Goal: Feedback & Contribution: Contribute content

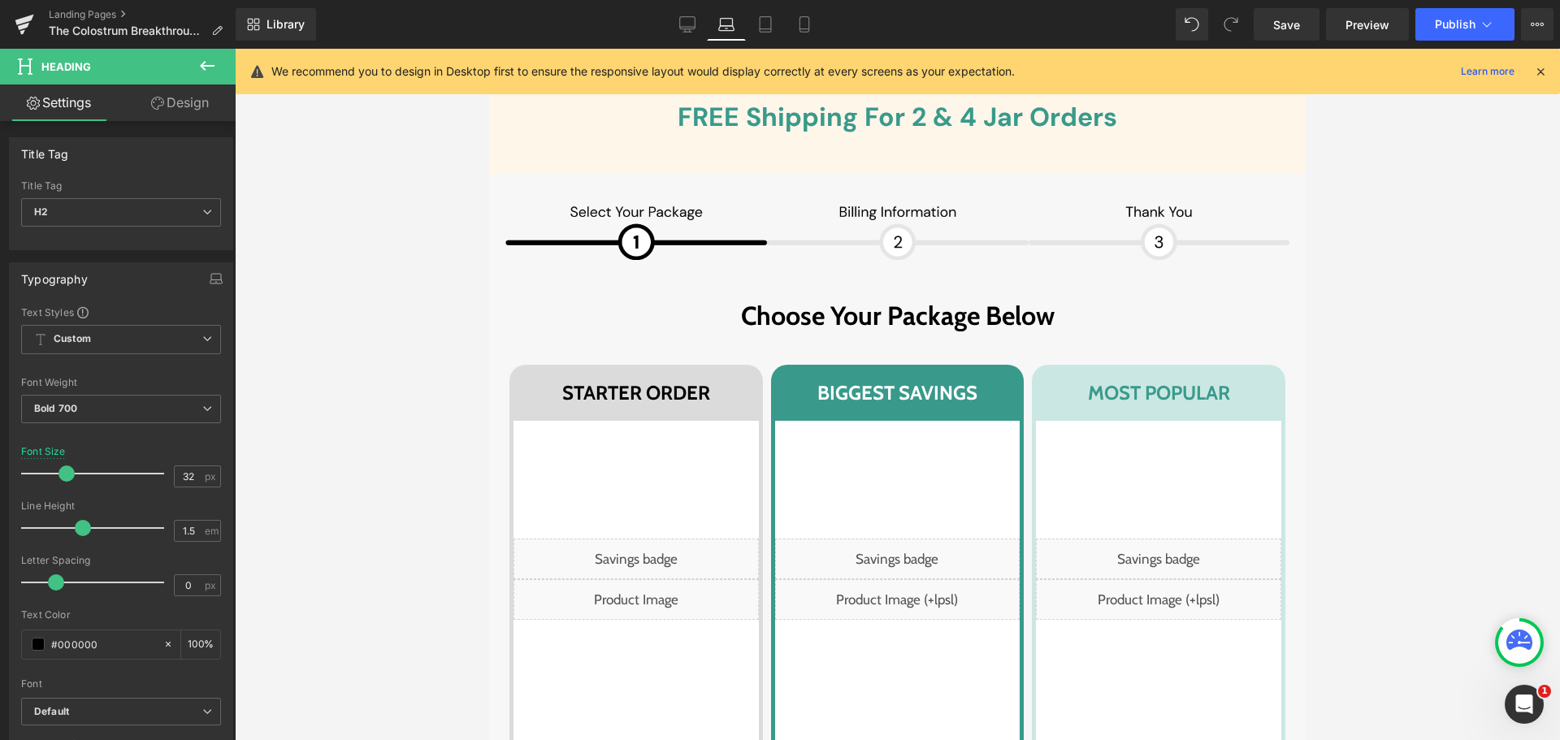
scroll to position [6592, 0]
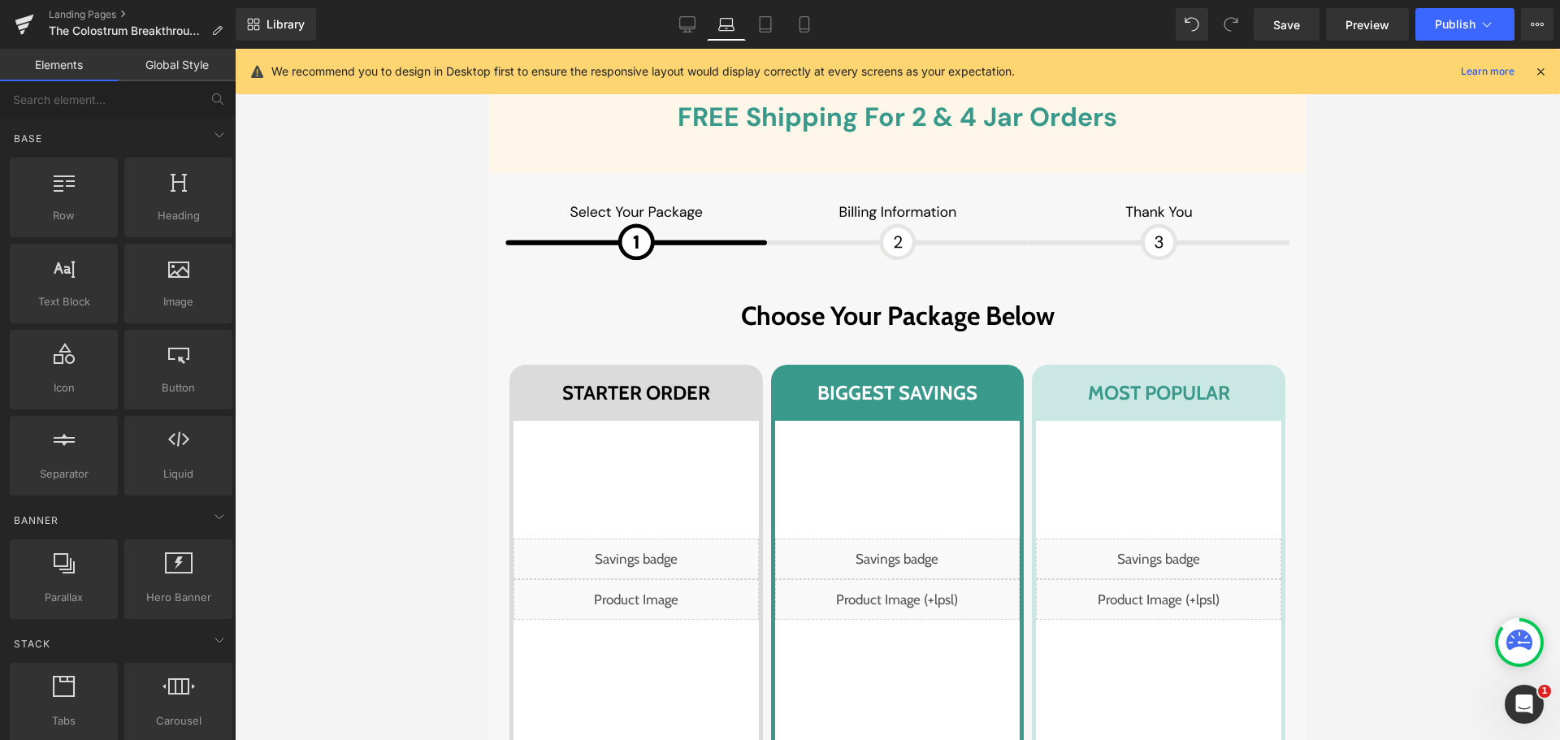
click at [1422, 206] on div at bounding box center [897, 394] width 1325 height 691
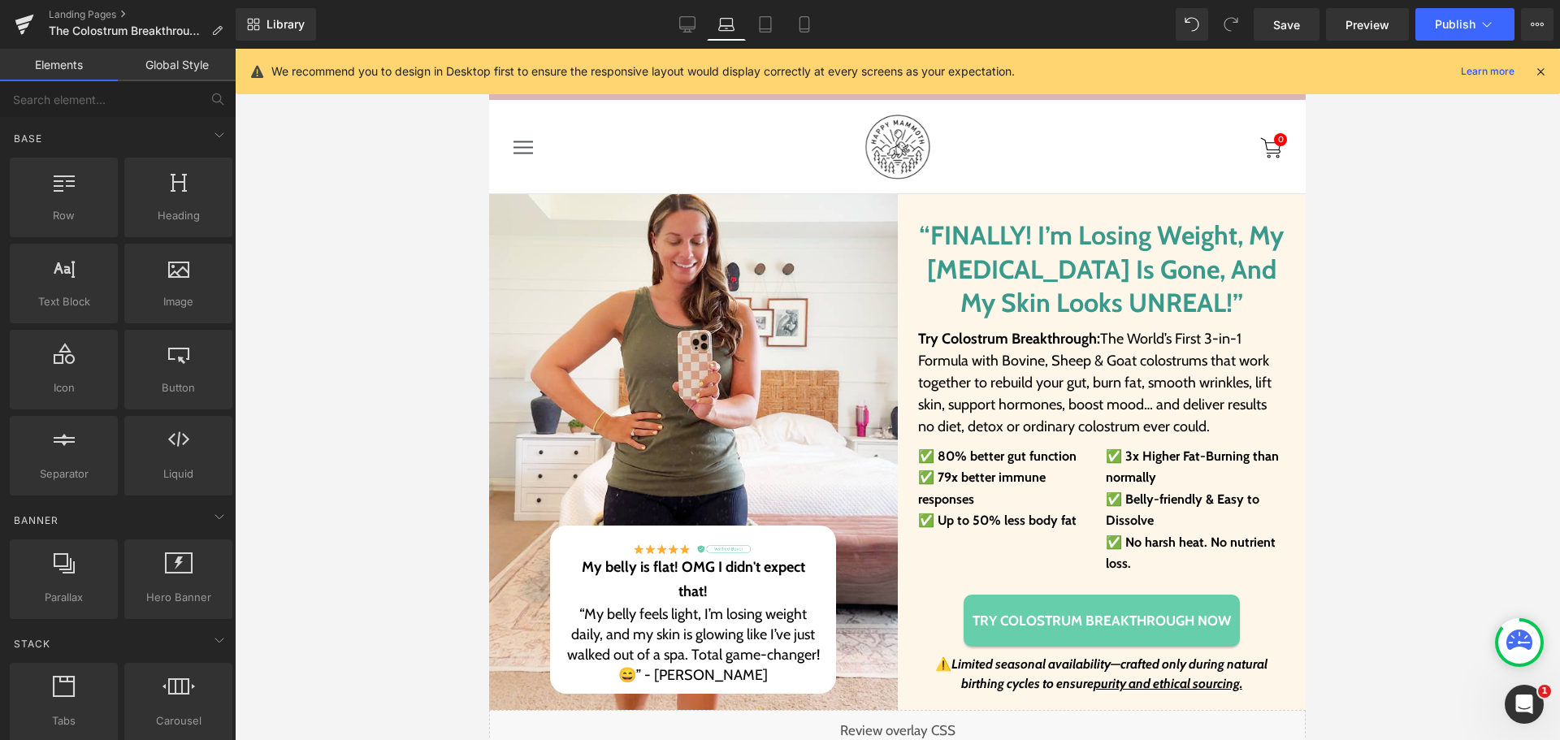
scroll to position [0, 0]
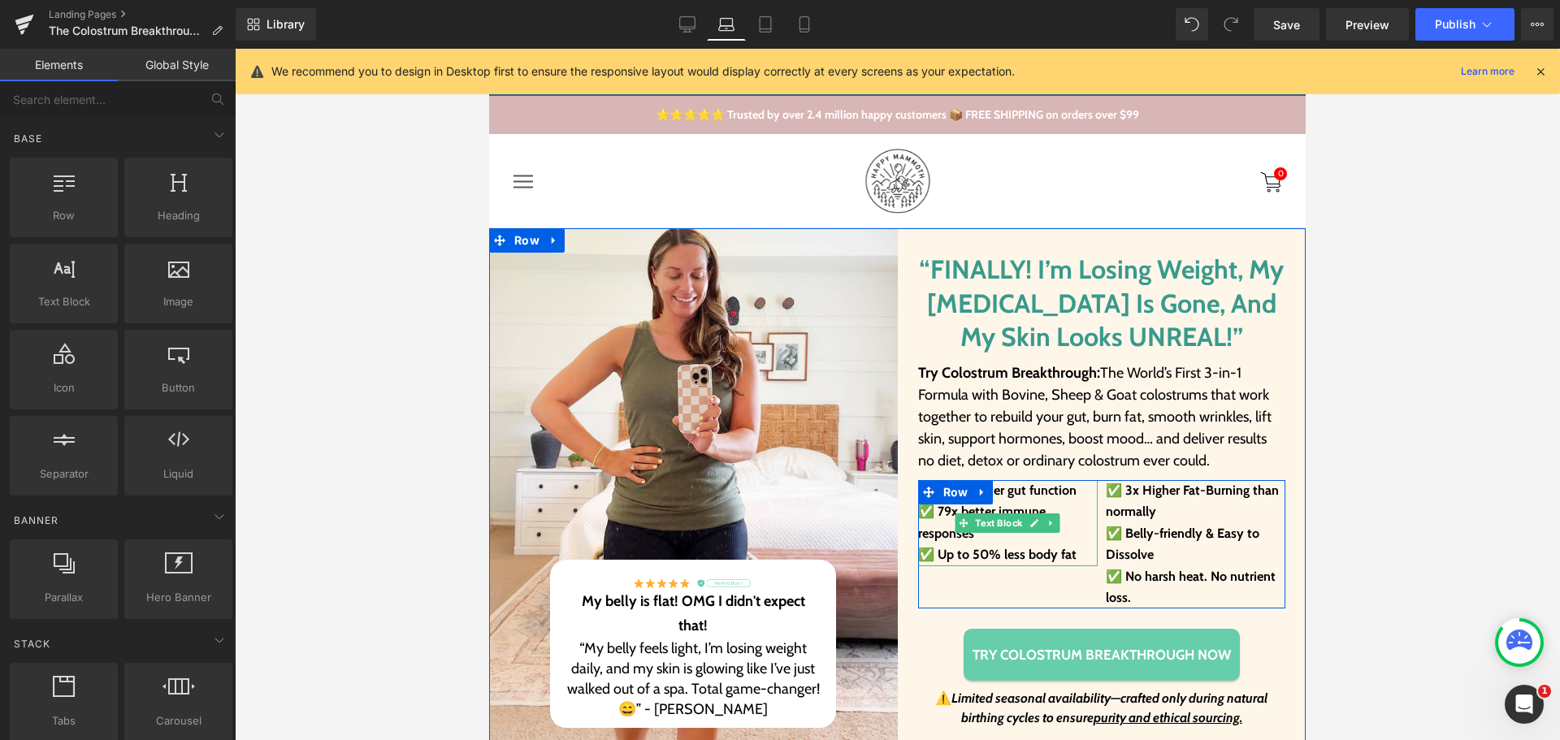
click at [1019, 503] on p "✅ 79x better immune responses" at bounding box center [1008, 522] width 180 height 43
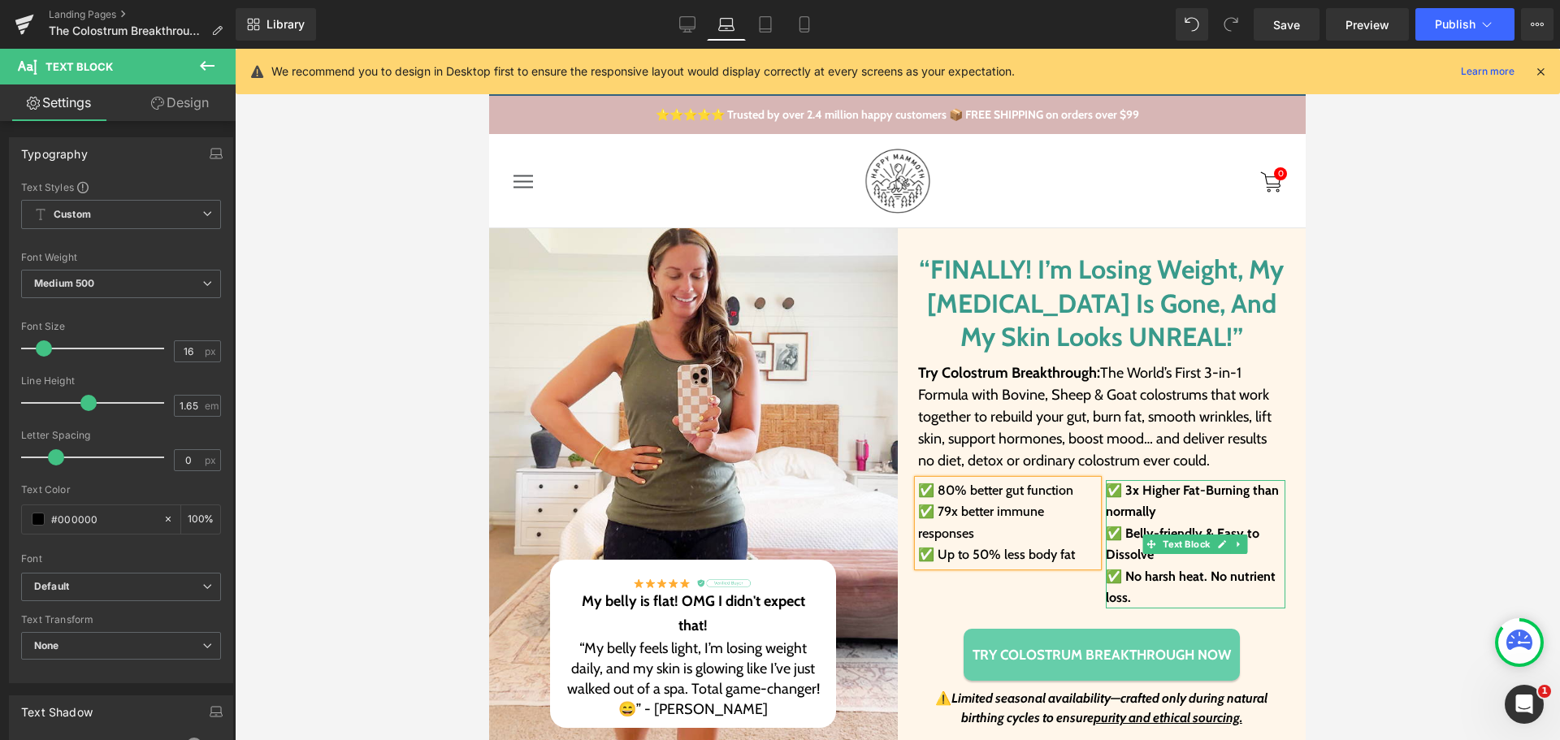
click at [1187, 498] on p "✅ 3x Higher Fat-Burning than normally" at bounding box center [1195, 501] width 180 height 43
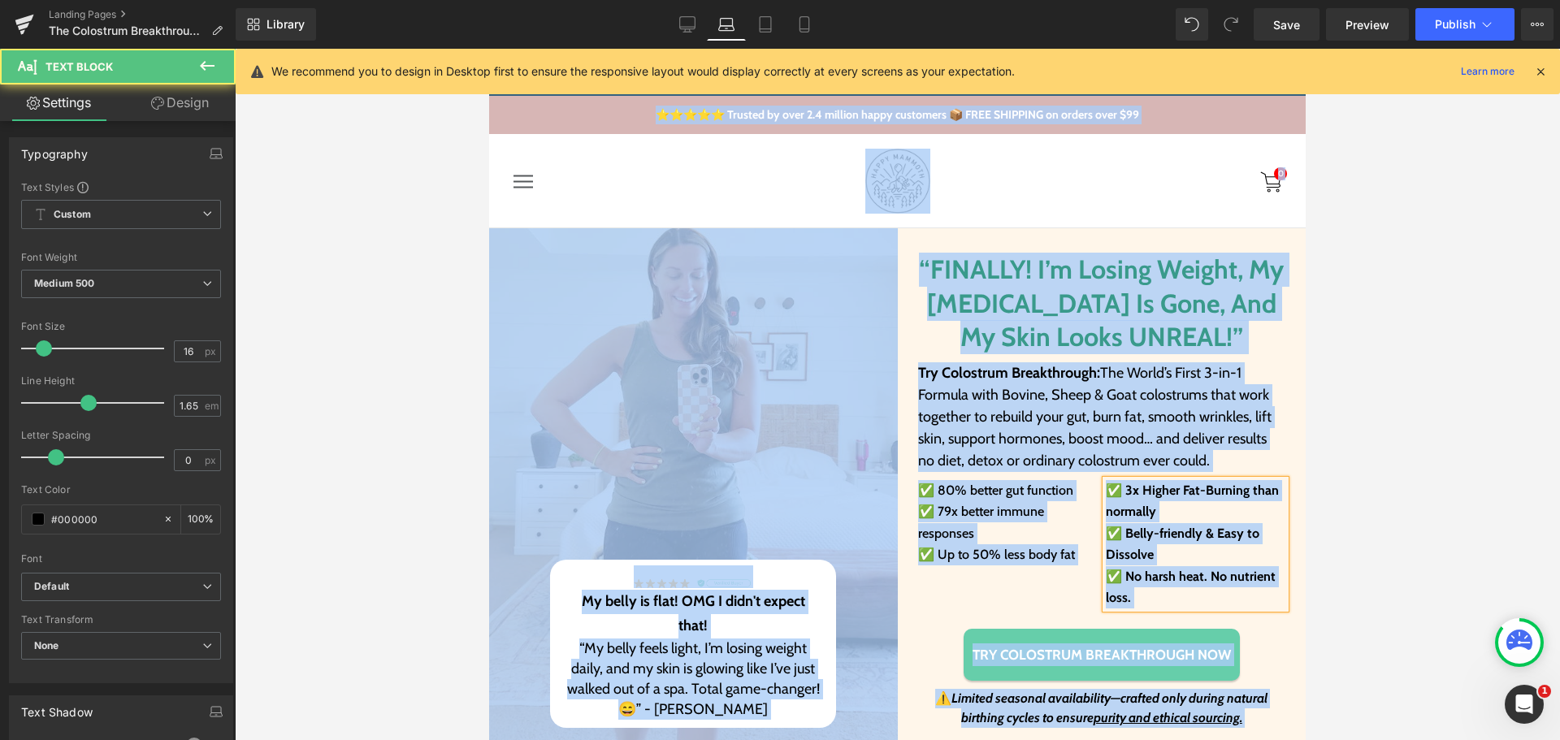
click at [1187, 498] on p "✅ 3x Higher Fat-Burning than normally" at bounding box center [1195, 501] width 180 height 43
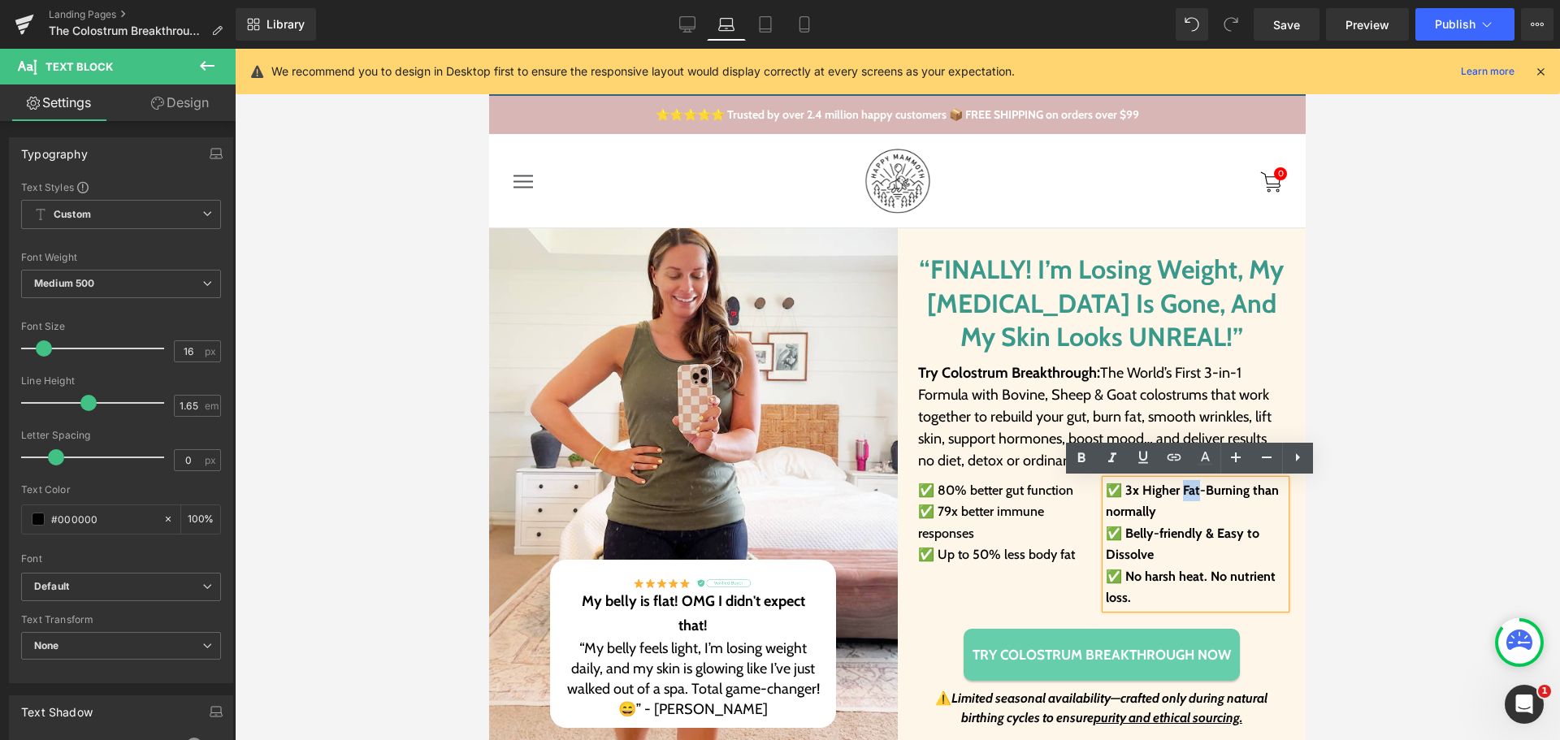
click at [1187, 498] on p "✅ 3x Higher Fat-Burning than normally" at bounding box center [1195, 501] width 180 height 43
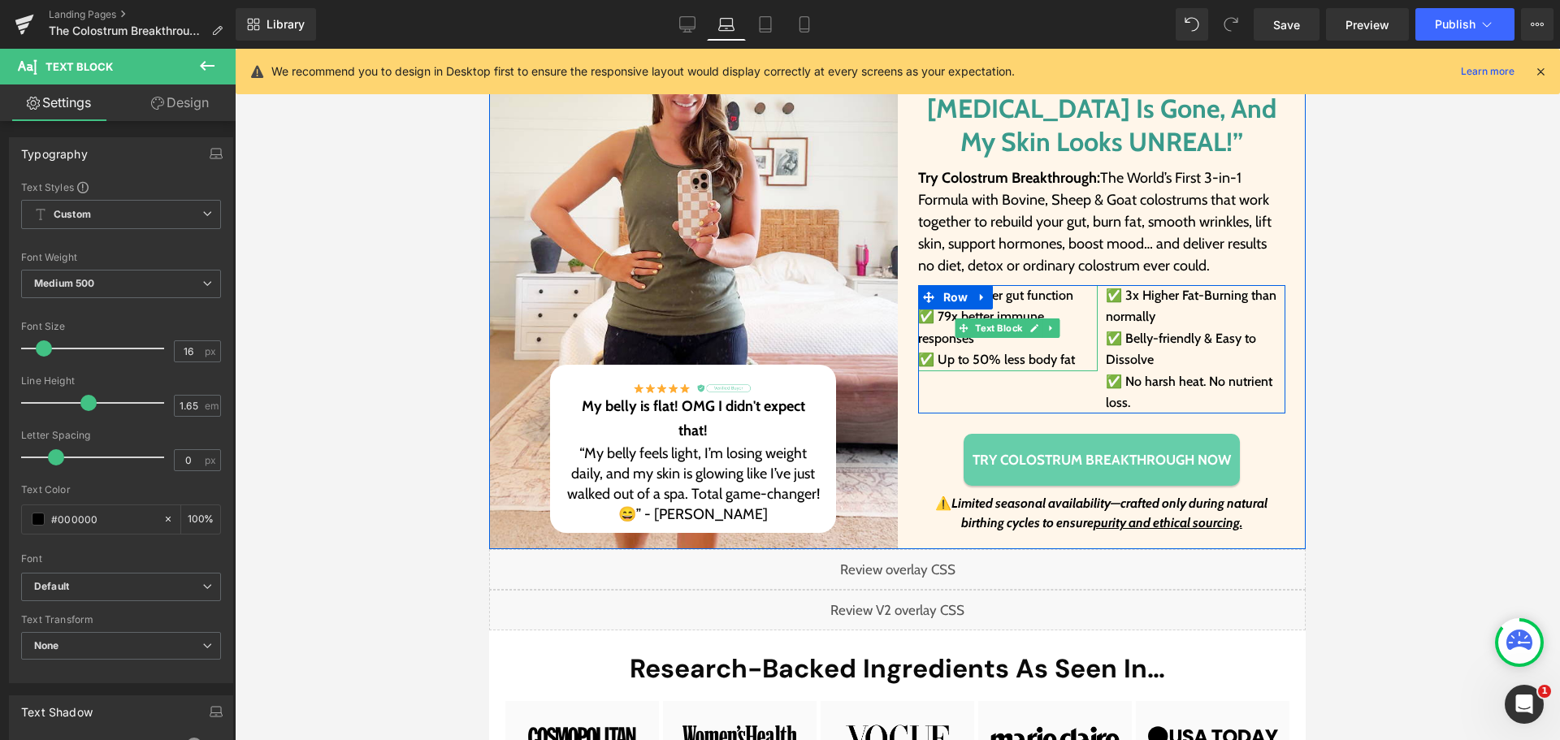
scroll to position [244, 0]
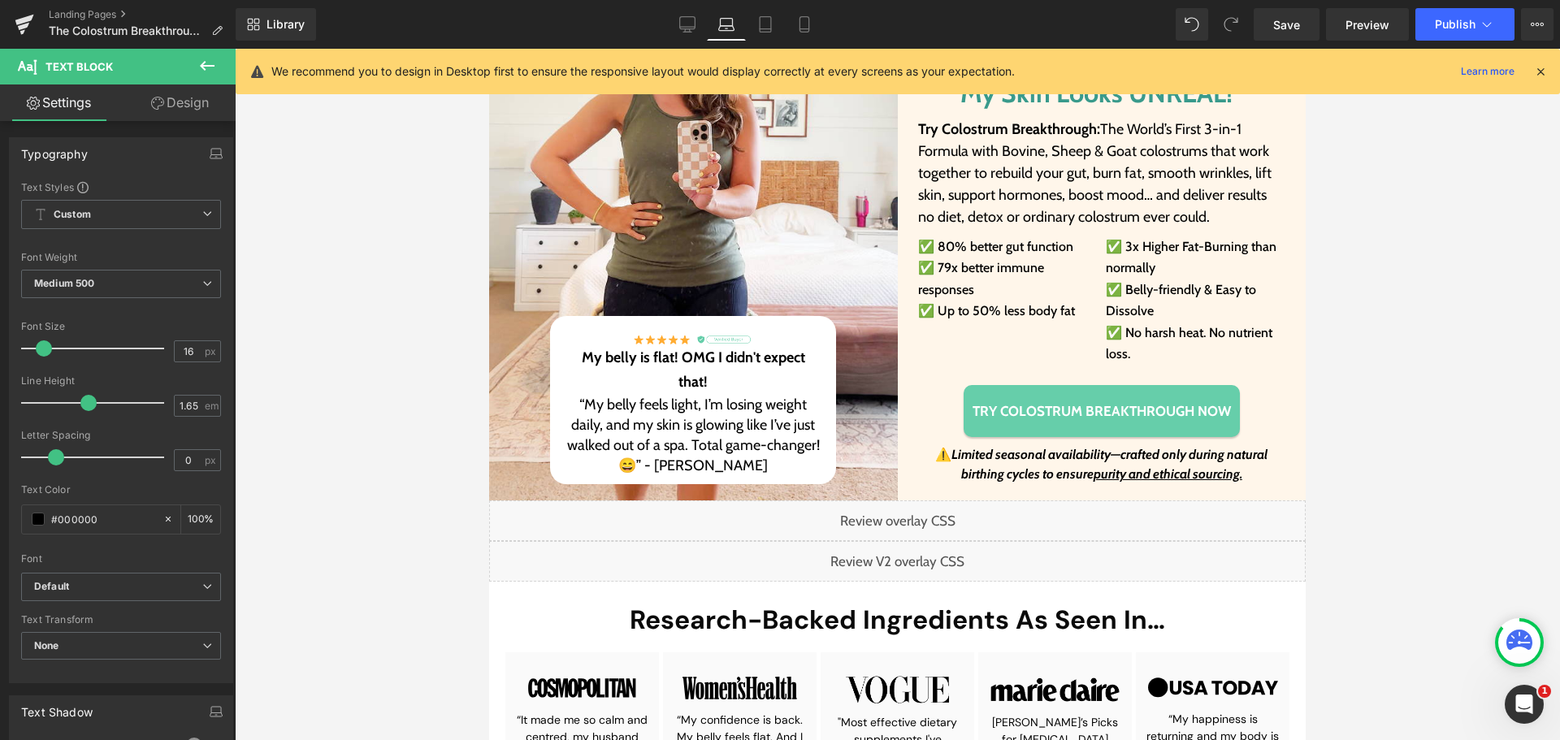
click at [1066, 463] on span "Text Block" at bounding box center [1093, 464] width 54 height 19
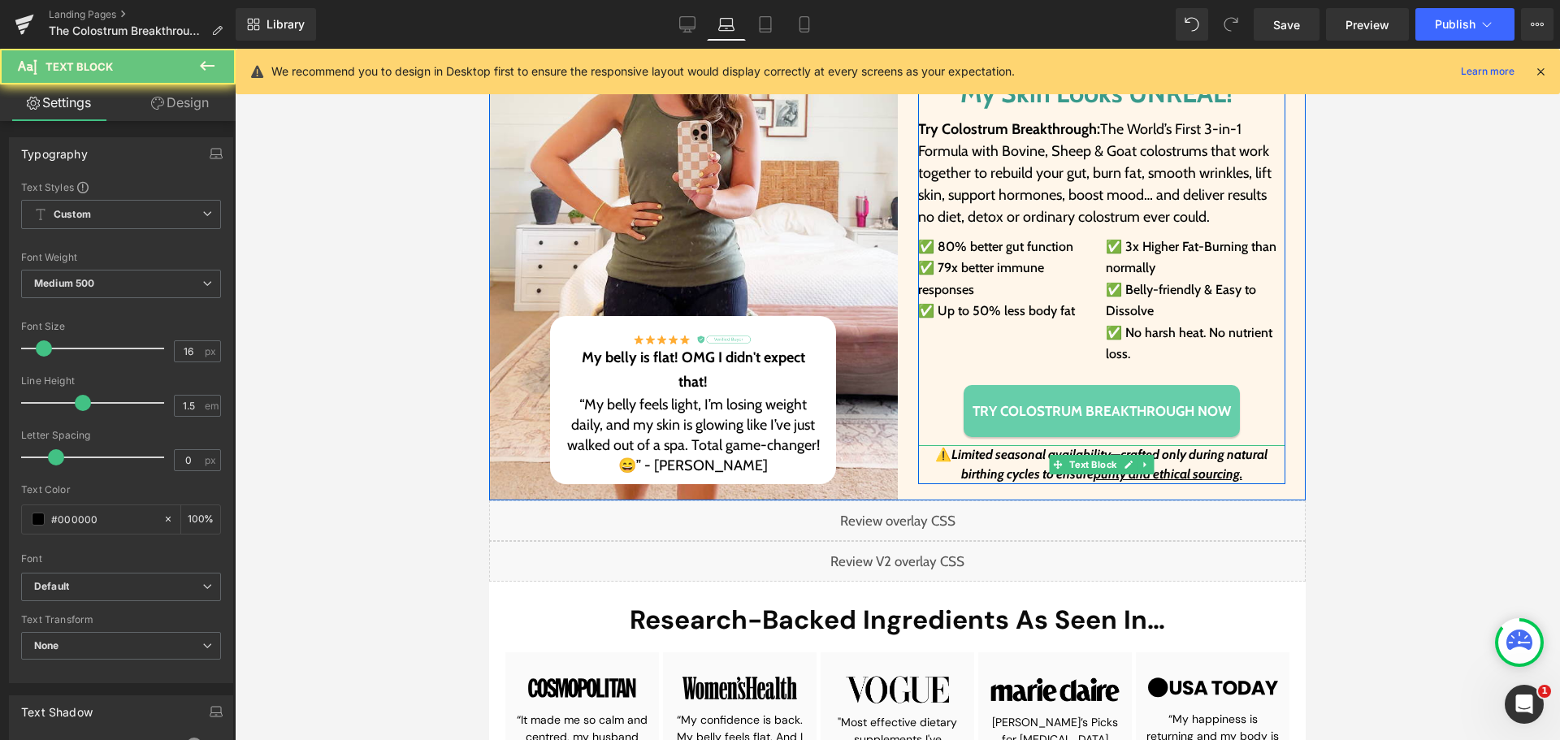
click at [977, 465] on p "⚠️ Limited seasonal availability—crafted only during natural birthing cycles to…" at bounding box center [1102, 464] width 368 height 39
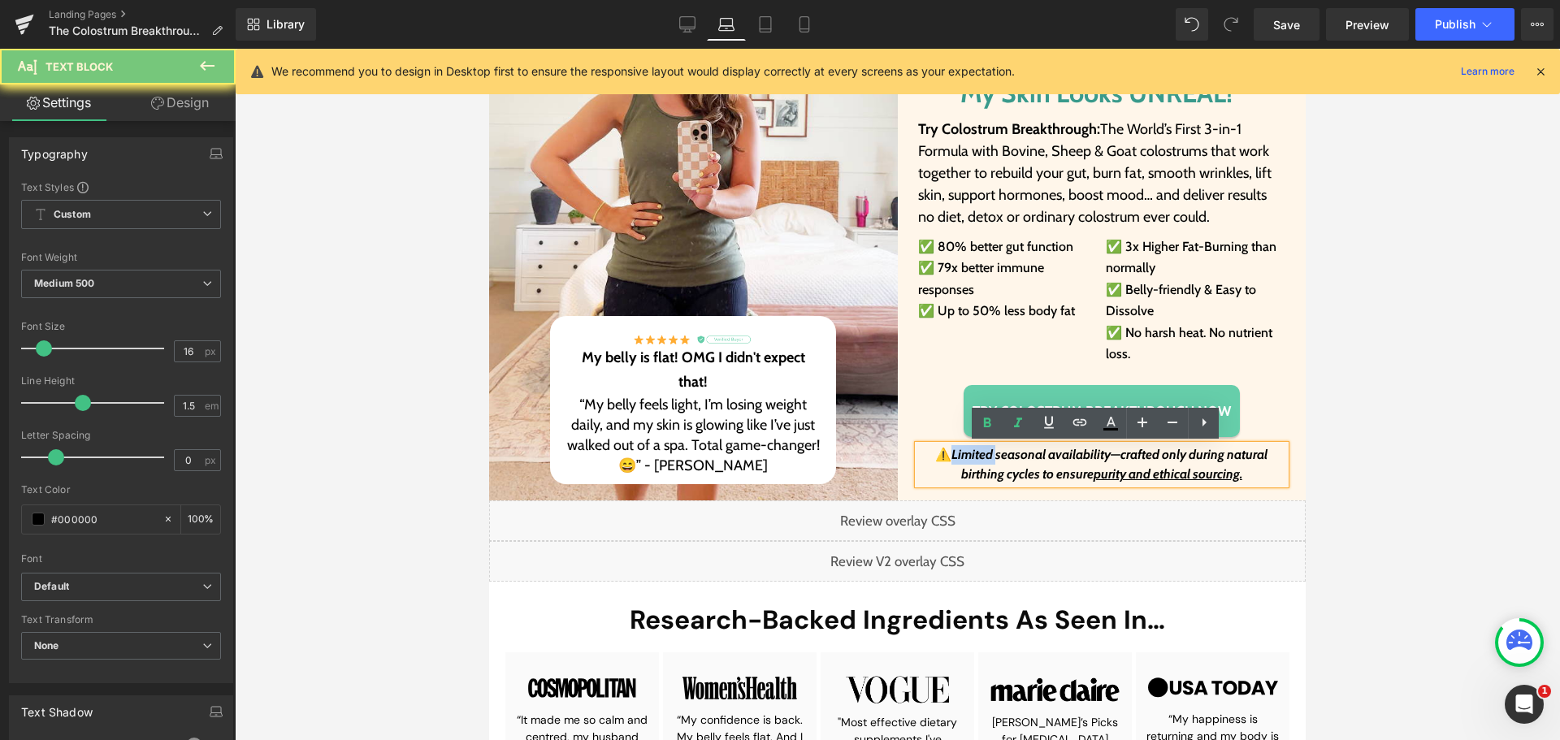
click at [977, 465] on p "⚠️ Limited seasonal availability—crafted only during natural birthing cycles to…" at bounding box center [1102, 464] width 368 height 39
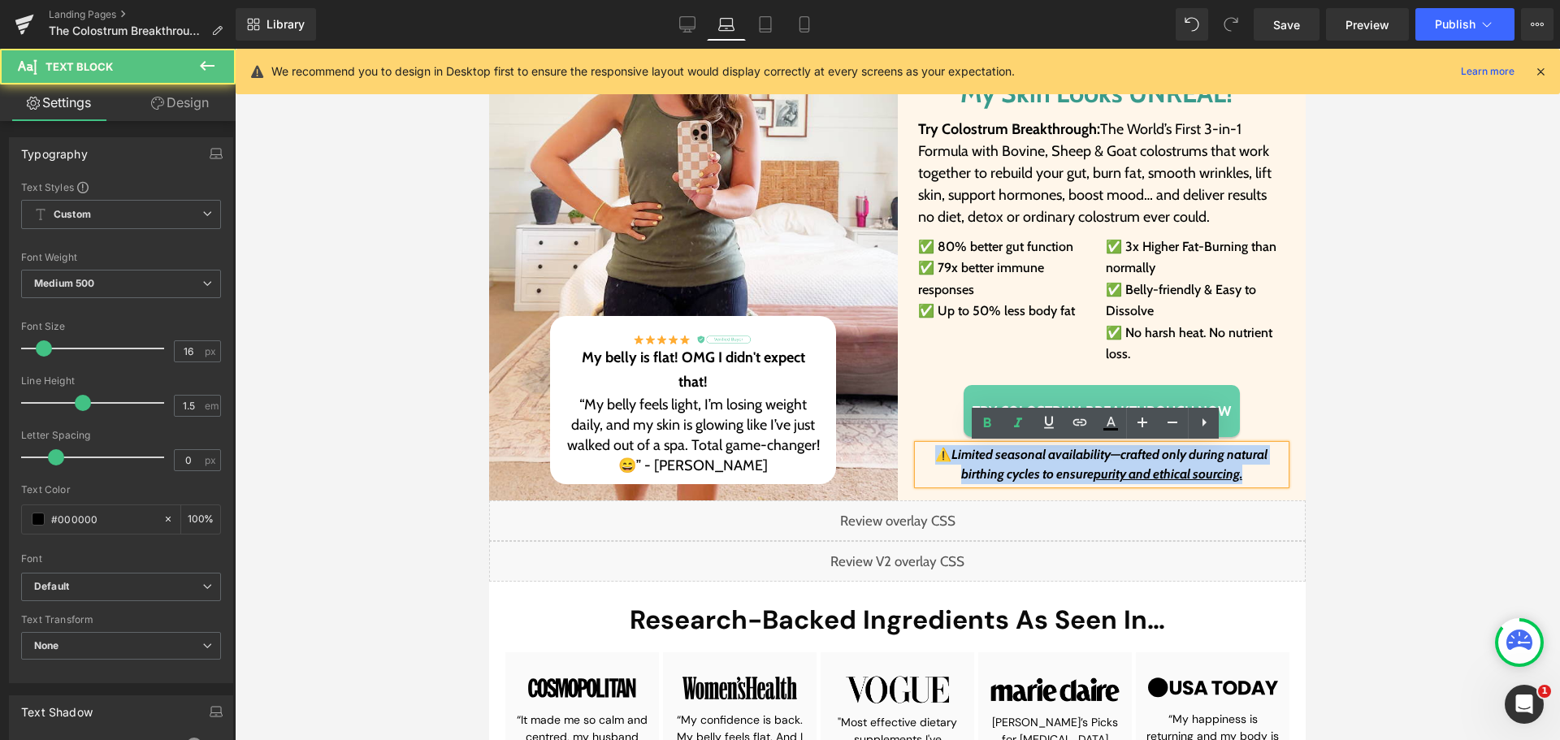
click at [977, 465] on p "⚠️ Limited seasonal availability—crafted only during natural birthing cycles to…" at bounding box center [1102, 464] width 368 height 39
paste div
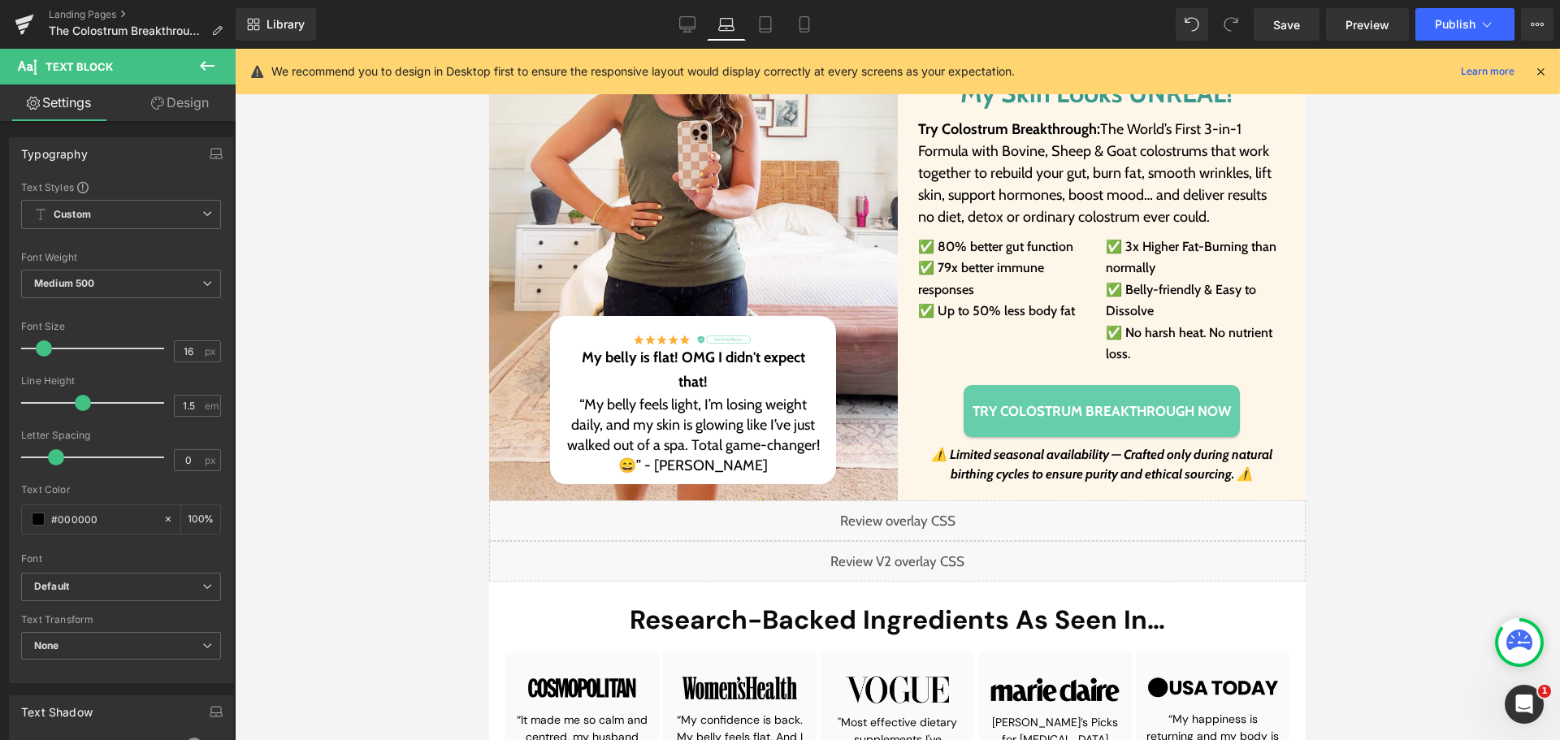
click at [1419, 465] on div at bounding box center [897, 394] width 1325 height 691
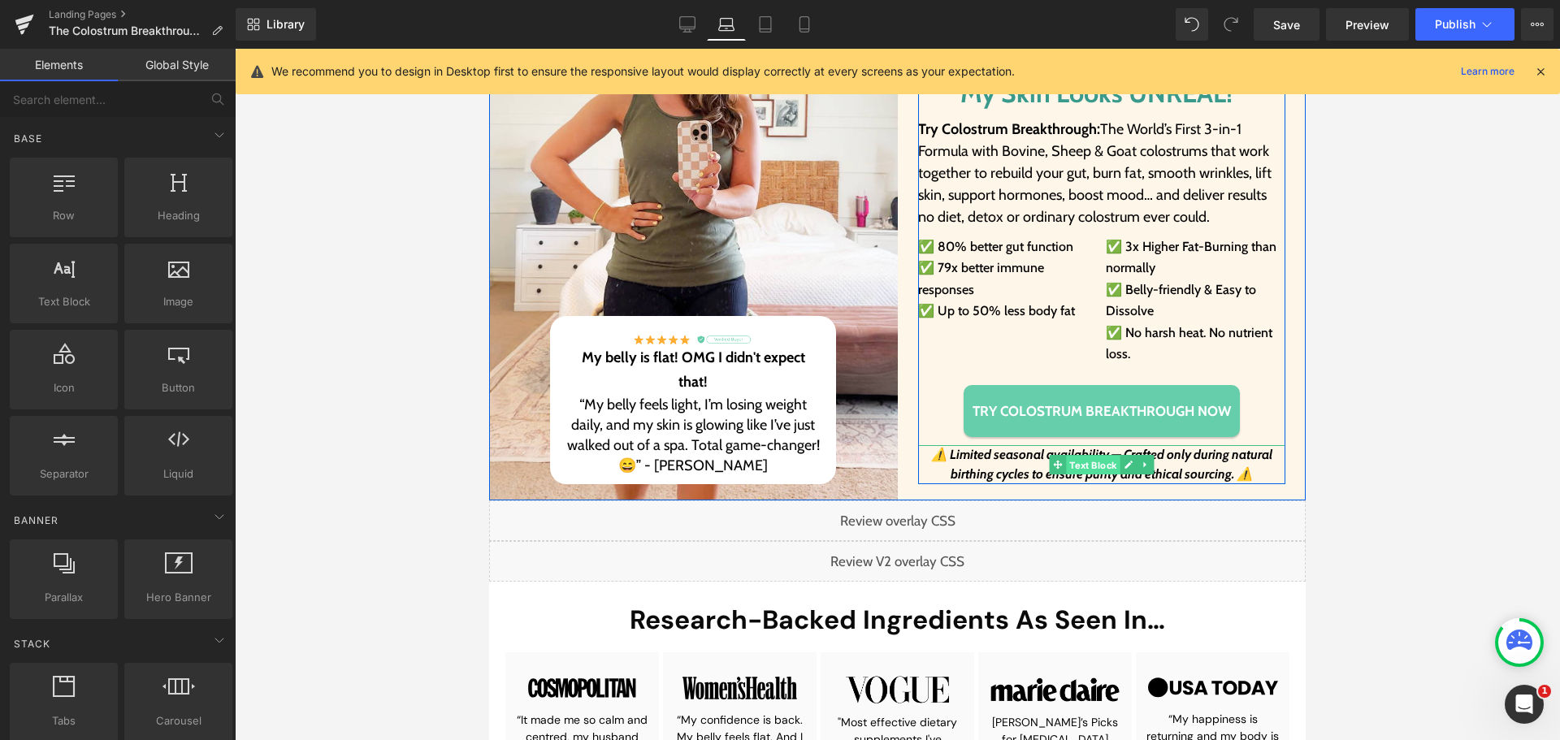
click at [1110, 469] on span "Text Block" at bounding box center [1093, 465] width 54 height 19
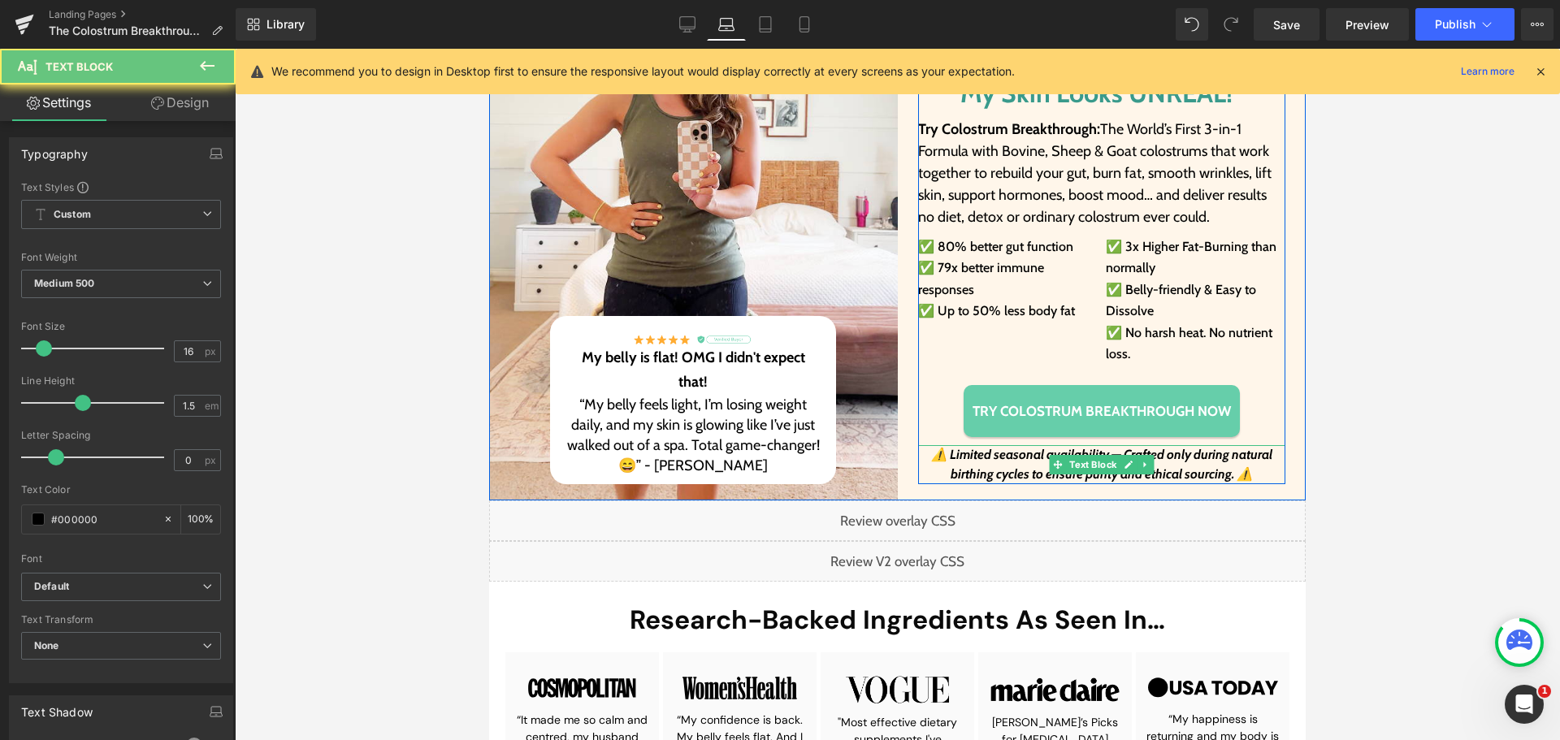
click at [1167, 457] on icon "⚠️ Limited seasonal availability — Crafted only during natural" at bounding box center [1101, 454] width 341 height 15
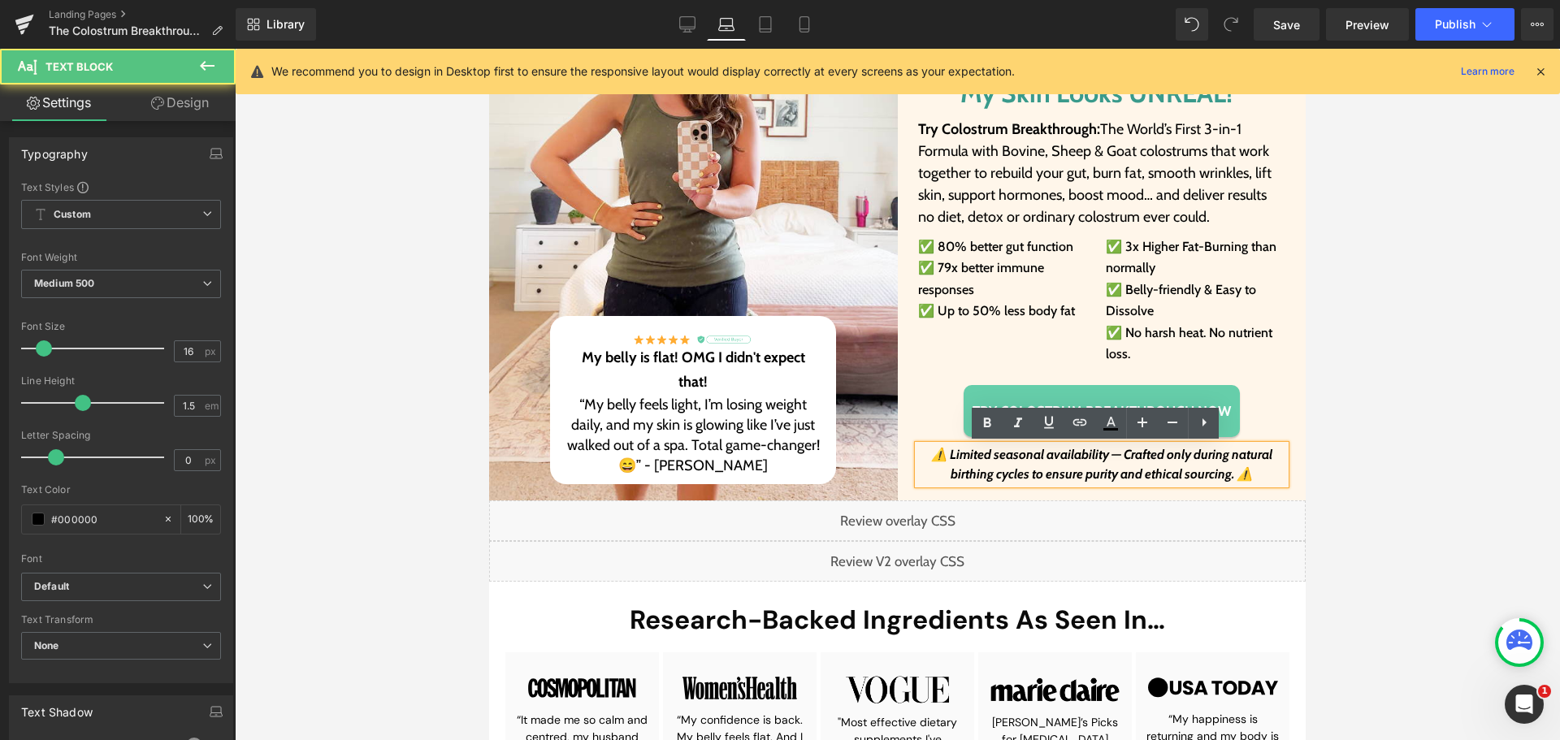
click at [1115, 455] on icon "⚠️ Limited seasonal availability — Crafted only during natural" at bounding box center [1101, 454] width 341 height 15
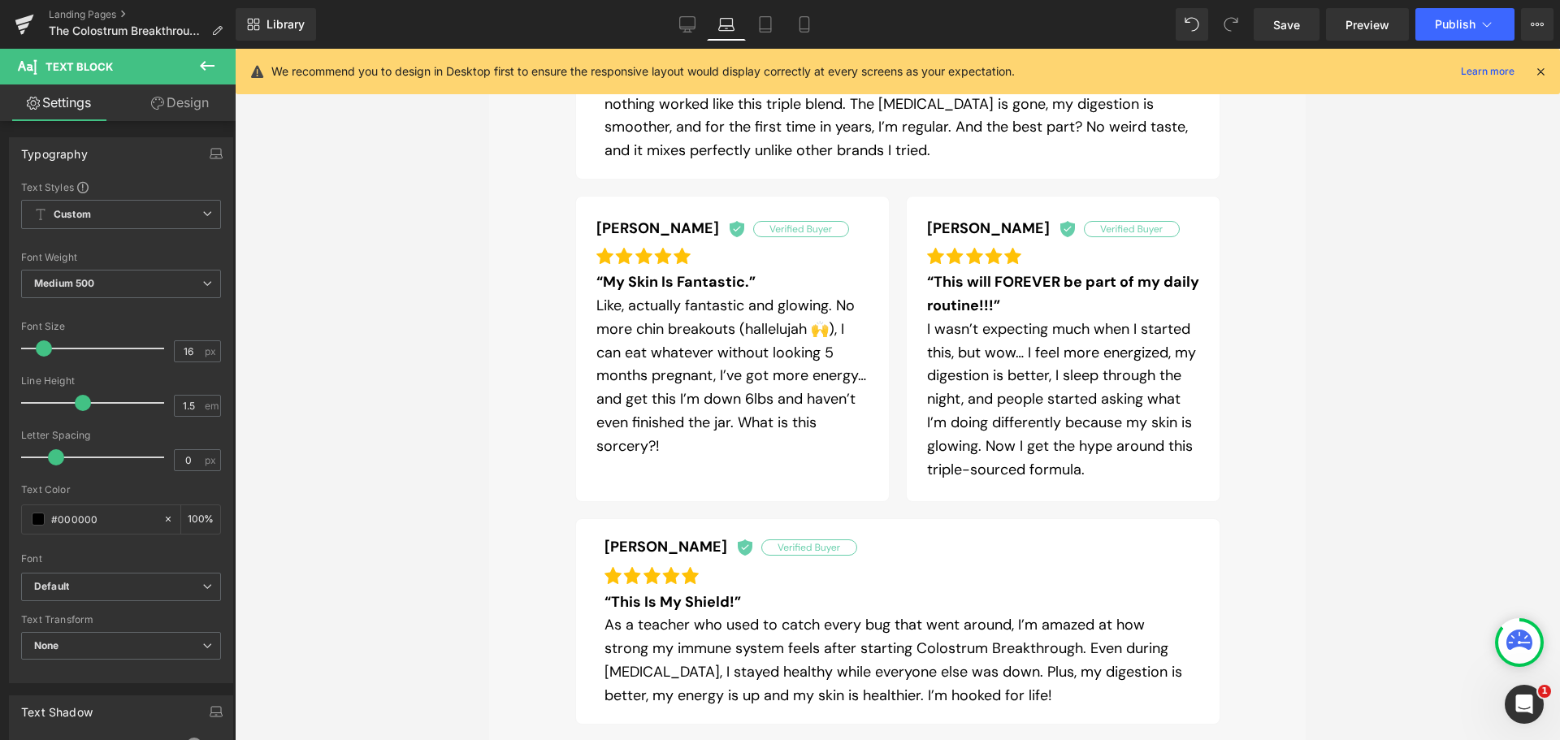
scroll to position [1300, 0]
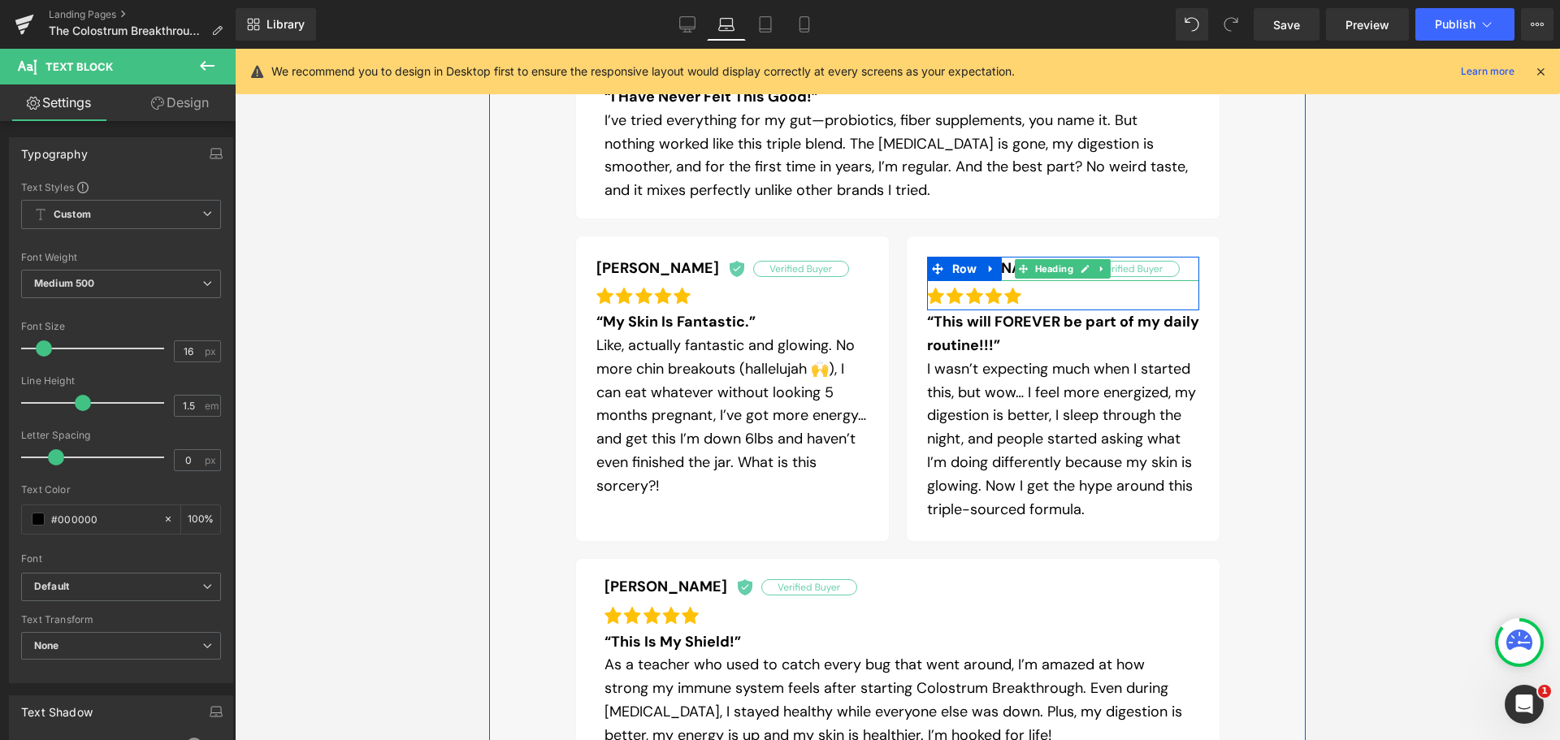
click at [1156, 266] on h2 "[PERSON_NAME]" at bounding box center [1063, 269] width 272 height 24
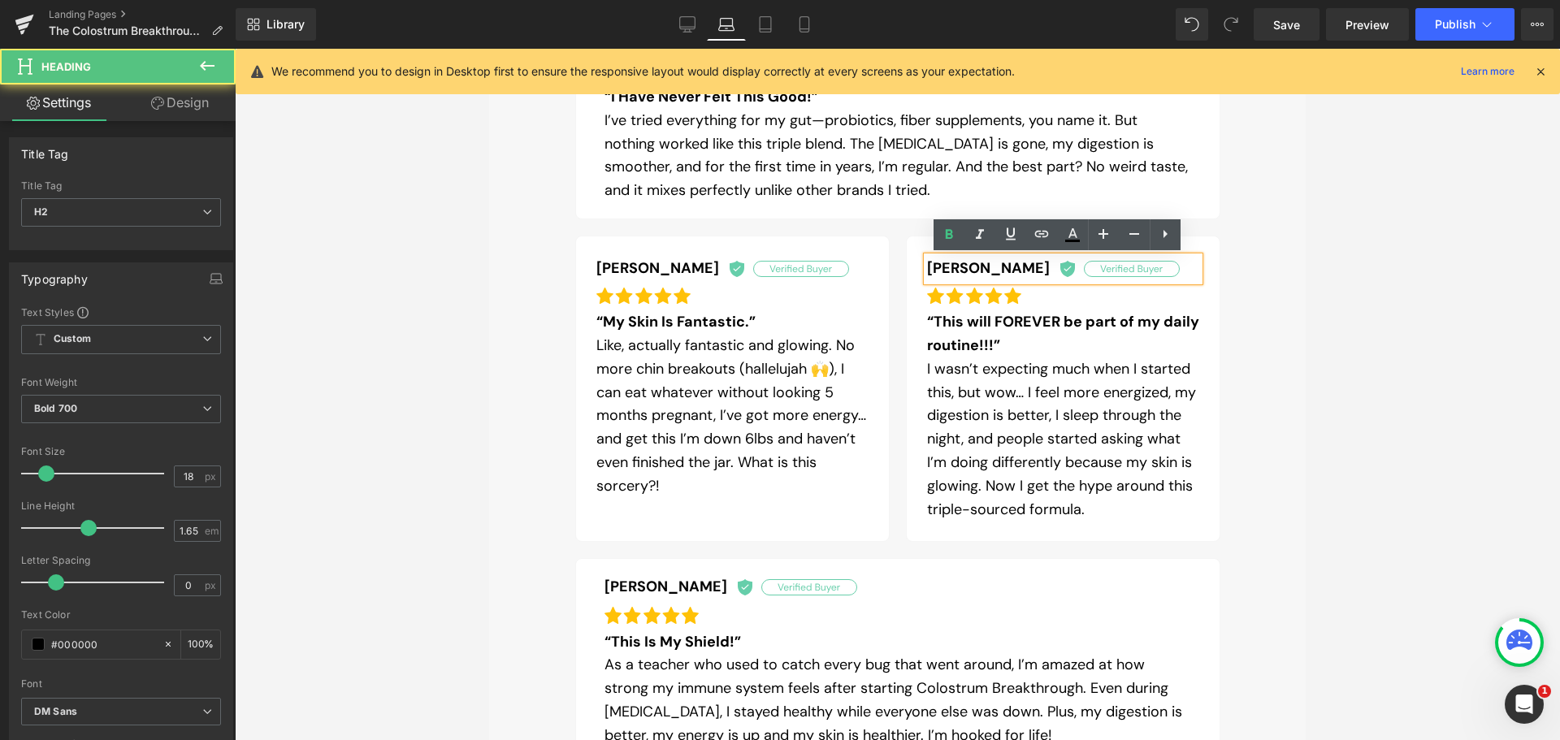
click at [956, 267] on h2 "[PERSON_NAME]" at bounding box center [1063, 269] width 272 height 24
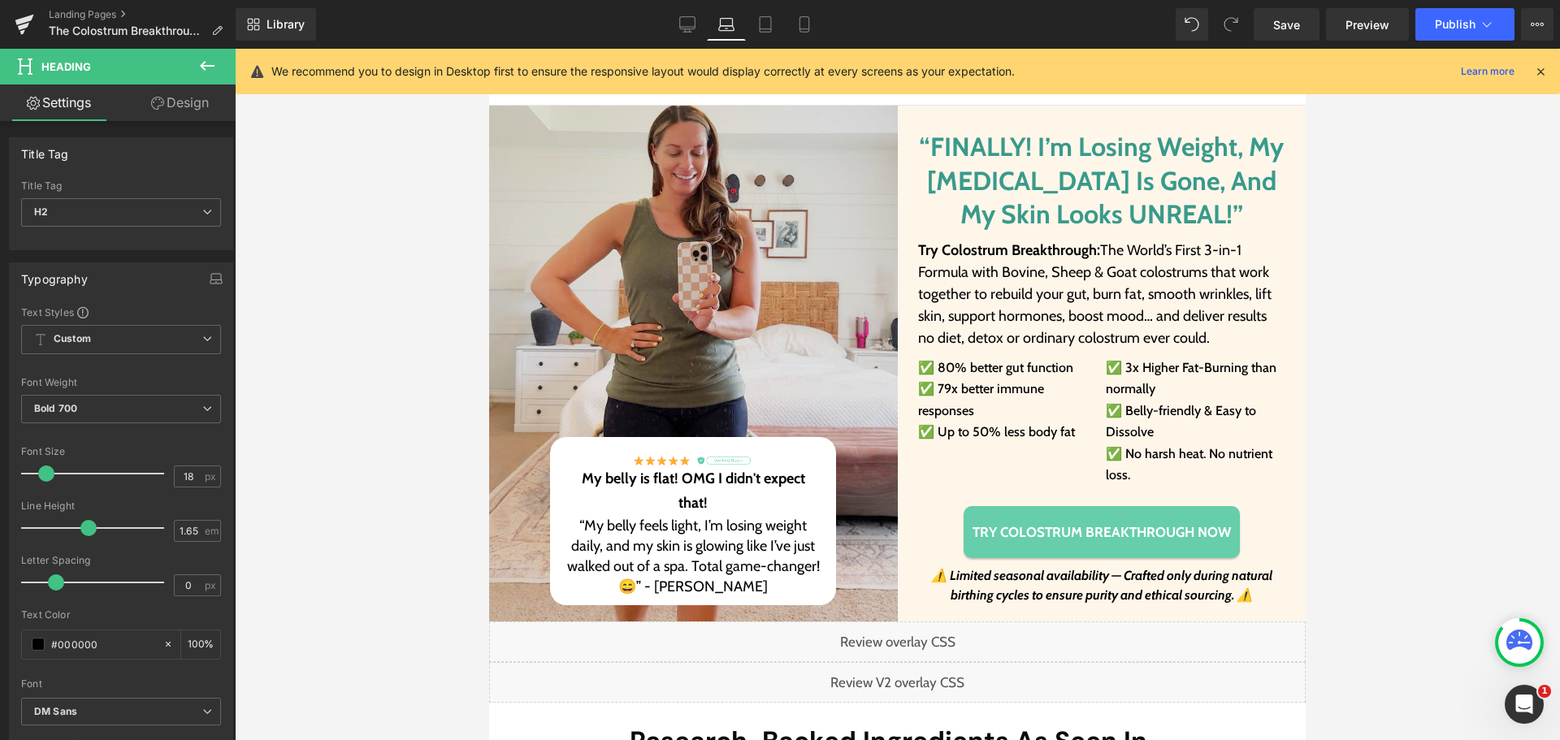
scroll to position [81, 0]
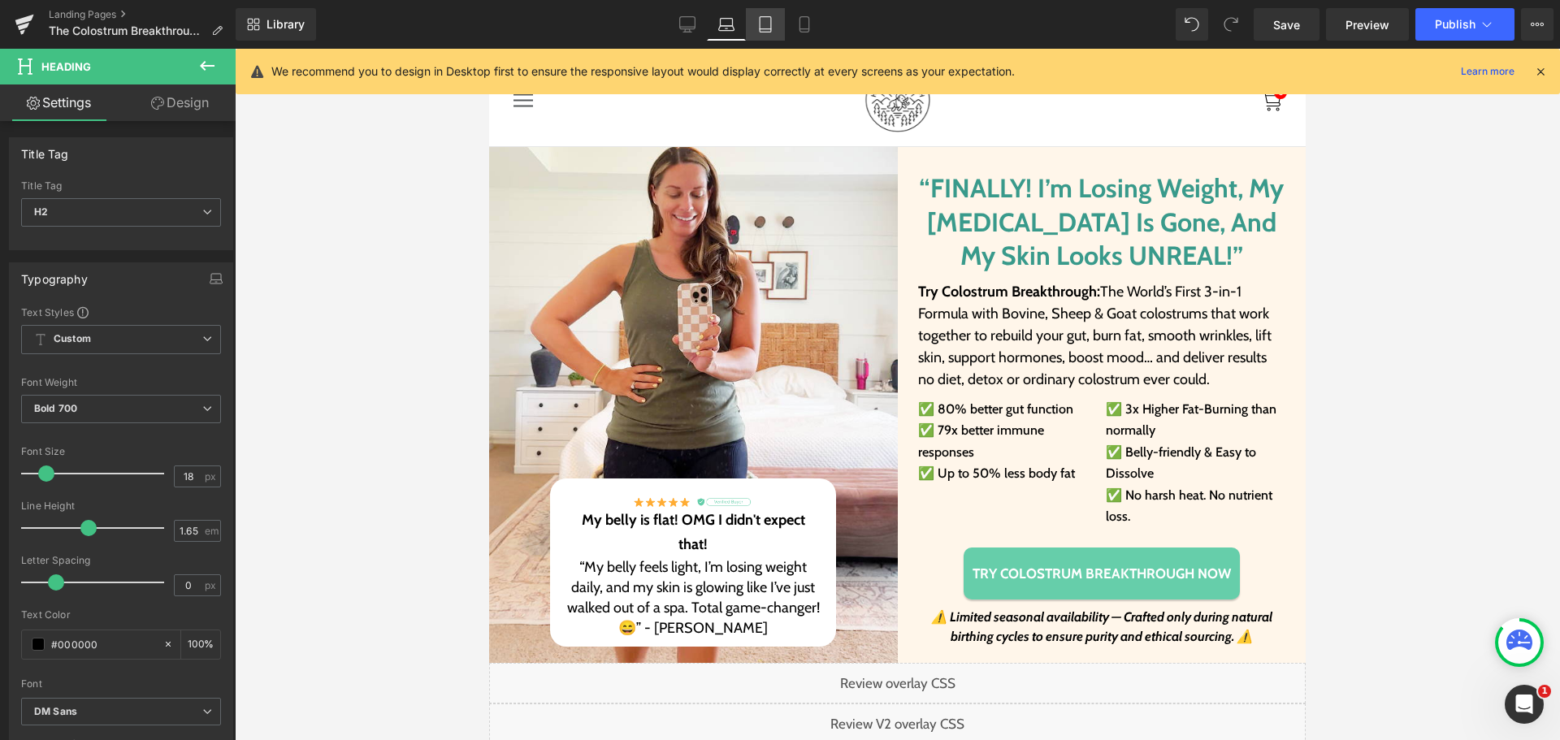
click at [752, 27] on link "Tablet" at bounding box center [765, 24] width 39 height 32
type input "100"
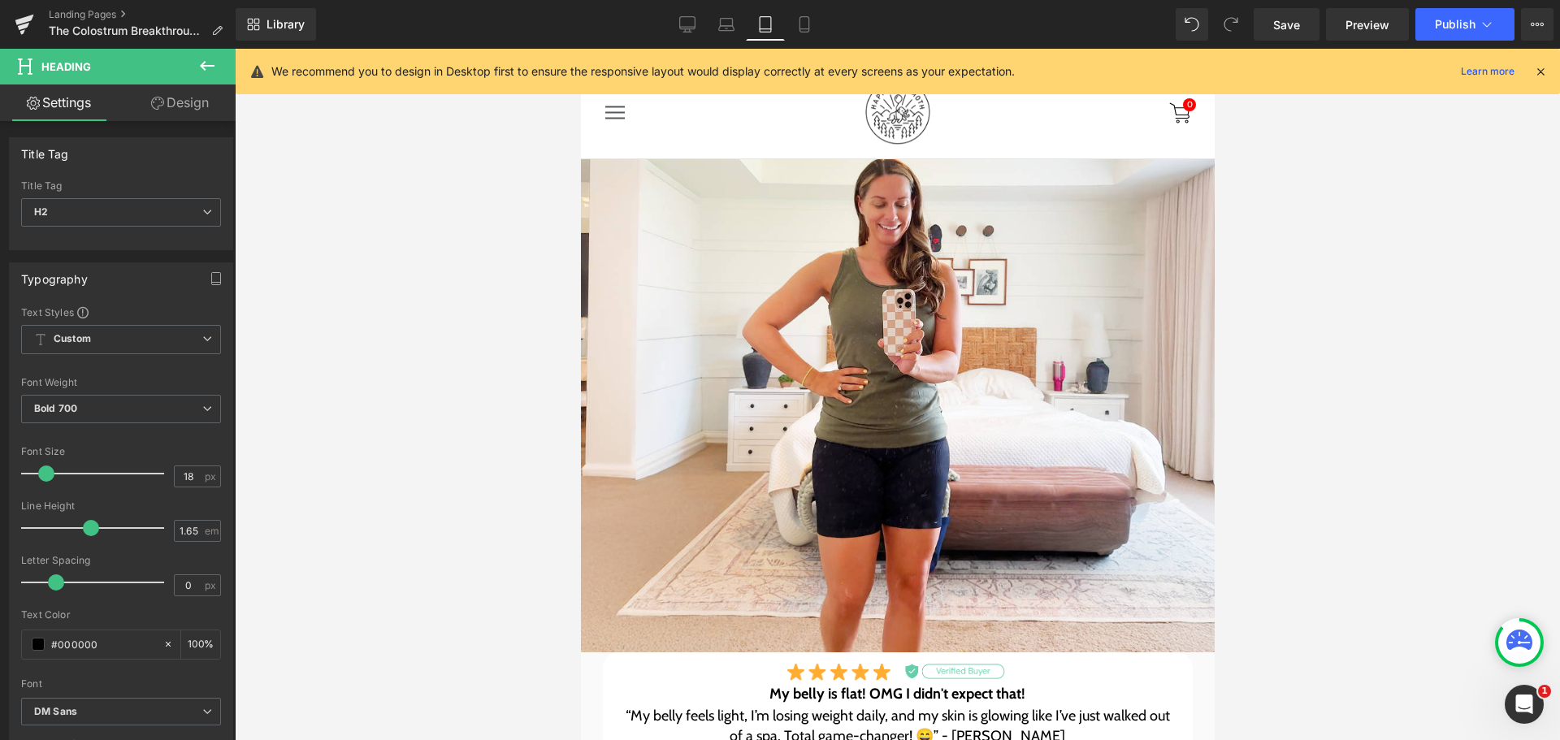
scroll to position [521, 0]
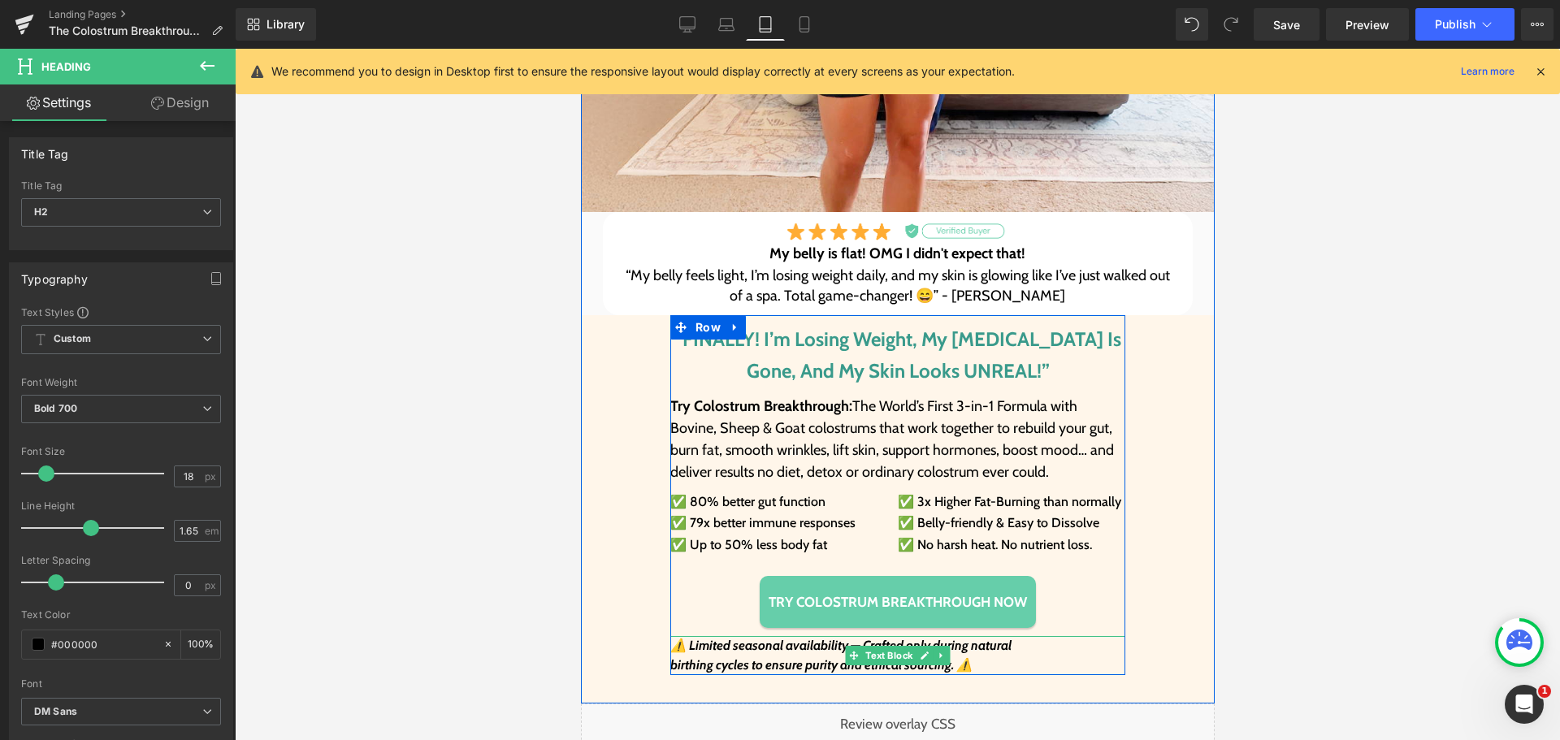
click at [845, 654] on span at bounding box center [853, 655] width 17 height 19
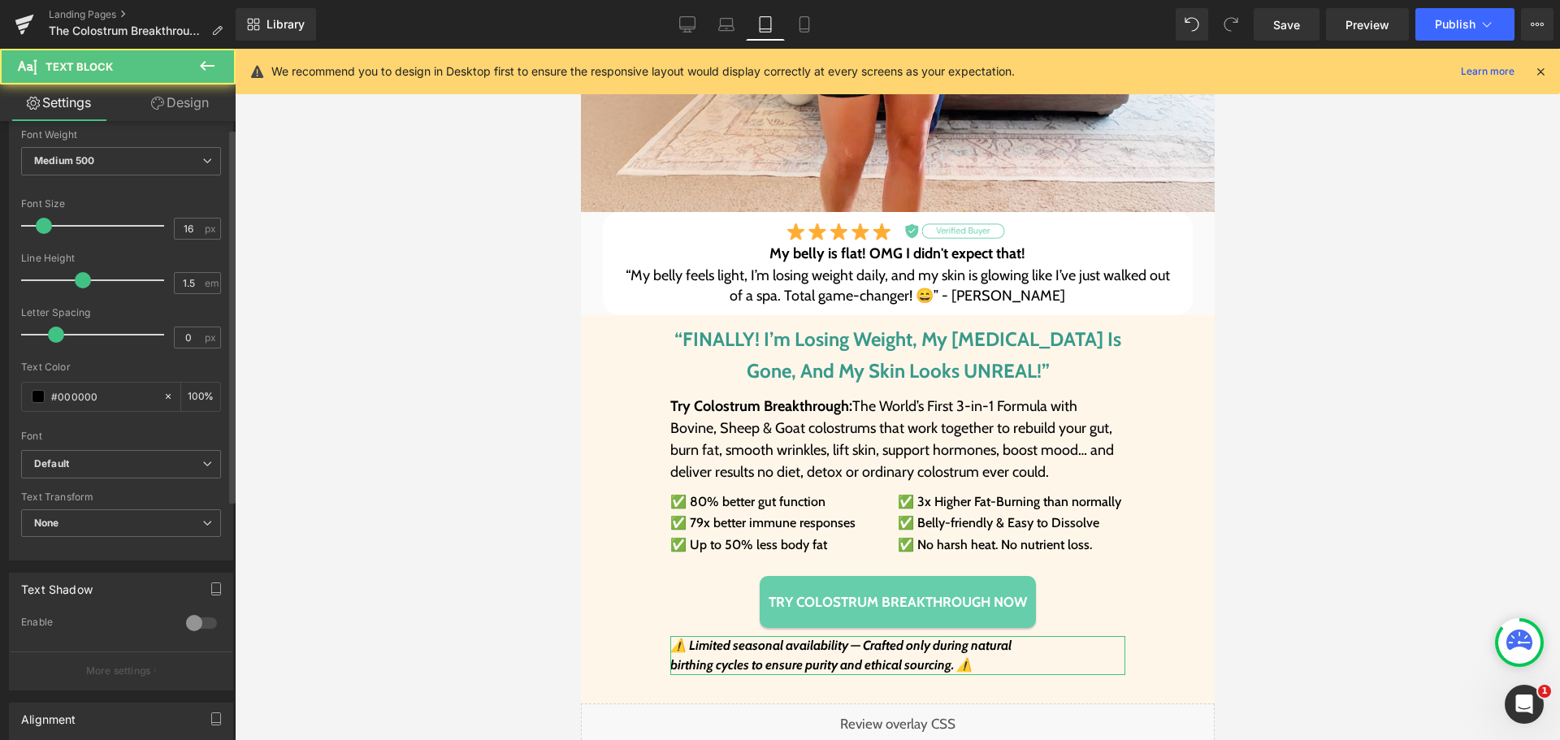
scroll to position [409, 0]
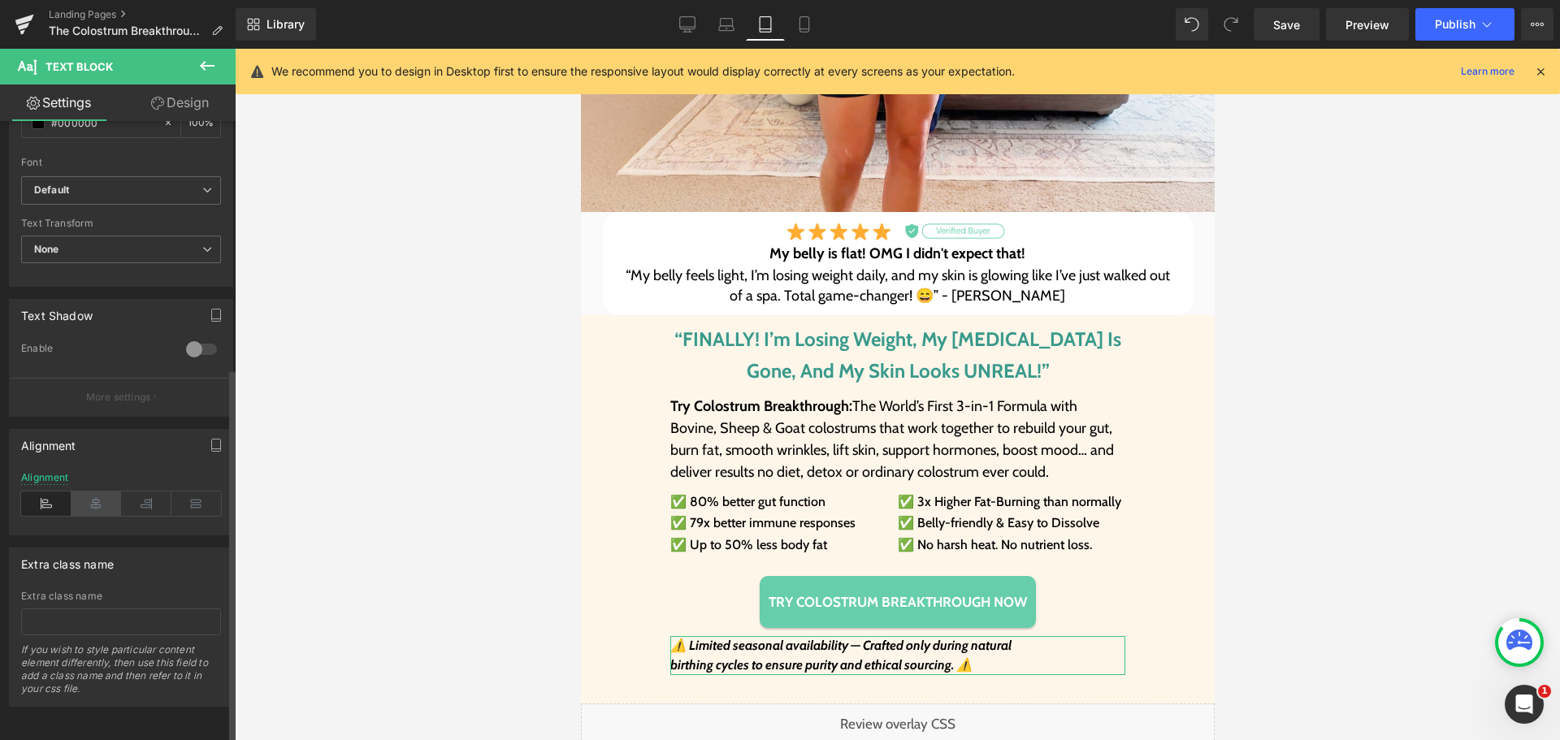
click at [89, 492] on icon at bounding box center [96, 503] width 50 height 24
click at [807, 21] on icon at bounding box center [804, 24] width 16 height 16
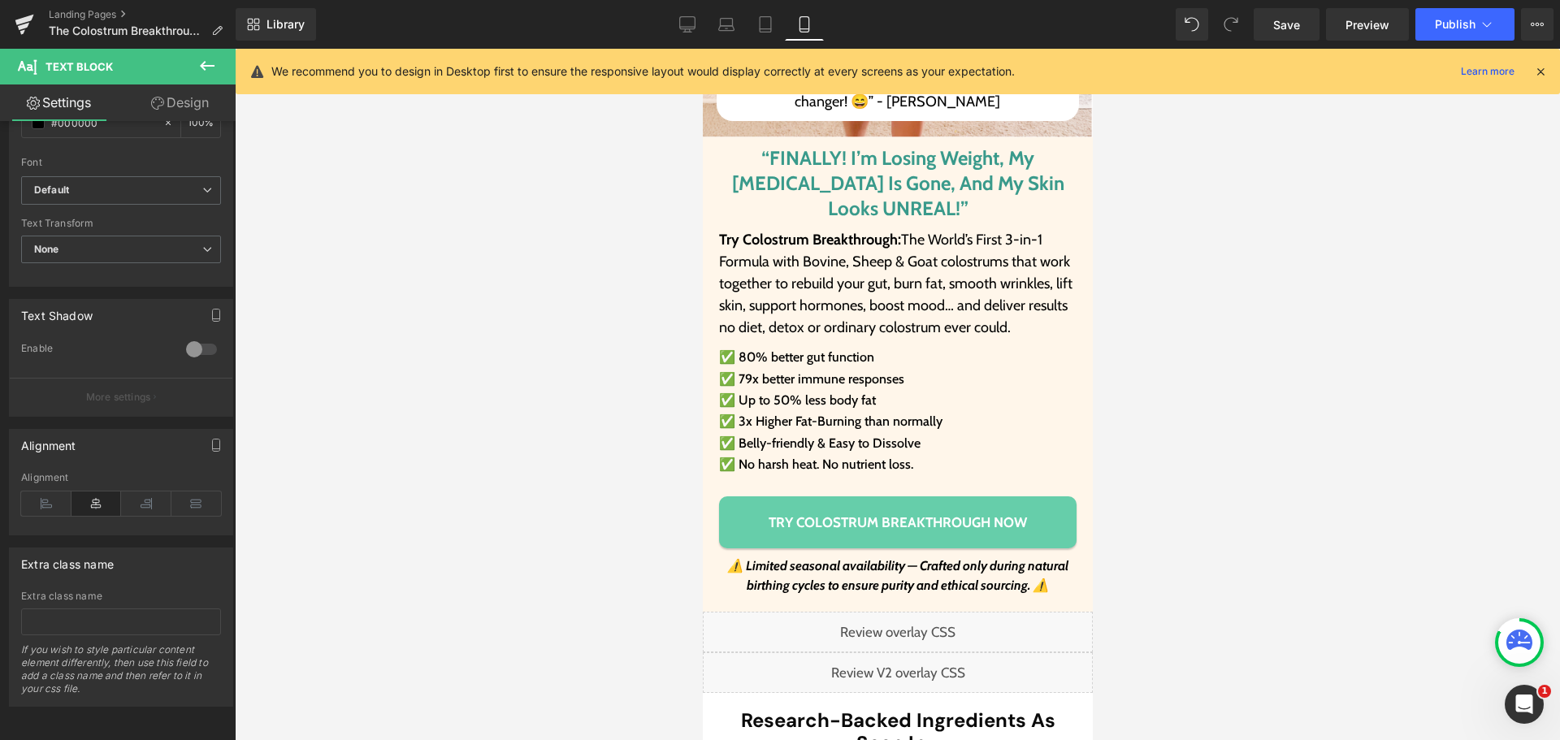
scroll to position [416, 0]
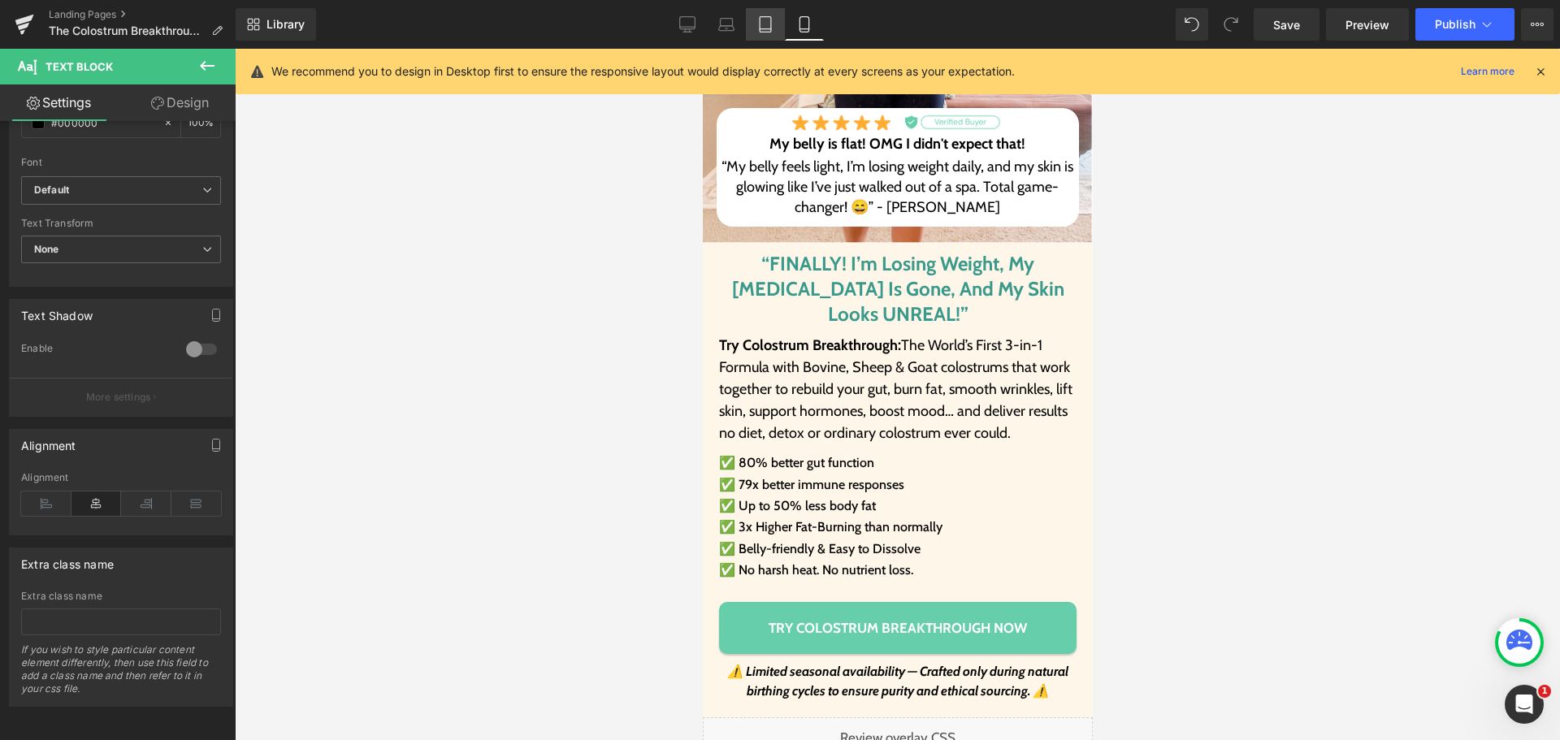
click at [758, 18] on icon at bounding box center [765, 24] width 16 height 16
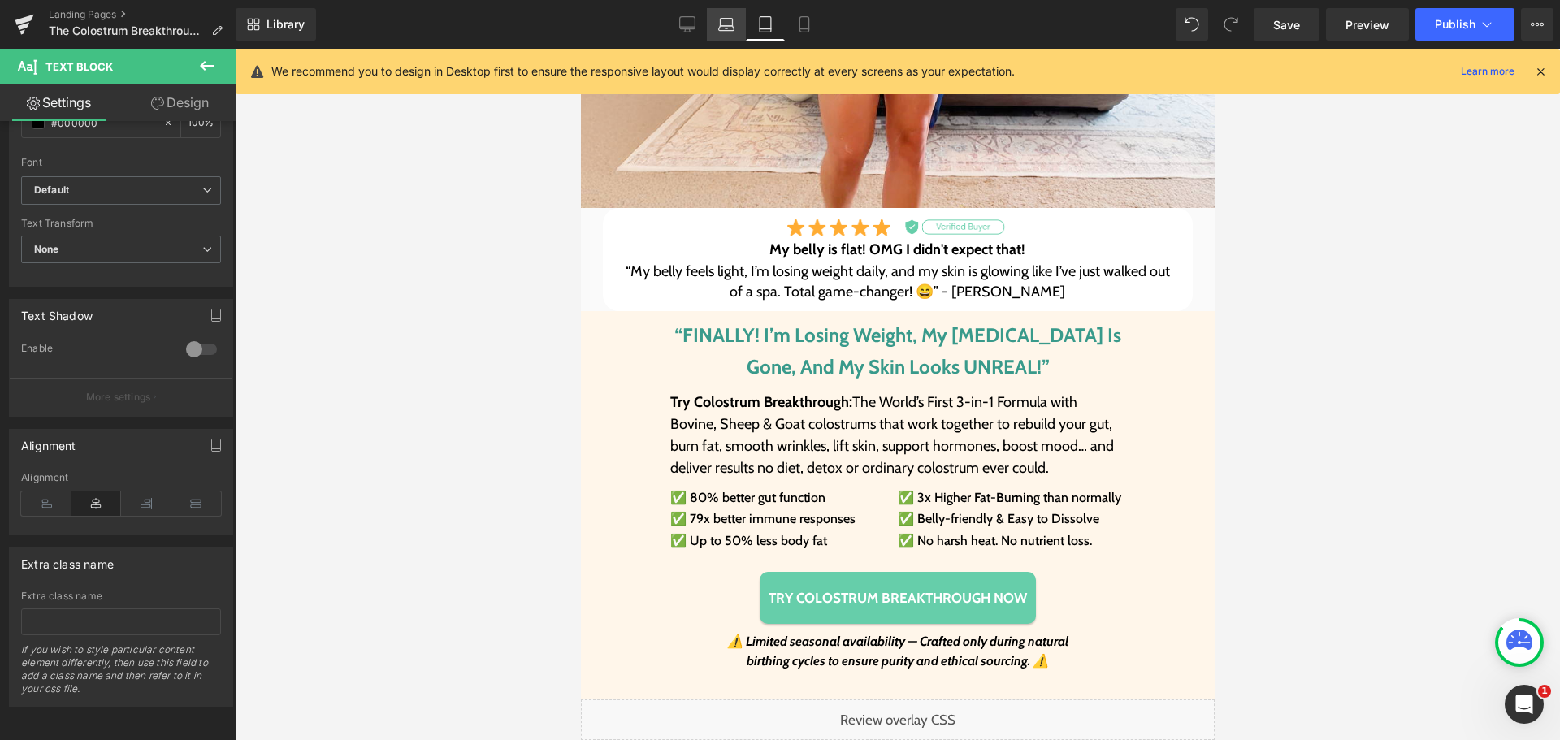
click at [738, 30] on link "Laptop" at bounding box center [726, 24] width 39 height 32
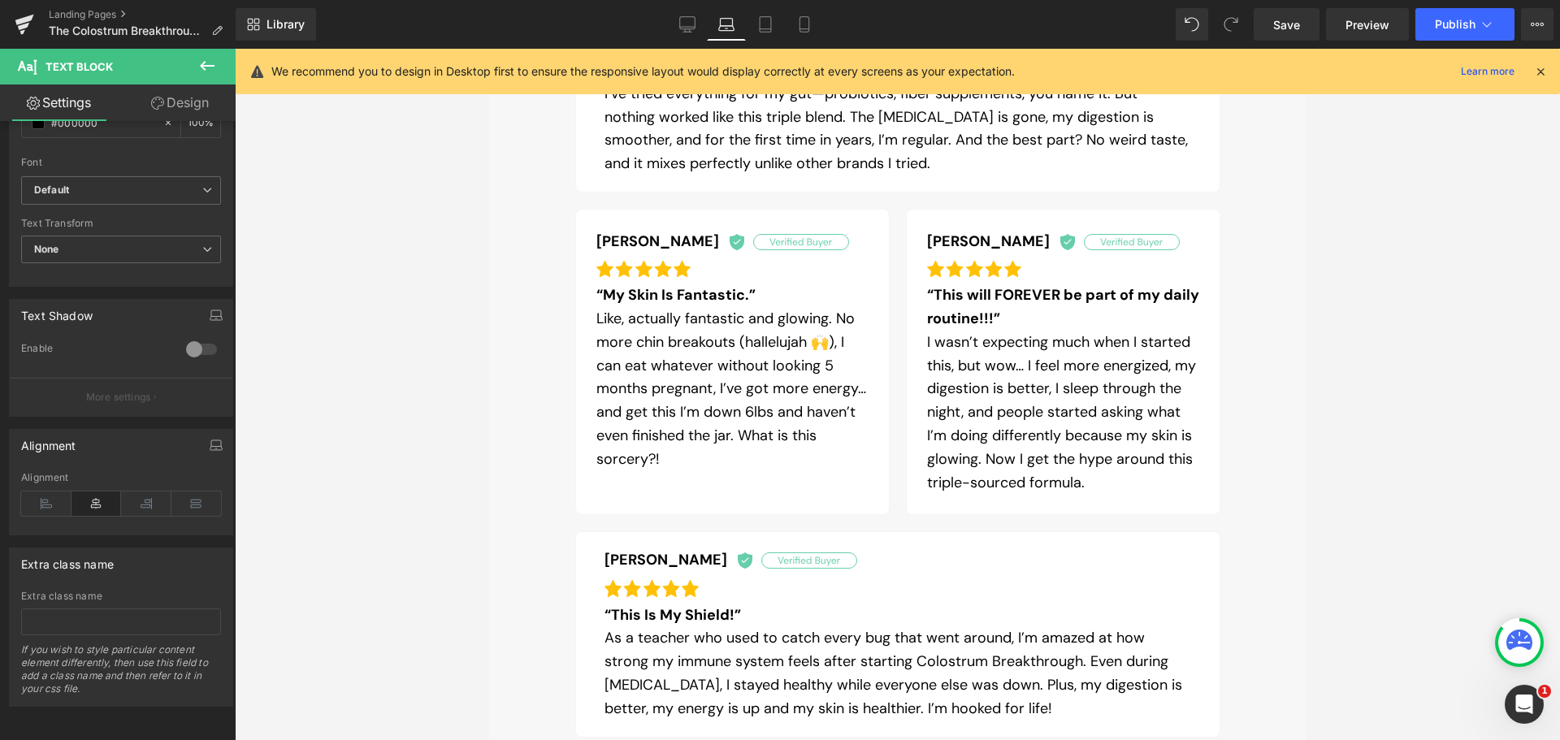
scroll to position [1275, 0]
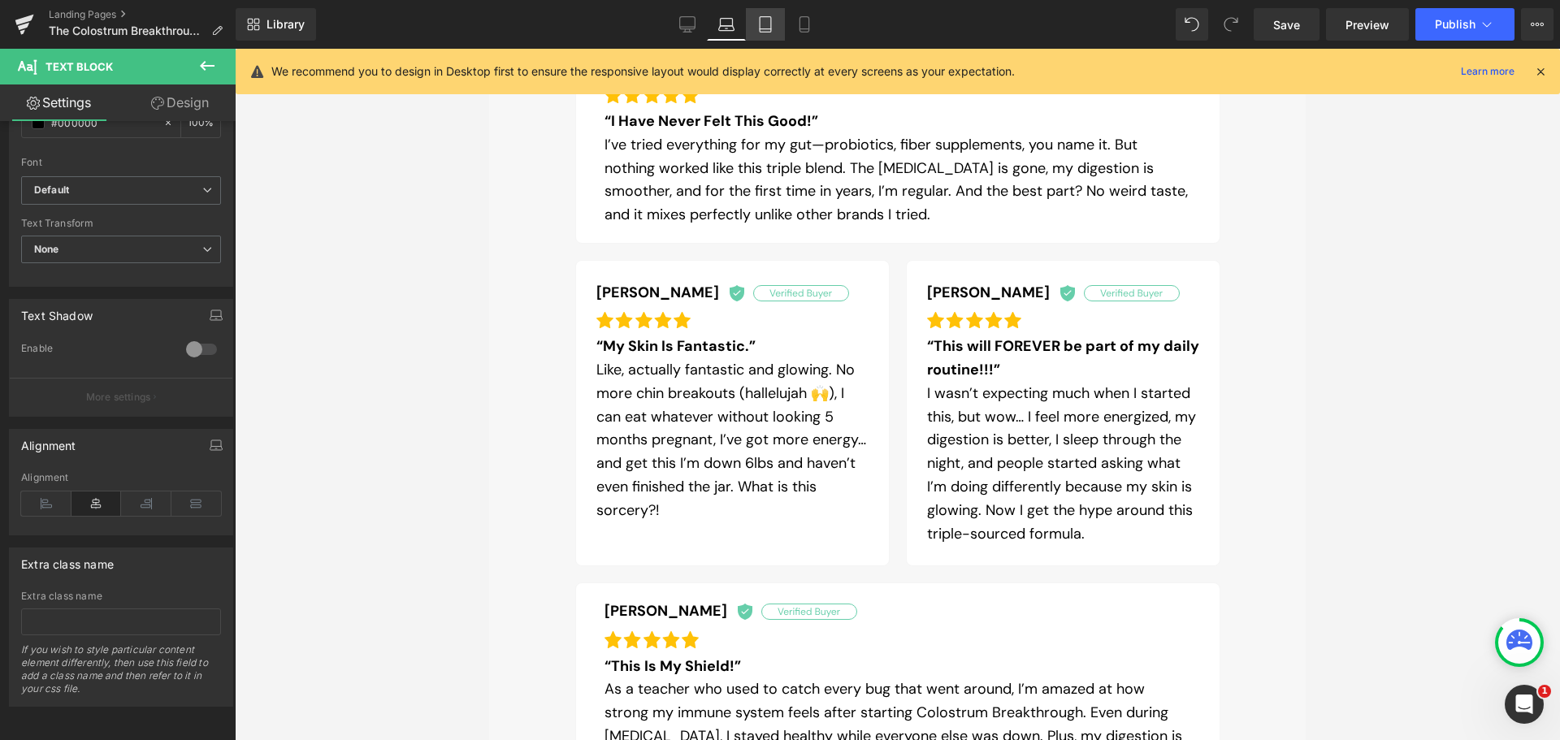
click at [779, 23] on link "Tablet" at bounding box center [765, 24] width 39 height 32
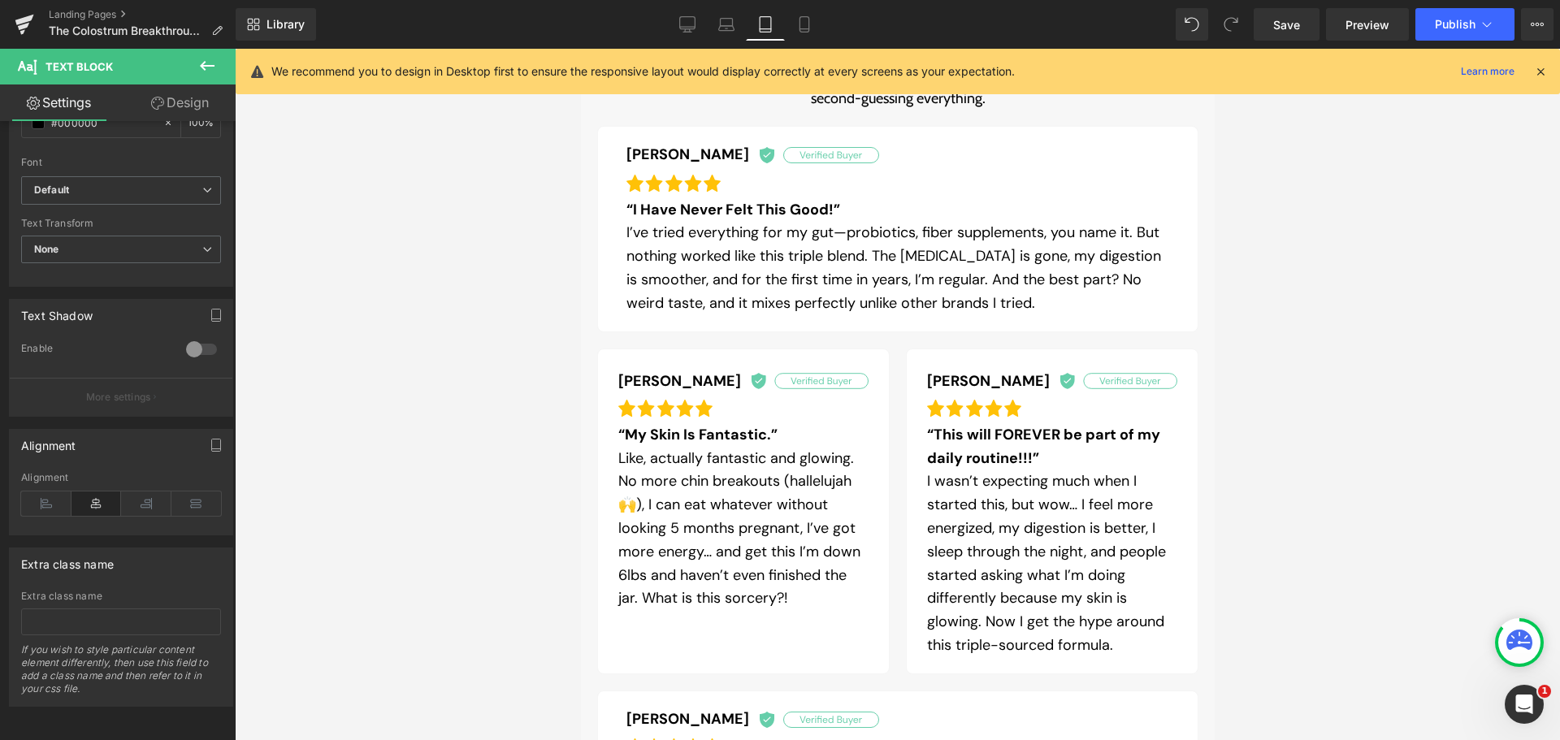
scroll to position [1607, 0]
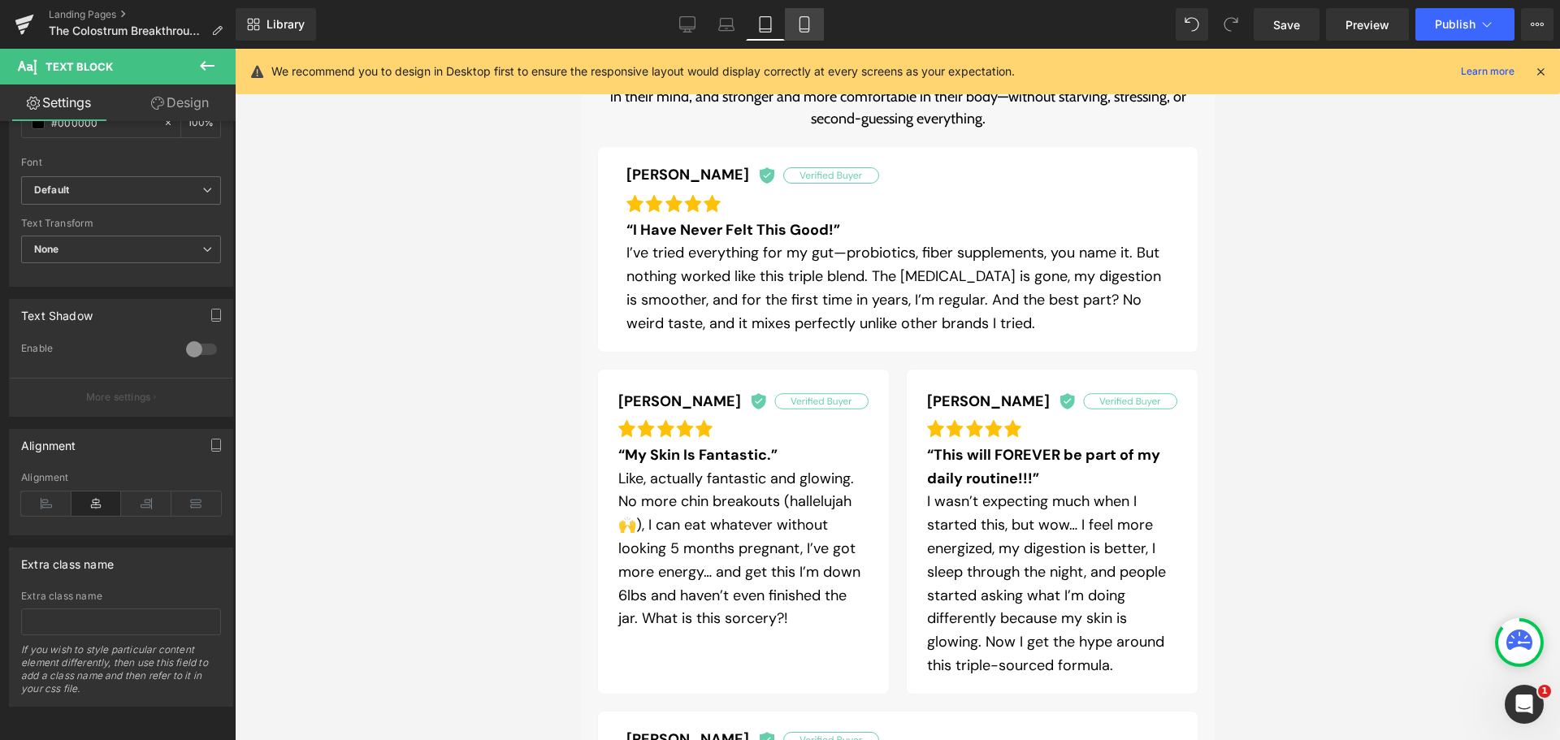
click at [797, 20] on icon at bounding box center [804, 24] width 16 height 16
type input "100"
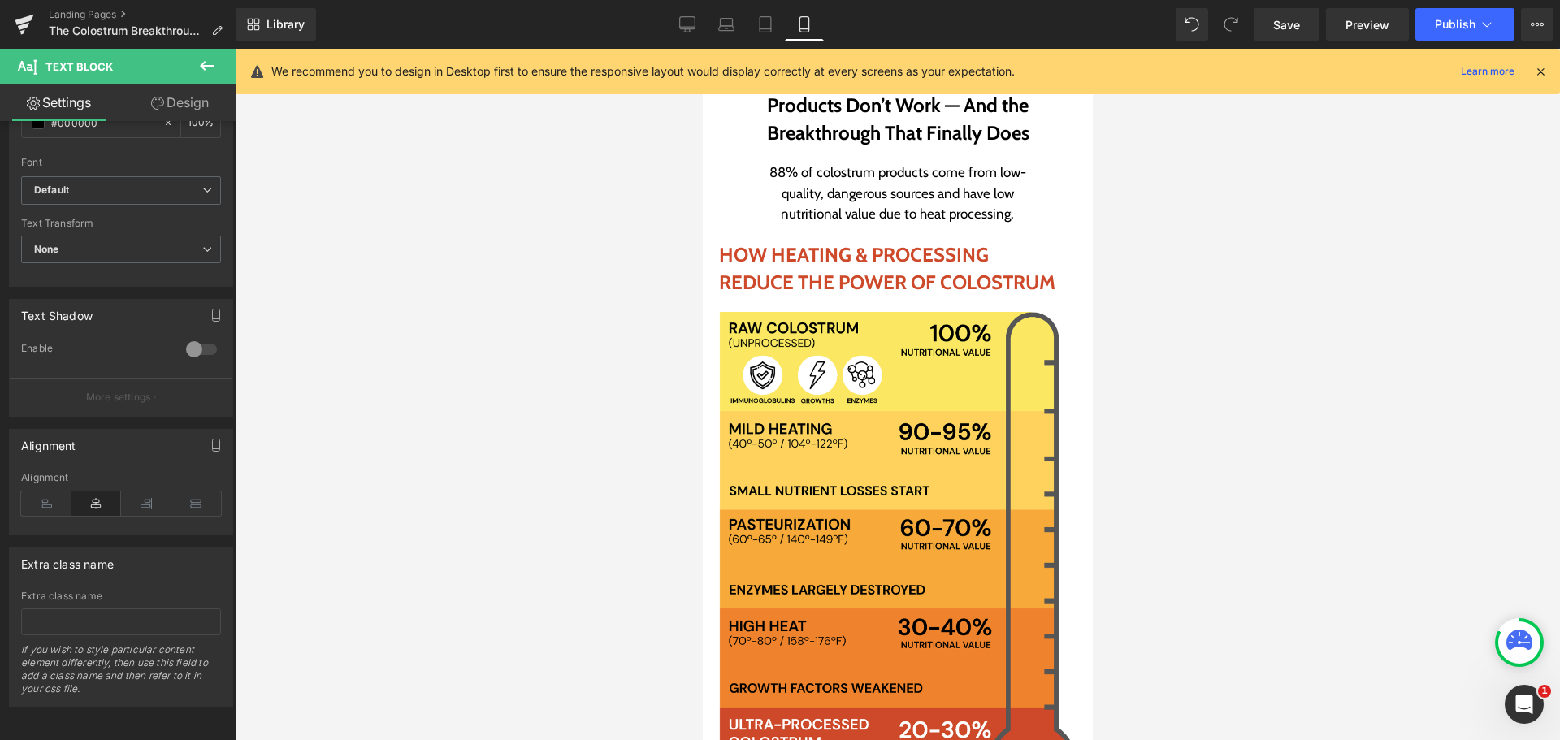
scroll to position [3288, 0]
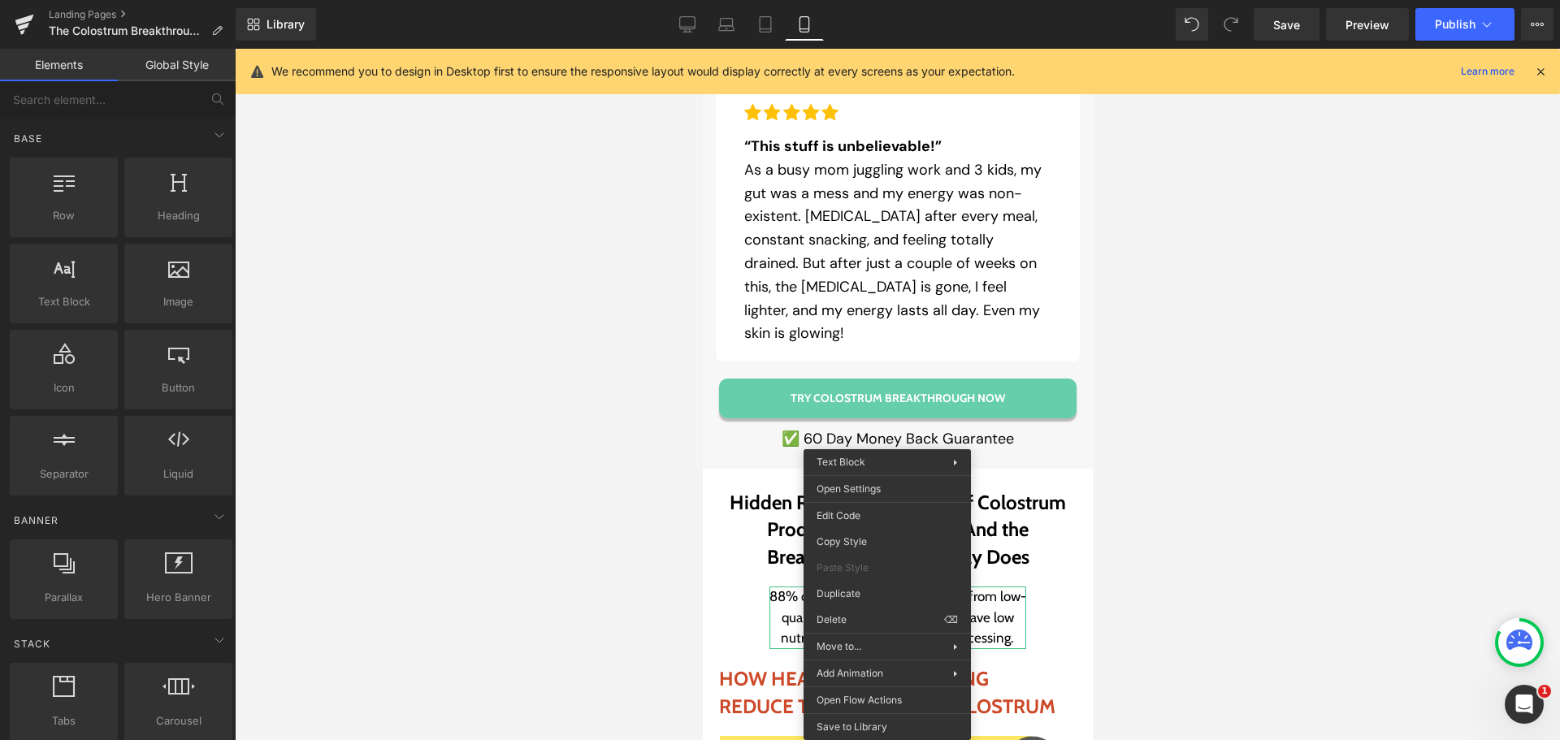
click at [1257, 545] on div at bounding box center [897, 394] width 1325 height 691
click at [1193, 530] on div at bounding box center [897, 394] width 1325 height 691
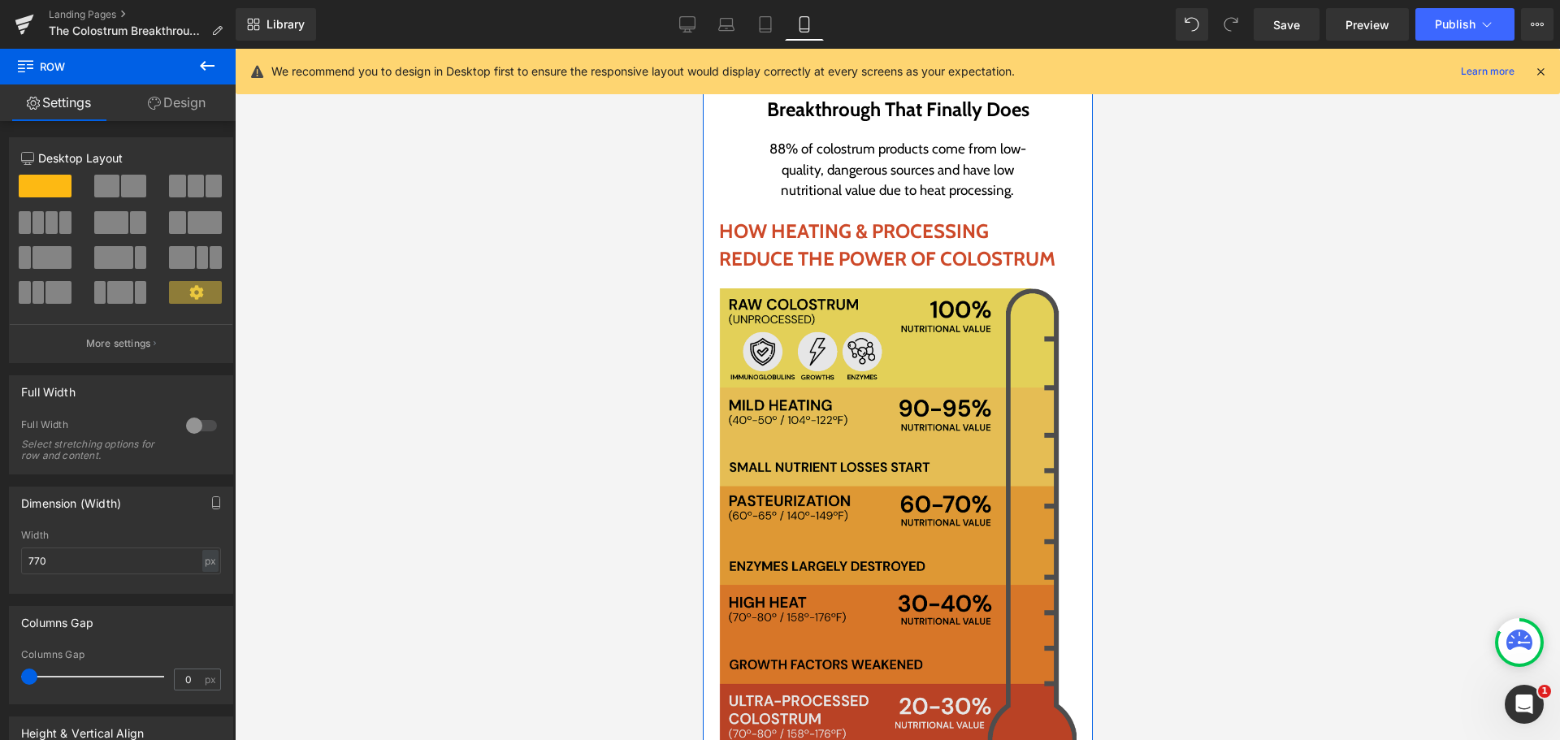
scroll to position [3613, 0]
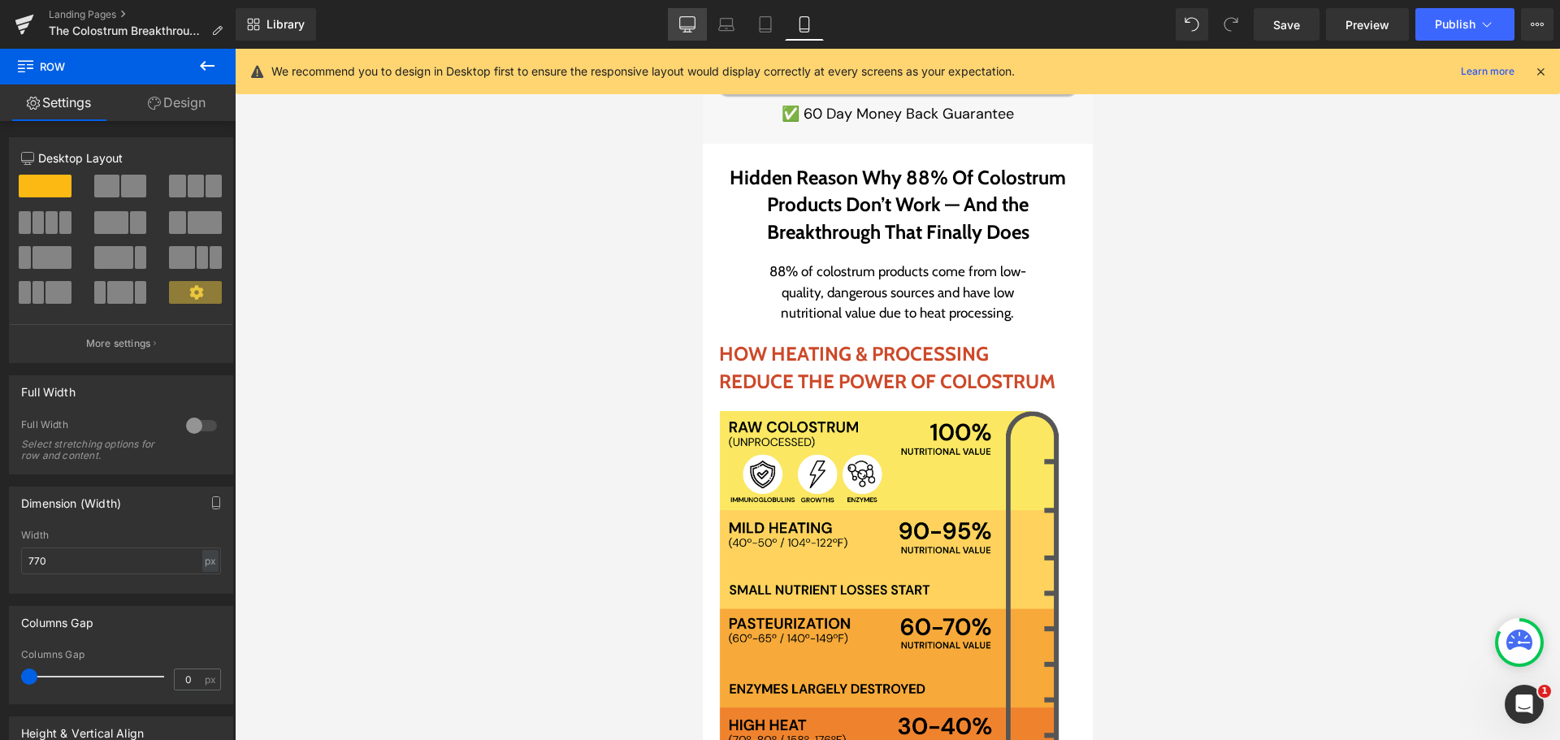
click at [690, 37] on link "Desktop" at bounding box center [687, 24] width 39 height 32
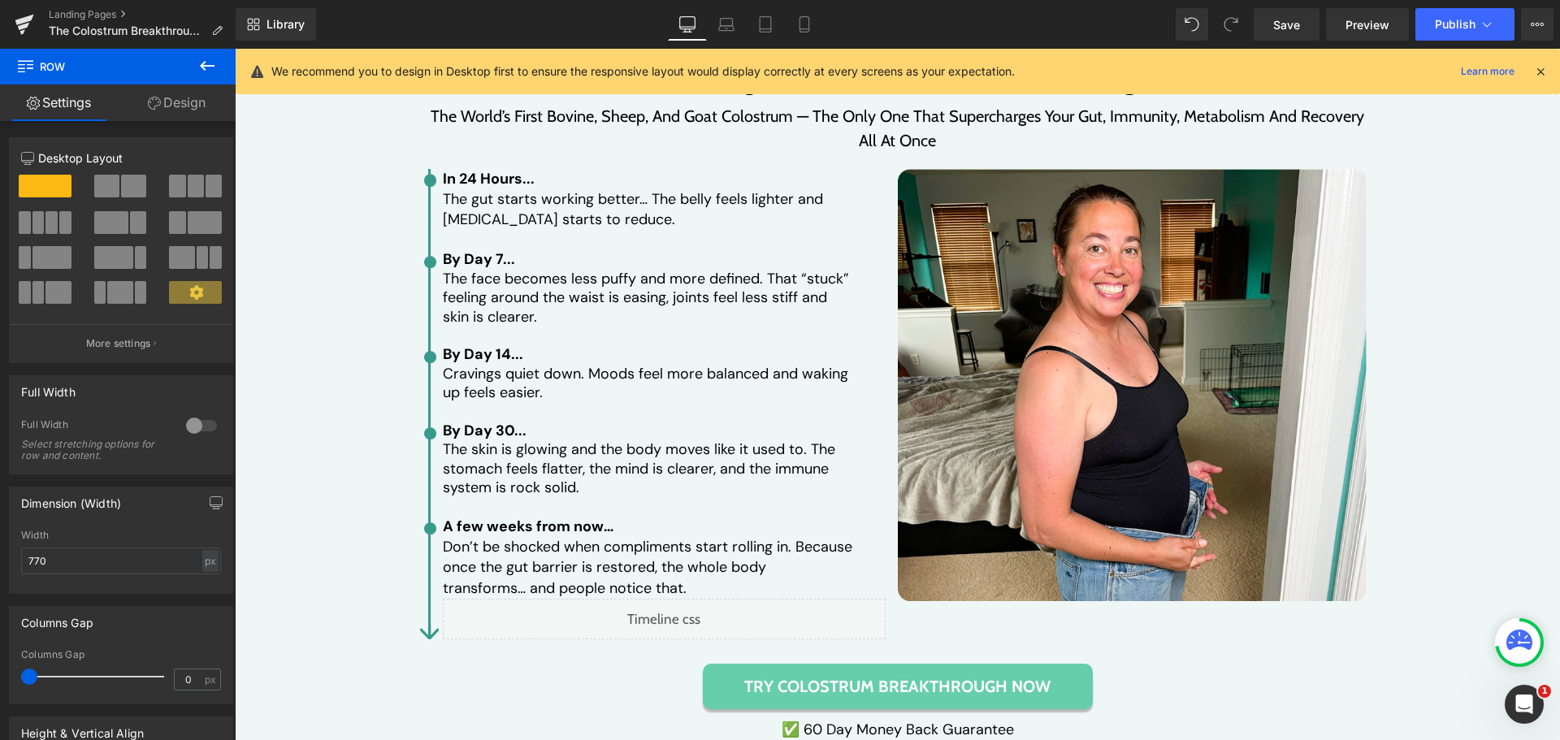
scroll to position [2385, 0]
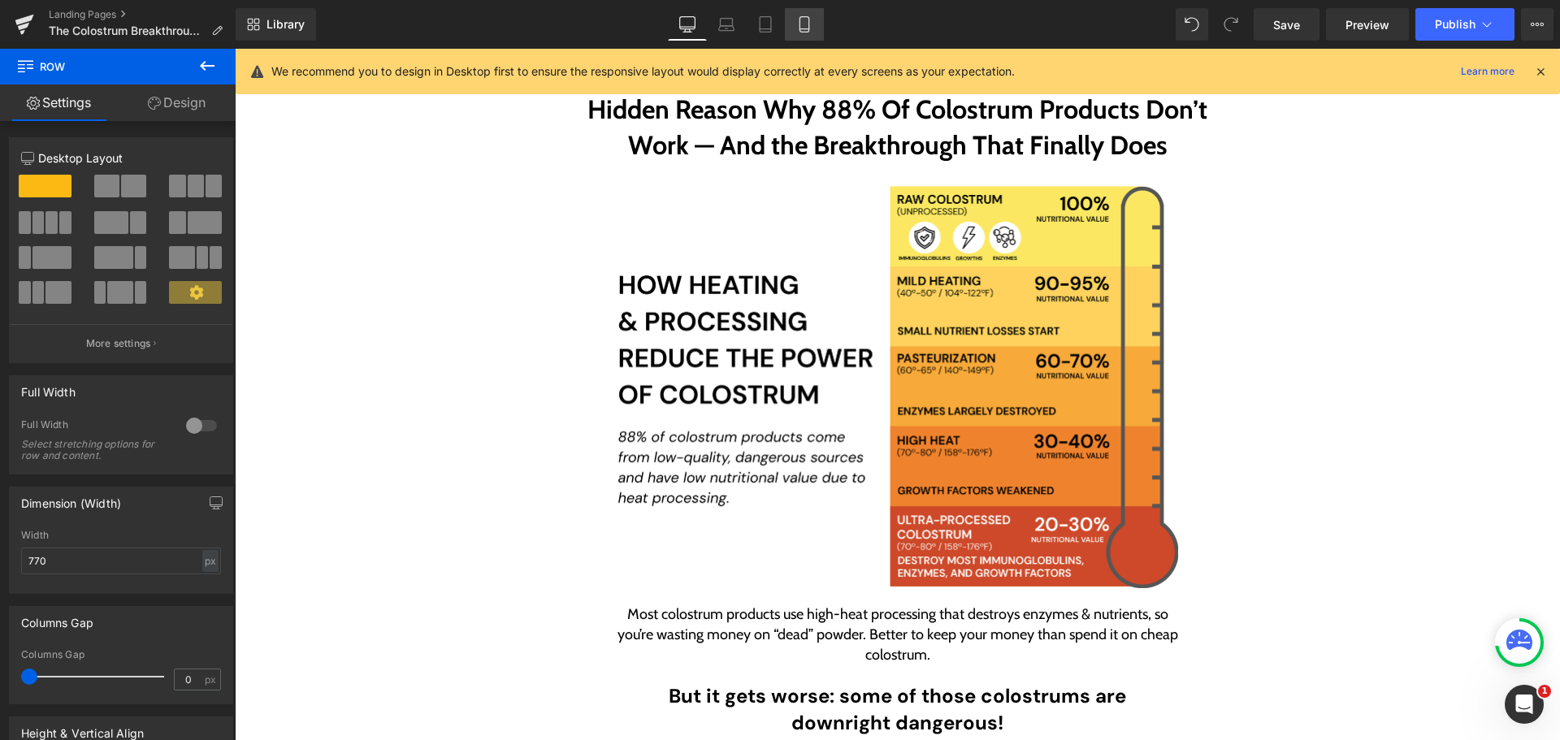
click at [803, 14] on link "Mobile" at bounding box center [804, 24] width 39 height 32
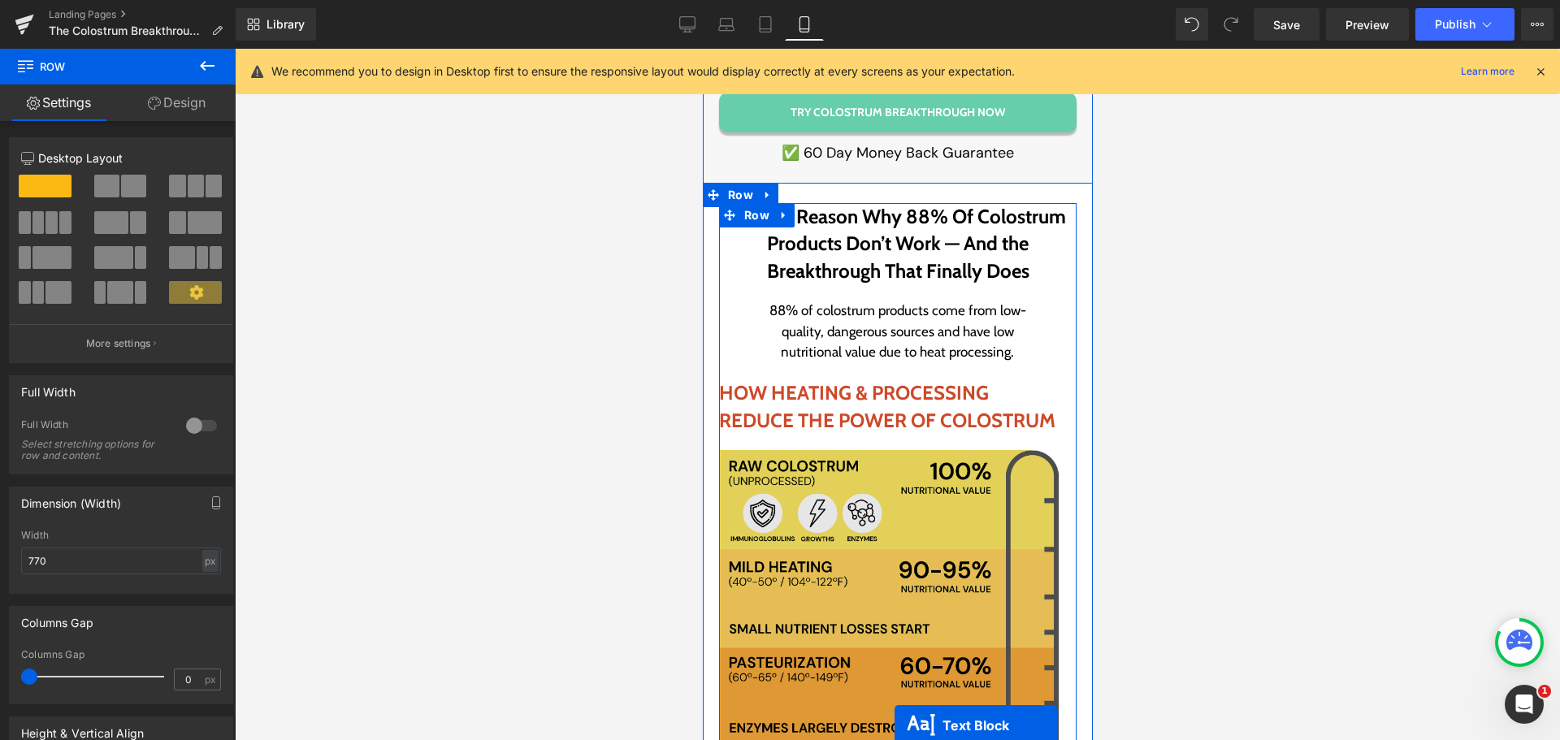
scroll to position [3563, 0]
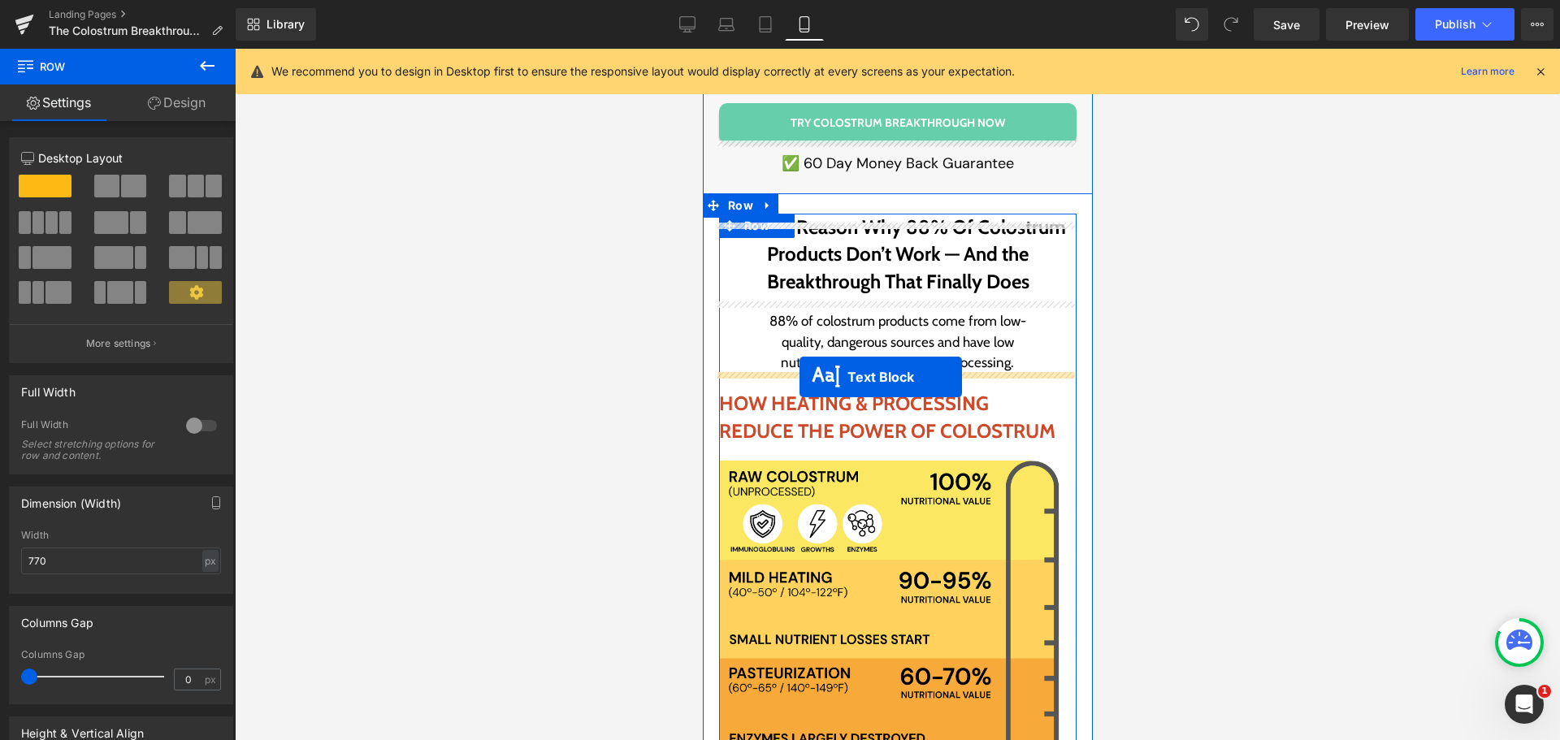
drag, startPoint x: 885, startPoint y: 402, endPoint x: 798, endPoint y: 377, distance: 90.5
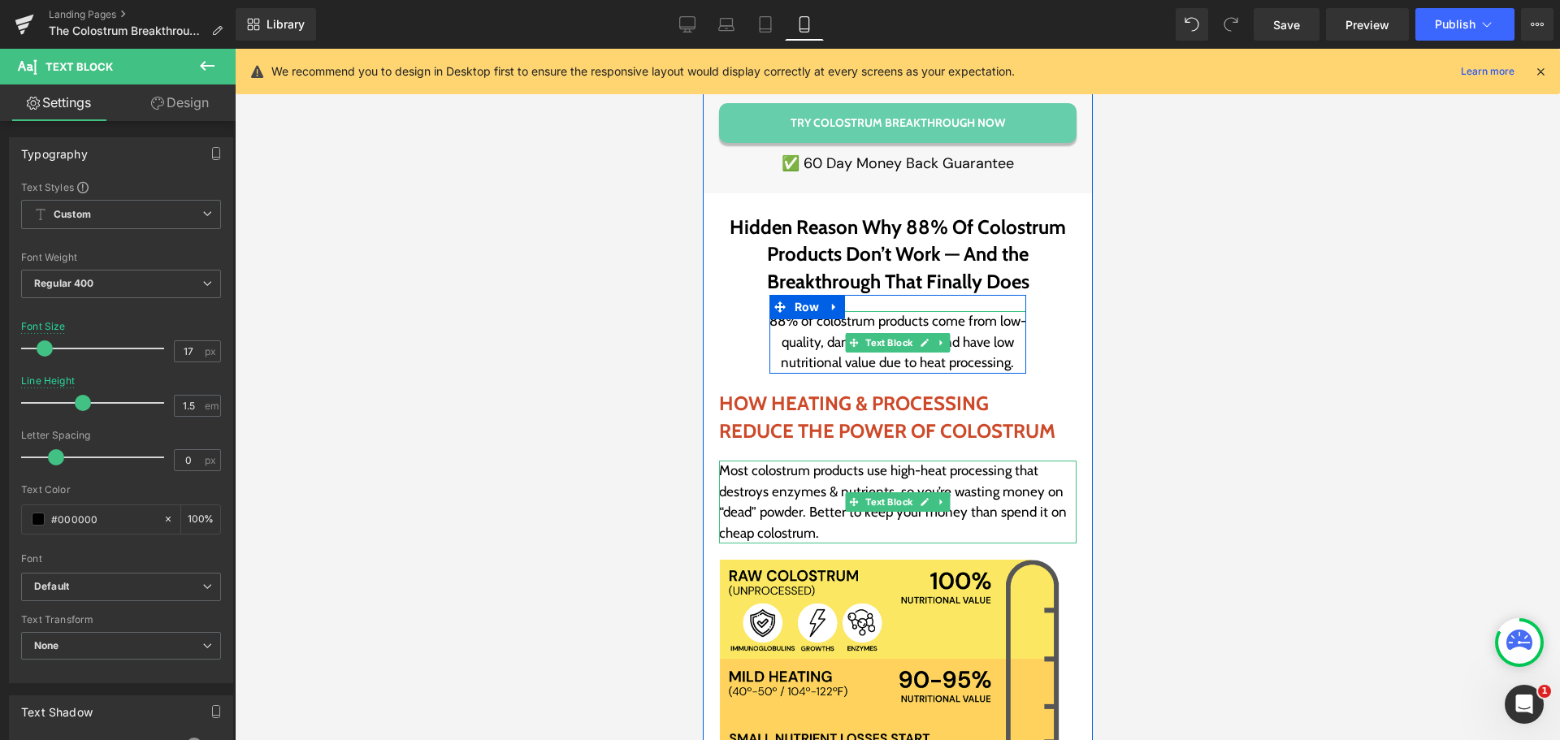
click at [966, 311] on p "88% of colostrum products come from low-quality, dangerous sources and have low…" at bounding box center [896, 342] width 257 height 63
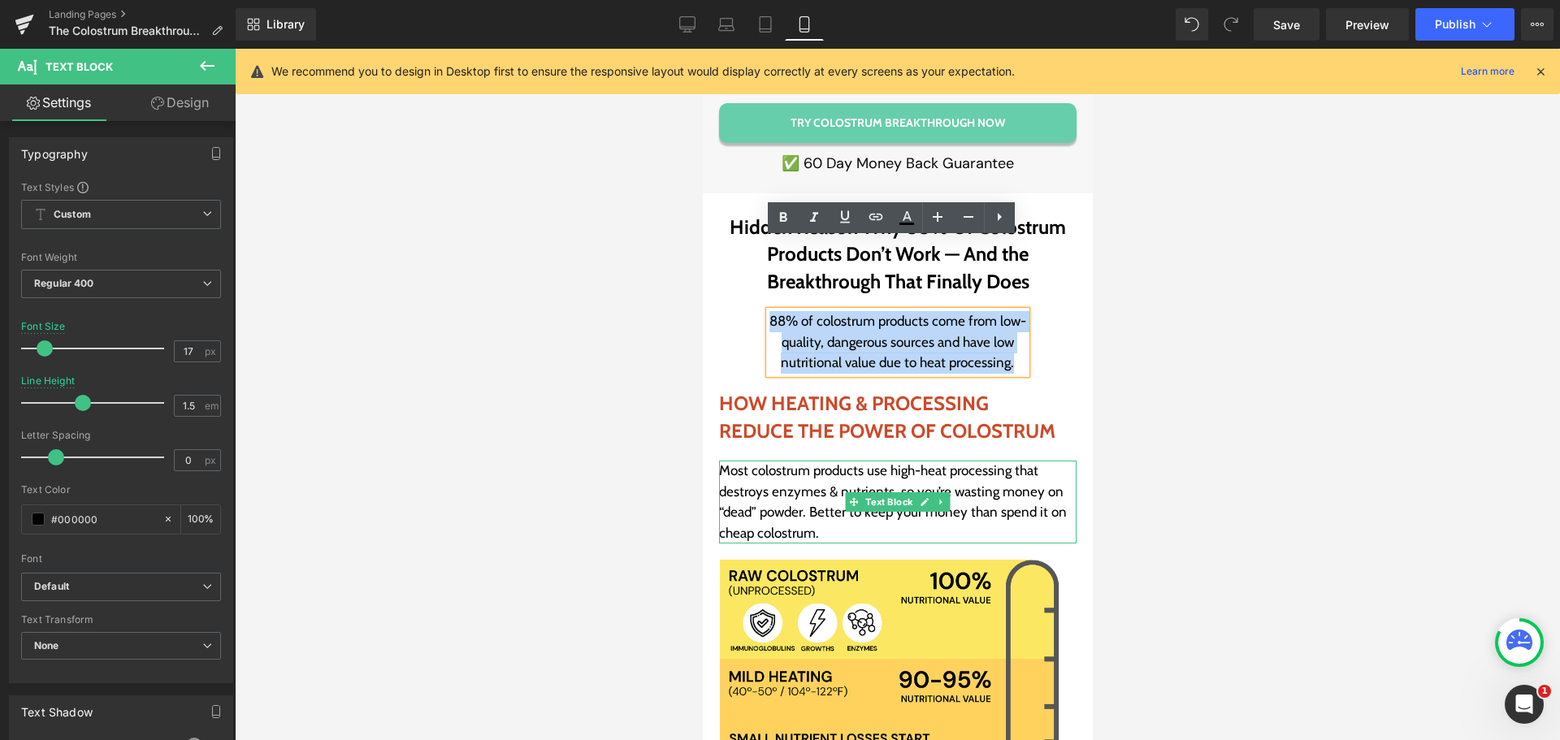
copy p "88% of colostrum products come from low-quality, dangerous sources and have low…"
click at [745, 461] on p "Most colostrum products use high-heat processing that destroys enzymes & nutrie…" at bounding box center [896, 502] width 357 height 83
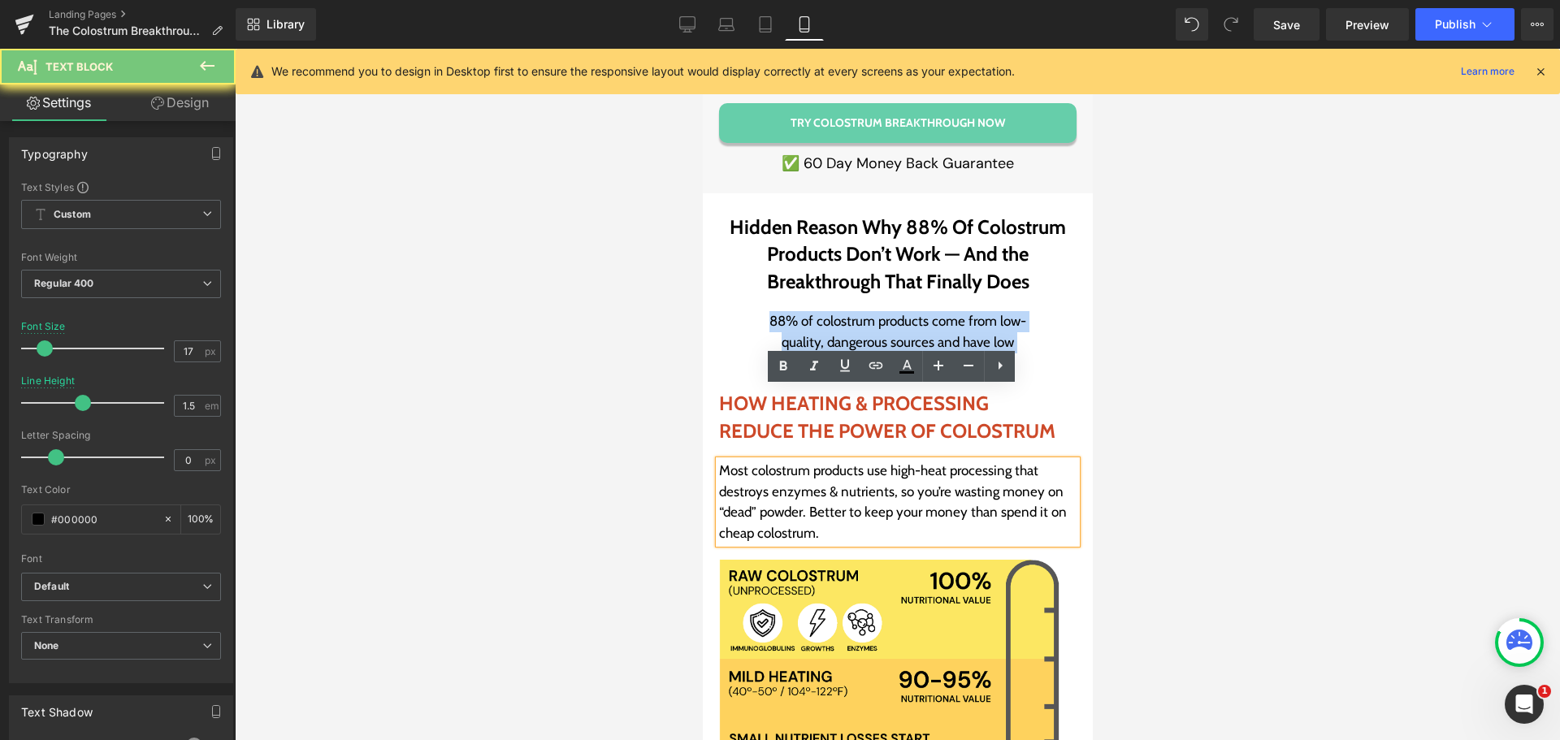
click at [745, 461] on p "Most colostrum products use high-heat processing that destroys enzymes & nutrie…" at bounding box center [896, 502] width 357 height 83
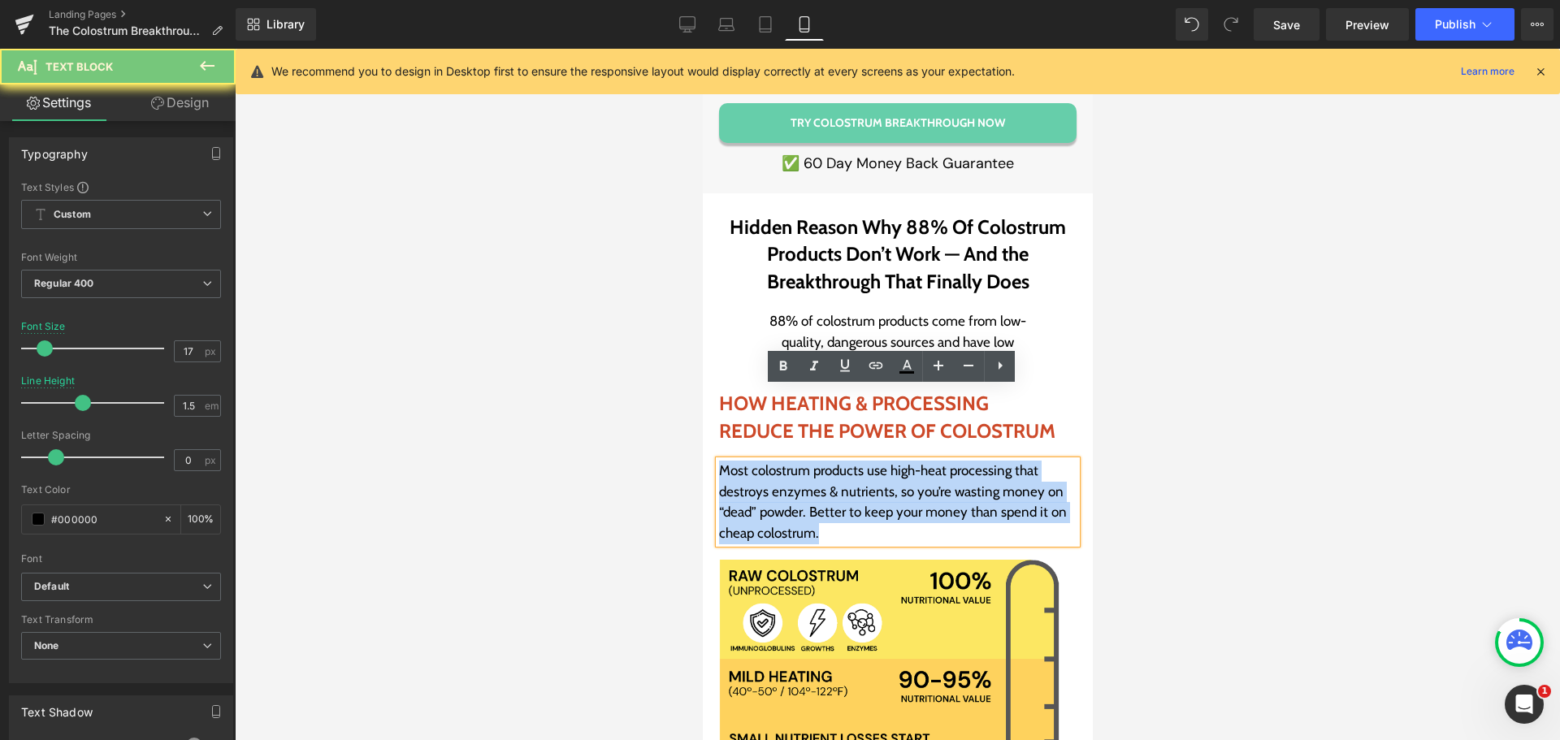
paste div
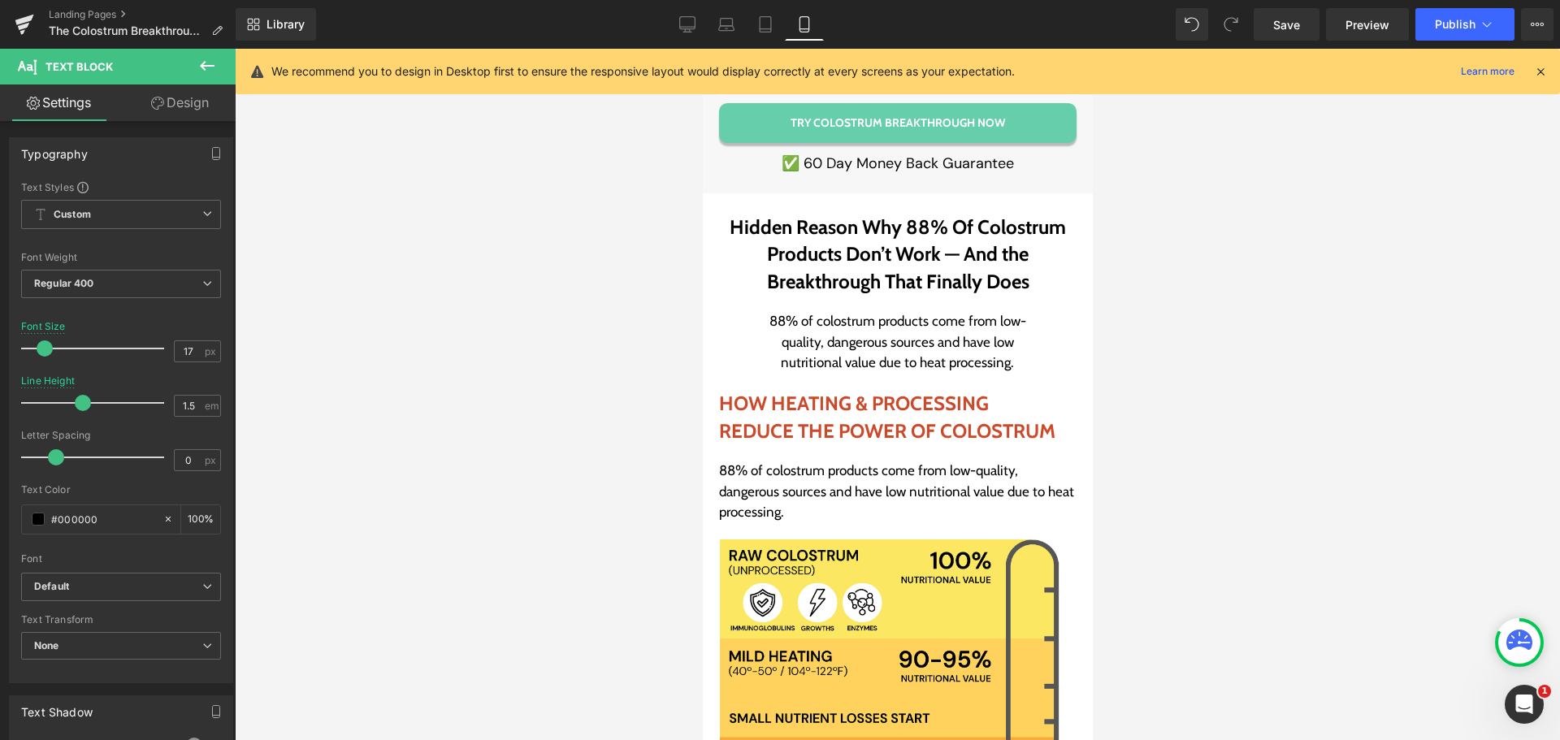
click at [1327, 437] on div at bounding box center [897, 394] width 1325 height 691
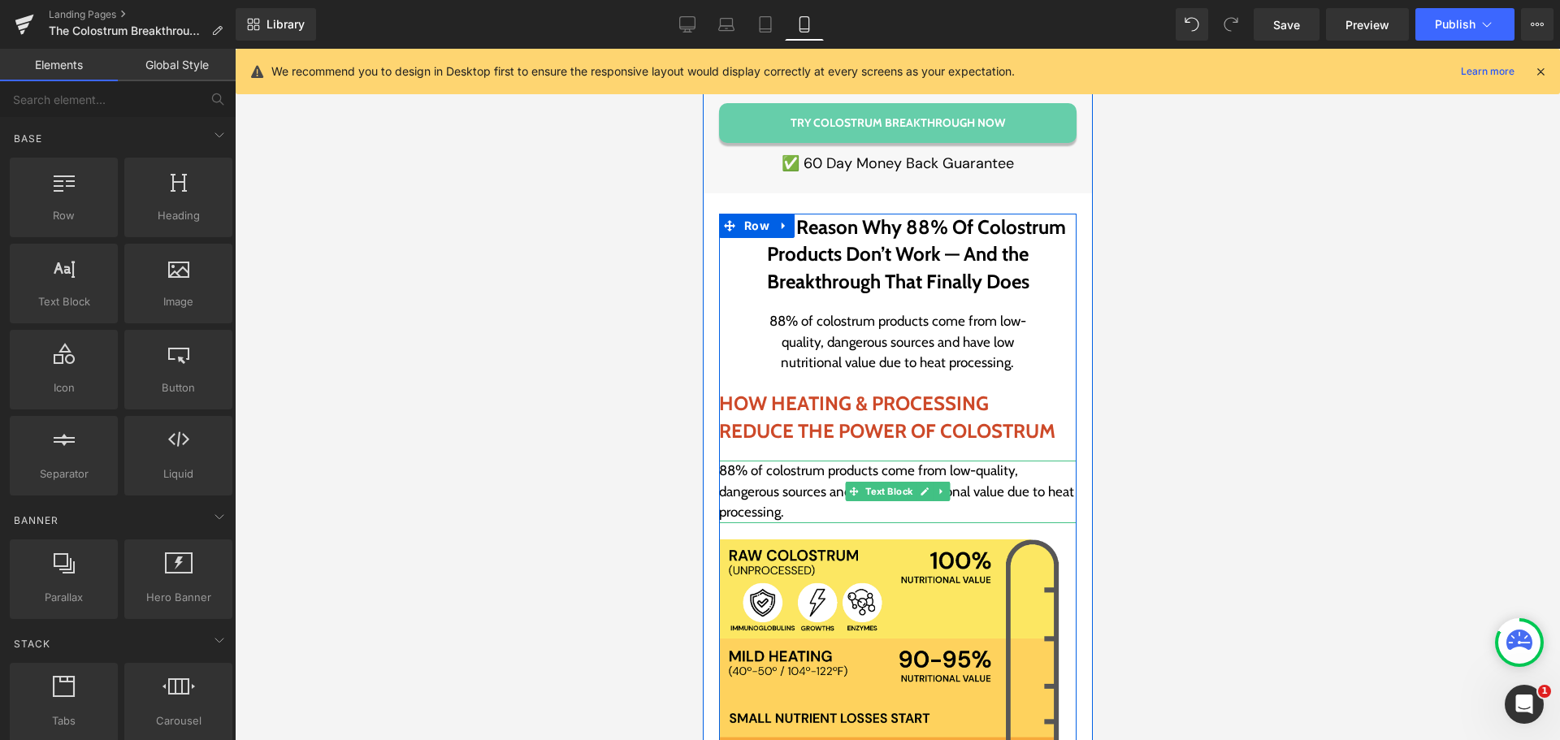
click at [779, 461] on p "88% of colostrum products come from low-quality, dangerous sources and have low…" at bounding box center [896, 492] width 357 height 63
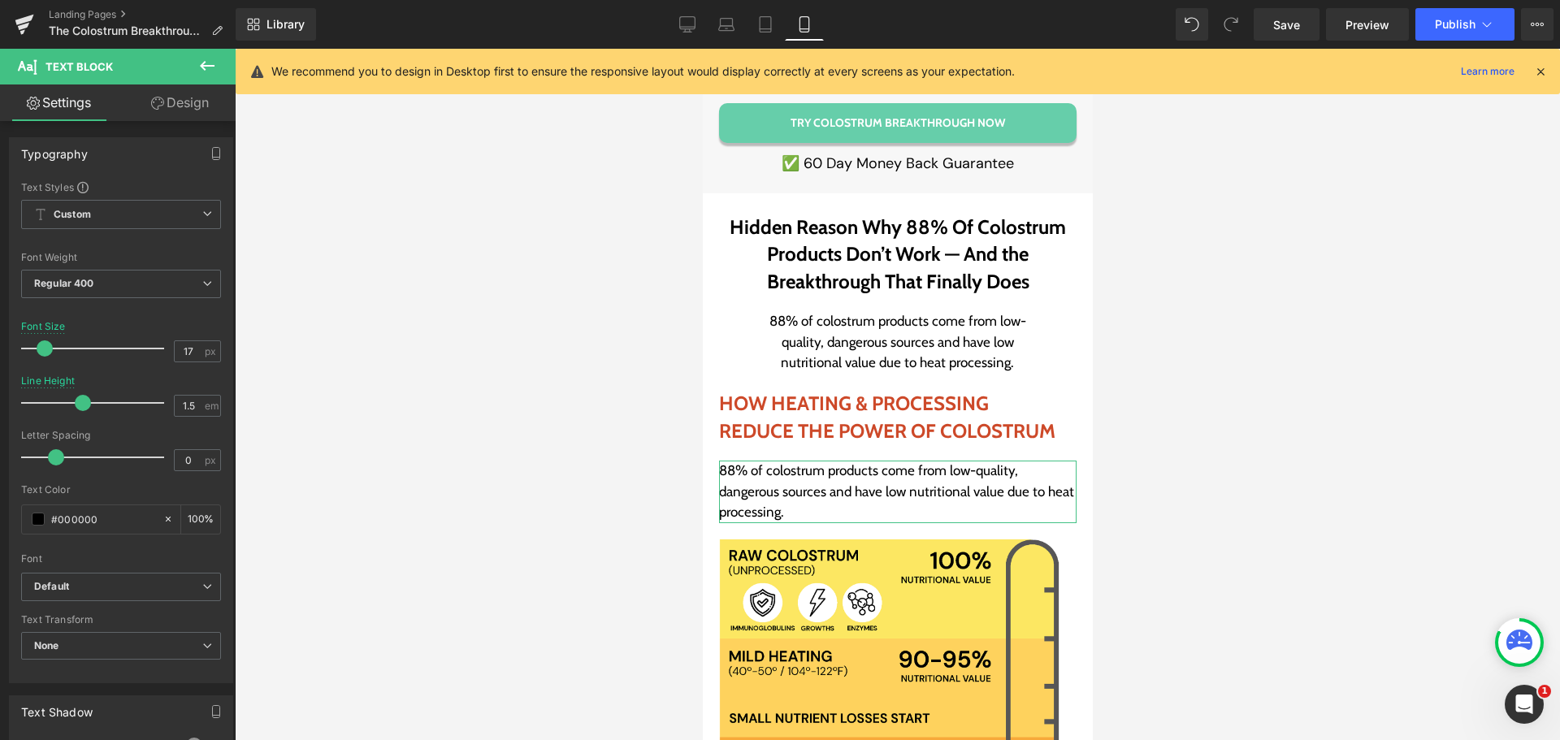
click at [189, 90] on link "Design" at bounding box center [180, 102] width 118 height 37
click at [0, 0] on div "Visibility" at bounding box center [0, 0] width 0 height 0
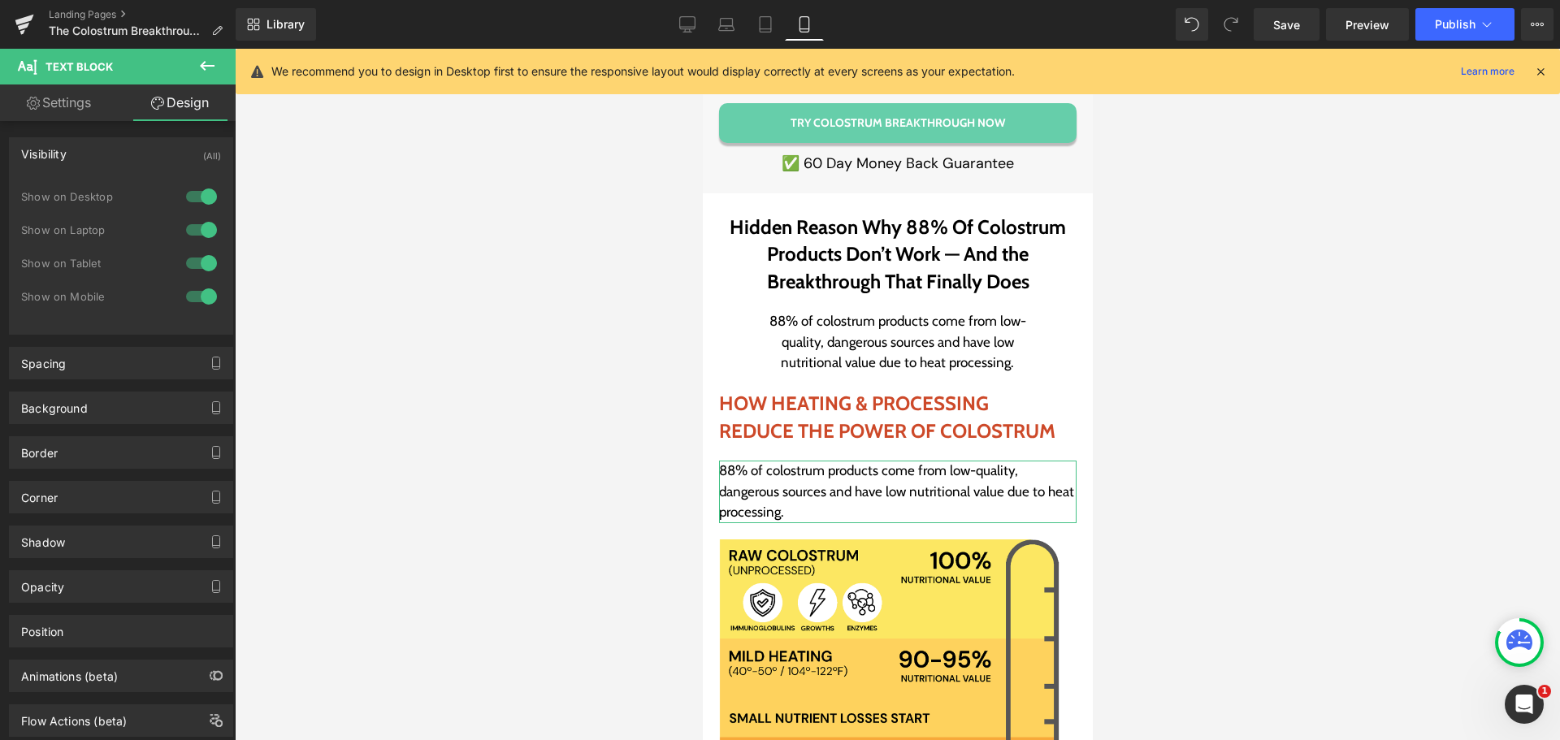
click at [195, 200] on div at bounding box center [201, 197] width 39 height 26
click at [194, 233] on div at bounding box center [201, 230] width 39 height 26
click at [783, 24] on link "Tablet" at bounding box center [765, 24] width 39 height 32
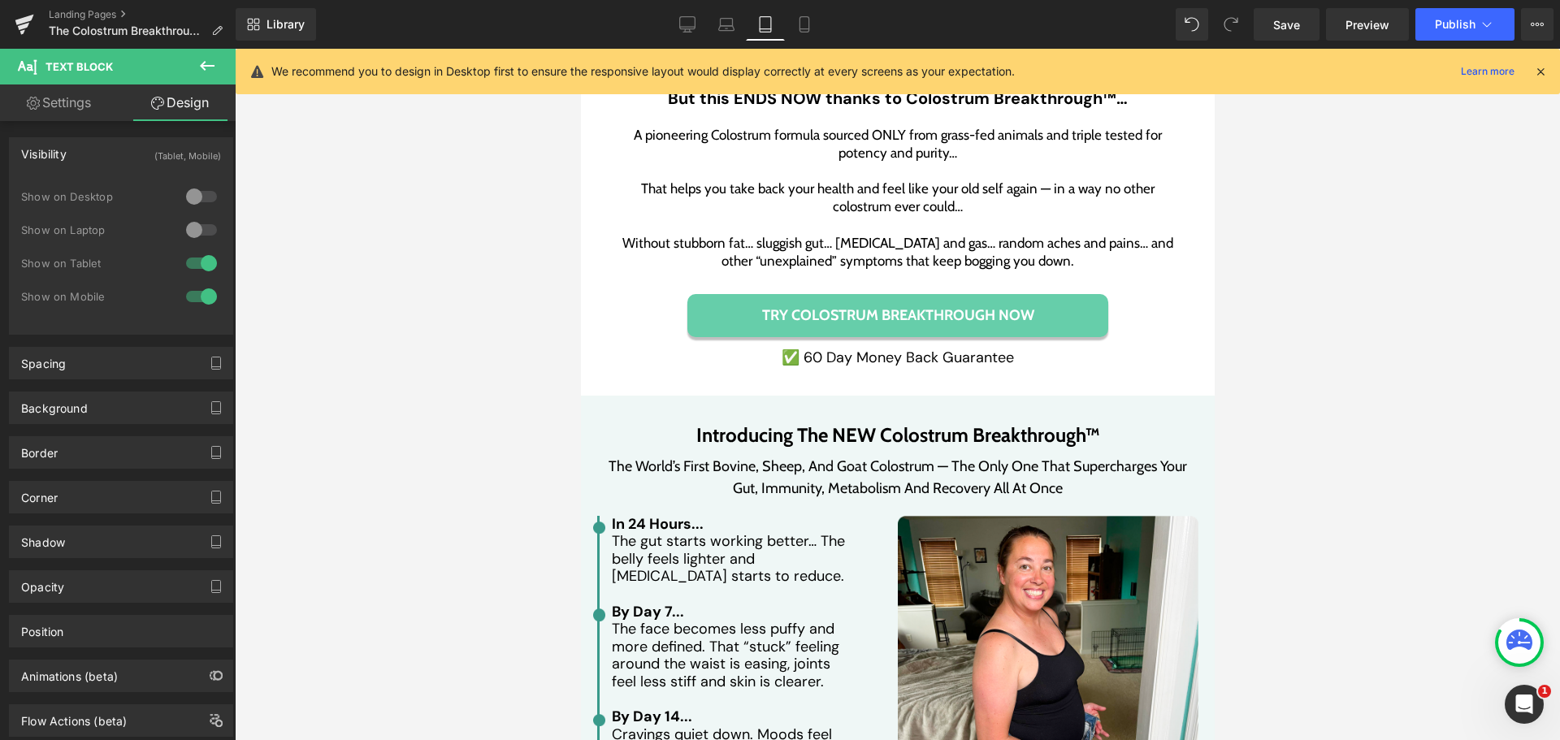
scroll to position [2581, 0]
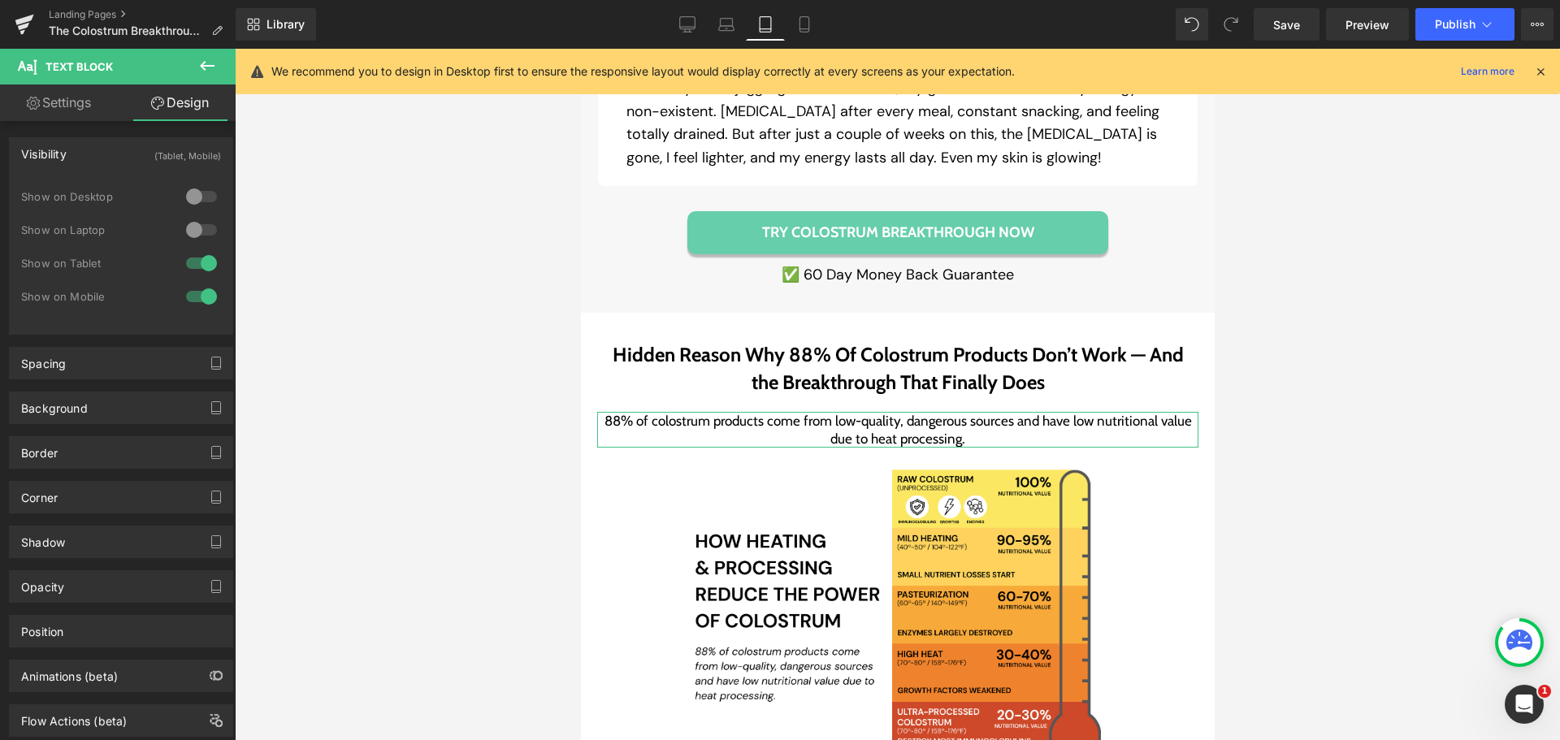
click at [196, 263] on div at bounding box center [201, 263] width 39 height 26
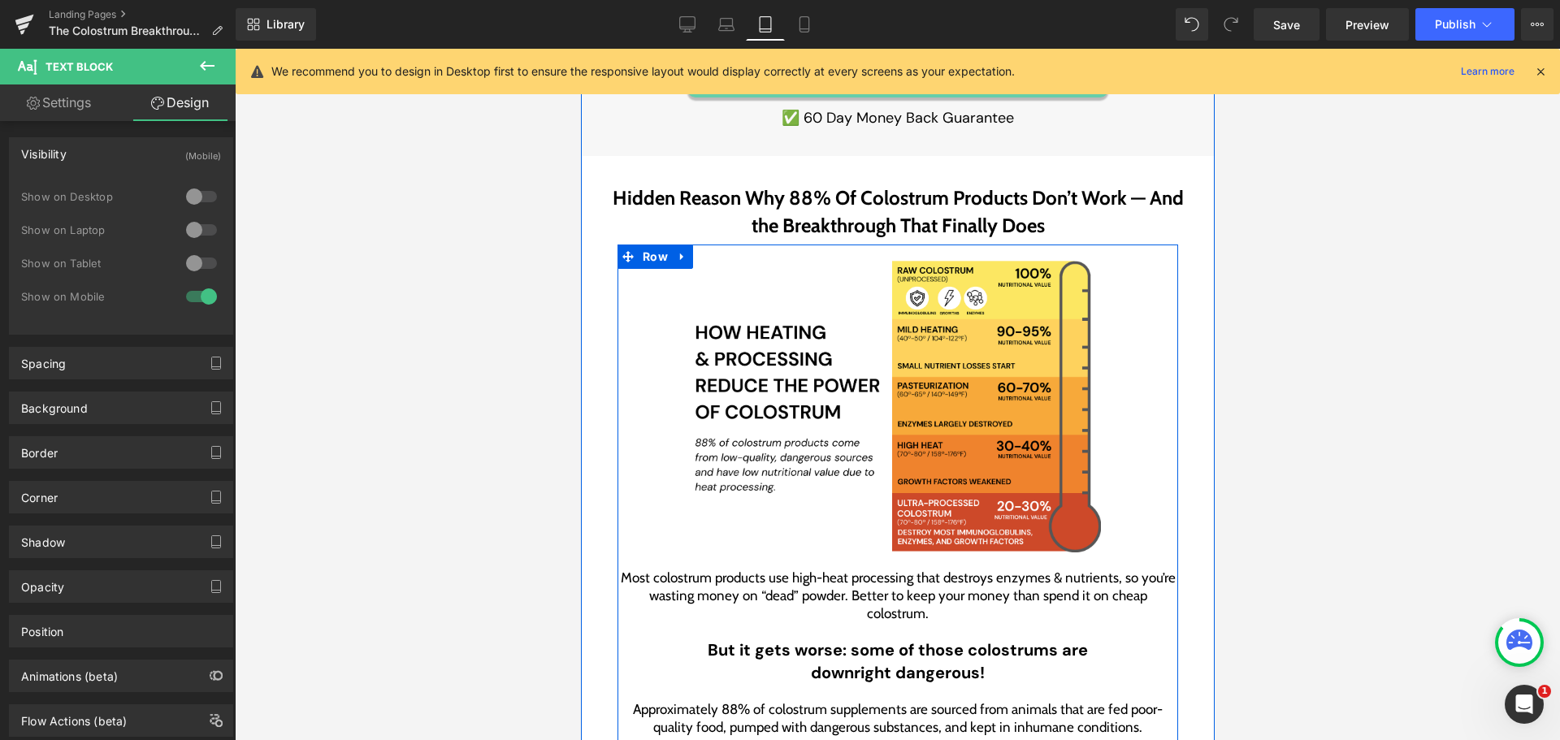
scroll to position [2744, 0]
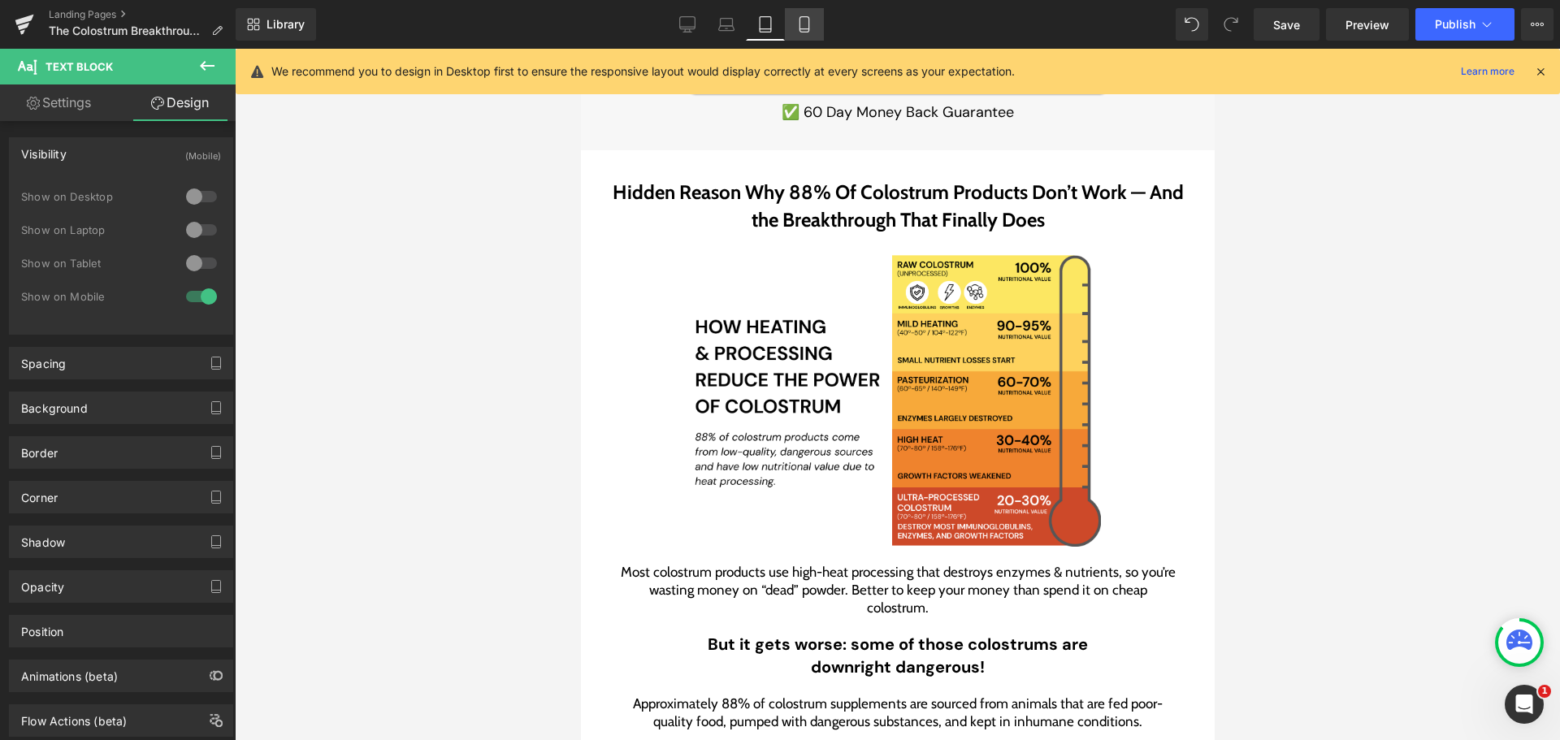
click at [798, 21] on icon at bounding box center [804, 24] width 16 height 16
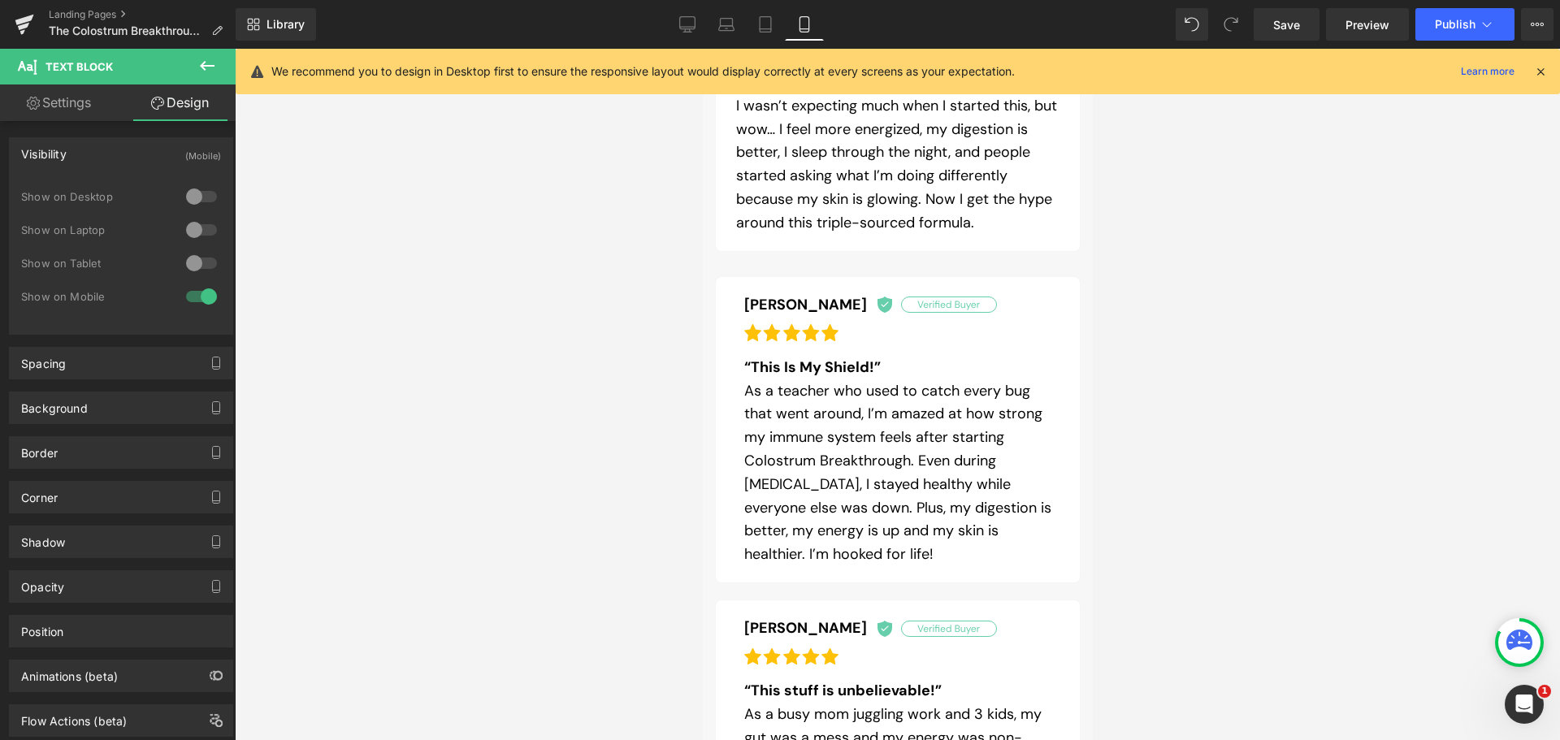
scroll to position [3670, 0]
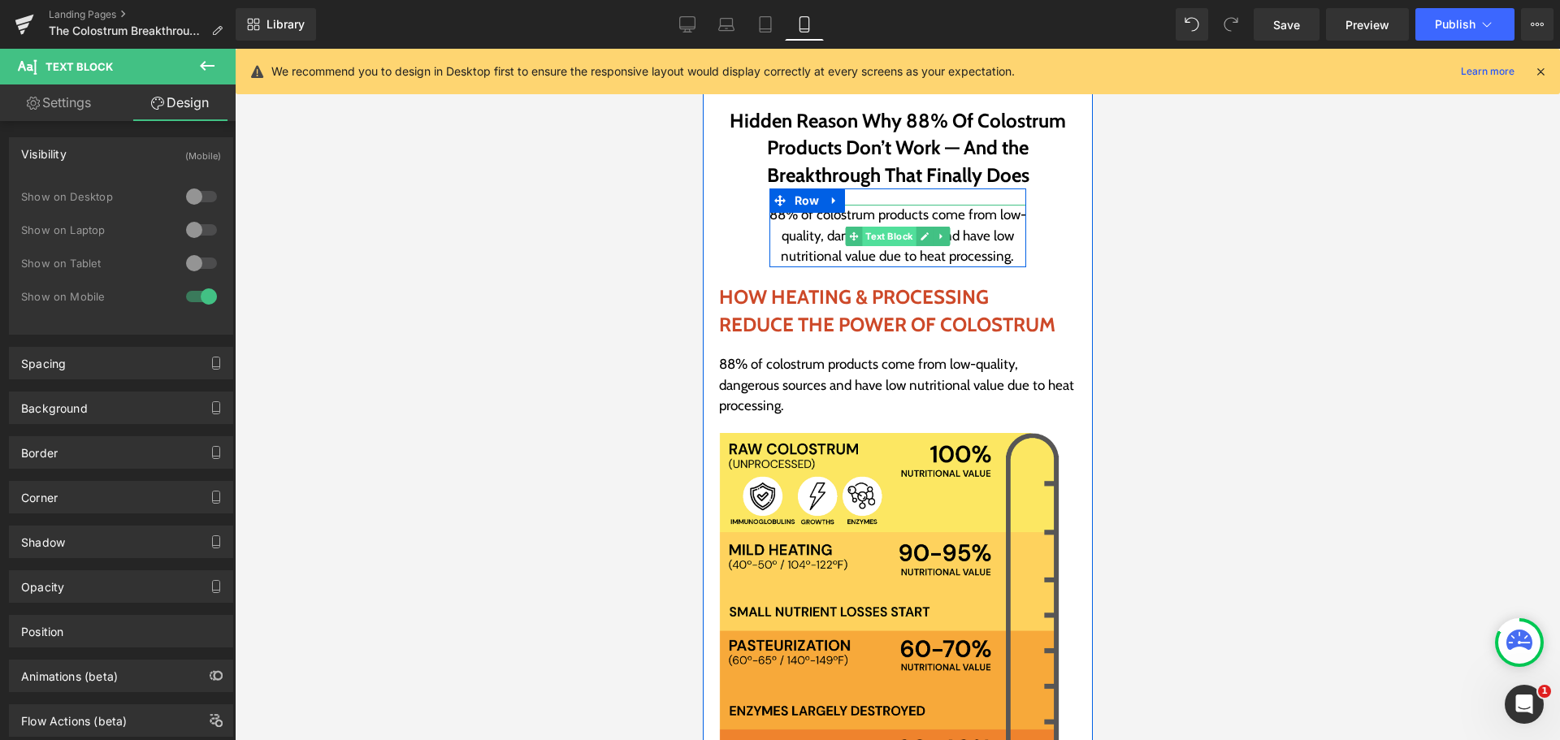
click at [887, 227] on span "Text Block" at bounding box center [888, 236] width 54 height 19
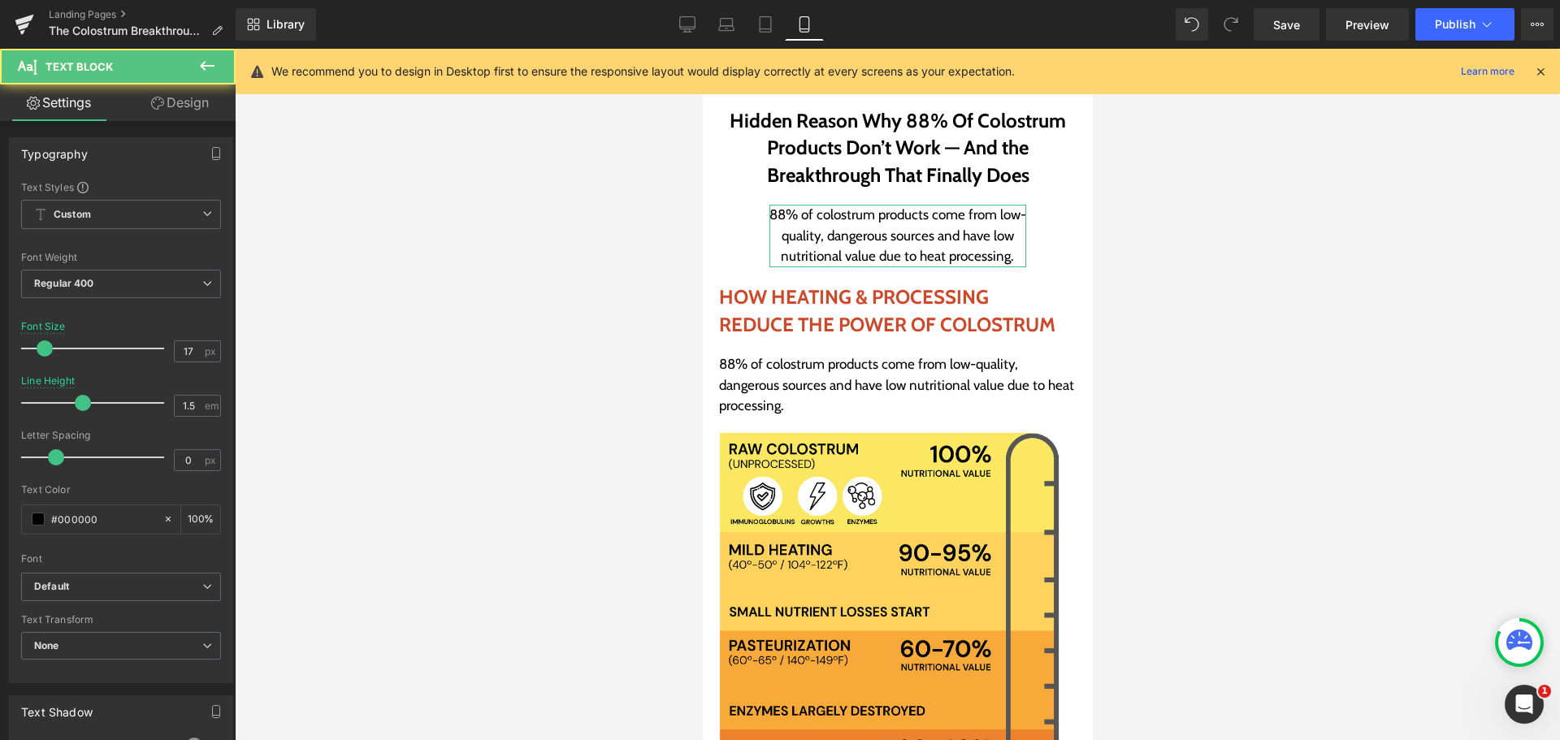
click at [231, 105] on link "Design" at bounding box center [180, 102] width 118 height 37
click at [0, 0] on div "Spacing" at bounding box center [0, 0] width 0 height 0
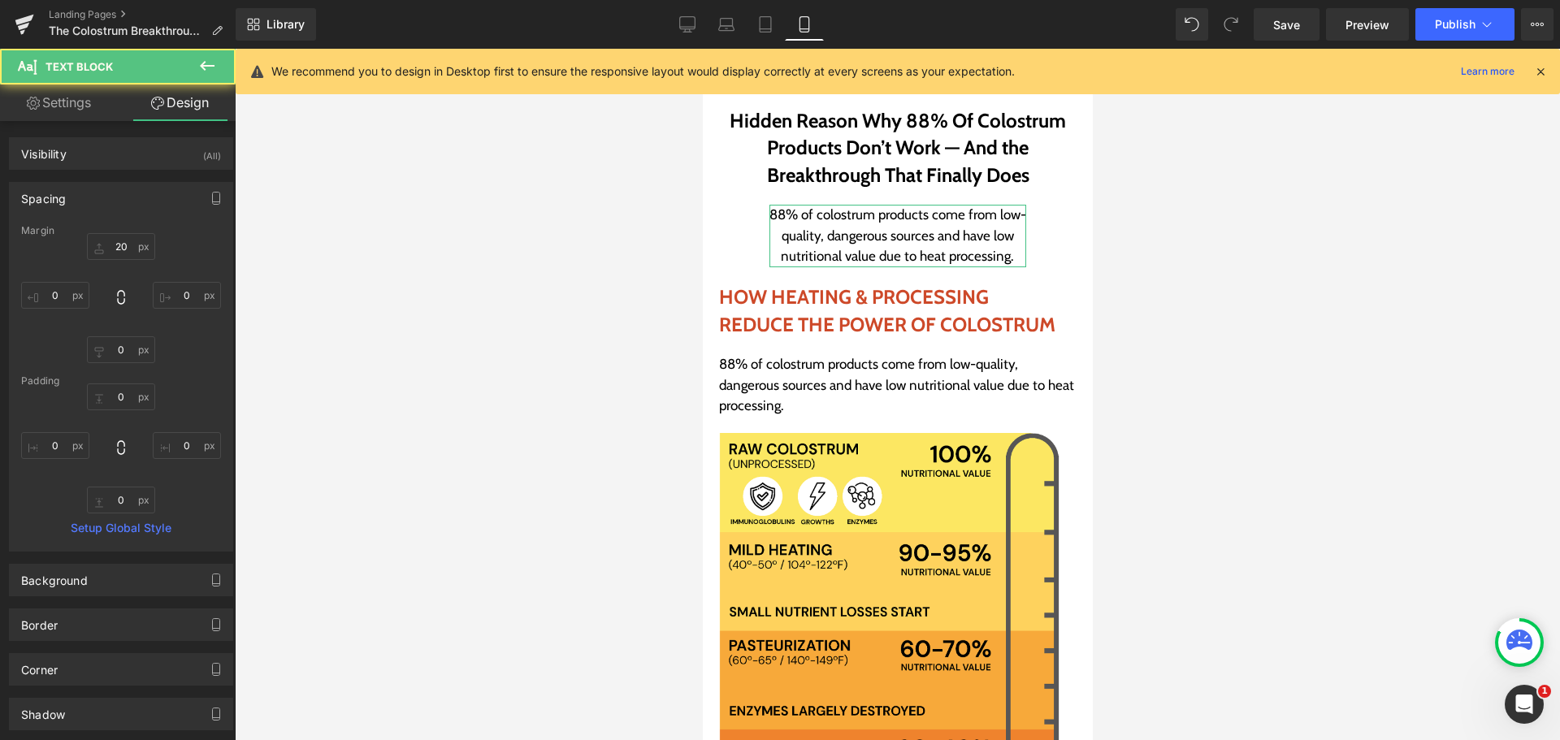
type input "20"
type input "0"
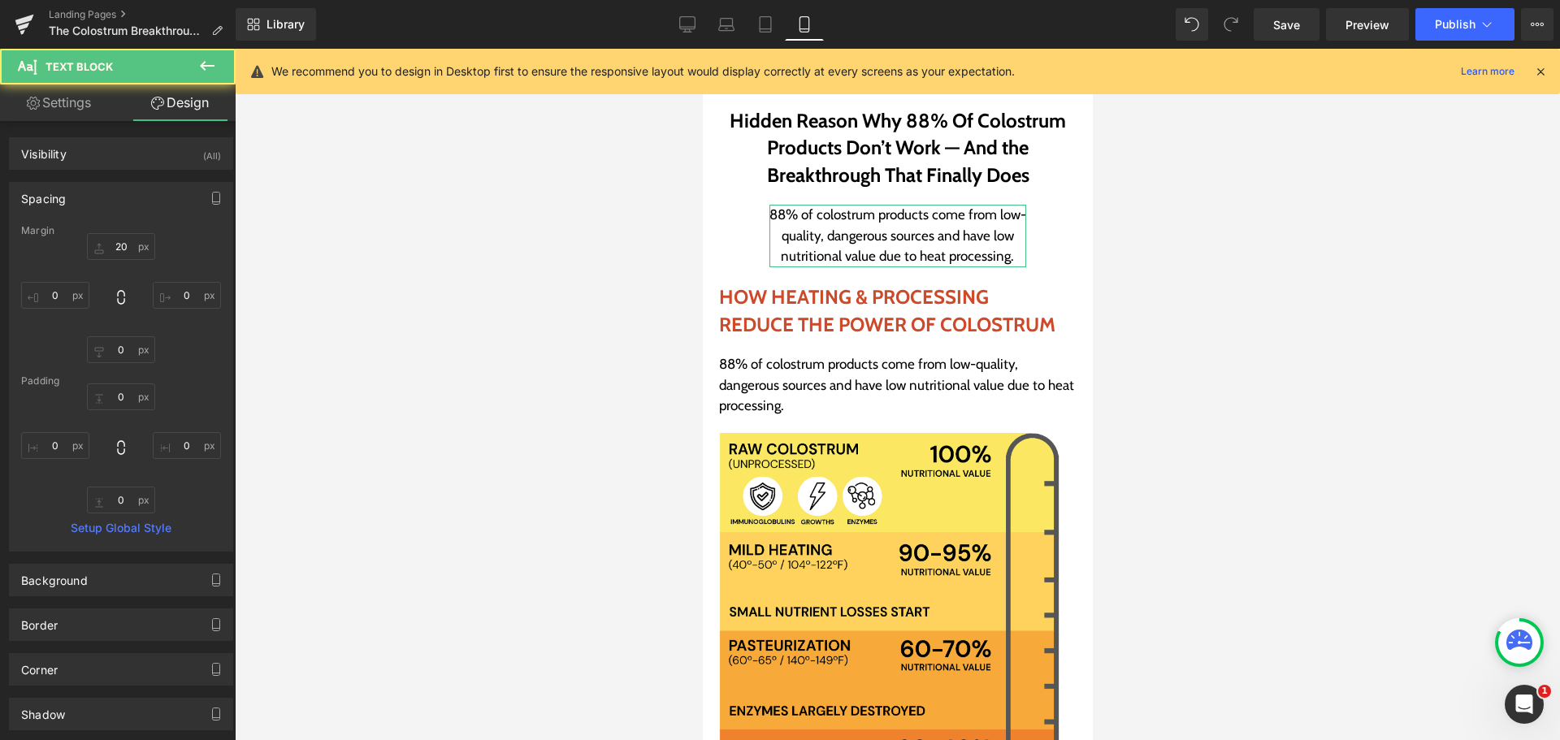
type input "0"
click at [118, 251] on input "20" at bounding box center [121, 246] width 68 height 27
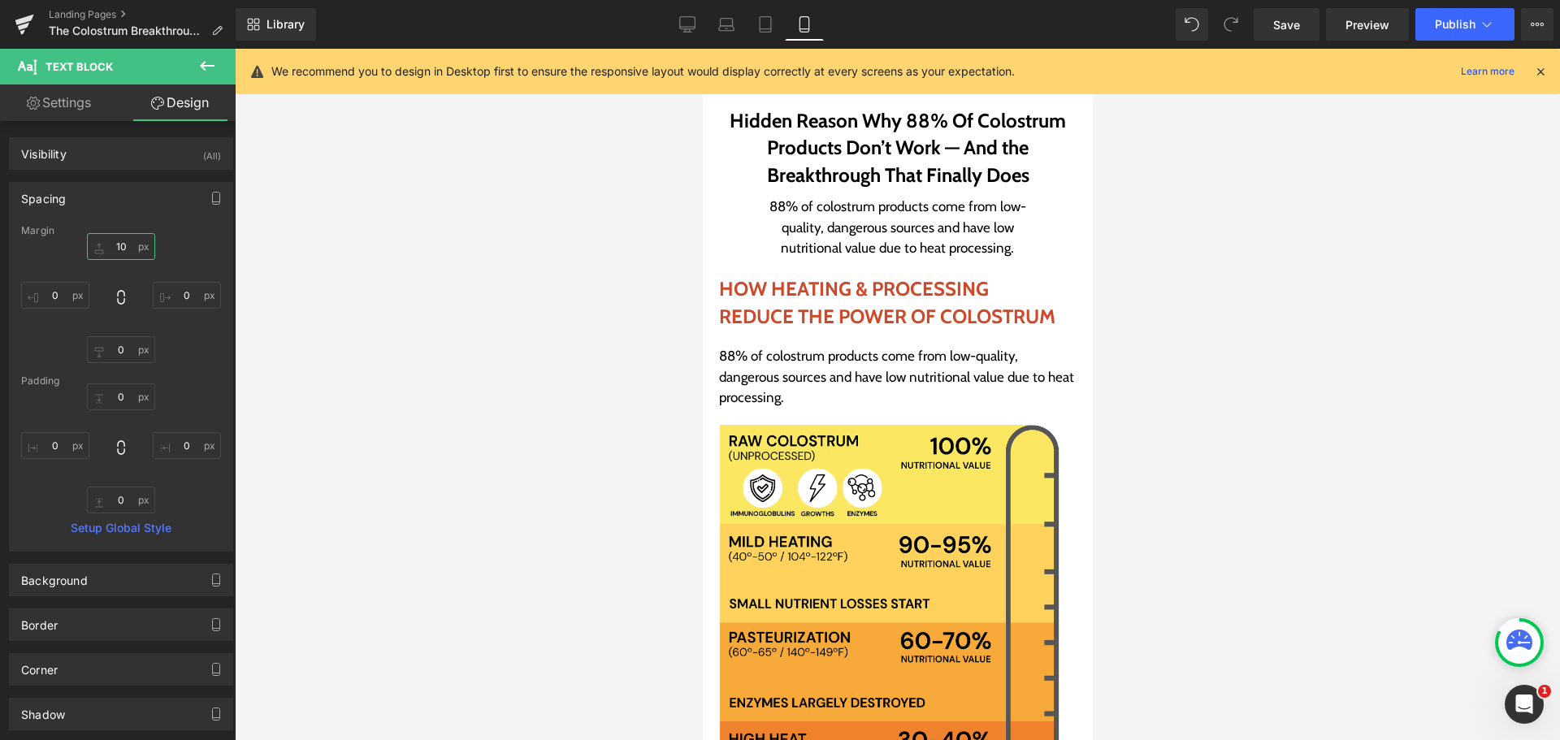
type input "10"
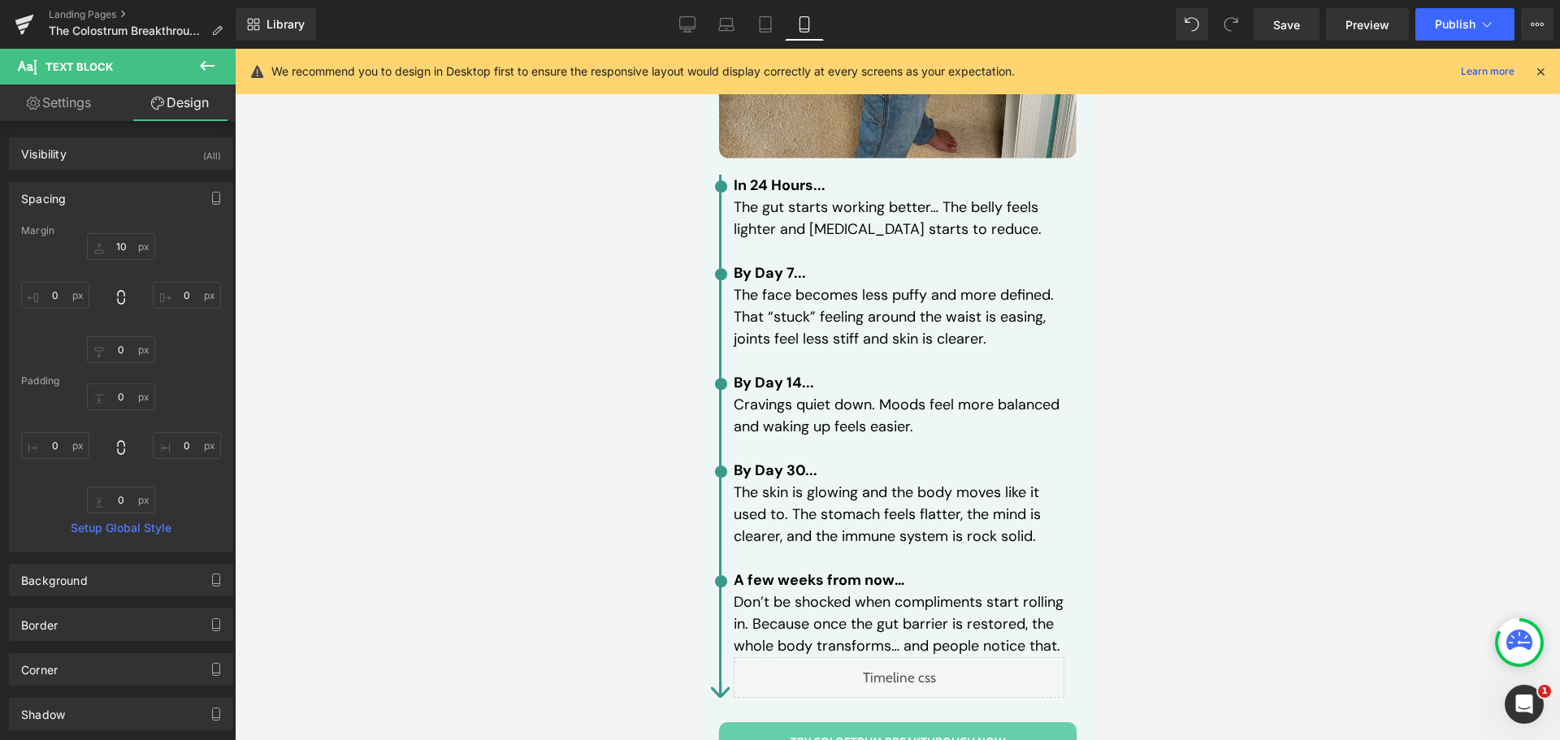
scroll to position [5538, 0]
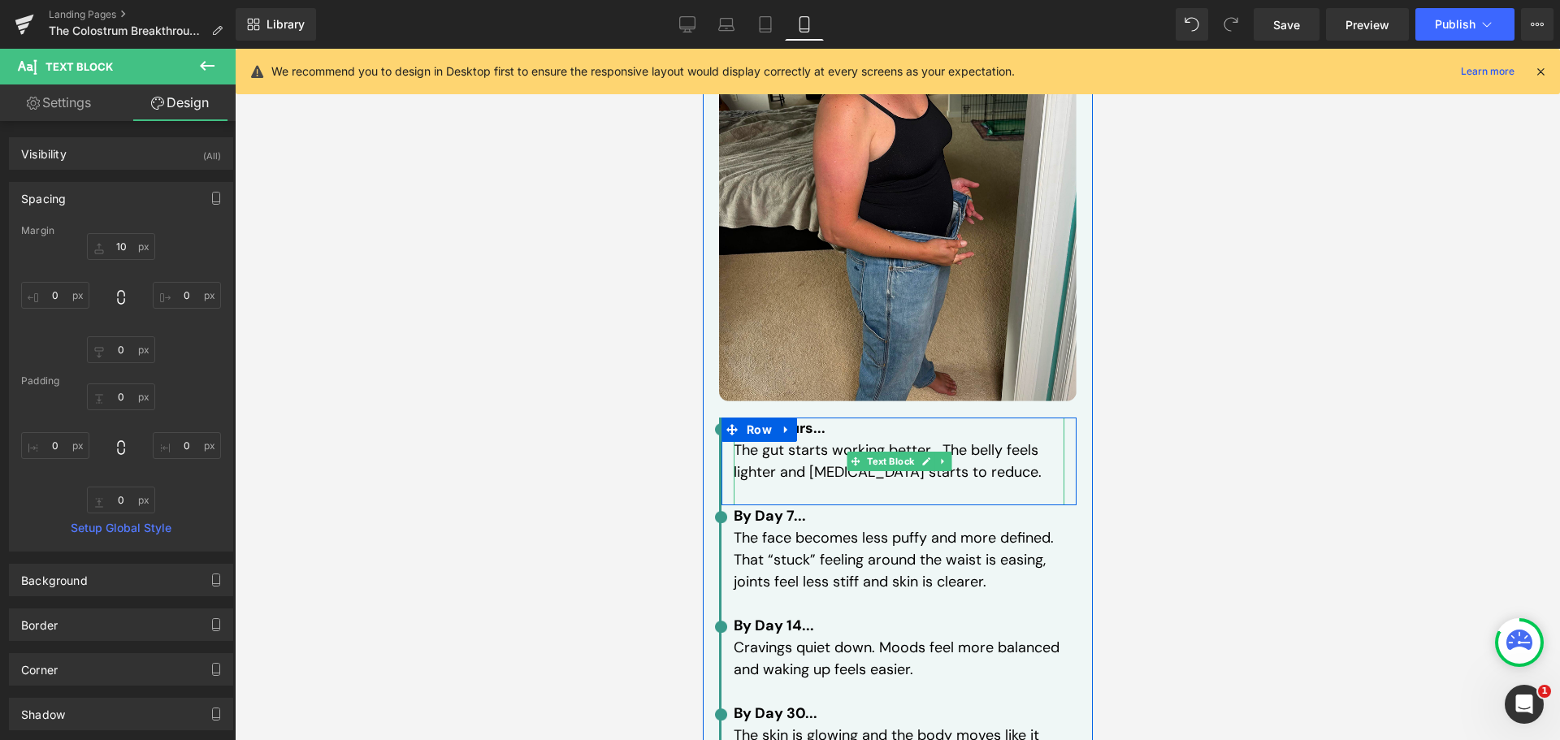
click at [829, 418] on p "In 24 Hours..." at bounding box center [898, 429] width 331 height 22
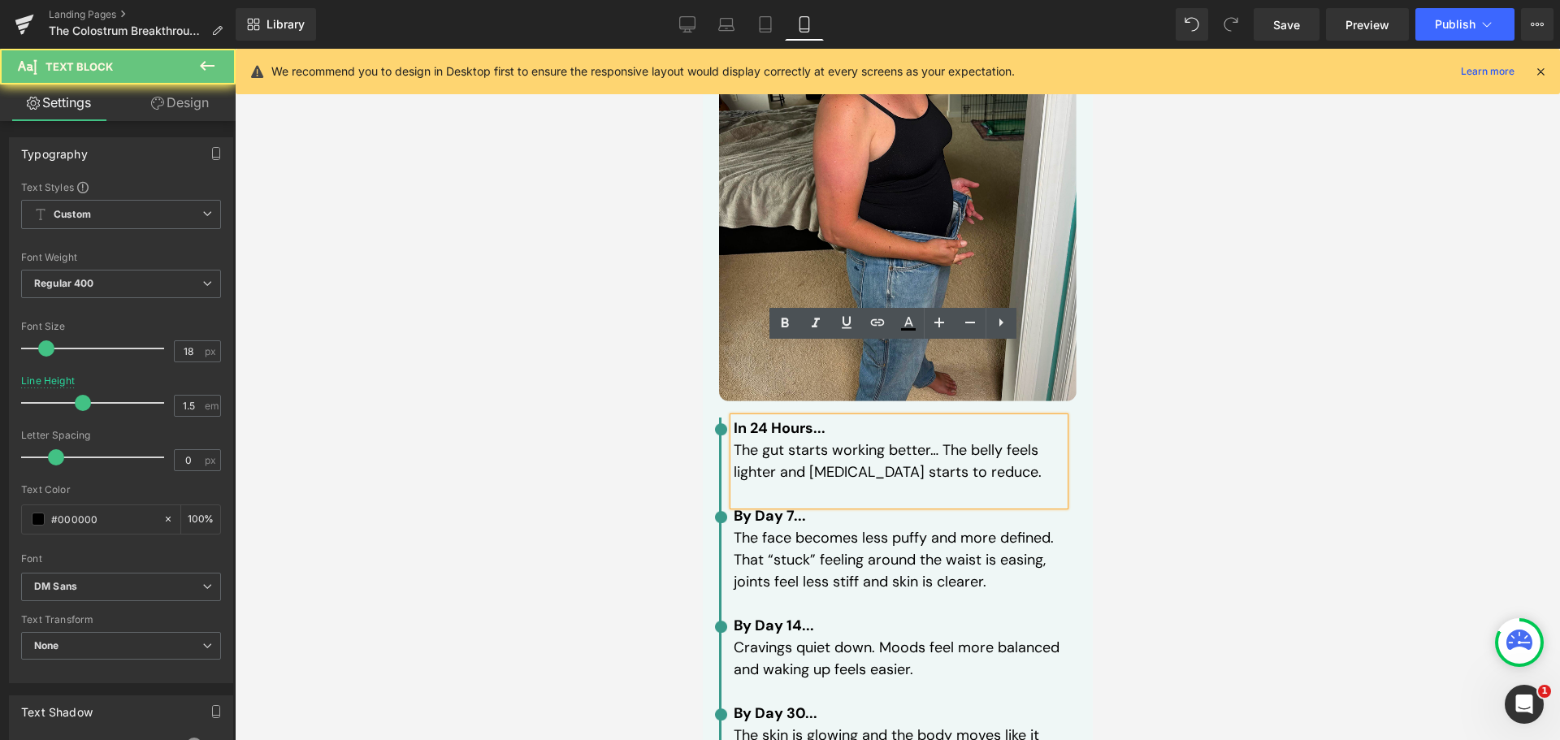
click at [824, 418] on span at bounding box center [826, 427] width 4 height 19
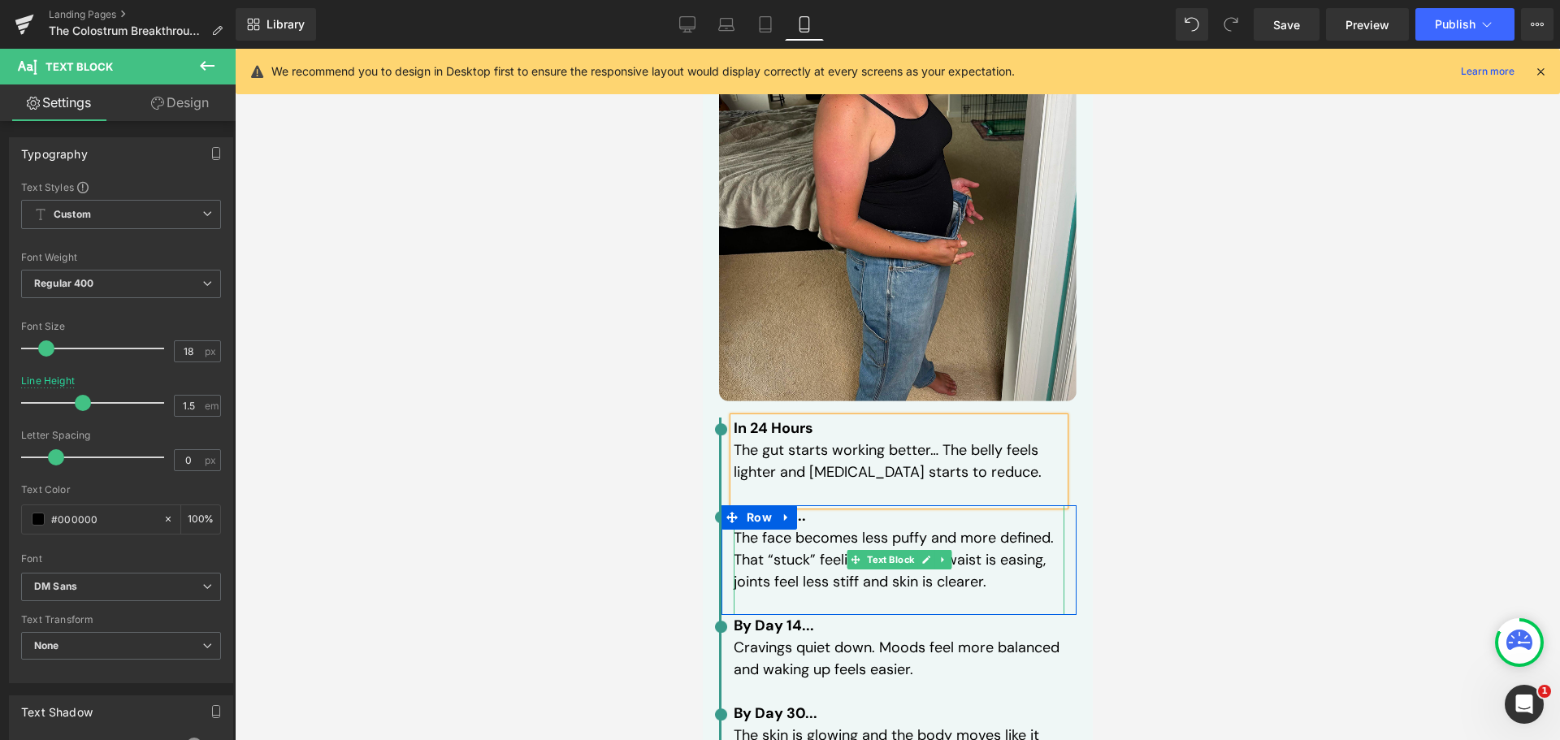
click at [799, 506] on strong "By Day 7..." at bounding box center [769, 515] width 72 height 19
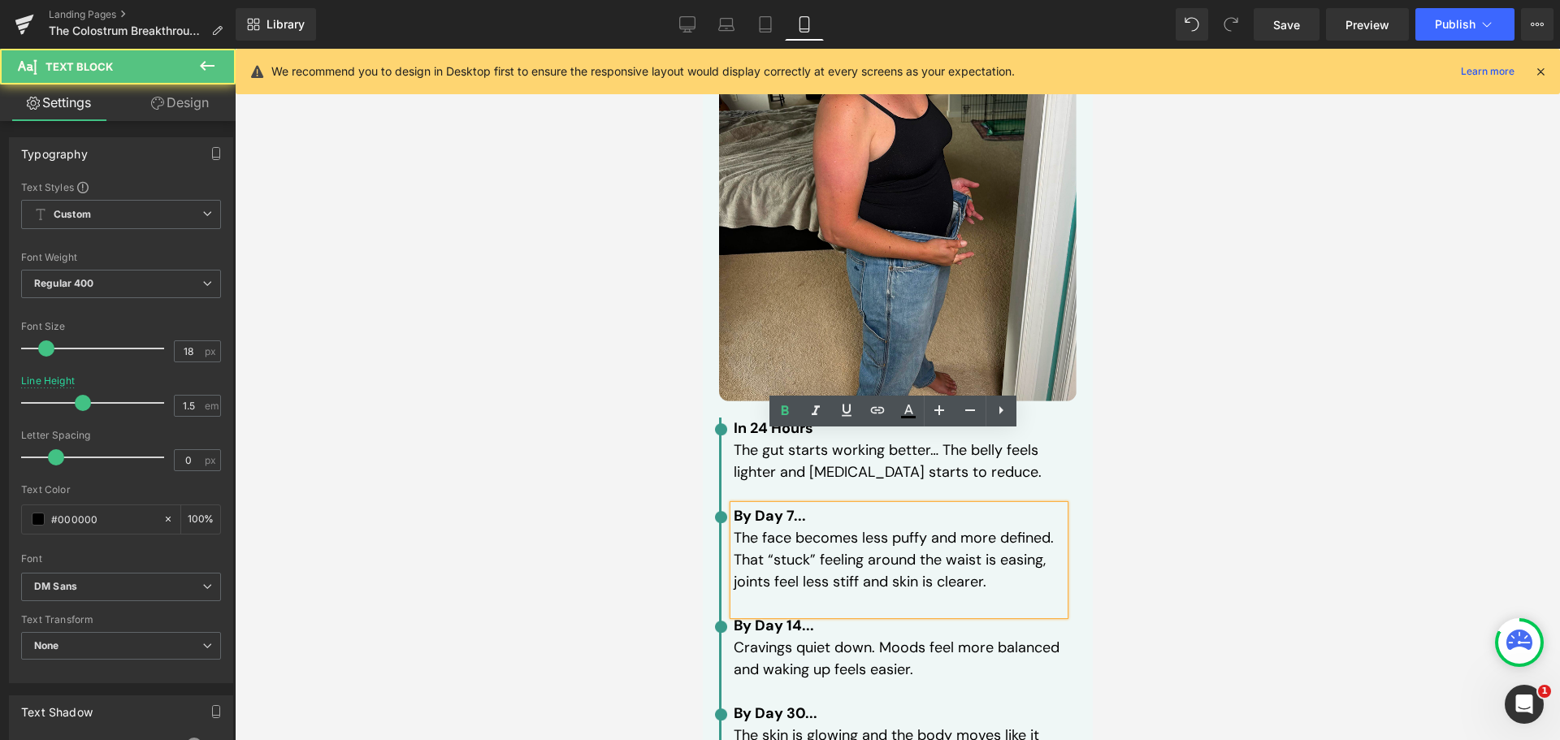
click at [794, 506] on strong "By Day 7..." at bounding box center [769, 515] width 72 height 19
click at [801, 505] on p "By Day 7..." at bounding box center [898, 516] width 331 height 22
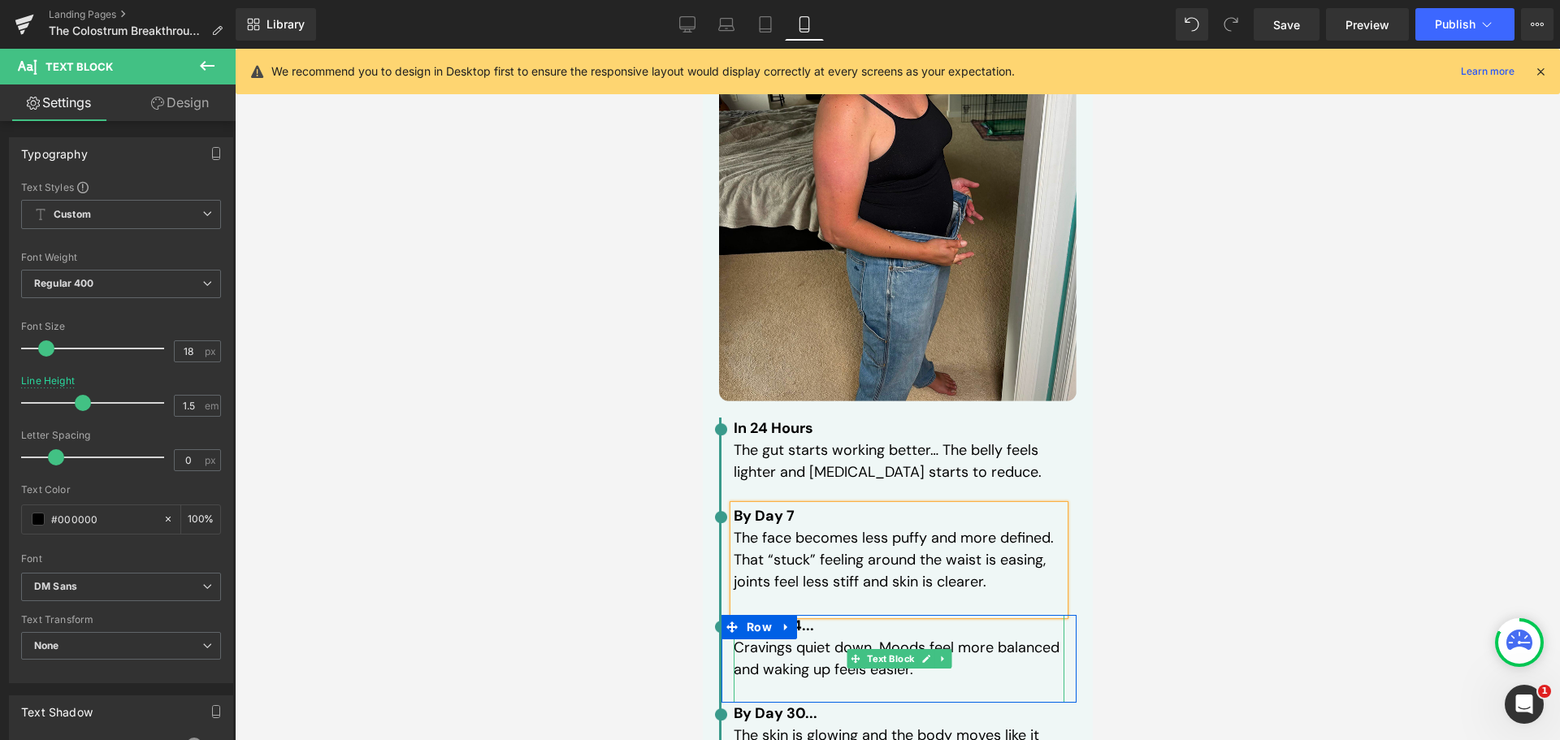
click at [815, 615] on p "By Day 14..." at bounding box center [898, 626] width 331 height 22
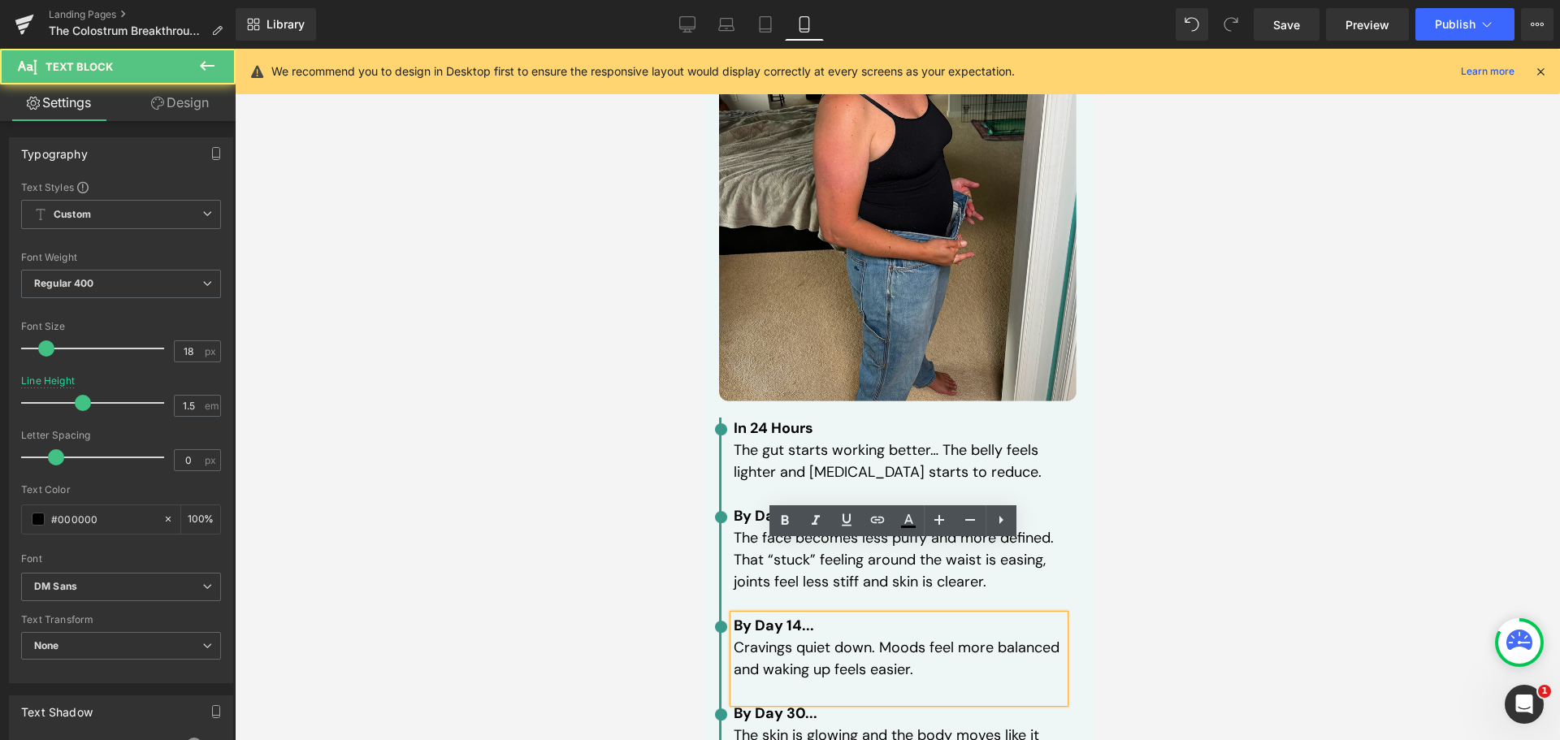
click at [812, 615] on p "By Day 14..." at bounding box center [898, 626] width 331 height 22
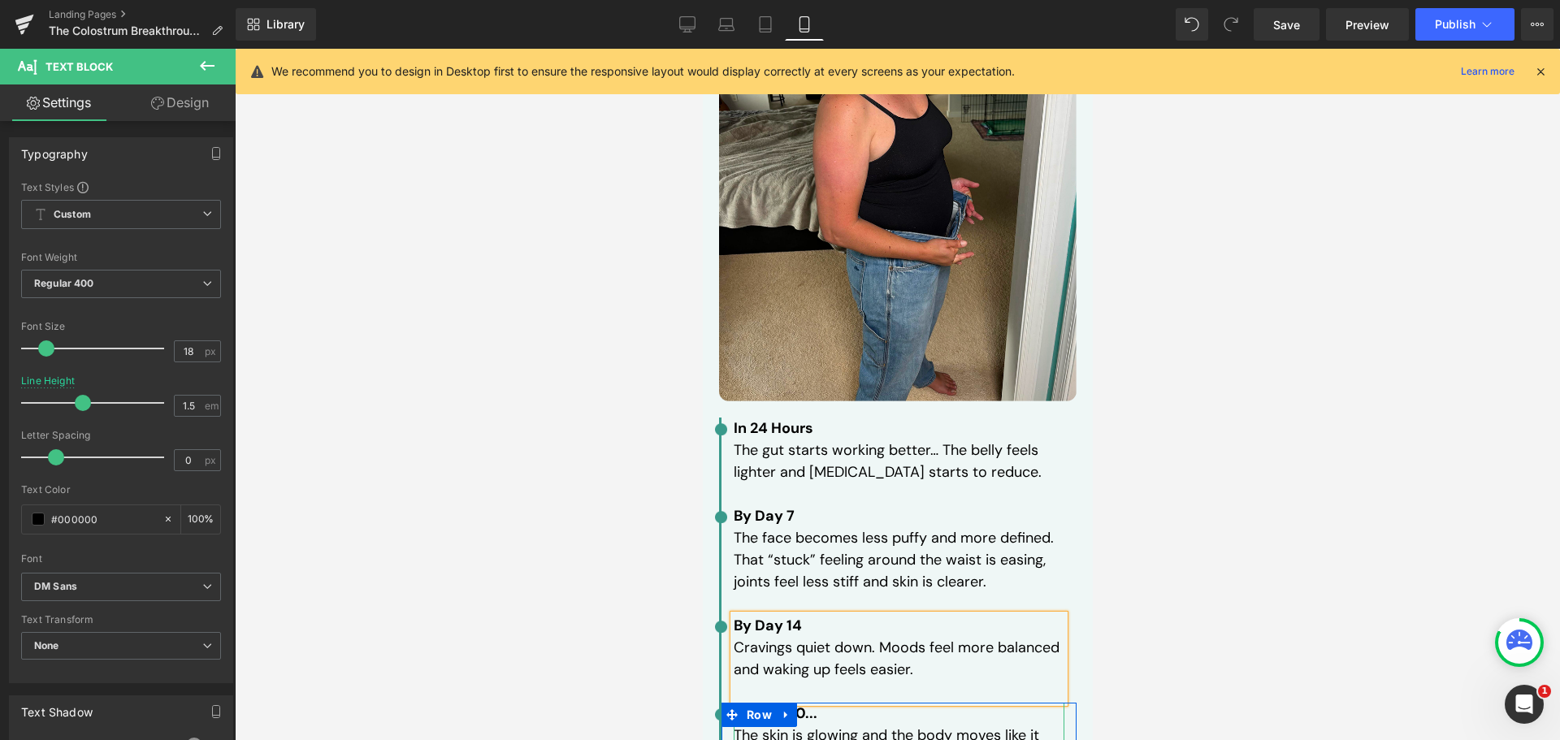
click at [815, 703] on p "By Day 30..." at bounding box center [898, 714] width 331 height 22
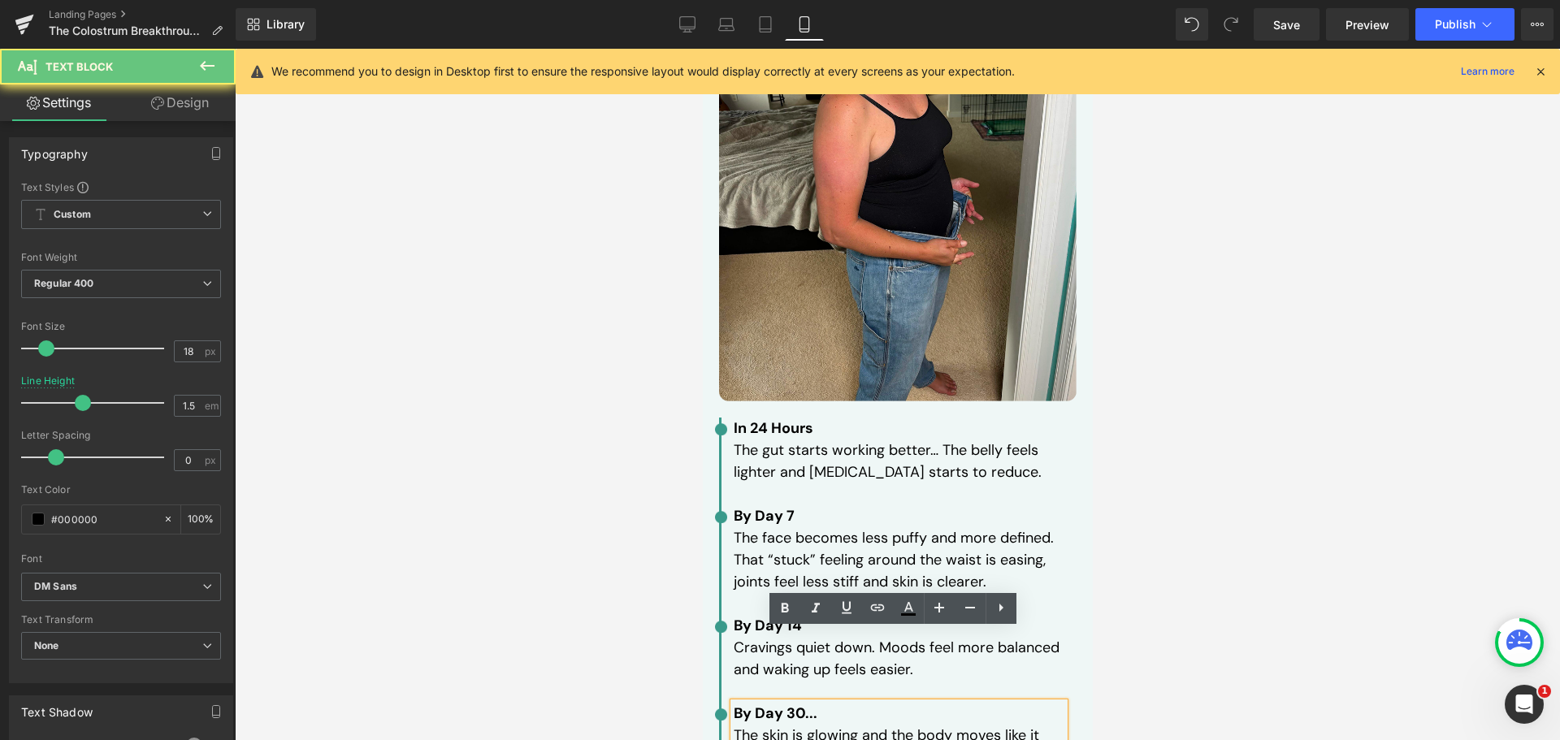
click at [815, 703] on p "By Day 30..." at bounding box center [898, 714] width 331 height 22
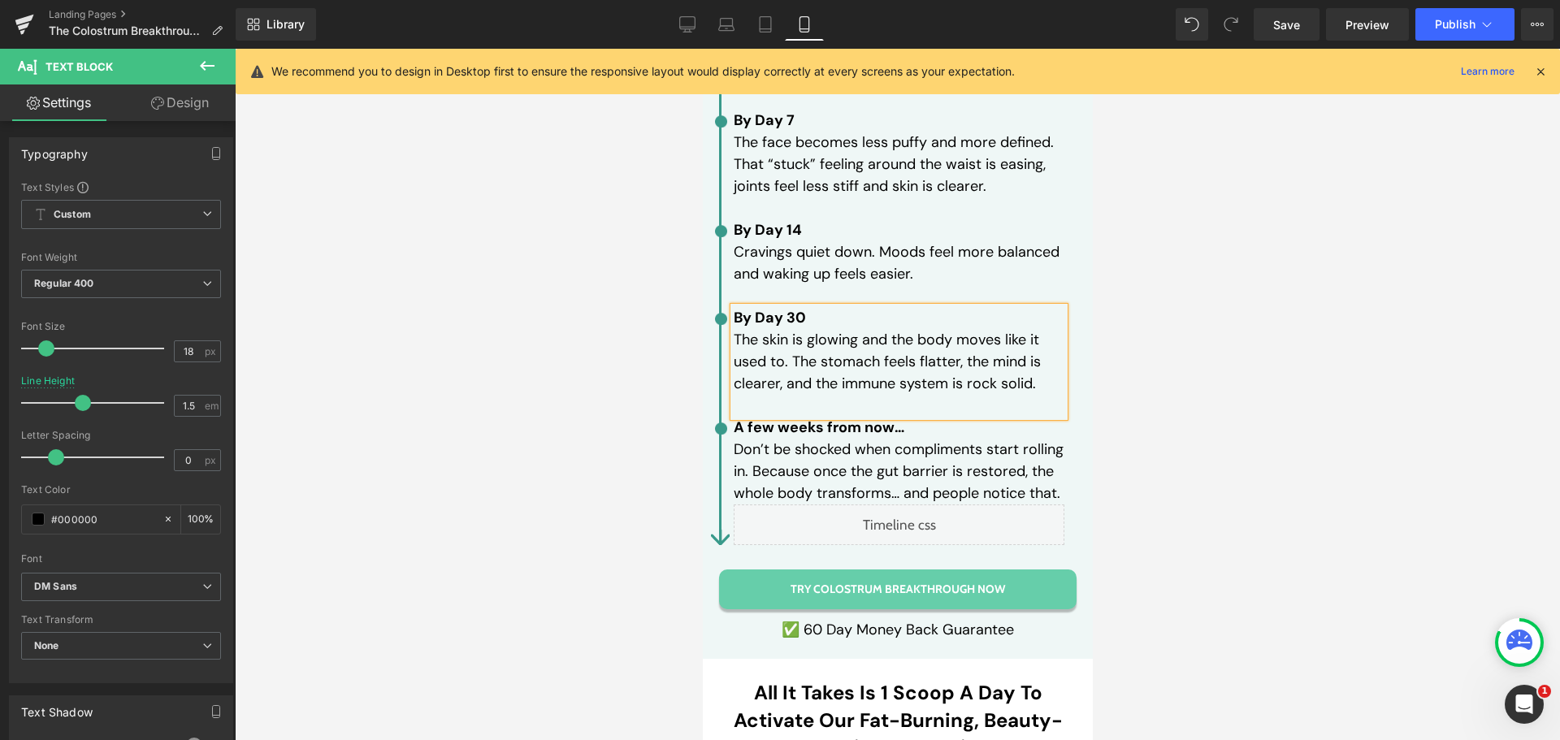
scroll to position [5944, 0]
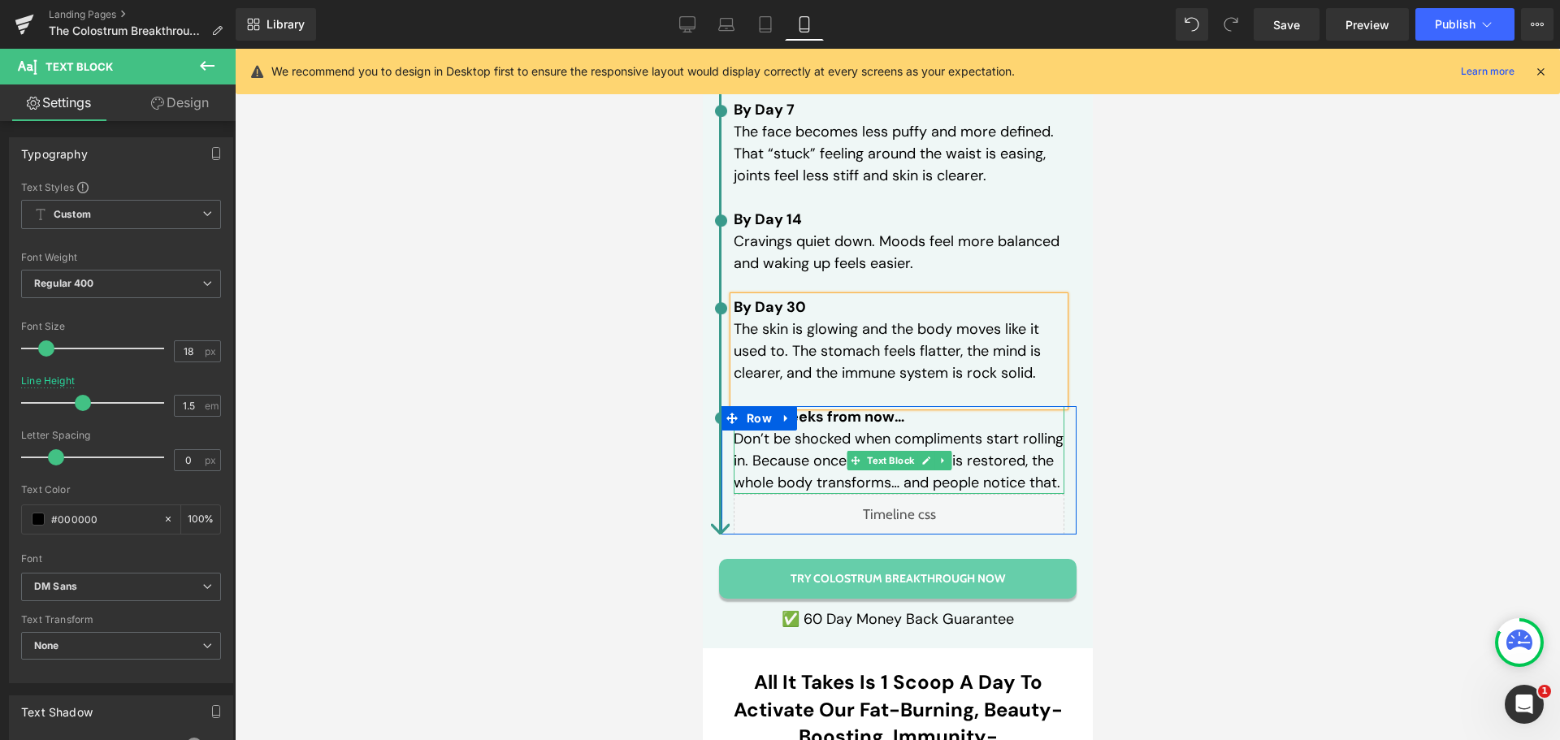
click at [911, 406] on p "A few weeks from now…" at bounding box center [898, 417] width 331 height 22
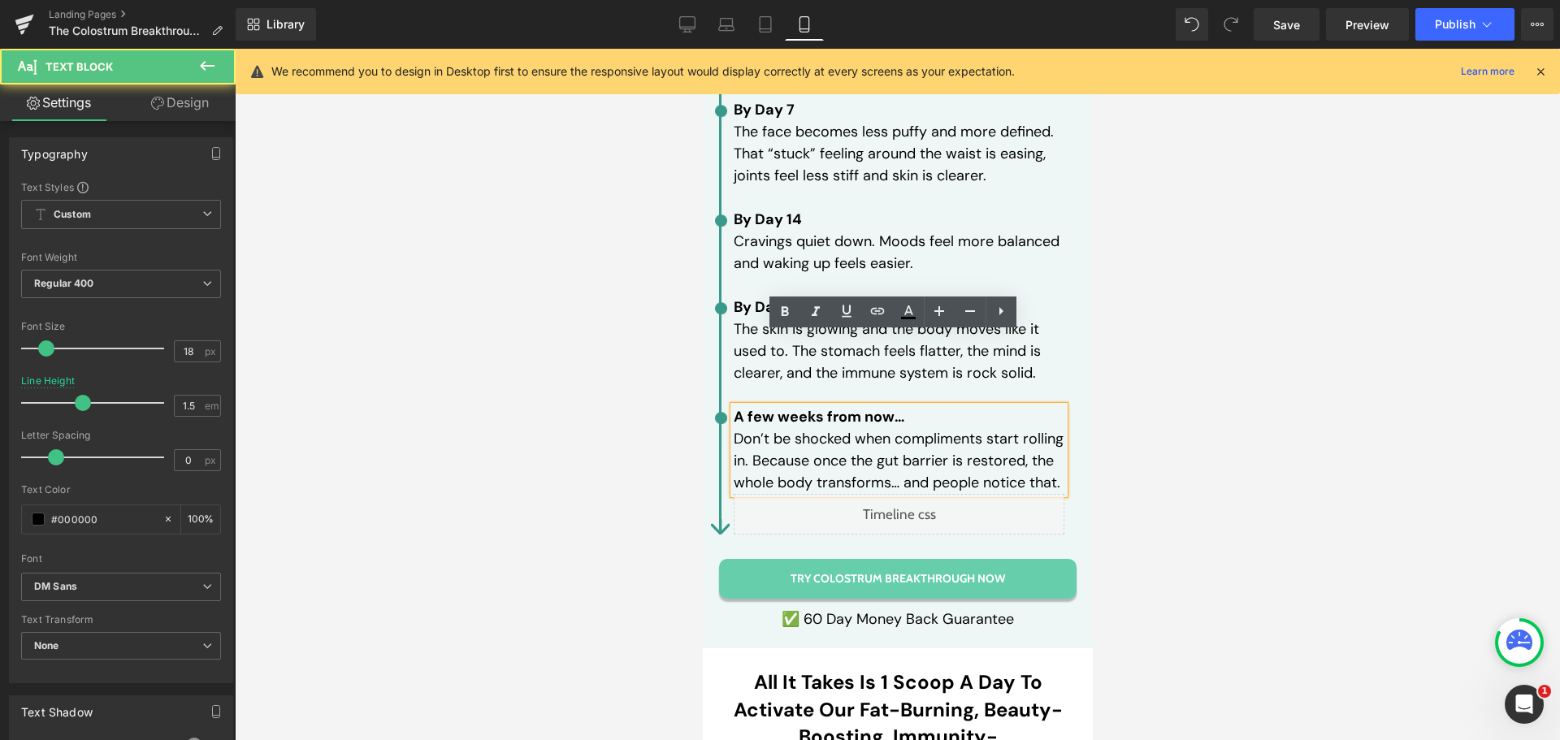
click at [906, 406] on p "A few weeks from now…" at bounding box center [898, 417] width 331 height 22
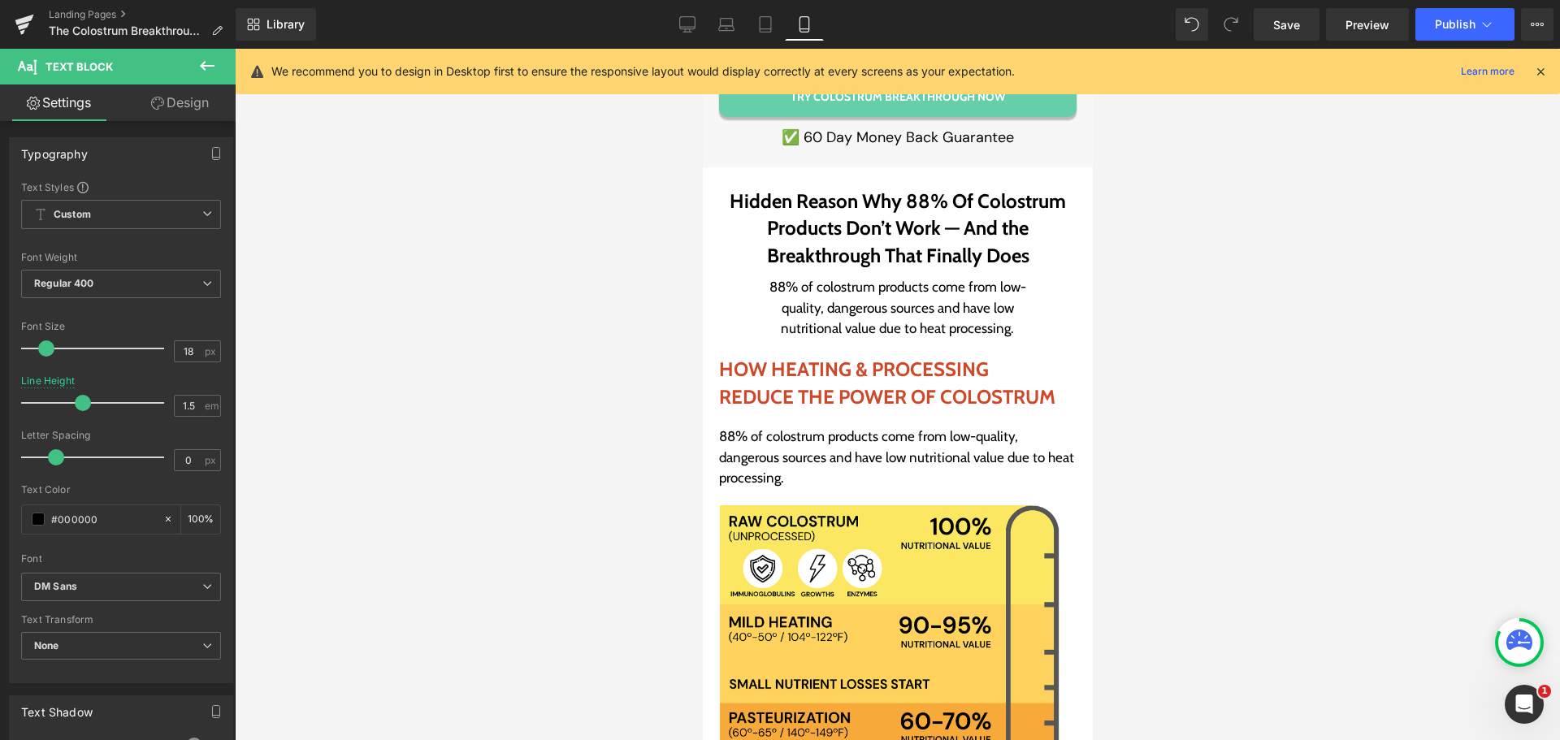
scroll to position [3589, 0]
click at [759, 32] on icon at bounding box center [765, 24] width 16 height 16
type input "1.2"
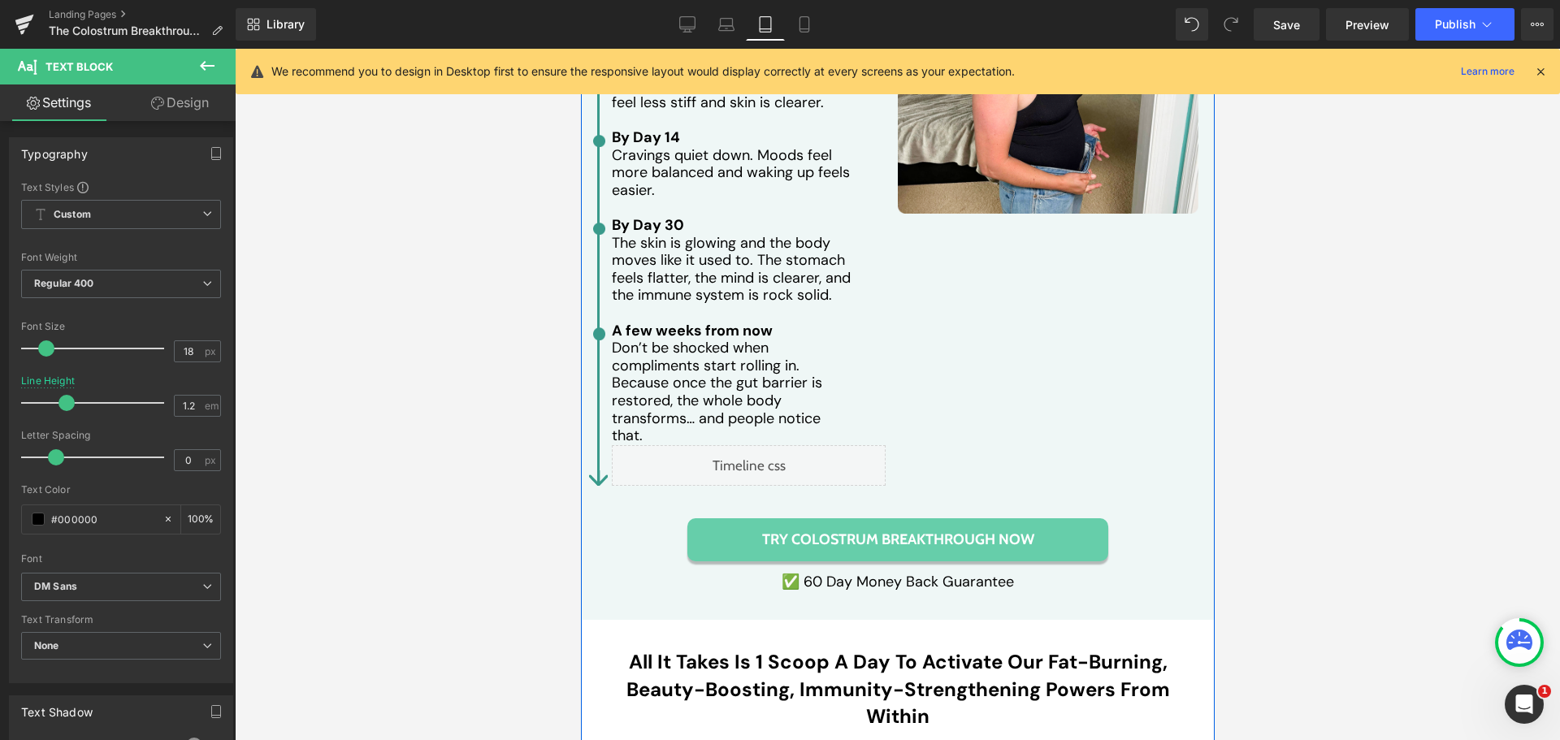
scroll to position [4037, 0]
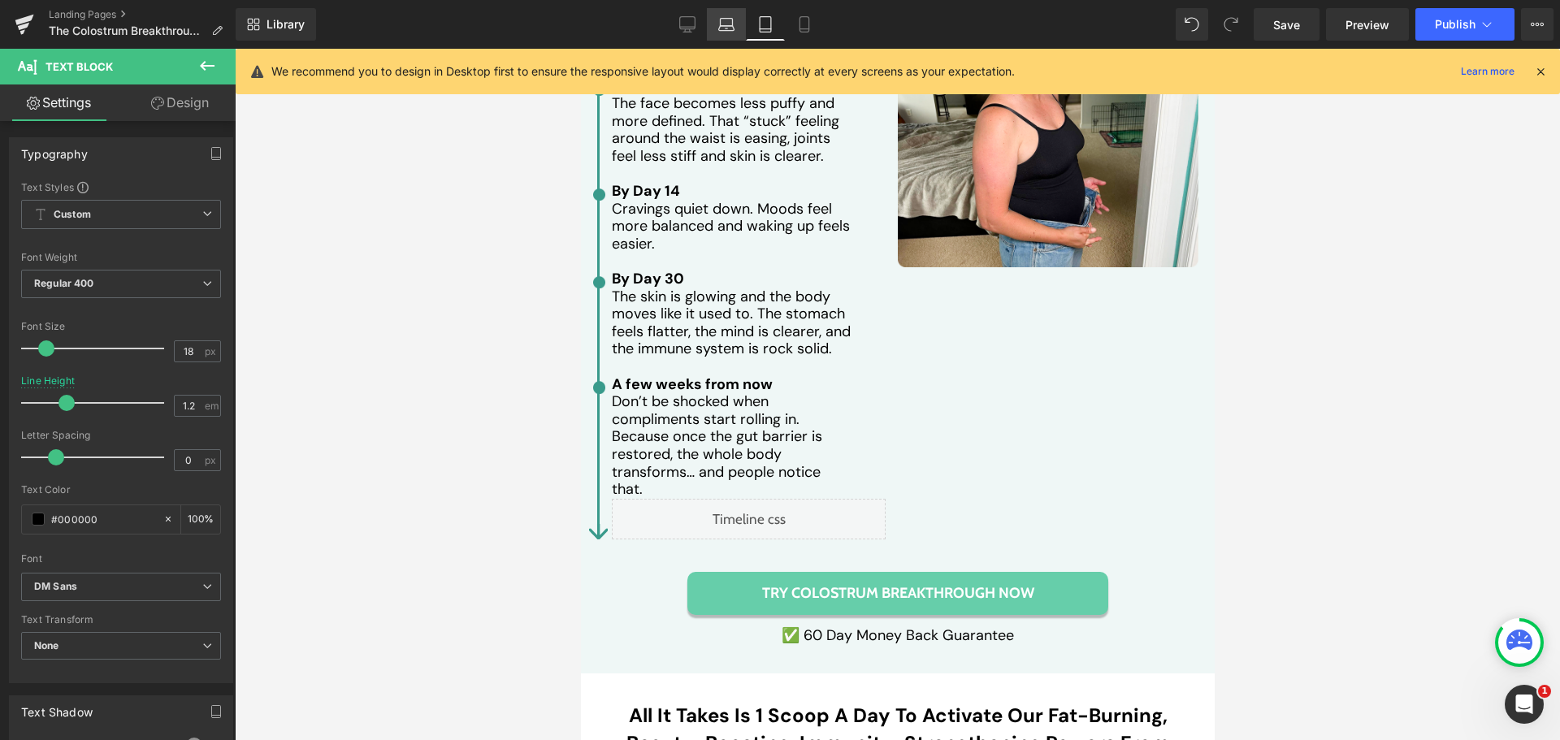
drag, startPoint x: 727, startPoint y: 32, endPoint x: 366, endPoint y: 263, distance: 429.2
click at [727, 32] on icon at bounding box center [726, 24] width 16 height 16
type input "100"
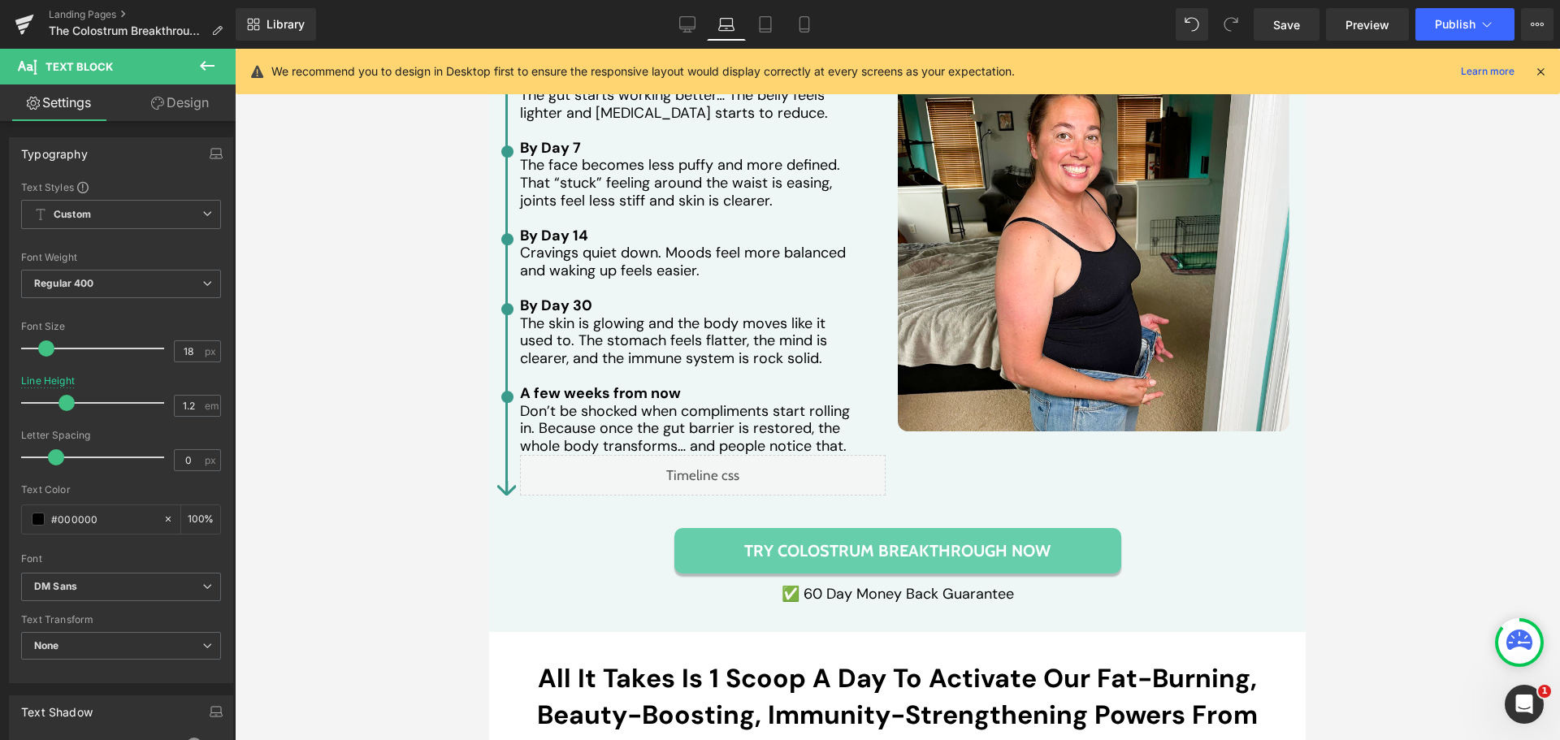
scroll to position [3712, 0]
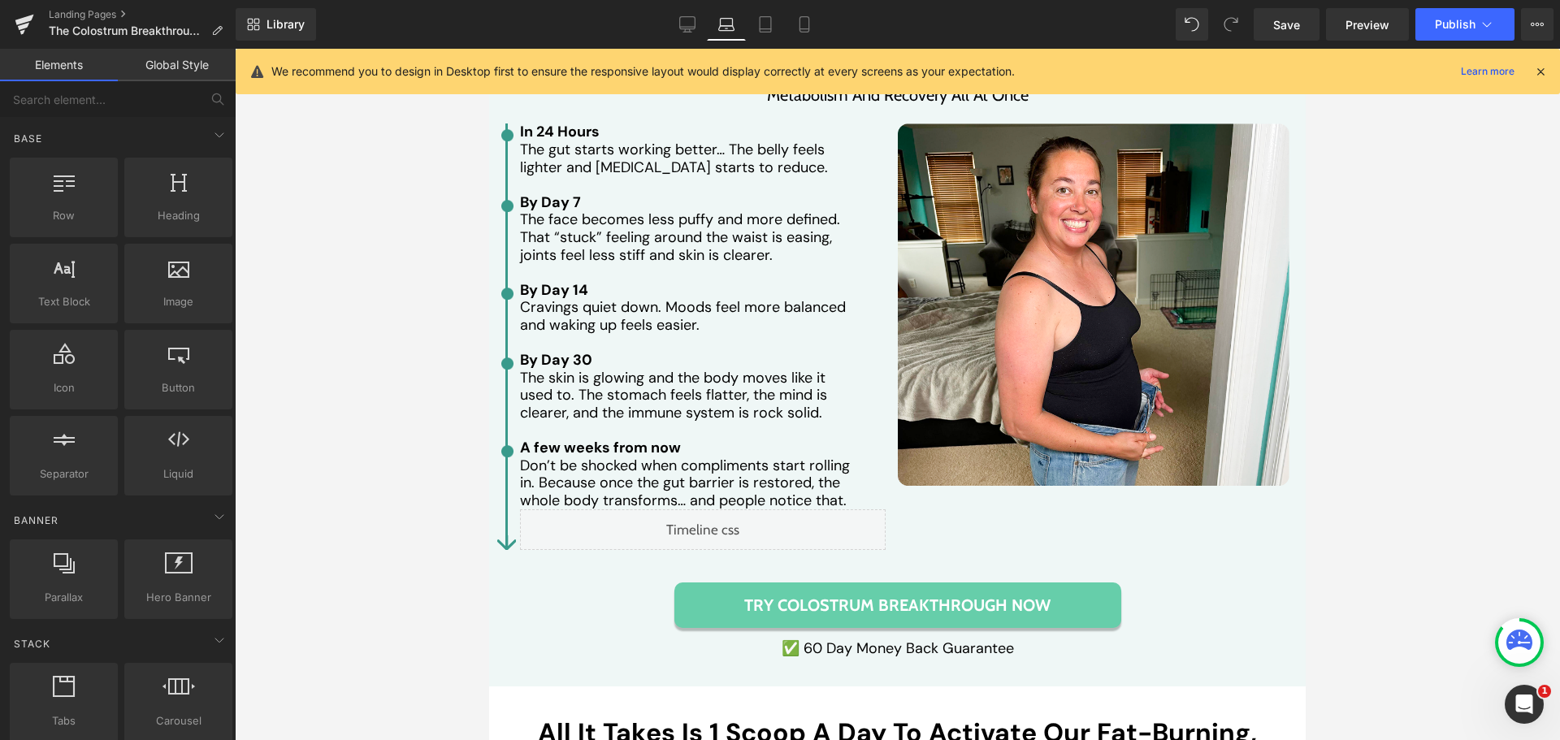
click at [394, 415] on div at bounding box center [897, 394] width 1325 height 691
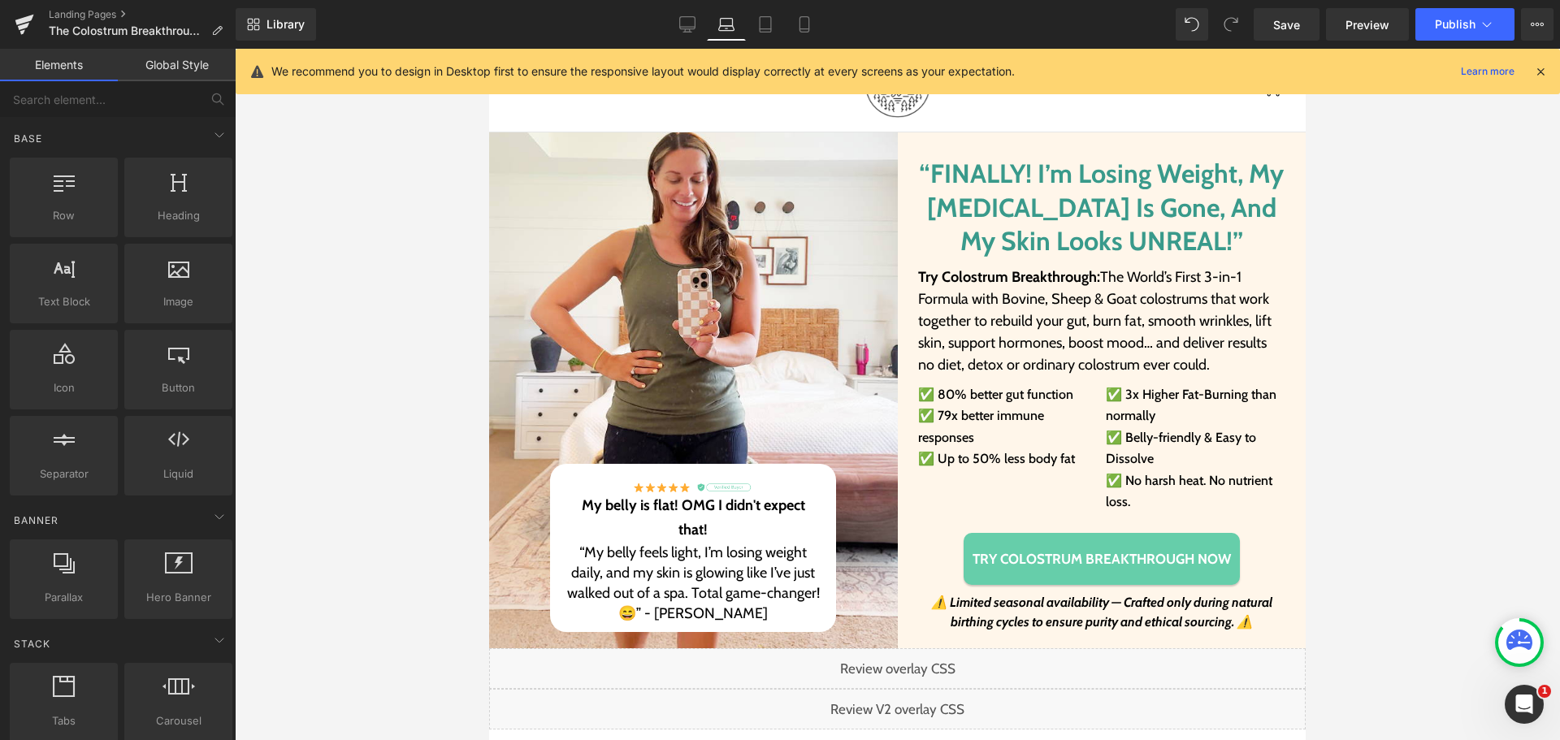
scroll to position [3389, 0]
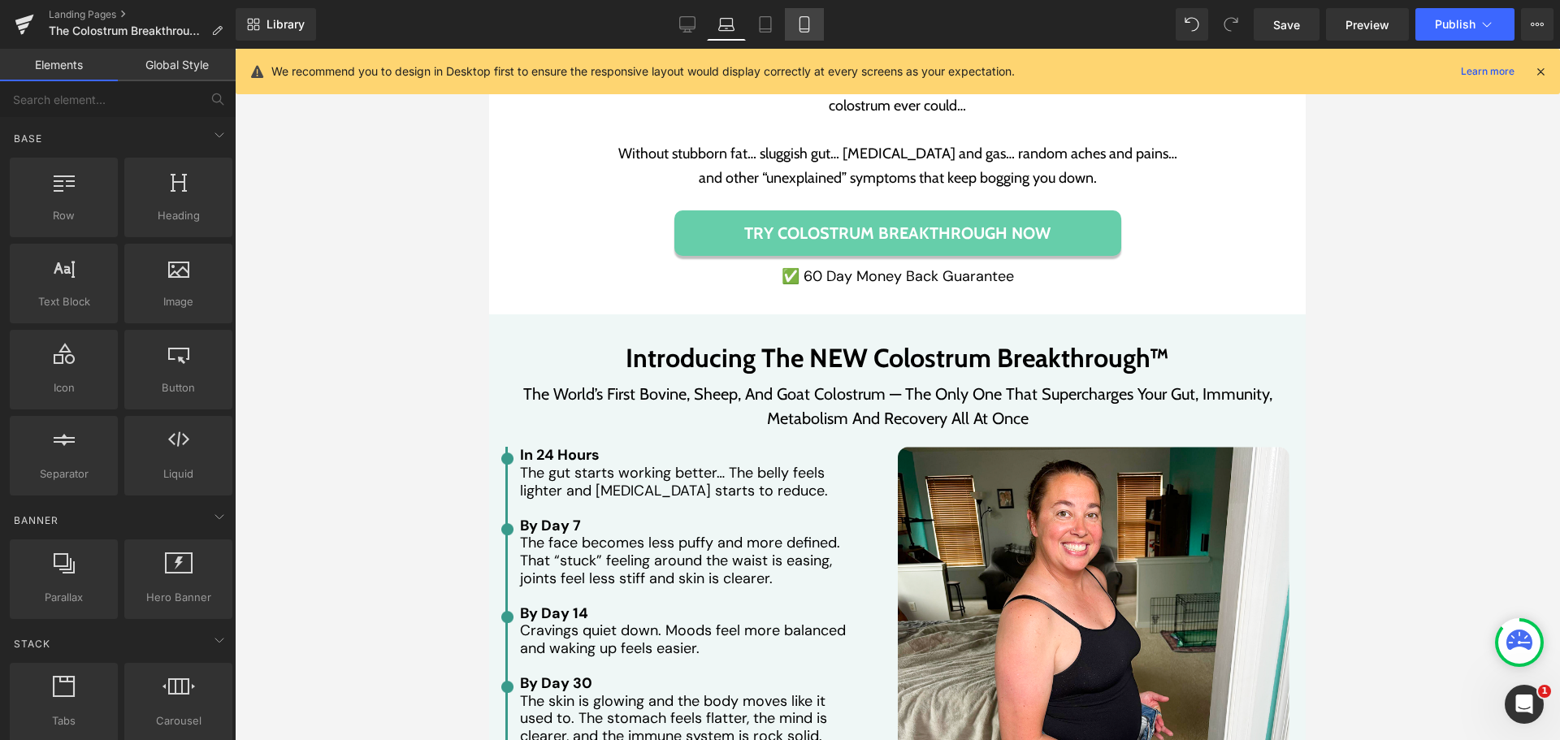
click at [799, 19] on icon at bounding box center [804, 24] width 16 height 16
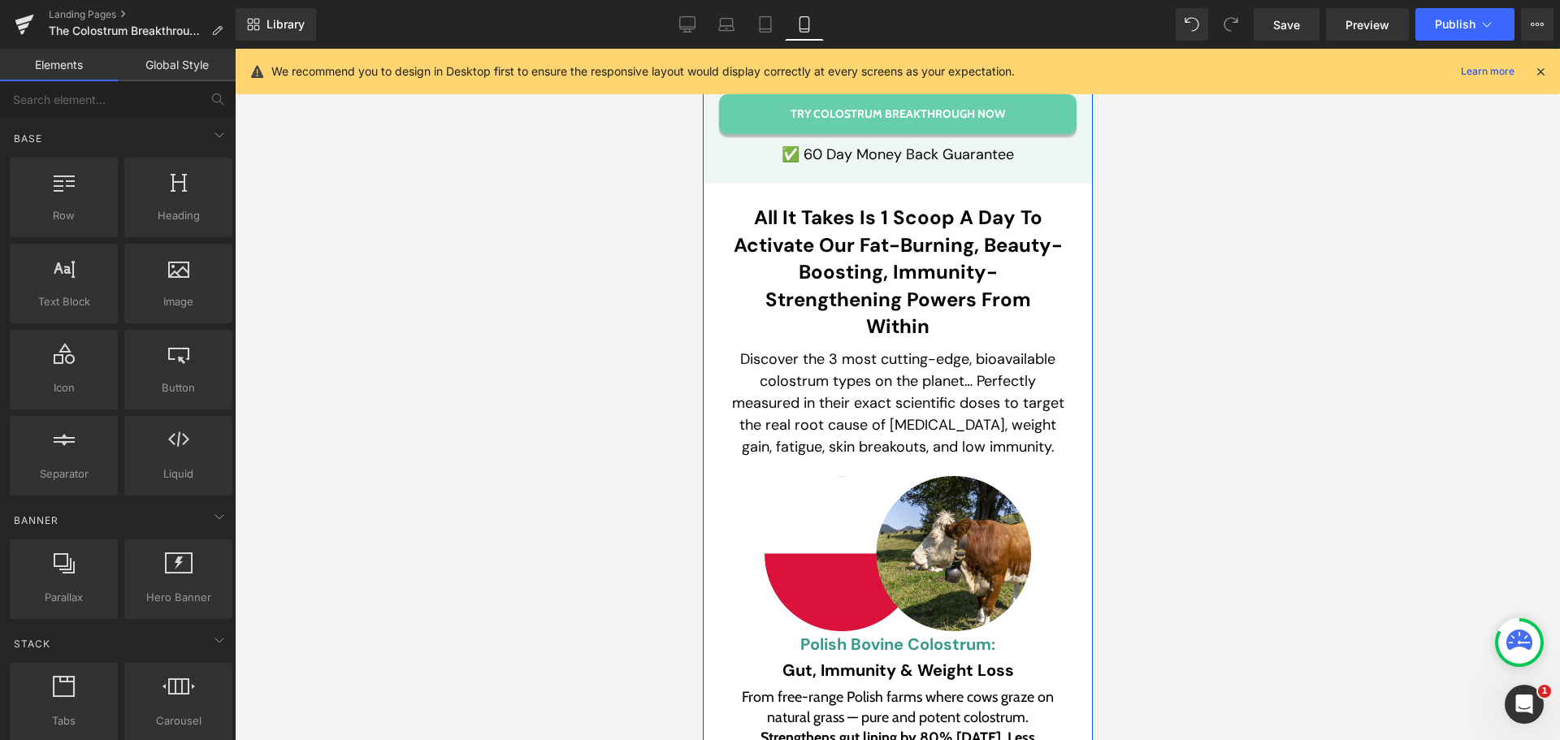
scroll to position [6410, 0]
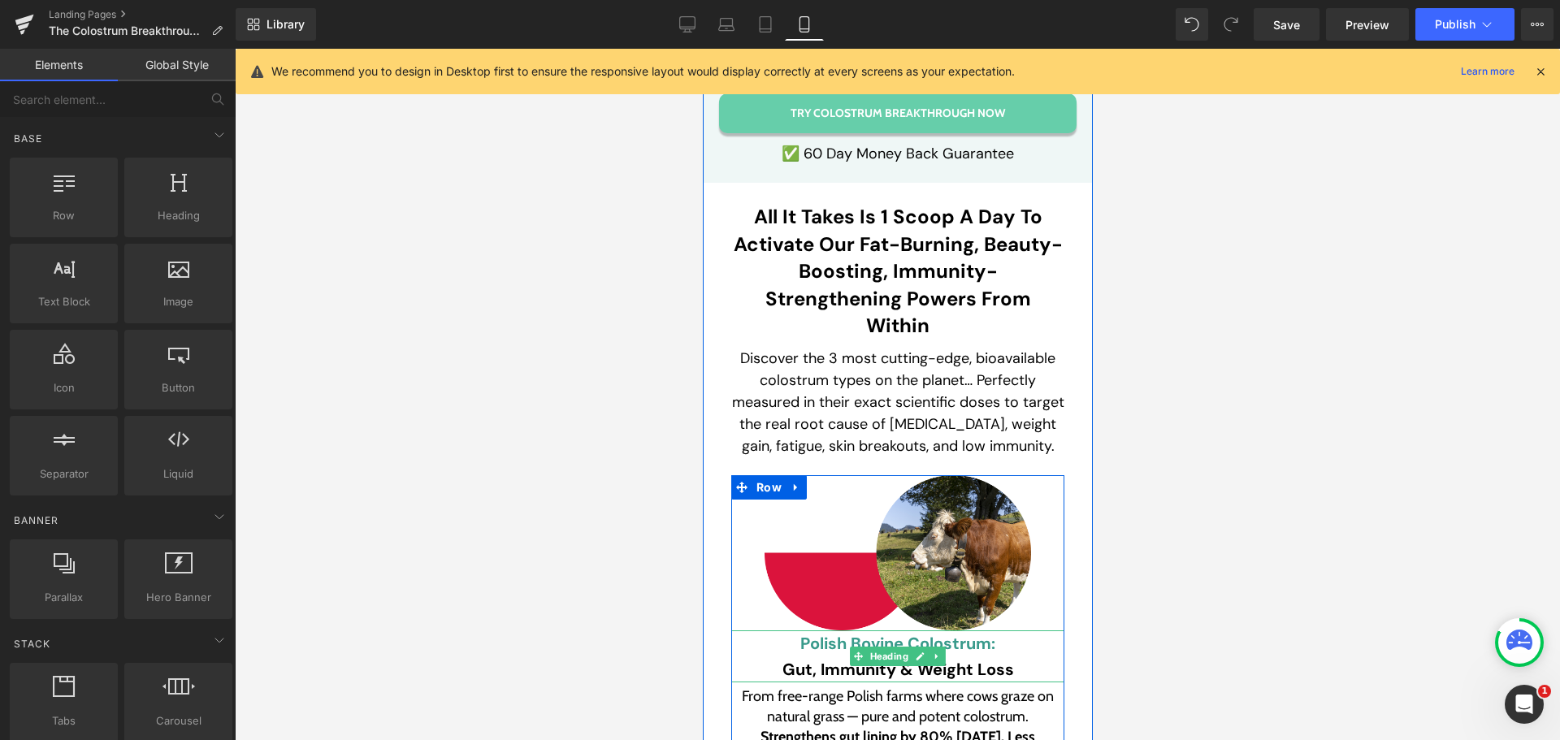
click at [836, 656] on h3 "Gut, Immunity & Weight Loss" at bounding box center [896, 669] width 333 height 26
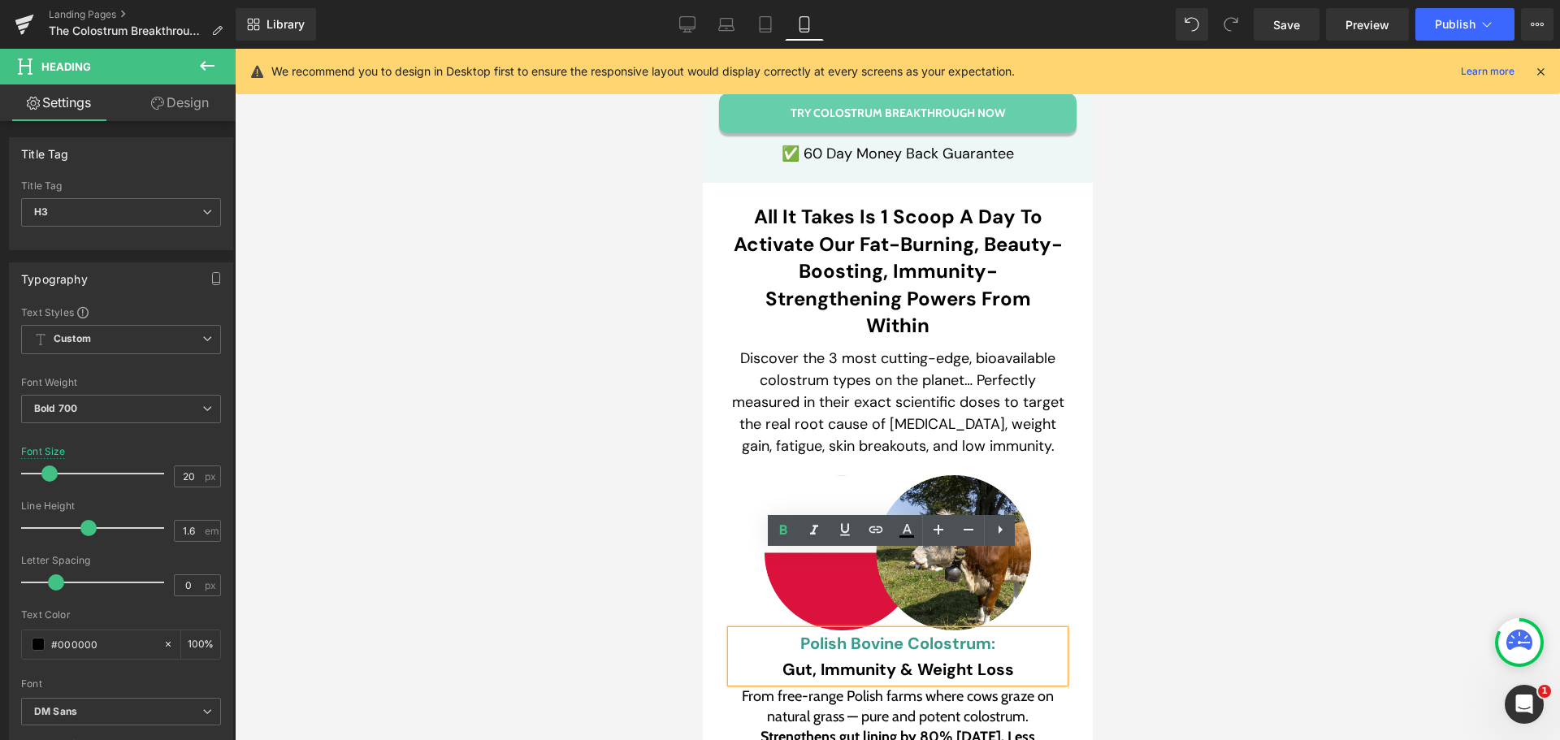
click at [847, 656] on h3 "Gut, Immunity & Weight Loss" at bounding box center [896, 669] width 333 height 26
click at [851, 656] on h3 "Gut, Immunity & Weight Loss" at bounding box center [896, 669] width 333 height 26
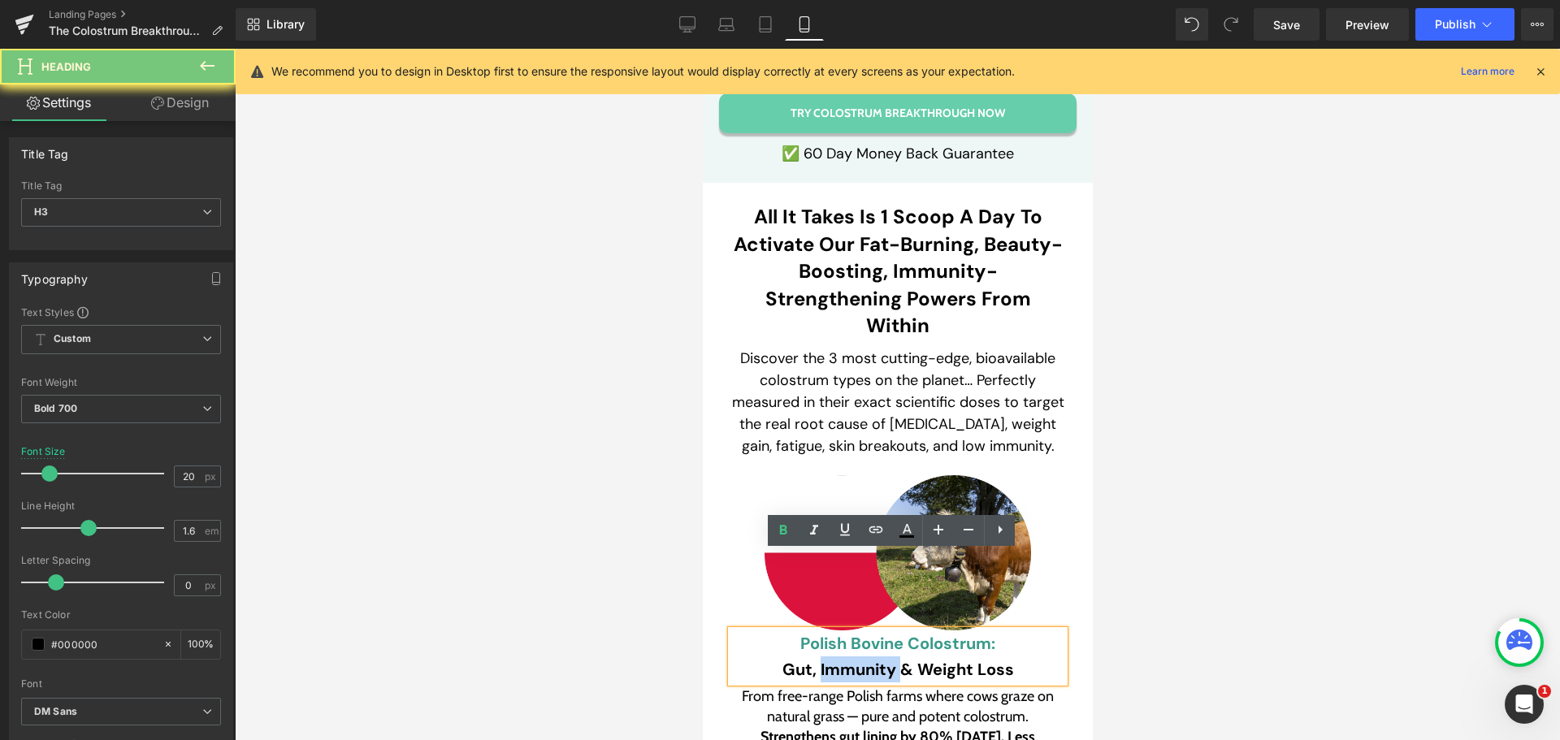
click at [851, 656] on h3 "Gut, Immunity & Weight Loss" at bounding box center [896, 669] width 333 height 26
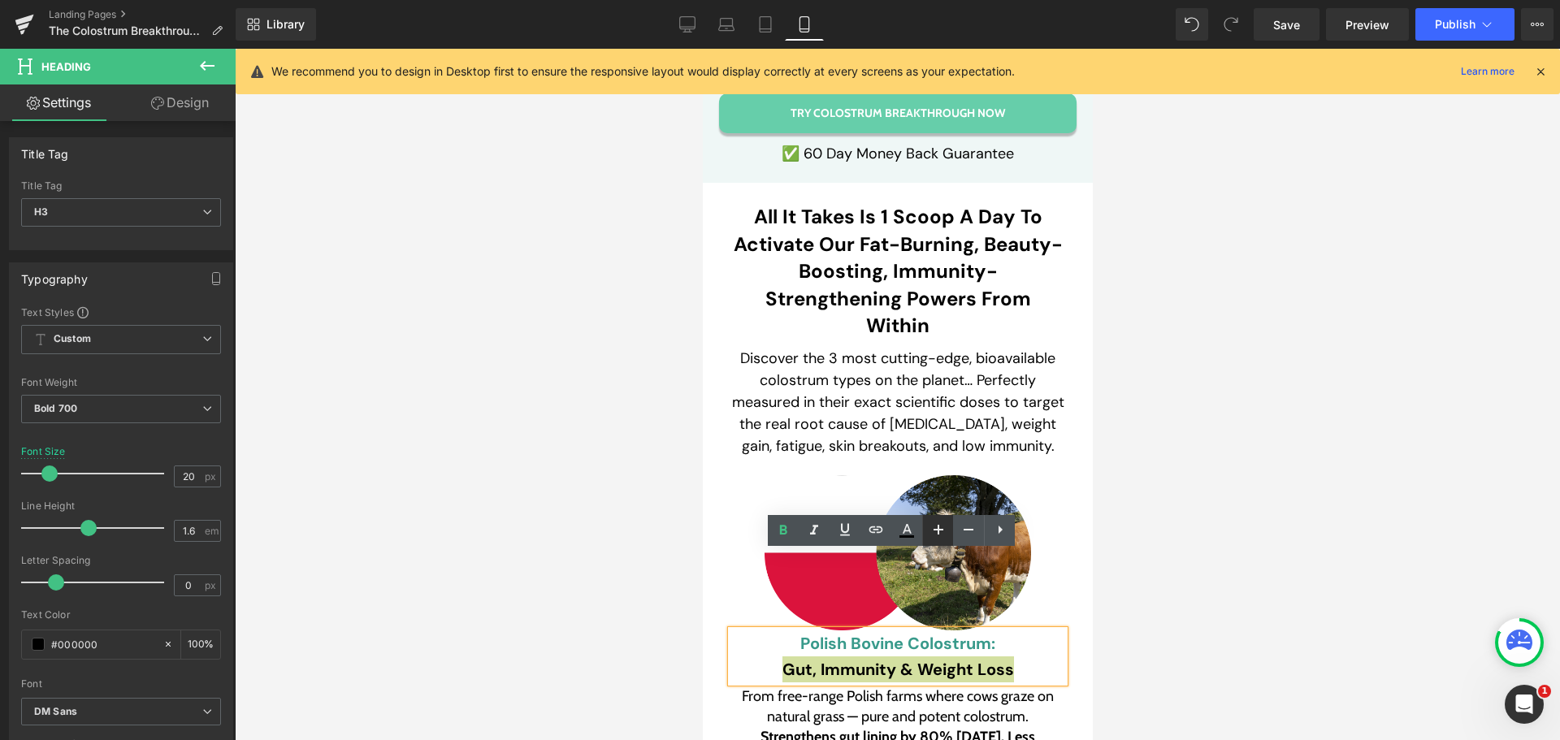
click at [942, 528] on icon at bounding box center [937, 529] width 19 height 19
click at [959, 531] on icon at bounding box center [967, 529] width 19 height 19
type input "20"
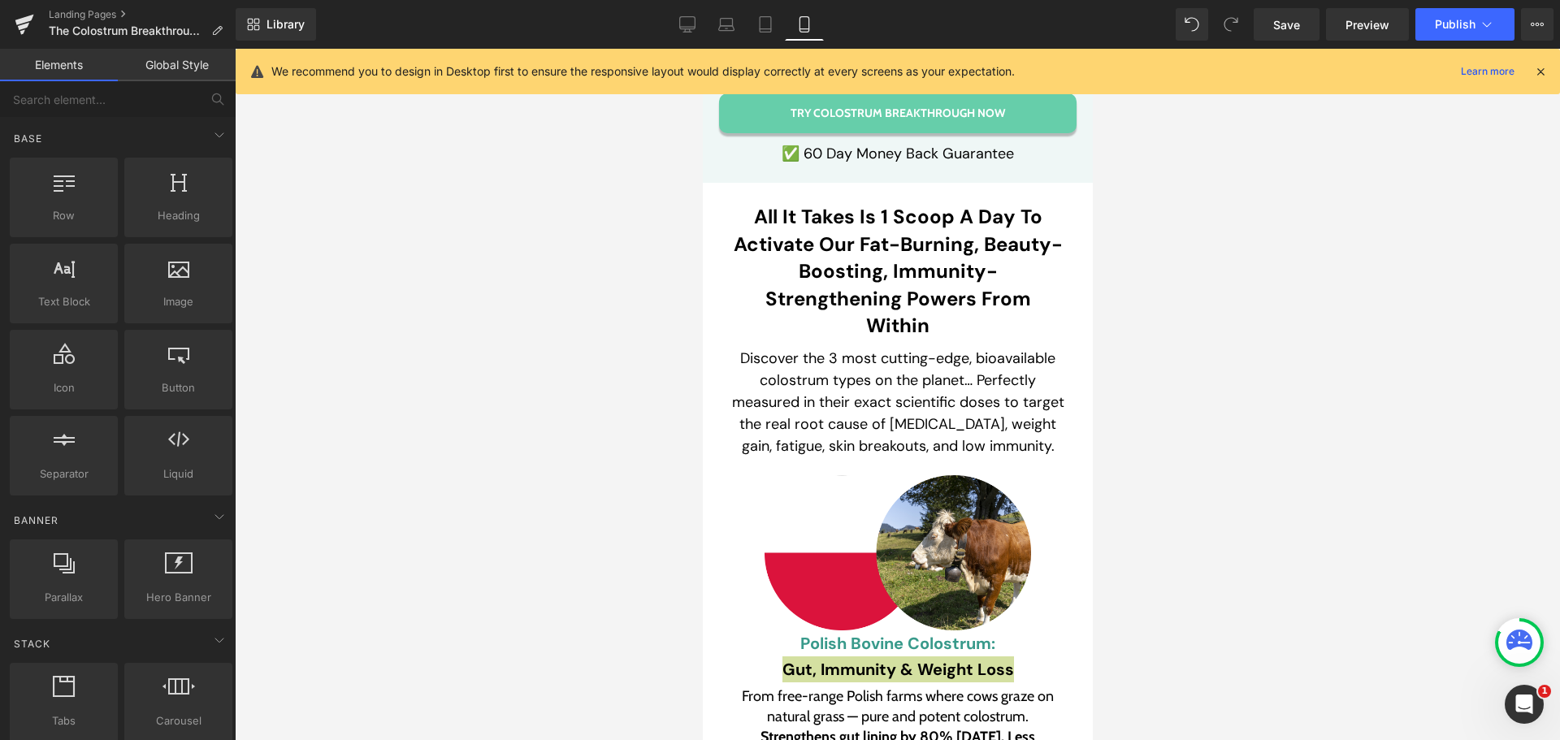
click at [434, 527] on div at bounding box center [897, 394] width 1325 height 691
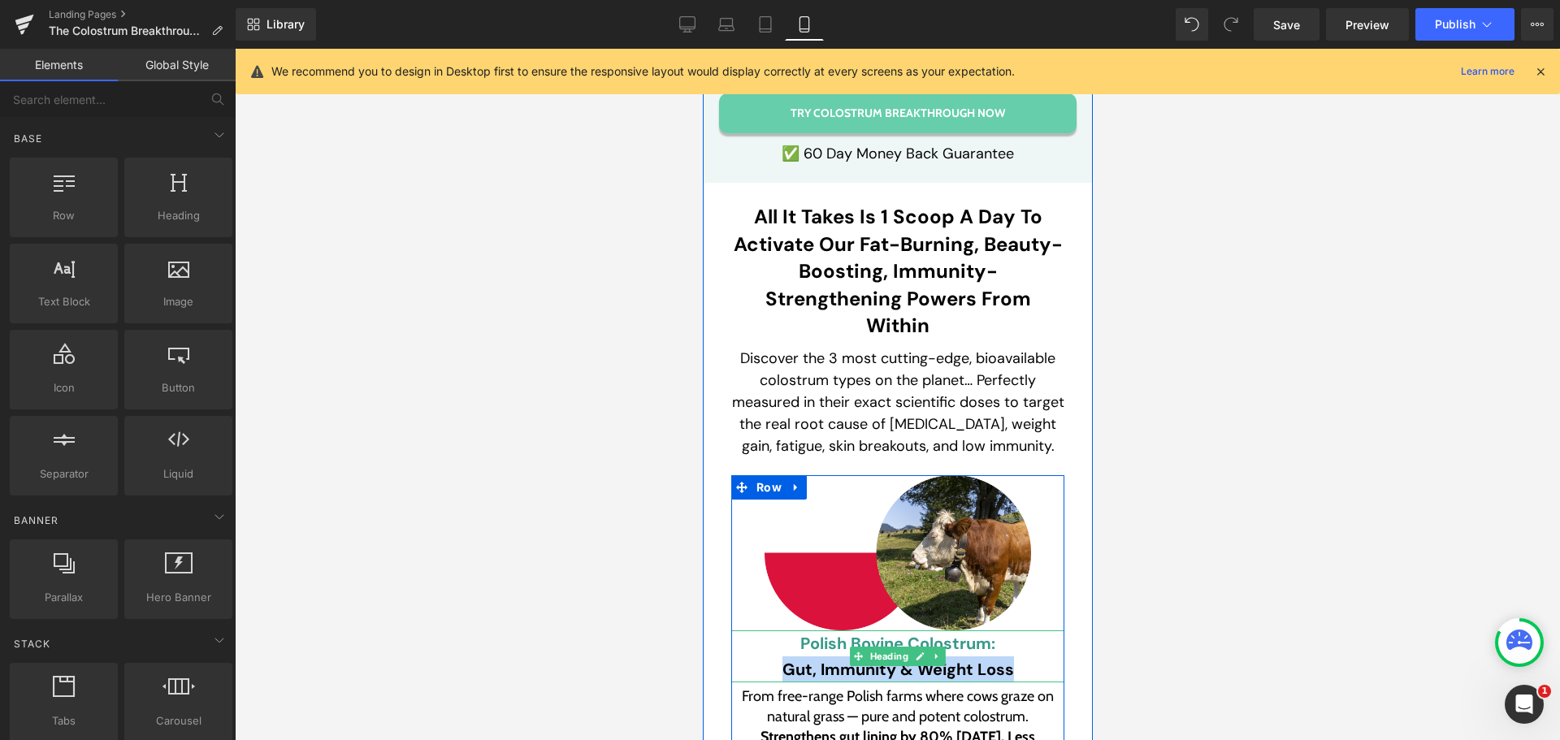
click at [819, 633] on font "Polish Bovine Colostrum:" at bounding box center [896, 643] width 195 height 21
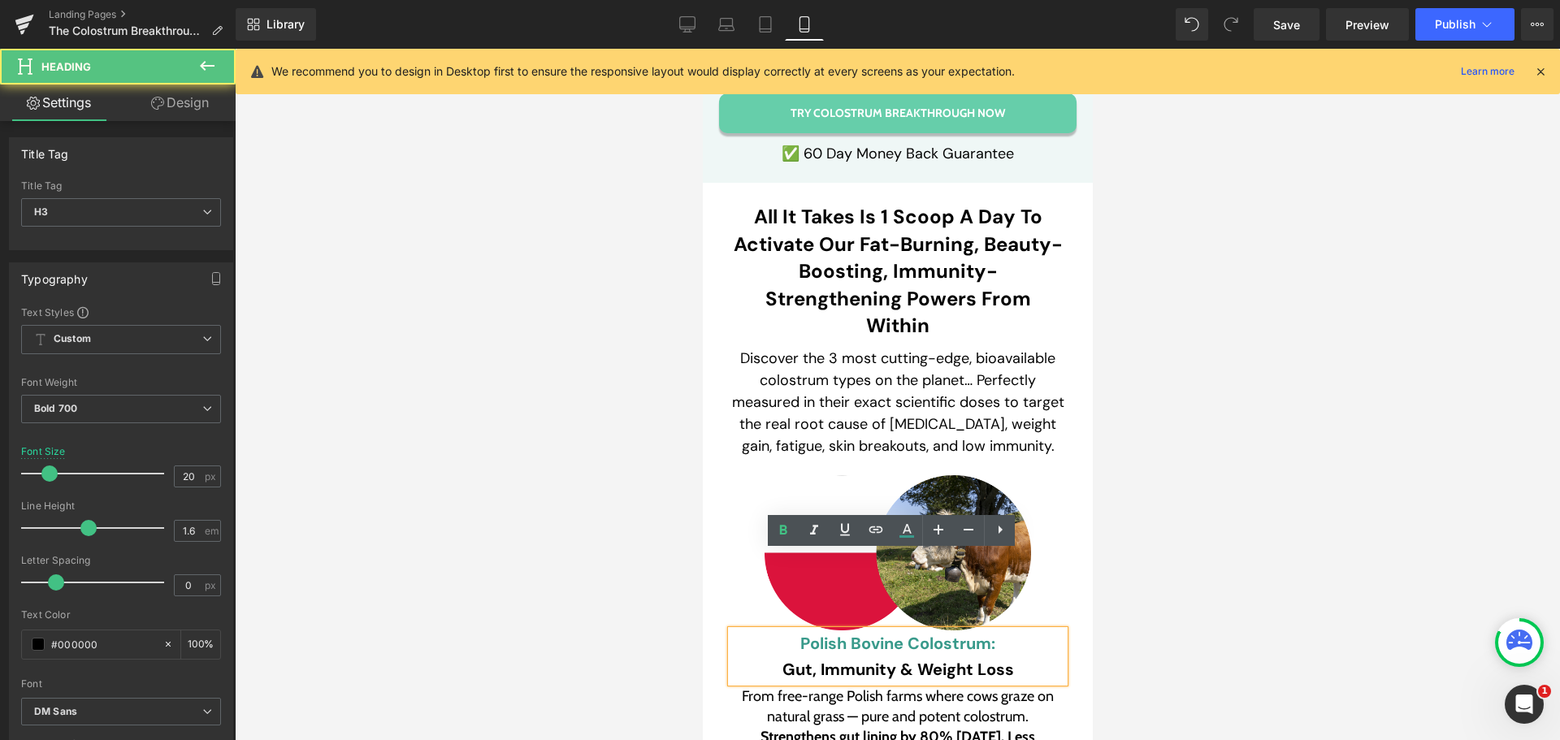
click at [820, 633] on font "Polish Bovine Colostrum:" at bounding box center [896, 643] width 195 height 21
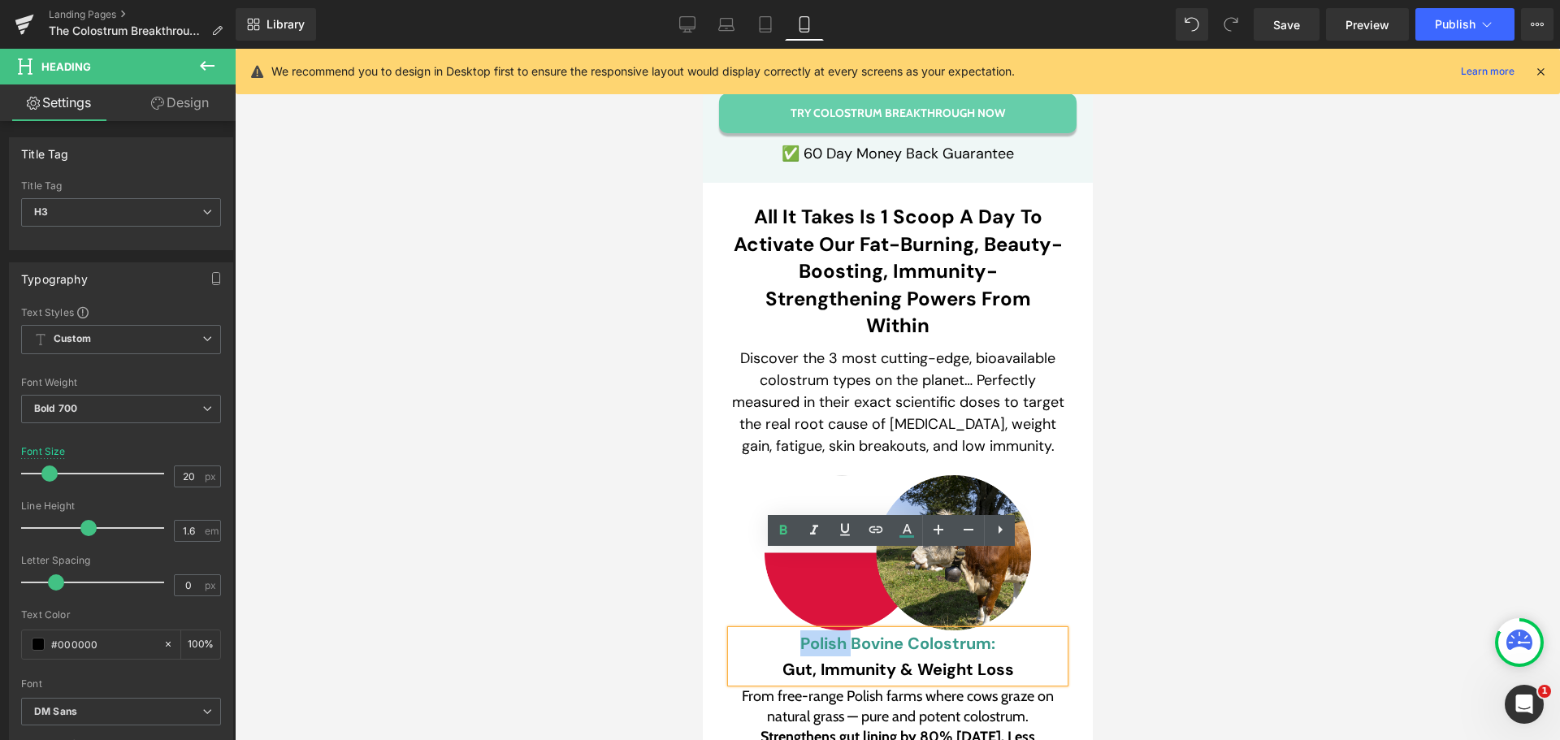
click at [820, 633] on font "Polish Bovine Colostrum:" at bounding box center [896, 643] width 195 height 21
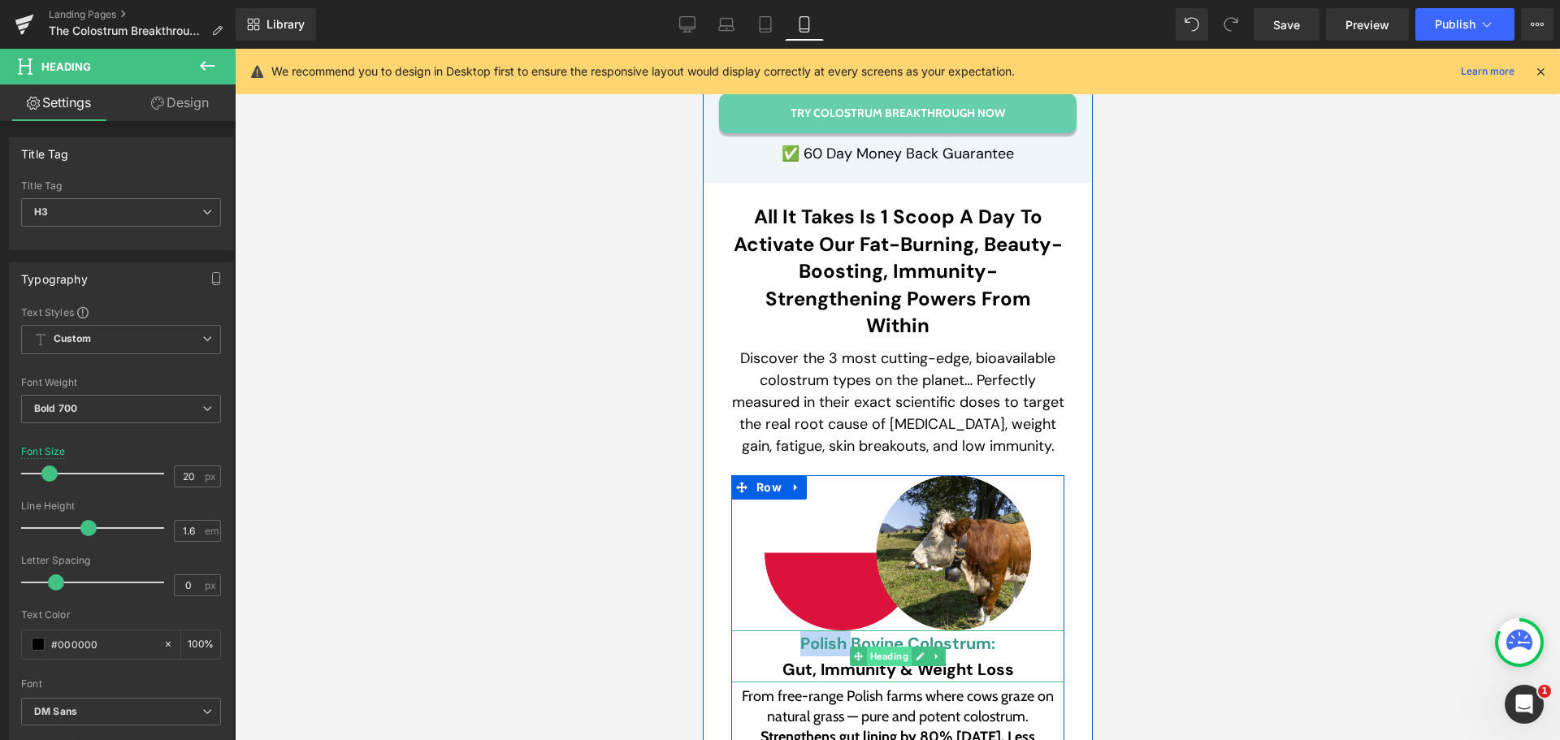
click at [866, 647] on span "Heading" at bounding box center [888, 656] width 45 height 19
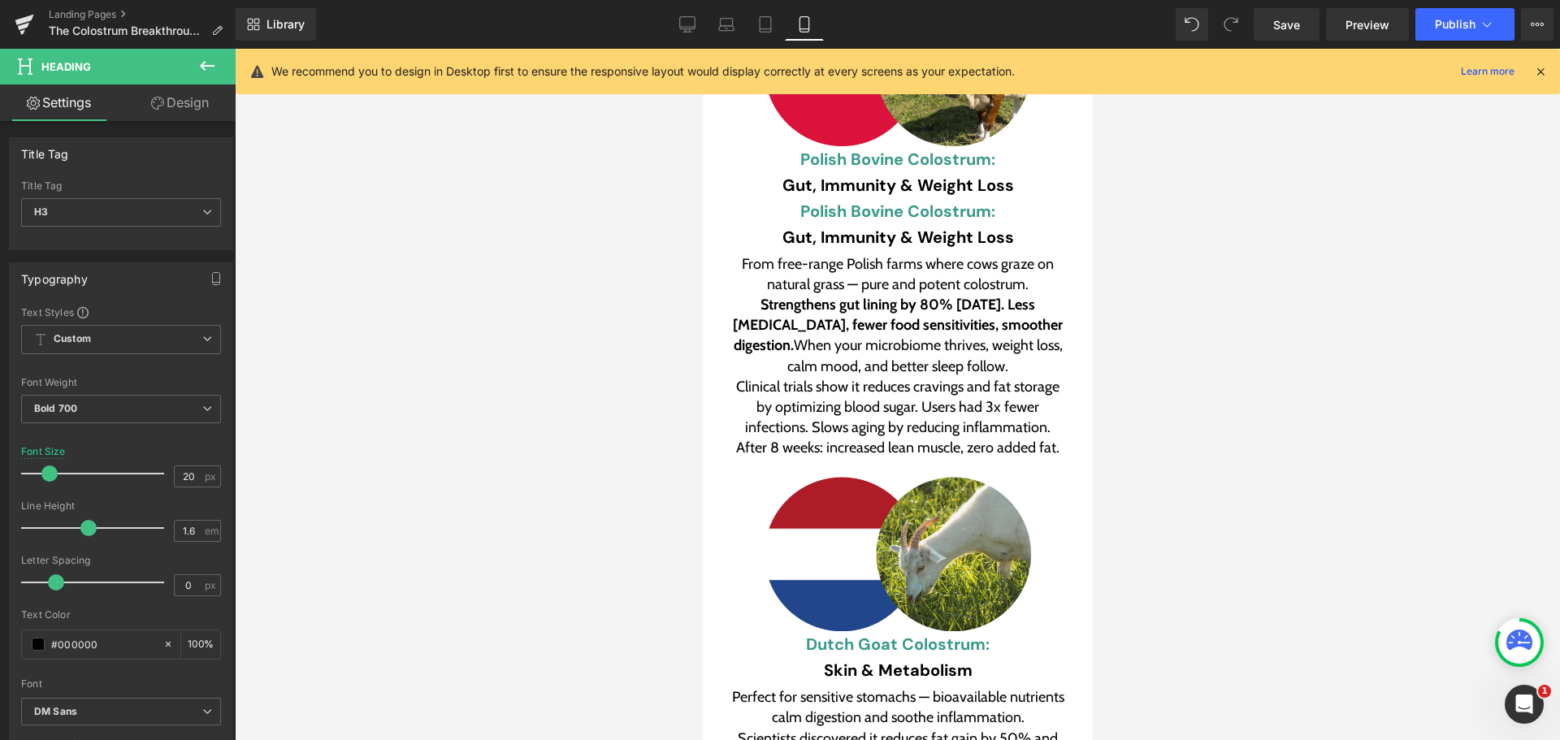
scroll to position [6900, 0]
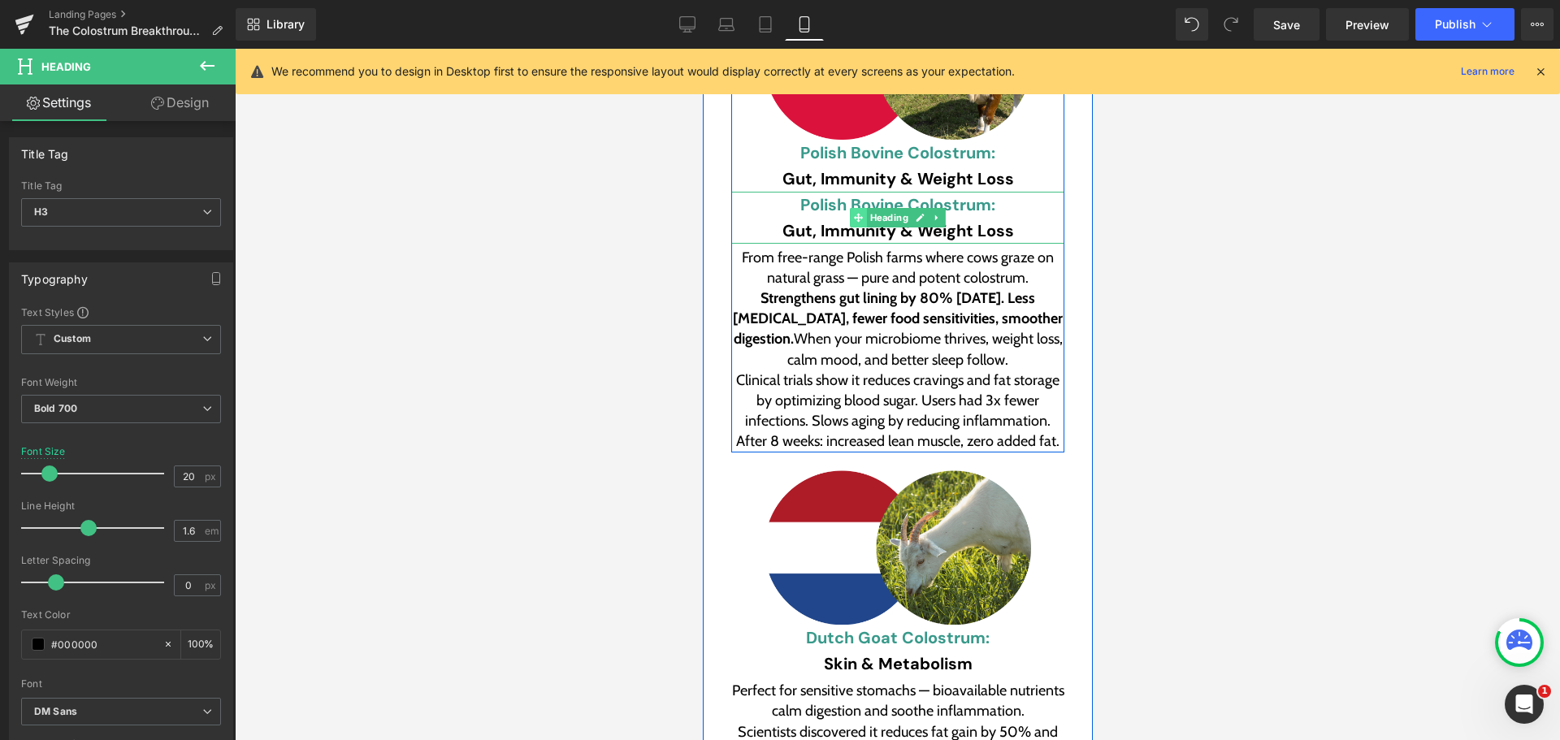
click at [850, 208] on span at bounding box center [857, 217] width 17 height 19
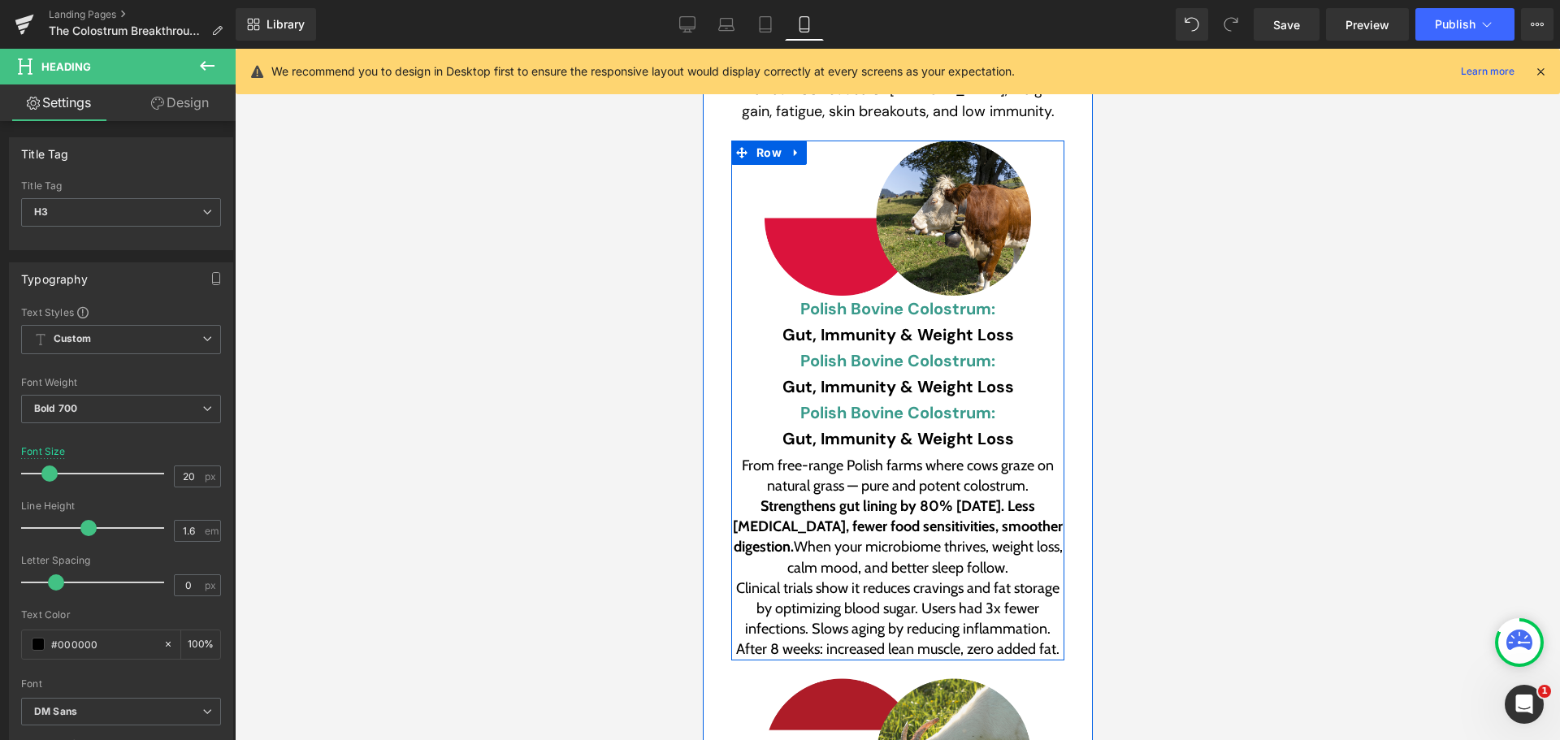
scroll to position [6738, 0]
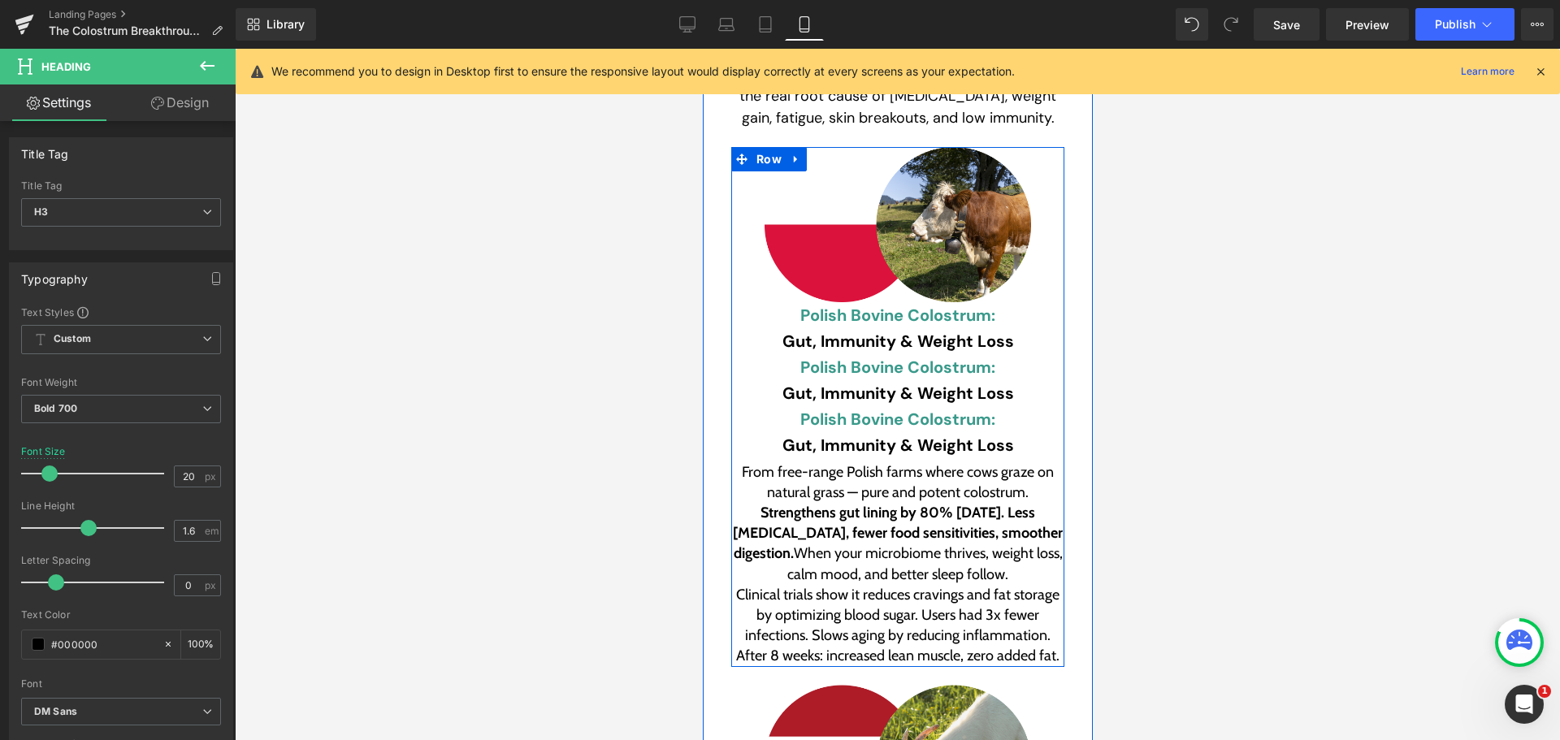
click at [881, 305] on font "Polish Bovine Colostrum:" at bounding box center [896, 315] width 195 height 21
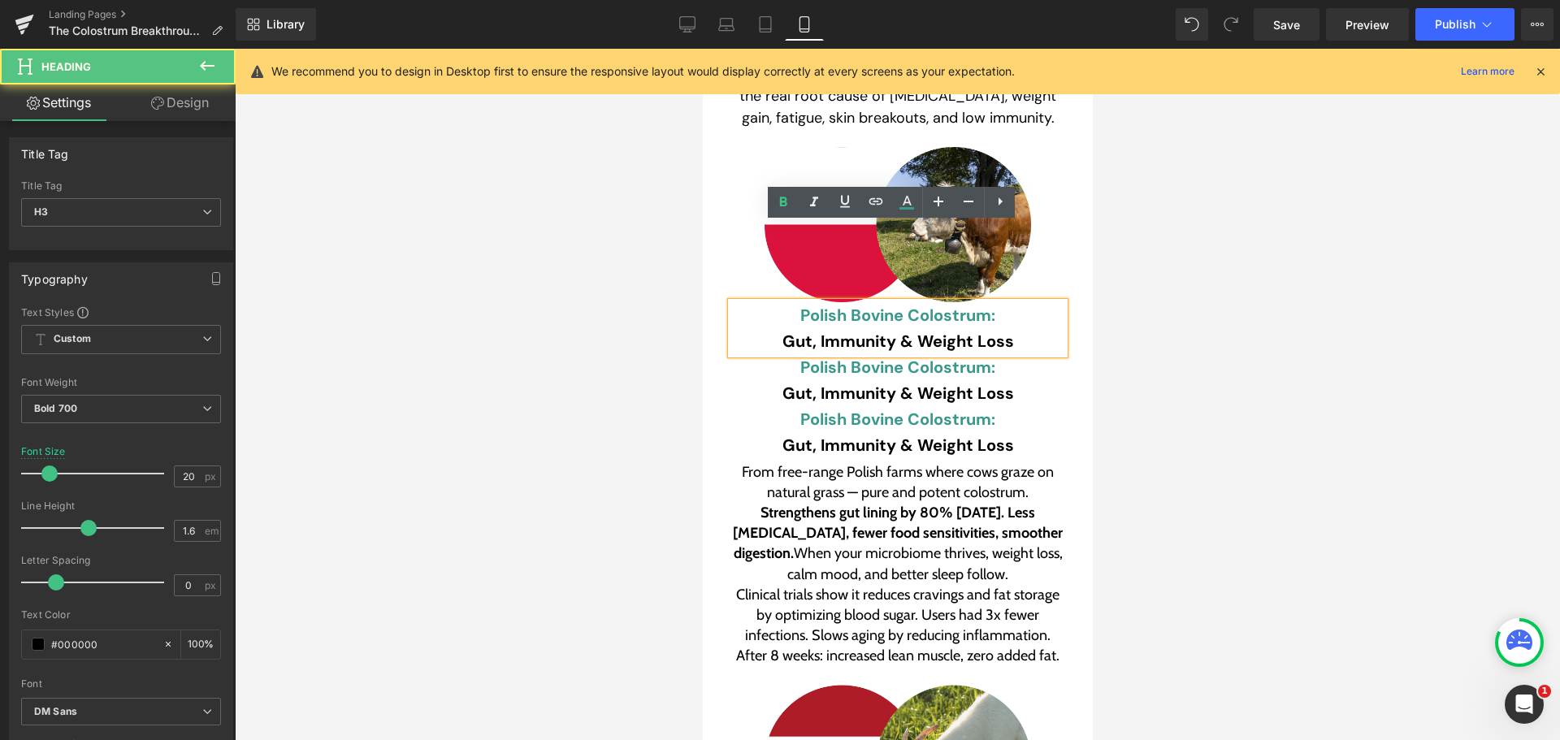
click at [846, 328] on h3 "Gut, Immunity & Weight Loss" at bounding box center [896, 341] width 333 height 26
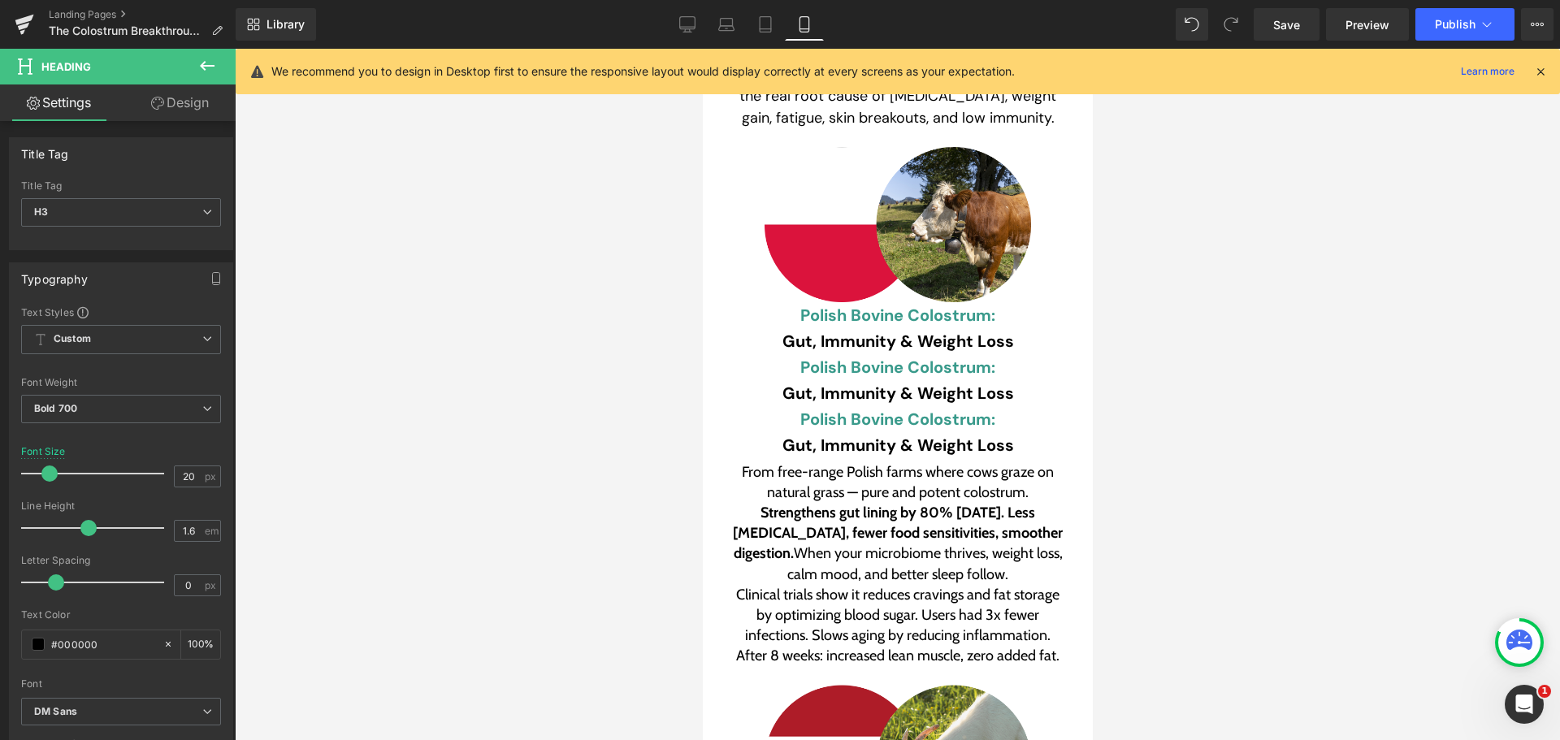
click at [171, 93] on link "Design" at bounding box center [180, 102] width 118 height 37
click at [0, 0] on div "Visibility" at bounding box center [0, 0] width 0 height 0
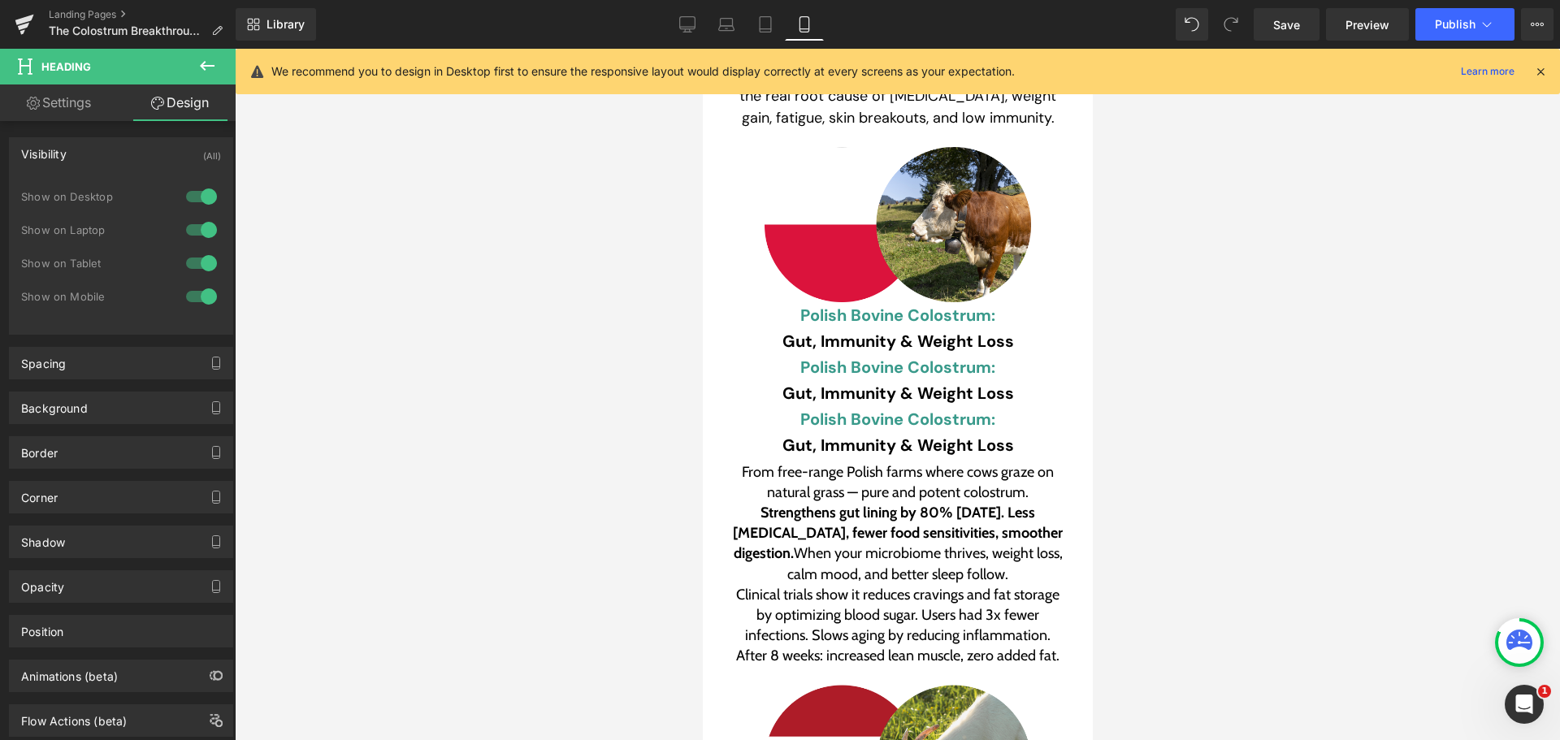
click at [195, 191] on div at bounding box center [201, 197] width 39 height 26
click at [202, 291] on div at bounding box center [201, 296] width 39 height 26
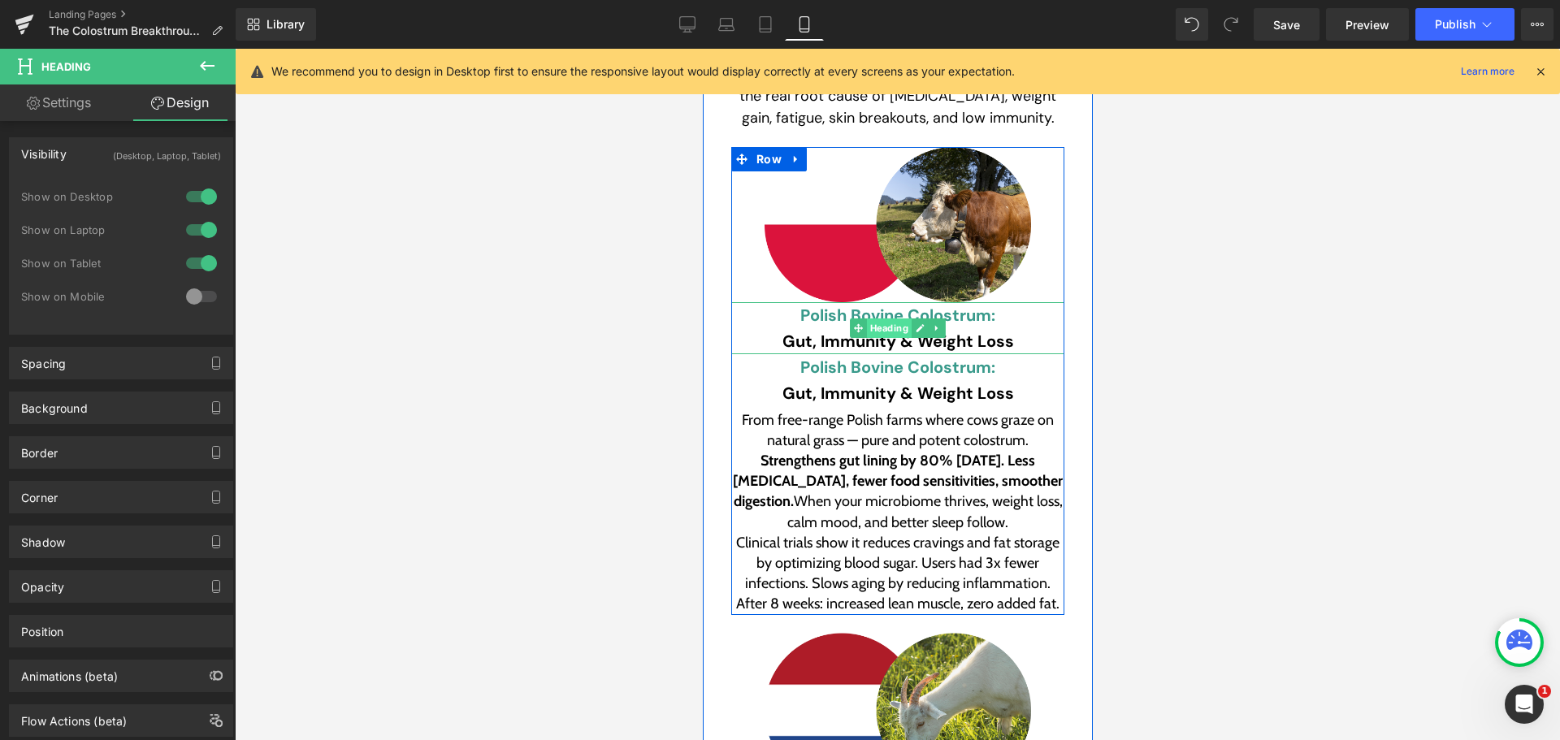
click at [881, 318] on span "Heading" at bounding box center [888, 327] width 45 height 19
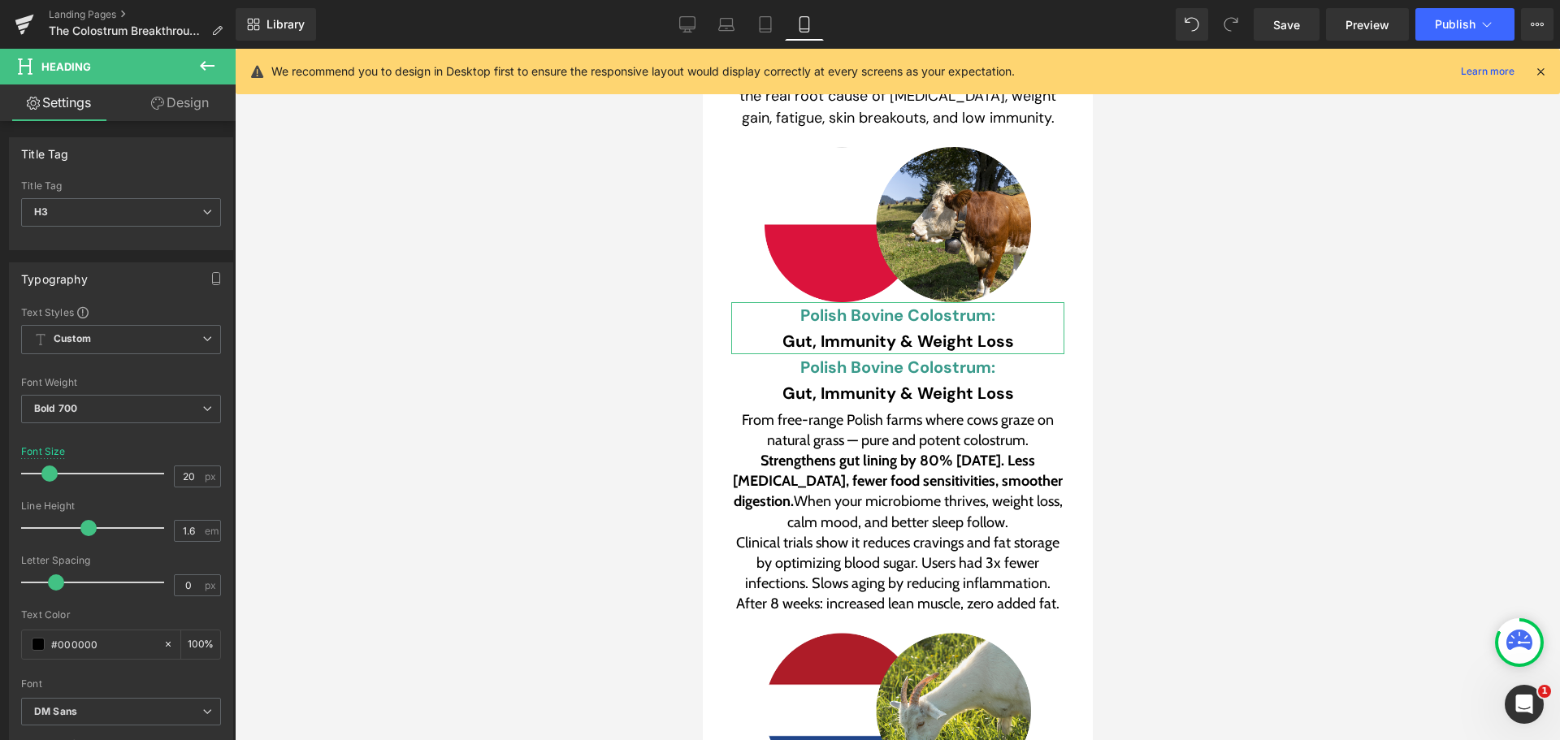
click at [200, 108] on link "Design" at bounding box center [180, 102] width 118 height 37
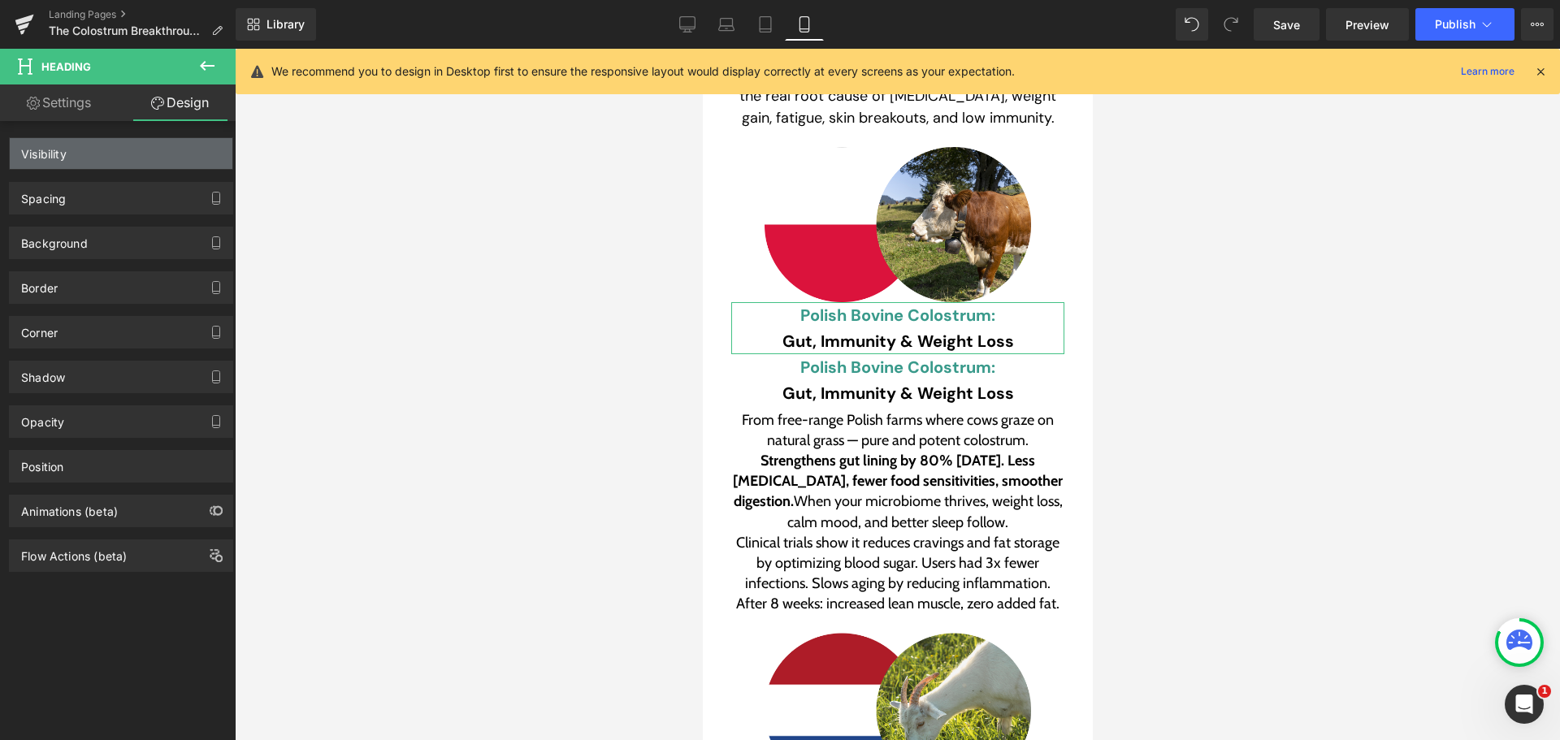
click at [156, 159] on div "Visibility" at bounding box center [121, 153] width 223 height 31
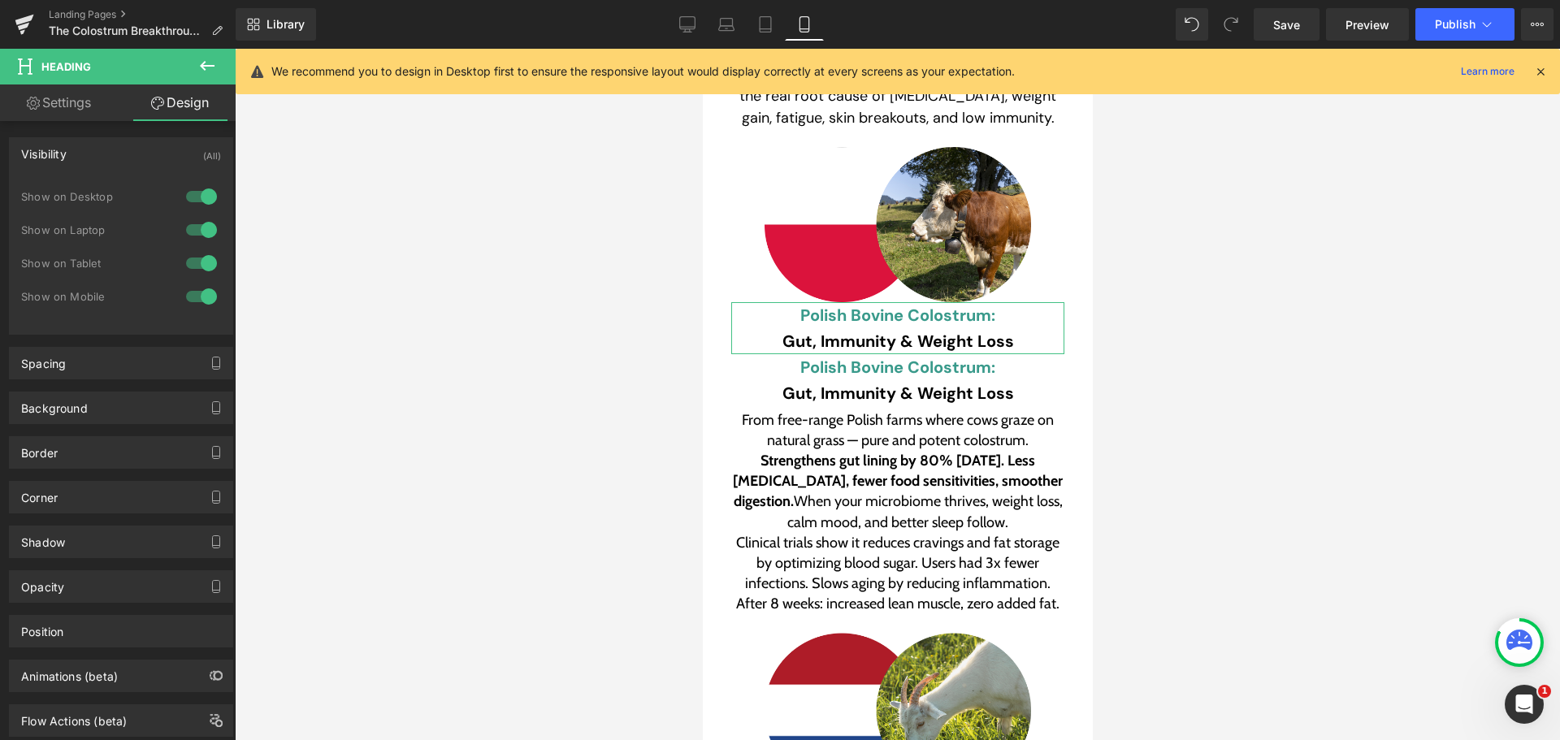
click at [188, 199] on div at bounding box center [201, 197] width 39 height 26
click at [201, 219] on div at bounding box center [201, 230] width 39 height 26
click at [197, 255] on div at bounding box center [201, 263] width 39 height 26
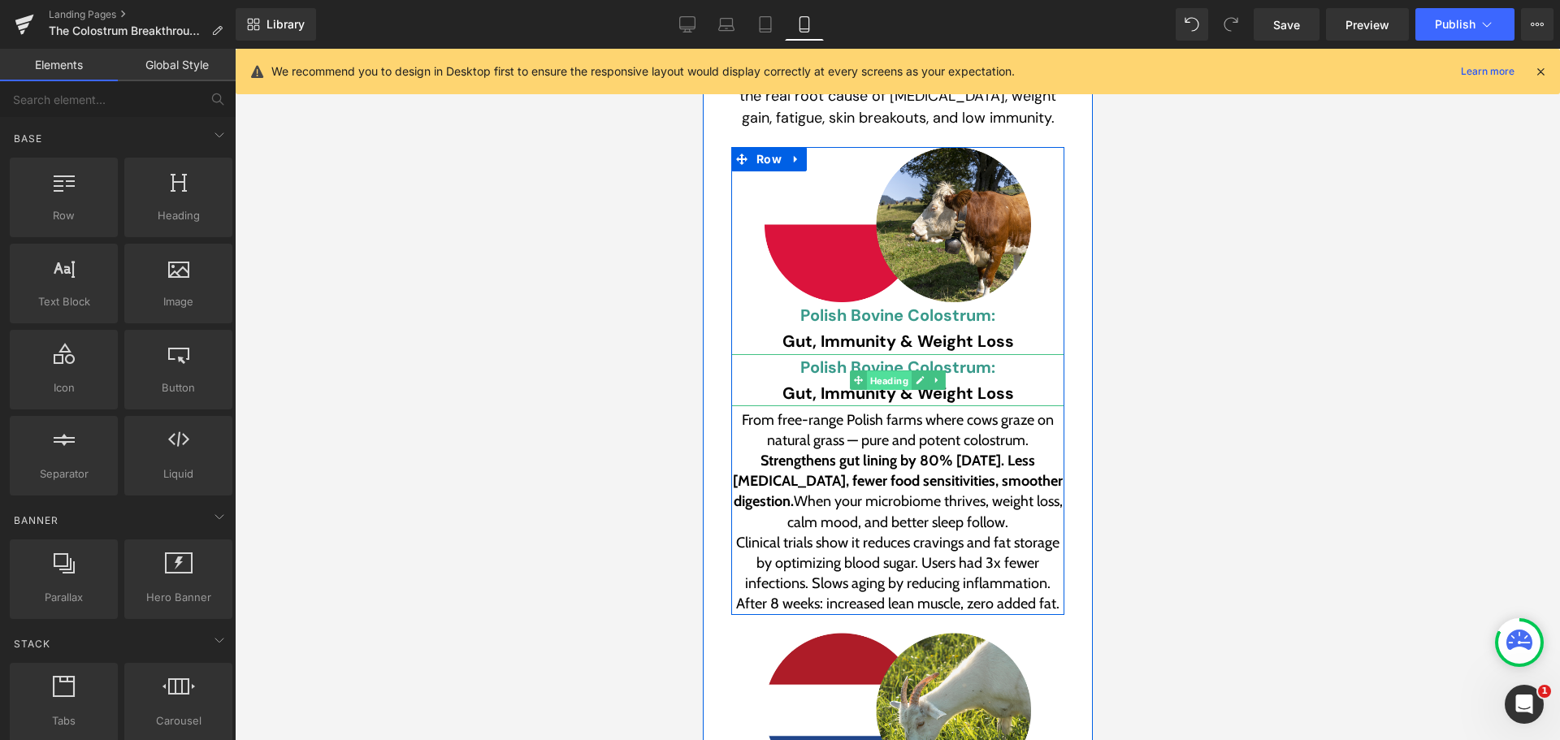
click at [893, 370] on span "Heading" at bounding box center [888, 379] width 45 height 19
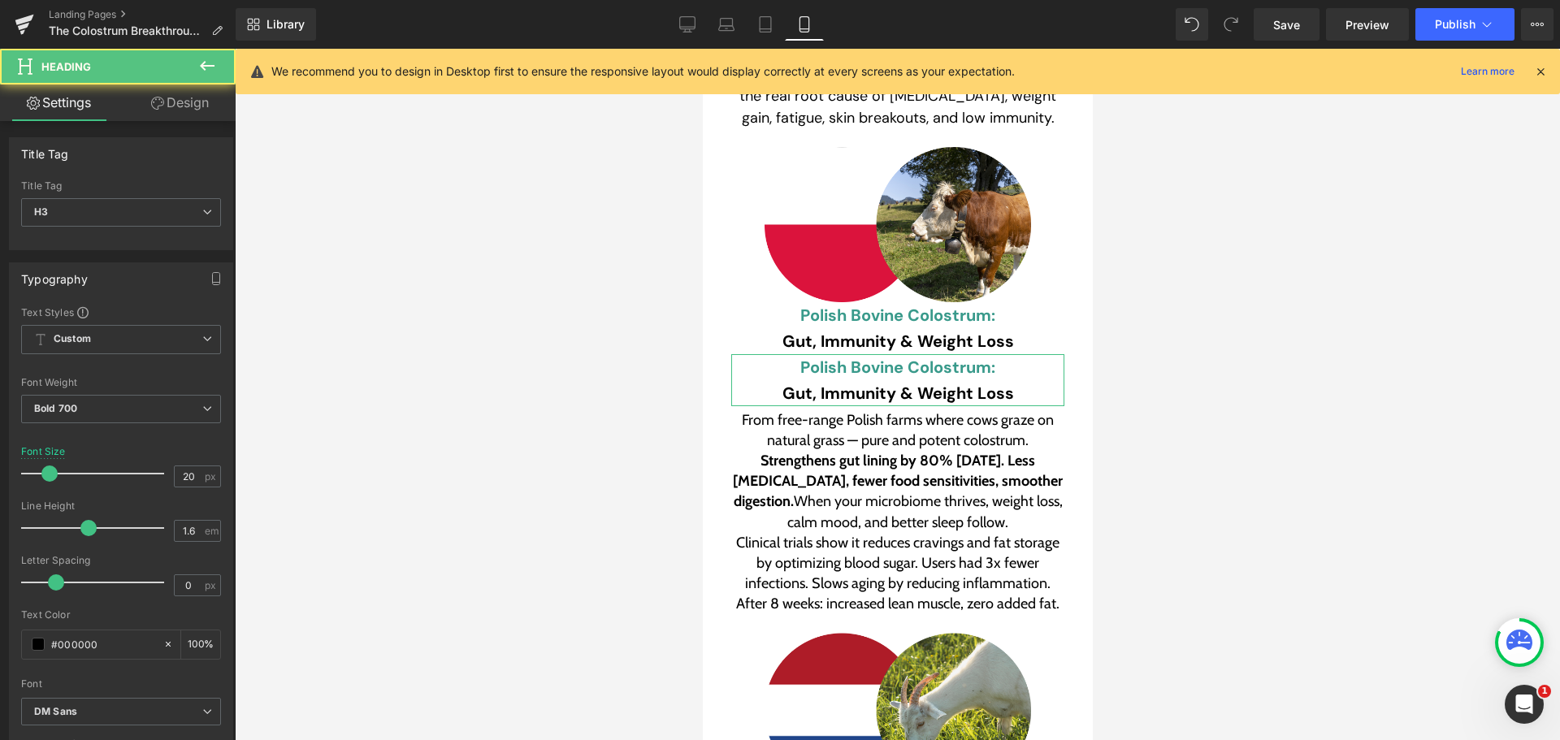
click at [175, 97] on link "Design" at bounding box center [180, 102] width 118 height 37
click at [0, 0] on div "Visibility" at bounding box center [0, 0] width 0 height 0
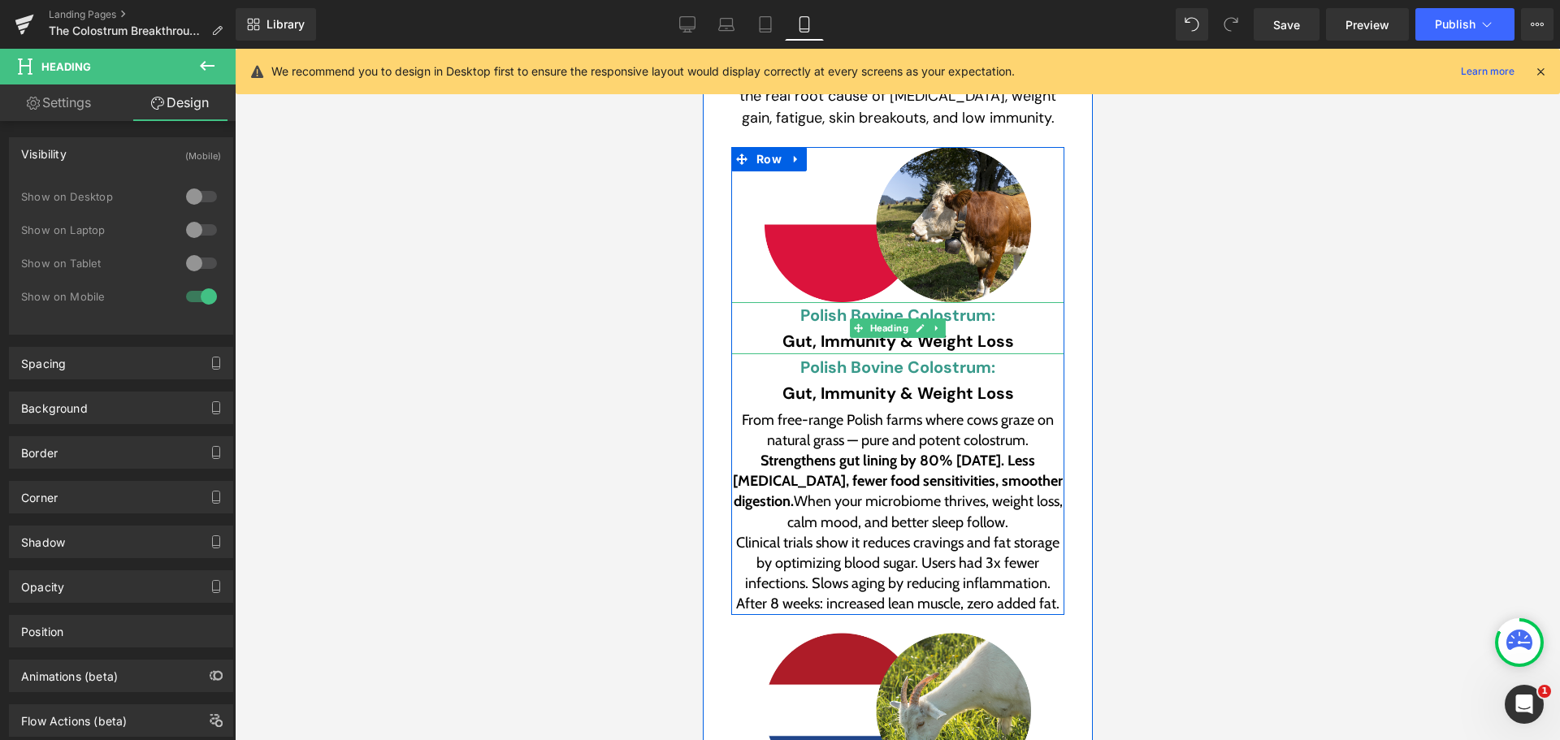
click at [879, 328] on h3 "Gut, Immunity & Weight Loss" at bounding box center [896, 341] width 333 height 26
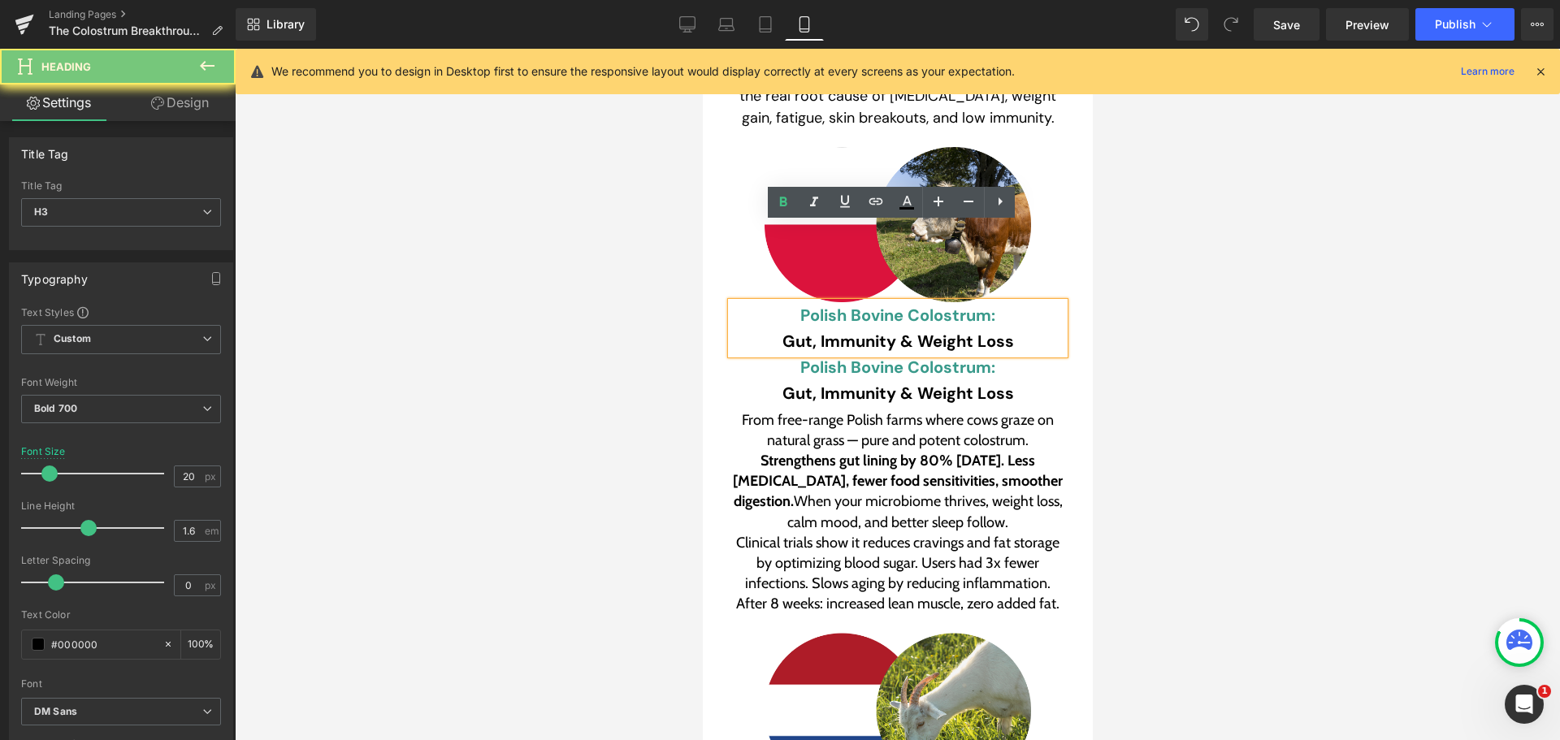
click at [879, 328] on h3 "Gut, Immunity & Weight Loss" at bounding box center [896, 341] width 333 height 26
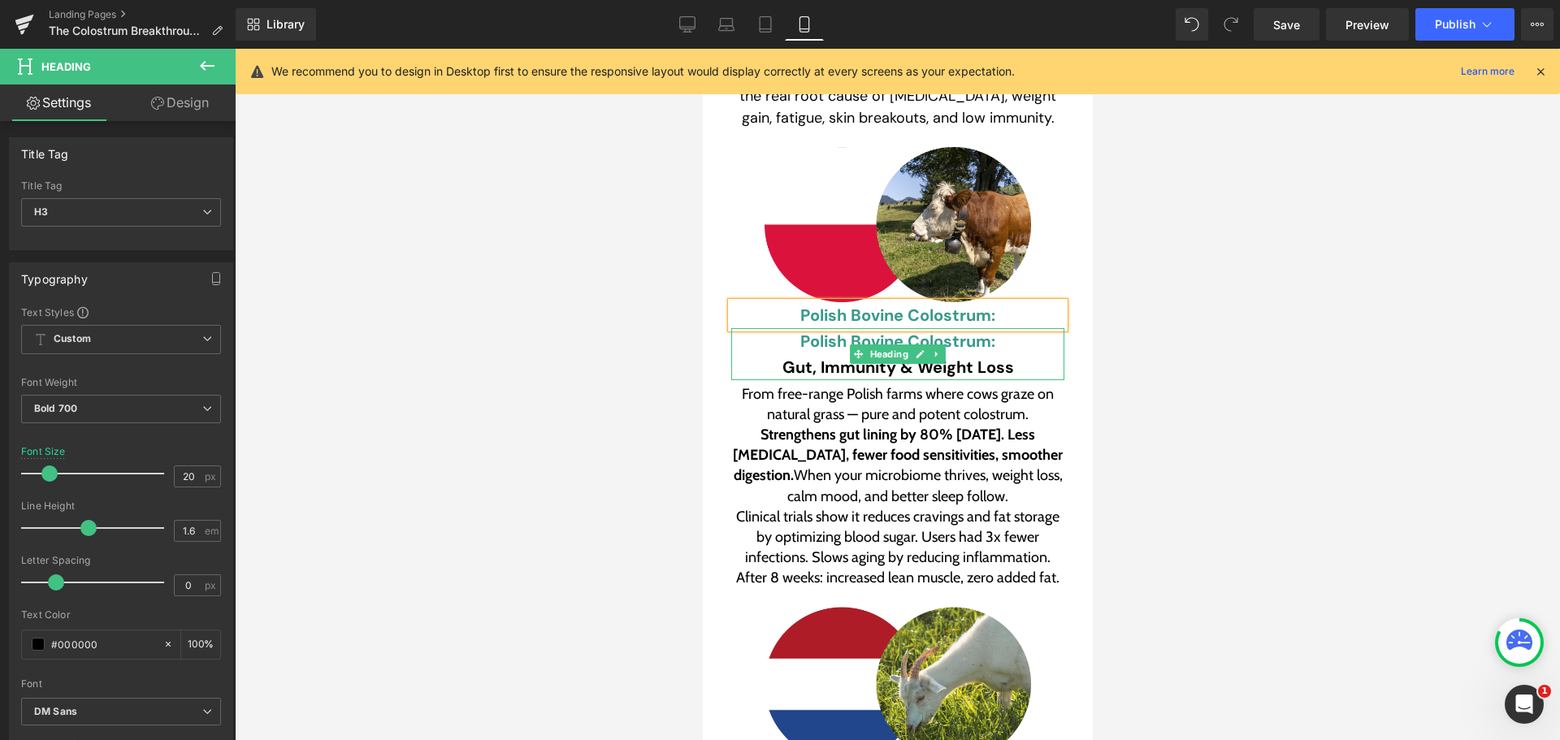
click at [965, 331] on font "Polish Bovine Colostrum:" at bounding box center [896, 341] width 195 height 21
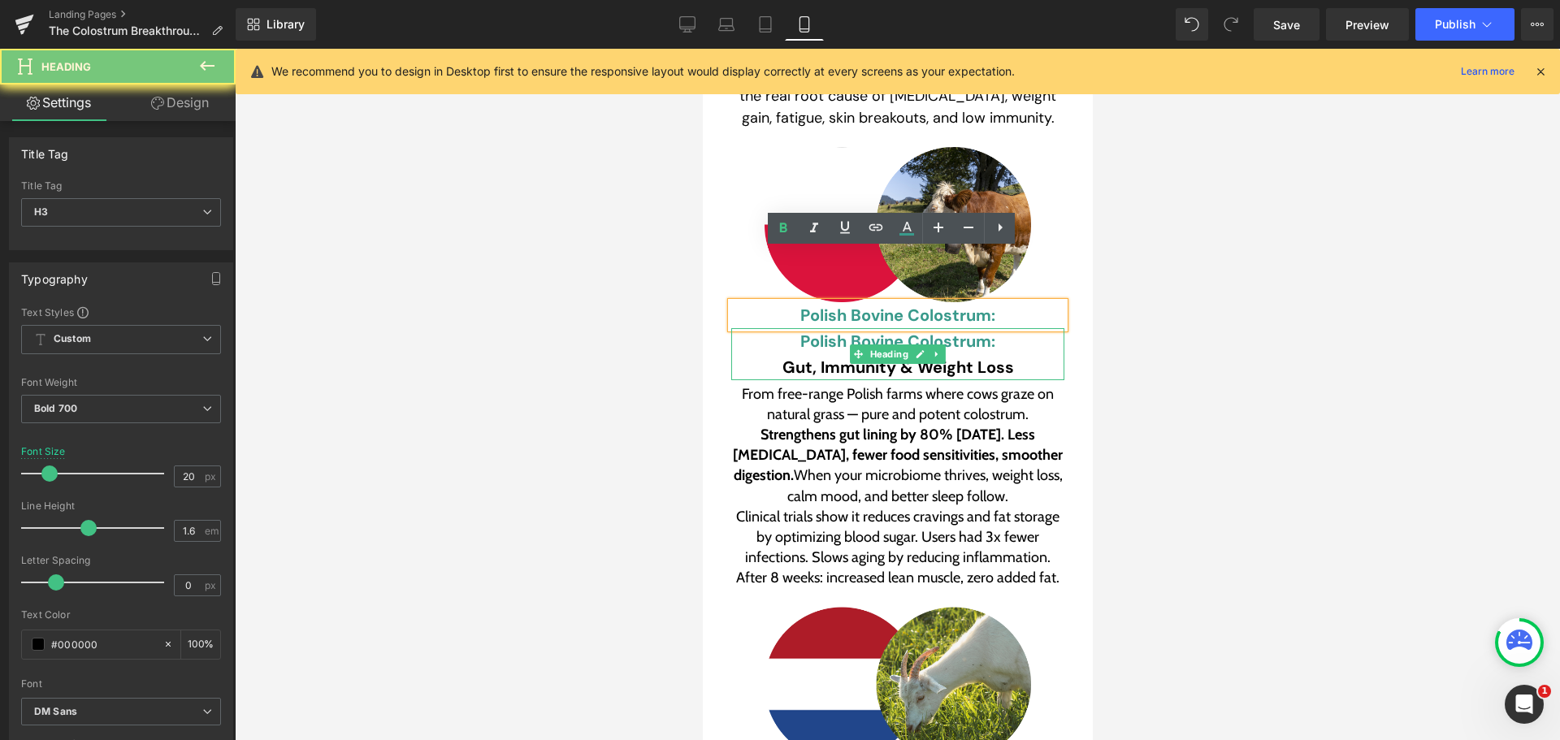
click at [965, 331] on font "Polish Bovine Colostrum:" at bounding box center [896, 341] width 195 height 21
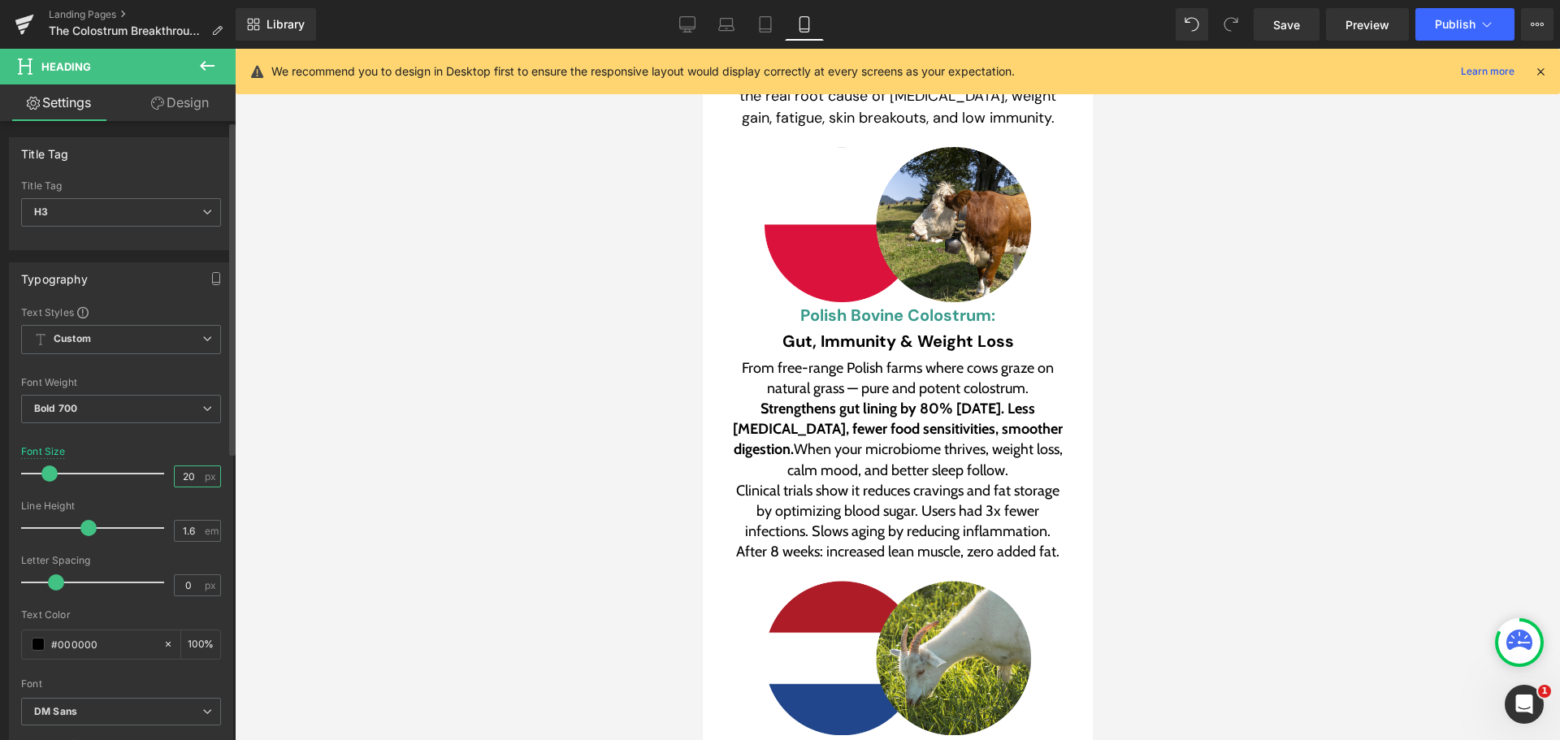
click at [175, 474] on input "20" at bounding box center [189, 476] width 28 height 20
type input "24"
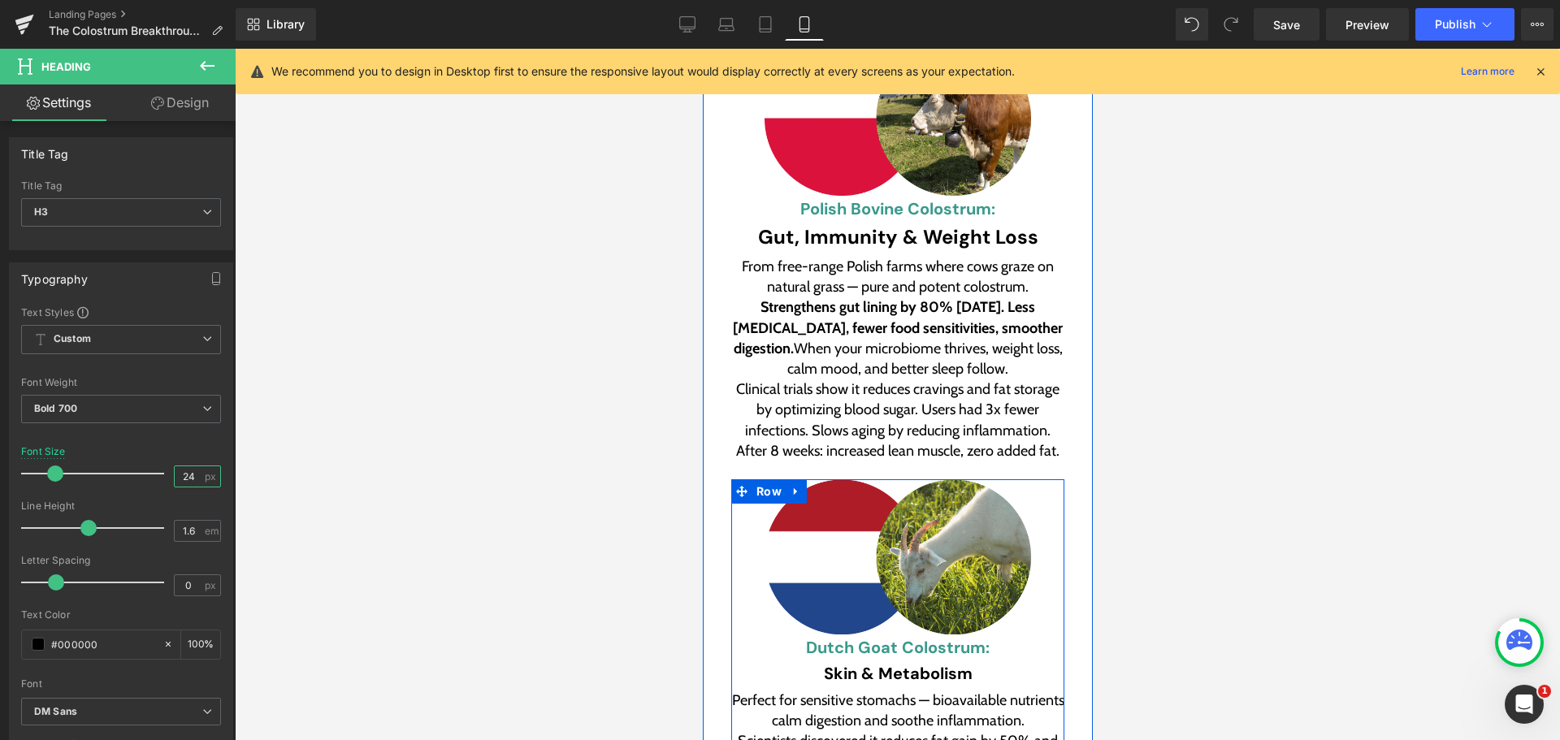
scroll to position [6900, 0]
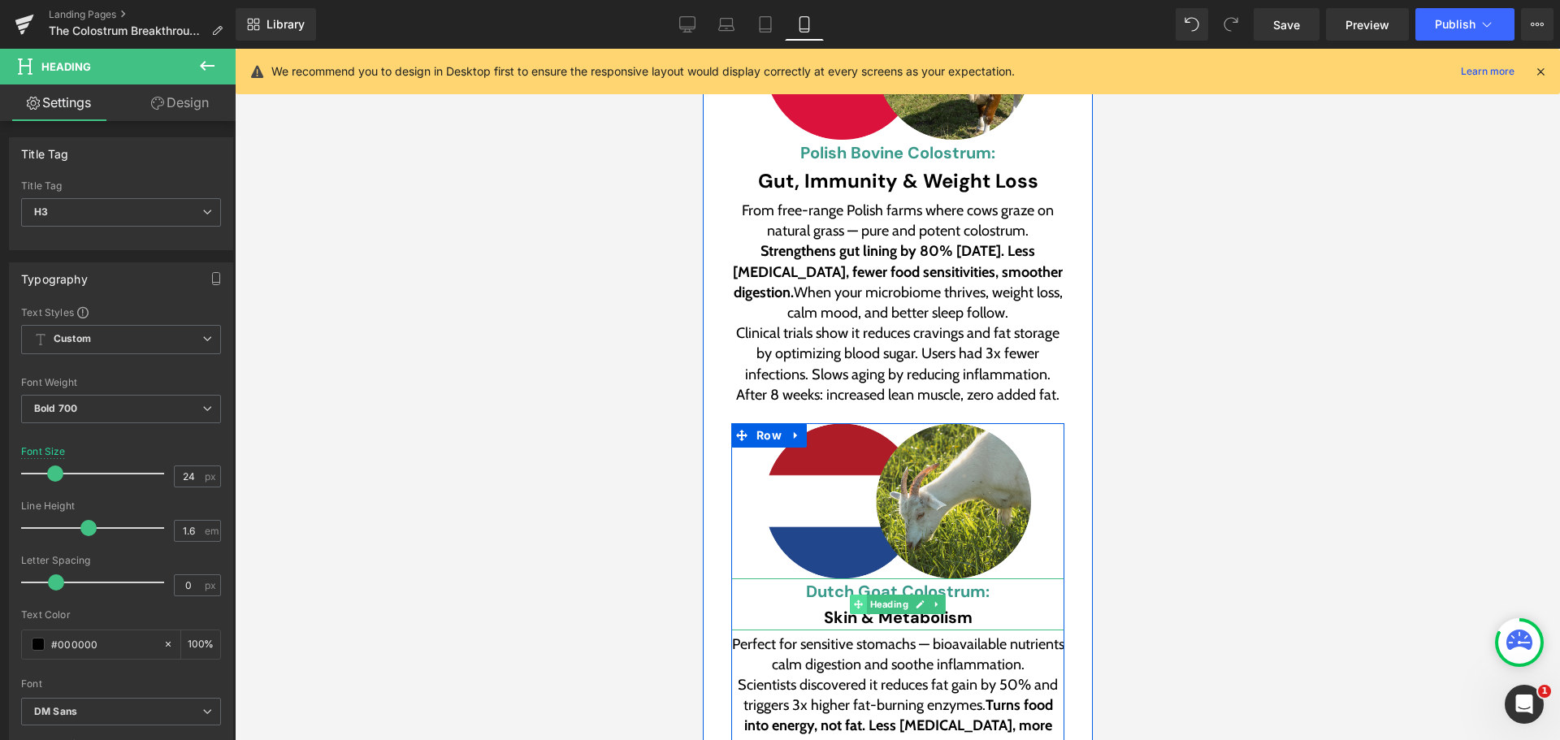
click at [849, 595] on span at bounding box center [857, 604] width 17 height 19
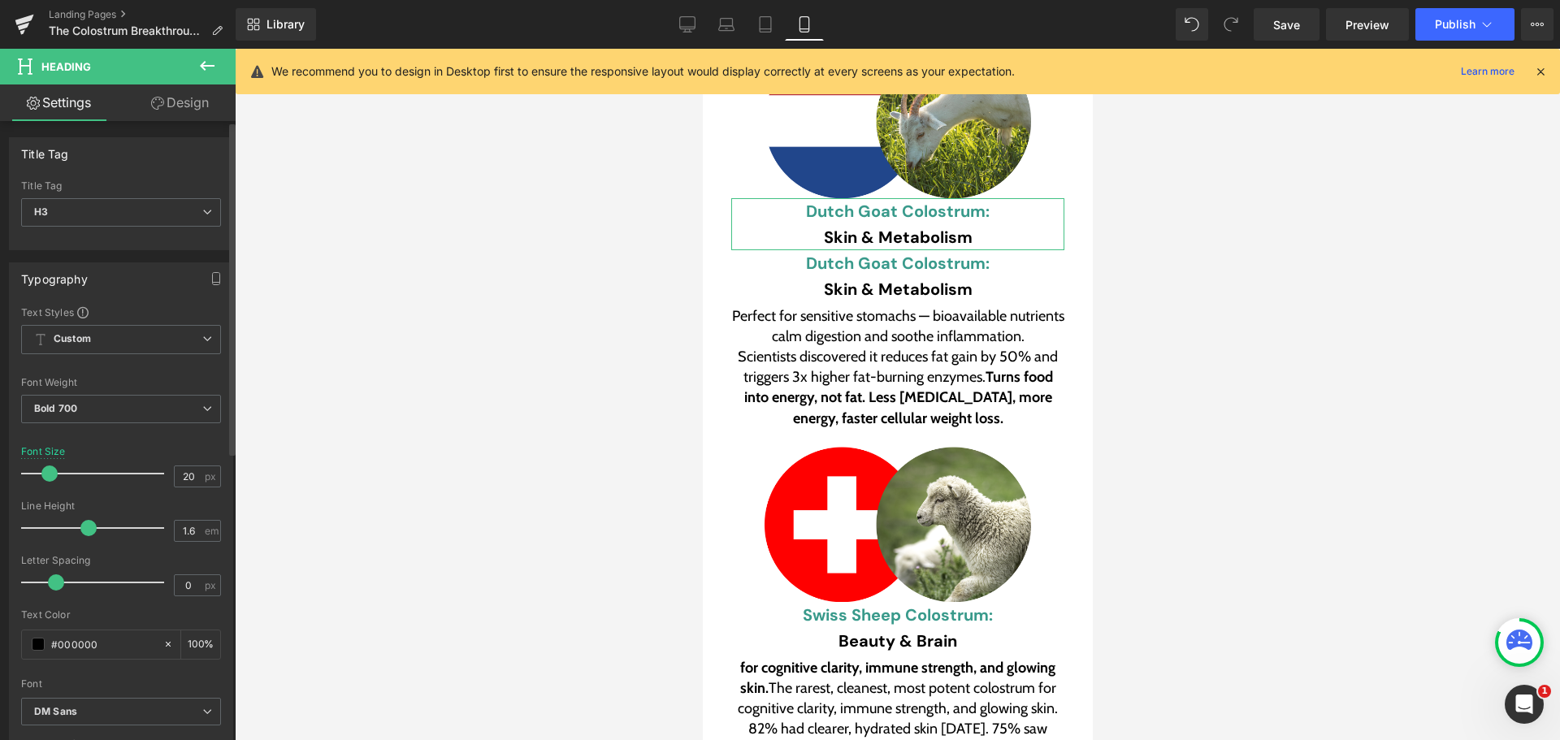
scroll to position [7339, 0]
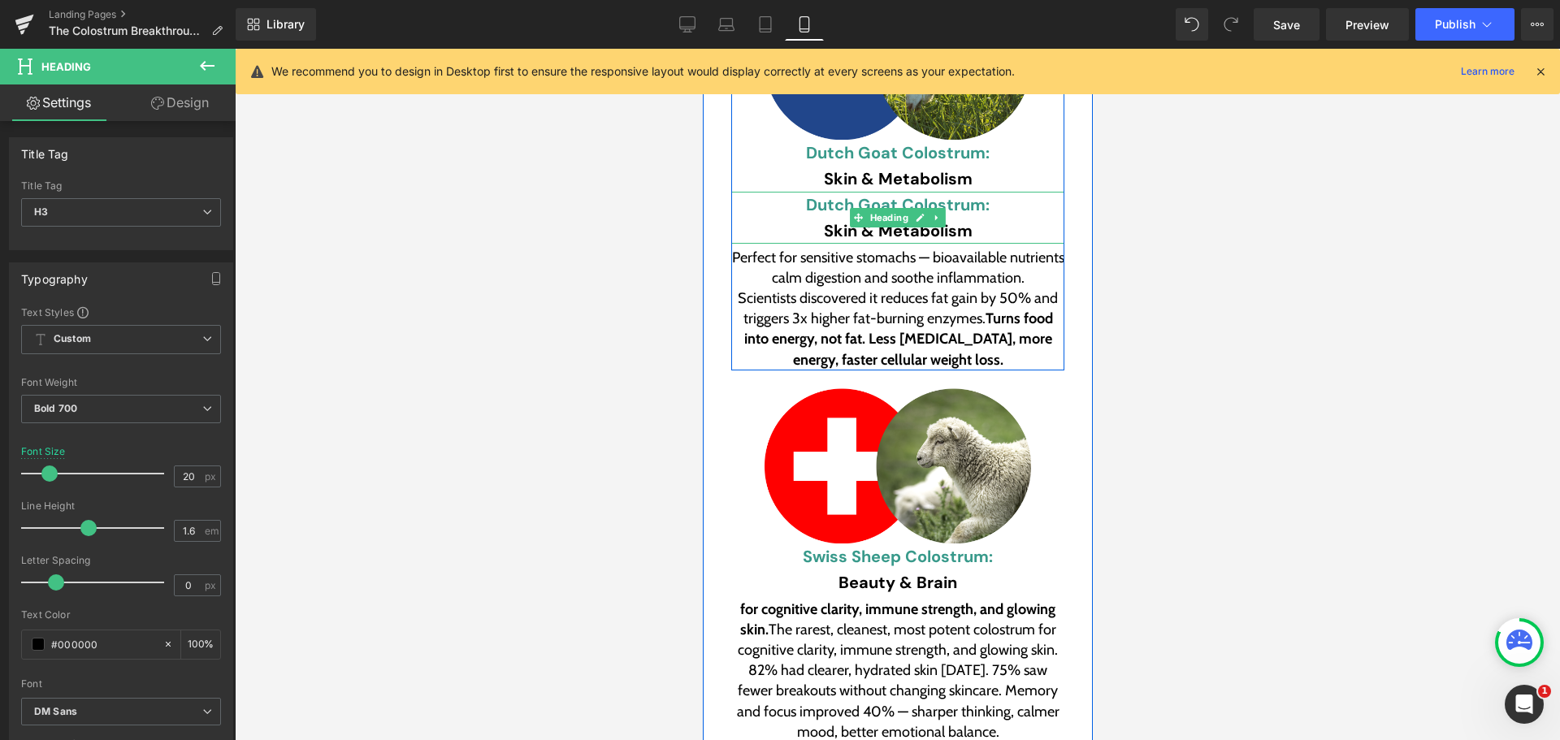
click at [804, 218] on h3 "Skin & Metabolism" at bounding box center [896, 231] width 333 height 26
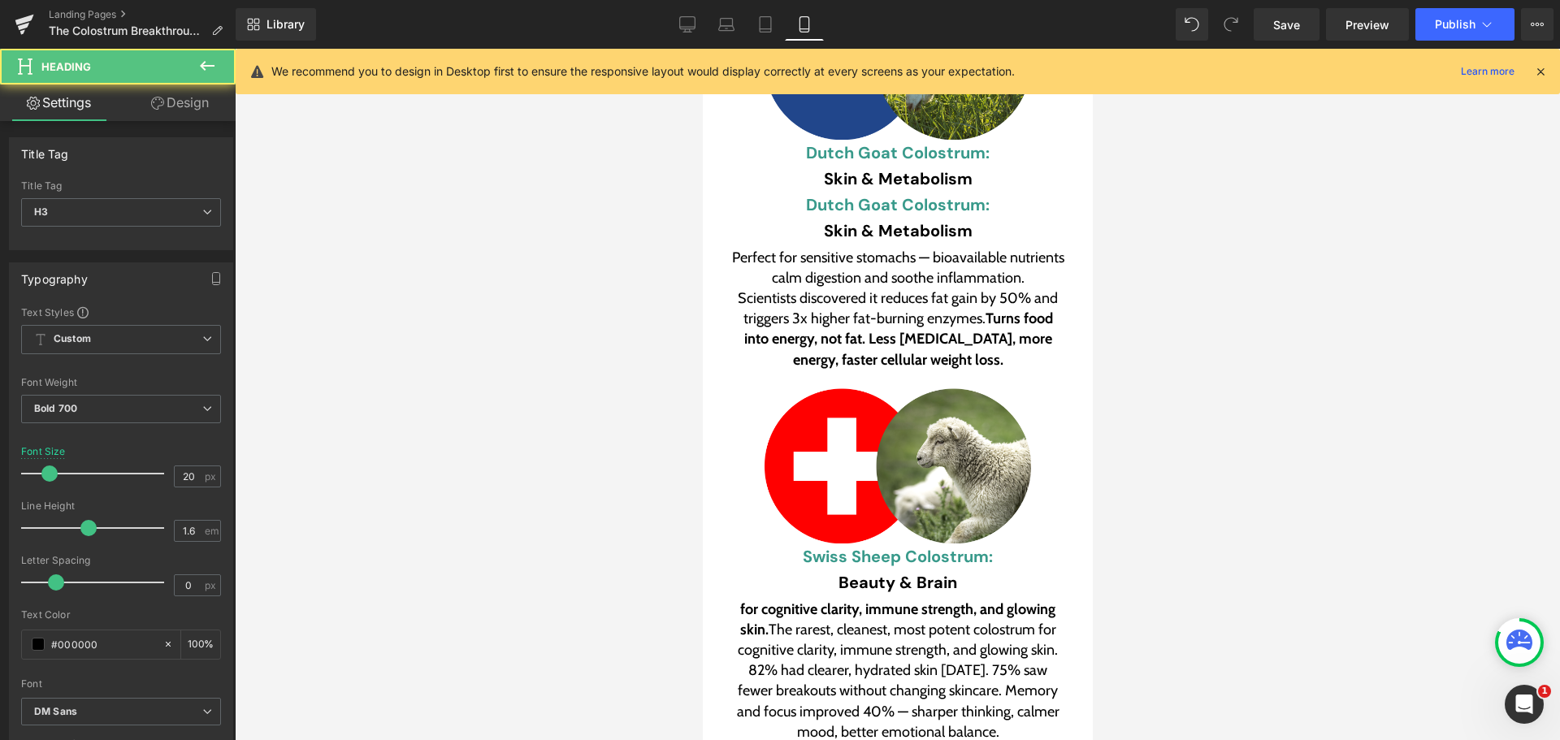
click at [175, 112] on link "Design" at bounding box center [180, 102] width 118 height 37
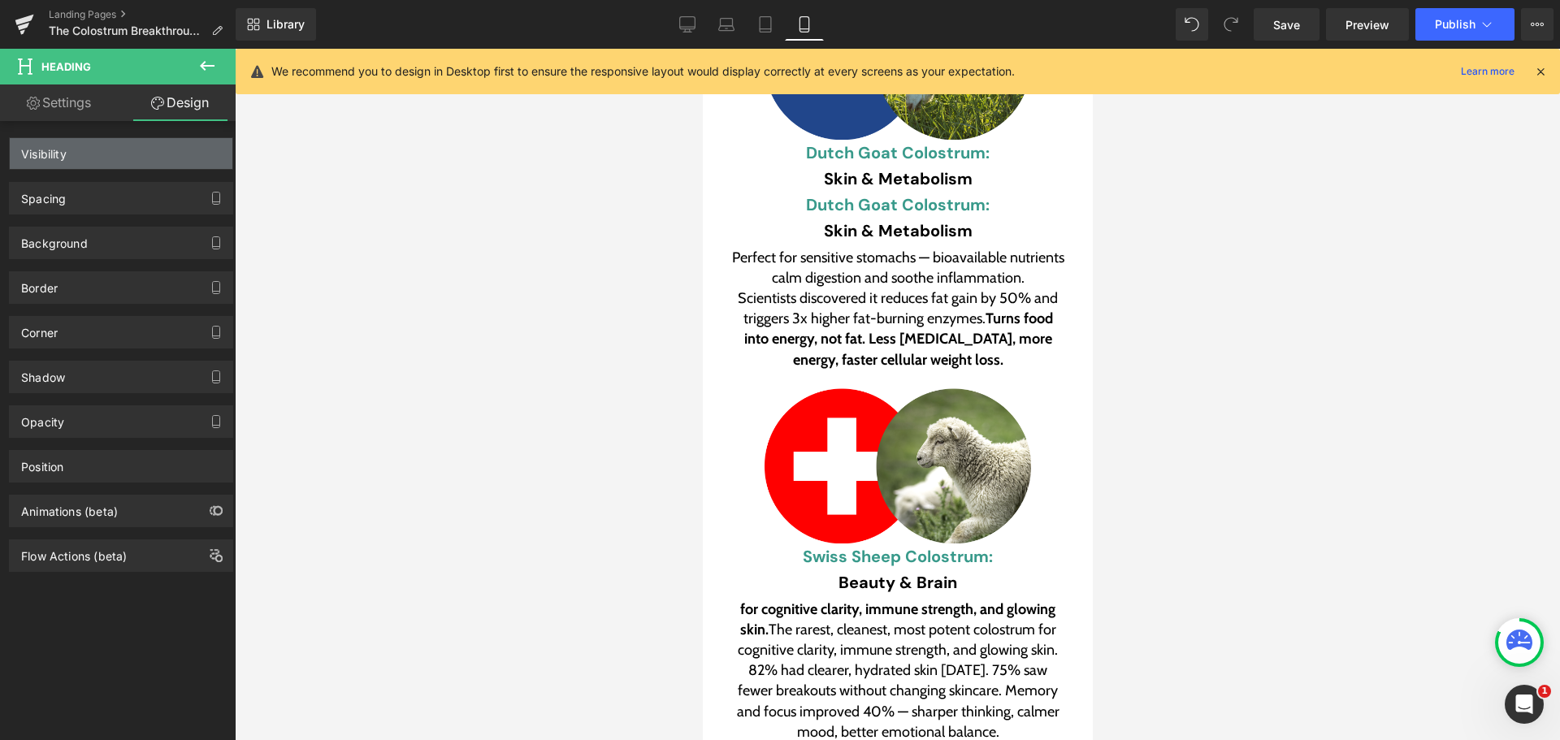
click at [95, 142] on div "Visibility" at bounding box center [121, 153] width 223 height 31
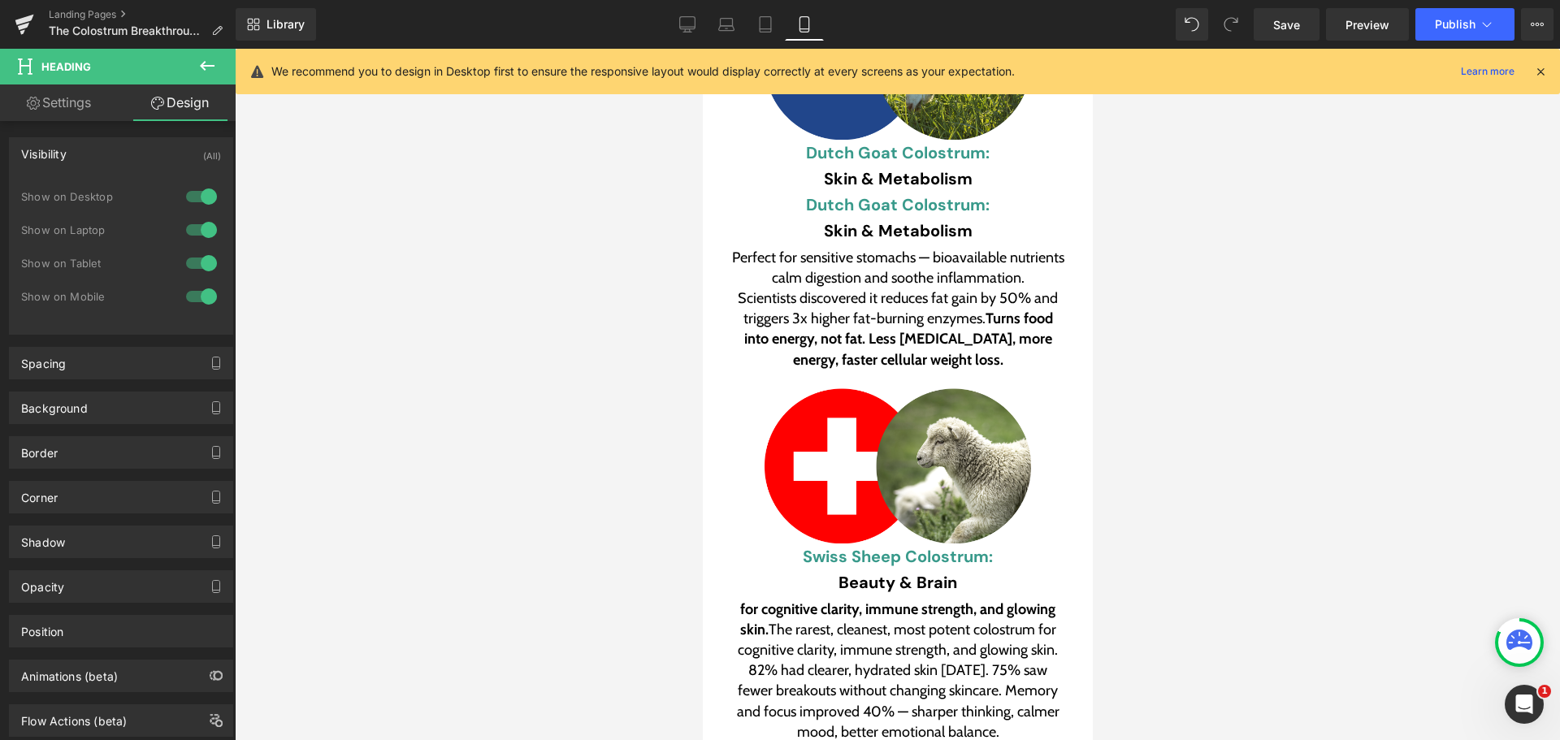
click at [185, 190] on div at bounding box center [201, 197] width 39 height 26
click at [197, 225] on div at bounding box center [201, 230] width 39 height 26
click at [188, 266] on div at bounding box center [201, 263] width 39 height 26
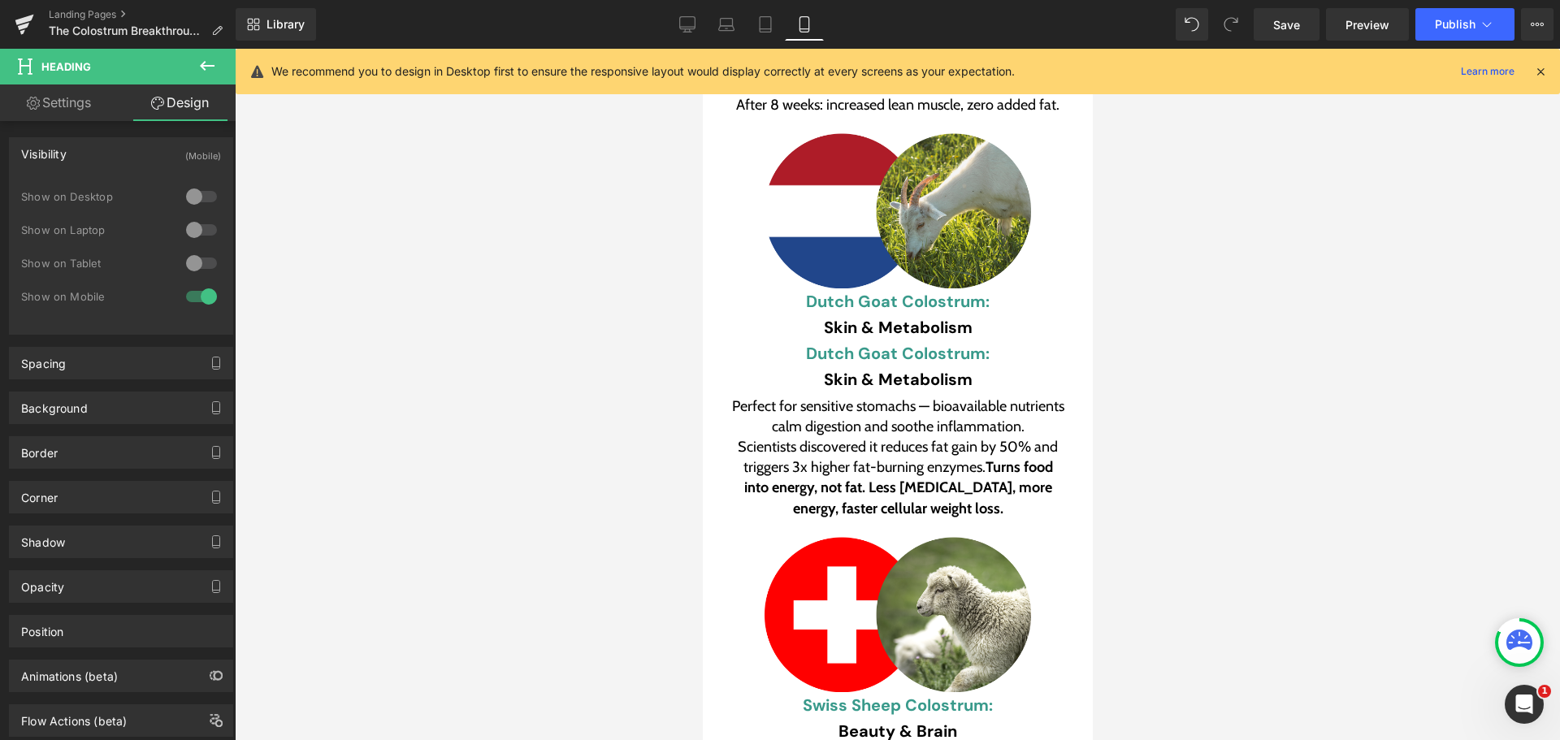
scroll to position [7176, 0]
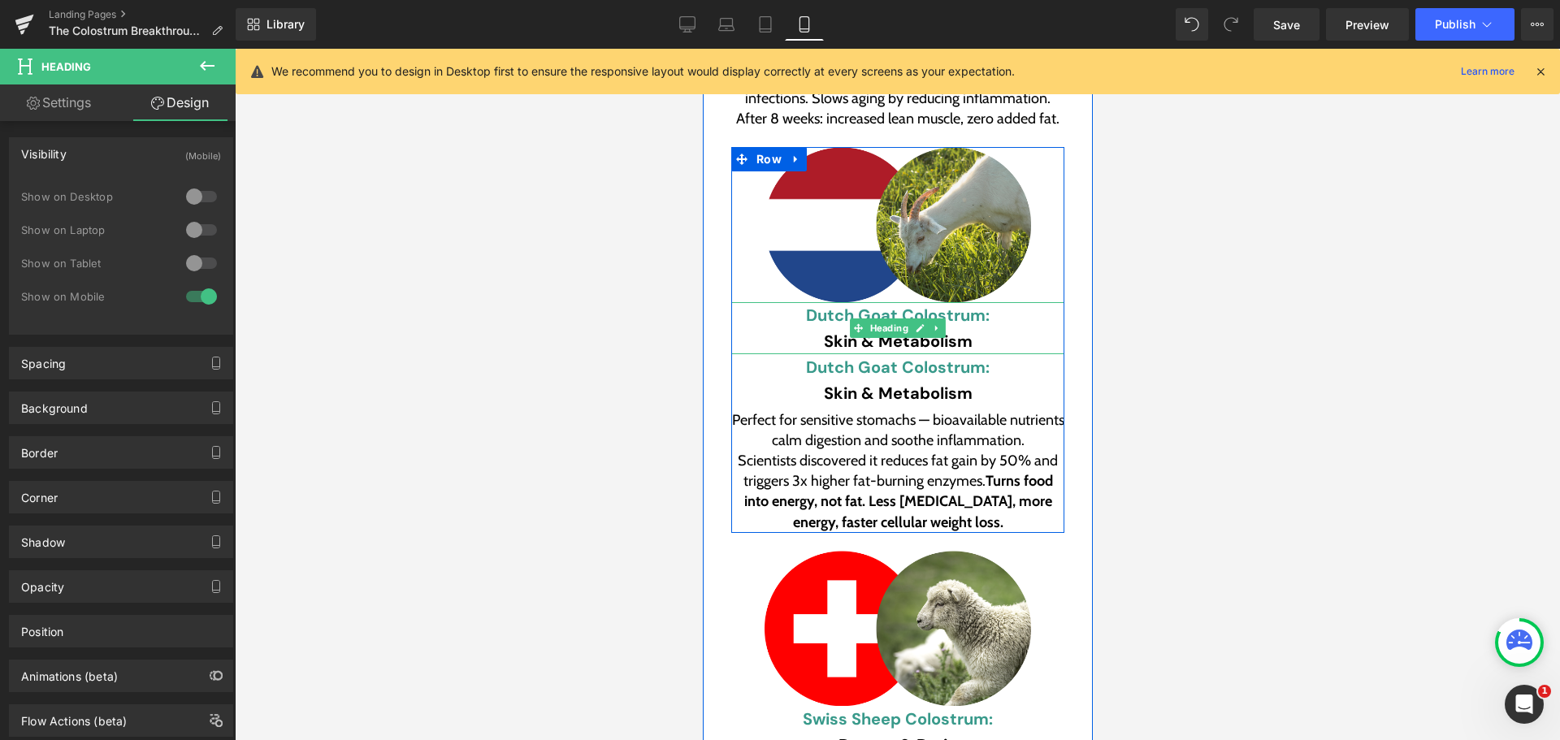
click at [822, 305] on font "Dutch Goat Colostrum:" at bounding box center [897, 315] width 184 height 21
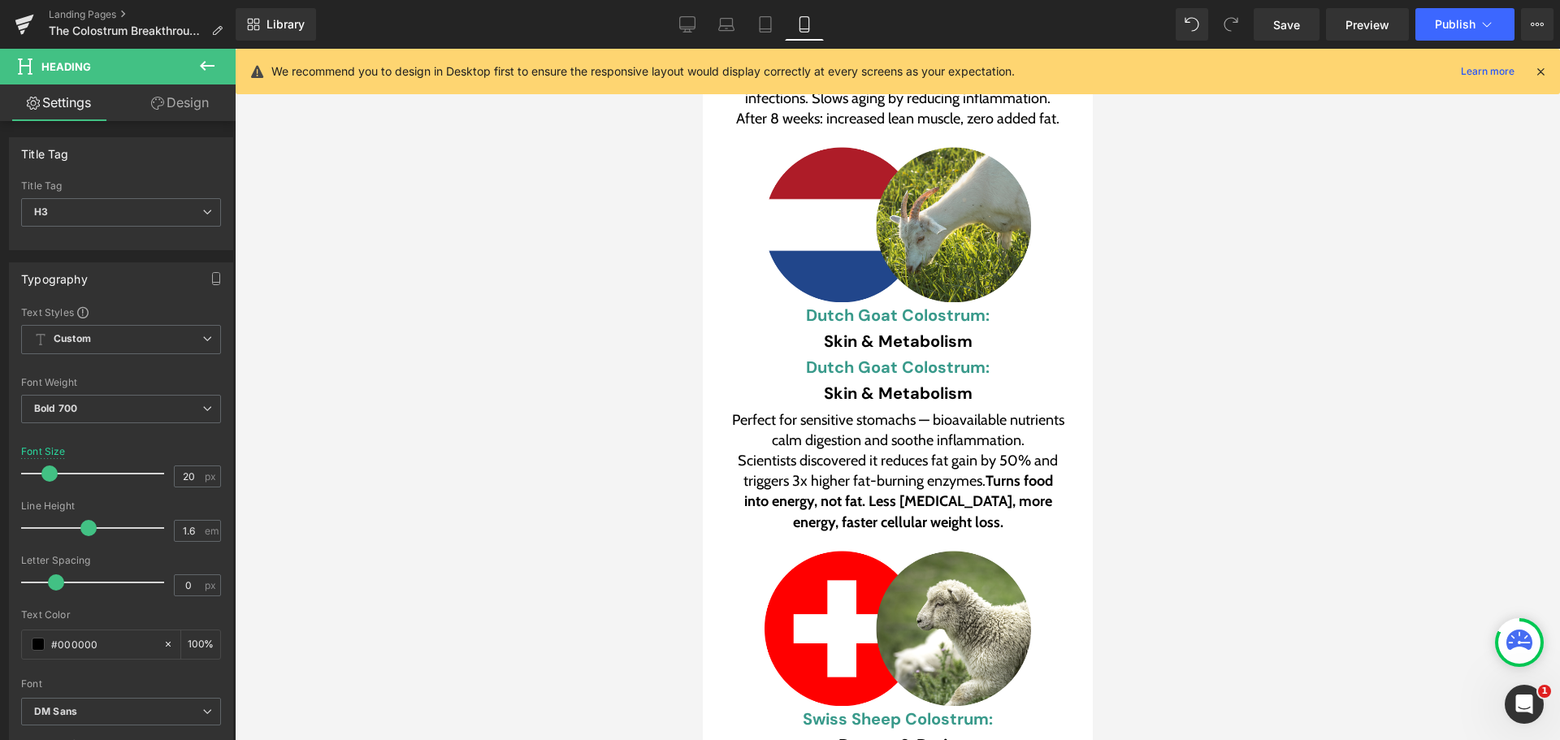
click at [197, 99] on link "Design" at bounding box center [180, 102] width 118 height 37
click at [0, 0] on div "Visibility" at bounding box center [0, 0] width 0 height 0
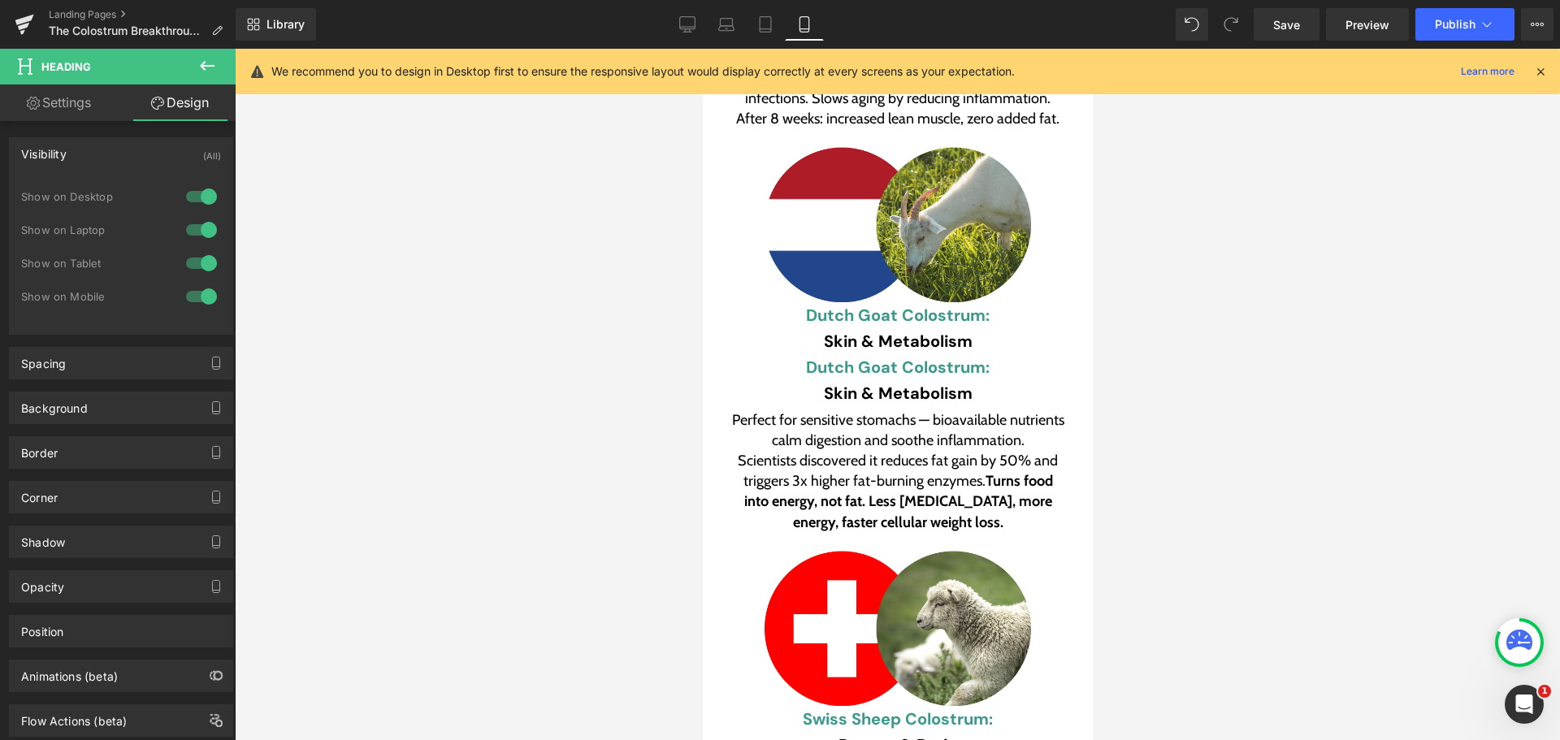
click at [194, 295] on div at bounding box center [201, 296] width 39 height 26
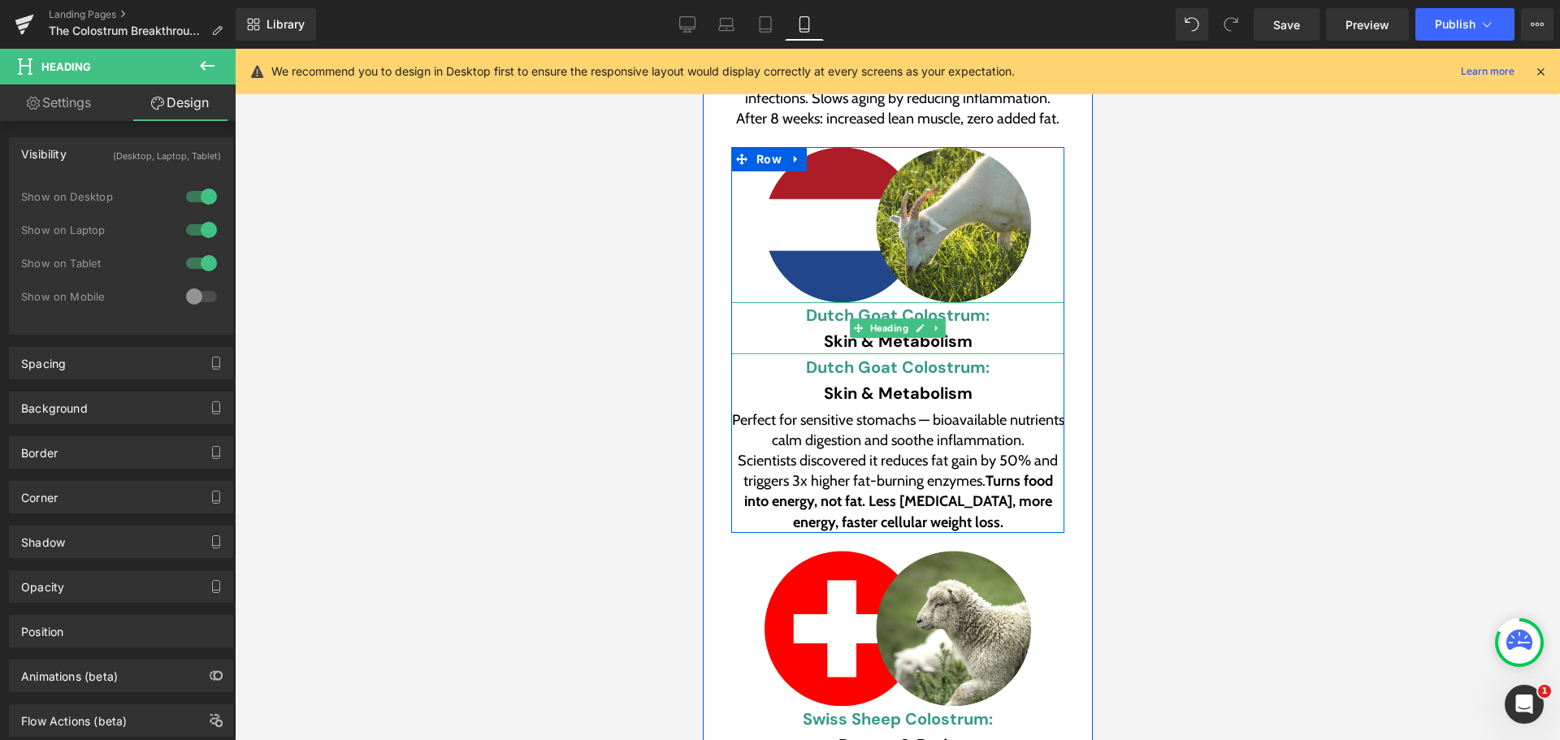
click at [829, 328] on h3 "Skin & Metabolism" at bounding box center [896, 341] width 333 height 26
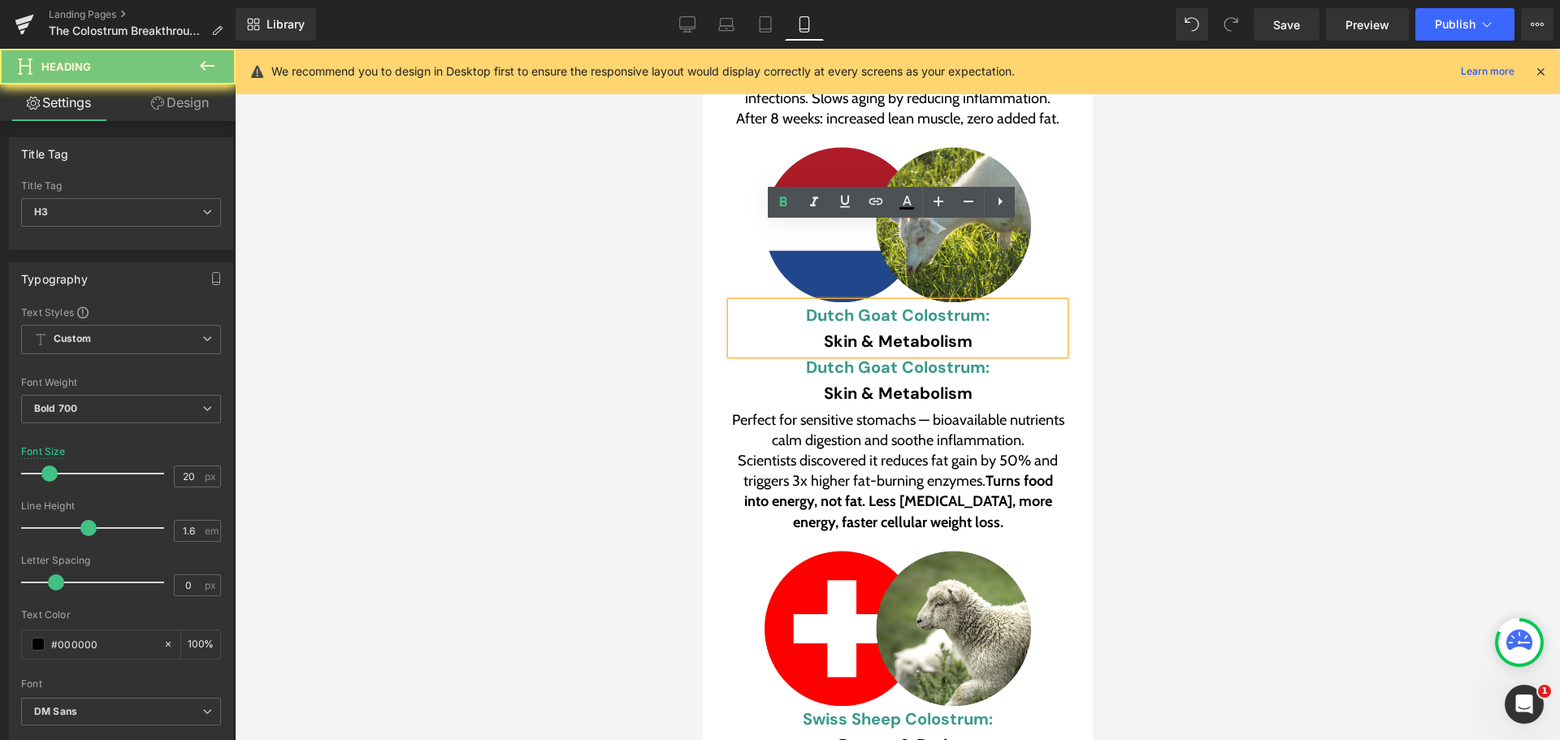
click at [829, 328] on h3 "Skin & Metabolism" at bounding box center [896, 341] width 333 height 26
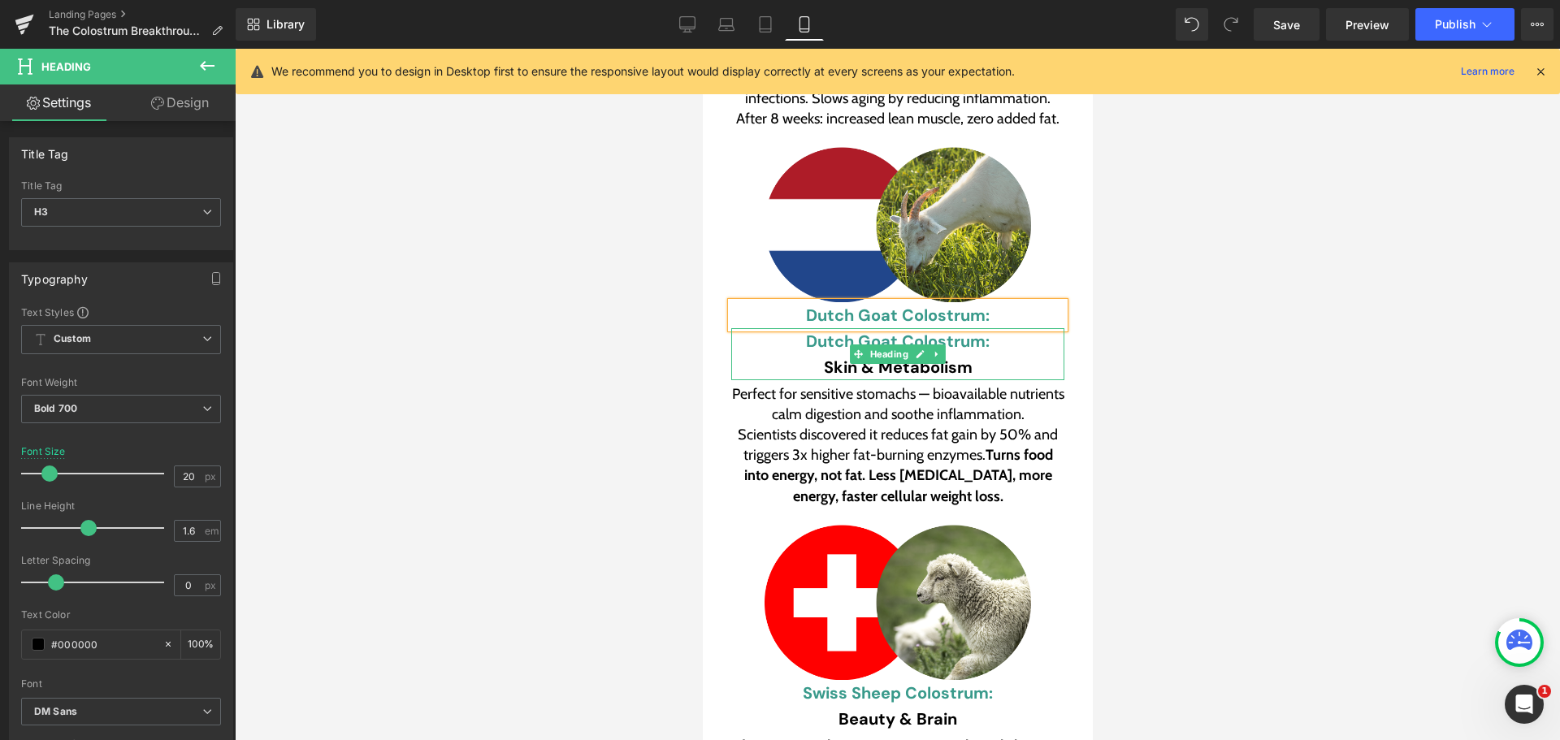
click at [1001, 354] on h3 "Skin & Metabolism" at bounding box center [896, 367] width 333 height 26
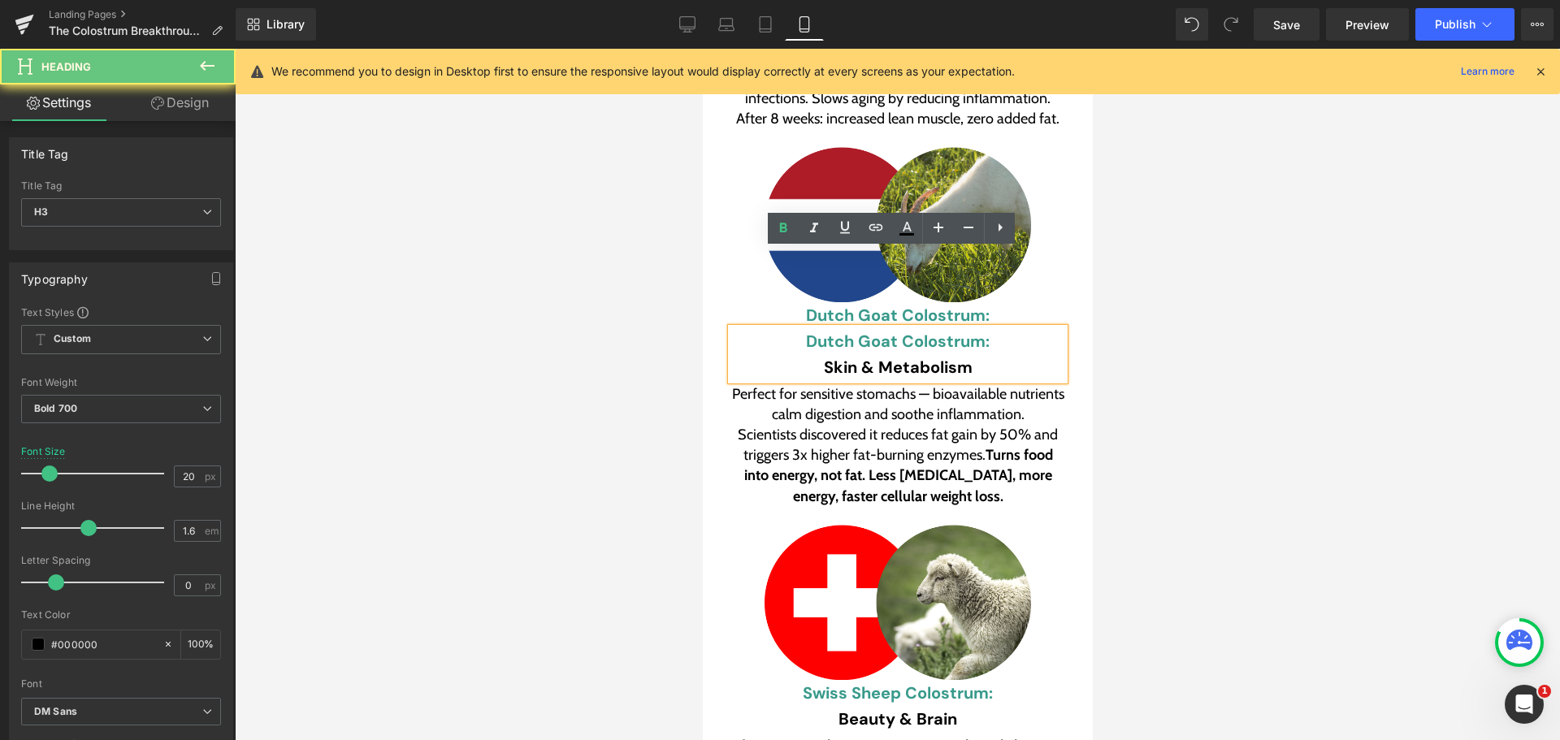
click at [933, 354] on h3 "Skin & Metabolism" at bounding box center [896, 367] width 333 height 26
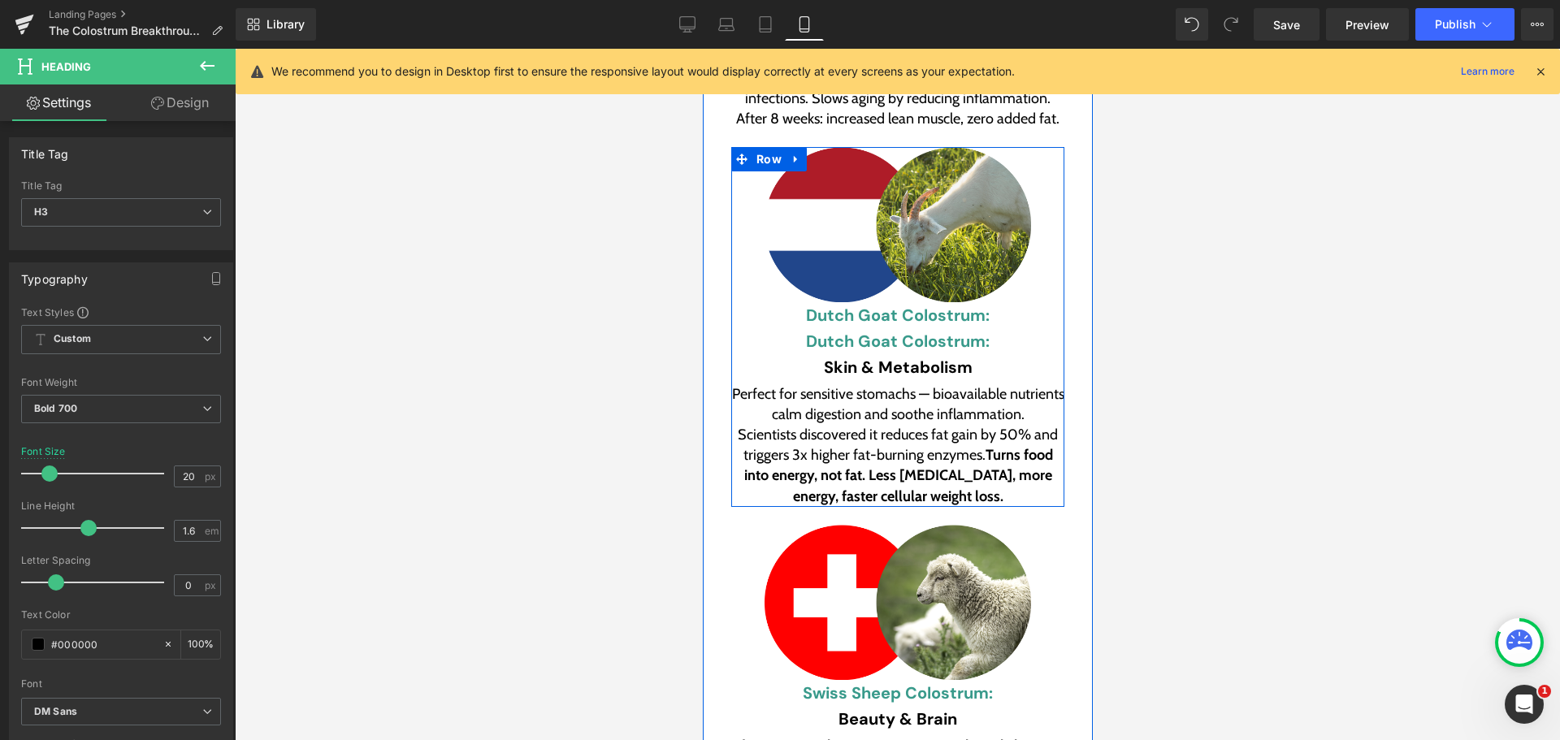
click at [849, 305] on span at bounding box center [857, 314] width 17 height 19
click at [836, 331] on font "Dutch Goat Colostrum:" at bounding box center [897, 341] width 184 height 21
click at [831, 331] on font "Dutch Goat Colostrum:" at bounding box center [897, 341] width 184 height 21
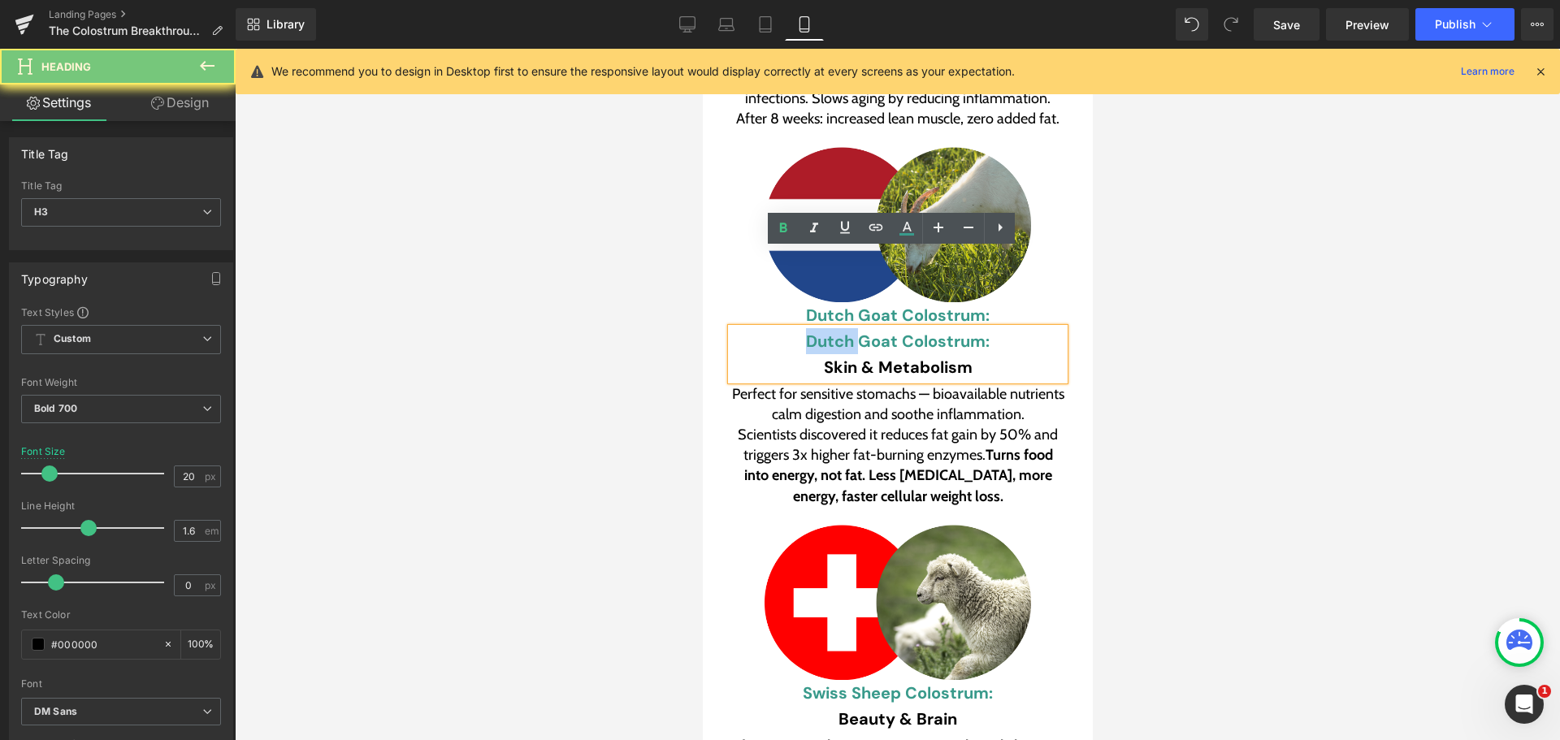
click at [831, 331] on font "Dutch Goat Colostrum:" at bounding box center [897, 341] width 184 height 21
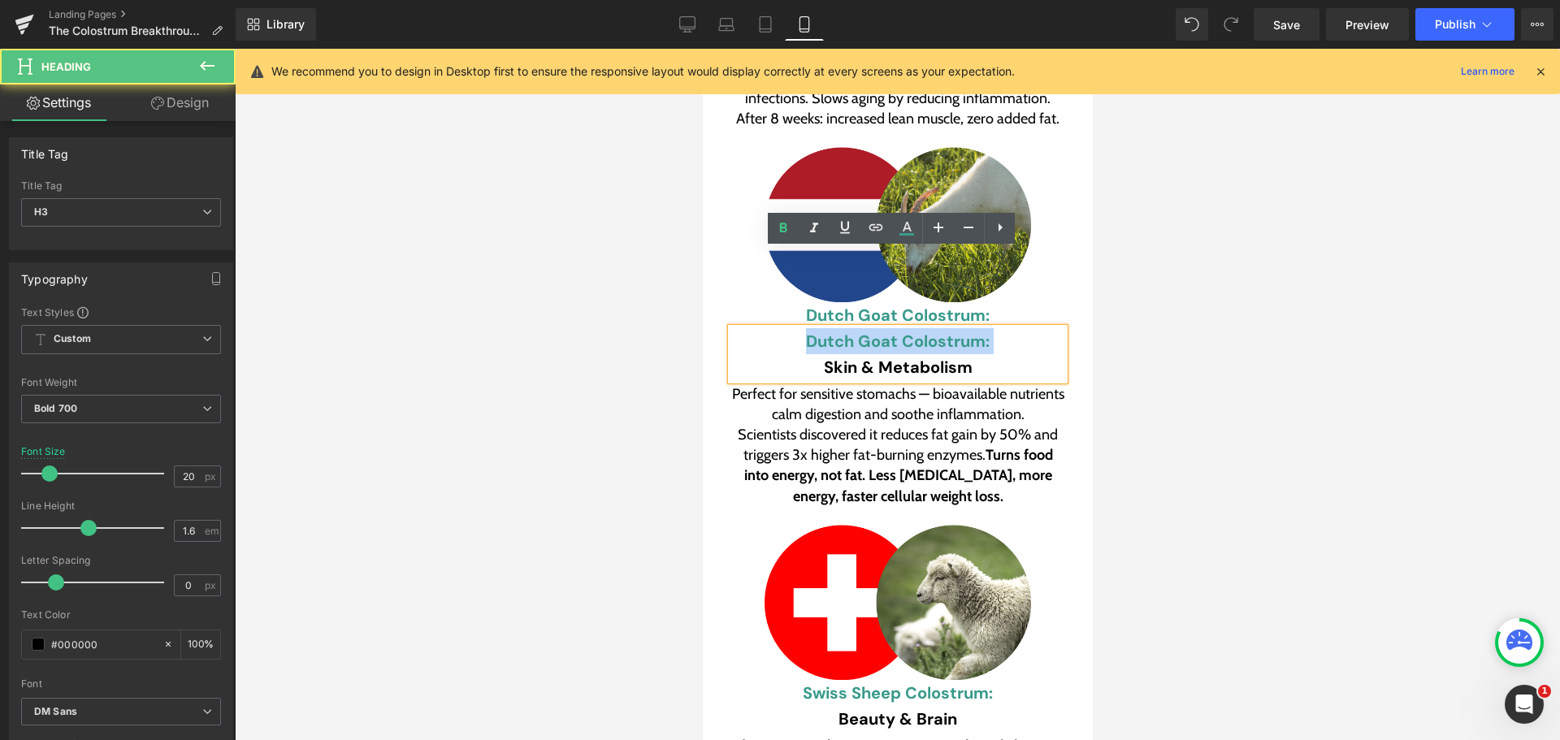
click at [831, 331] on font "Dutch Goat Colostrum:" at bounding box center [897, 341] width 184 height 21
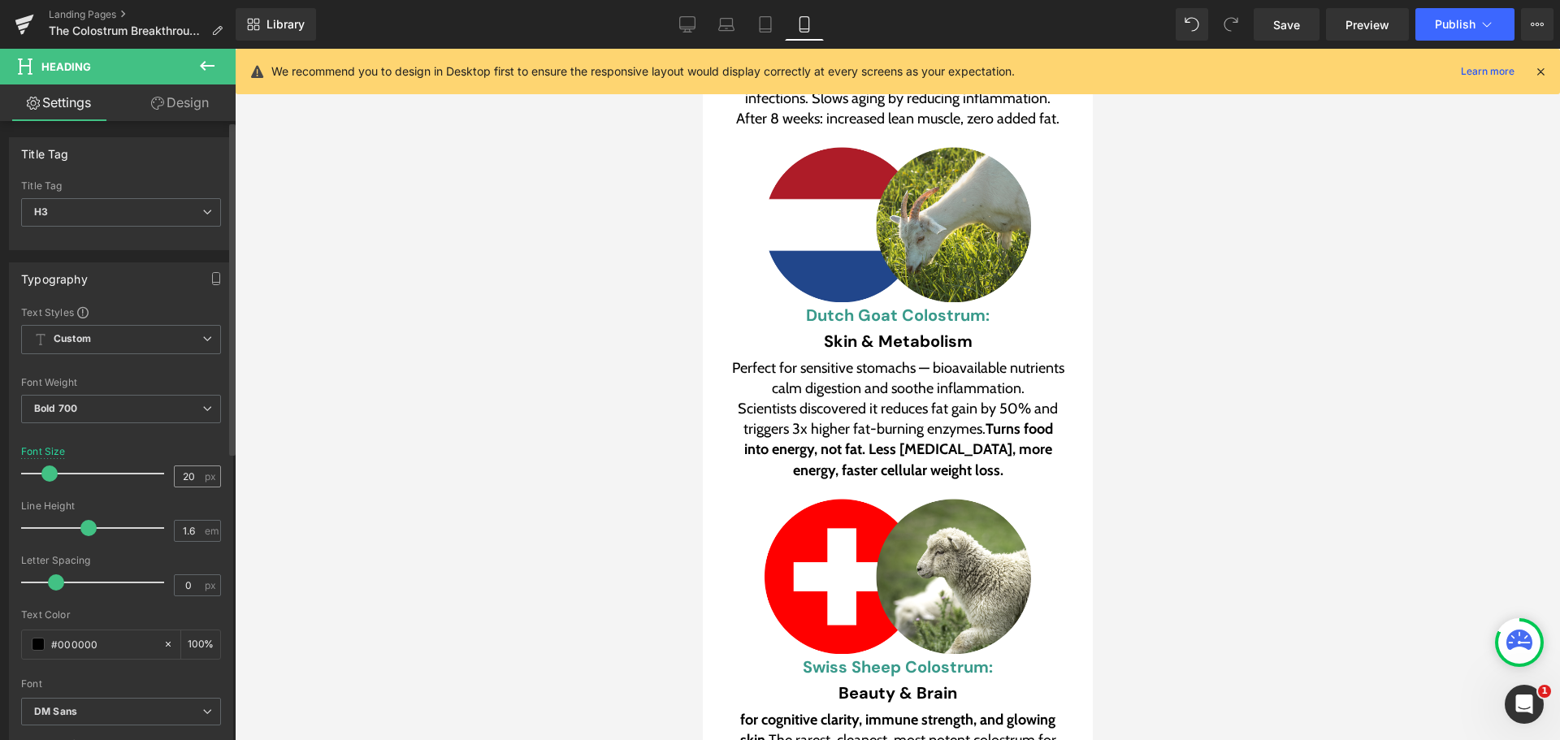
click at [176, 474] on input "20" at bounding box center [189, 476] width 28 height 20
type input "24"
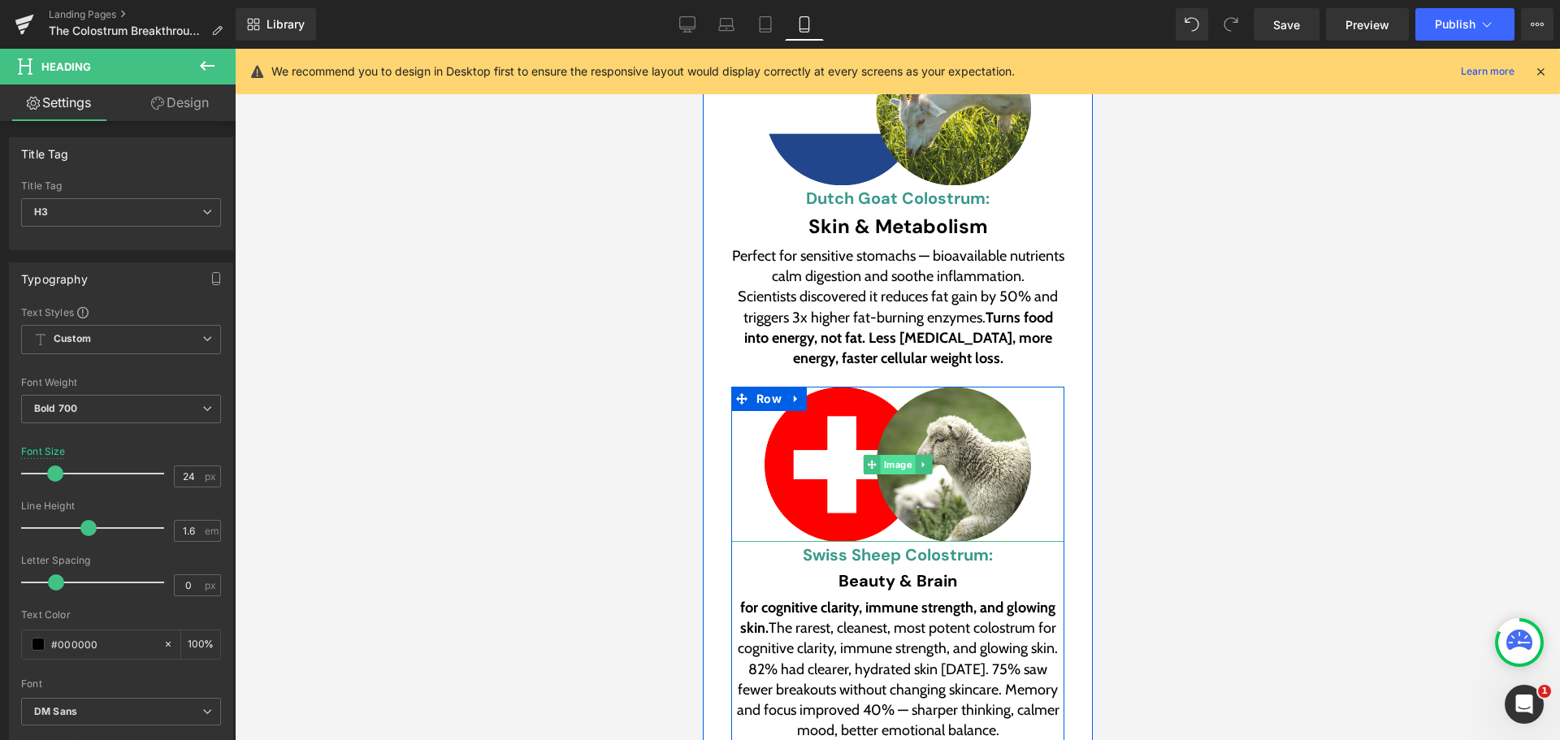
scroll to position [7339, 0]
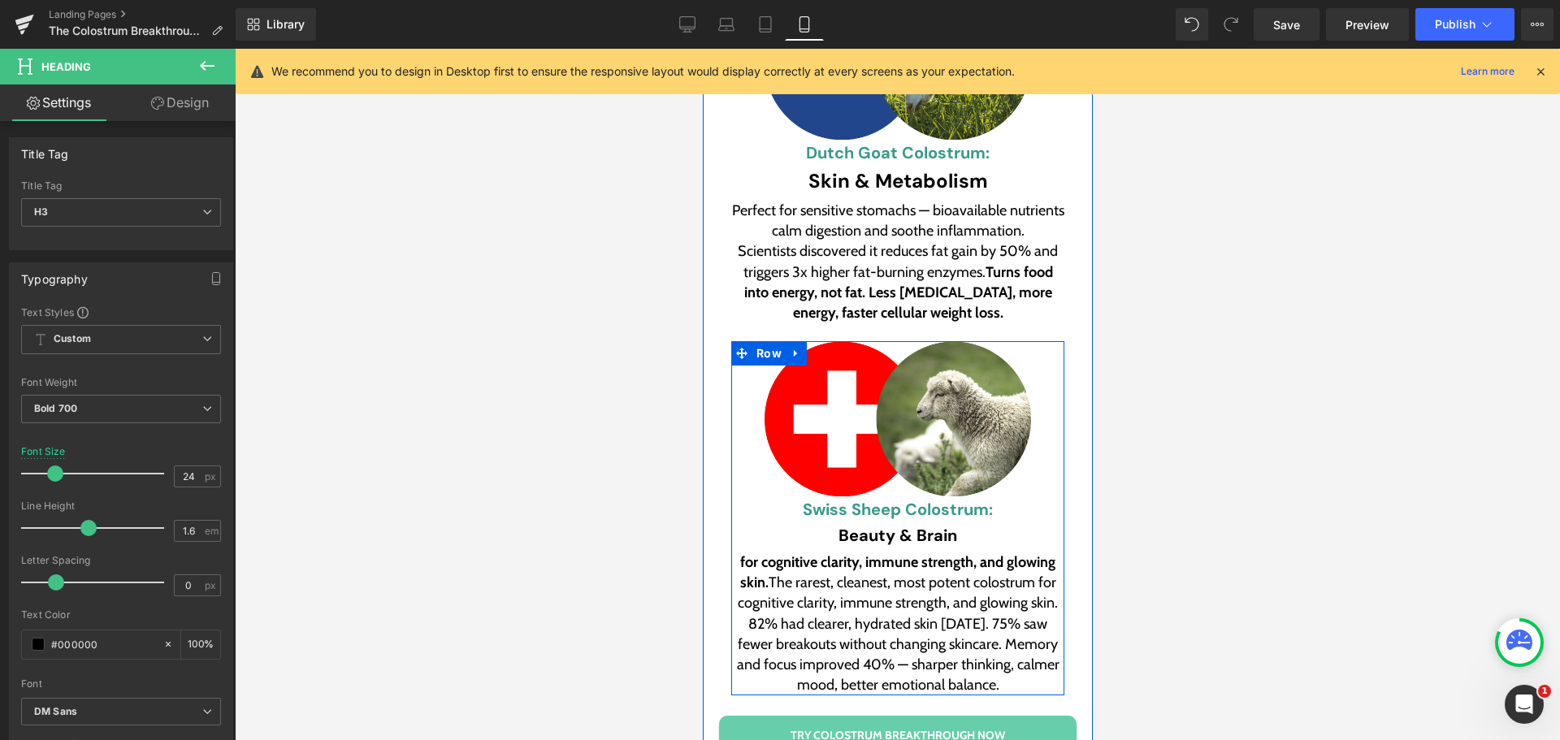
click at [833, 499] on font "Swiss Sheep Colostrum:" at bounding box center [897, 509] width 190 height 21
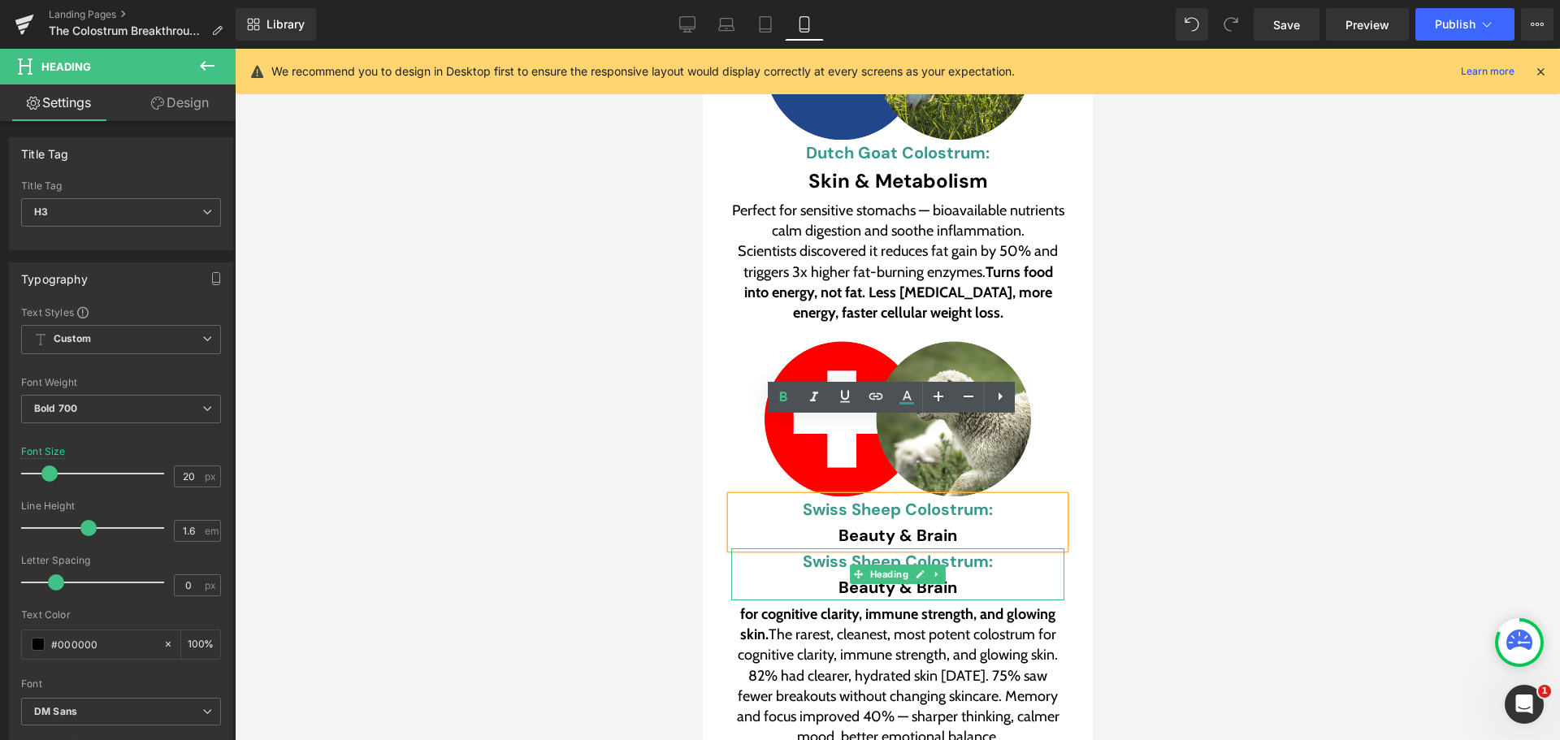
click at [833, 574] on h3 "Beauty & Brain" at bounding box center [896, 587] width 333 height 26
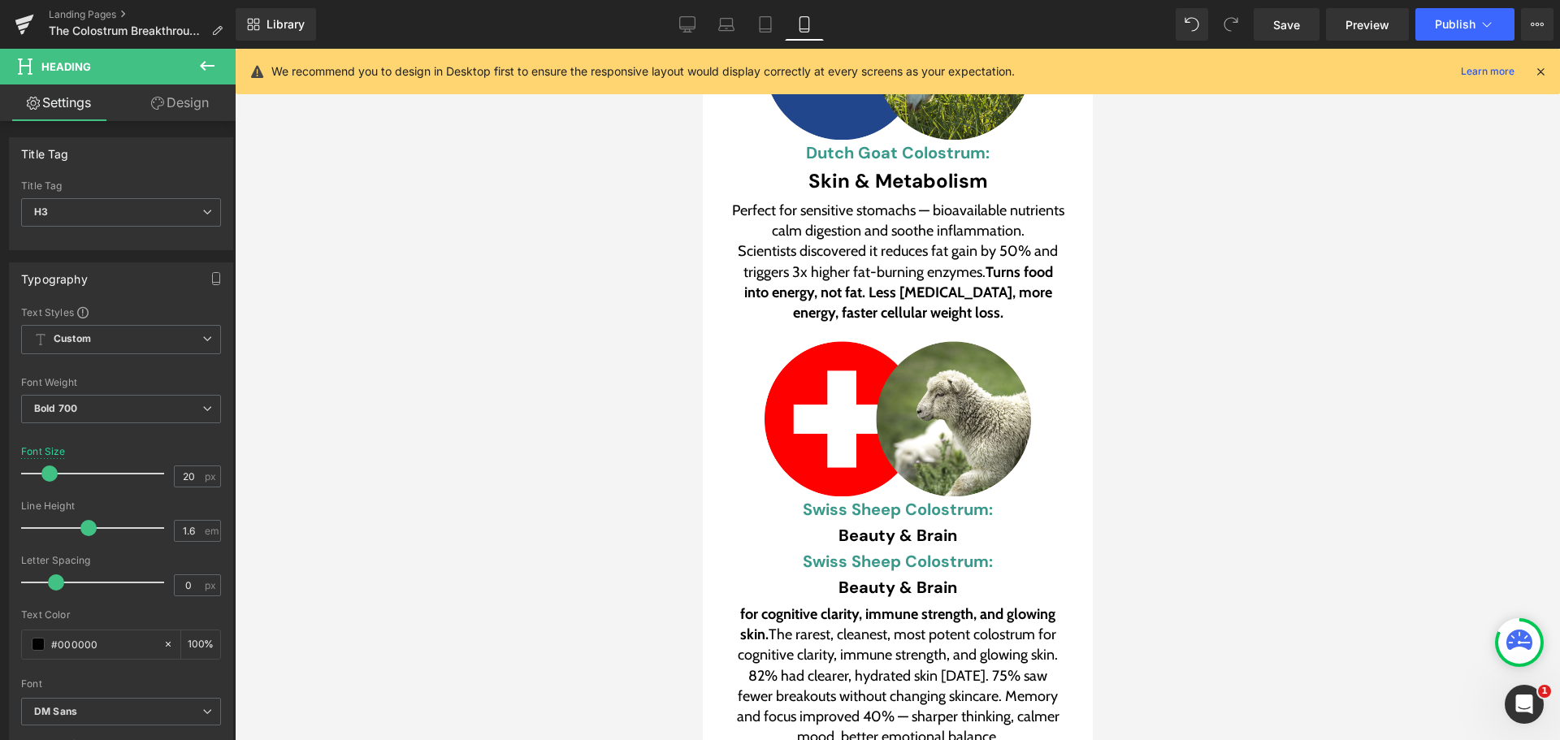
click at [175, 102] on link "Design" at bounding box center [180, 102] width 118 height 37
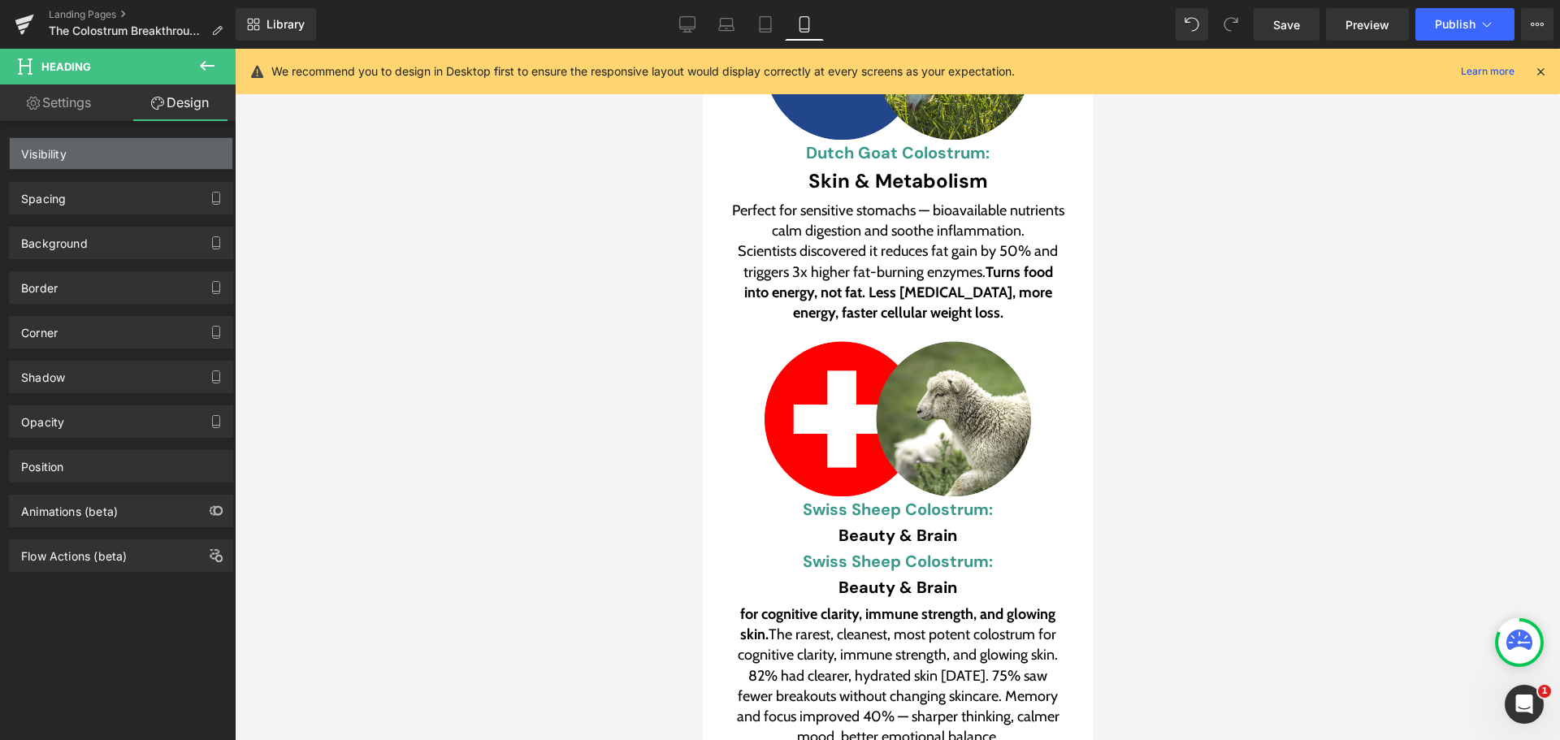
click at [104, 153] on div "Visibility" at bounding box center [121, 153] width 223 height 31
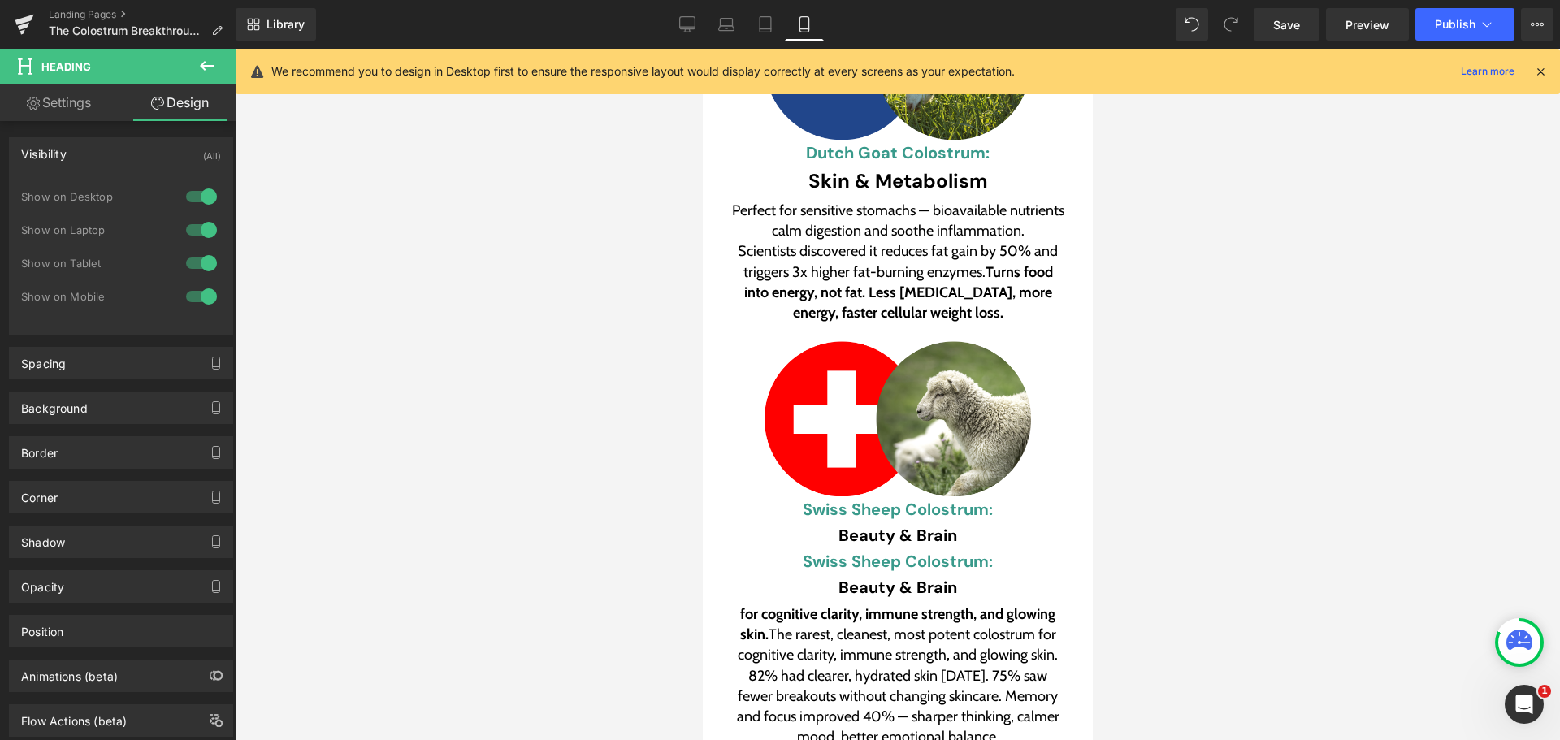
click at [196, 186] on div at bounding box center [201, 197] width 39 height 26
click at [190, 233] on div at bounding box center [201, 230] width 39 height 26
click at [199, 268] on div at bounding box center [201, 263] width 39 height 26
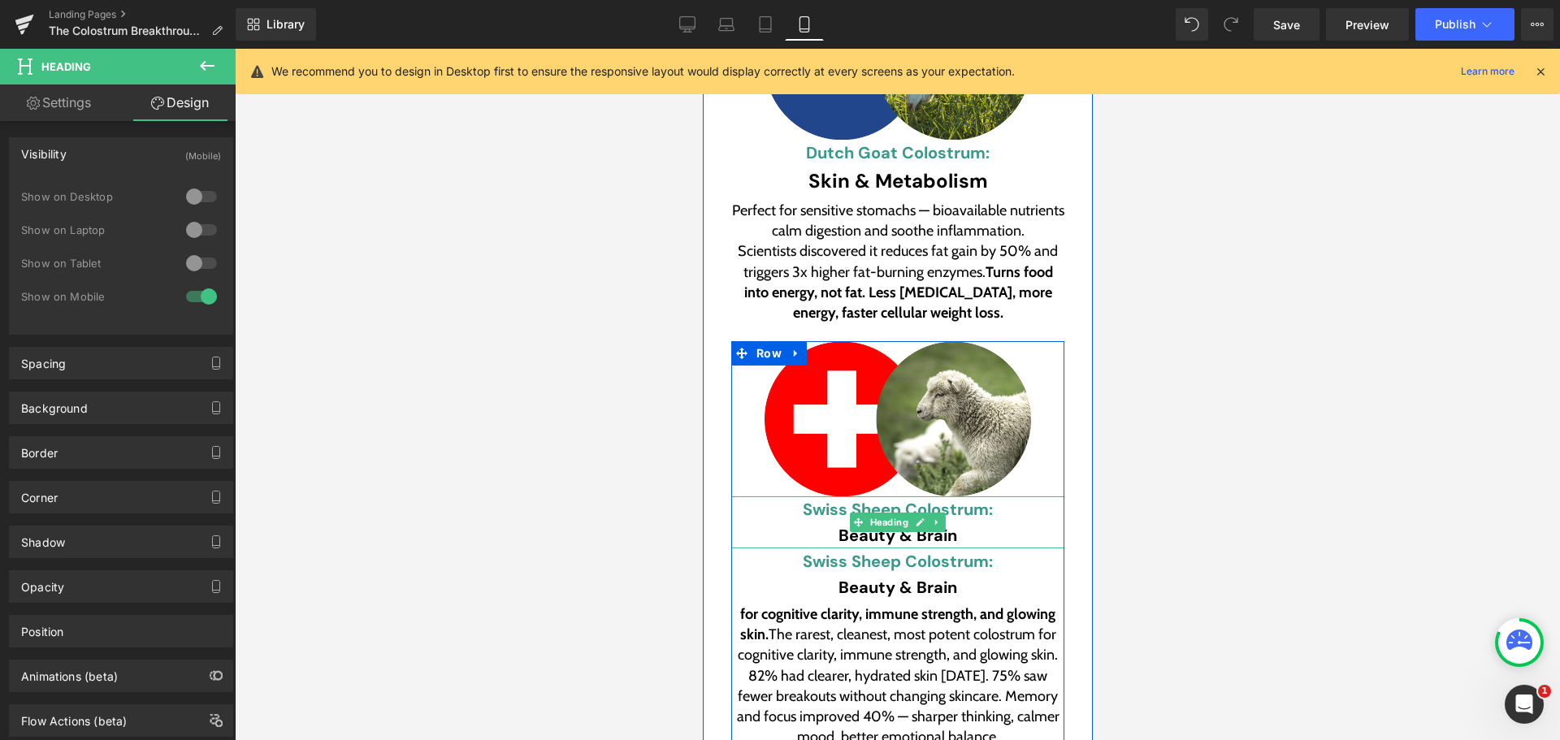
click at [754, 496] on h3 "Swiss Sheep Colostrum:" at bounding box center [896, 509] width 333 height 26
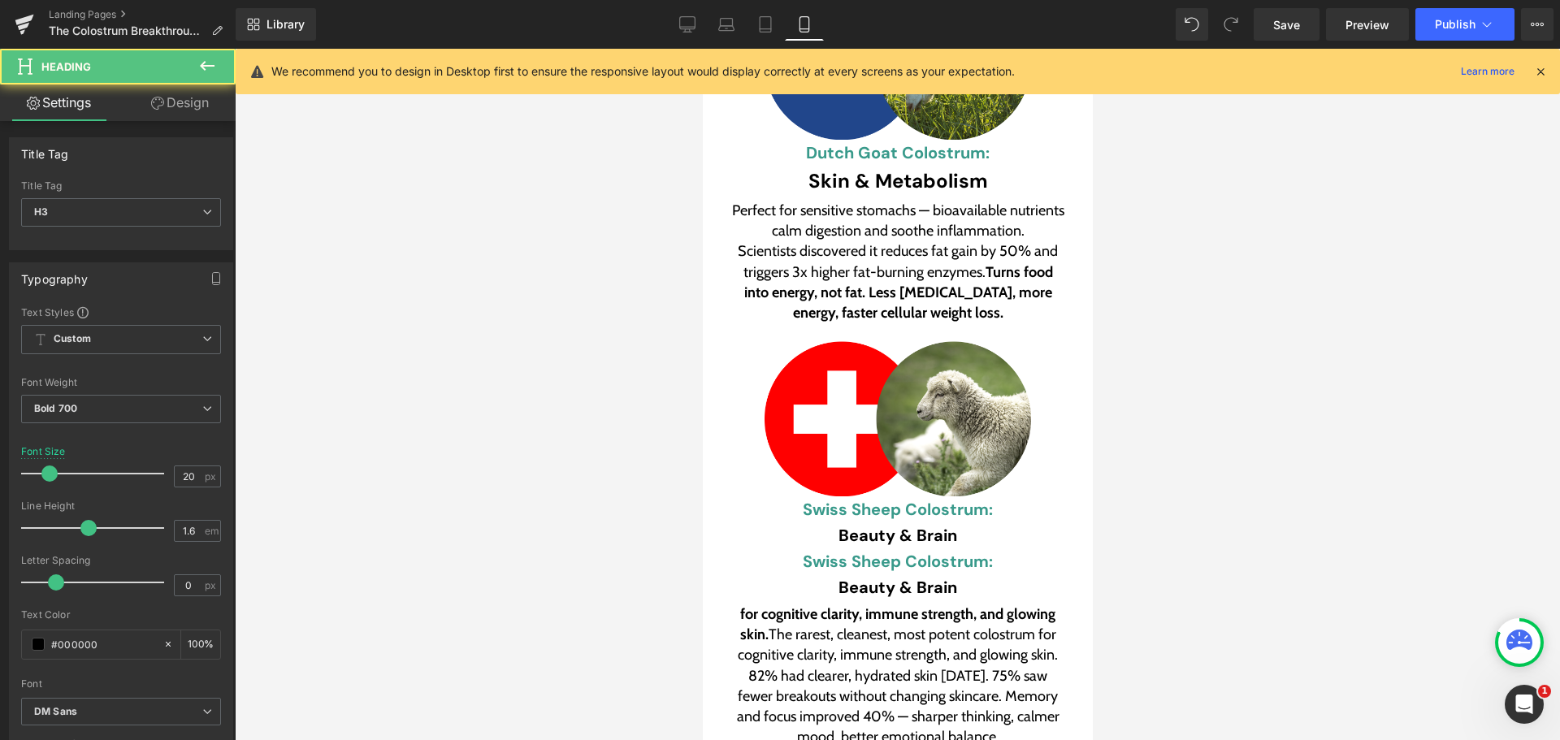
drag, startPoint x: 210, startPoint y: 100, endPoint x: 96, endPoint y: 157, distance: 127.1
click at [209, 100] on link "Design" at bounding box center [180, 102] width 118 height 37
click at [0, 0] on div "Visibility" at bounding box center [0, 0] width 0 height 0
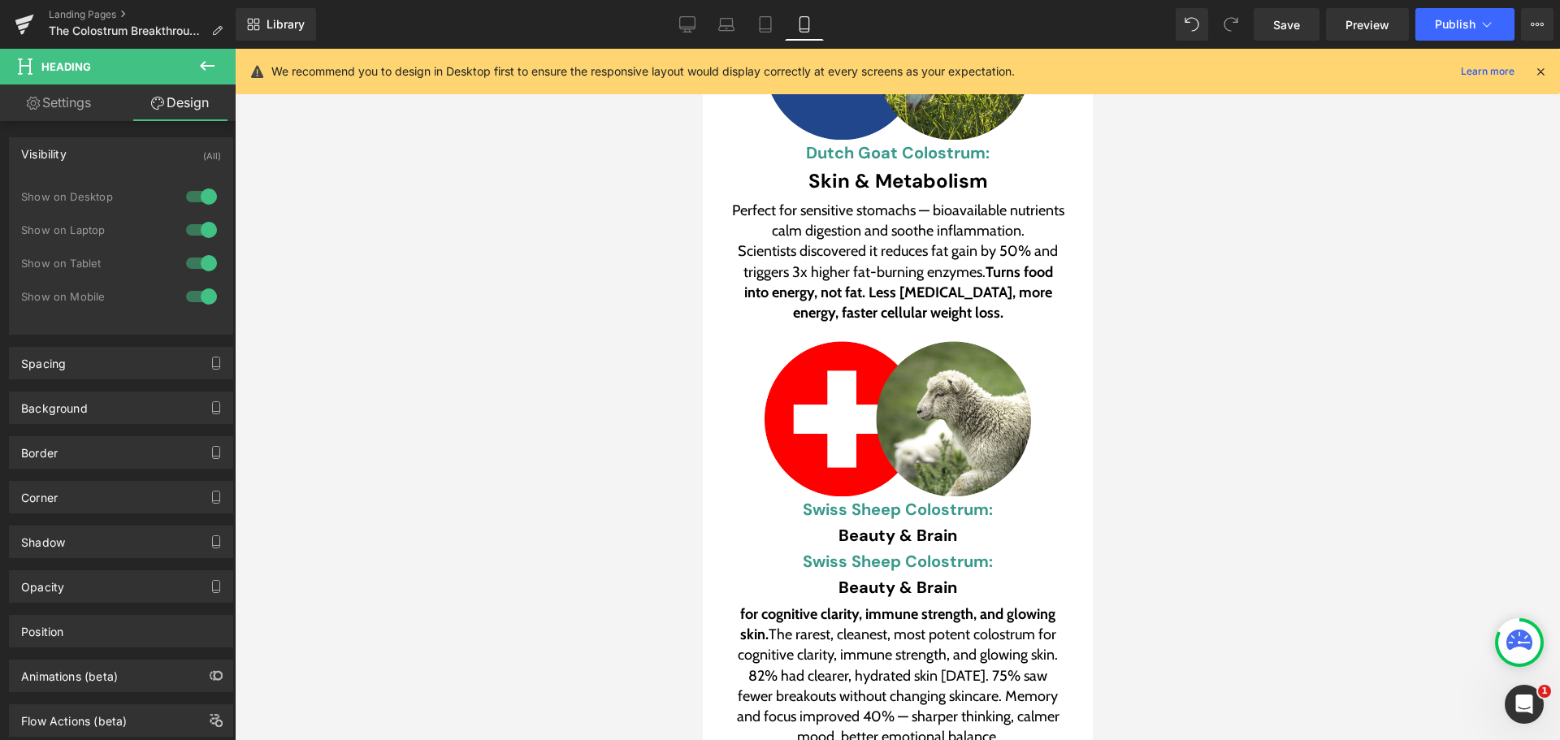
click at [196, 296] on div at bounding box center [201, 296] width 39 height 26
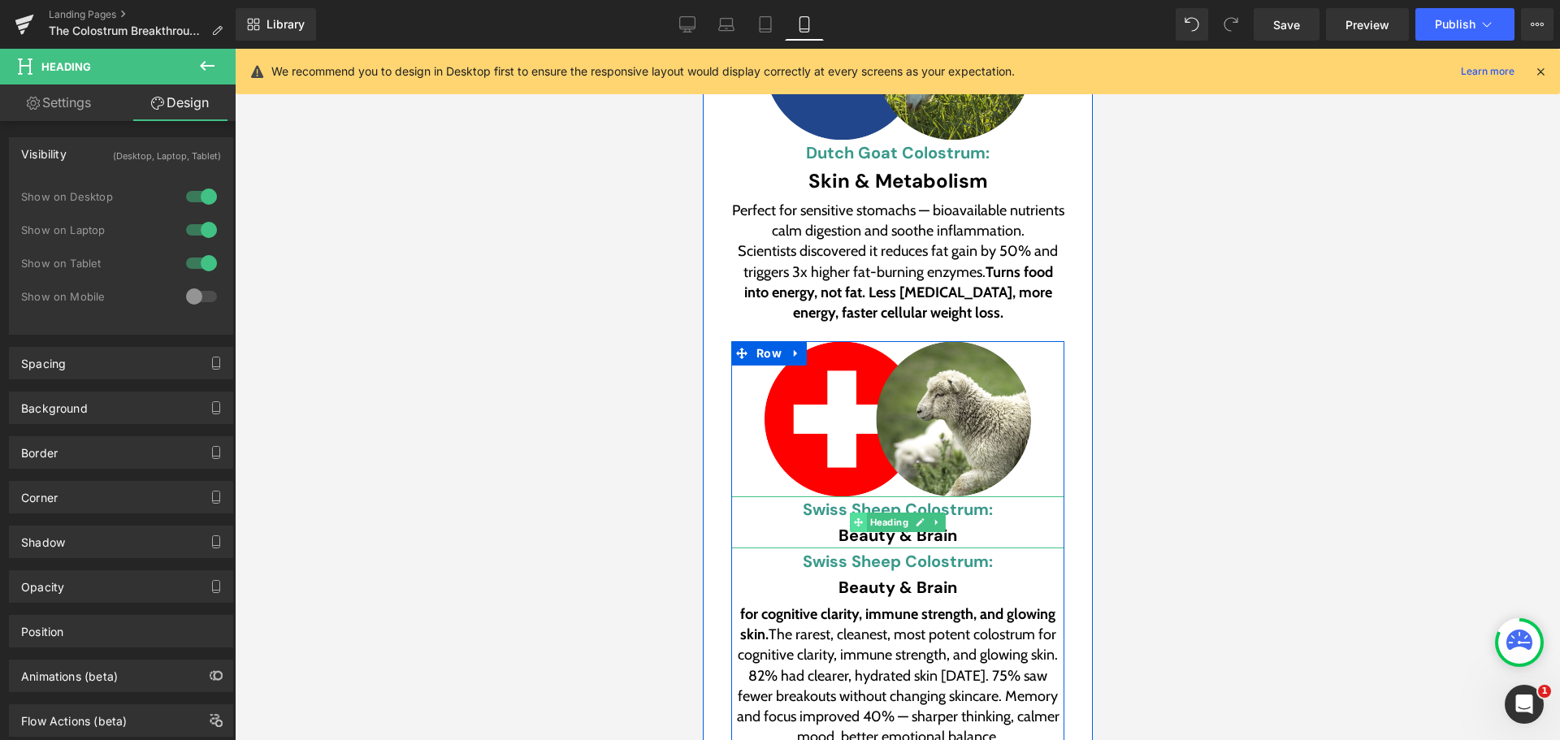
click at [849, 513] on span at bounding box center [857, 522] width 17 height 19
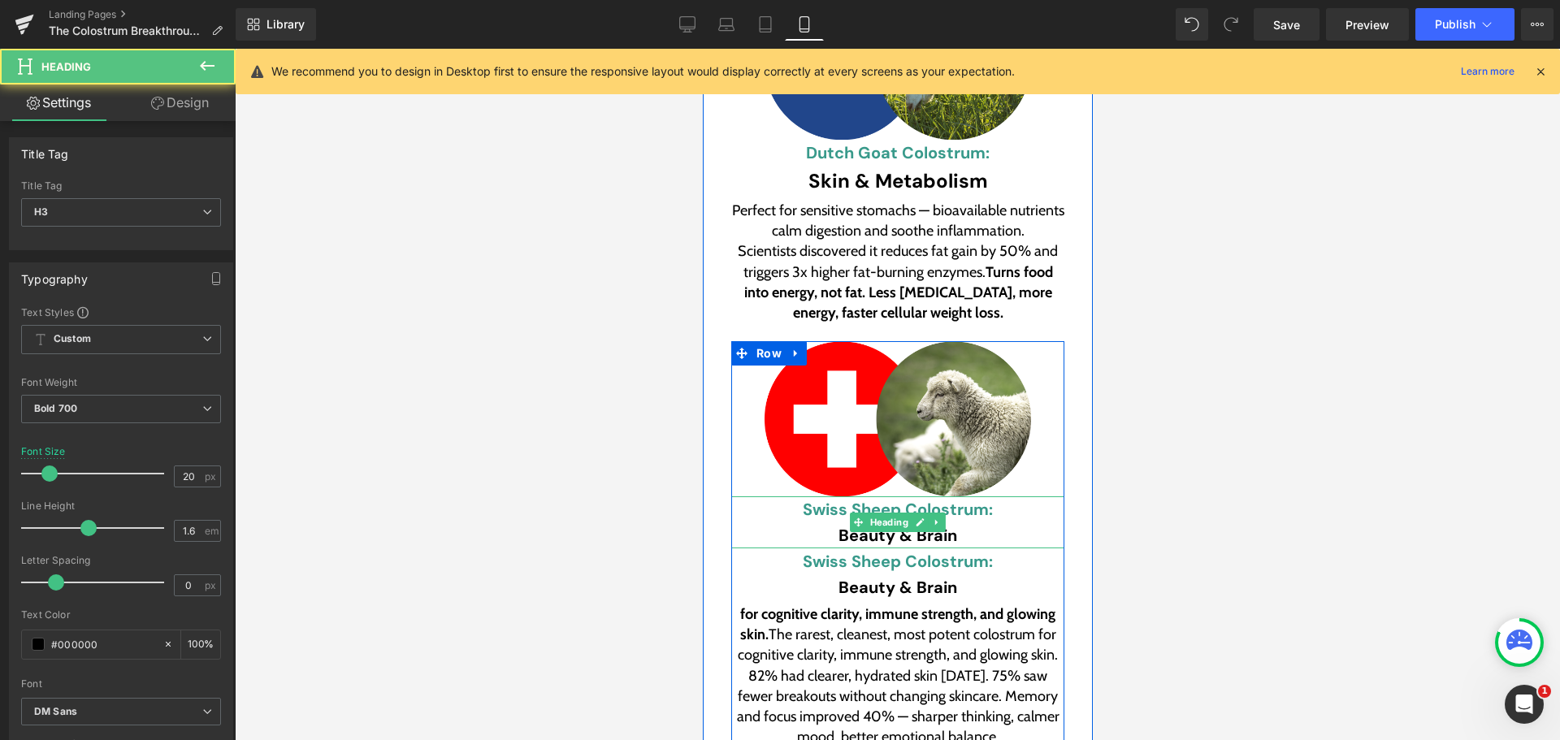
click at [829, 522] on h3 "Beauty & Brain" at bounding box center [896, 535] width 333 height 26
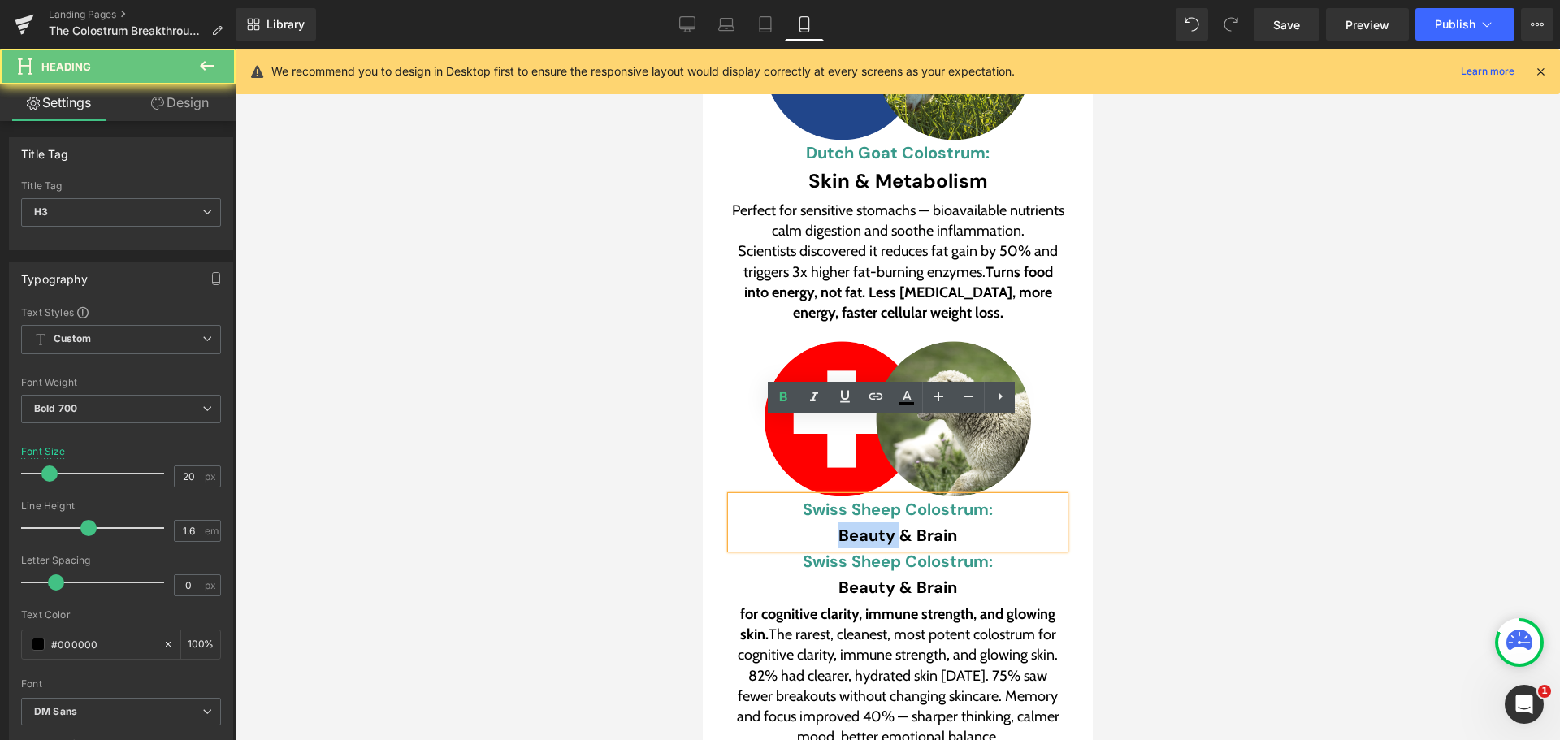
click at [829, 522] on h3 "Beauty & Brain" at bounding box center [896, 535] width 333 height 26
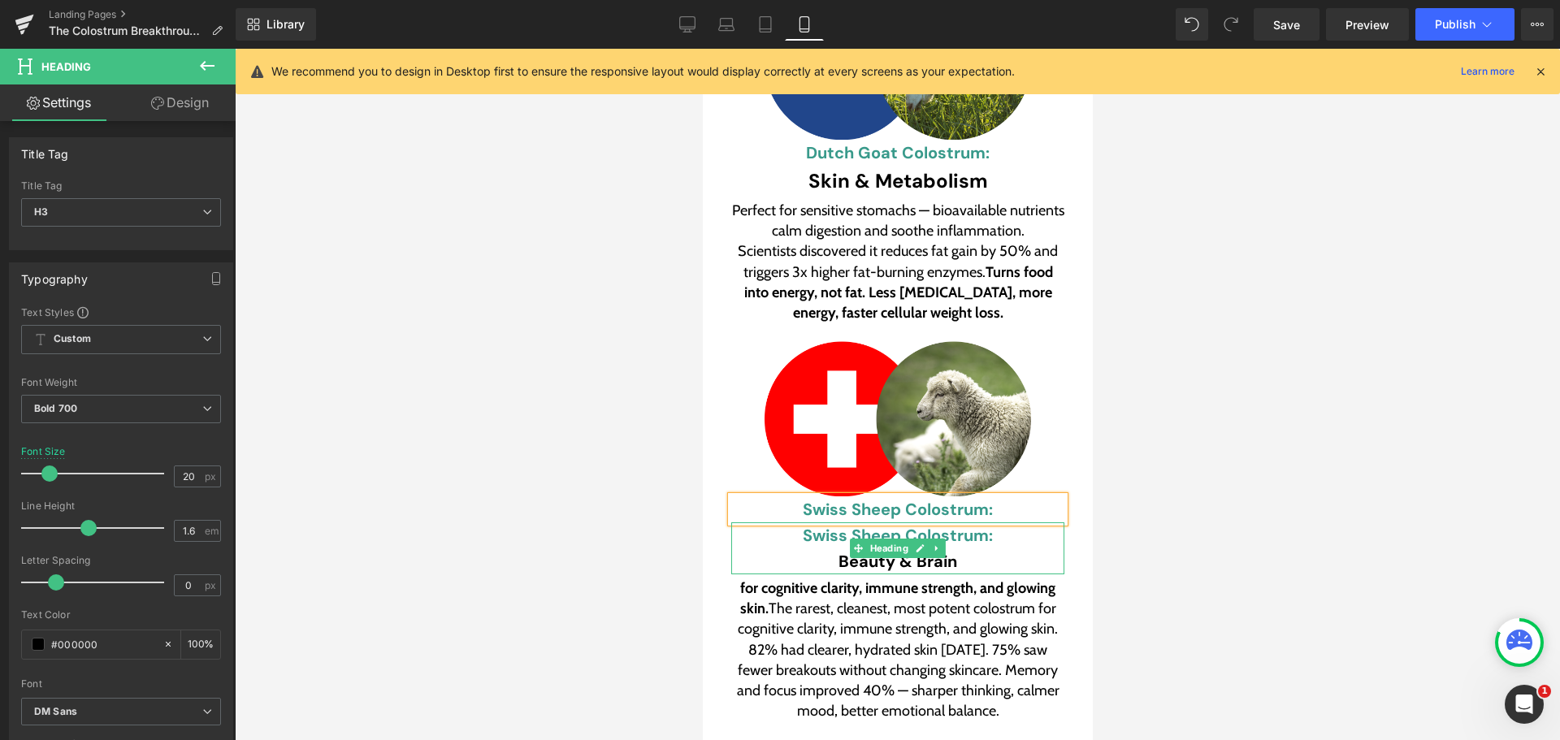
click at [821, 525] on font "Swiss Sheep Colostrum:" at bounding box center [897, 535] width 190 height 21
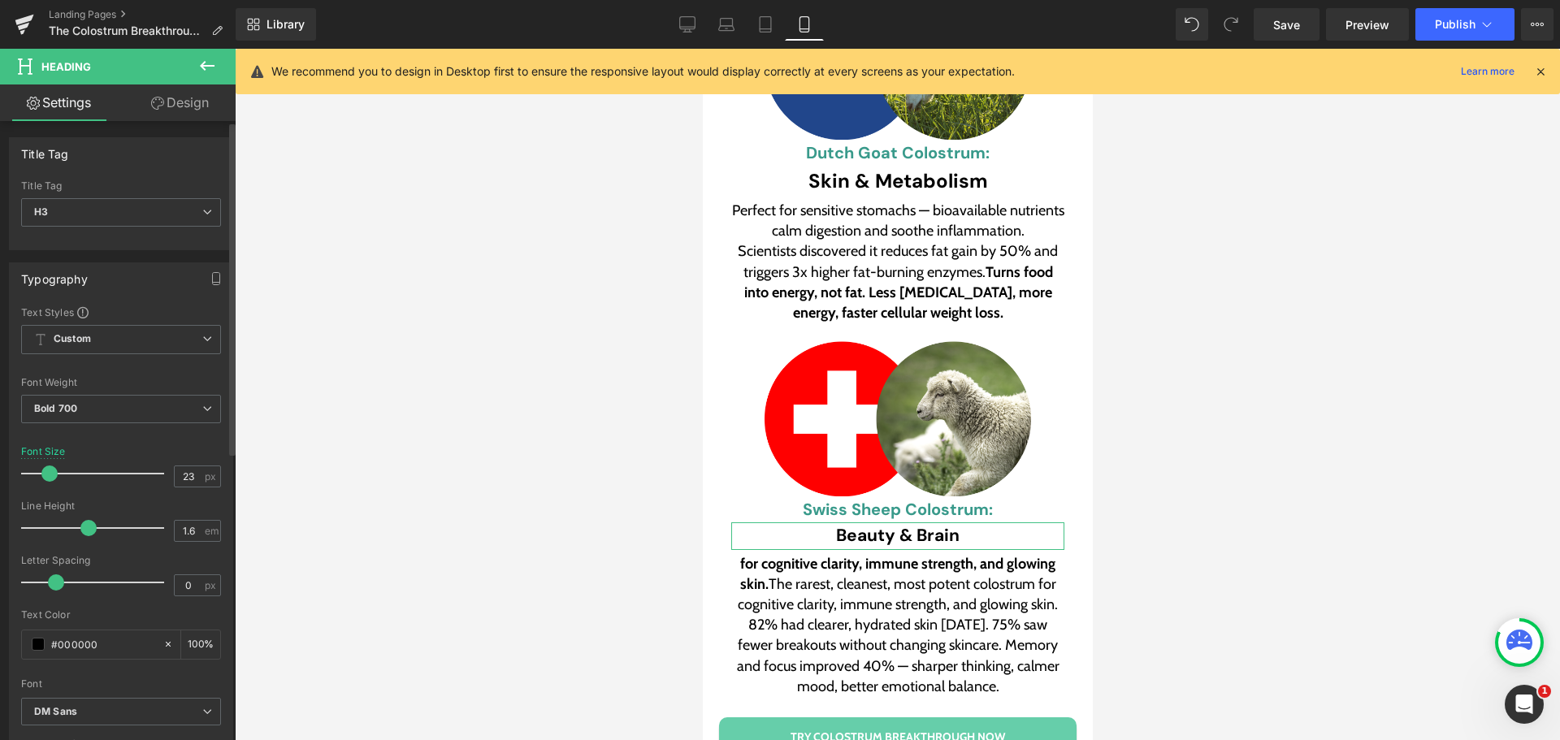
type input "24"
click at [55, 467] on span at bounding box center [55, 473] width 16 height 16
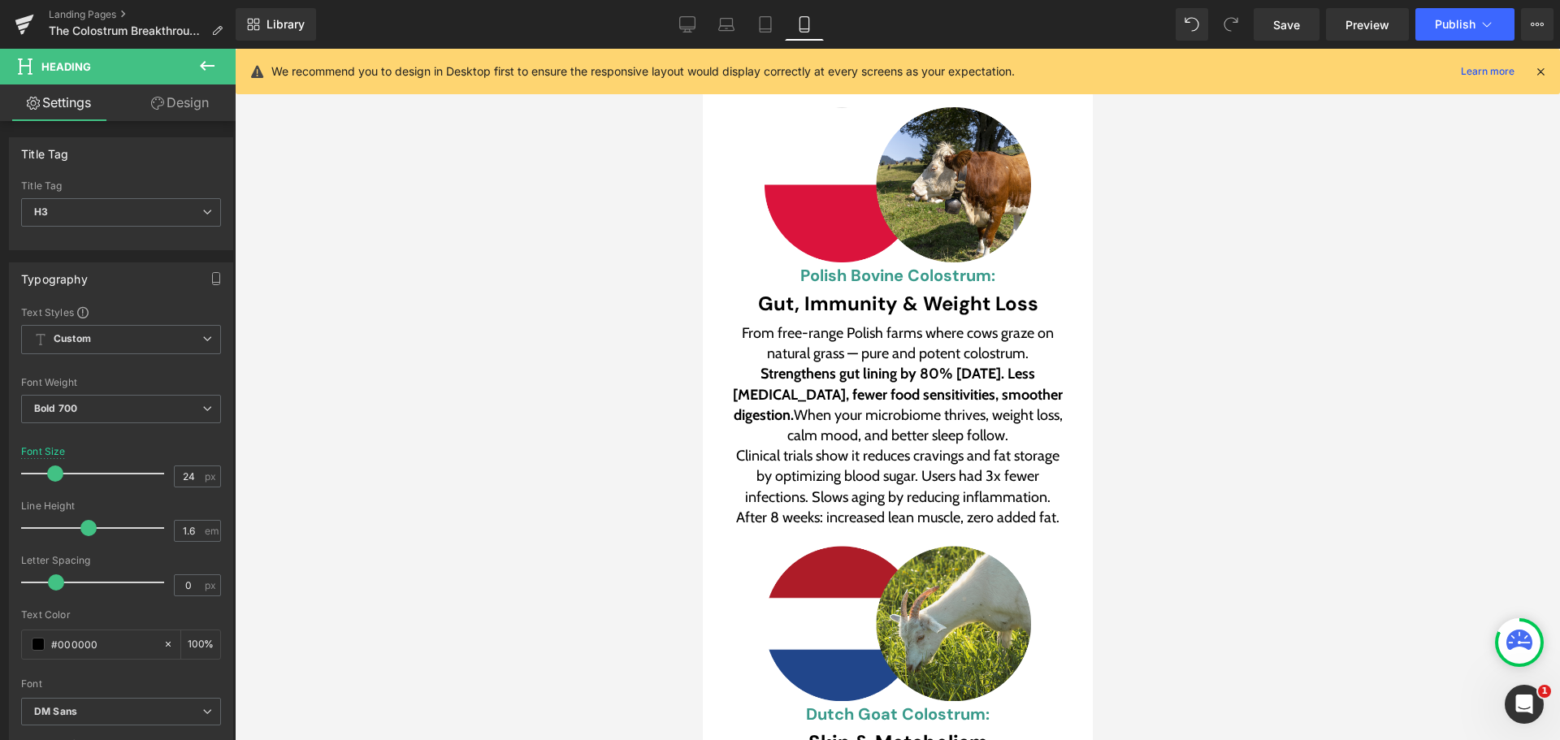
scroll to position [6770, 0]
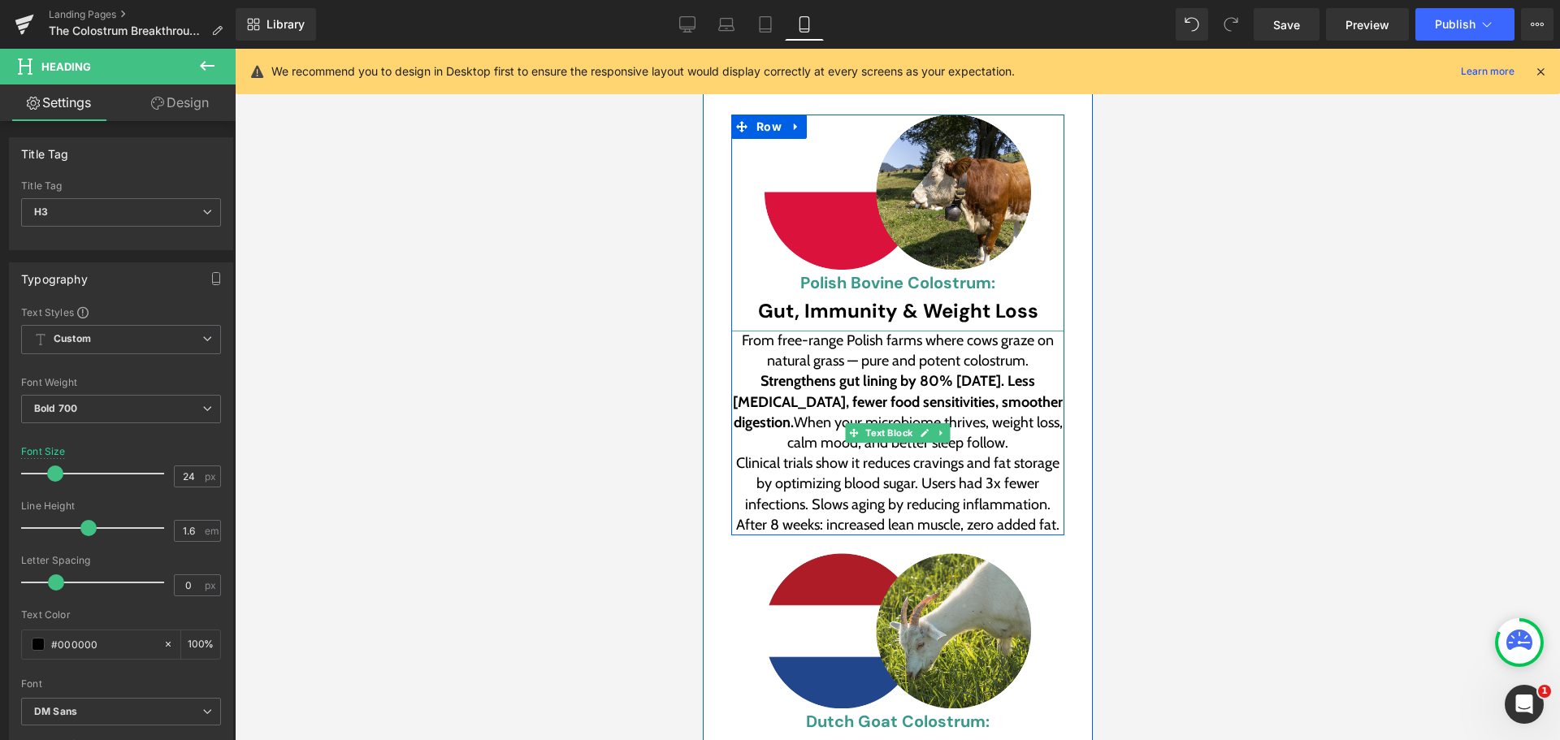
click at [769, 372] on strong "Strengthens gut lining by 80% [DATE]. Less [MEDICAL_DATA], fewer food sensitivi…" at bounding box center [898, 401] width 333 height 58
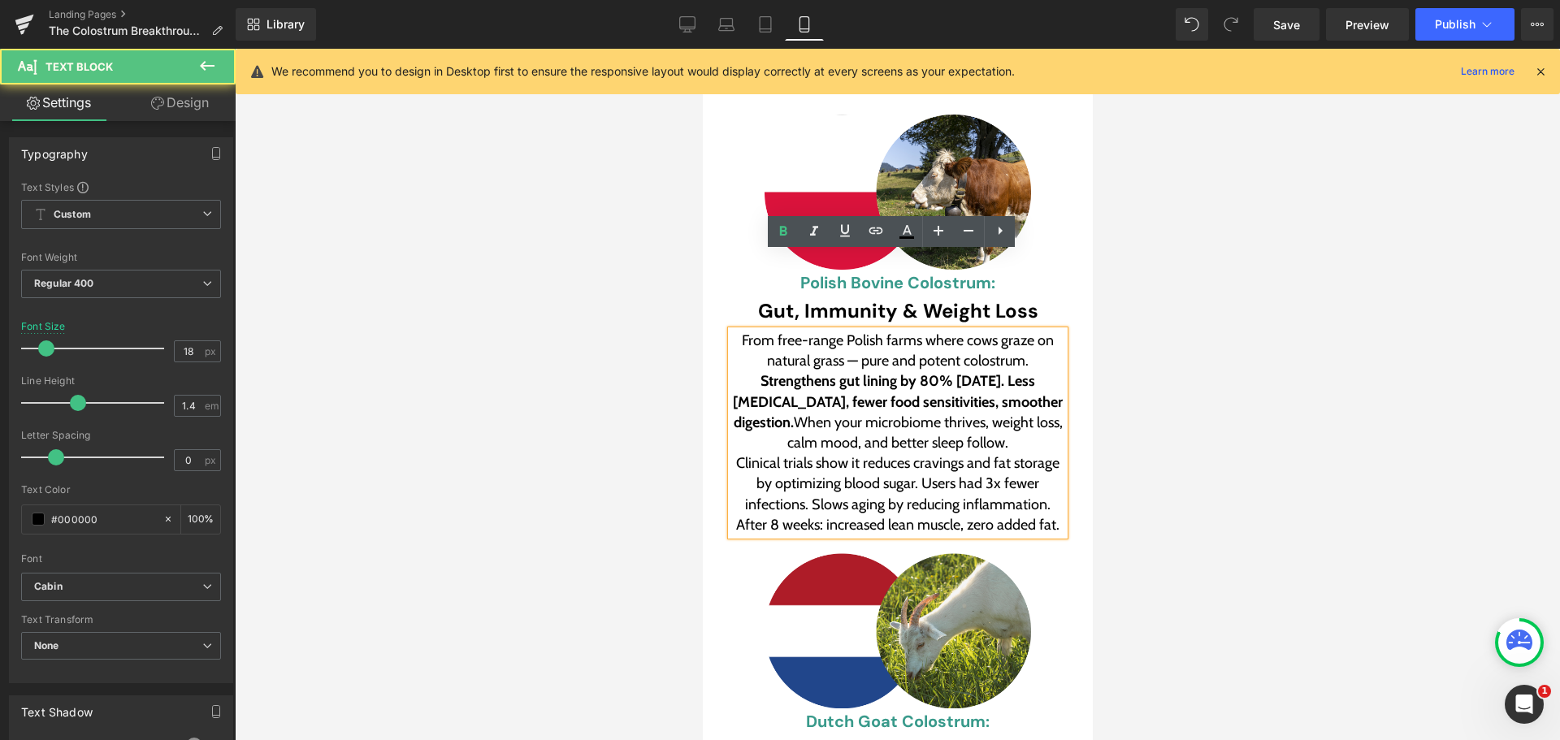
click at [733, 371] on div "Strengthens gut lining by 80% [DATE]. Less [MEDICAL_DATA], fewer food sensitivi…" at bounding box center [896, 412] width 333 height 82
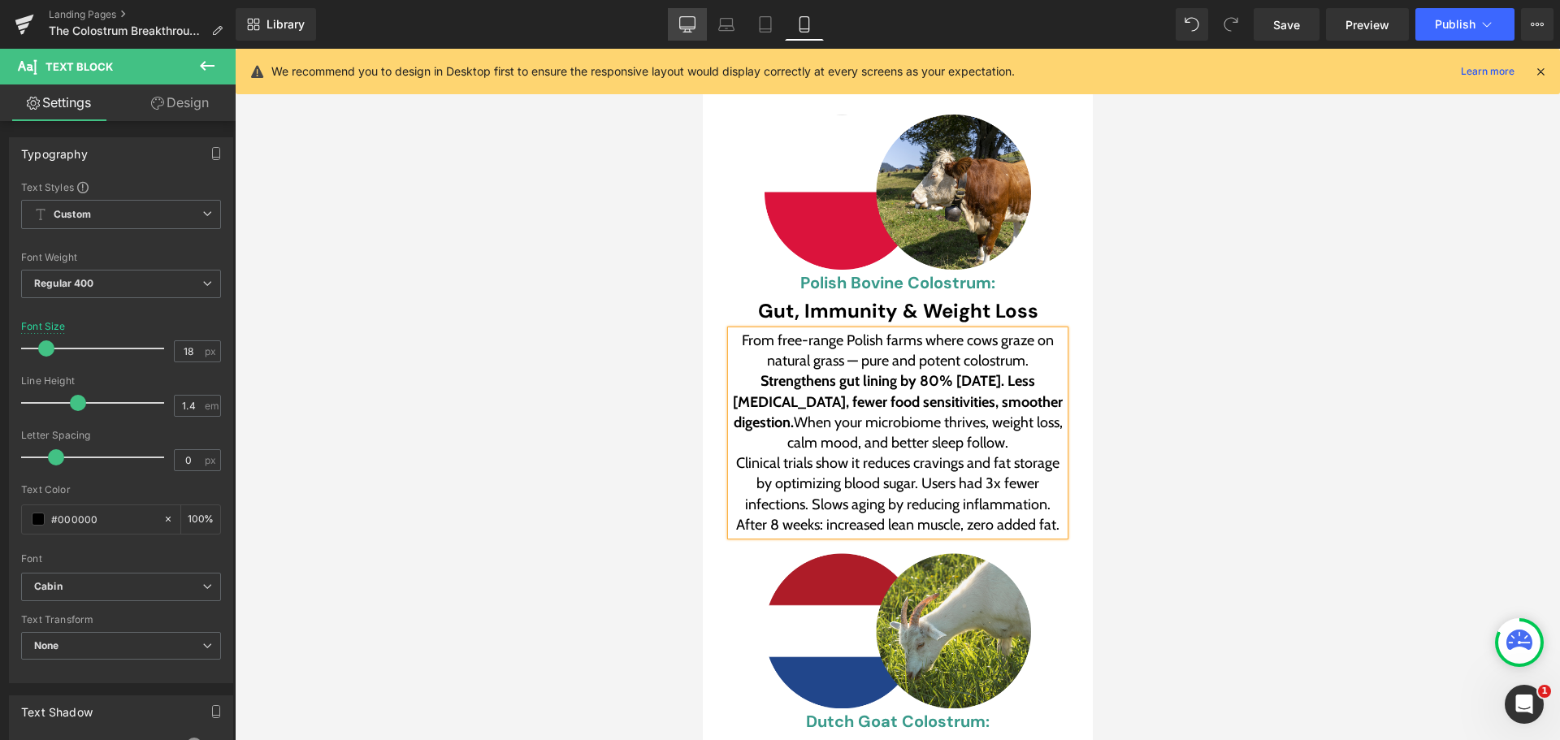
click at [699, 29] on link "Desktop" at bounding box center [687, 24] width 39 height 32
type input "19"
type input "100"
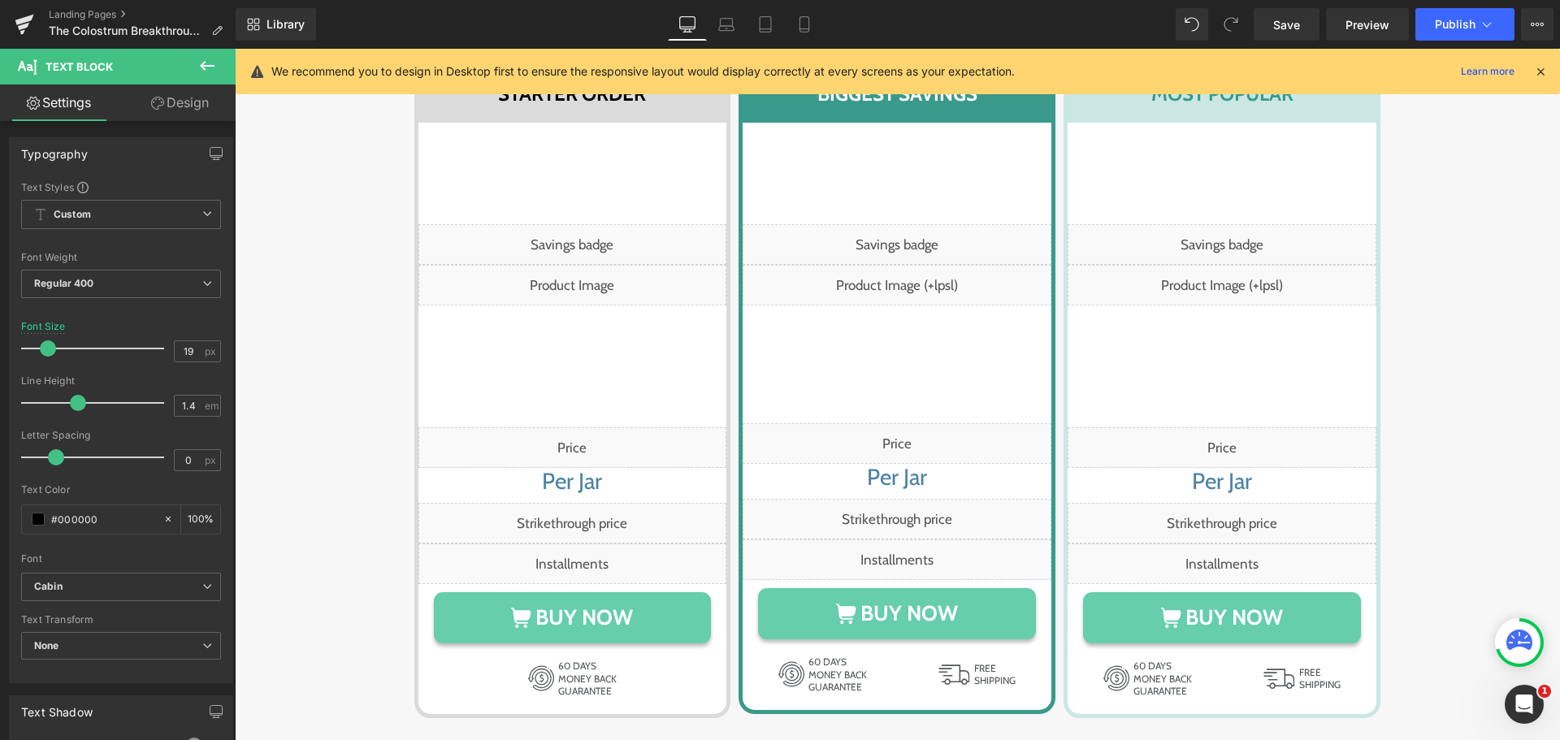
scroll to position [4403, 0]
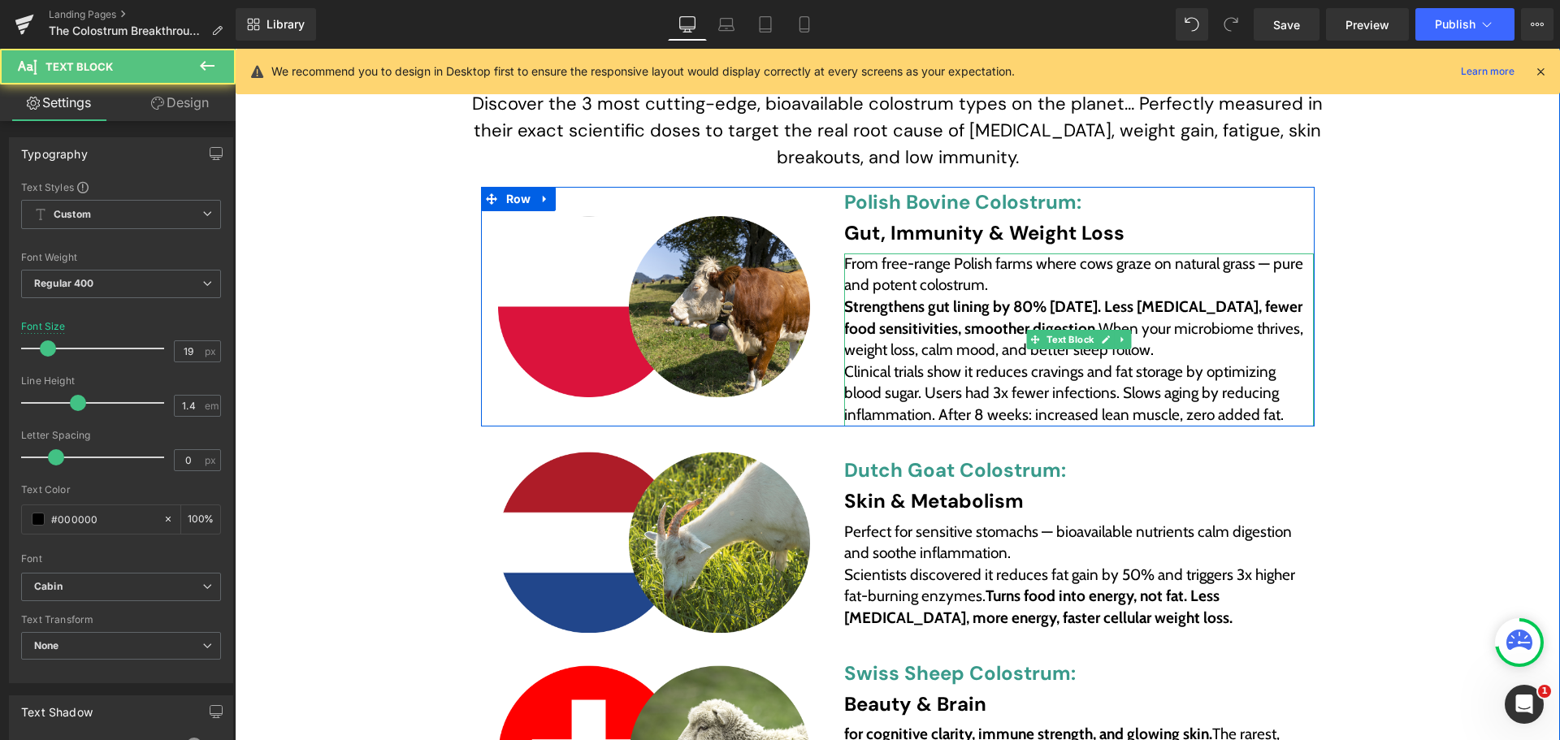
click at [844, 306] on strong "Strengthens gut lining by 80% [DATE]. Less [MEDICAL_DATA], fewer food sensitivi…" at bounding box center [1074, 317] width 461 height 41
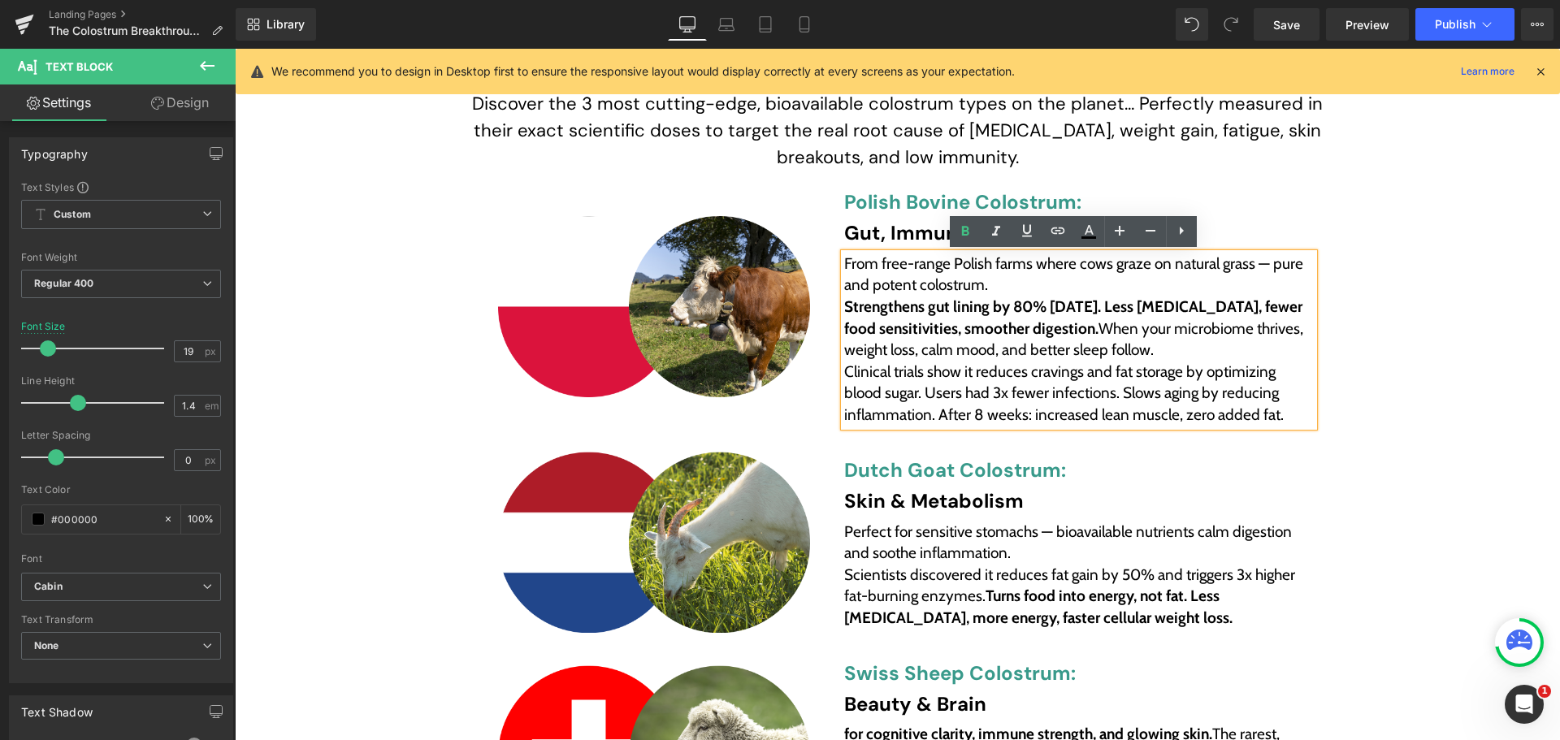
click at [844, 303] on strong "Strengthens gut lining by 80% [DATE]. Less [MEDICAL_DATA], fewer food sensitivi…" at bounding box center [1074, 317] width 461 height 41
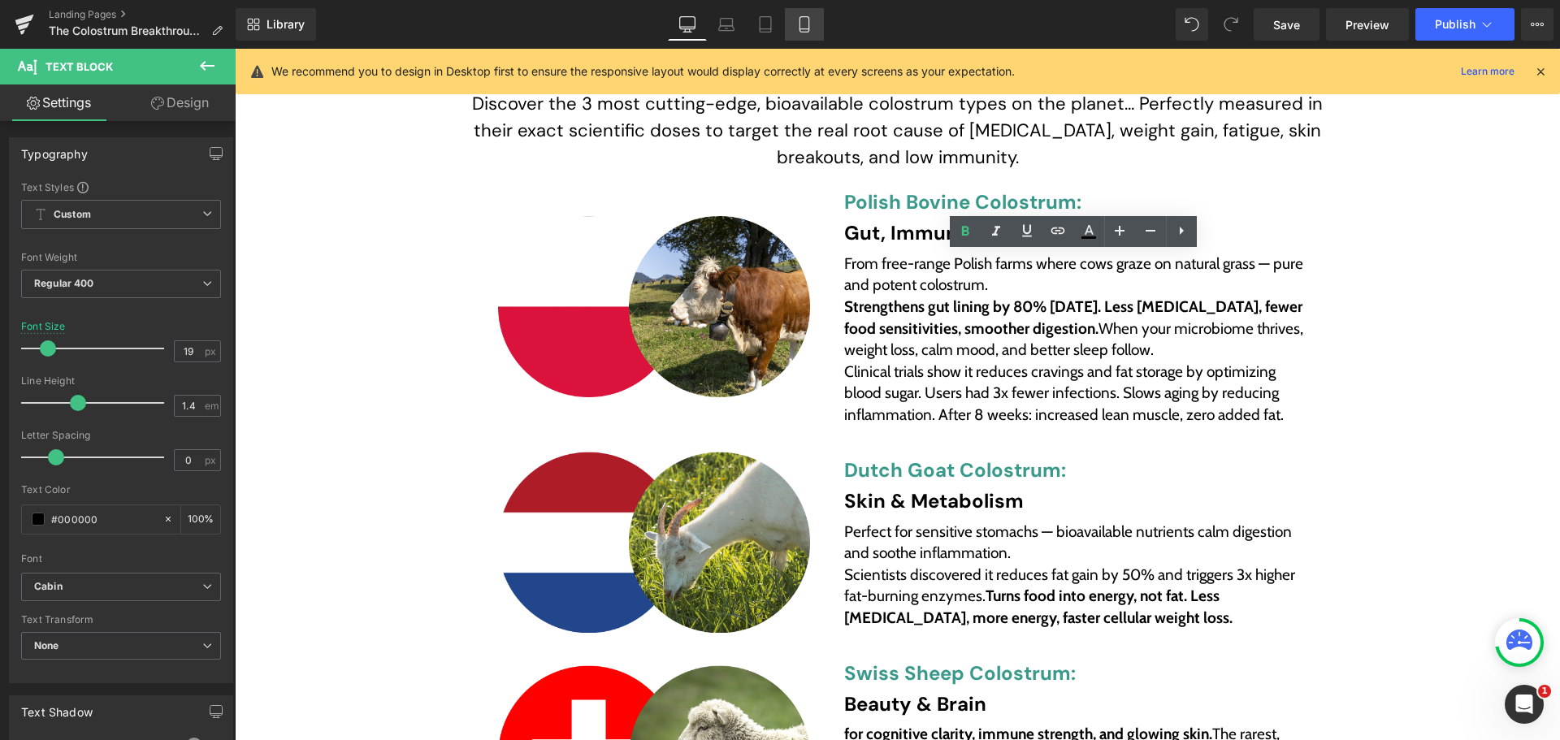
click at [808, 26] on icon at bounding box center [804, 24] width 16 height 16
type input "18"
type input "100"
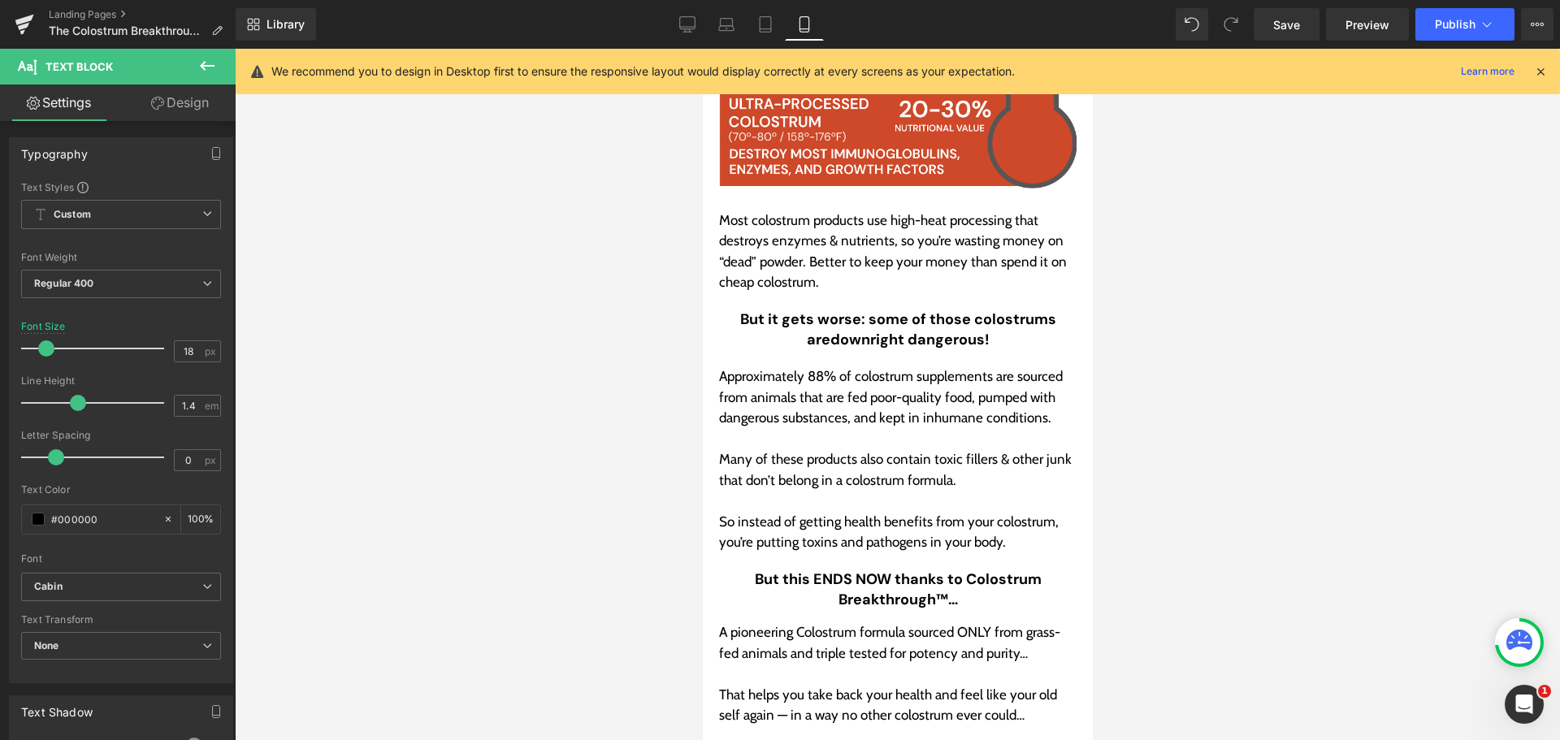
scroll to position [6789, 0]
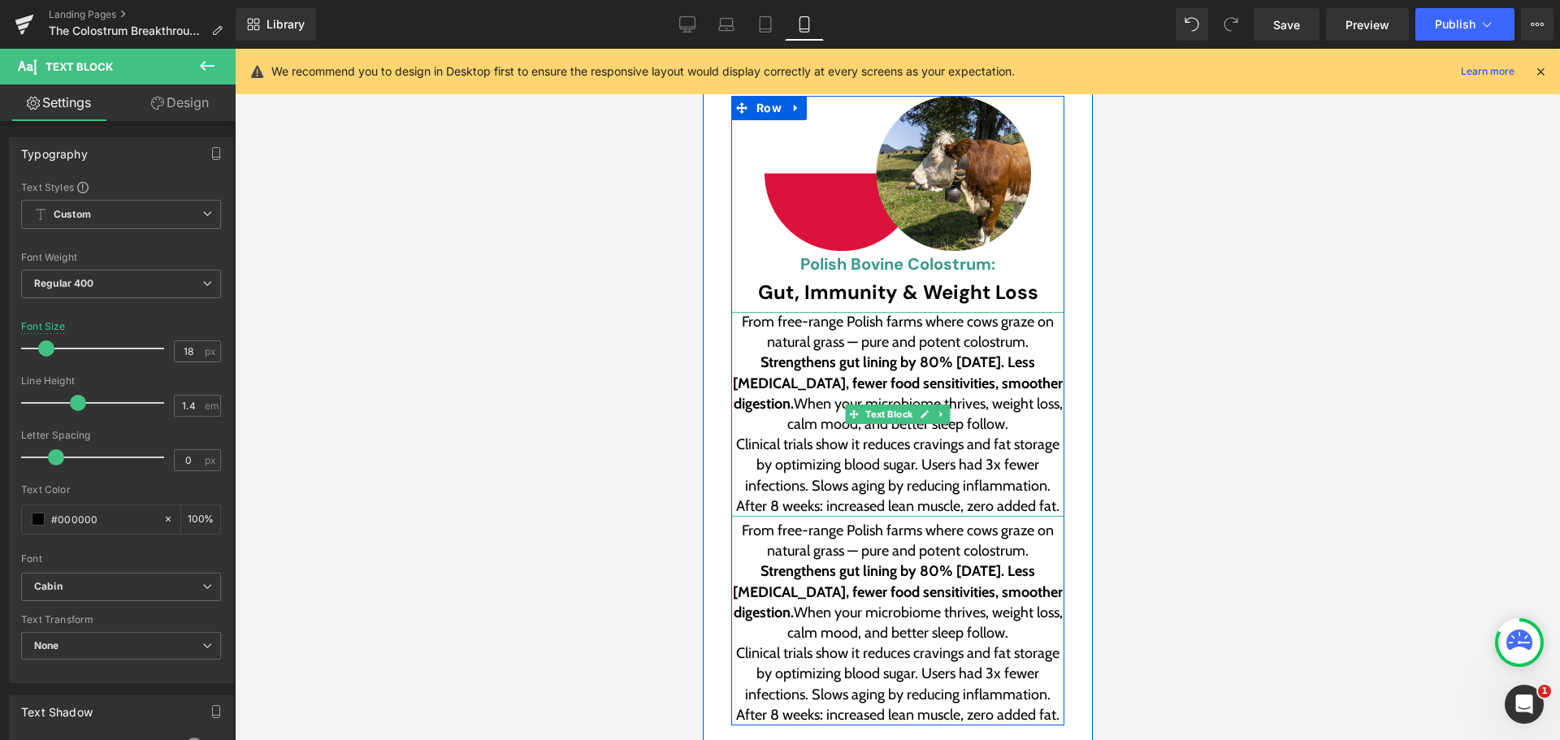
click at [848, 353] on strong "Strengthens gut lining by 80% [DATE]. Less [MEDICAL_DATA], fewer food sensitivi…" at bounding box center [898, 382] width 333 height 58
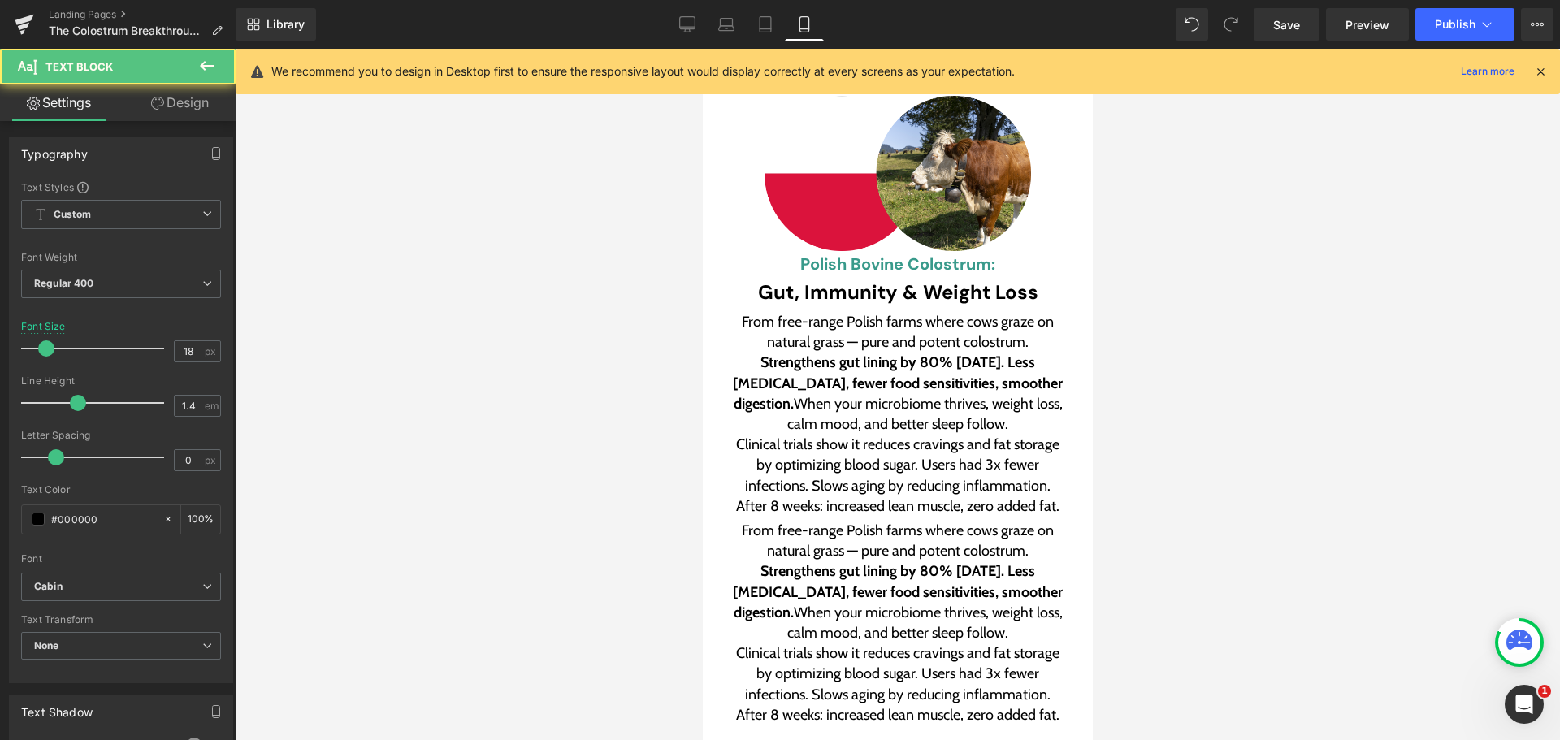
click at [193, 97] on link "Design" at bounding box center [180, 102] width 118 height 37
click at [0, 0] on div "Visibility" at bounding box center [0, 0] width 0 height 0
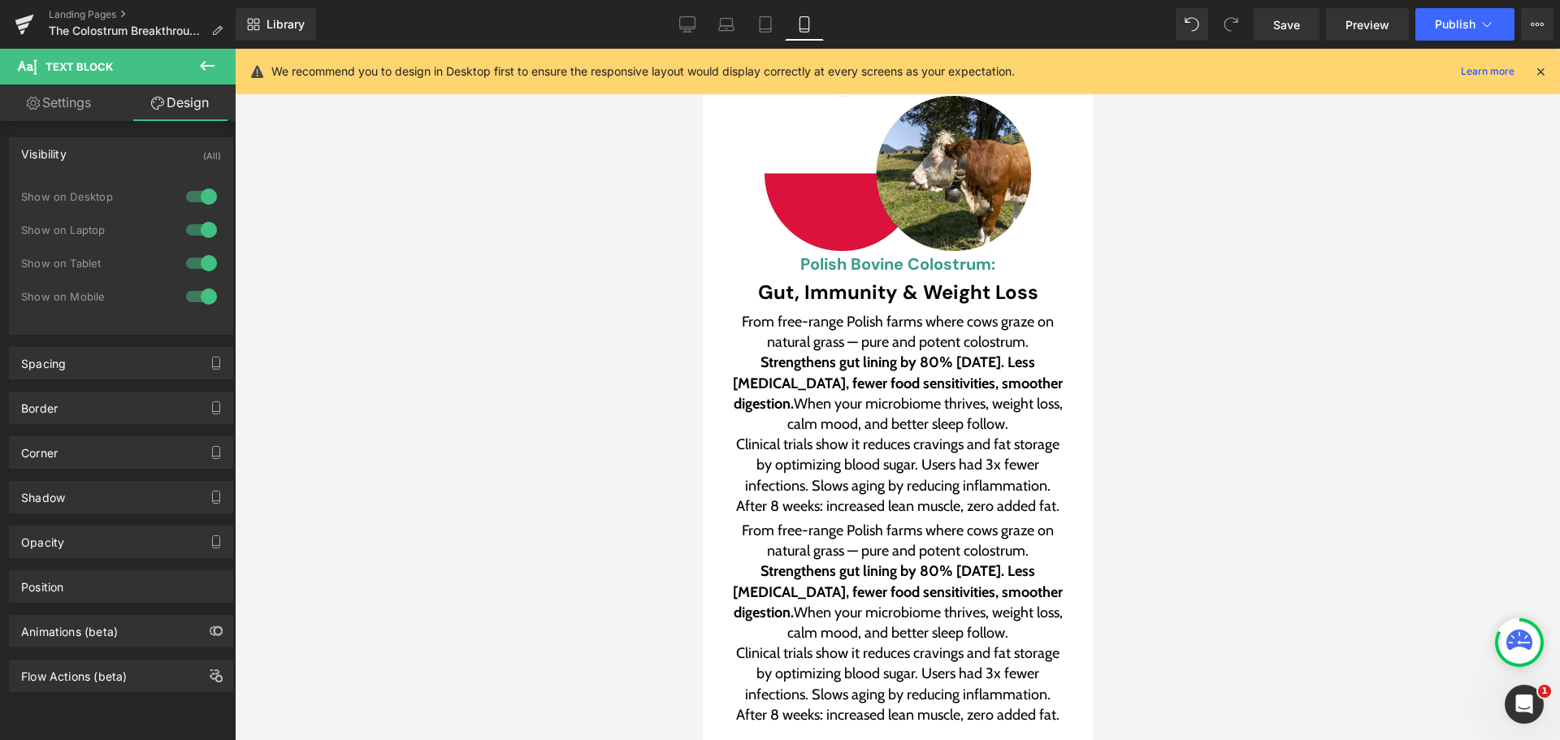
click at [201, 190] on div at bounding box center [201, 197] width 39 height 26
click at [193, 224] on div at bounding box center [201, 230] width 39 height 26
click at [199, 265] on div at bounding box center [201, 263] width 39 height 26
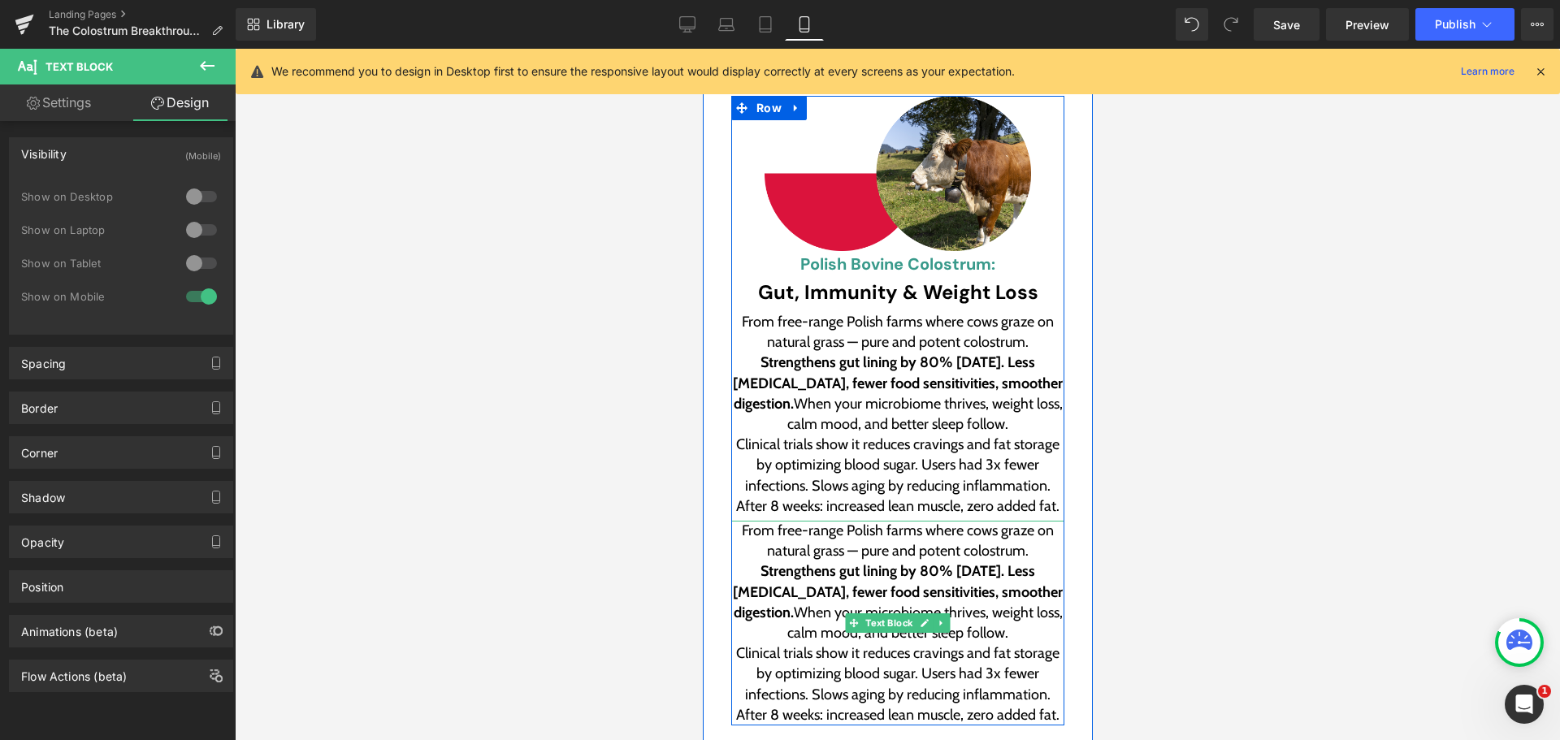
click at [855, 521] on span "From free-range Polish farms where cows graze on natural grass — pure and poten…" at bounding box center [898, 540] width 315 height 38
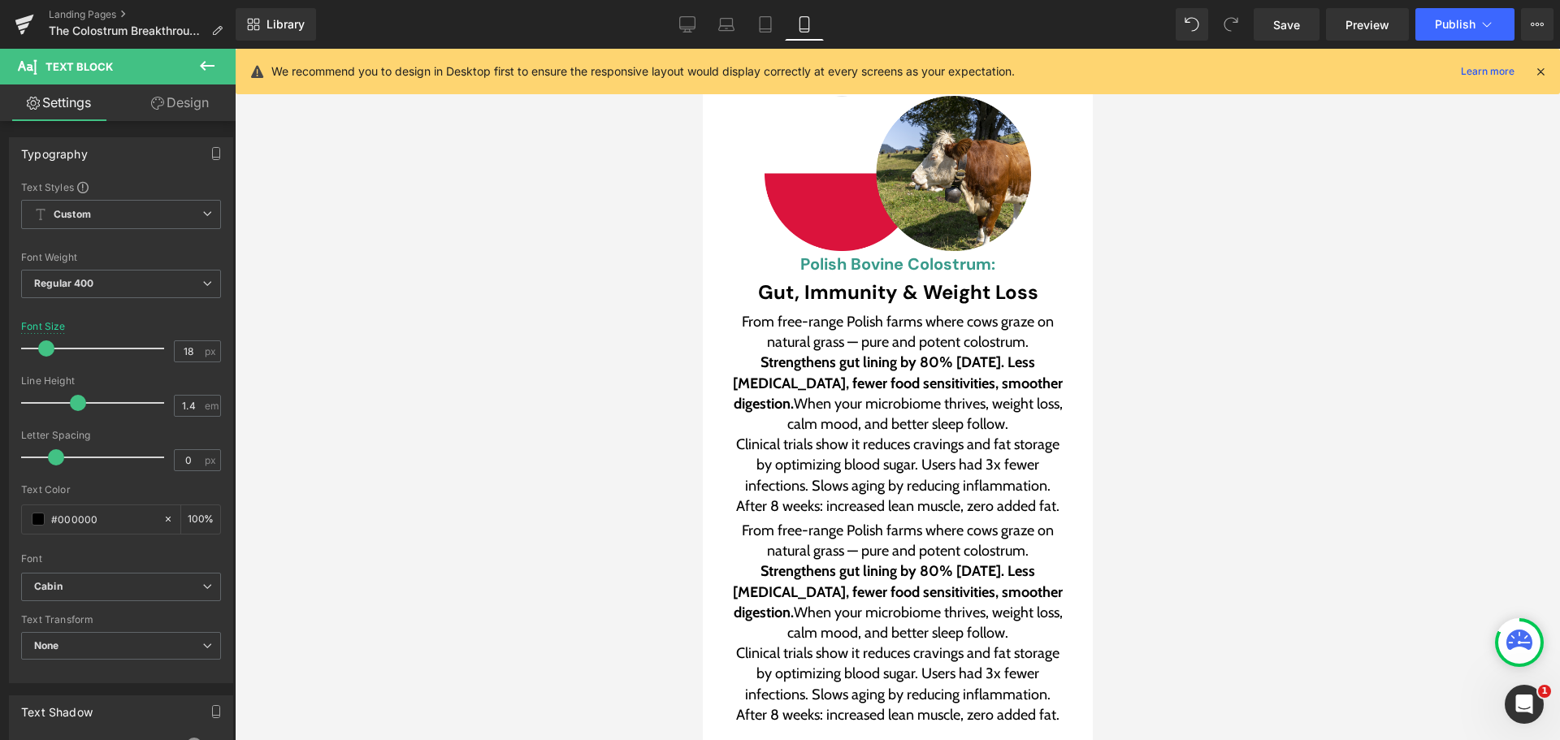
click at [183, 111] on link "Design" at bounding box center [180, 102] width 118 height 37
click at [0, 0] on div "Visibility" at bounding box center [0, 0] width 0 height 0
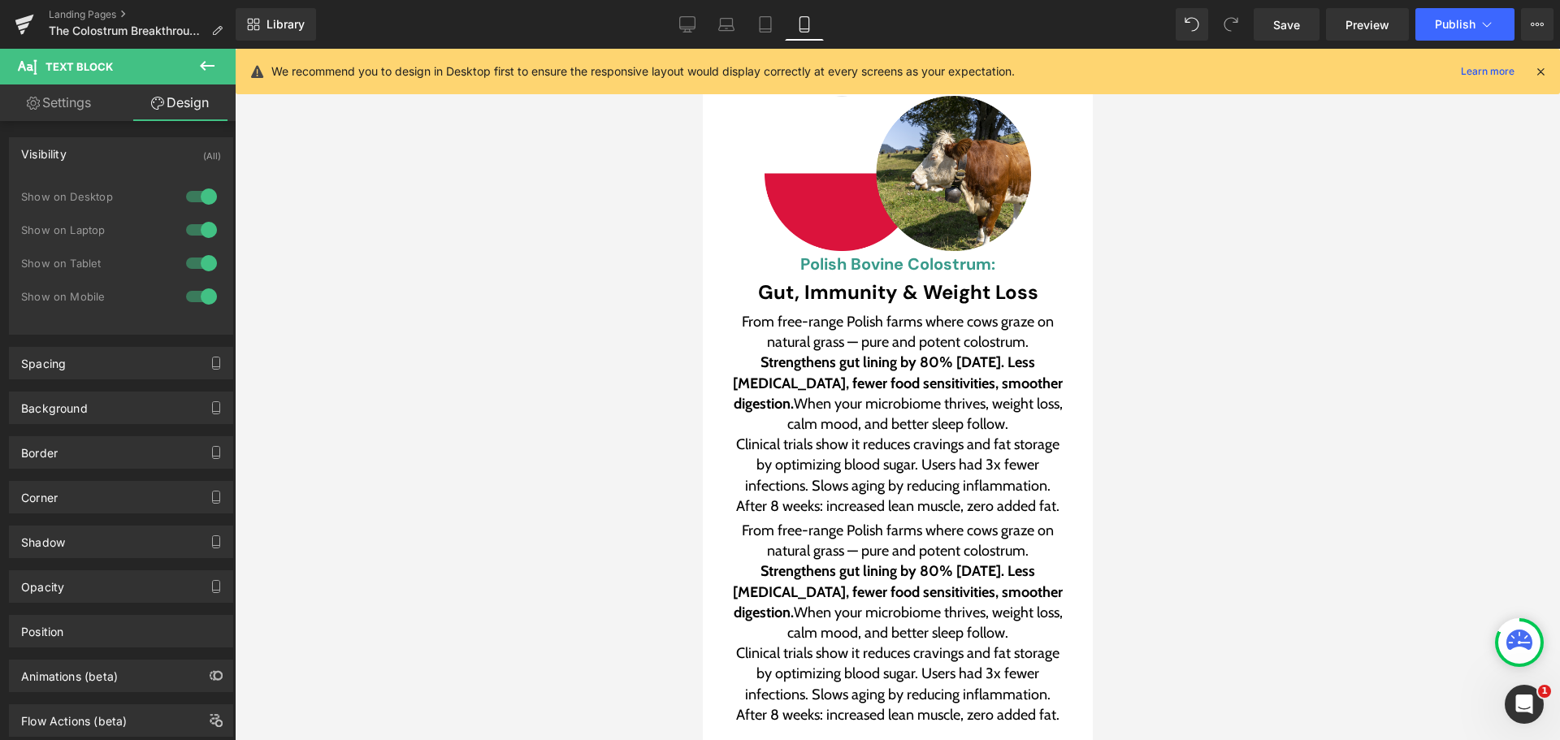
click at [198, 299] on div at bounding box center [201, 296] width 39 height 26
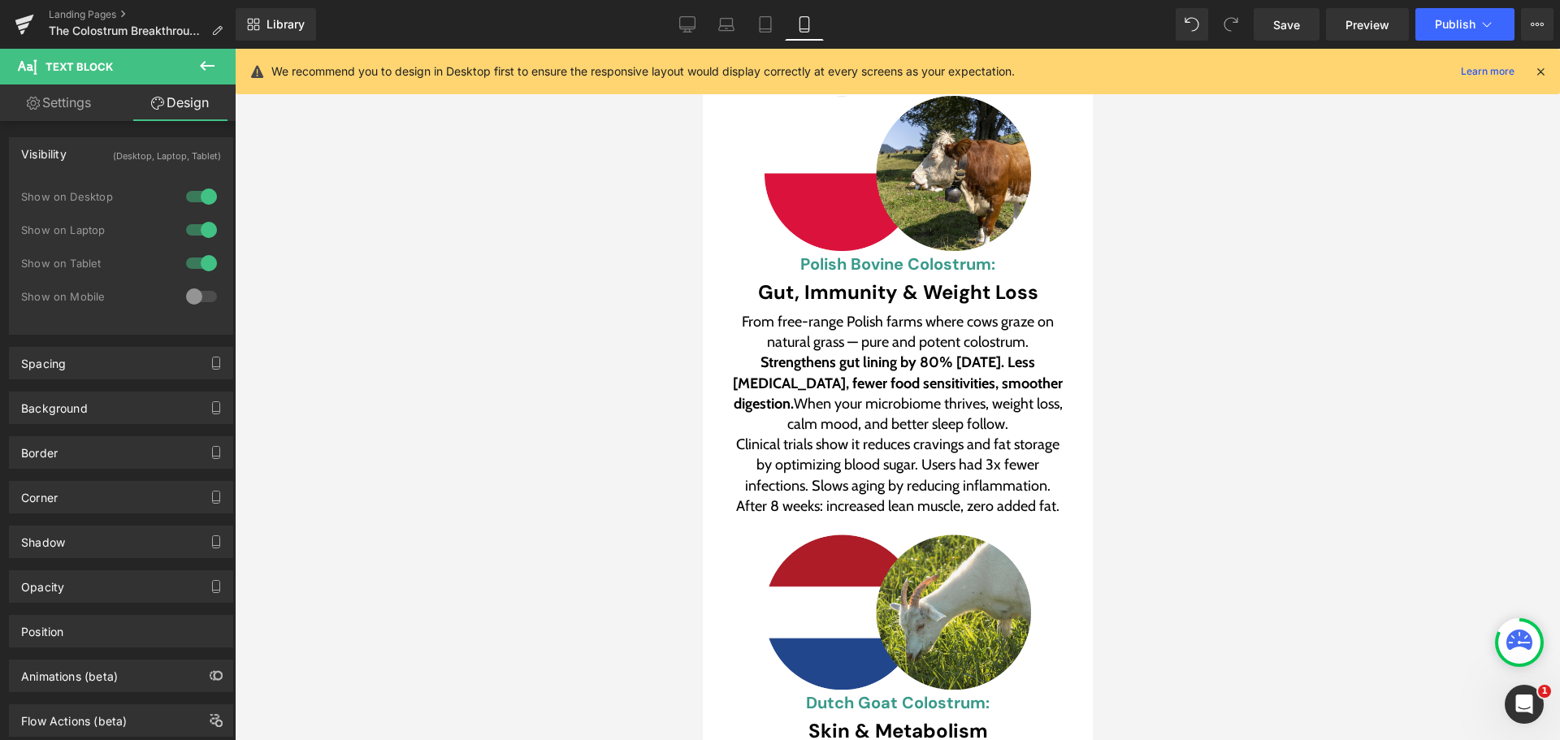
click at [198, 299] on div at bounding box center [201, 296] width 39 height 26
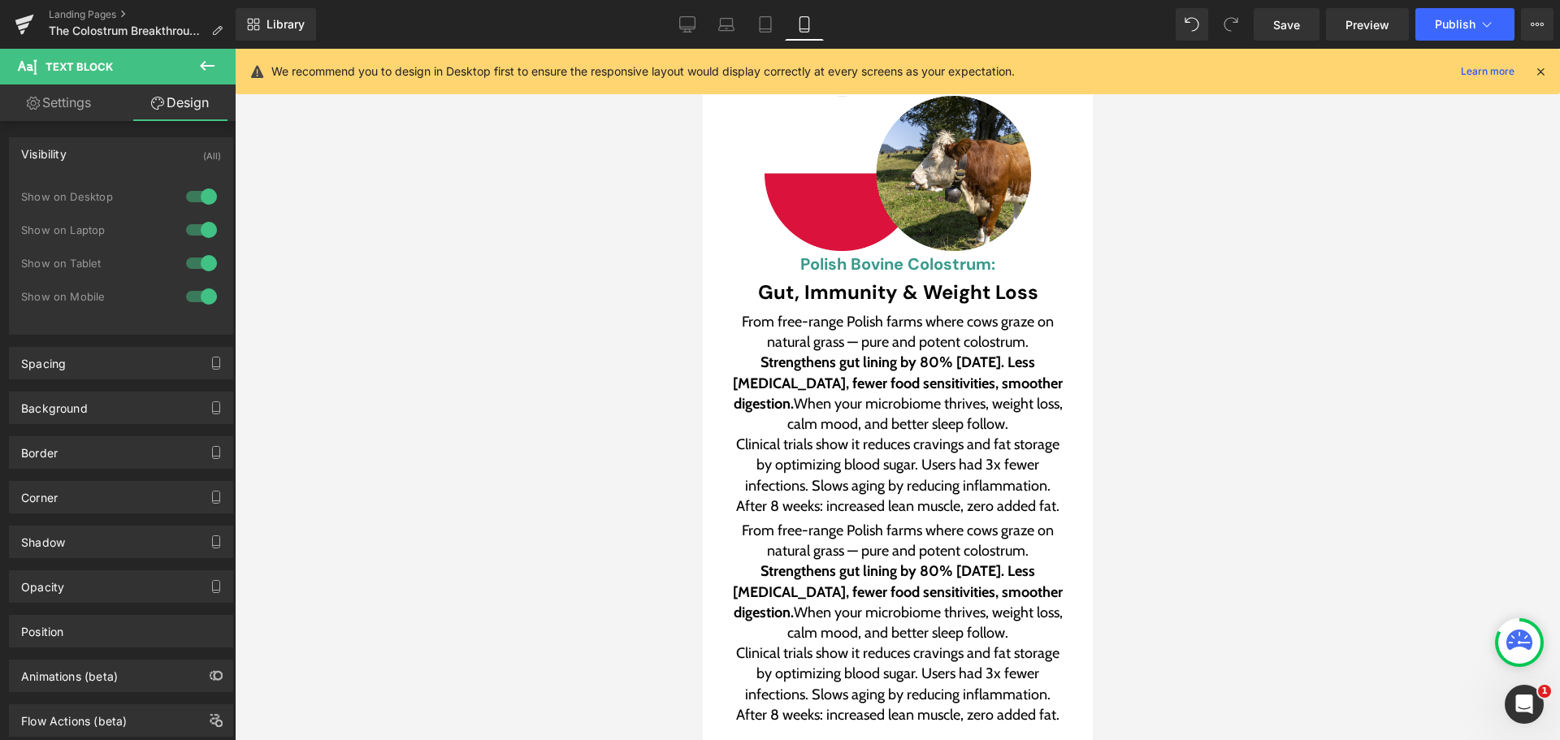
click at [198, 299] on div at bounding box center [201, 296] width 39 height 26
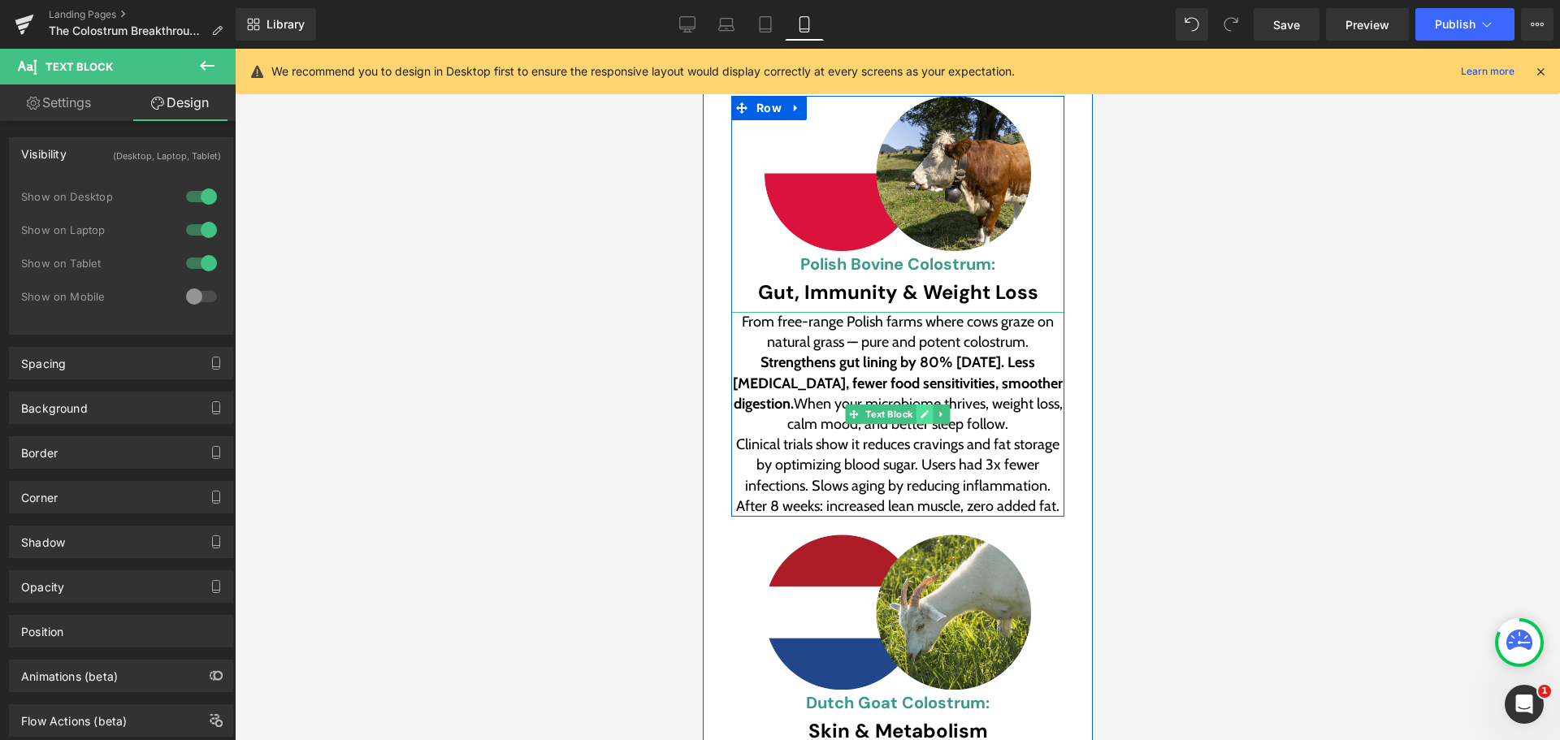
click at [924, 405] on link at bounding box center [923, 414] width 17 height 19
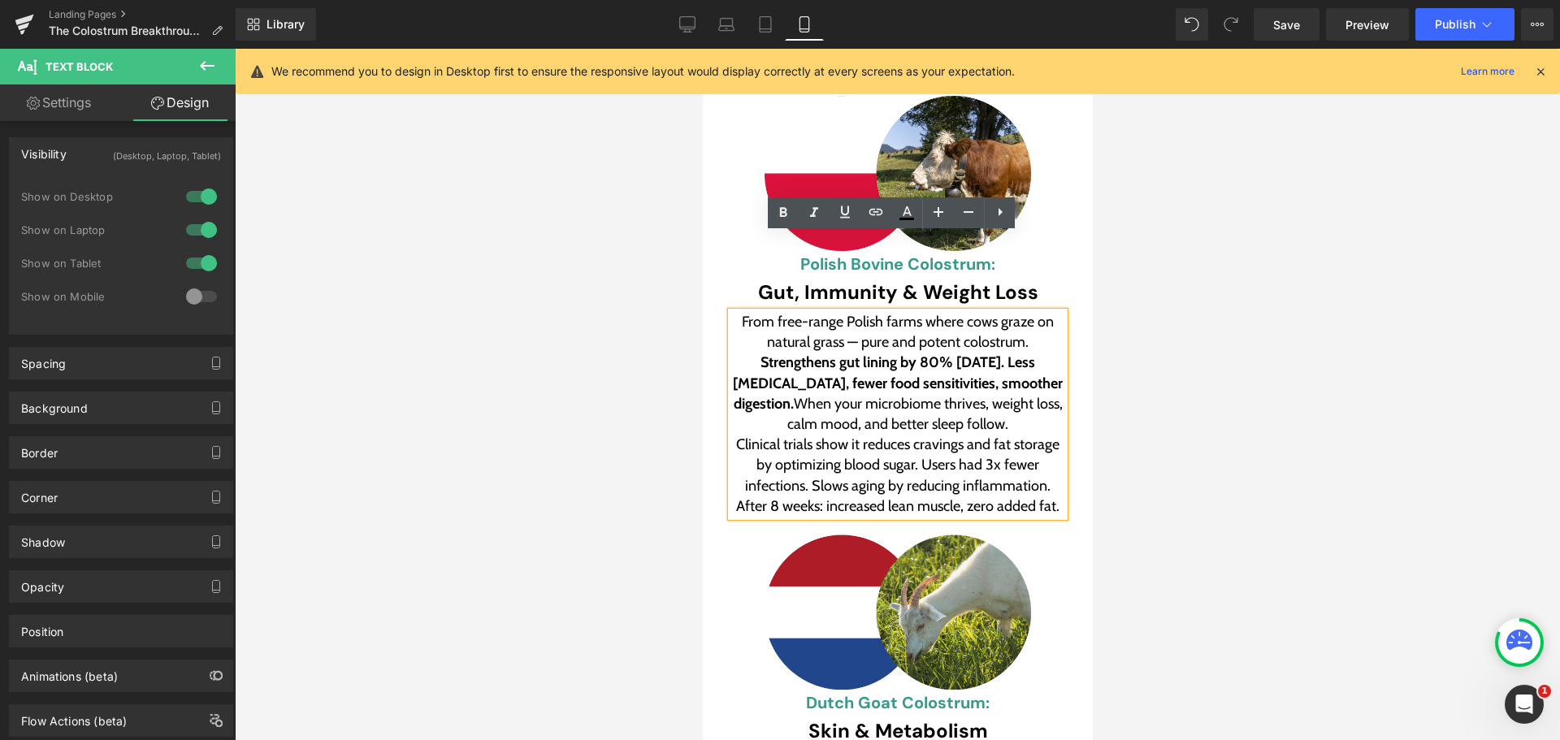
click at [885, 435] on span "Clinical trials show it reduces cravings and fat storage by optimizing blood su…" at bounding box center [898, 475] width 327 height 80
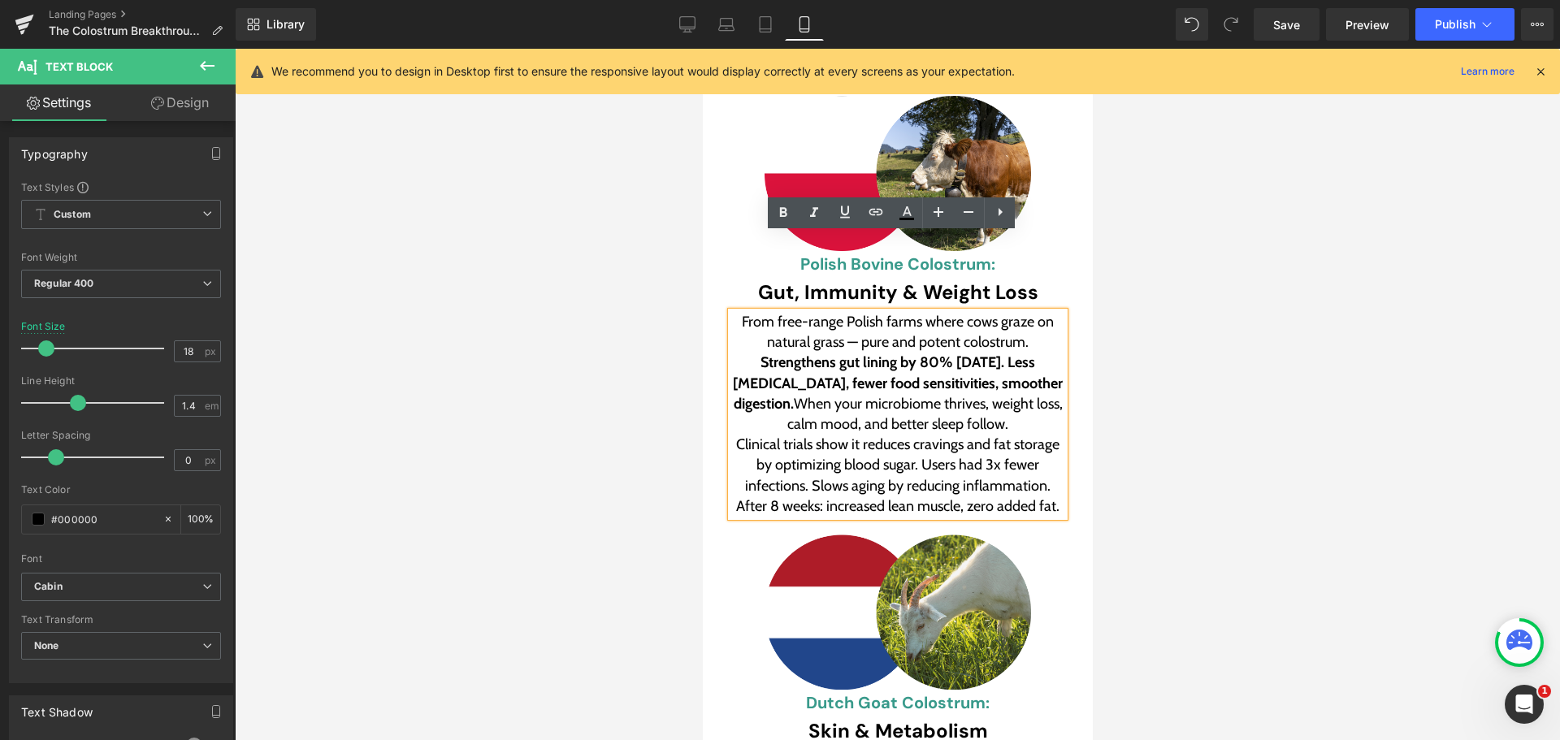
click at [743, 353] on strong "Strengthens gut lining by 80% [DATE]. Less [MEDICAL_DATA], fewer food sensitivi…" at bounding box center [898, 382] width 333 height 58
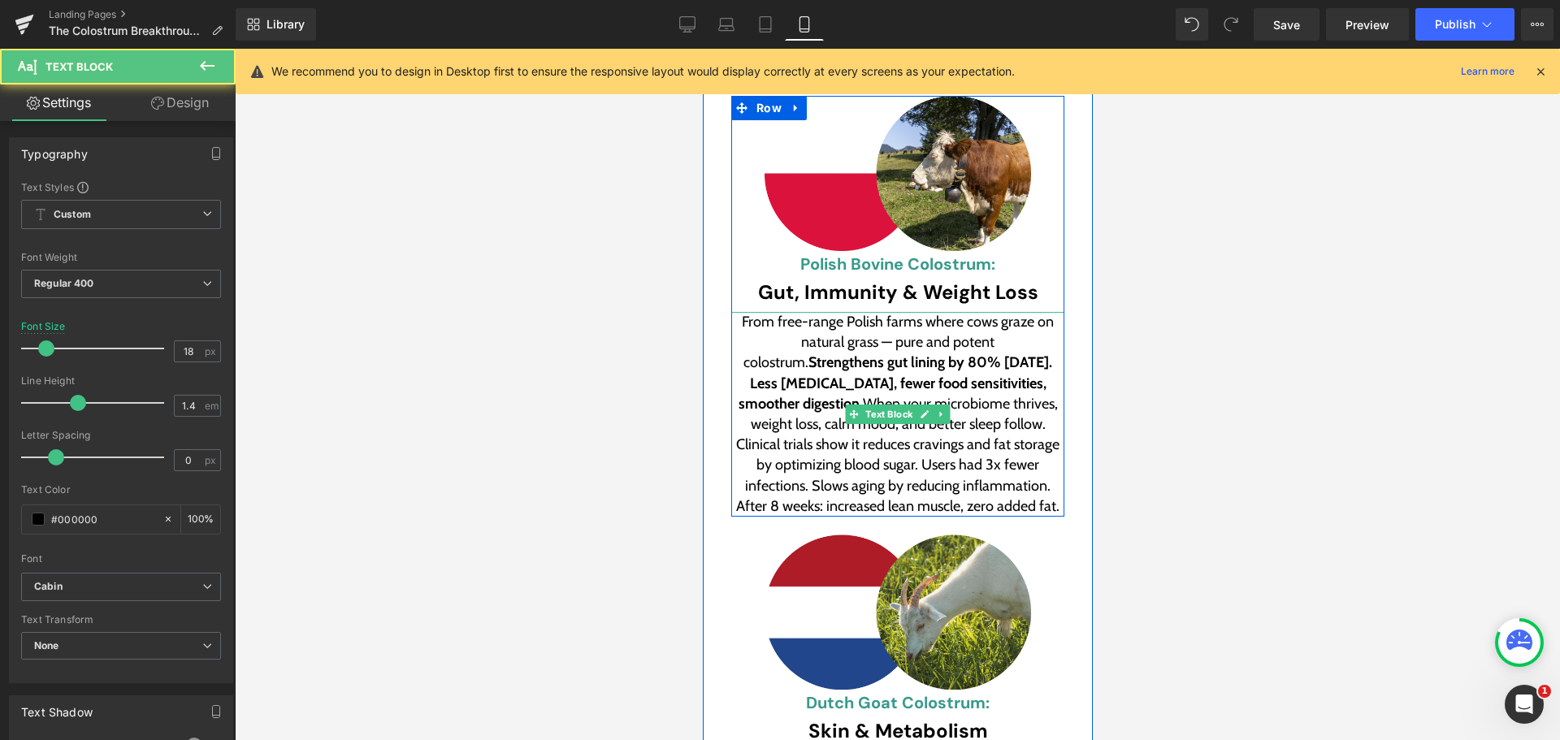
click at [745, 353] on strong "Strengthens gut lining by 80% [DATE]. Less [MEDICAL_DATA], fewer food sensitivi…" at bounding box center [897, 382] width 318 height 58
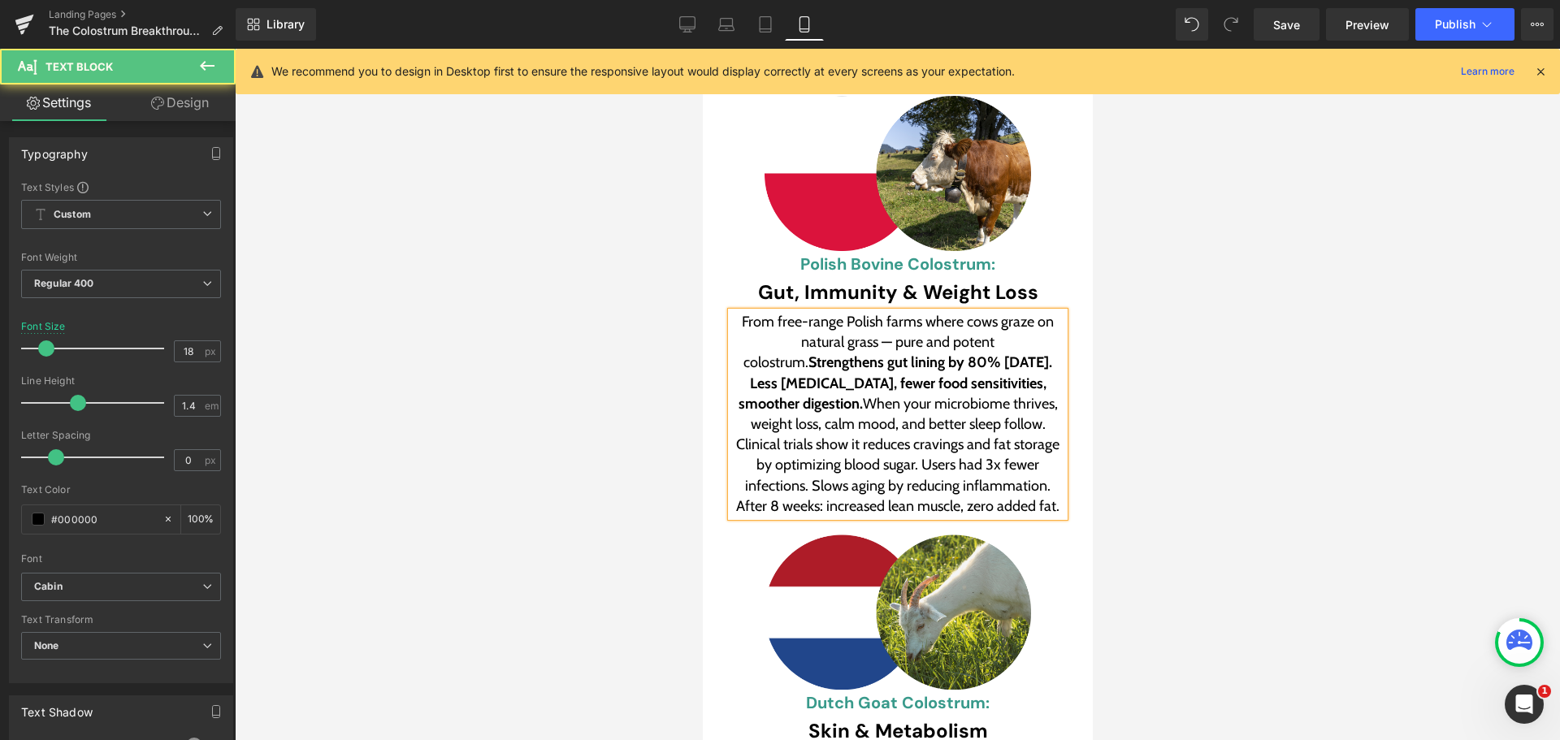
click at [786, 312] on div "From free-range Polish farms where cows graze on natural grass — pure and poten…" at bounding box center [896, 373] width 333 height 123
click at [796, 353] on strong "Strengthens gut lining by 80% [DATE]. Less [MEDICAL_DATA], fewer food sensitivi…" at bounding box center [897, 382] width 318 height 58
click at [794, 353] on strong "Strengthens gut lining by 80% [DATE]. Less [MEDICAL_DATA], fewer food sensitivi…" at bounding box center [897, 382] width 318 height 58
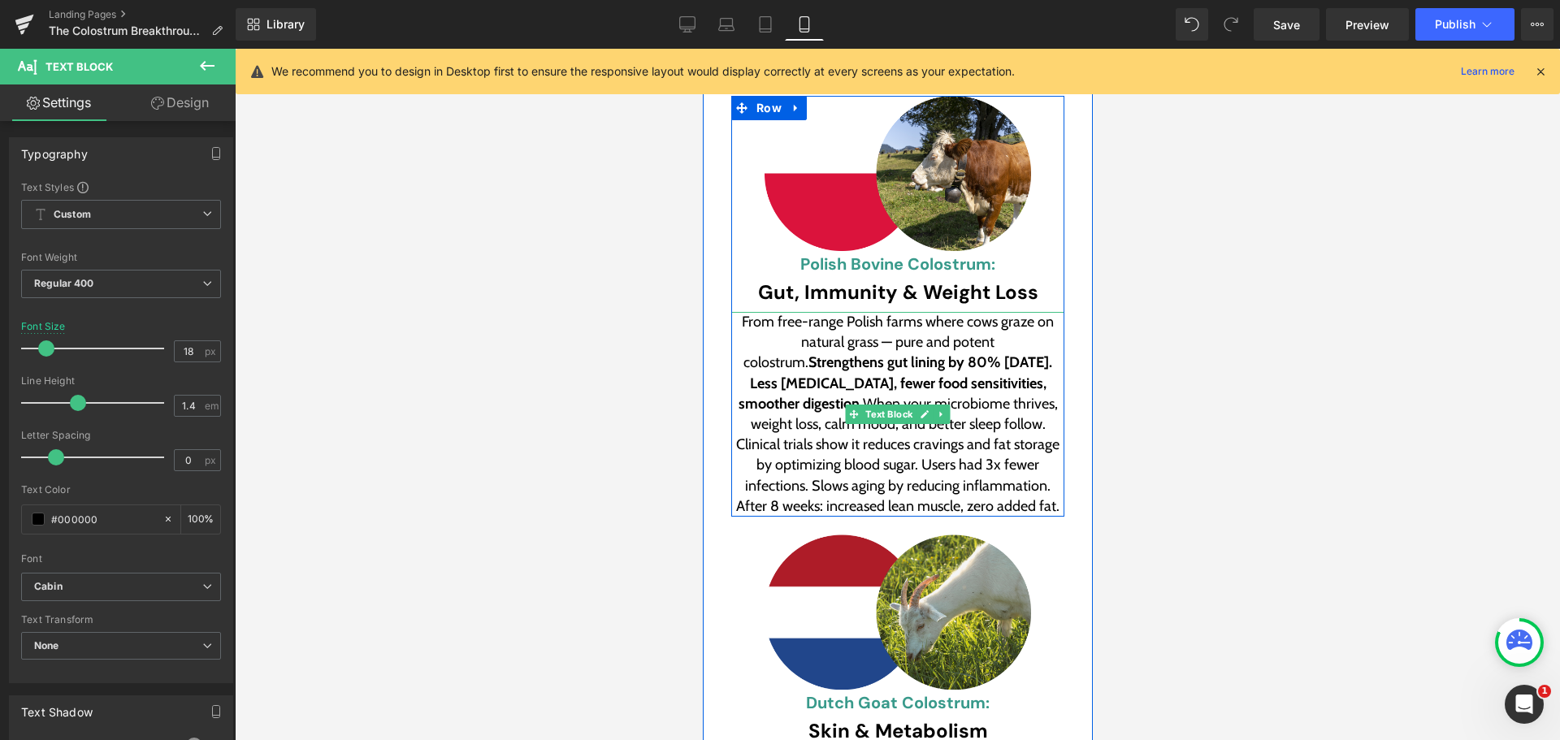
click at [800, 353] on strong "Strengthens gut lining by 80% [DATE]. Less [MEDICAL_DATA], fewer food sensitivi…" at bounding box center [897, 382] width 318 height 58
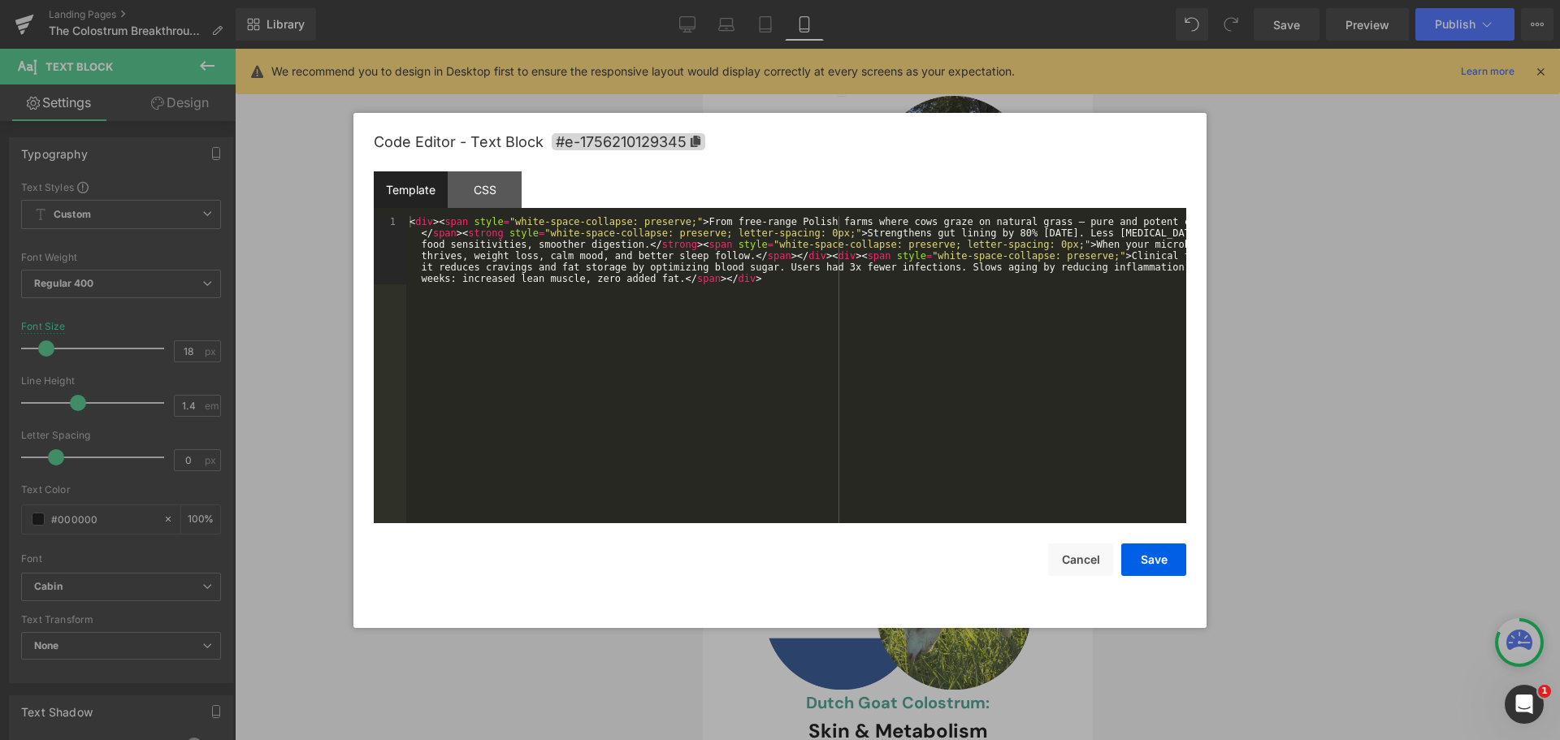
click at [808, 0] on div "Heading You are previewing how the will restyle your page. You can not edit Ele…" at bounding box center [780, 0] width 1560 height 0
click at [1066, 255] on div "< div > < span style = "white-space-collapse: preserve;" > From free-range Poli…" at bounding box center [796, 437] width 780 height 443
click at [1071, 255] on div "< div > < span style = "white-space-collapse: preserve;" > From free-range Poli…" at bounding box center [796, 437] width 780 height 443
drag, startPoint x: 1070, startPoint y: 255, endPoint x: 723, endPoint y: 253, distance: 346.8
click at [723, 253] on div "< div > < span style = "white-space-collapse: preserve;" > From free-range Poli…" at bounding box center [796, 437] width 780 height 443
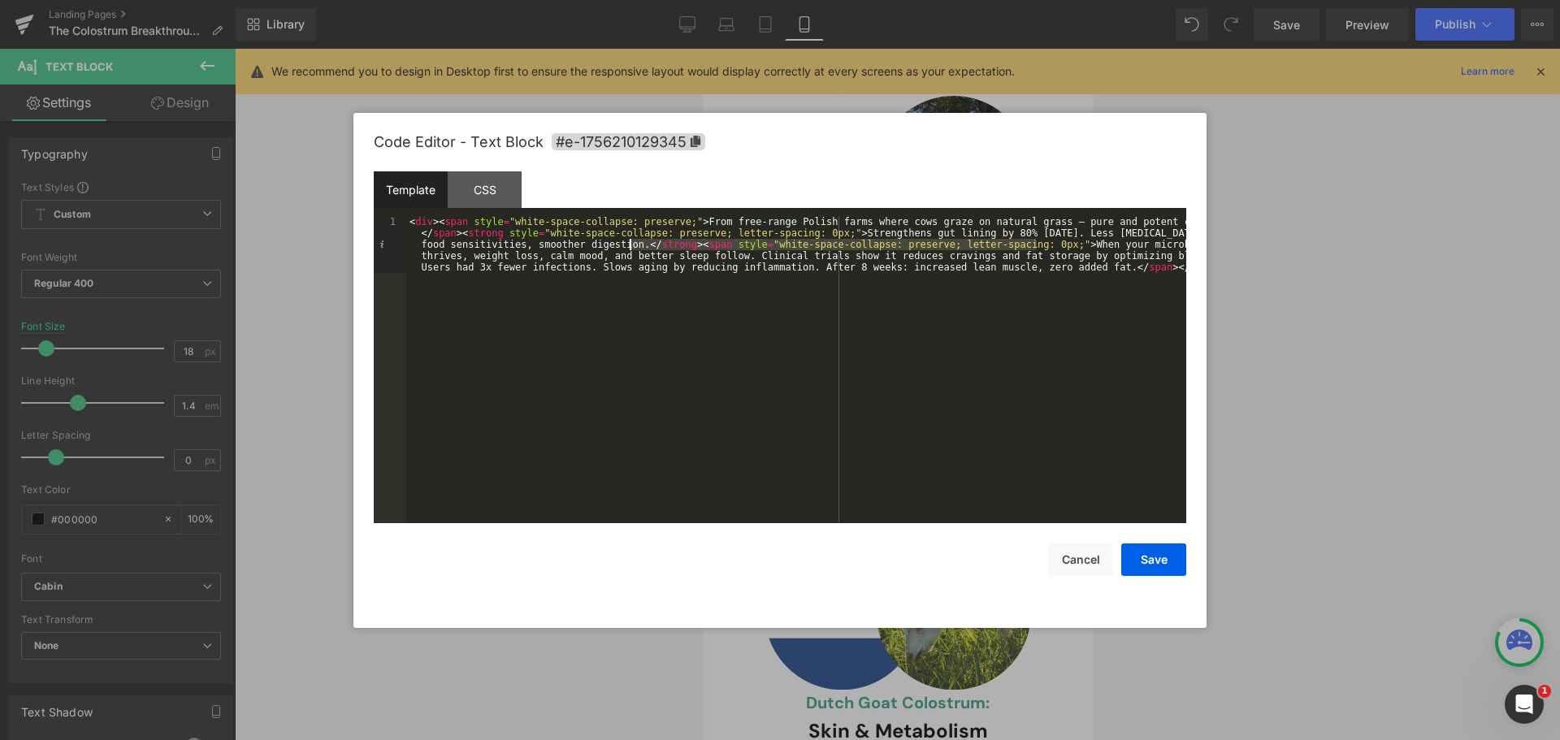
drag, startPoint x: 1039, startPoint y: 243, endPoint x: 630, endPoint y: 241, distance: 408.6
click at [630, 241] on div "< div > < span style = "white-space-collapse: preserve;" > From free-range Poli…" at bounding box center [796, 426] width 780 height 421
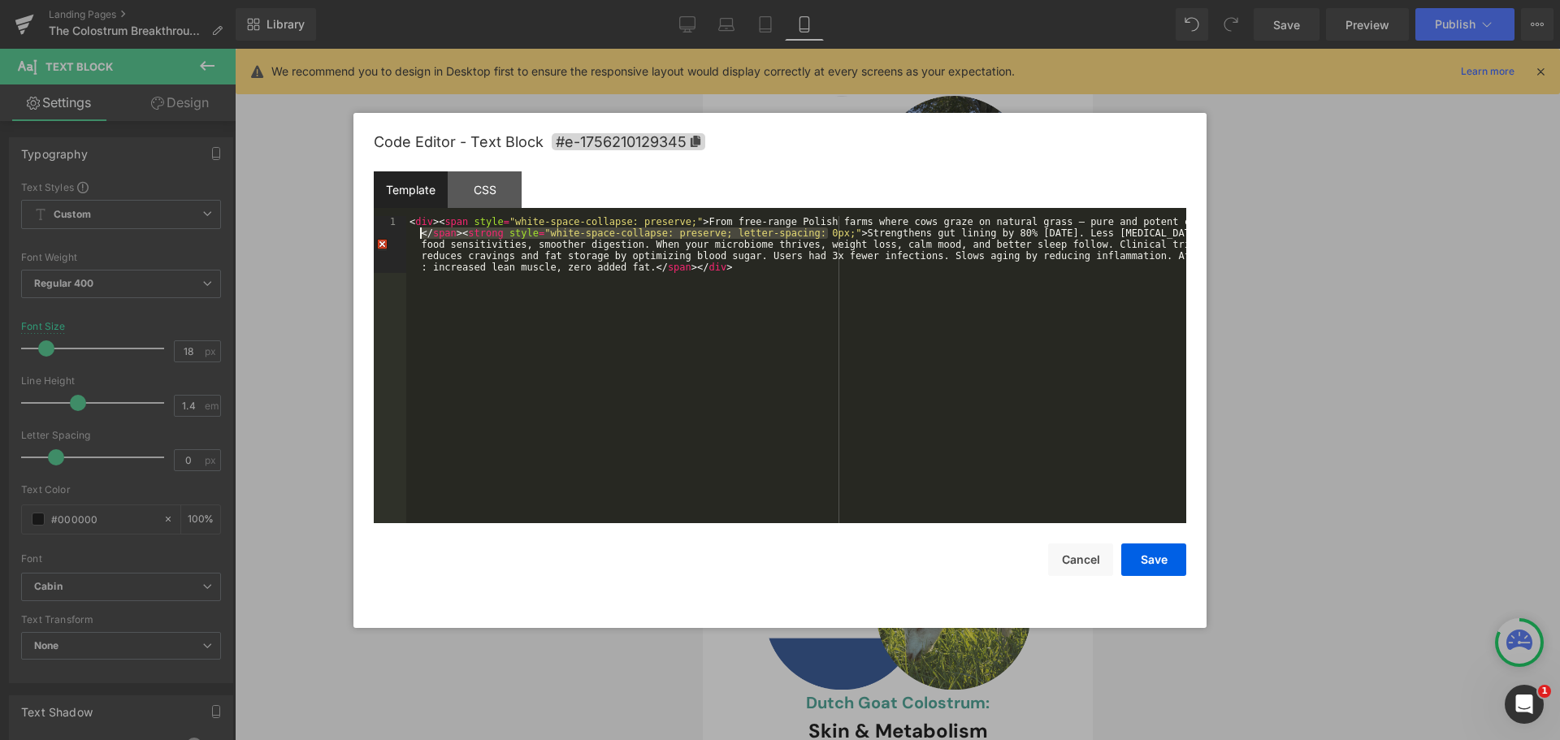
drag, startPoint x: 825, startPoint y: 233, endPoint x: 418, endPoint y: 230, distance: 407.0
click at [418, 230] on div "< div > < span style = "white-space-collapse: preserve;" > From free-range Poli…" at bounding box center [796, 426] width 780 height 421
click at [1170, 566] on button "Save" at bounding box center [1153, 559] width 65 height 32
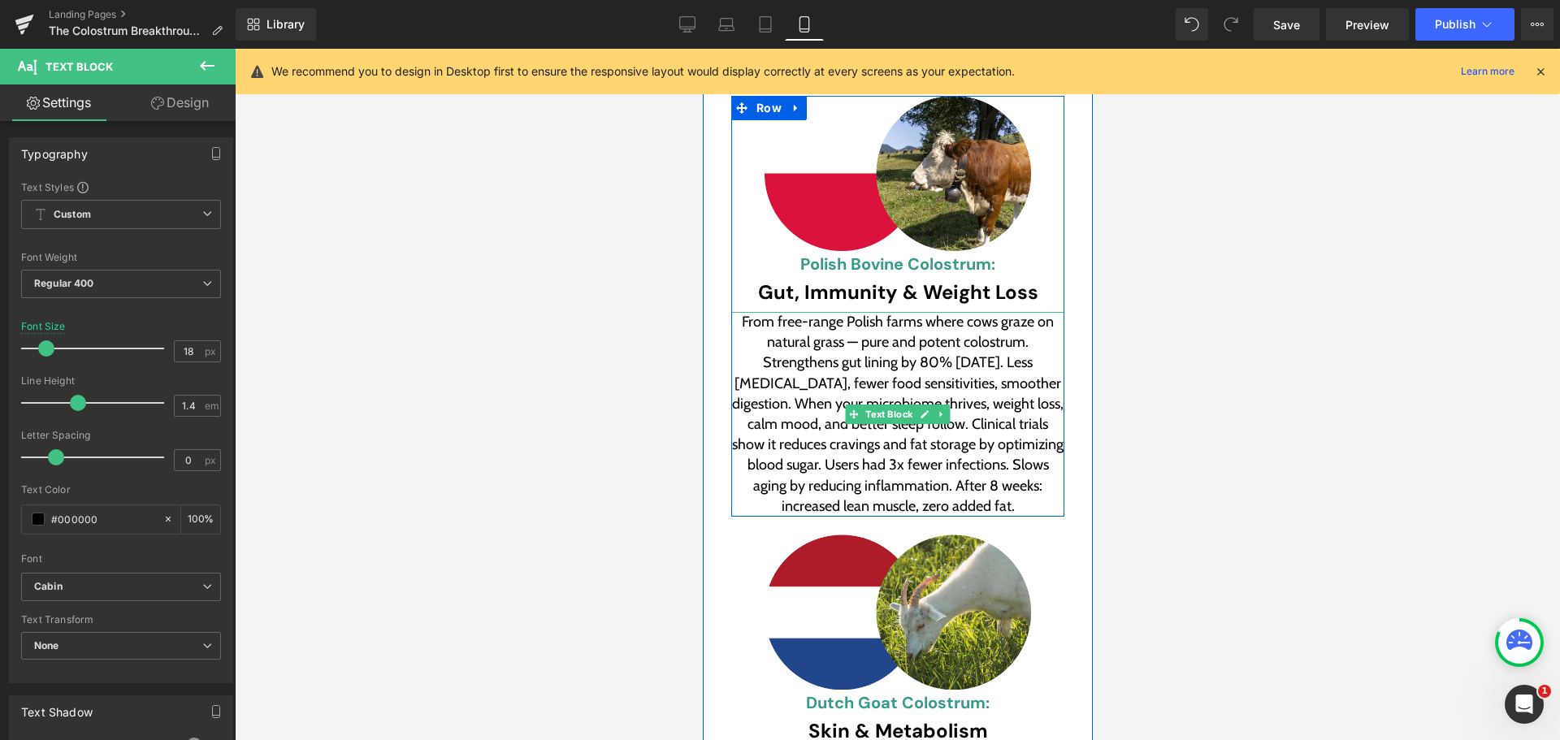
click at [766, 313] on span "From free-range Polish farms where cows graze on natural grass — pure and poten…" at bounding box center [898, 414] width 335 height 202
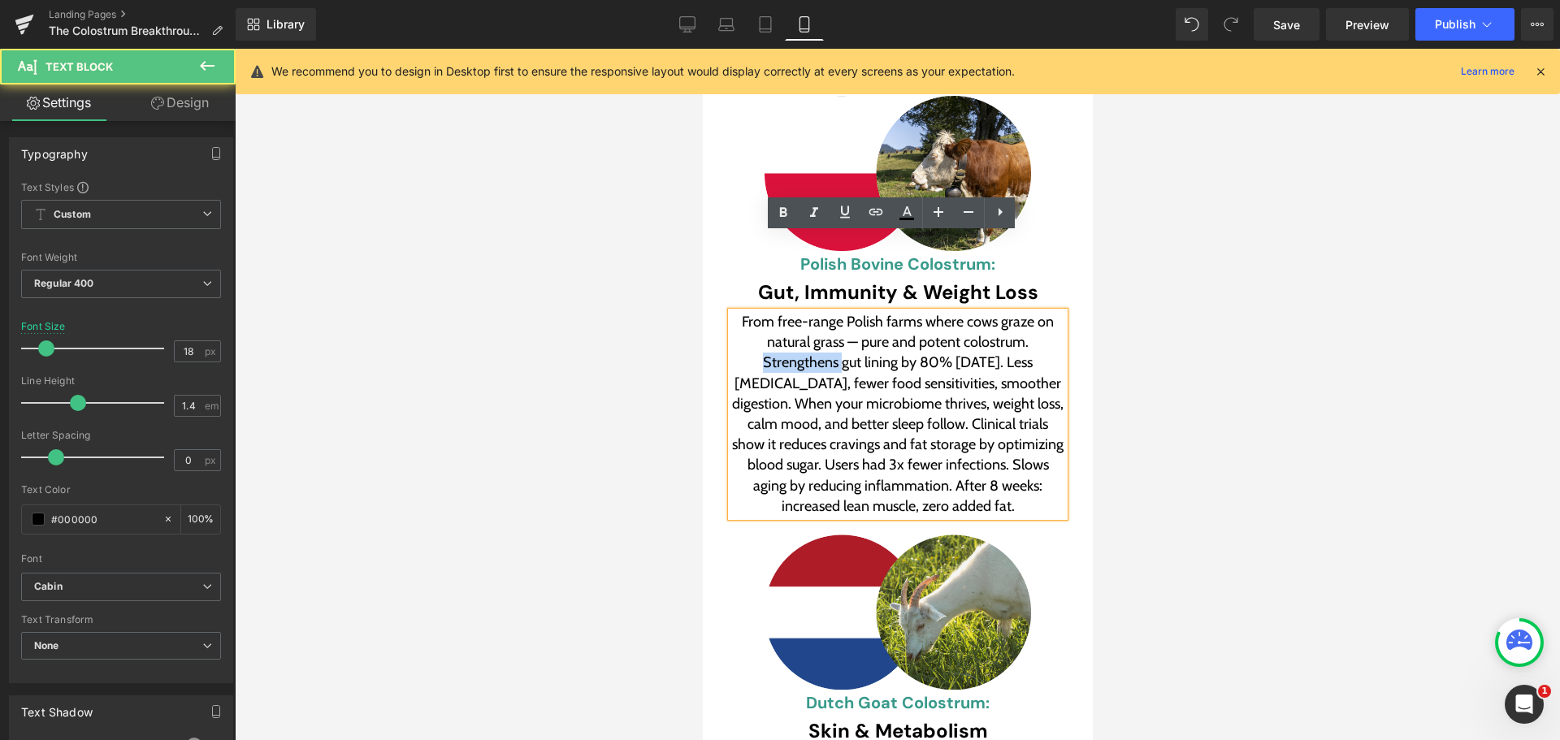
click at [766, 313] on span "From free-range Polish farms where cows graze on natural grass — pure and poten…" at bounding box center [898, 414] width 335 height 202
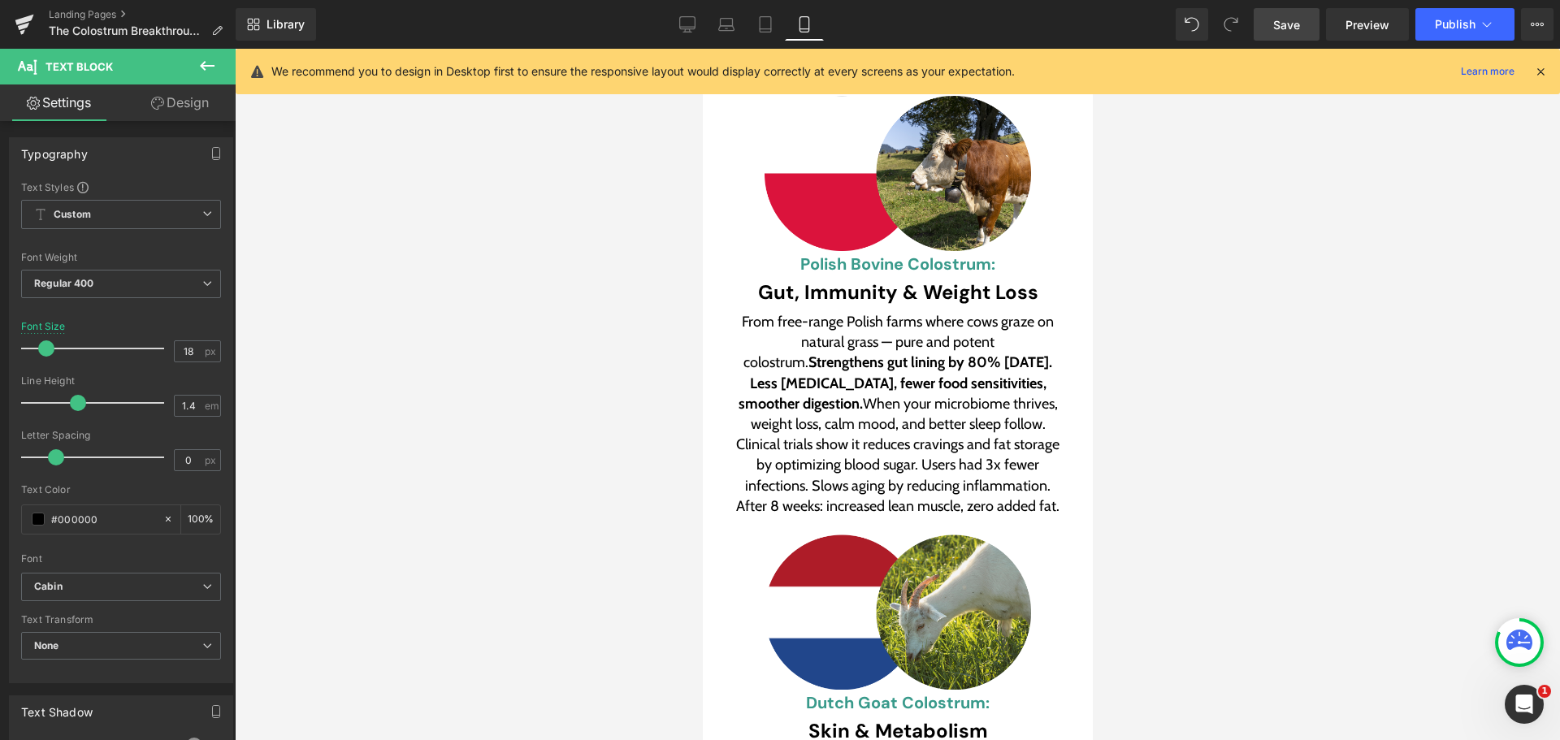
click at [1305, 11] on link "Save" at bounding box center [1286, 24] width 66 height 32
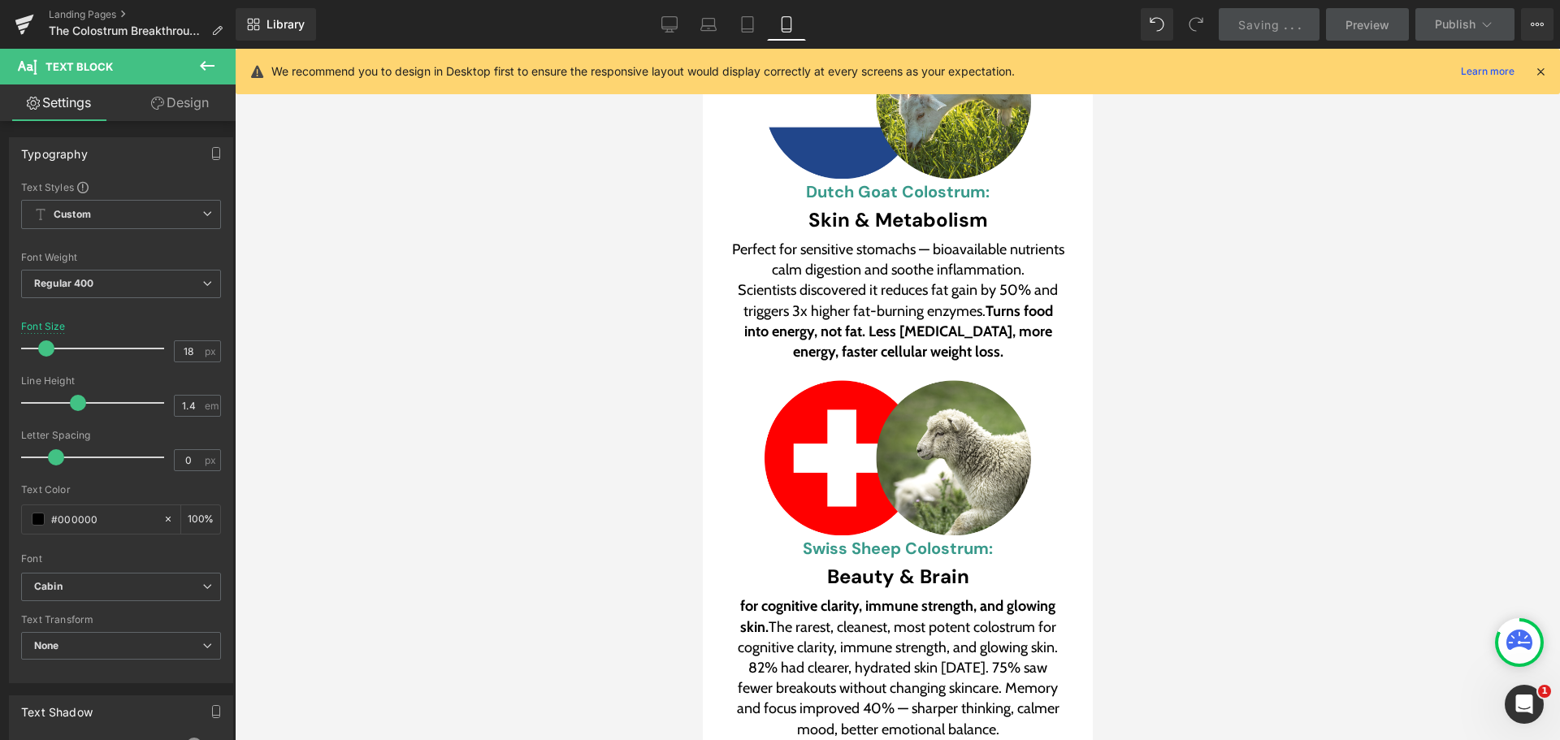
scroll to position [7439, 0]
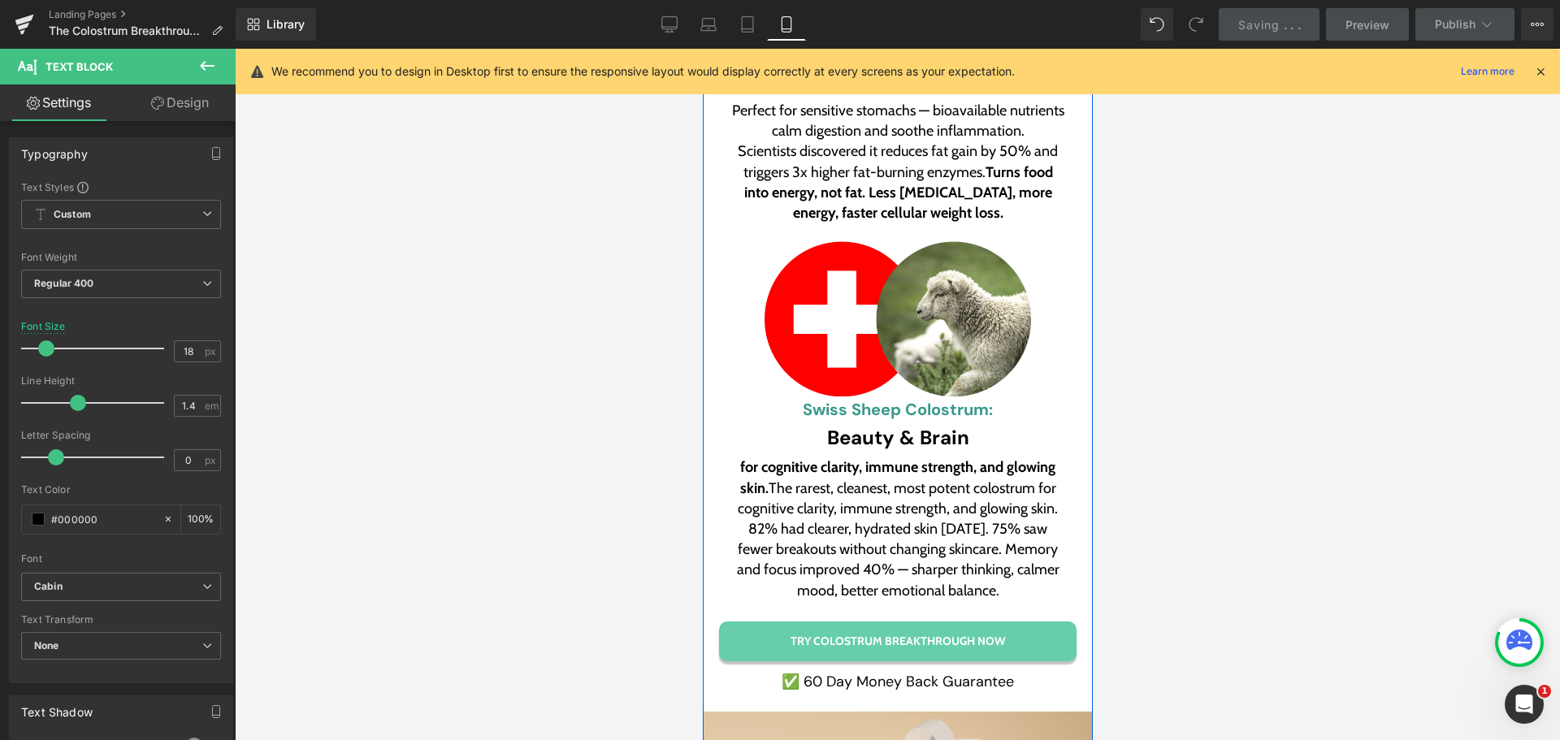
click at [781, 458] on span "for cognitive clarity, immune strength, and glowing skin. The rarest, cleanest,…" at bounding box center [898, 487] width 322 height 58
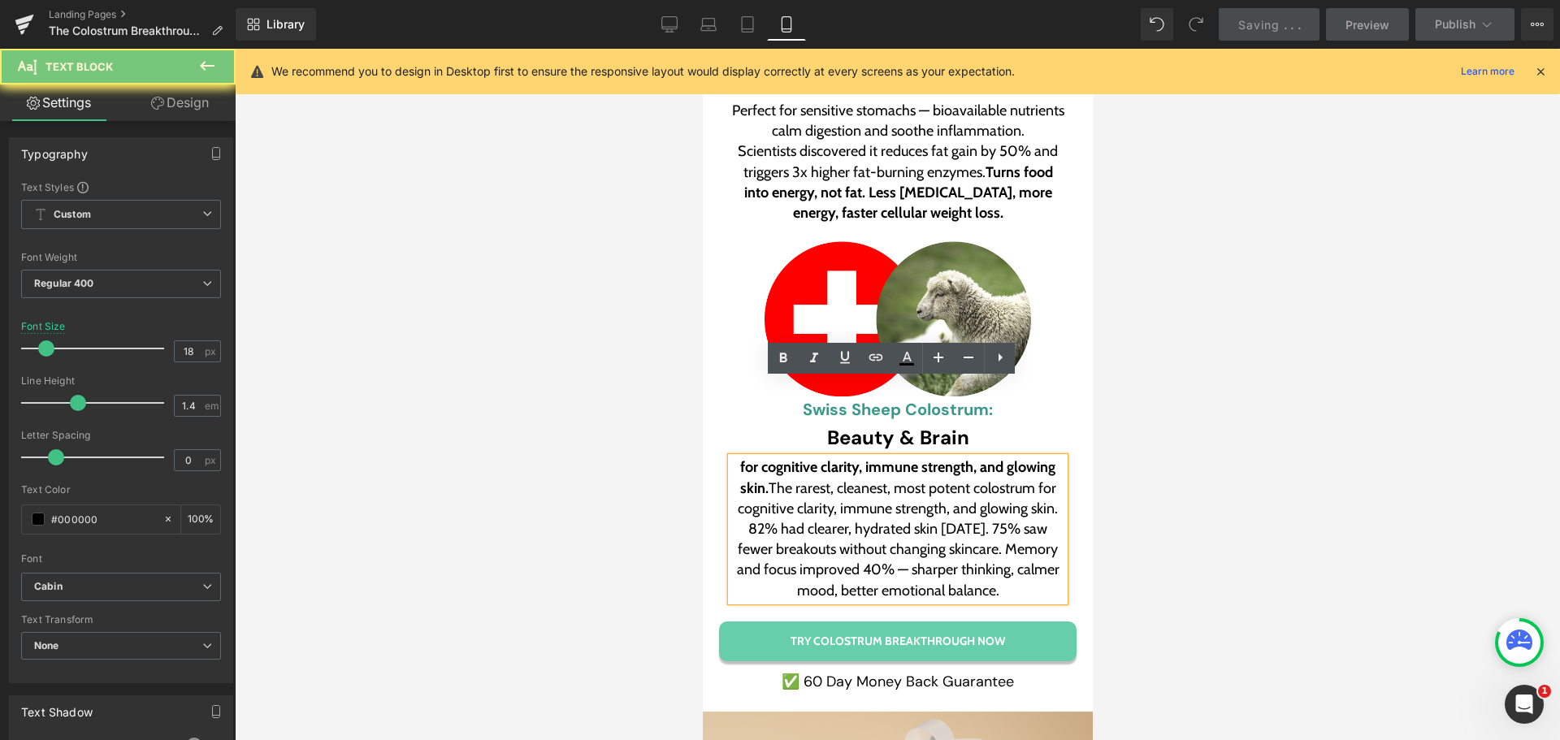
click at [781, 458] on span "for cognitive clarity, immune strength, and glowing skin. The rarest, cleanest,…" at bounding box center [898, 487] width 322 height 58
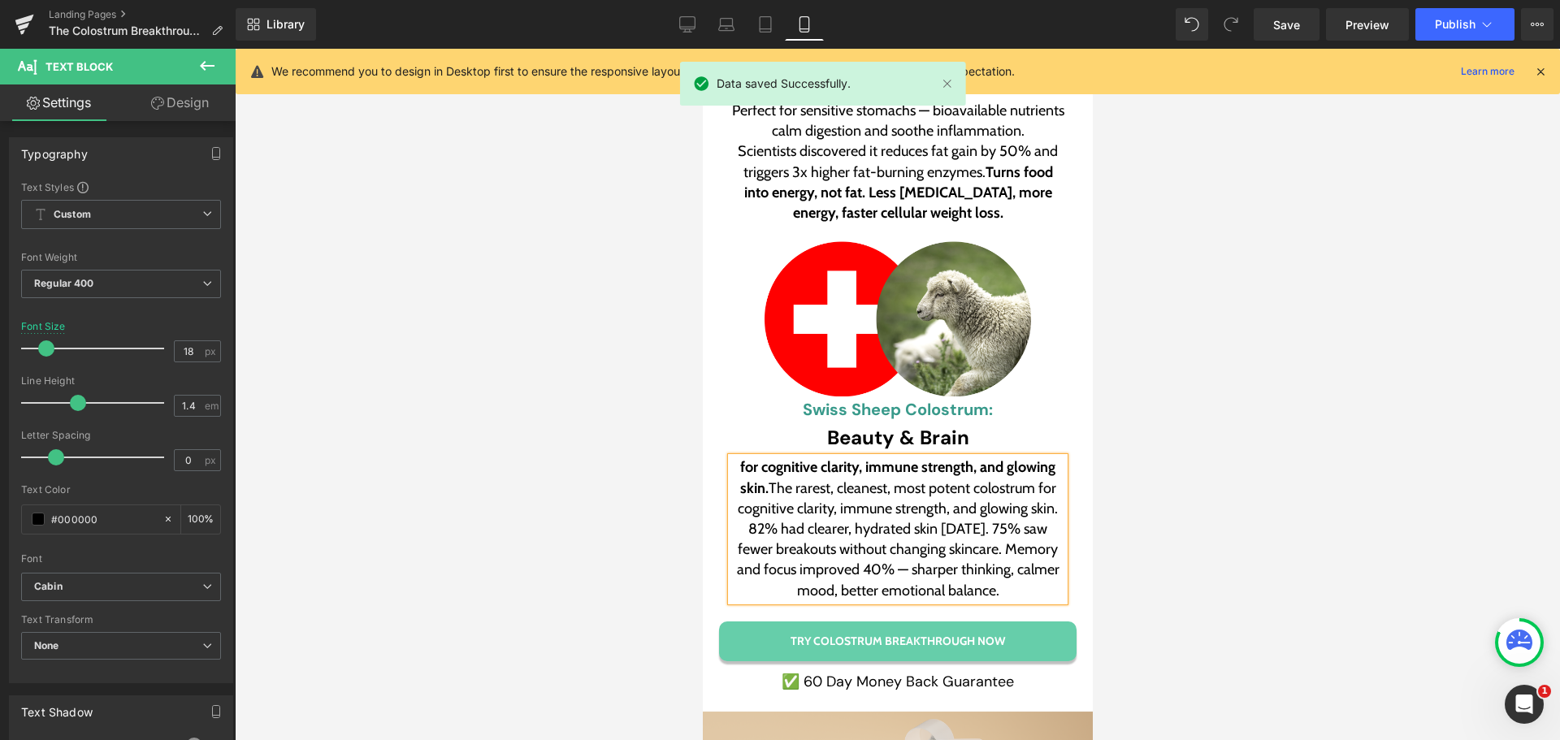
paste div
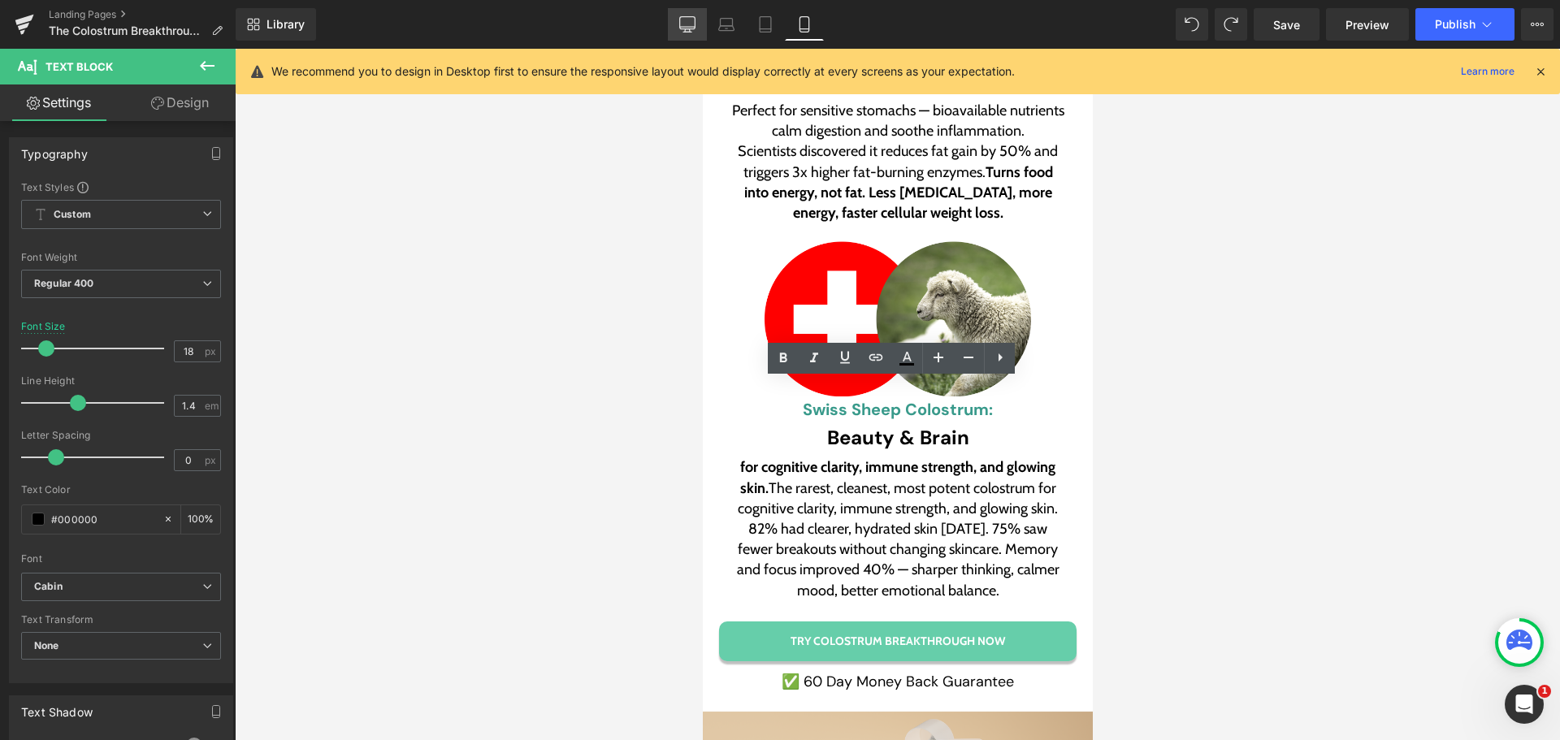
click at [682, 25] on icon at bounding box center [687, 24] width 16 height 16
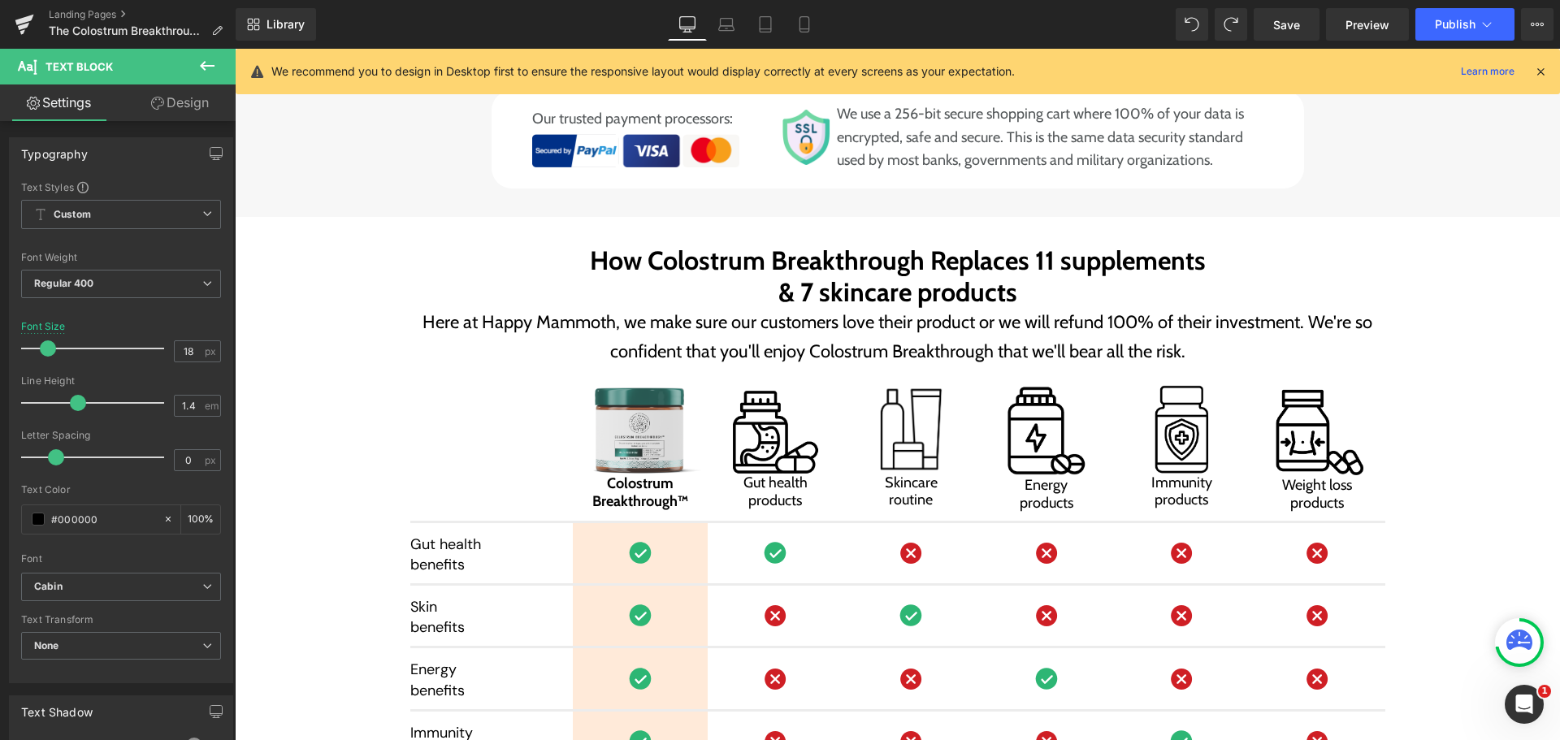
type input "19"
type input "100"
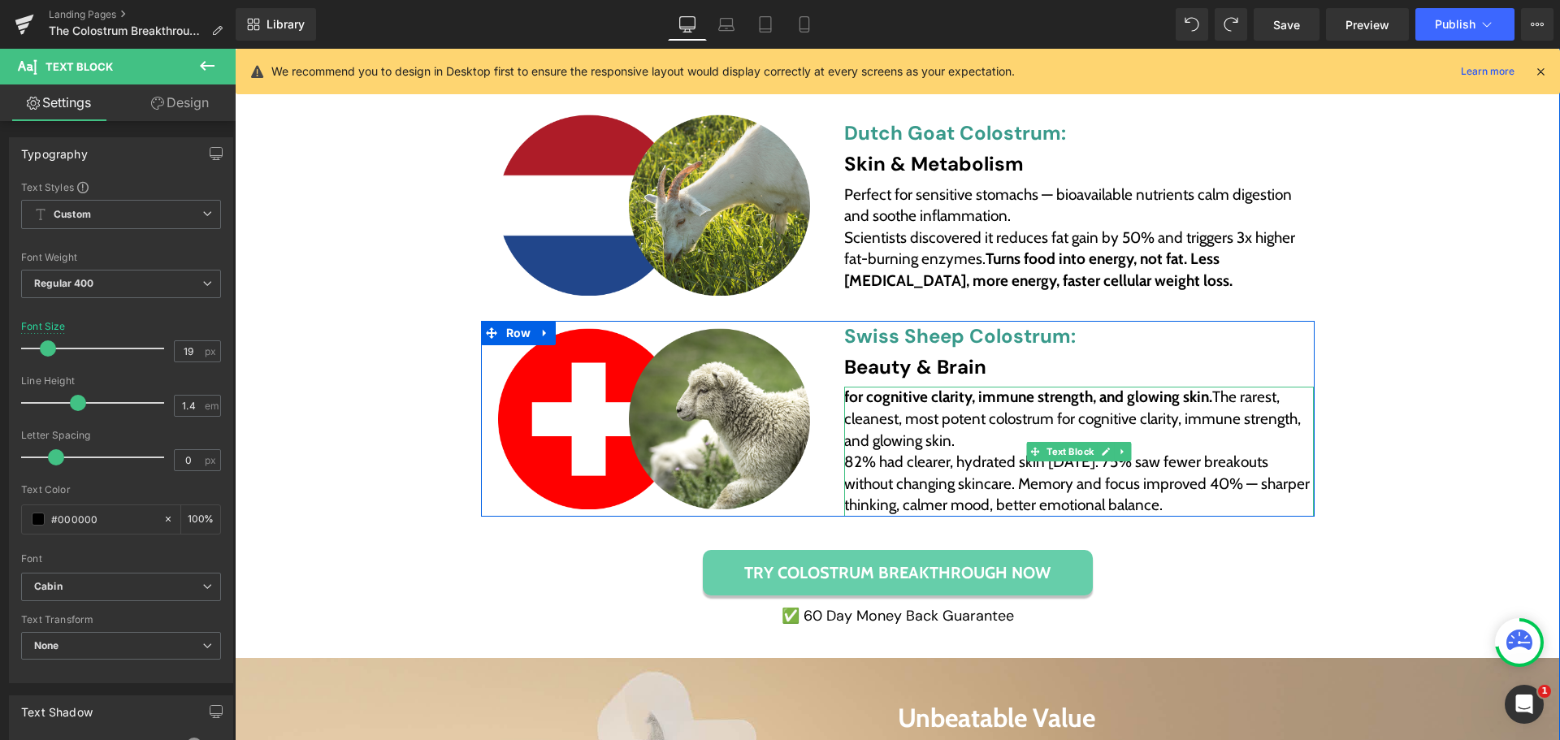
click at [996, 460] on span "82% had clearer, hydrated skin [DATE]. 75% saw fewer breakouts without changing…" at bounding box center [1078, 483] width 469 height 62
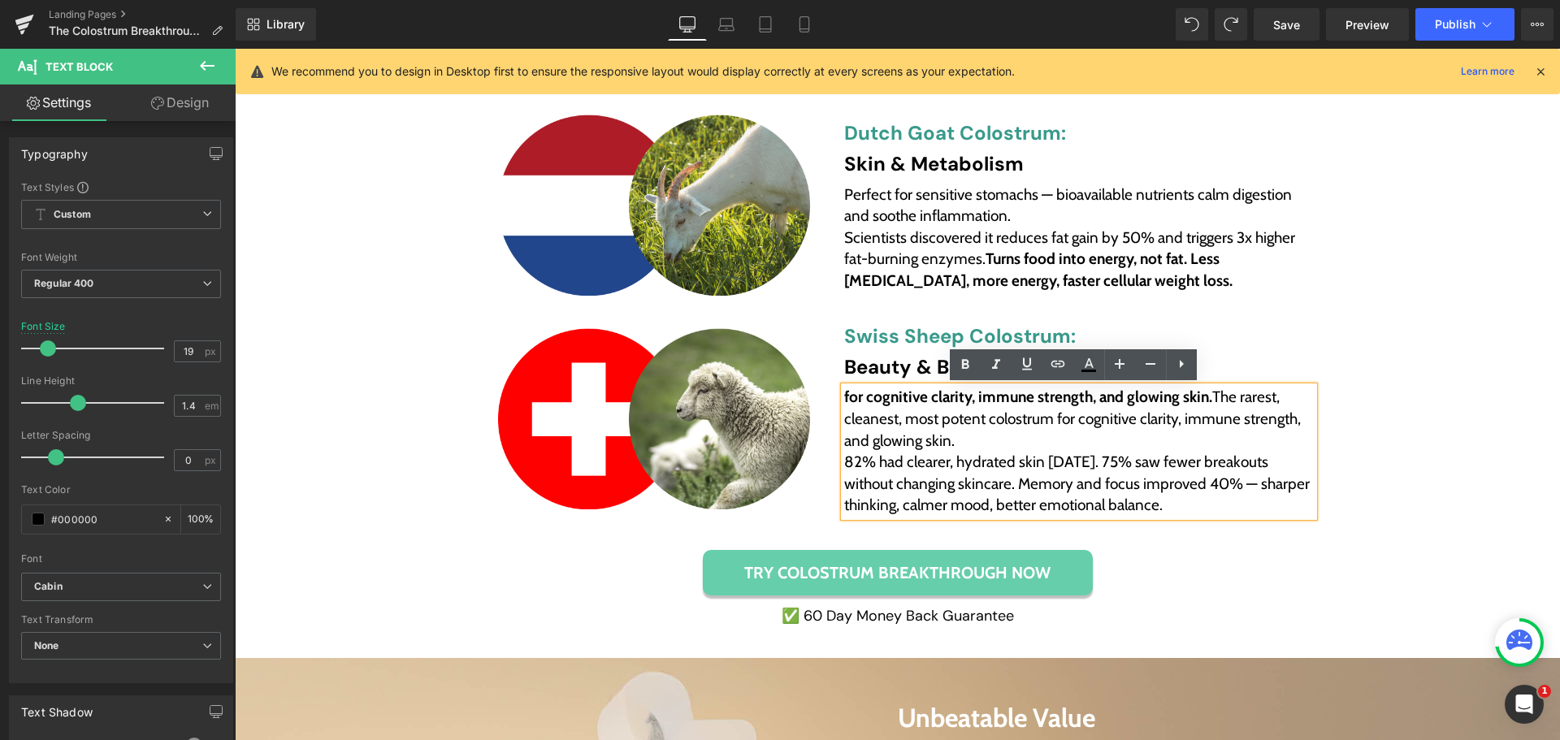
click at [1212, 397] on span "for cognitive clarity, immune strength, and glowing skin. The rarest, cleanest,…" at bounding box center [1074, 418] width 460 height 62
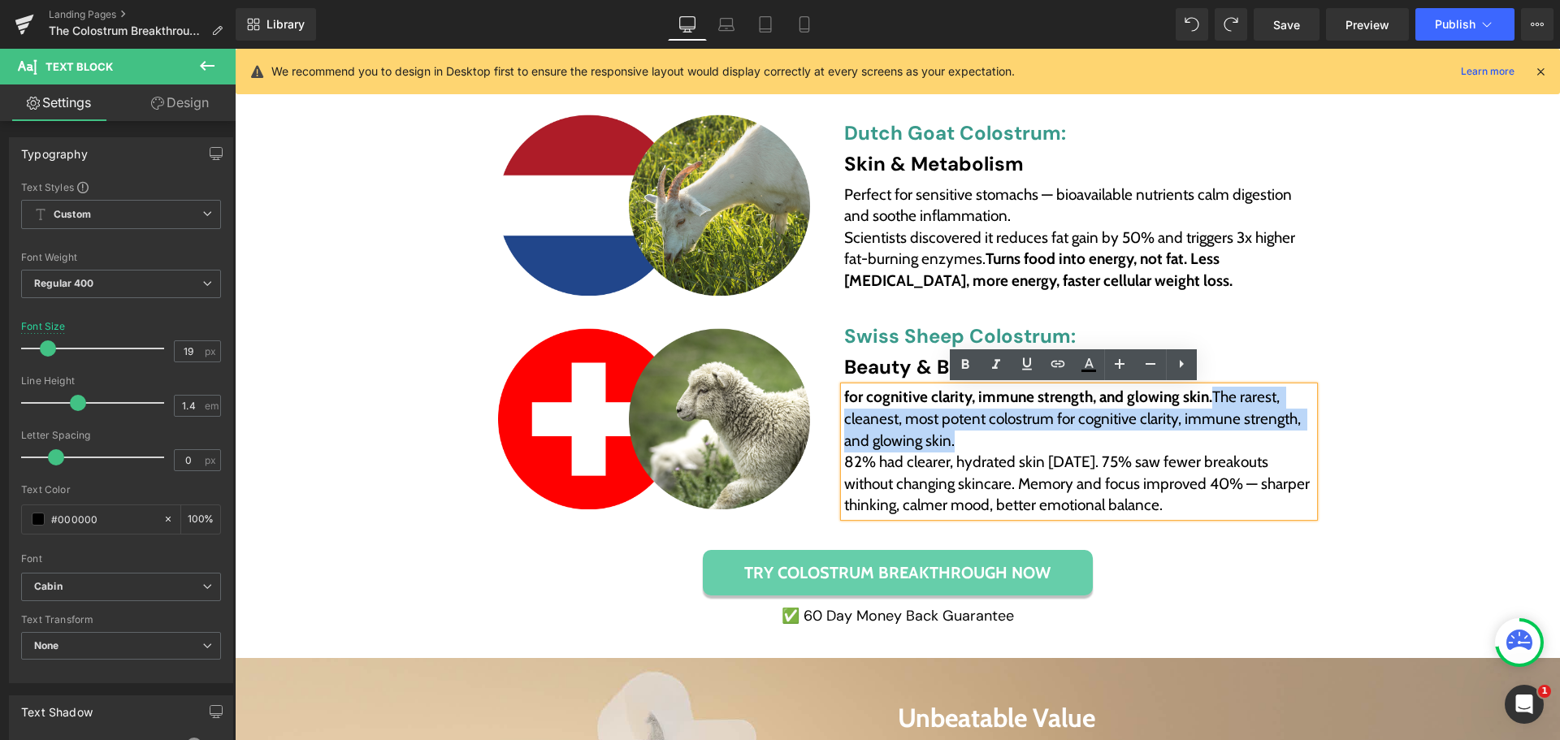
drag, startPoint x: 1205, startPoint y: 397, endPoint x: 1226, endPoint y: 439, distance: 46.1
click at [1226, 439] on div "for cognitive clarity, immune strength, and glowing skin. The rarest, cleanest,…" at bounding box center [1078, 419] width 469 height 65
click at [1238, 407] on div "for cognitive clarity, immune strength, and glowing skin. The rarest, cleanest,…" at bounding box center [1078, 419] width 469 height 65
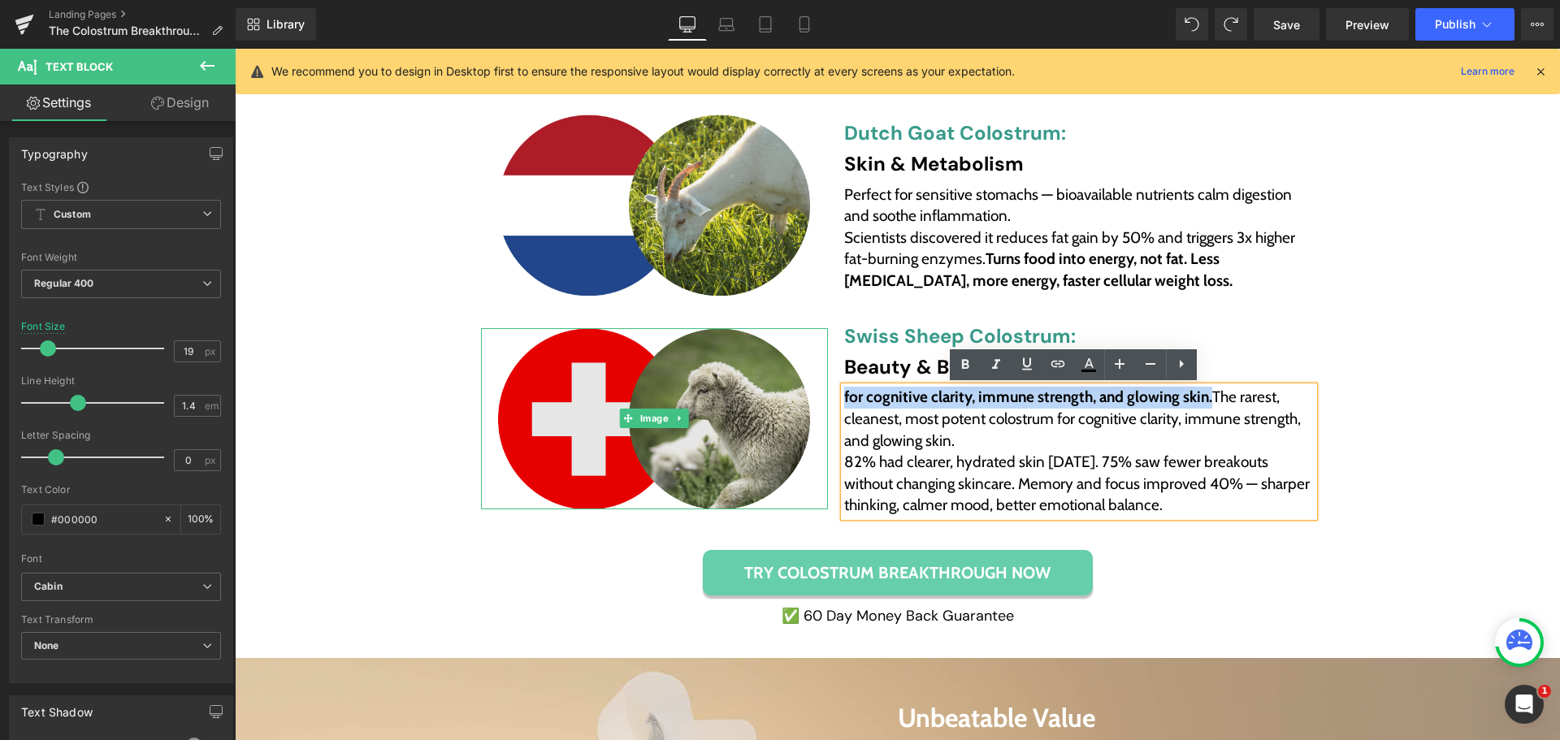
drag, startPoint x: 1206, startPoint y: 398, endPoint x: 749, endPoint y: 404, distance: 457.3
click at [749, 404] on div "Image Swiss Sheep Colostrum: Beauty & Brain Heading Swiss Sheep Colostrum: Head…" at bounding box center [897, 419] width 833 height 196
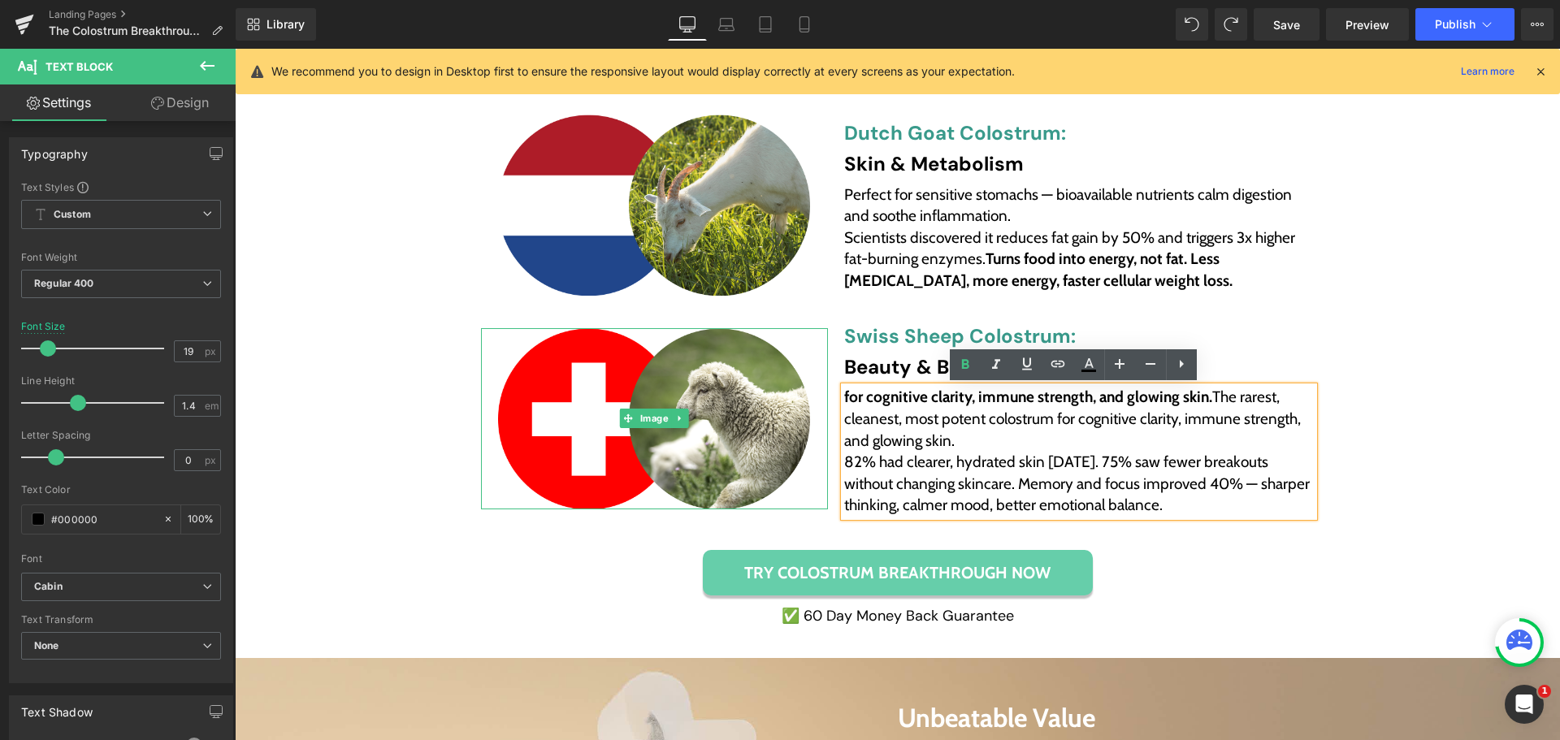
scroll to position [4744, 0]
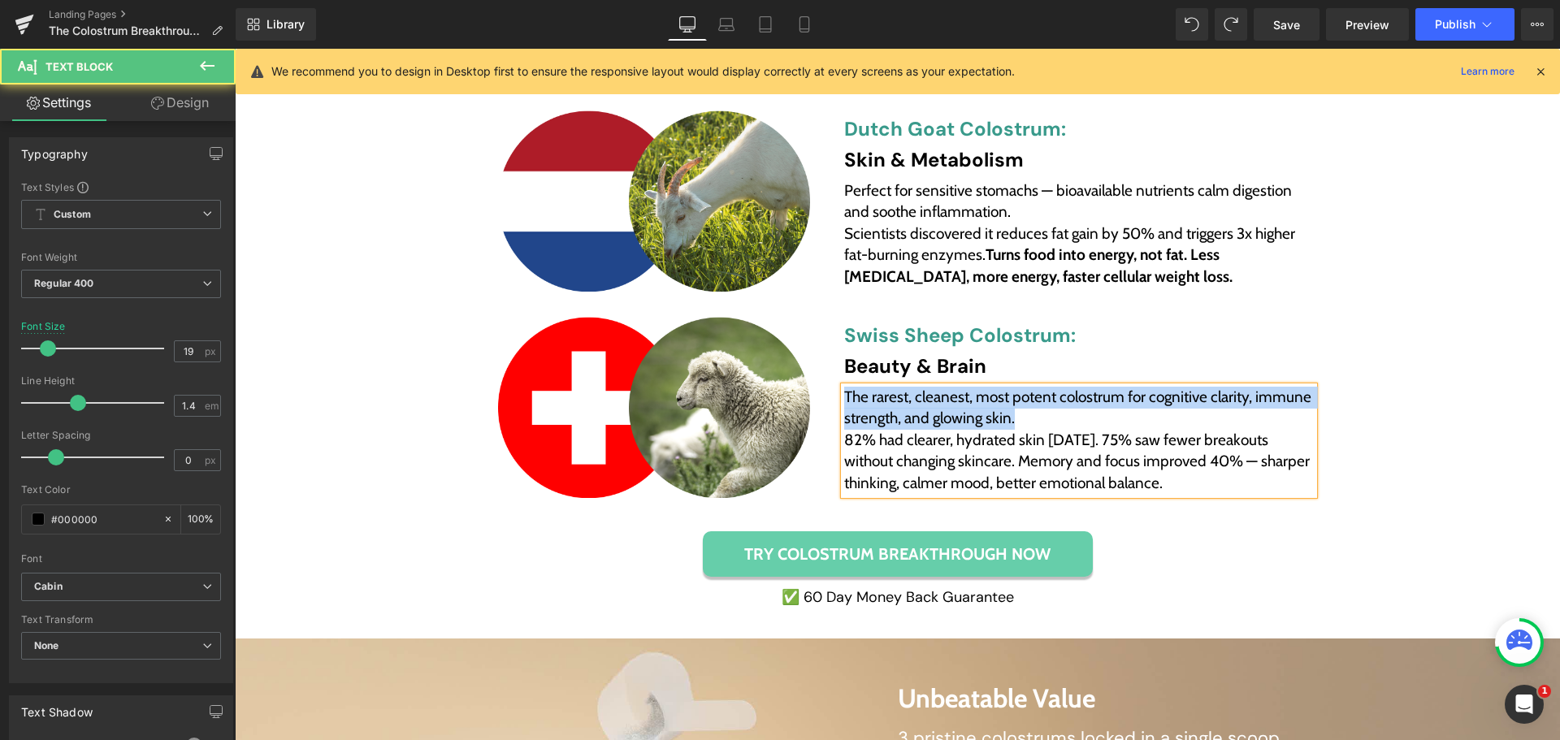
click at [1045, 422] on div "The rarest, cleanest, most potent colostrum for cognitive clarity, immune stren…" at bounding box center [1078, 408] width 469 height 43
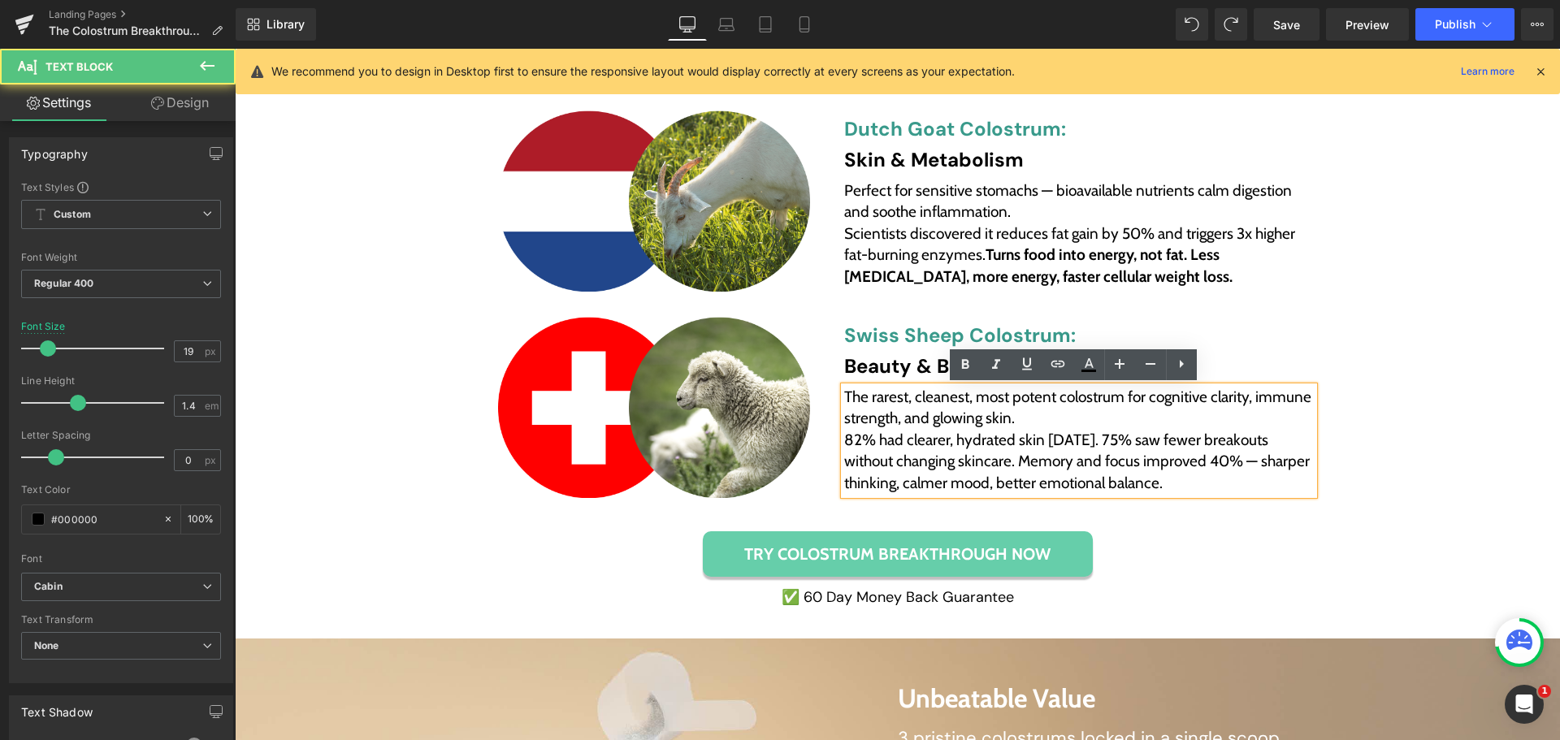
click at [1048, 431] on span "82% had clearer, hydrated skin [DATE]. 75% saw fewer breakouts without changing…" at bounding box center [1078, 462] width 469 height 62
click at [1264, 406] on div "The rarest, cleanest, most potent colostrum for cognitive clarity, immune stren…" at bounding box center [1078, 408] width 469 height 43
drag, startPoint x: 1141, startPoint y: 403, endPoint x: 1136, endPoint y: 419, distance: 17.0
click at [1142, 404] on span "The rarest, cleanest, most potent colostrum for cognitive clarity, immune stren…" at bounding box center [1079, 407] width 470 height 41
click at [1119, 413] on div "The rarest, cleanest, most potent colostrum for cognitive clarity, immune stren…" at bounding box center [1078, 408] width 469 height 43
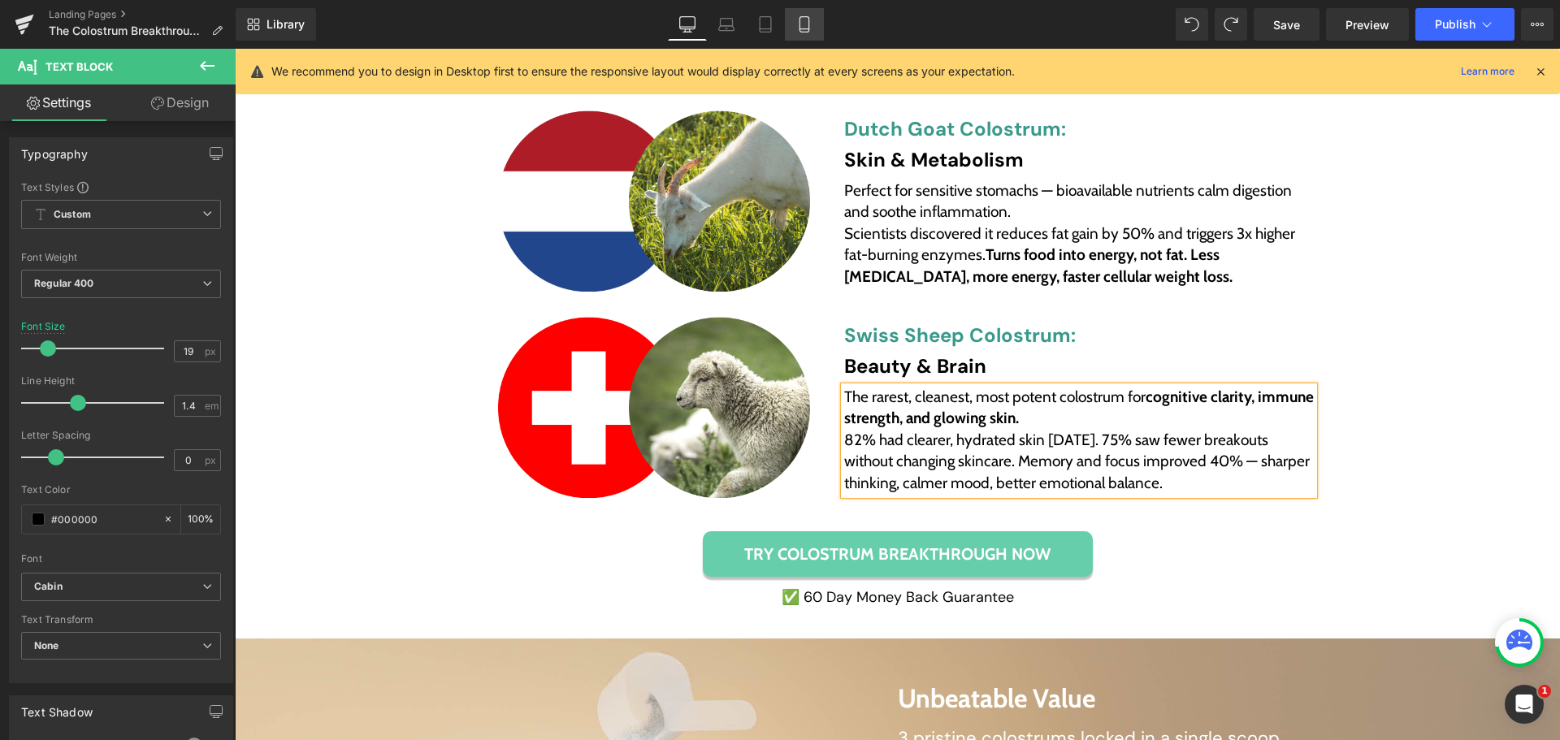
click at [819, 23] on link "Mobile" at bounding box center [804, 24] width 39 height 32
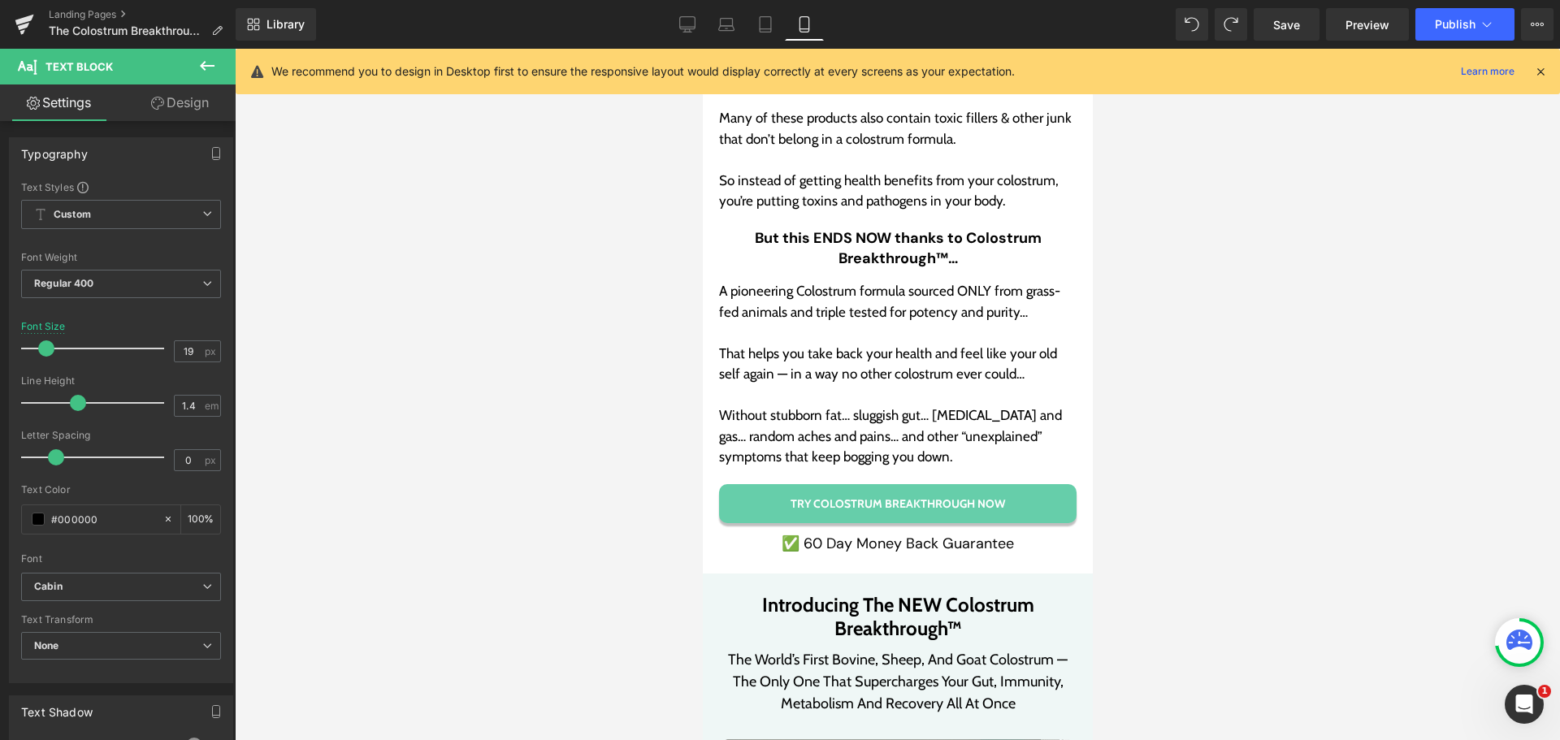
type input "18"
type input "100"
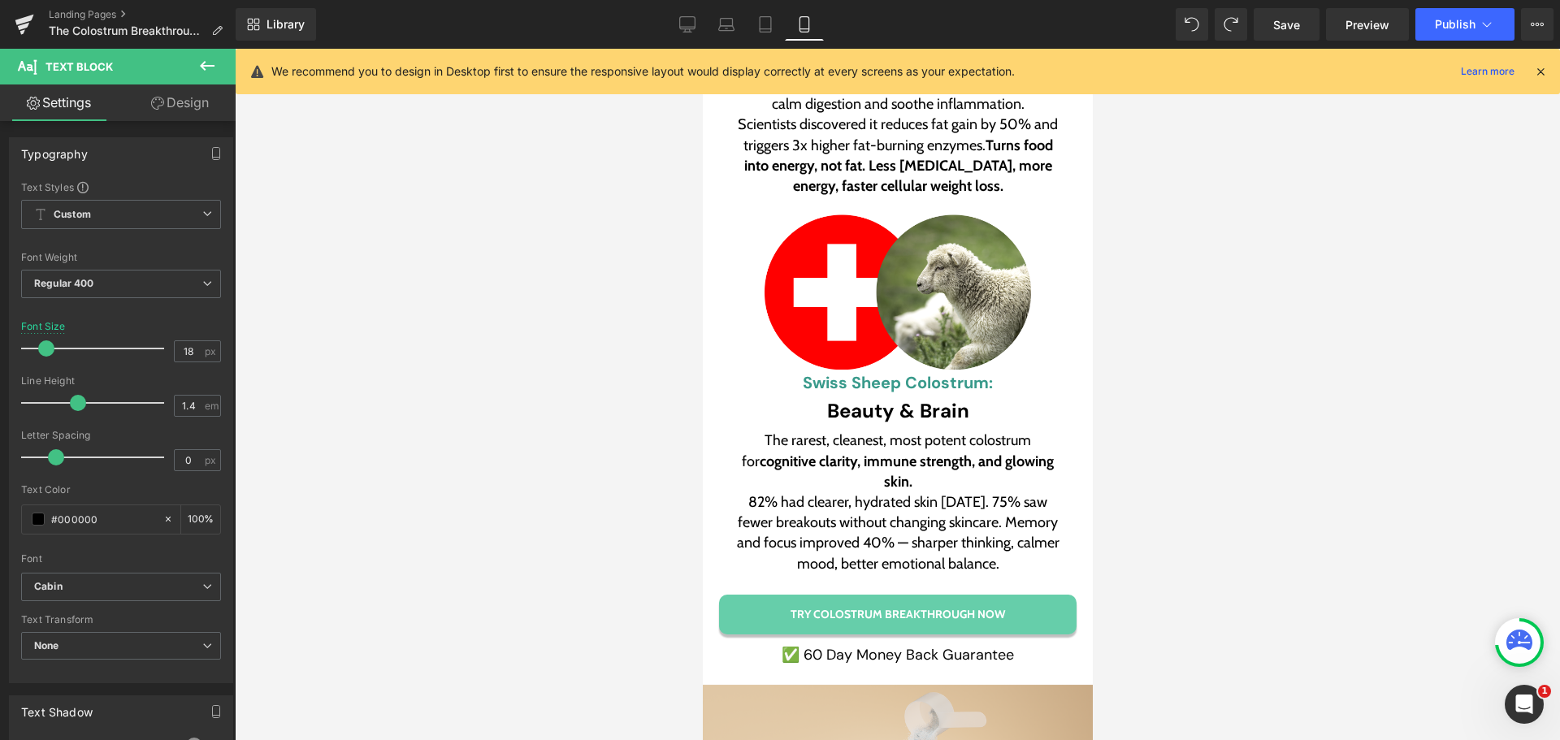
scroll to position [7456, 0]
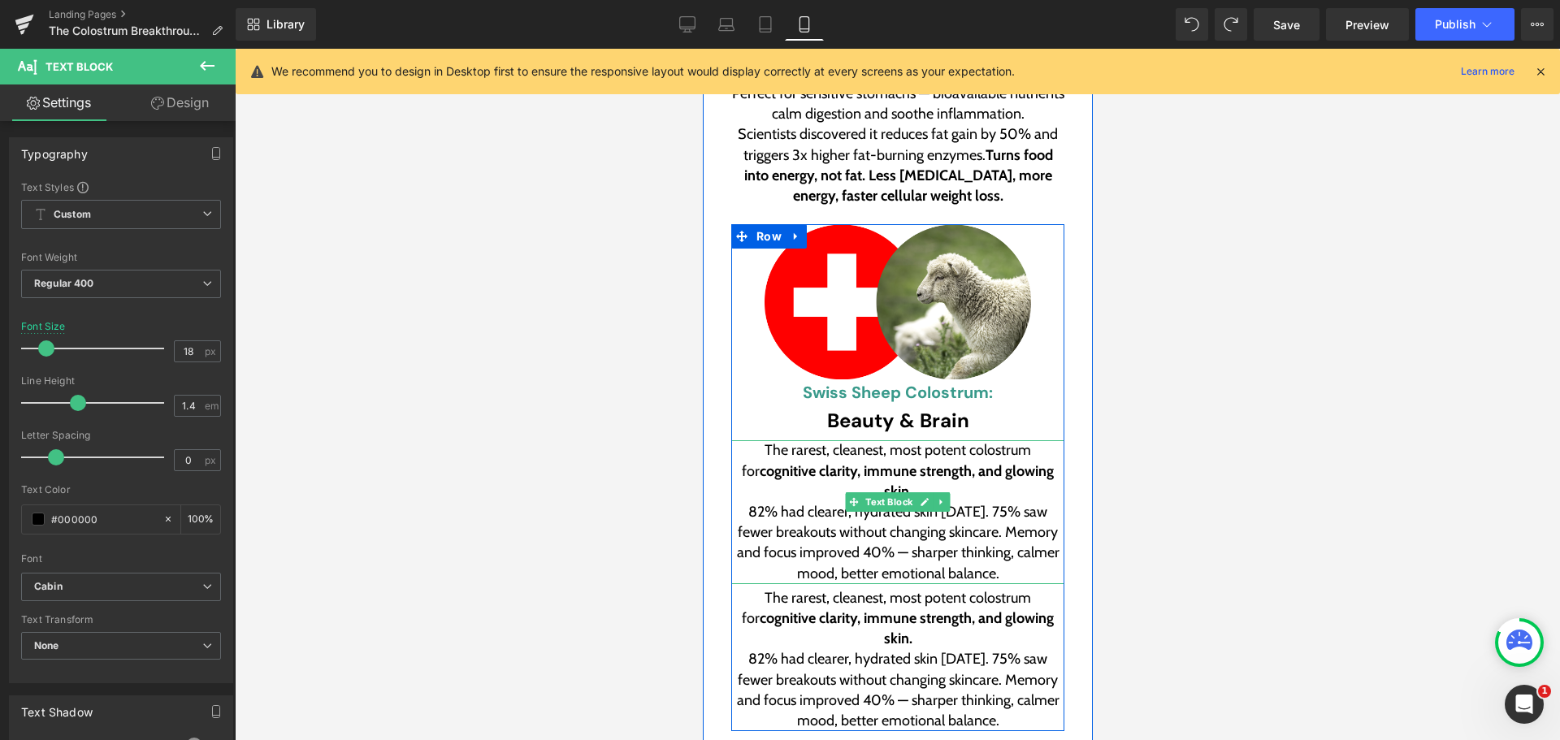
click at [799, 503] on span "82% had clearer, hydrated skin [DATE]. 75% saw fewer breakouts without changing…" at bounding box center [899, 543] width 326 height 80
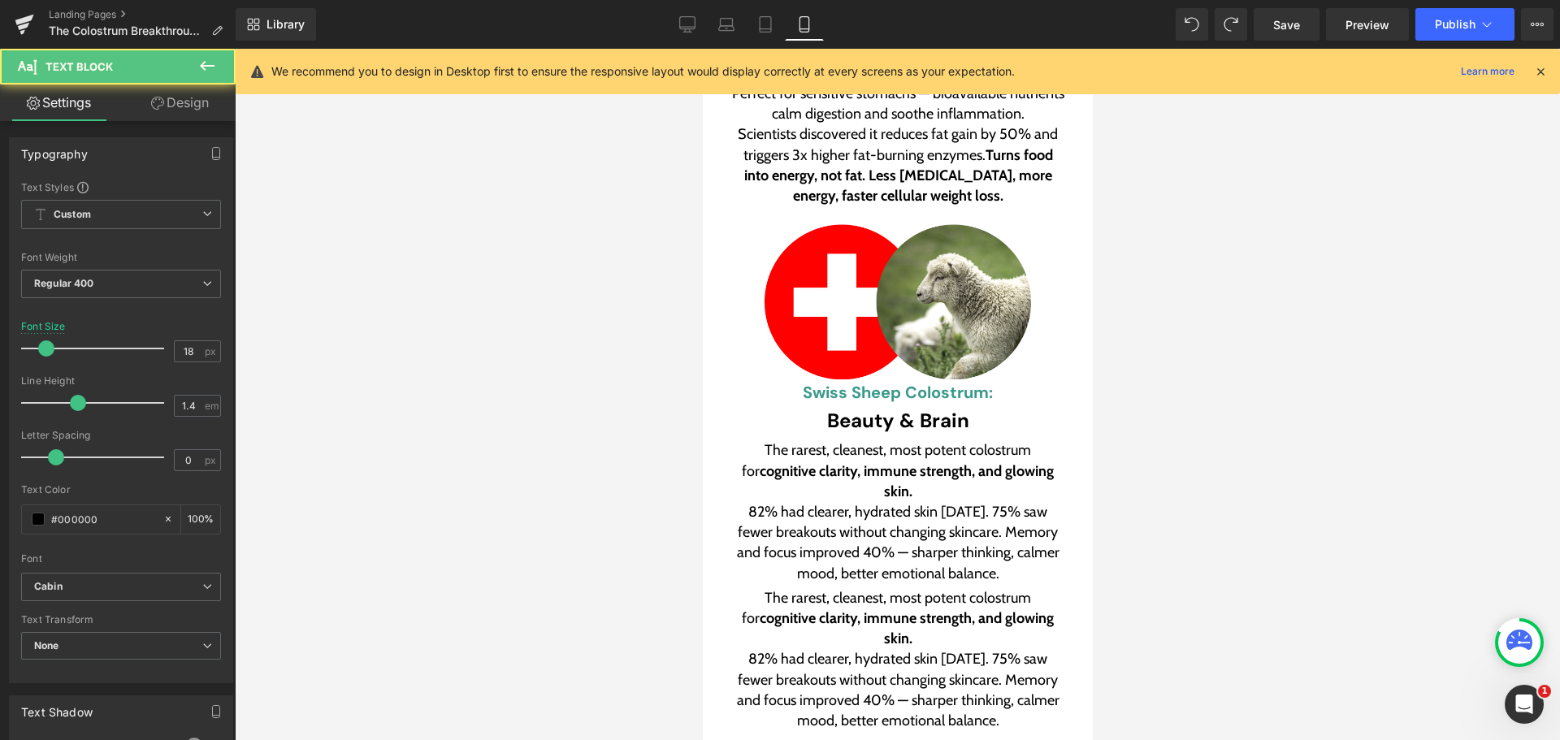
click at [154, 100] on icon at bounding box center [157, 103] width 13 height 13
click at [0, 0] on div "Visibility" at bounding box center [0, 0] width 0 height 0
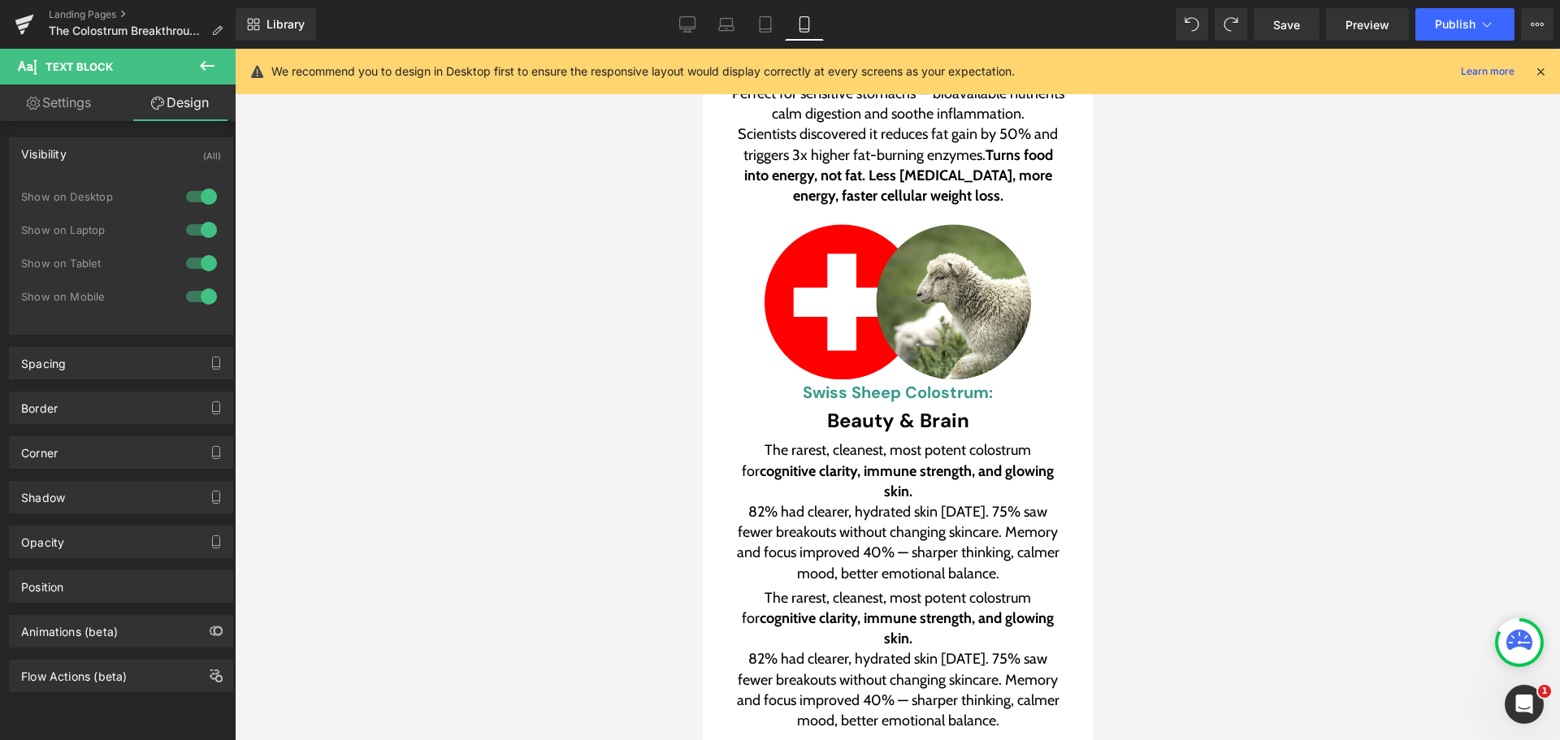
click at [201, 298] on div at bounding box center [201, 296] width 39 height 26
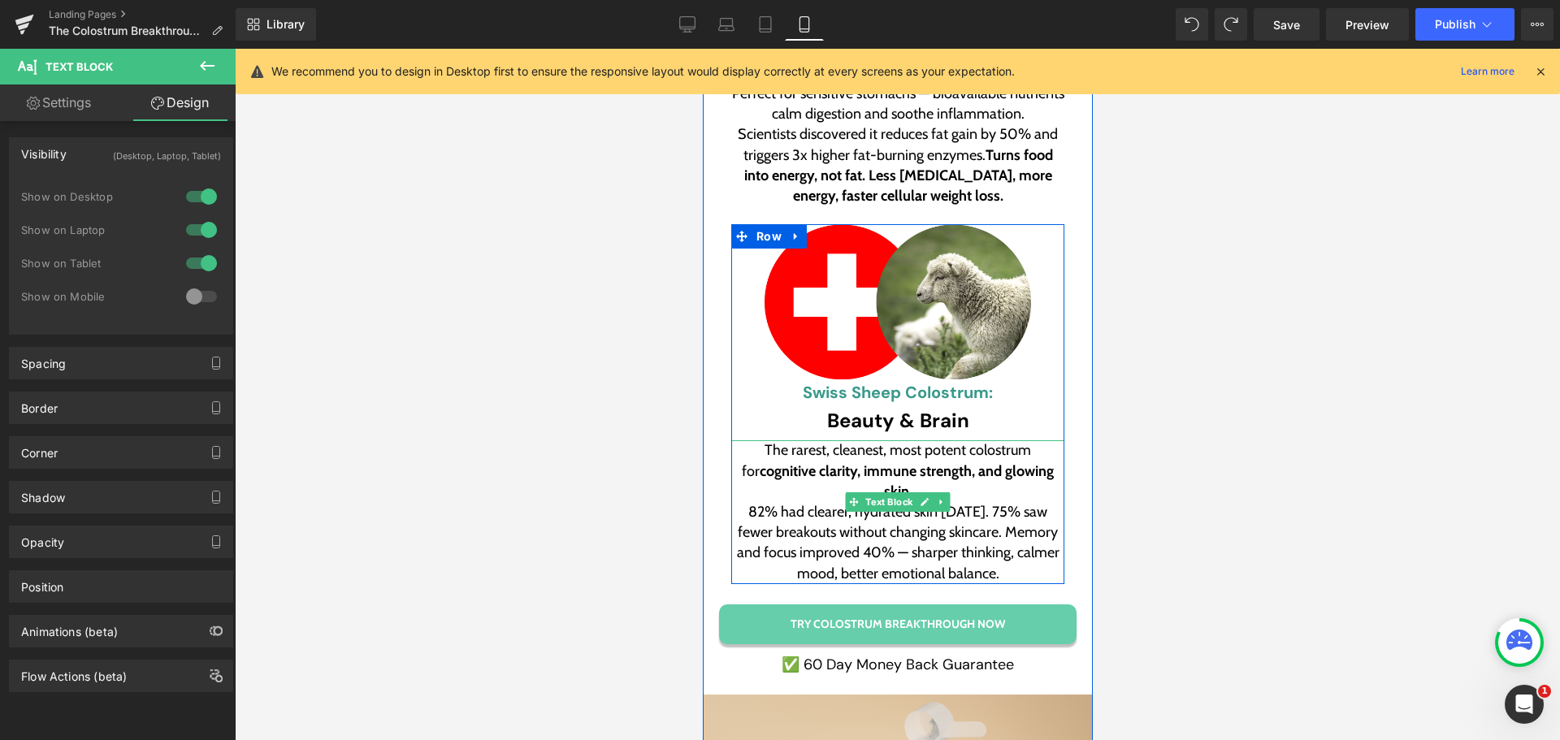
click at [818, 503] on span "82% had clearer, hydrated skin [DATE]. 75% saw fewer breakouts without changing…" at bounding box center [899, 543] width 326 height 80
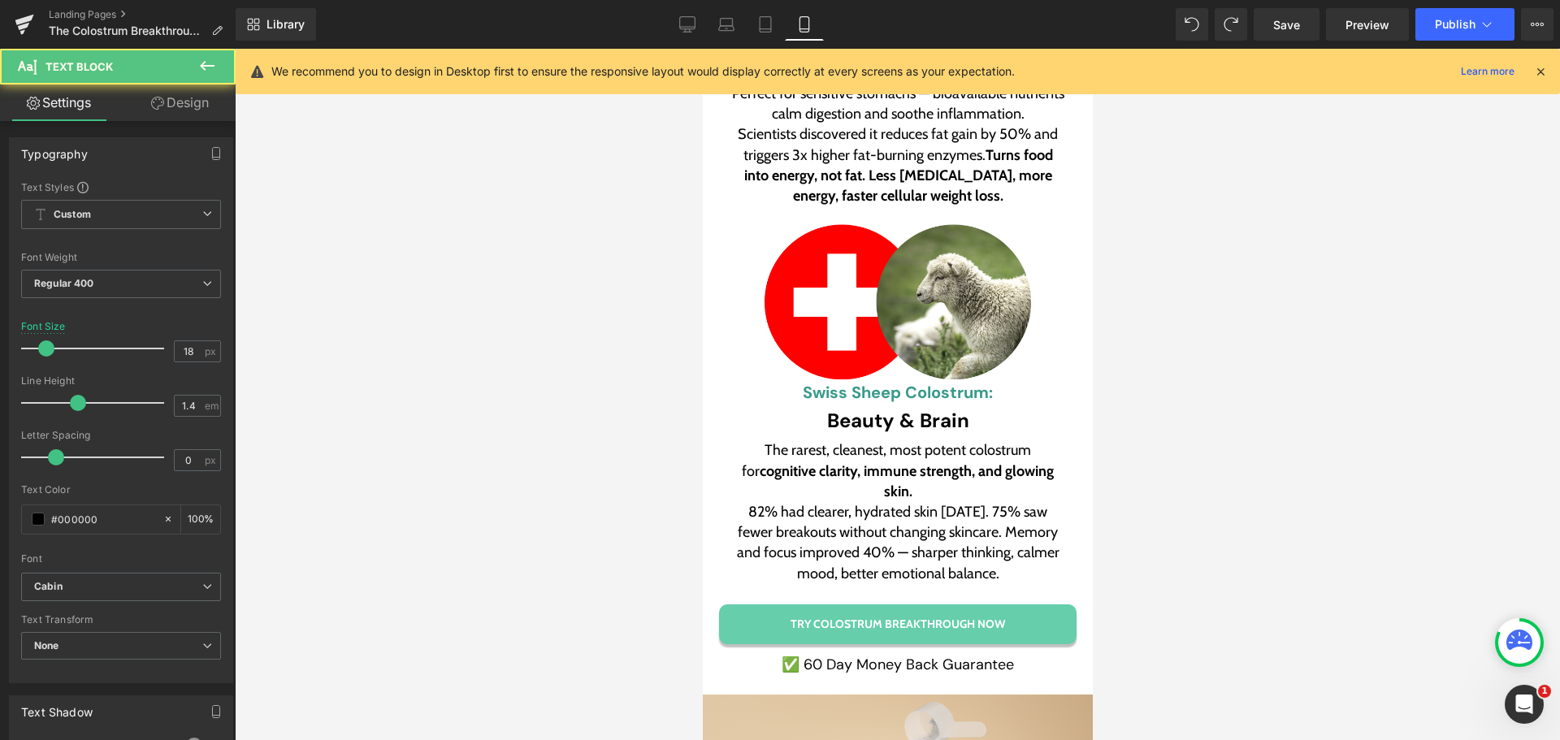
click at [201, 111] on link "Design" at bounding box center [180, 102] width 118 height 37
click at [0, 0] on div "Visibility" at bounding box center [0, 0] width 0 height 0
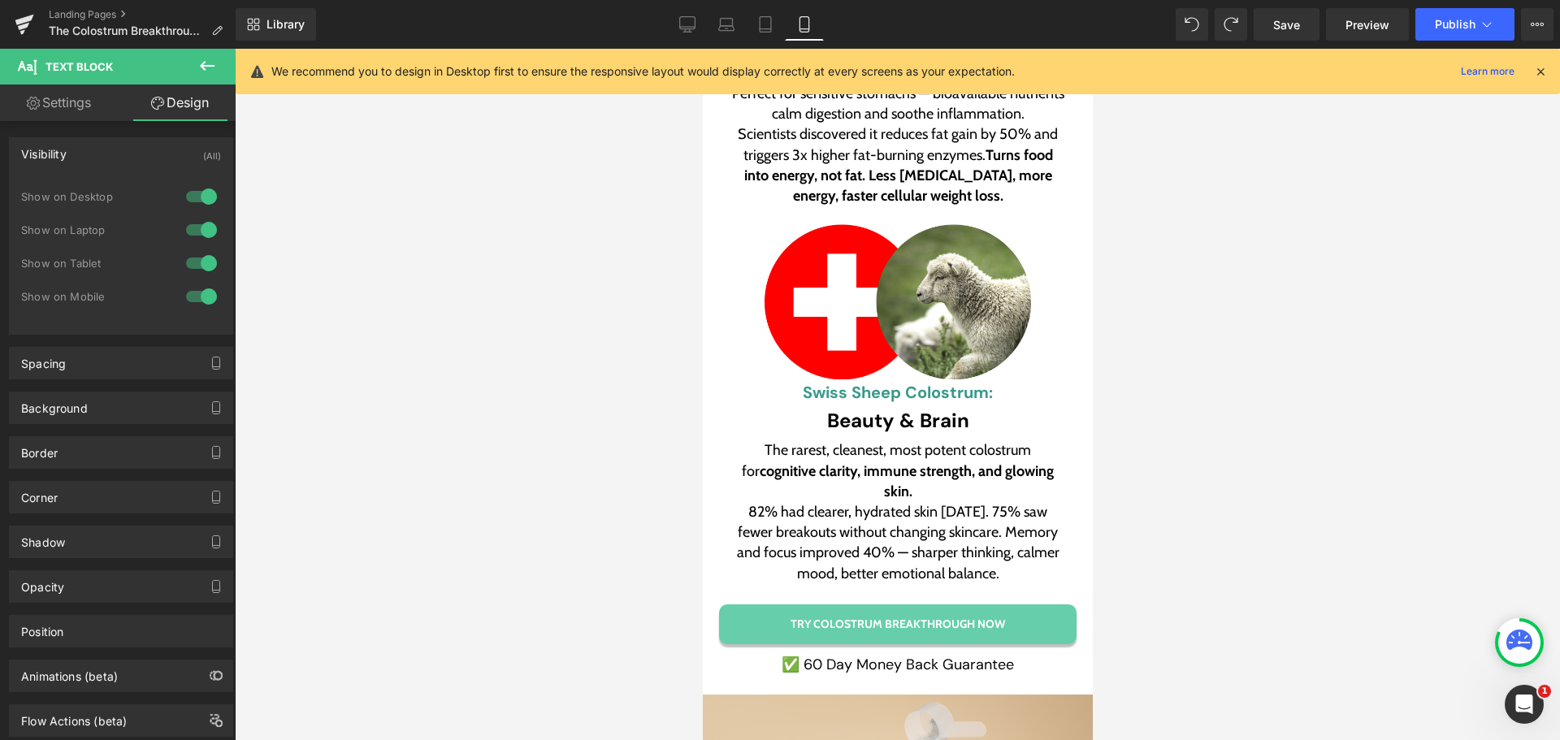
drag, startPoint x: 188, startPoint y: 198, endPoint x: 190, endPoint y: 216, distance: 17.9
click at [188, 198] on div at bounding box center [201, 197] width 39 height 26
click at [193, 223] on div at bounding box center [201, 230] width 39 height 26
click at [190, 257] on div at bounding box center [201, 263] width 39 height 26
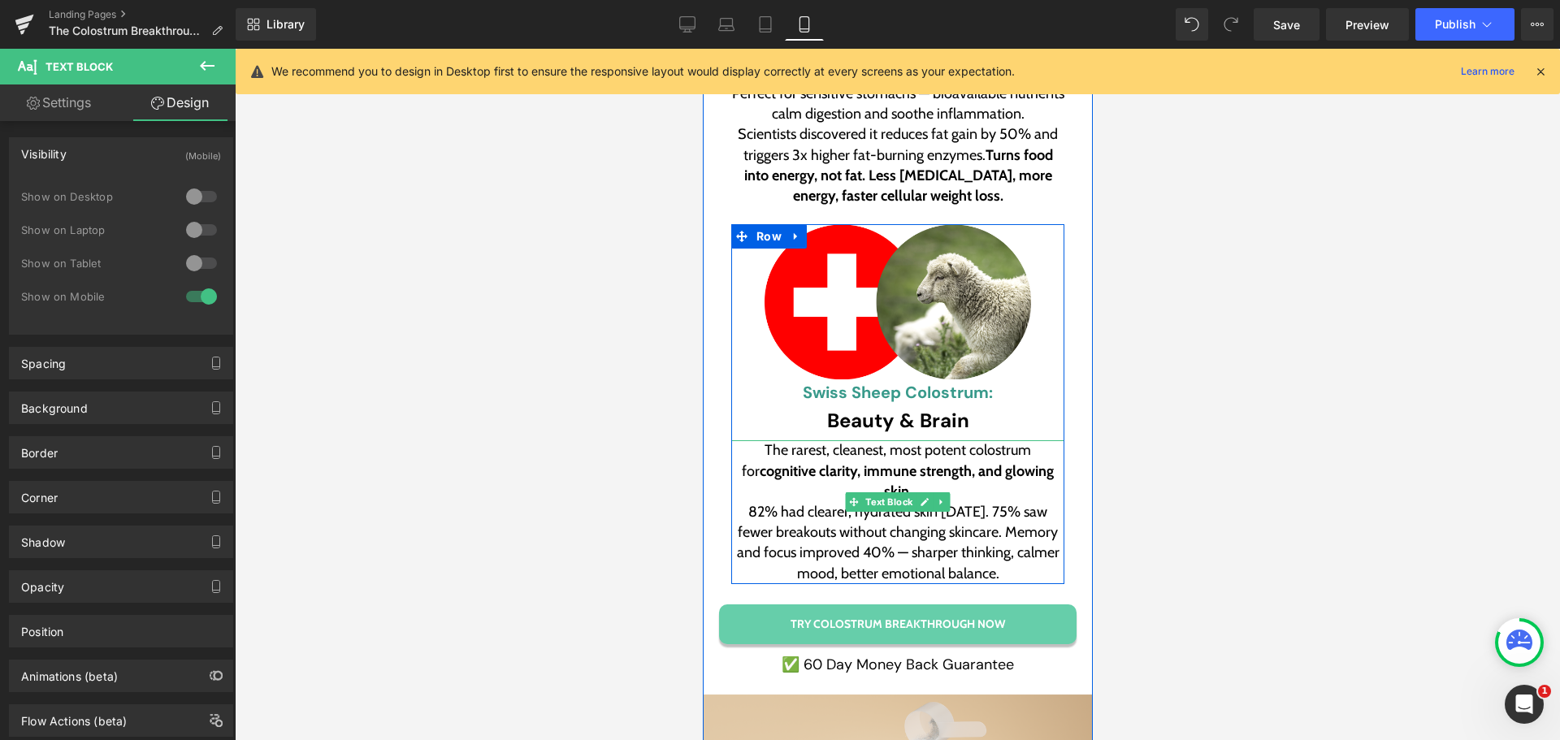
click at [777, 503] on span "82% had clearer, hydrated skin [DATE]. 75% saw fewer breakouts without changing…" at bounding box center [899, 543] width 326 height 80
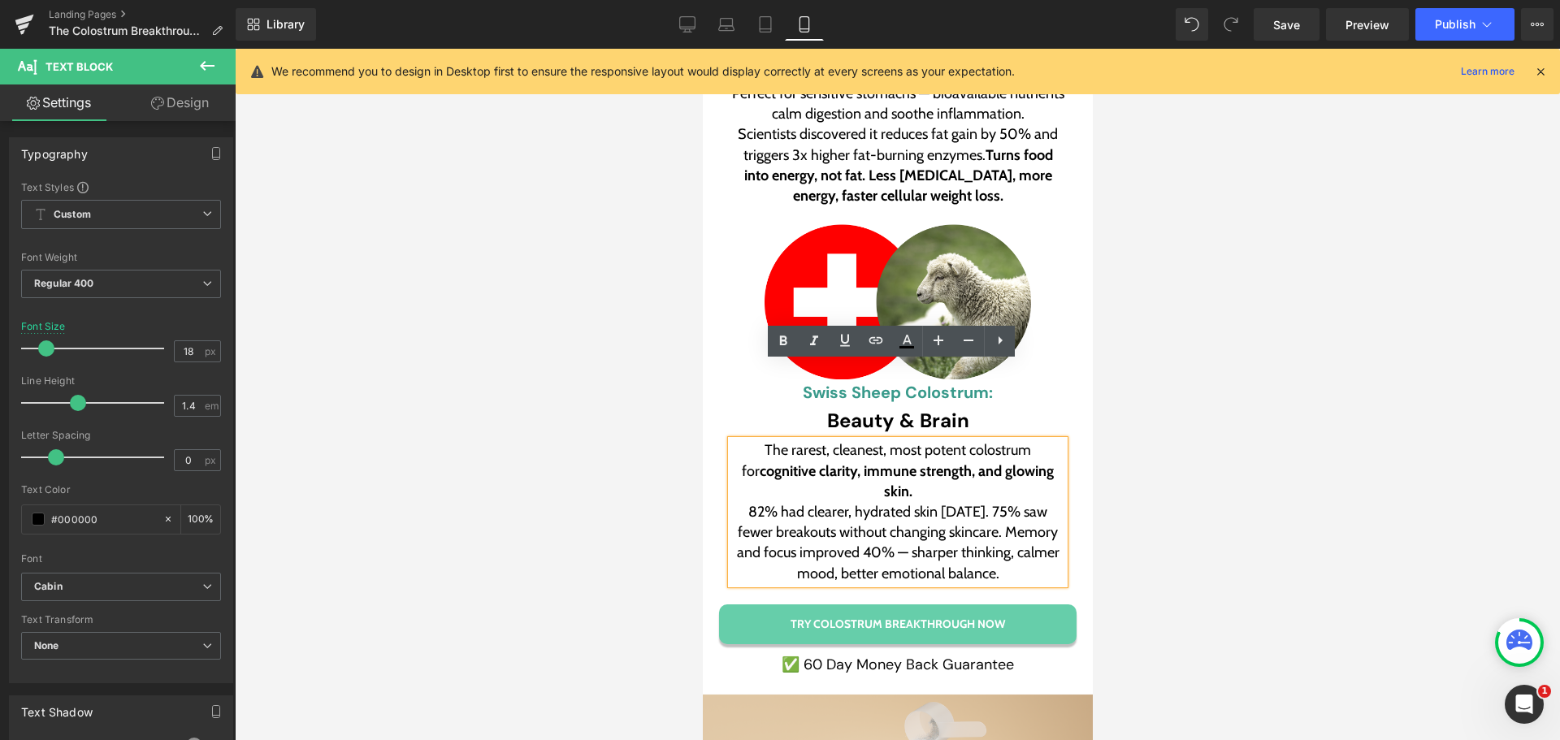
click at [736, 503] on span "82% had clearer, hydrated skin [DATE]. 75% saw fewer breakouts without changing…" at bounding box center [899, 543] width 326 height 80
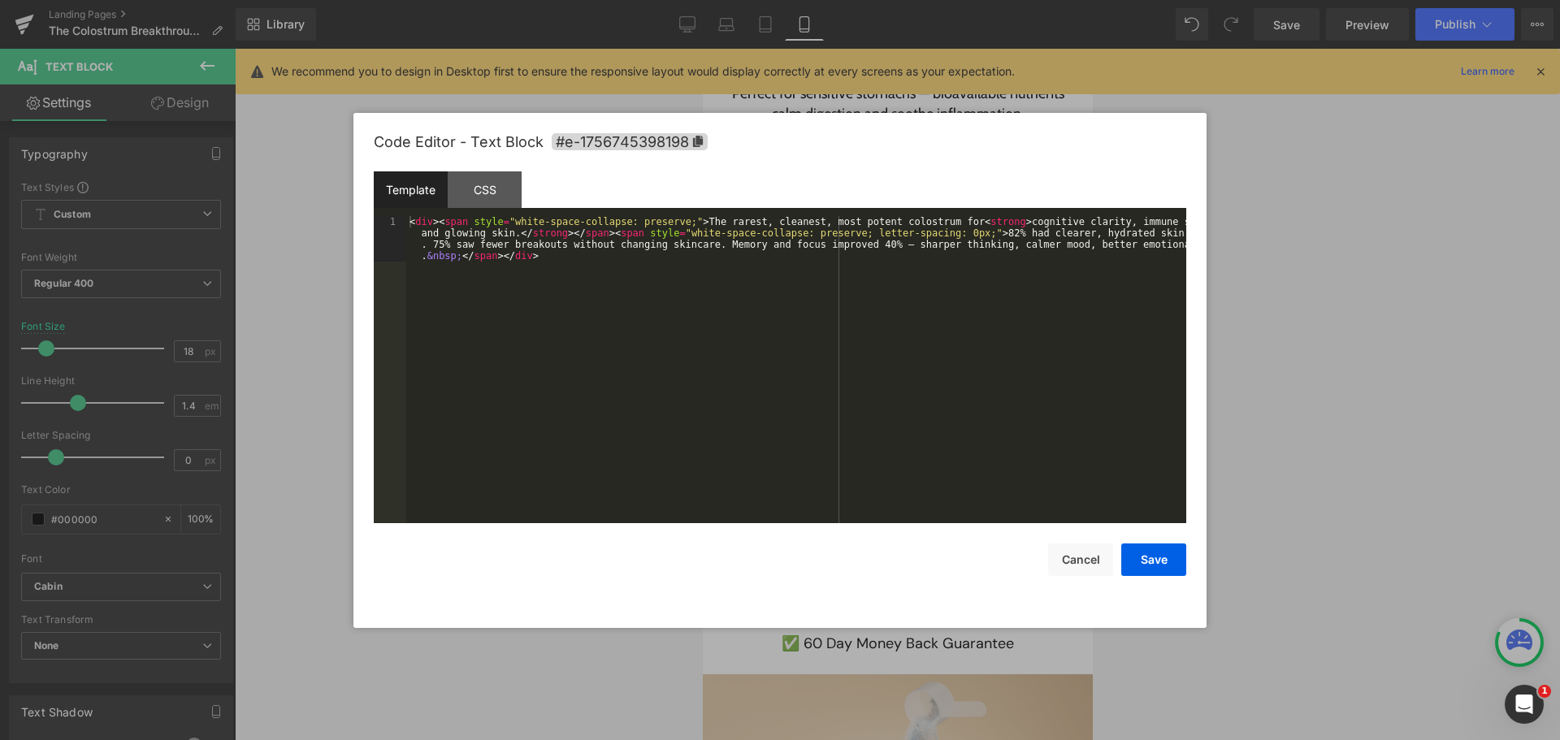
click at [832, 0] on div "Heading You are previewing how the will restyle your page. You can not edit Ele…" at bounding box center [780, 0] width 1560 height 0
drag, startPoint x: 563, startPoint y: 234, endPoint x: 962, endPoint y: 232, distance: 398.8
click at [962, 232] on div "< div > < span style = "white-space-collapse: preserve;" > The rarest, cleanest…" at bounding box center [796, 415] width 780 height 398
click at [1149, 553] on button "Save" at bounding box center [1153, 559] width 65 height 32
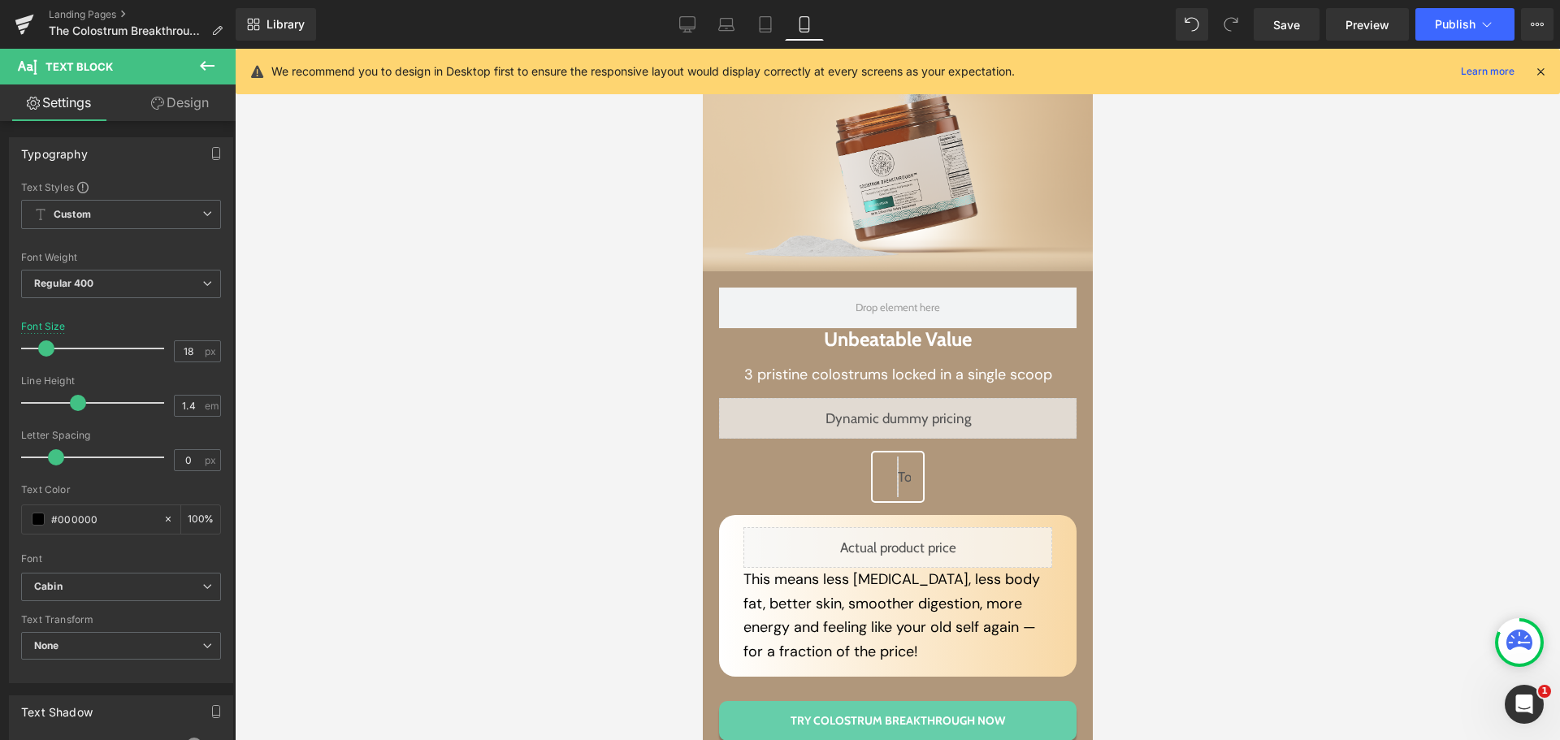
scroll to position [8024, 0]
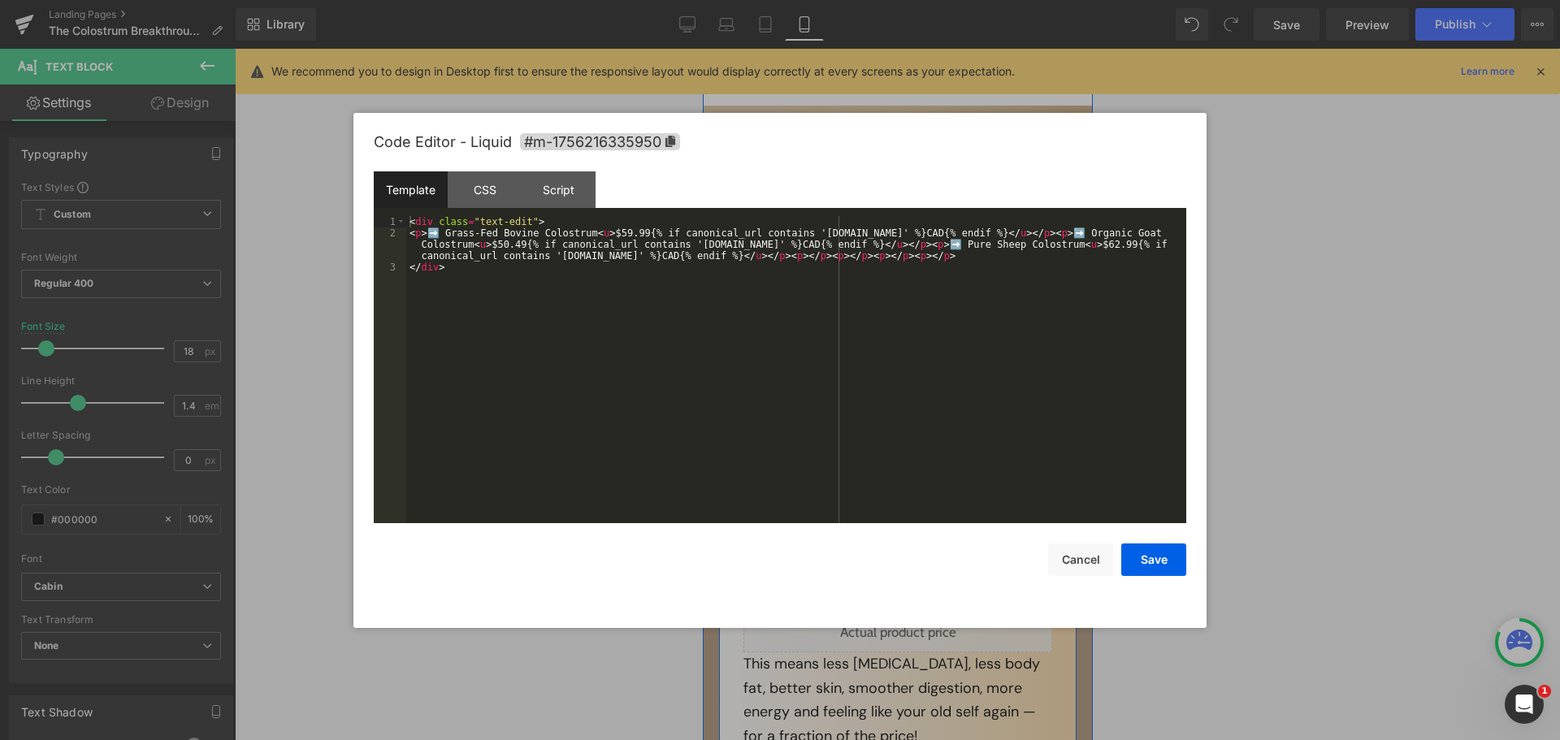
click at [910, 482] on div "Liquid" at bounding box center [896, 502] width 357 height 41
click at [573, 217] on div "< div class = "text-edit" > < p > ➡️ Grass-Fed Bovine Colostrum < u > $59.99{% …" at bounding box center [796, 381] width 780 height 330
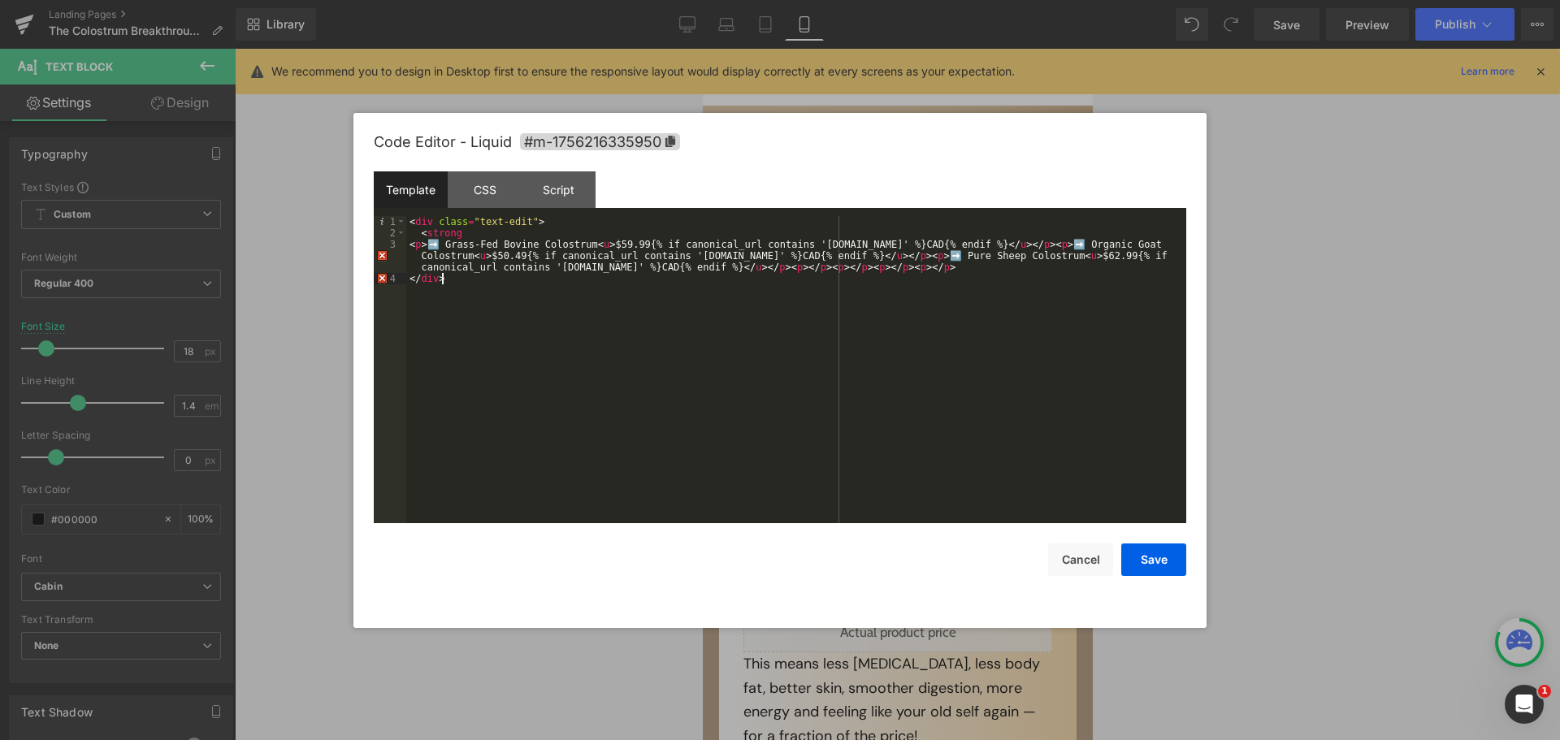
click at [1000, 278] on div "< div class = "text-edit" > < strong < p > ➡️ Grass-Fed Bovine Colostrum < u > …" at bounding box center [796, 381] width 780 height 330
click at [1002, 266] on div "< div class = "text-edit" > < strong < p > ➡️ Grass-Fed Bovine Colostrum < u > …" at bounding box center [796, 381] width 780 height 330
click at [448, 231] on div "< div class = "text-edit" > < strong < p > ➡️ Grass-Fed Bovine Colostrum < u > …" at bounding box center [796, 381] width 780 height 330
click at [548, 240] on div "< div class = "text-edit" > < strong > </ strong > < p > ➡️ Grass-Fed Bovine Co…" at bounding box center [796, 381] width 780 height 330
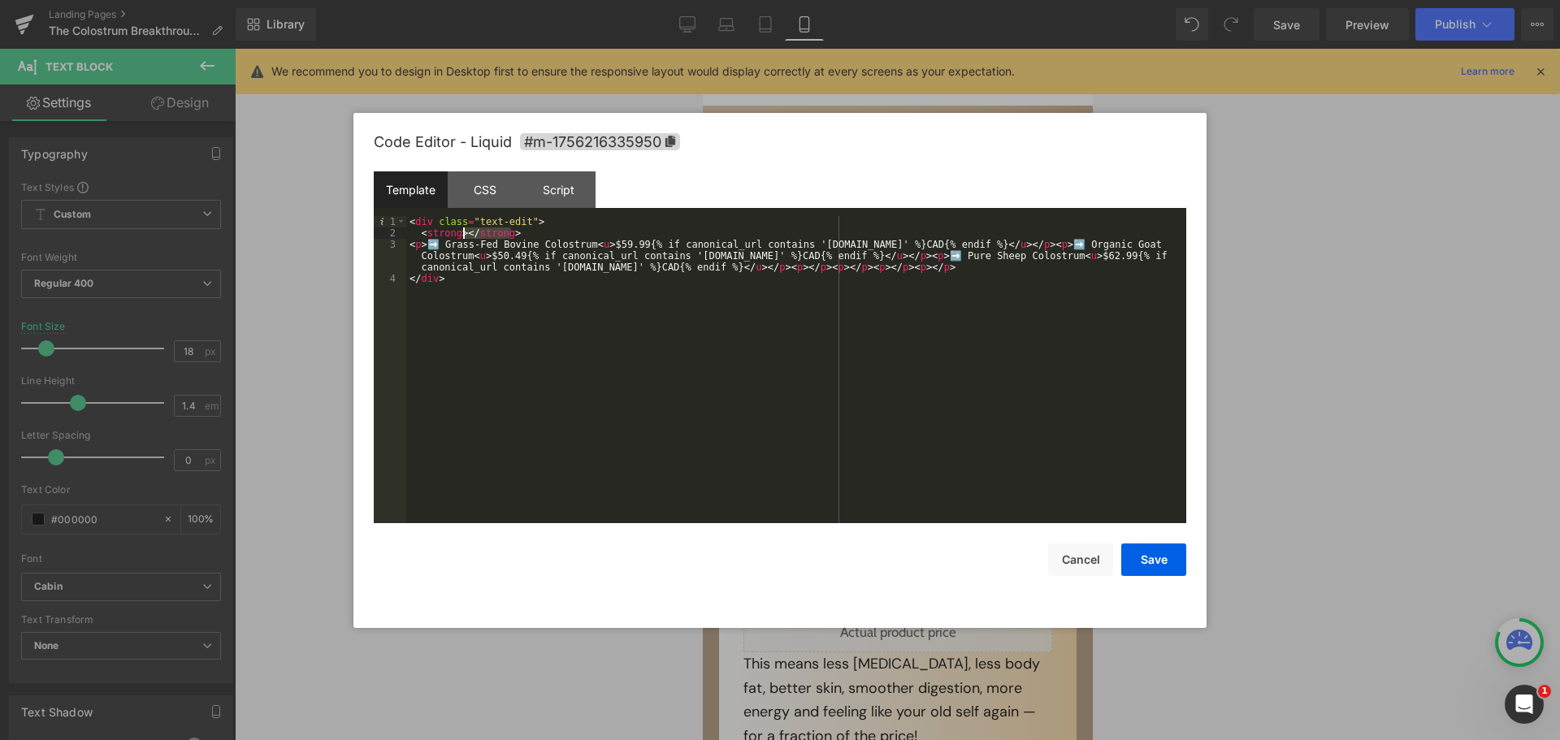
drag, startPoint x: 537, startPoint y: 231, endPoint x: 465, endPoint y: 238, distance: 72.6
click at [465, 238] on div "< div class = "text-edit" > < strong > </ strong > < p > ➡️ Grass-Fed Bovine Co…" at bounding box center [796, 381] width 780 height 330
click at [1019, 273] on div "< div class = "text-edit" > < strong > < p > ➡️ Grass-Fed Bovine Colostrum < u …" at bounding box center [796, 381] width 780 height 330
click at [983, 264] on div "< div class = "text-edit" > < strong > < p > ➡️ Grass-Fed Bovine Colostrum < u …" at bounding box center [796, 381] width 780 height 330
click at [1149, 573] on button "Save" at bounding box center [1153, 559] width 65 height 32
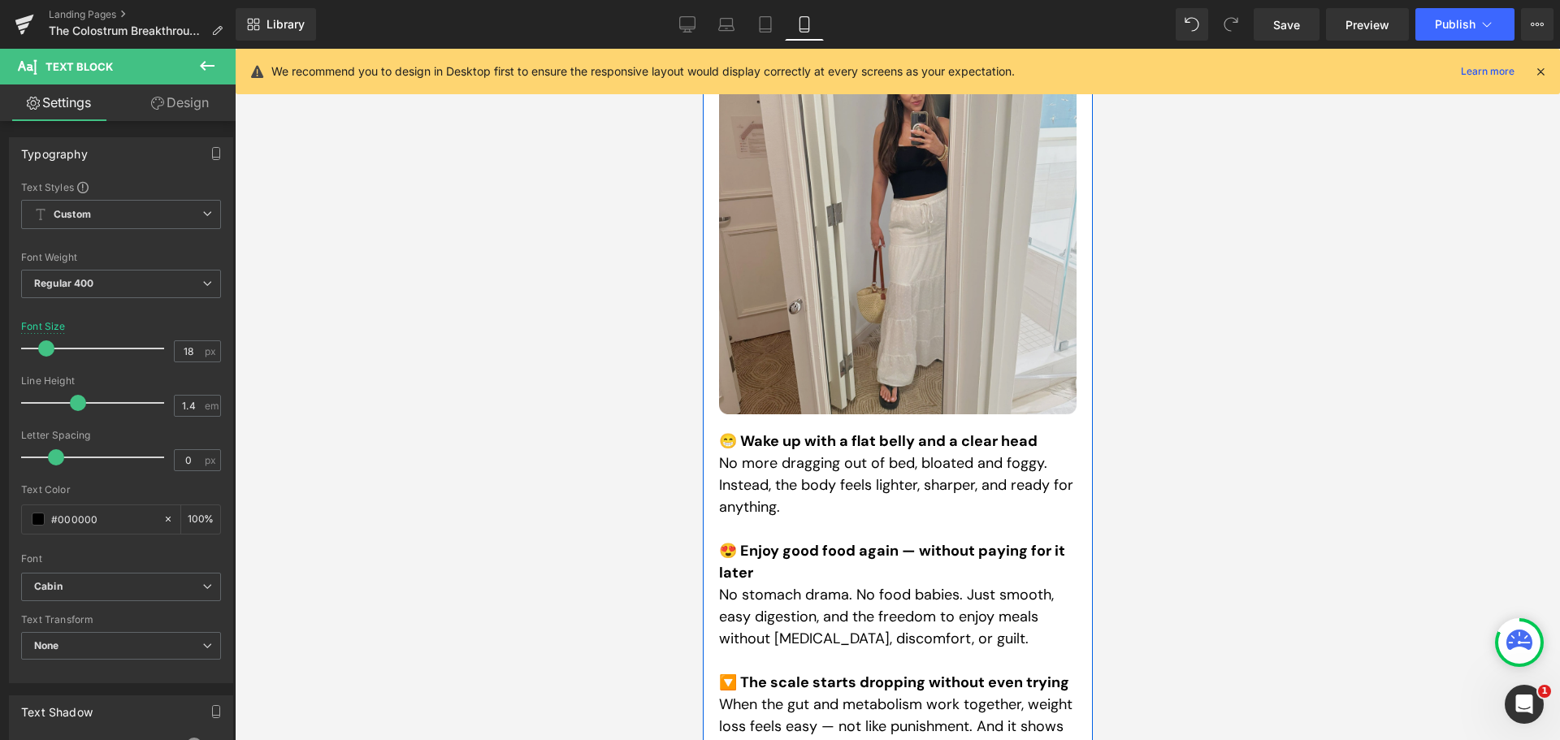
scroll to position [8999, 0]
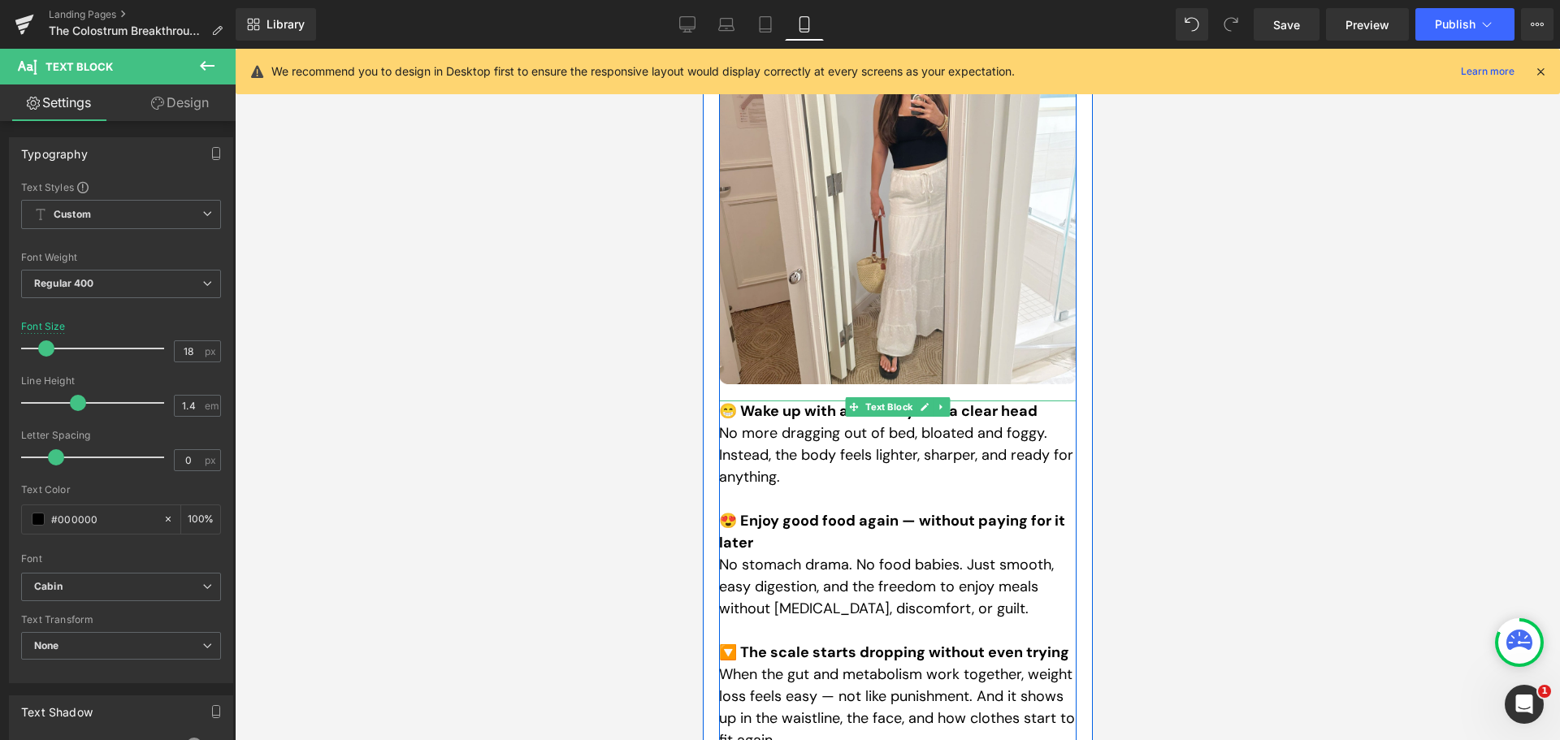
click at [807, 422] on p "No more dragging out of bed, bloated and foggy. Instead, the body feels lighter…" at bounding box center [896, 455] width 357 height 66
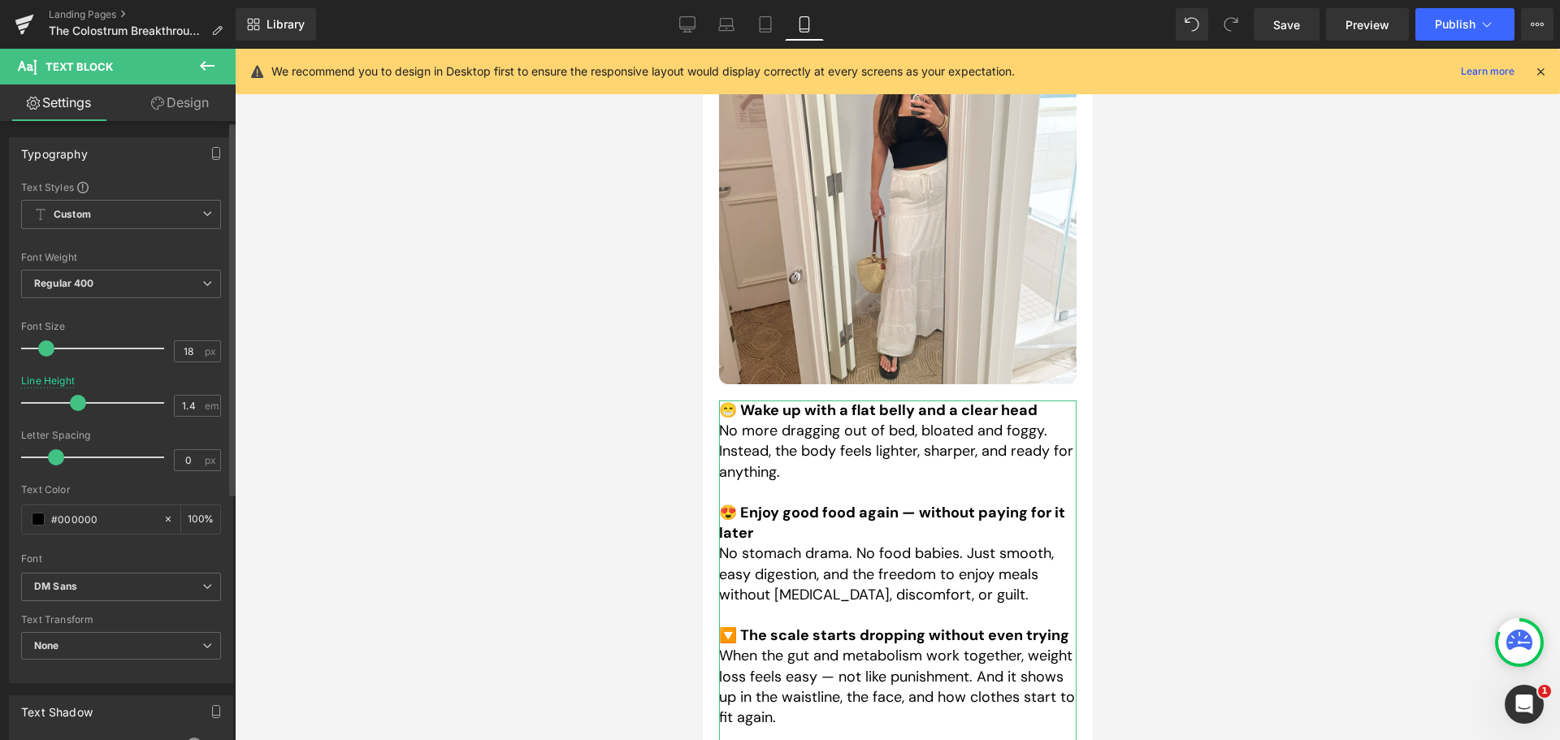
type input "1.3"
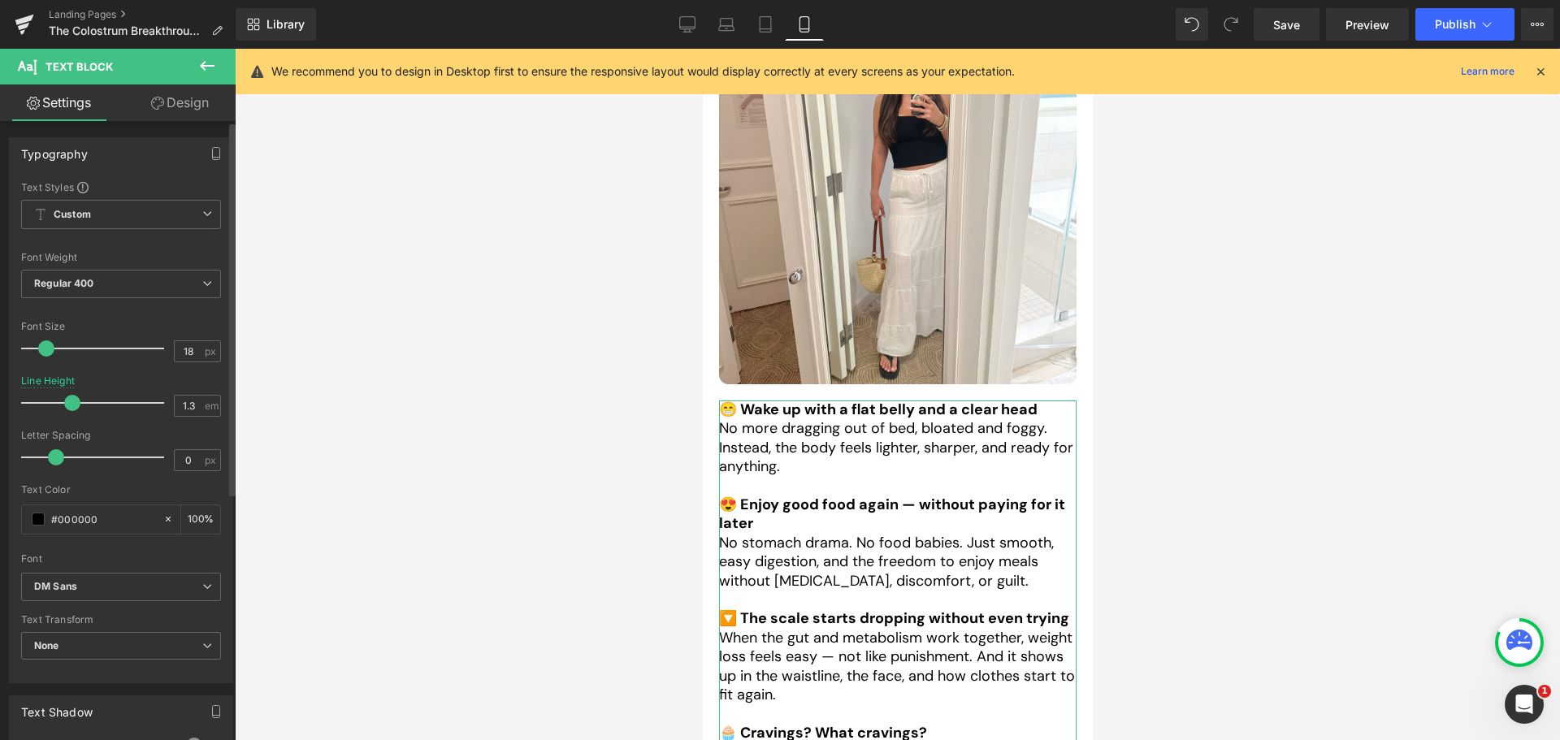
drag, startPoint x: 77, startPoint y: 407, endPoint x: 66, endPoint y: 407, distance: 11.4
click at [66, 407] on span at bounding box center [72, 403] width 16 height 16
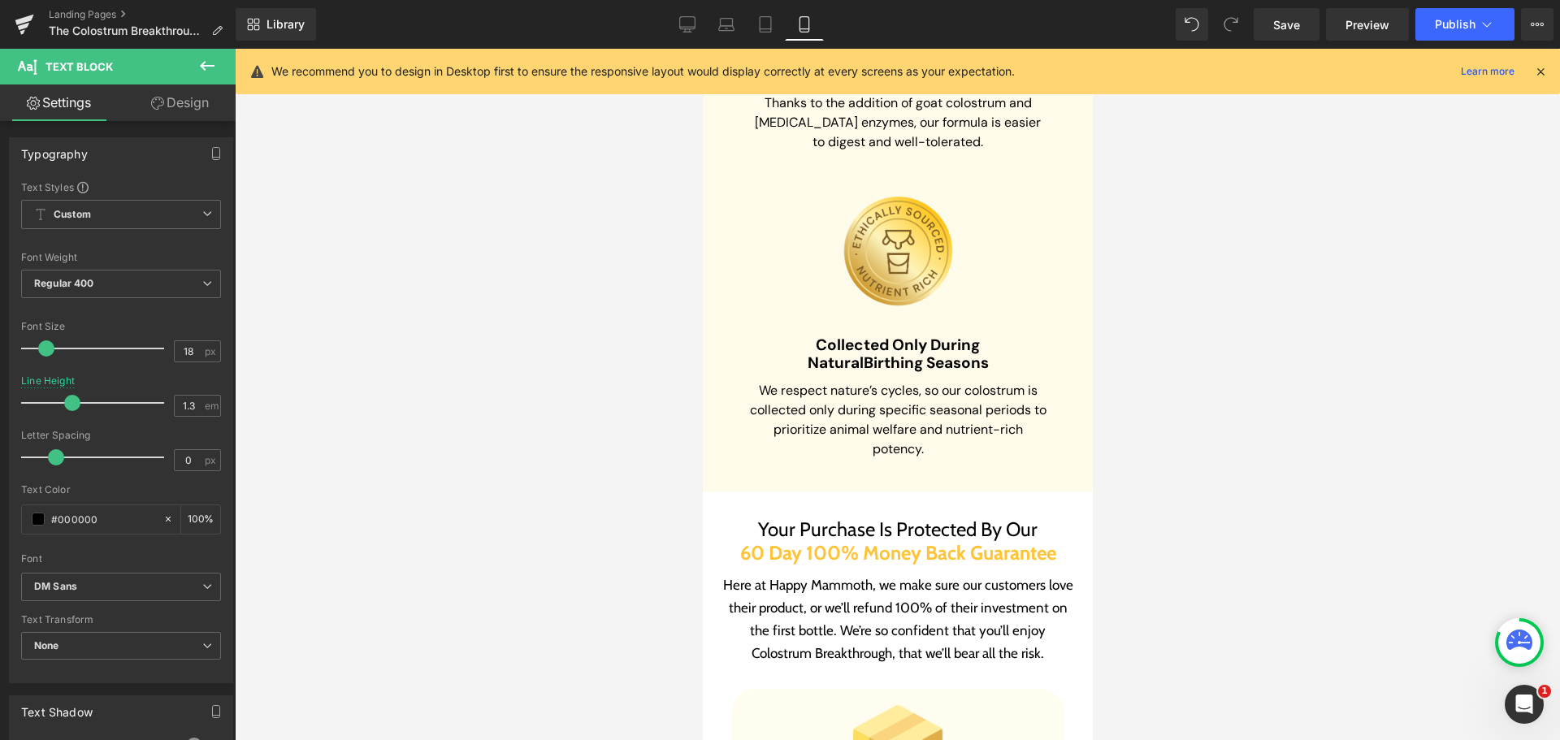
scroll to position [14685, 0]
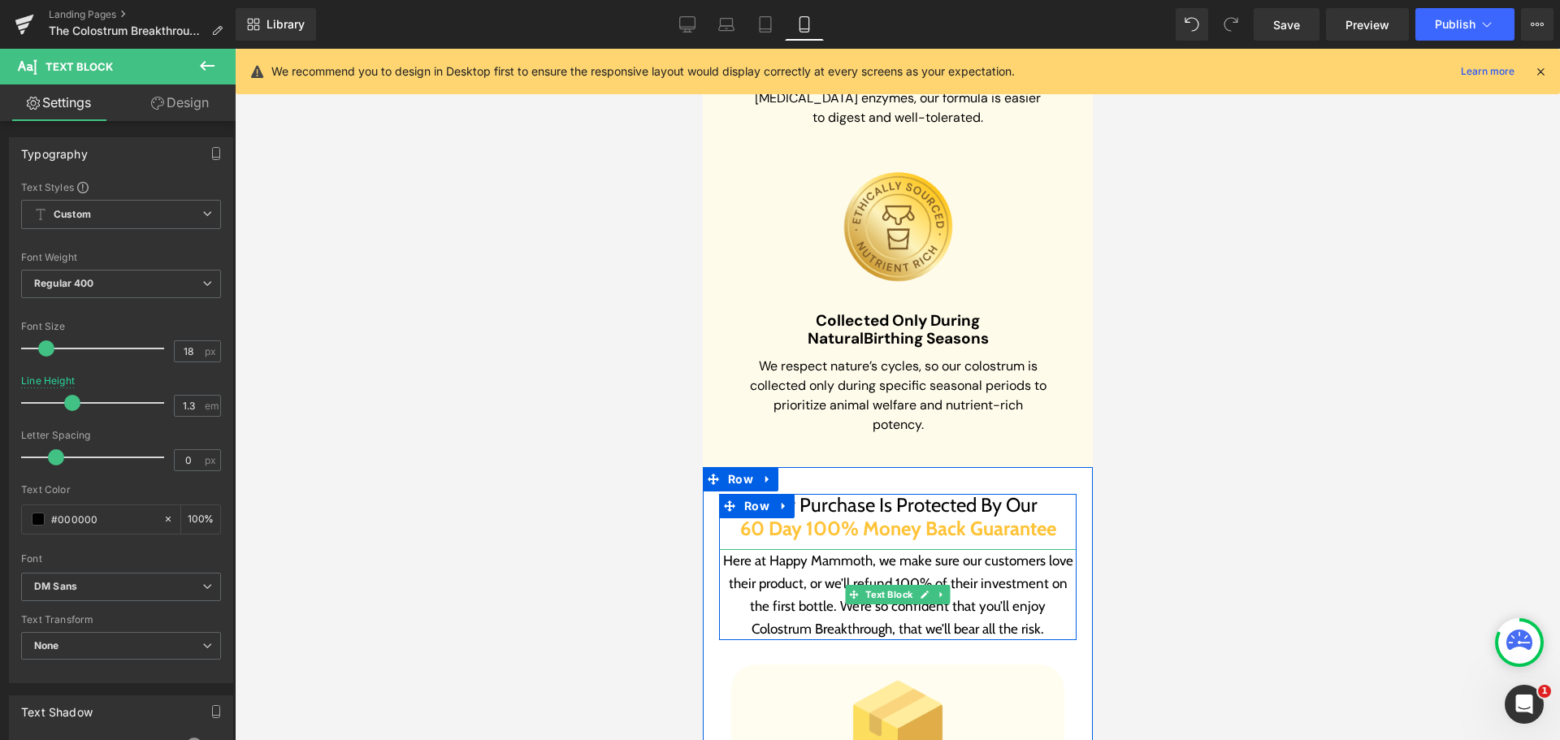
click at [751, 549] on p "Here at Happy Mammoth, we make sure our customers love their product, or we’ll …" at bounding box center [896, 594] width 357 height 91
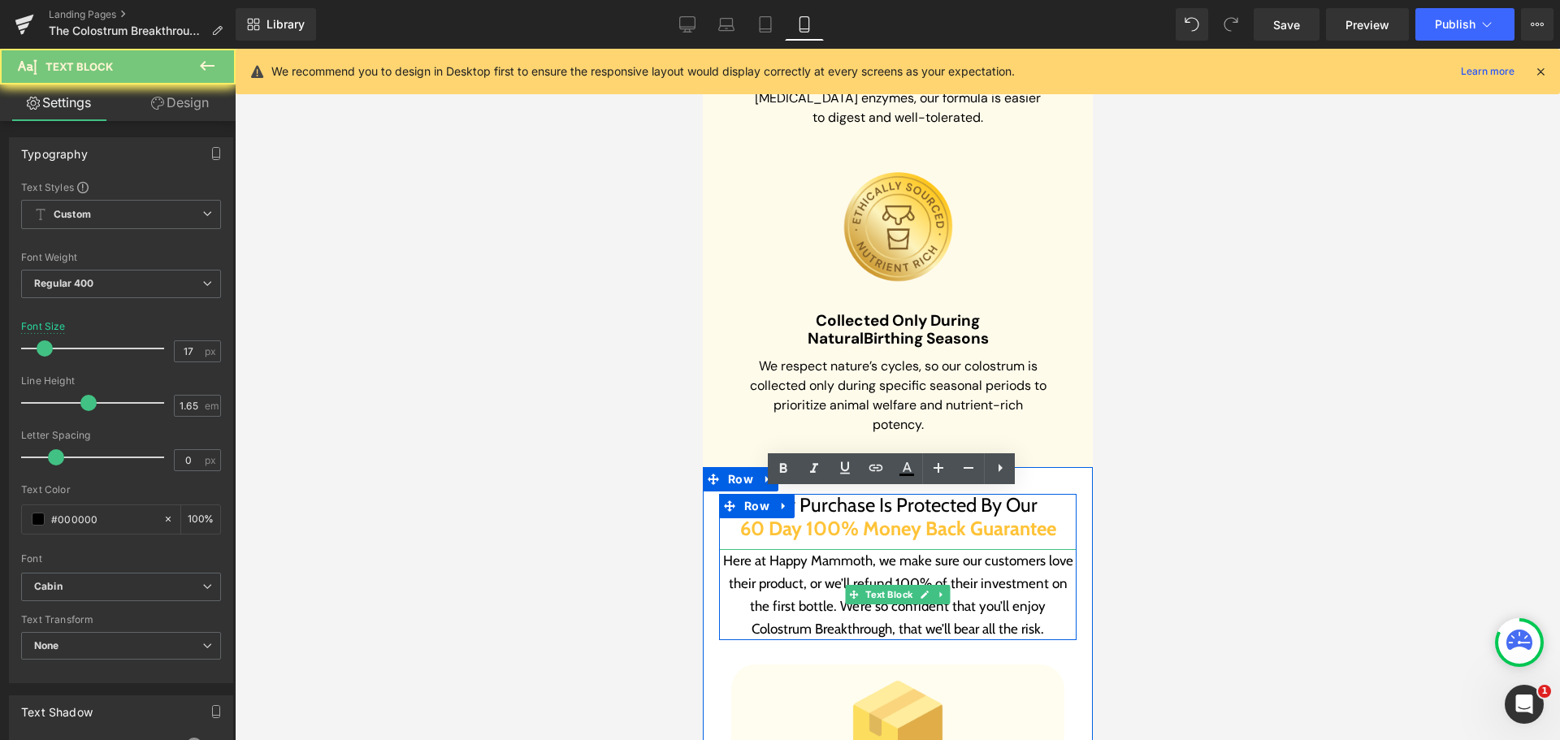
click at [751, 549] on p "Here at Happy Mammoth, we make sure our customers love their product, or we’ll …" at bounding box center [896, 594] width 357 height 91
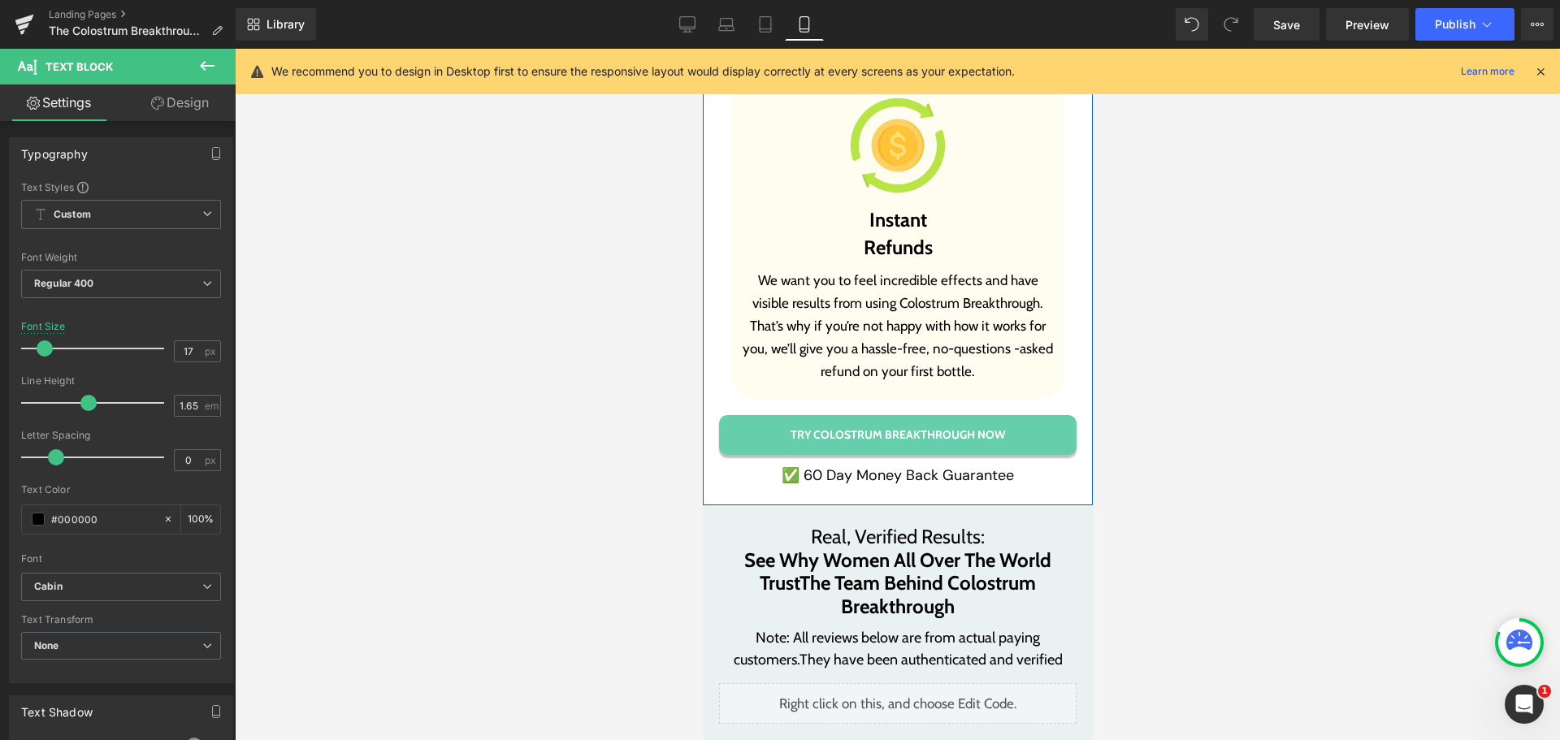
scroll to position [15985, 0]
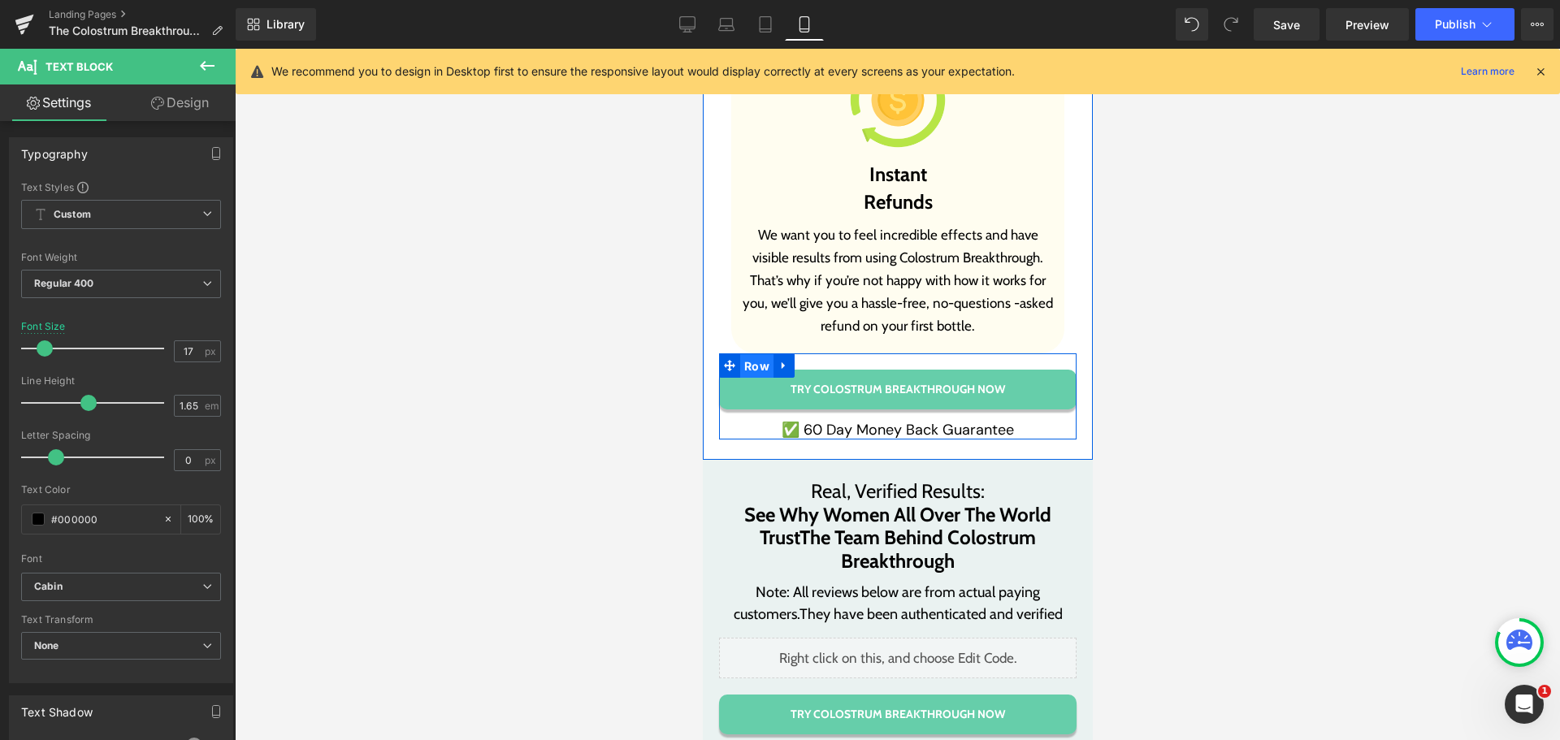
click at [739, 354] on span "Row" at bounding box center [755, 366] width 33 height 24
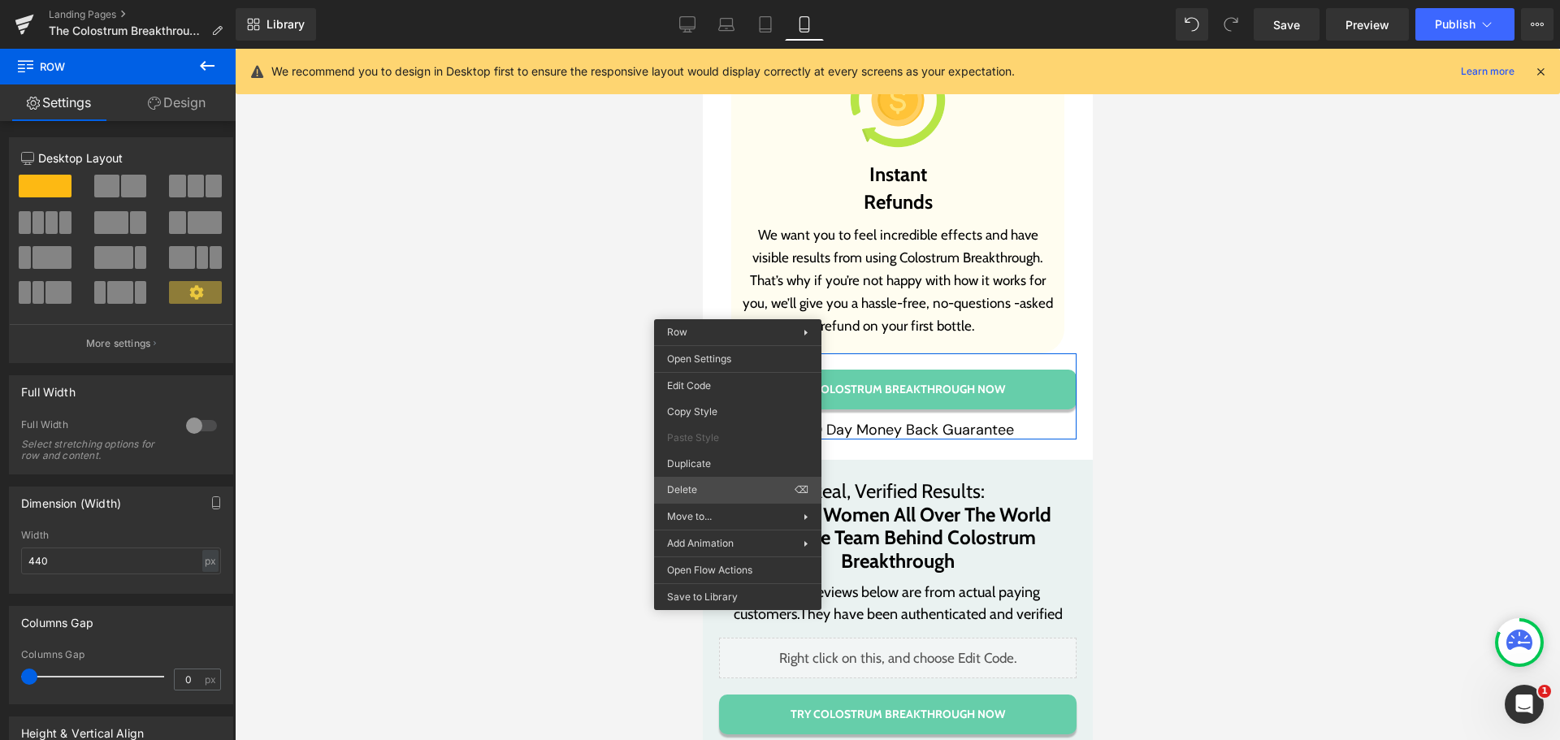
click at [689, 495] on div "Row You are previewing how the will restyle your page. You can not edit Element…" at bounding box center [780, 384] width 1560 height 768
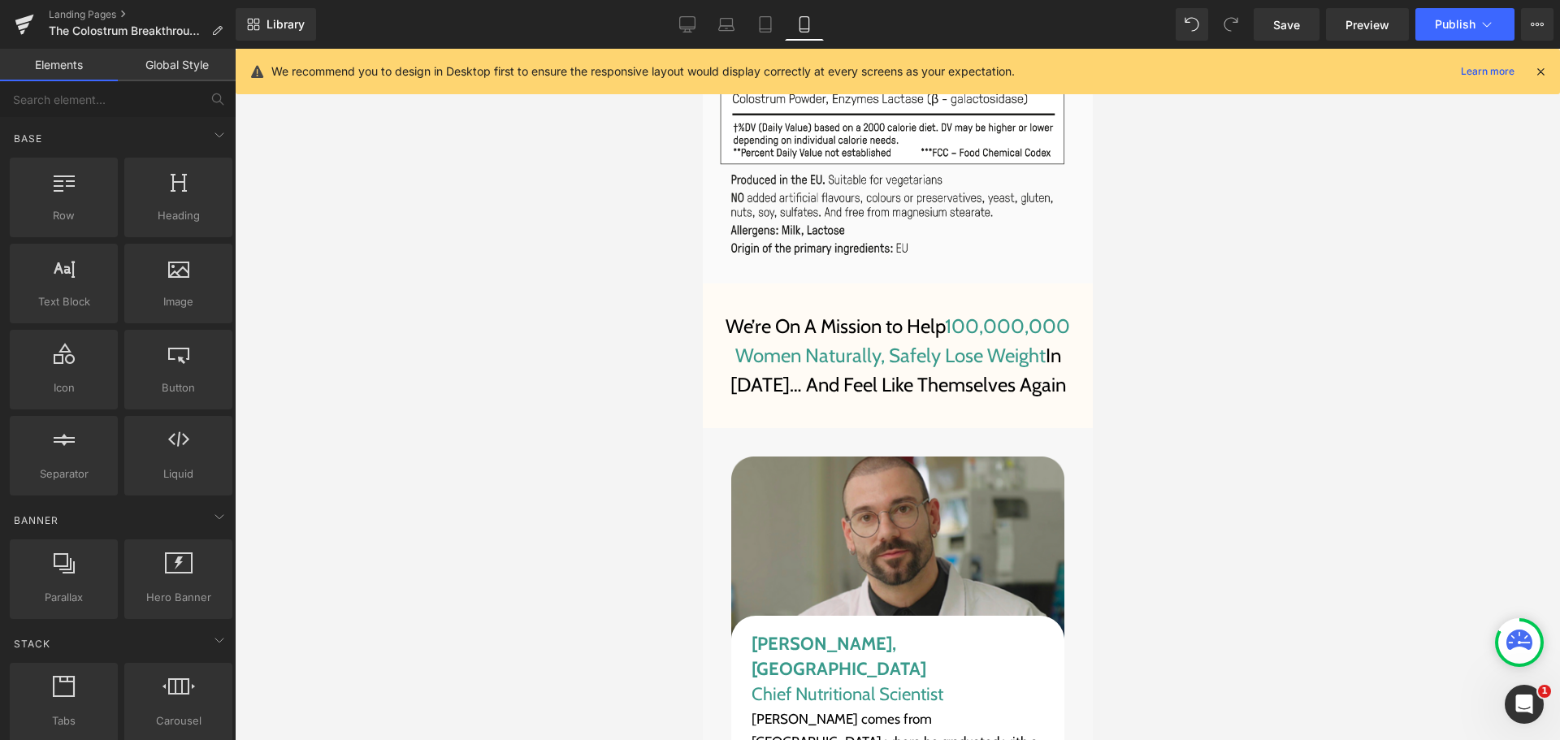
scroll to position [17284, 0]
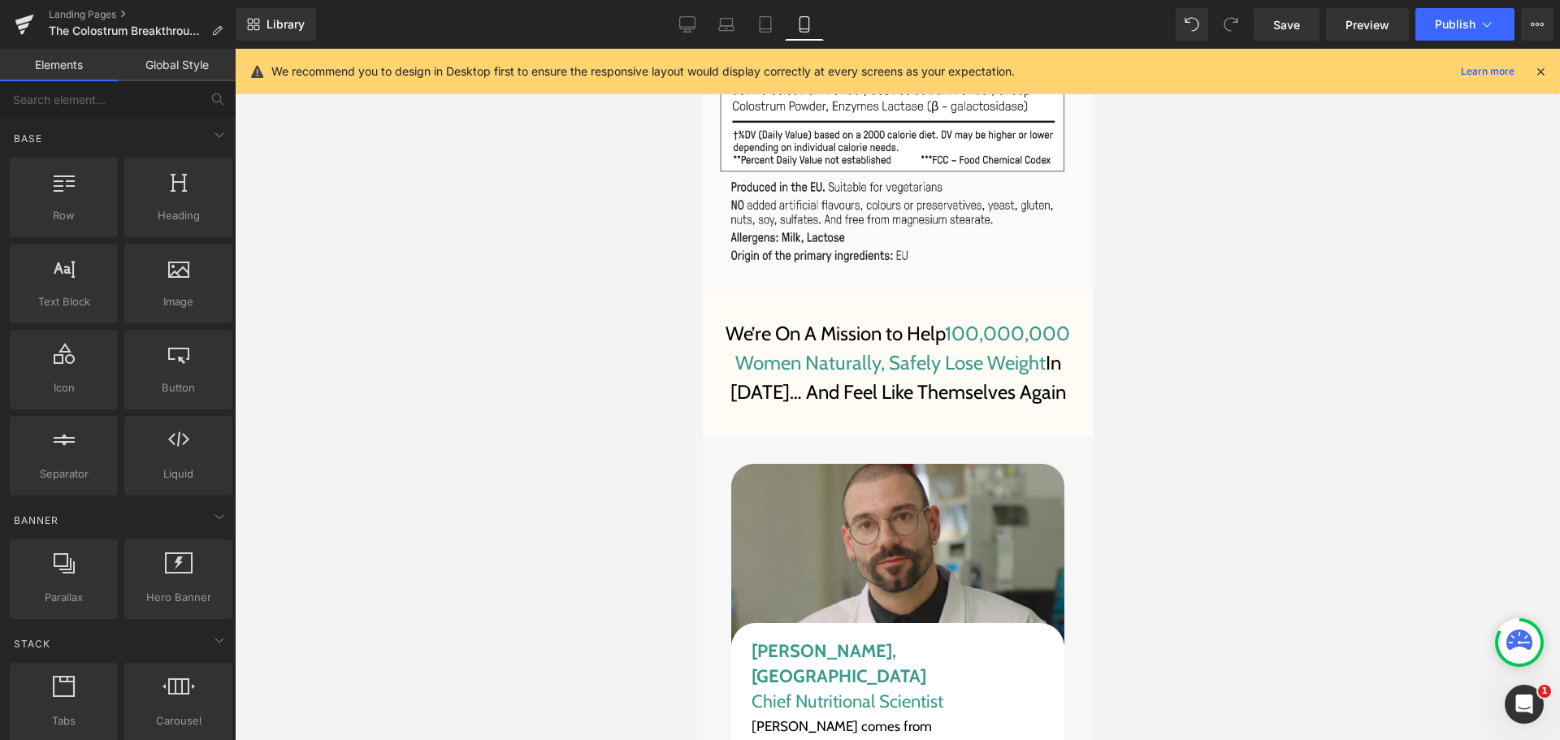
click at [944, 322] on span "100,000,000 Women Naturally, Safely Lose Weight" at bounding box center [901, 348] width 335 height 53
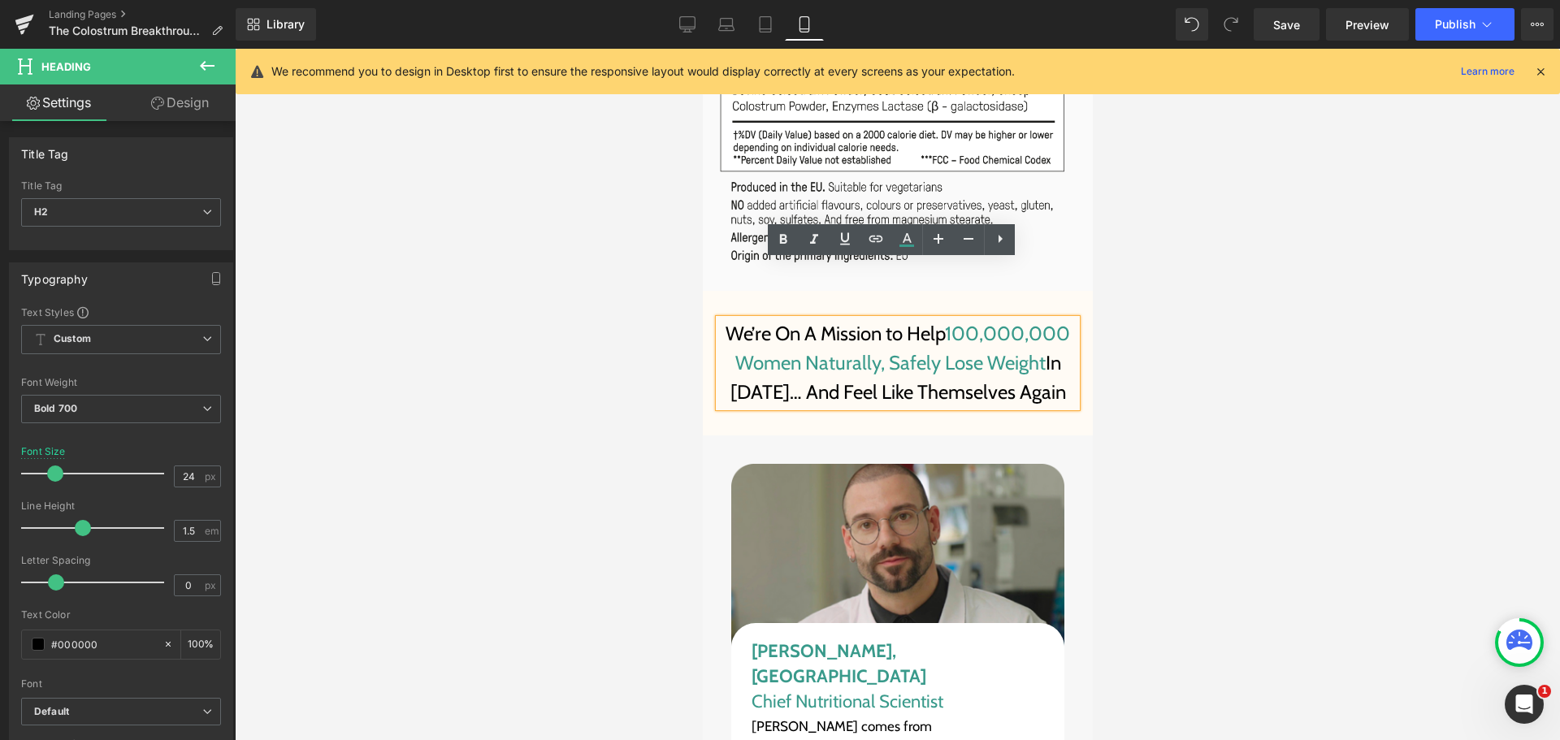
drag, startPoint x: 944, startPoint y: 276, endPoint x: 1032, endPoint y: 302, distance: 92.3
click at [1032, 322] on span "100,000,000 Women Naturally, Safely Lose Weight" at bounding box center [901, 348] width 335 height 53
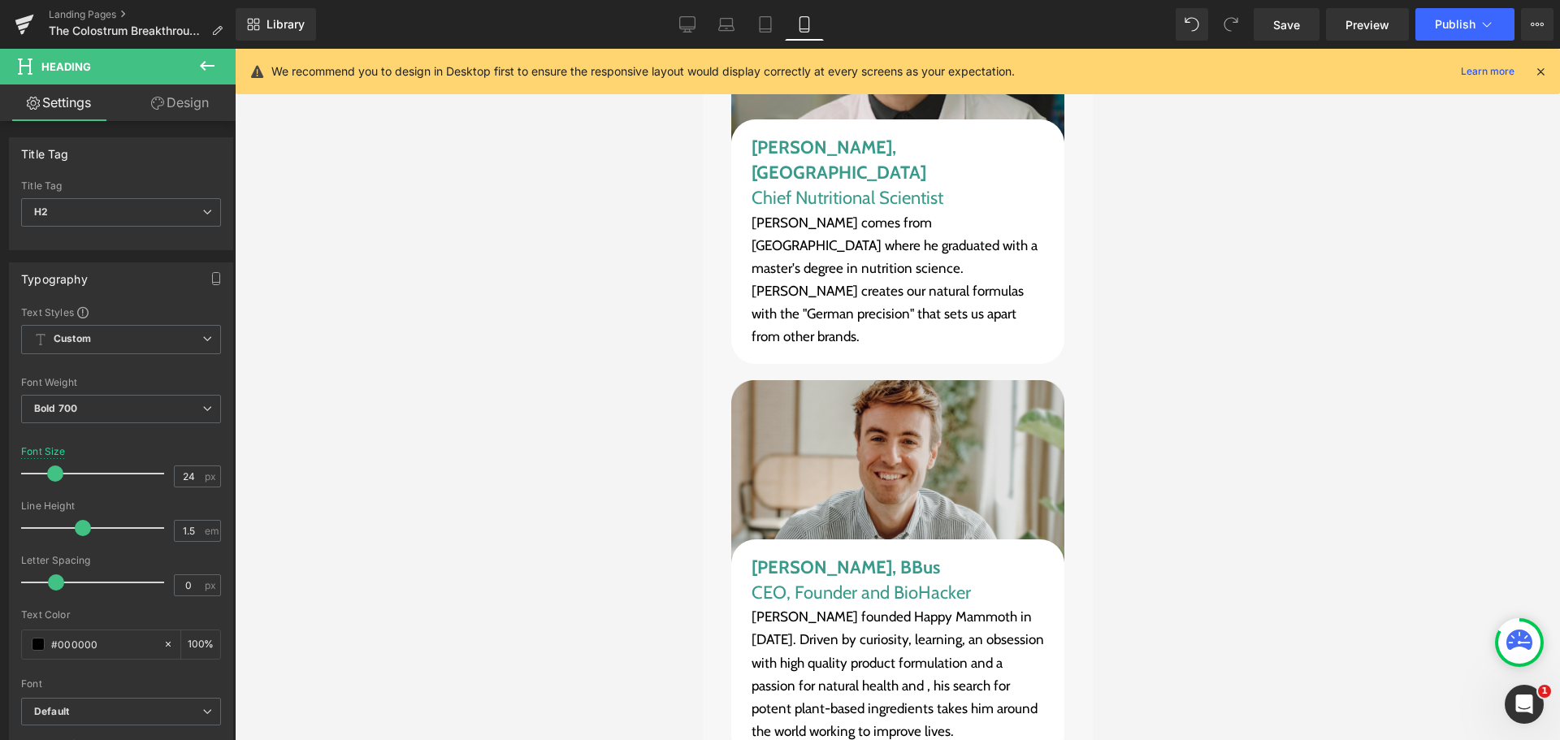
scroll to position [17528, 0]
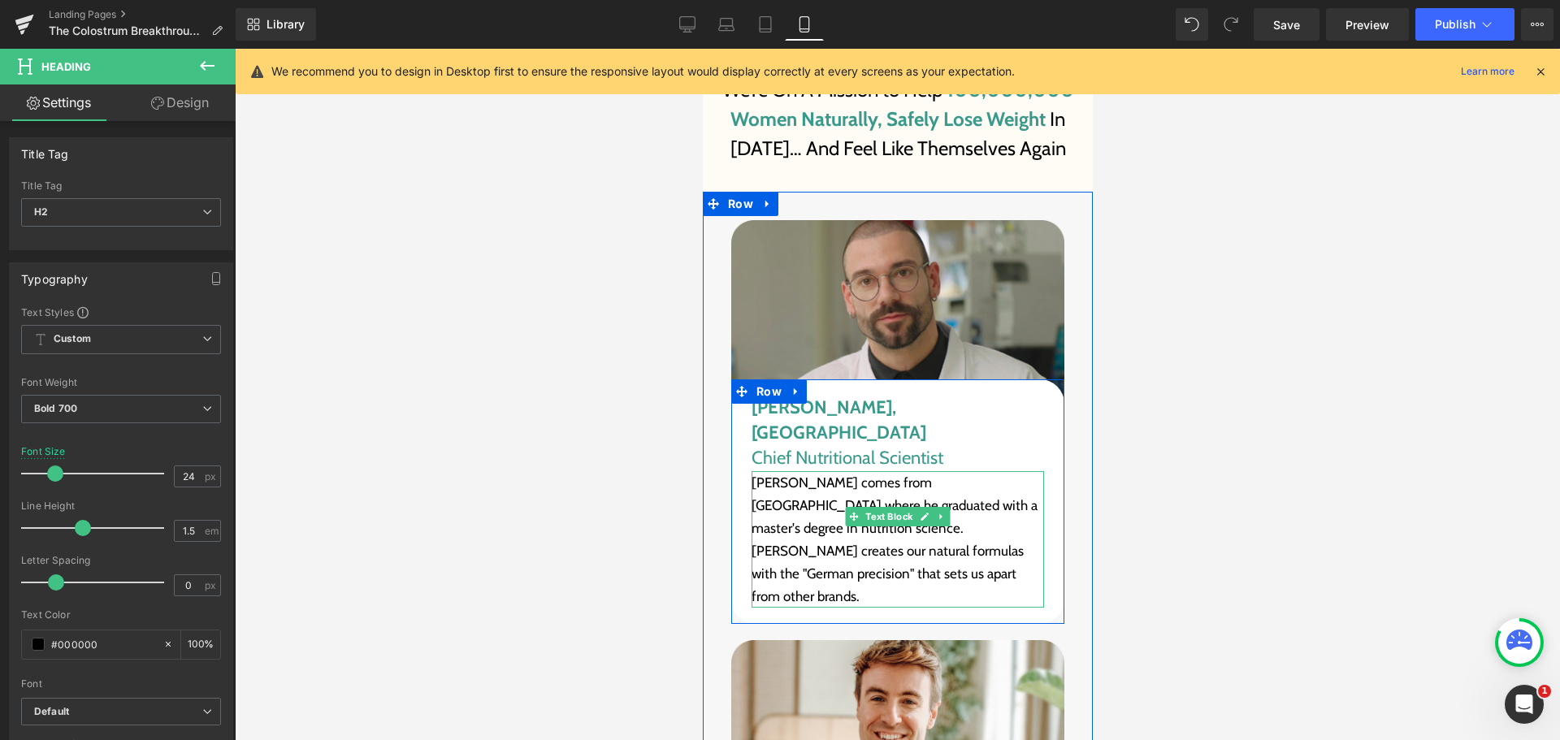
click at [830, 471] on p "[PERSON_NAME] comes from [GEOGRAPHIC_DATA] where he graduated with a master's d…" at bounding box center [897, 539] width 292 height 136
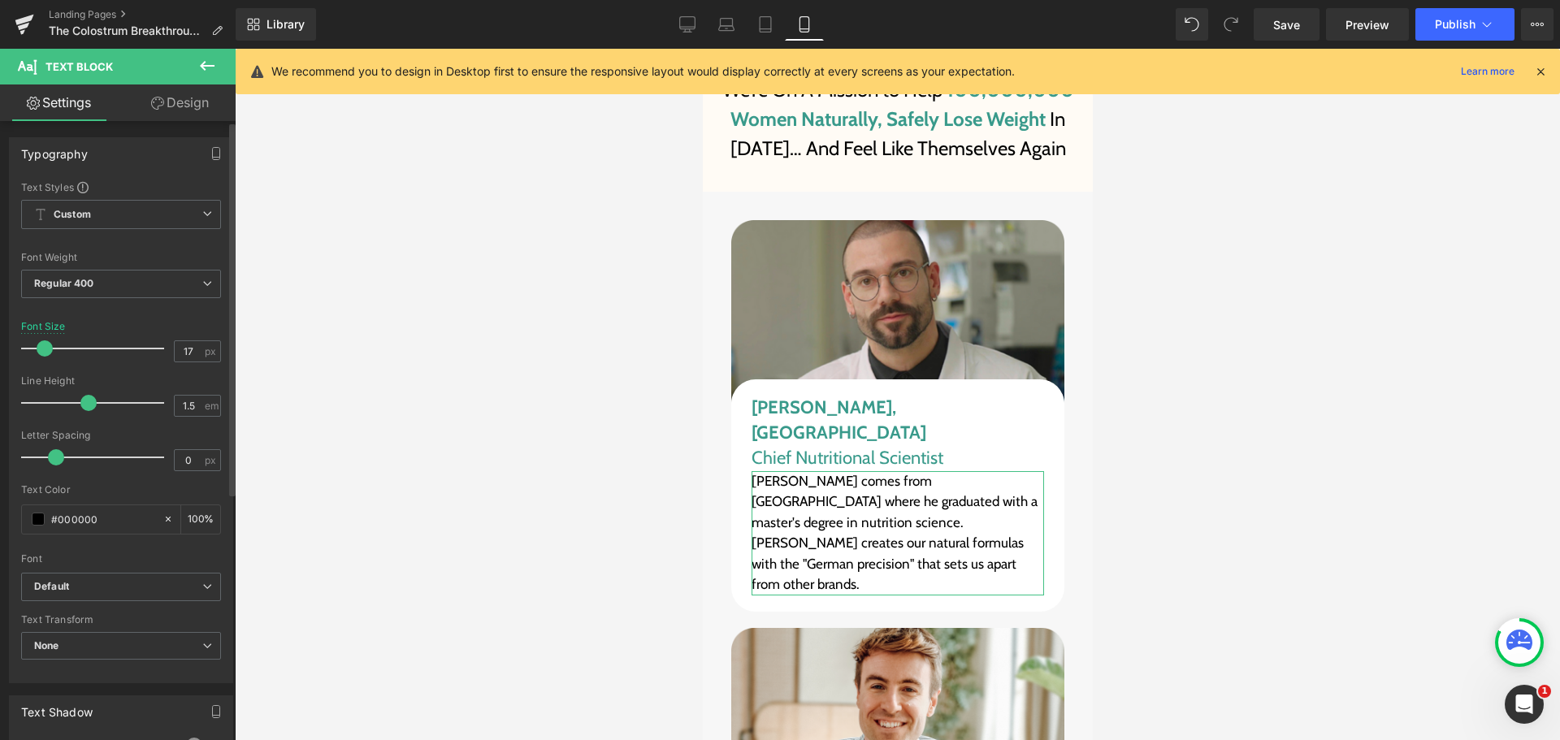
type input "1.4"
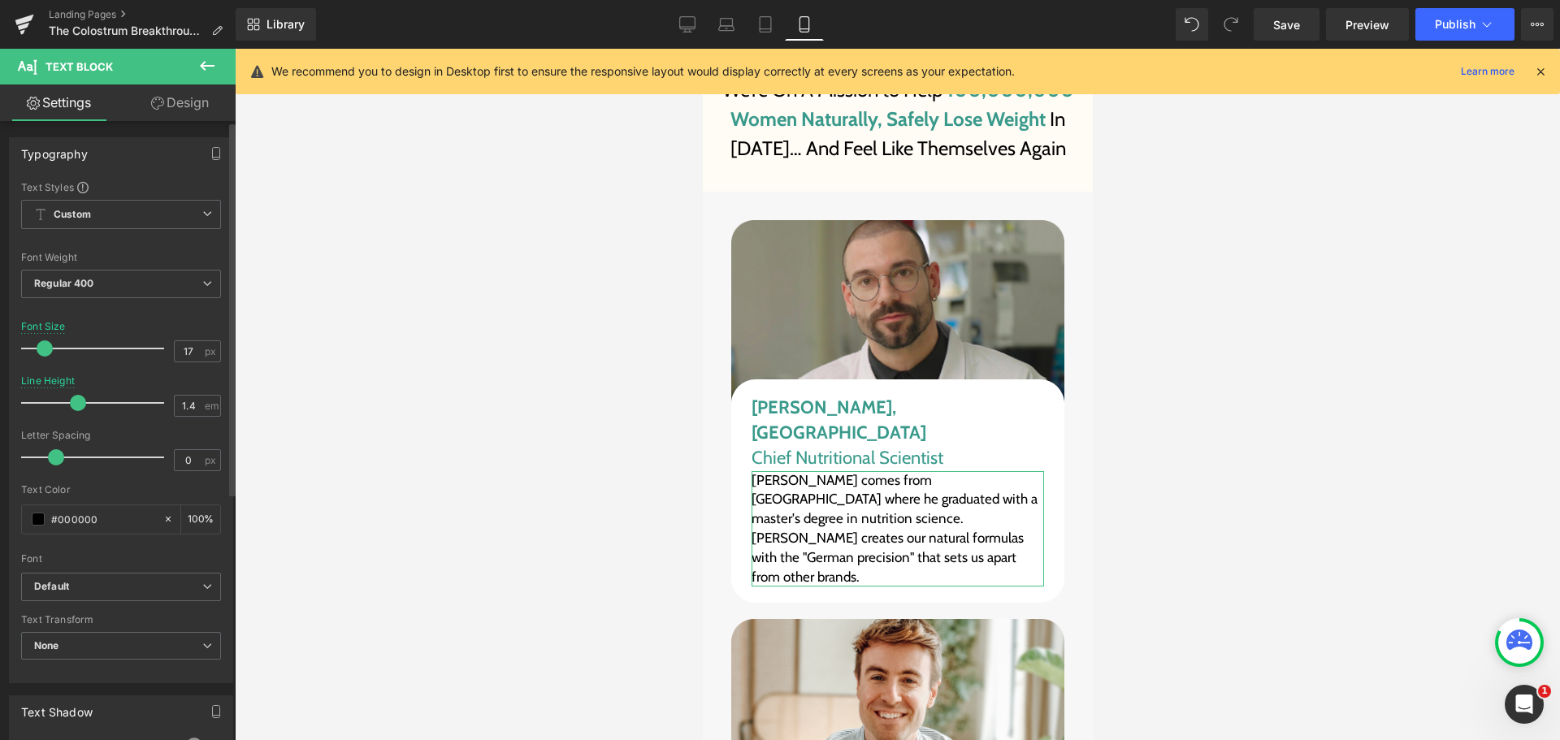
click at [78, 406] on span at bounding box center [78, 403] width 16 height 16
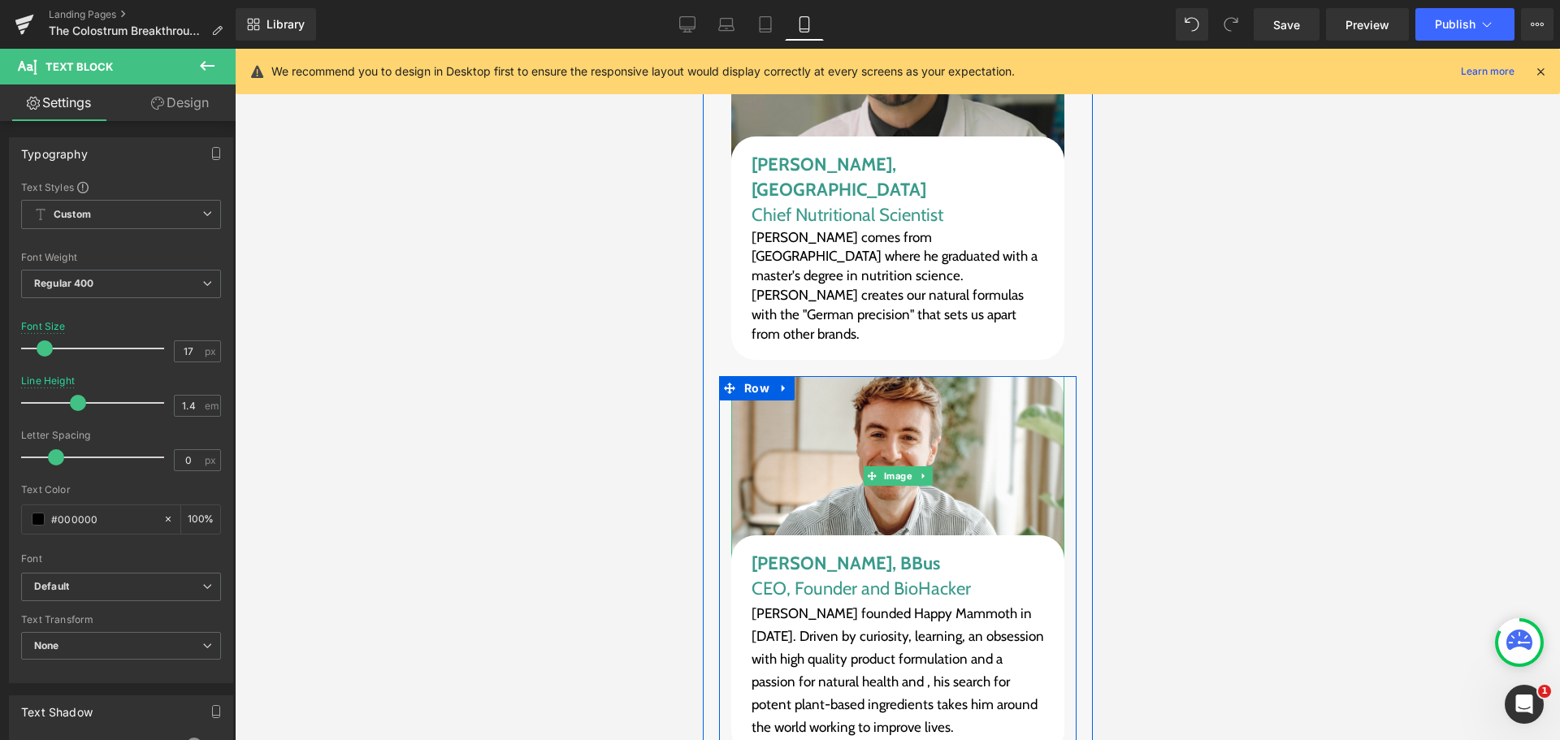
scroll to position [17772, 0]
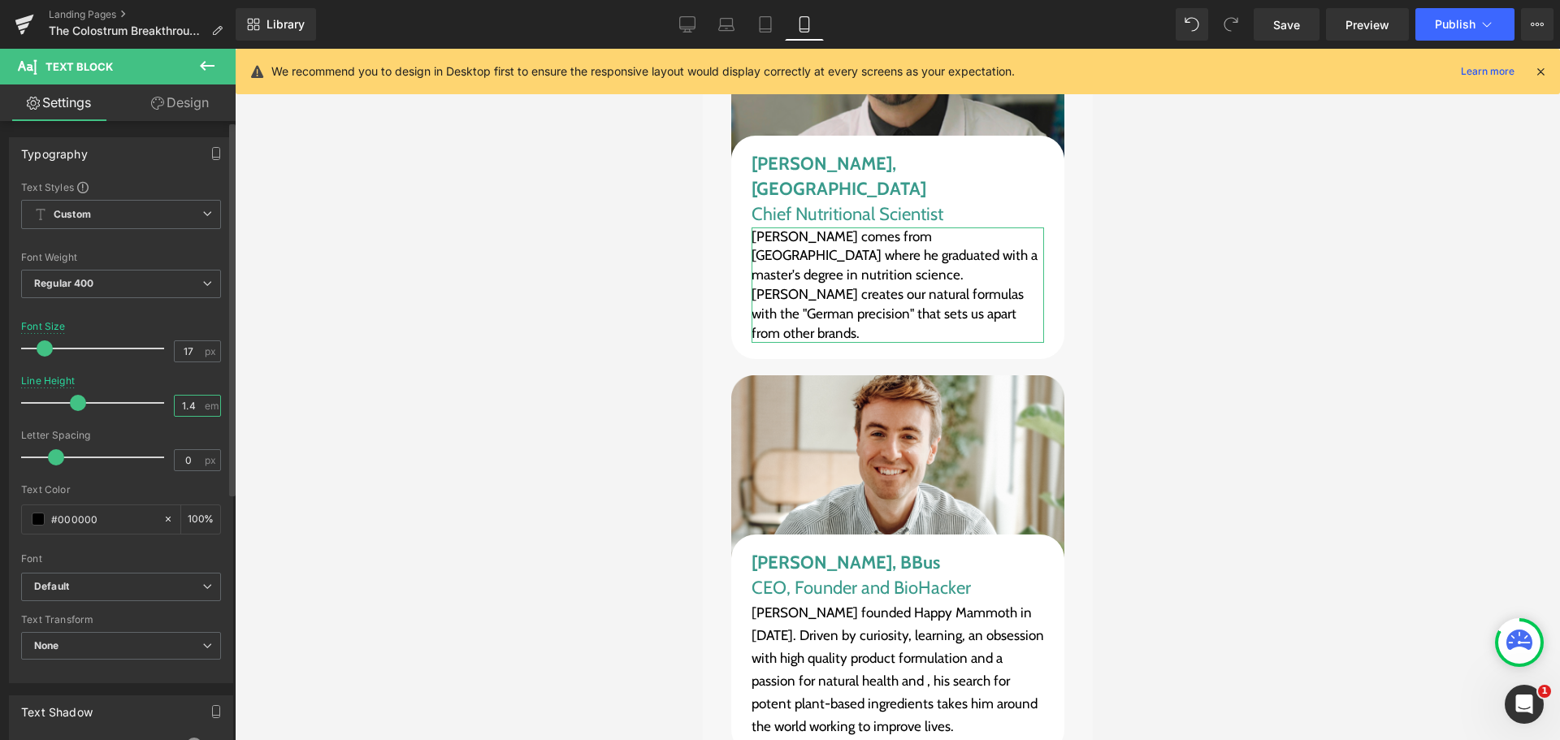
click at [182, 405] on input "1.4" at bounding box center [189, 406] width 28 height 20
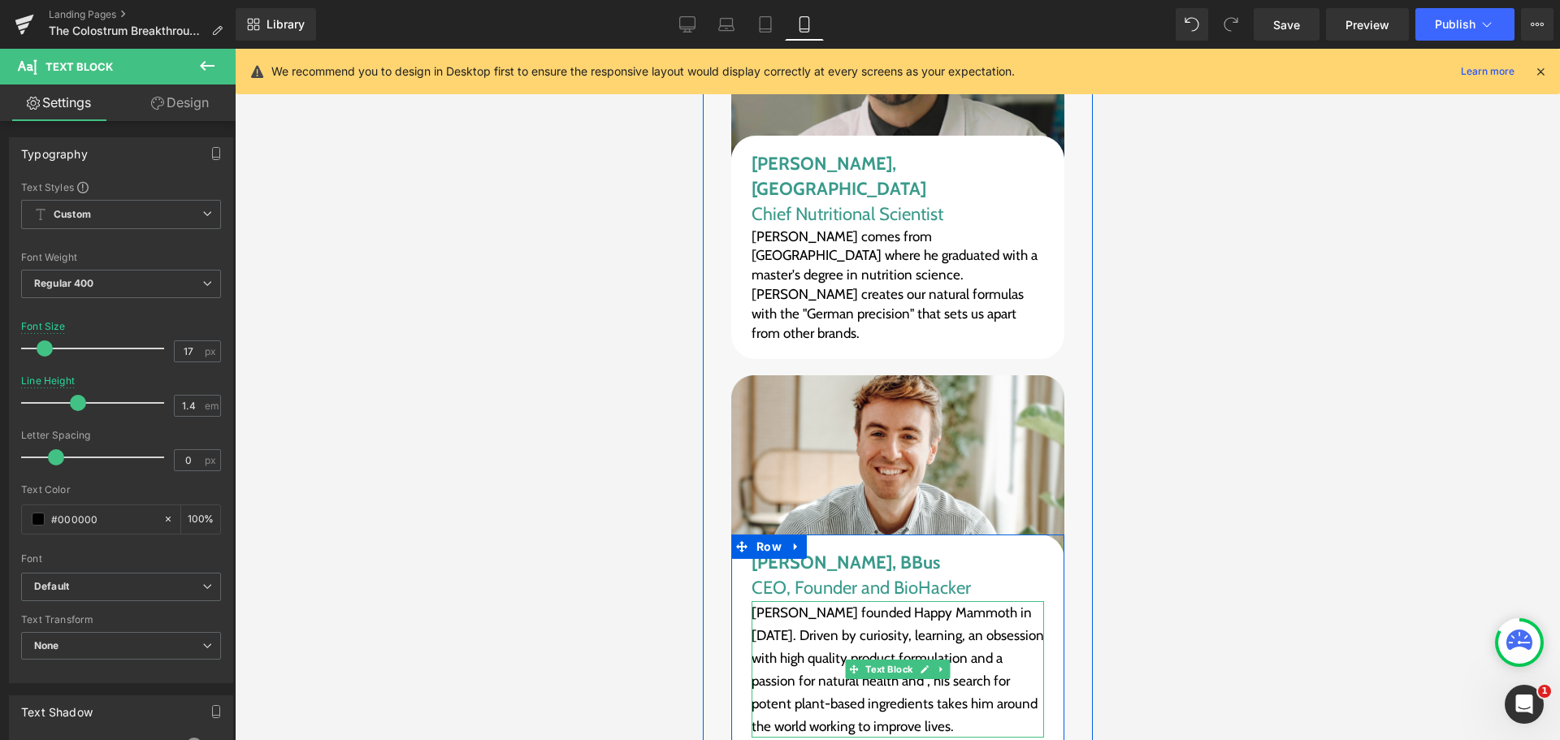
click at [815, 601] on p "[PERSON_NAME] founded Happy Mammoth in [DATE]. Driven by curiosity, learning, a…" at bounding box center [897, 669] width 292 height 136
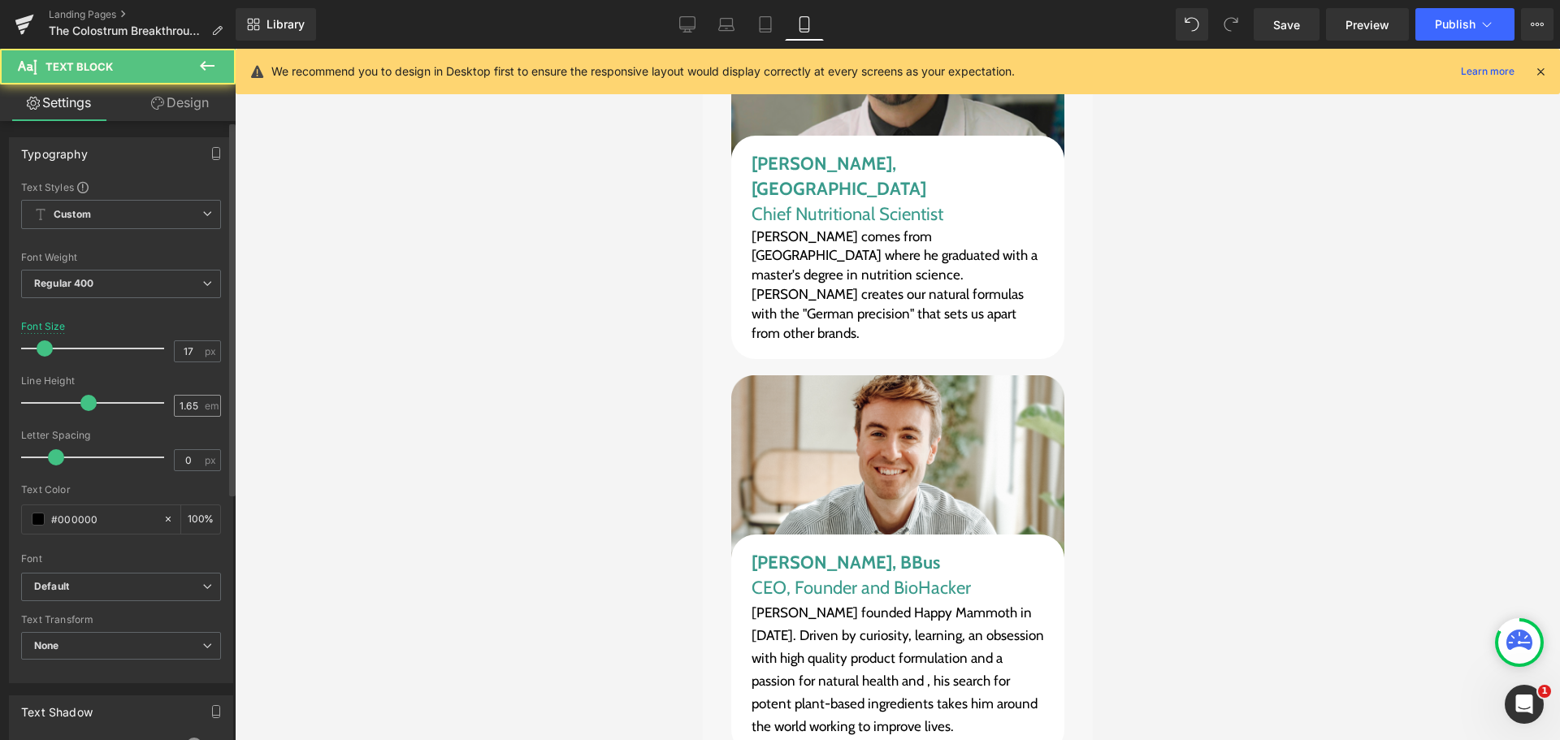
click at [205, 400] on span "em" at bounding box center [212, 405] width 14 height 11
click at [177, 407] on input "1.65" at bounding box center [189, 406] width 28 height 20
paste input "4"
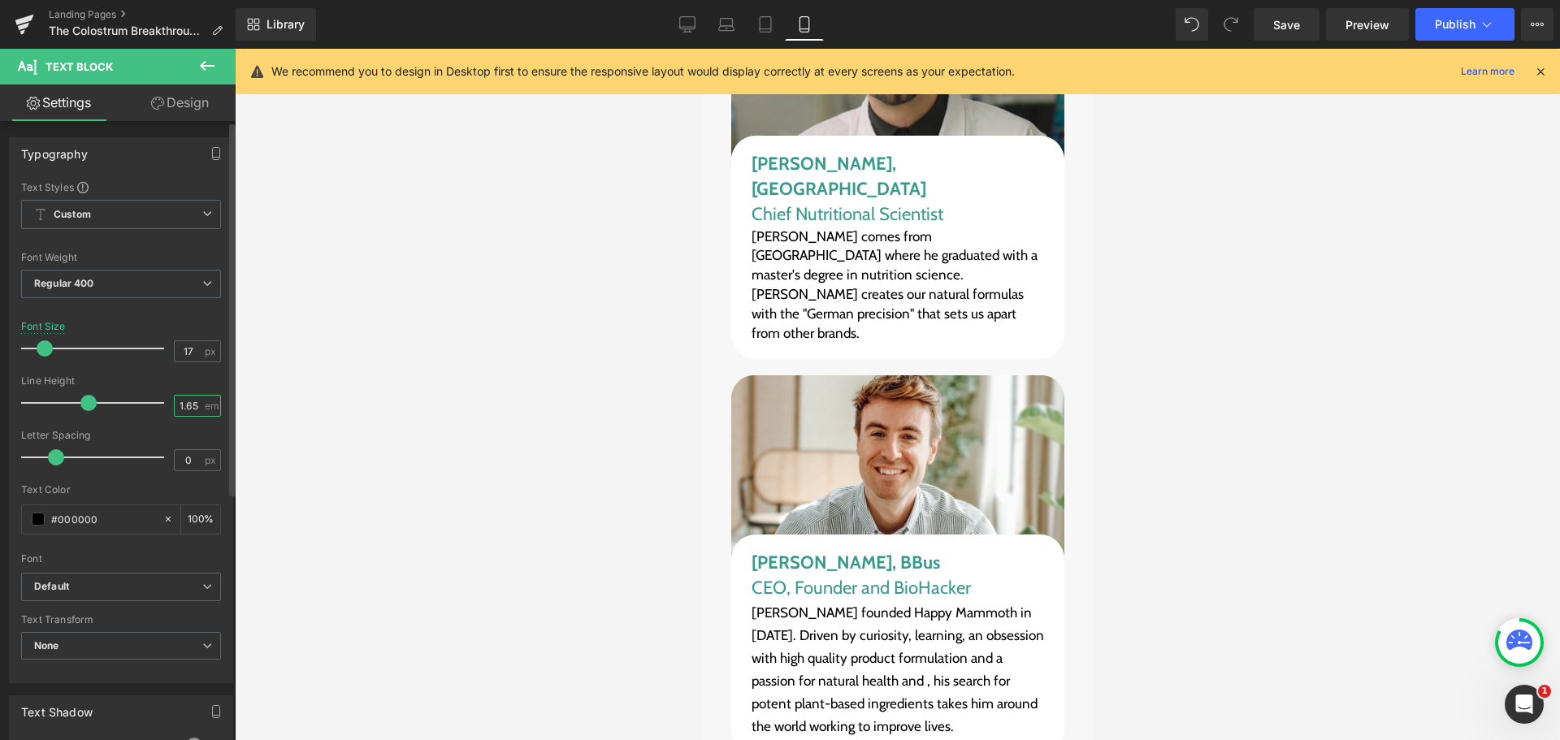
type input "1.4"
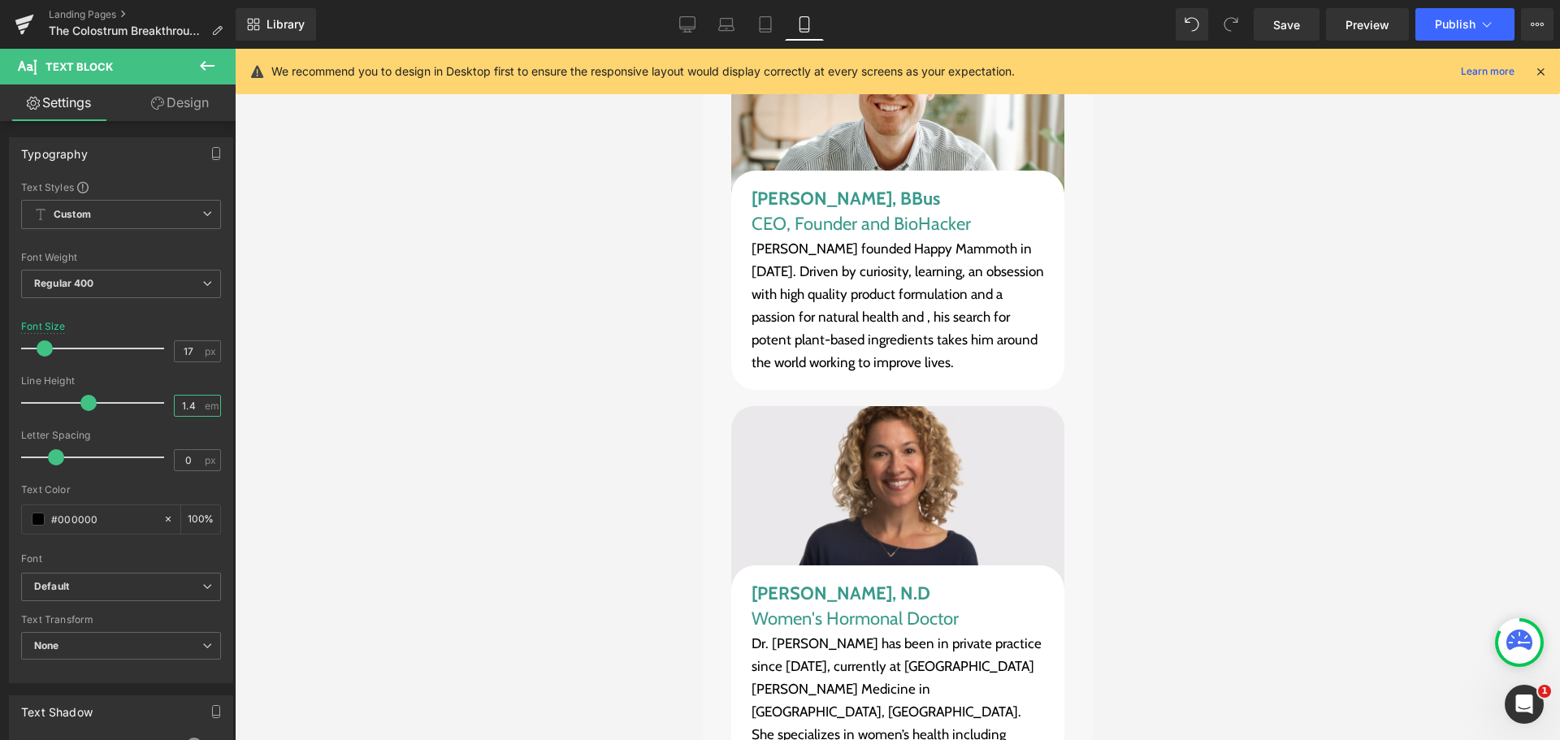
scroll to position [18178, 0]
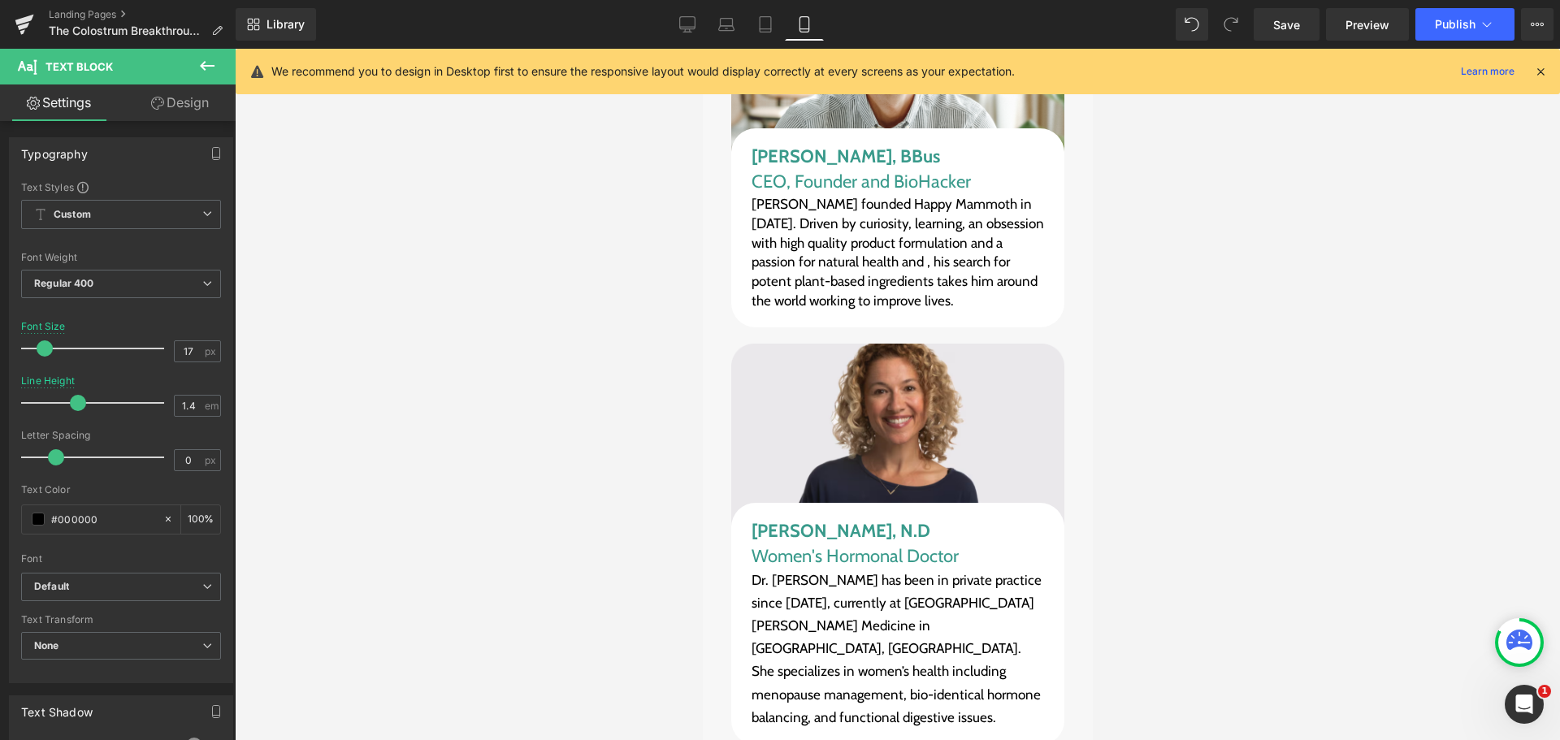
click at [813, 569] on p "Dr. [PERSON_NAME] has been in private practice since [DATE], currently at [GEOG…" at bounding box center [897, 648] width 292 height 159
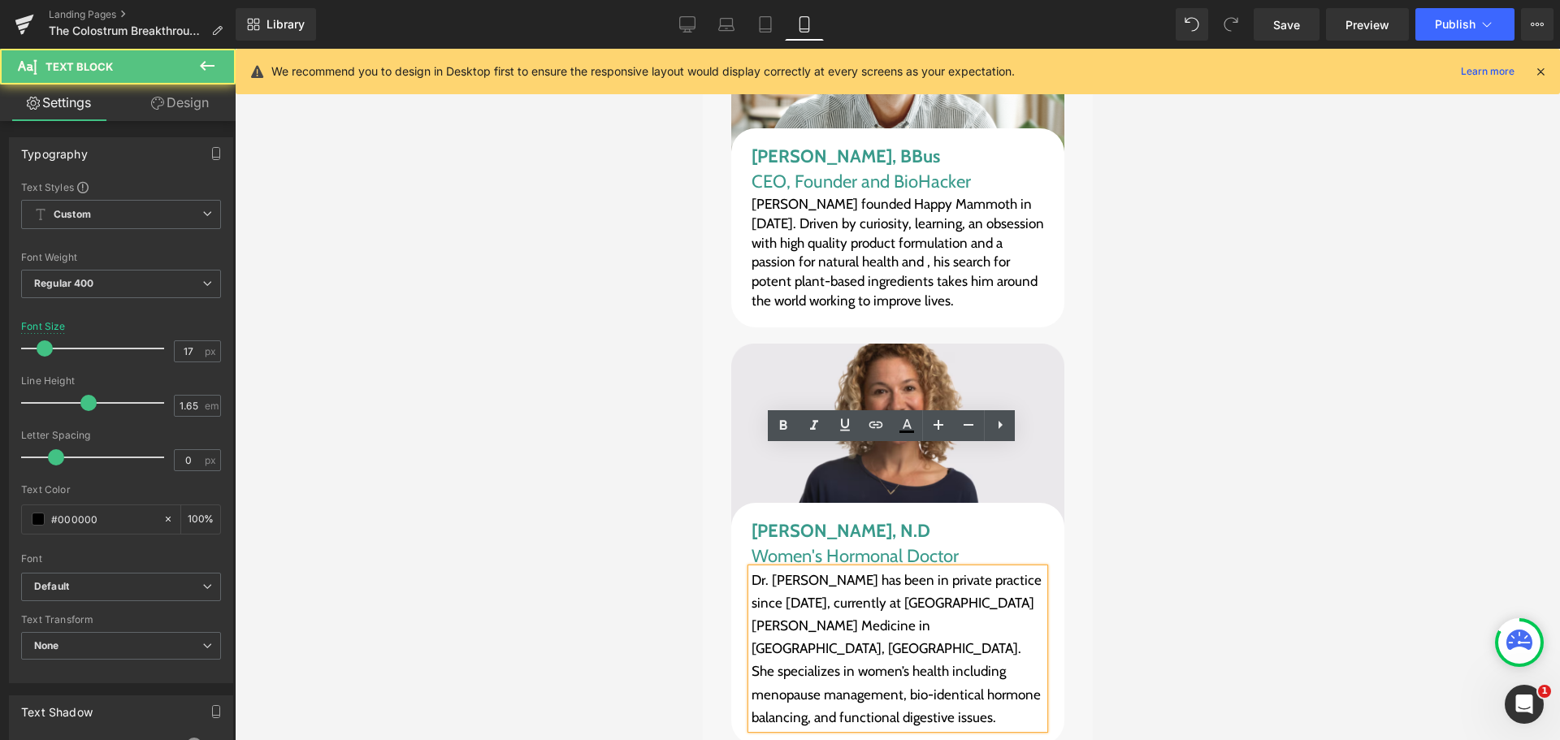
click at [792, 569] on p "Dr. [PERSON_NAME] has been in private practice since [DATE], currently at [GEOG…" at bounding box center [897, 648] width 292 height 159
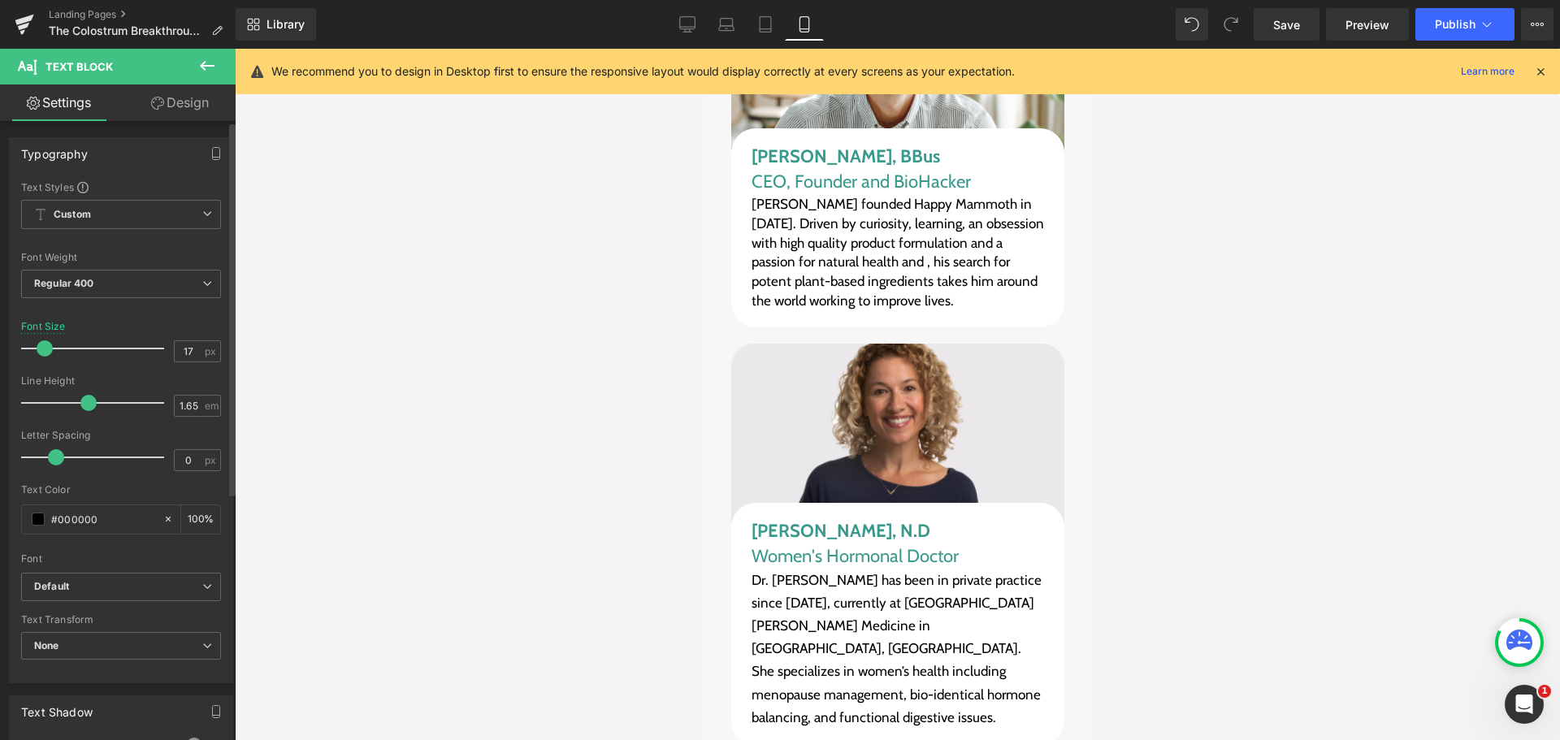
click at [166, 401] on div "Line Height 1.65 em" at bounding box center [121, 402] width 200 height 54
click at [175, 409] on input "1.65" at bounding box center [189, 406] width 28 height 20
paste input "4"
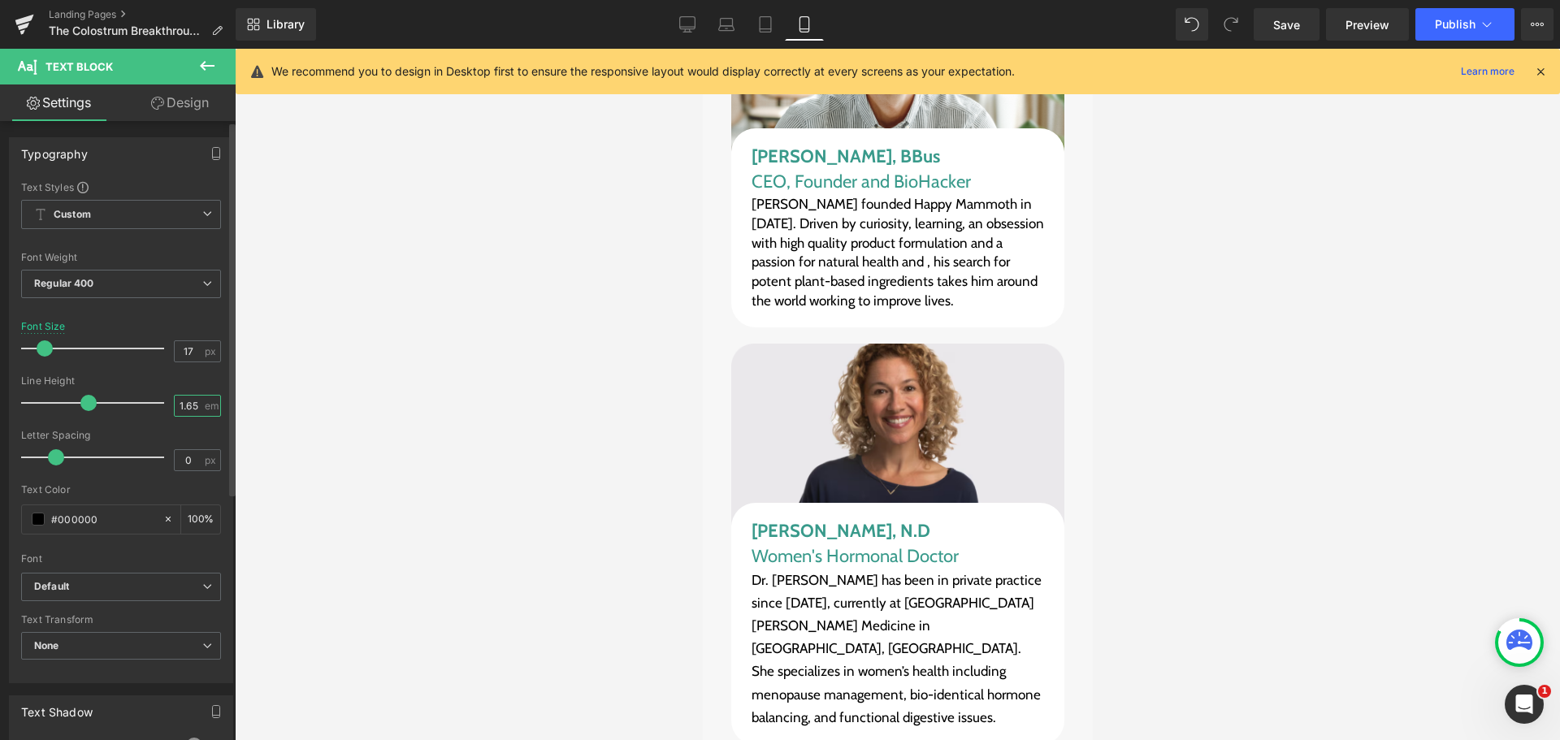
type input "1.4"
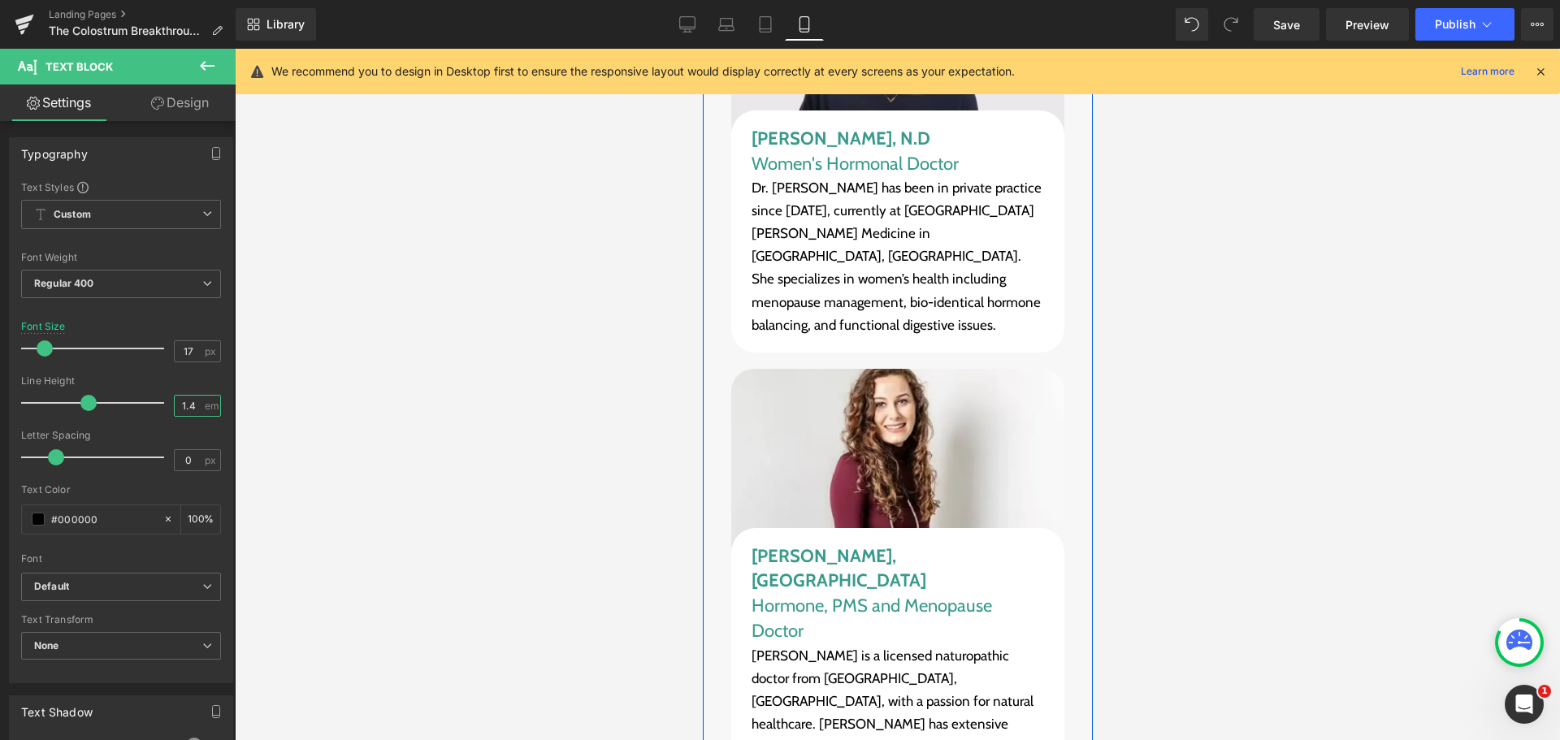
scroll to position [18581, 0]
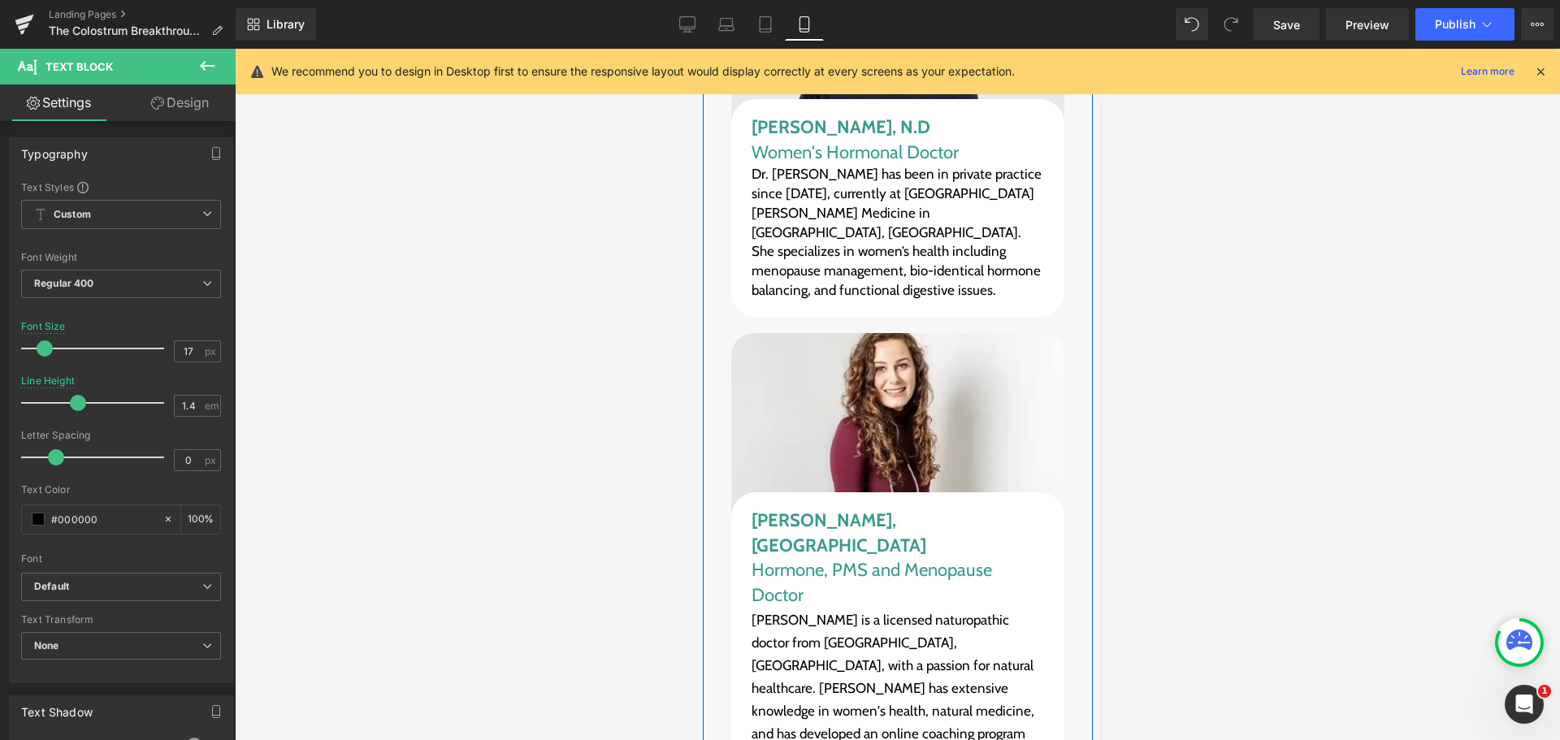
click at [818, 608] on p "[PERSON_NAME] is a licensed naturopathic doctor from [GEOGRAPHIC_DATA], [GEOGRA…" at bounding box center [897, 687] width 292 height 159
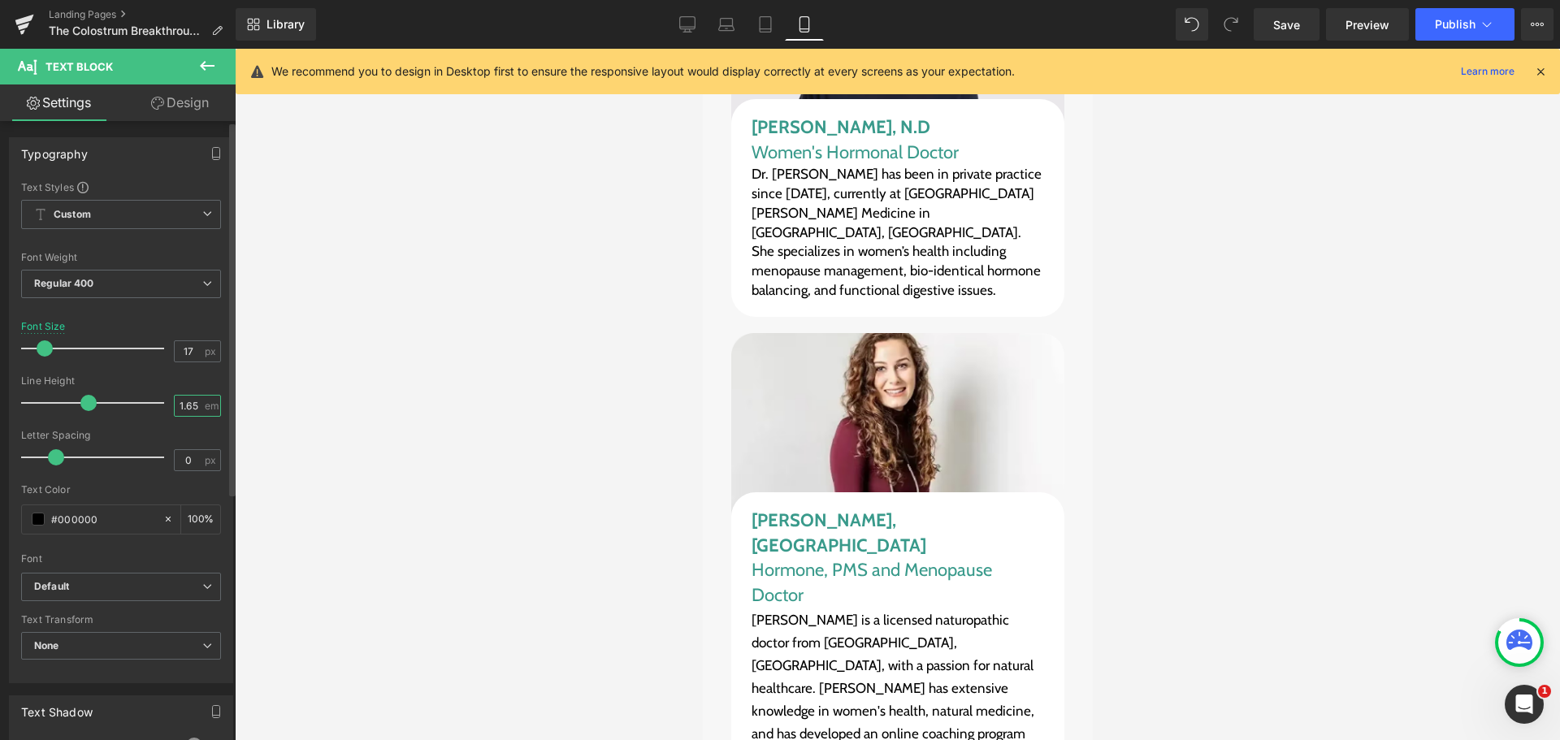
click at [184, 407] on input "1.65" at bounding box center [189, 406] width 28 height 20
paste input "4"
type input "1.4"
click at [1314, 33] on link "Save" at bounding box center [1286, 24] width 66 height 32
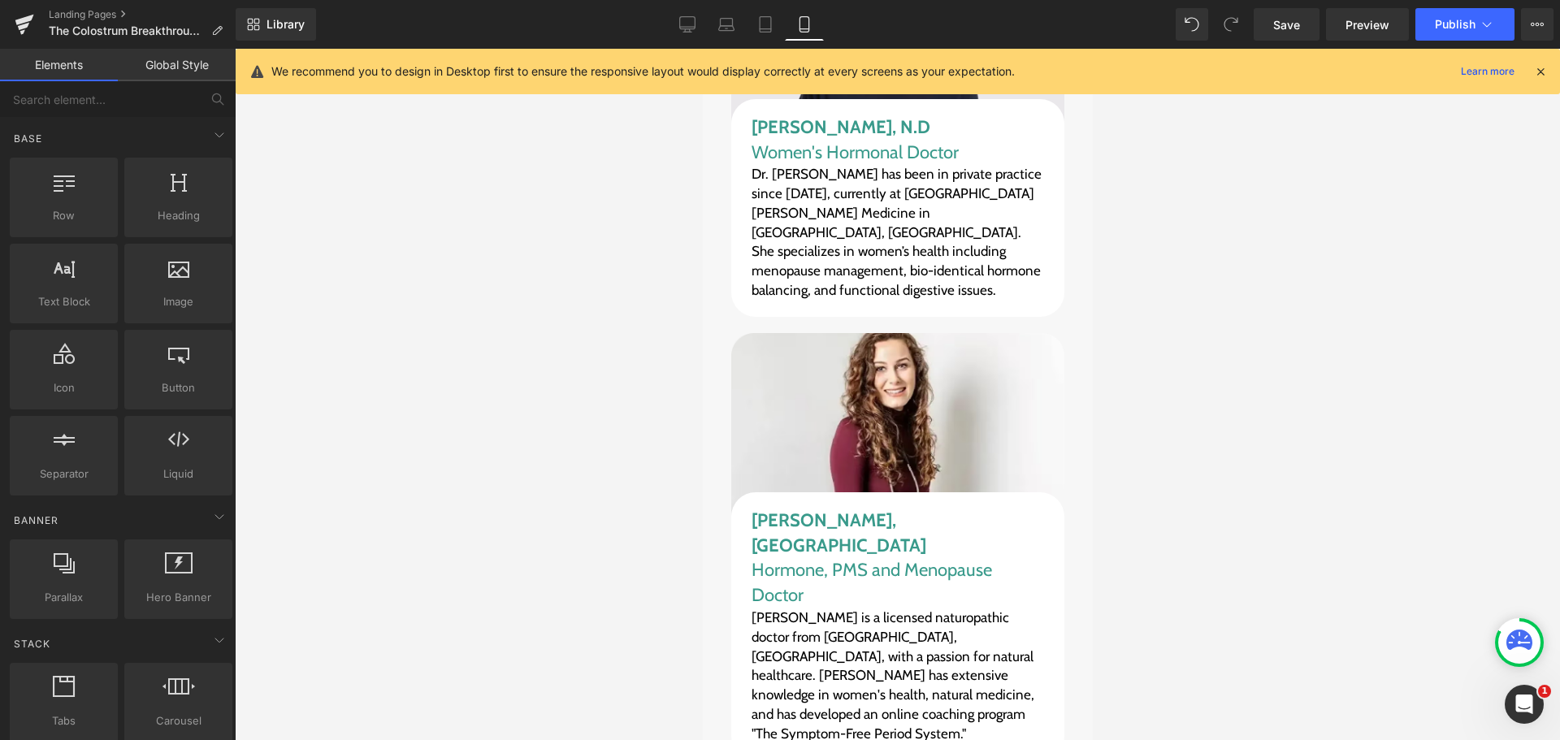
drag, startPoint x: 1186, startPoint y: 539, endPoint x: 1133, endPoint y: 578, distance: 65.6
click at [1133, 578] on div at bounding box center [897, 394] width 1325 height 691
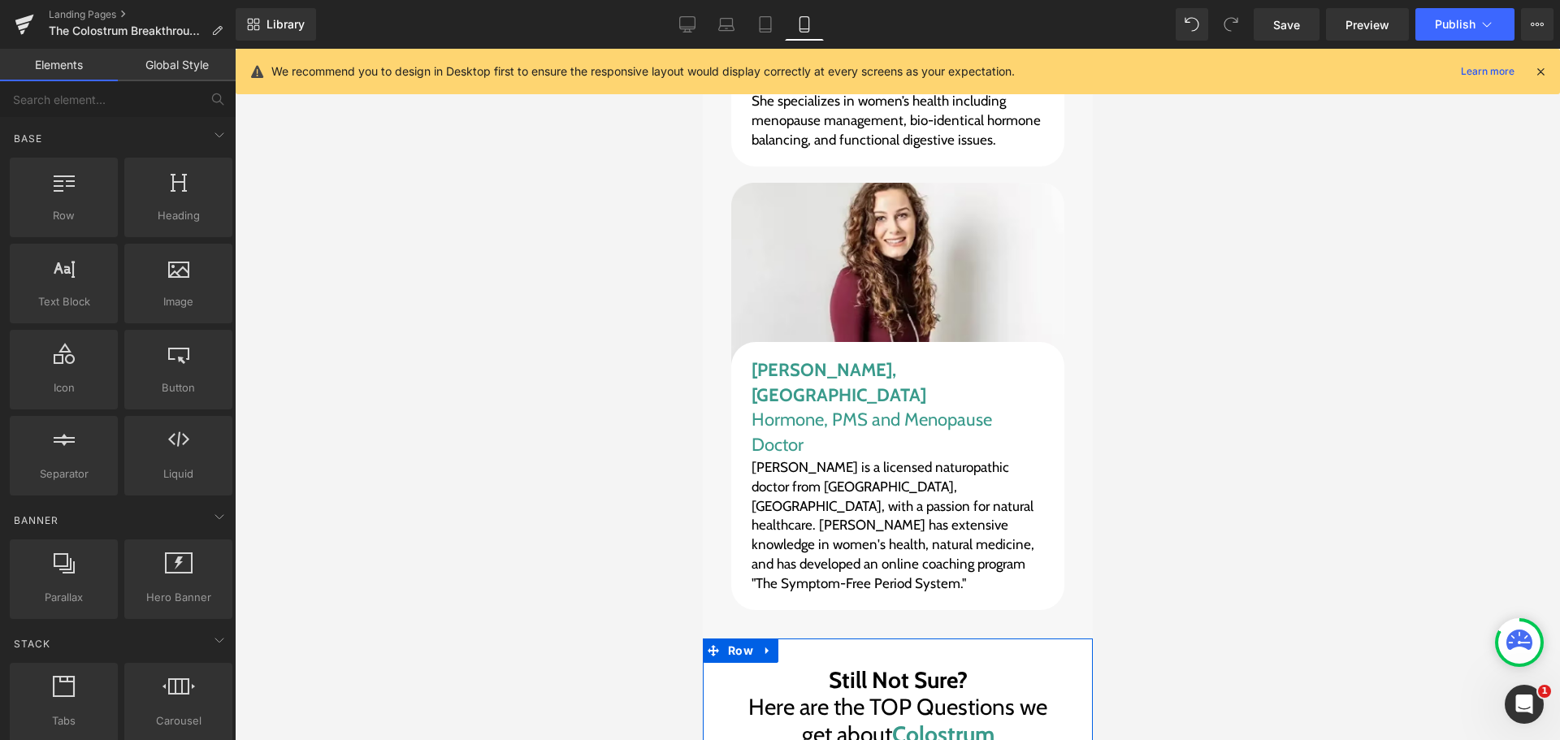
scroll to position [18744, 0]
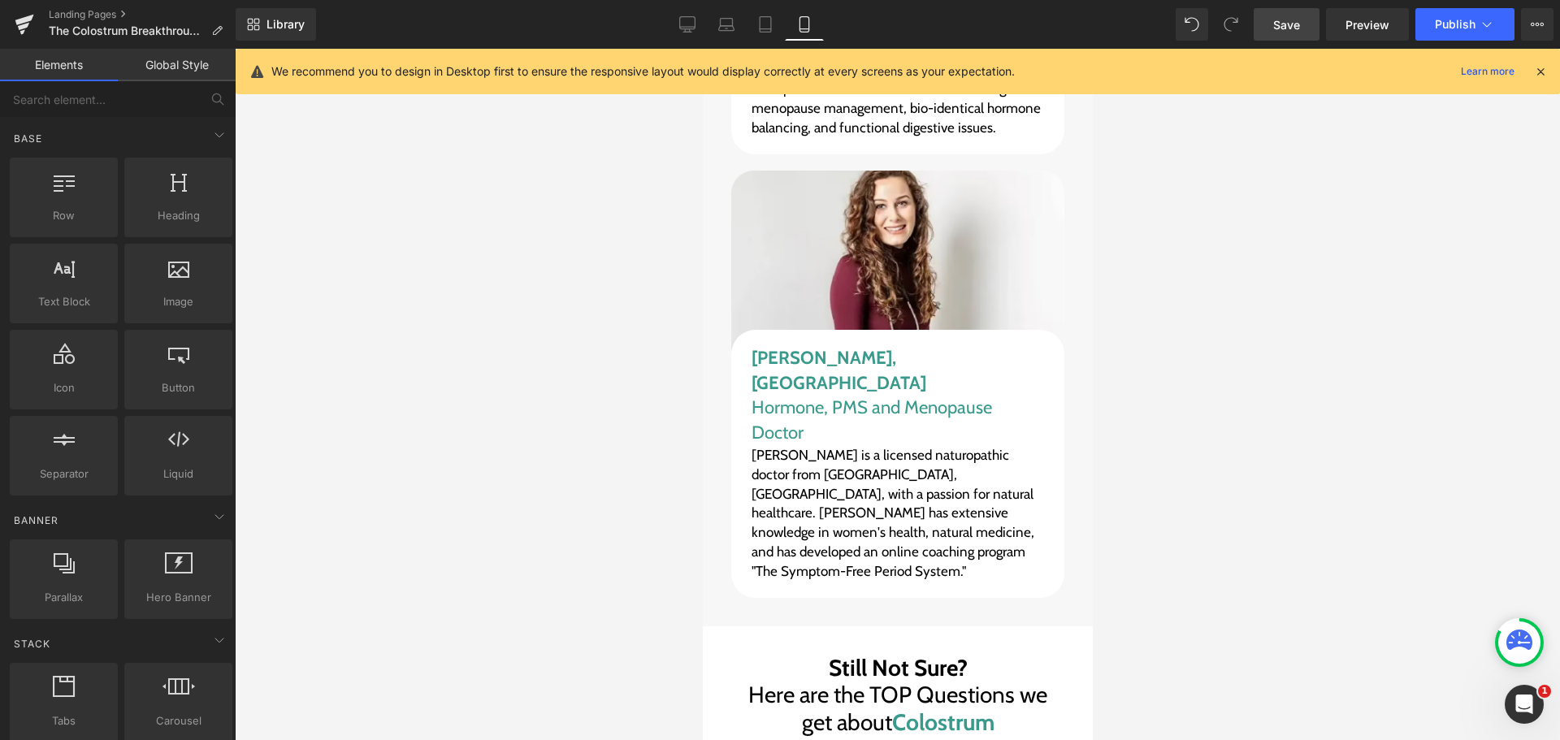
click at [1283, 31] on span "Save" at bounding box center [1286, 24] width 27 height 17
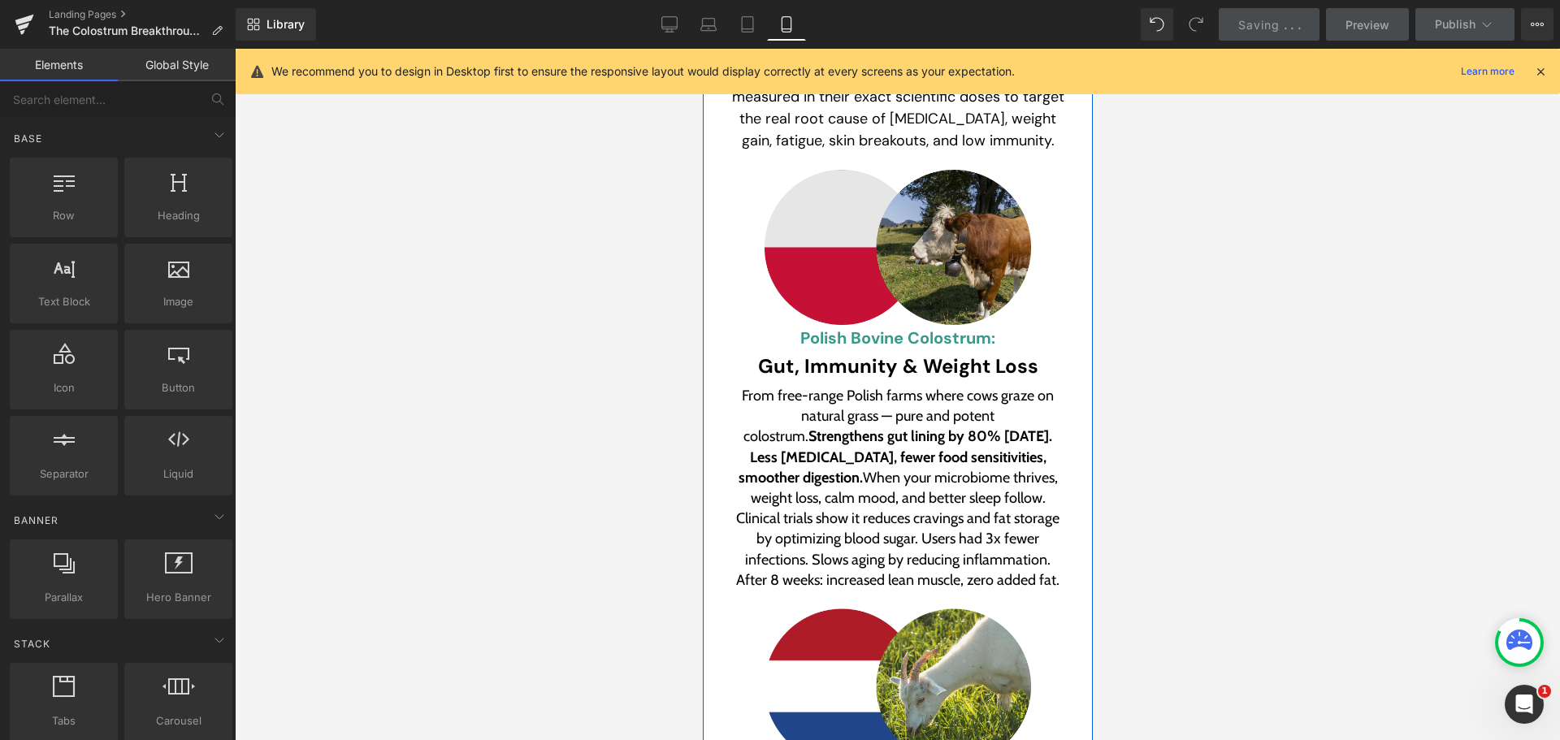
scroll to position [6722, 0]
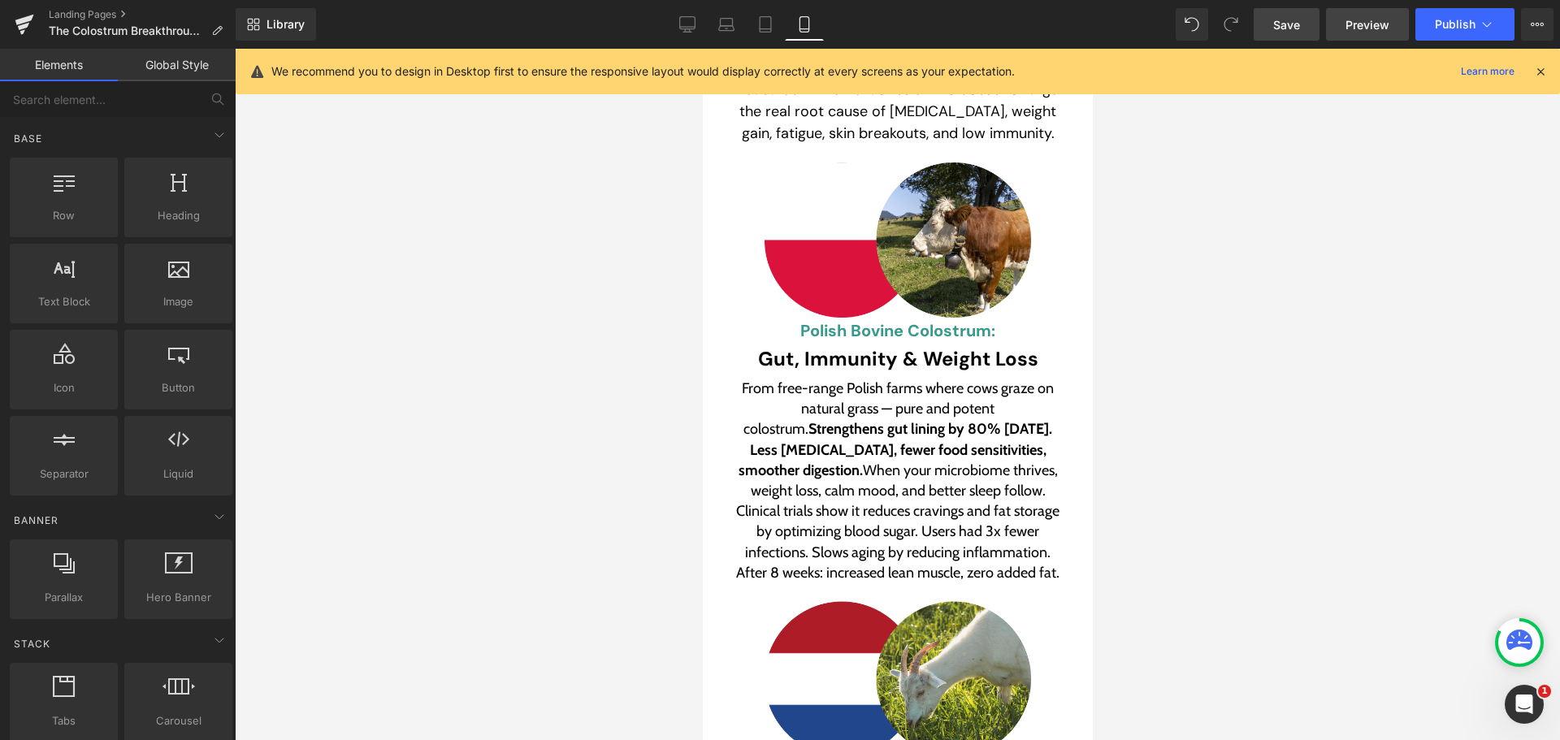
click at [1379, 25] on span "Preview" at bounding box center [1367, 24] width 44 height 17
drag, startPoint x: 1365, startPoint y: 201, endPoint x: 1355, endPoint y: 136, distance: 65.7
click at [1365, 200] on div at bounding box center [897, 394] width 1325 height 691
click at [1374, 16] on span "Preview" at bounding box center [1367, 24] width 44 height 17
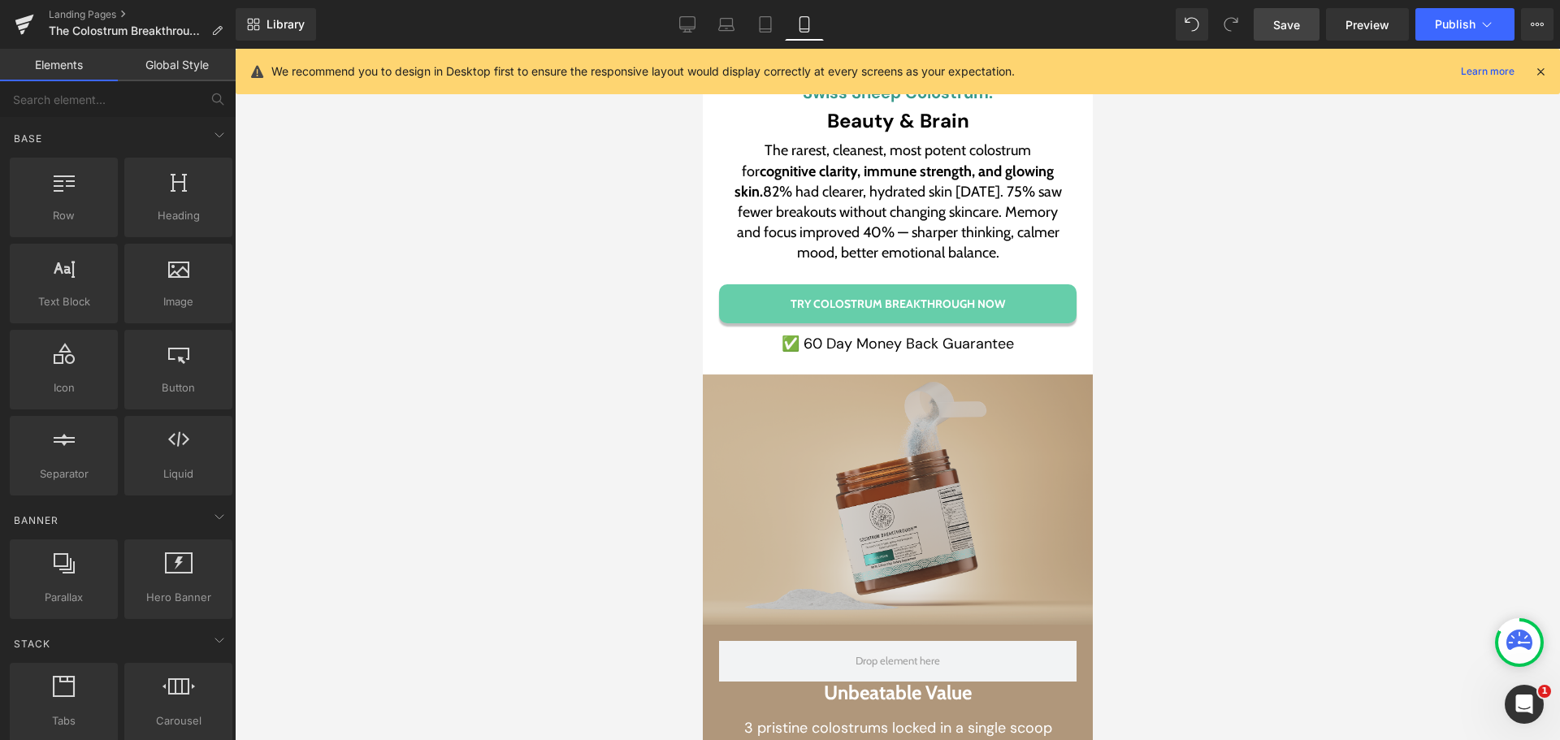
scroll to position [7778, 0]
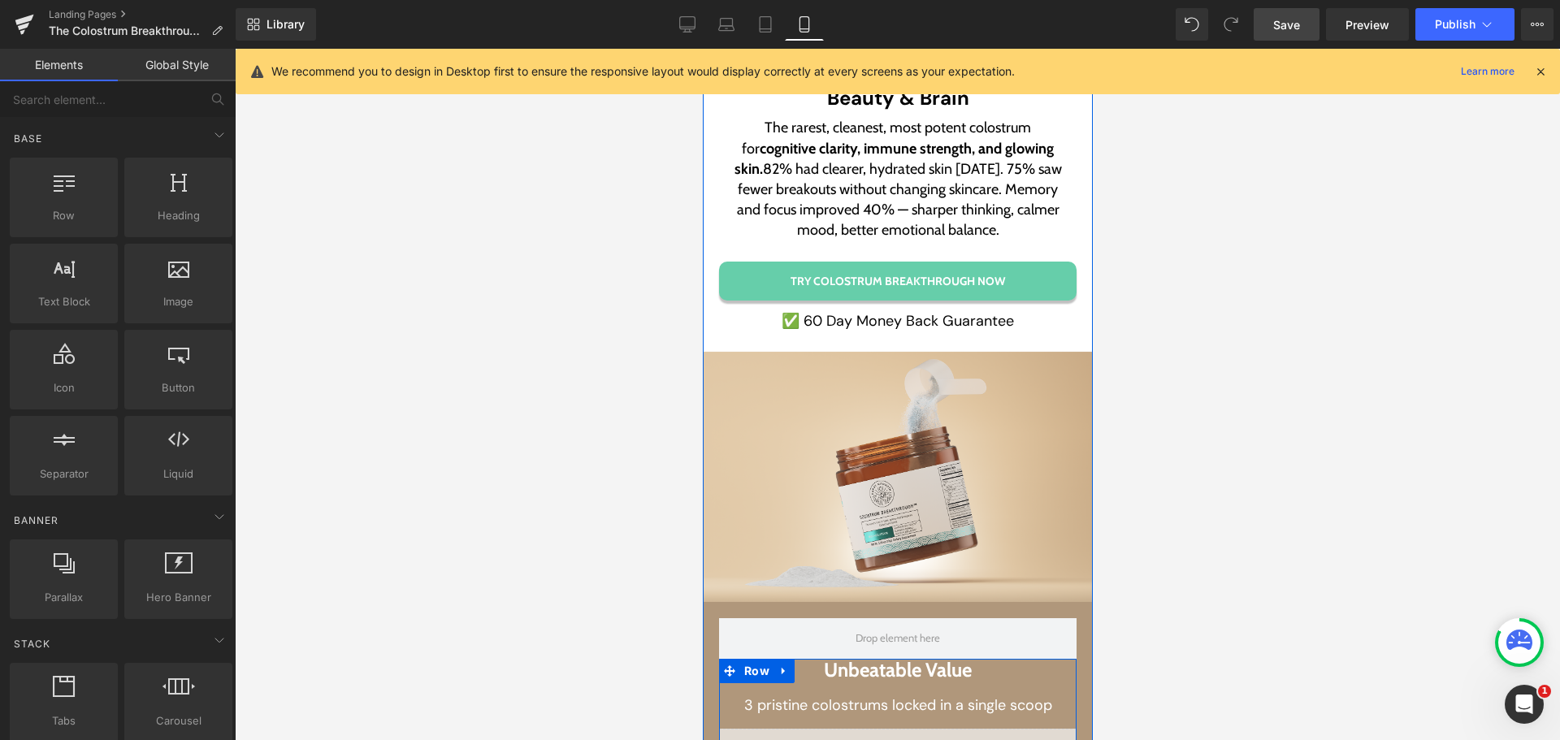
click at [911, 729] on div "Liquid" at bounding box center [896, 749] width 357 height 41
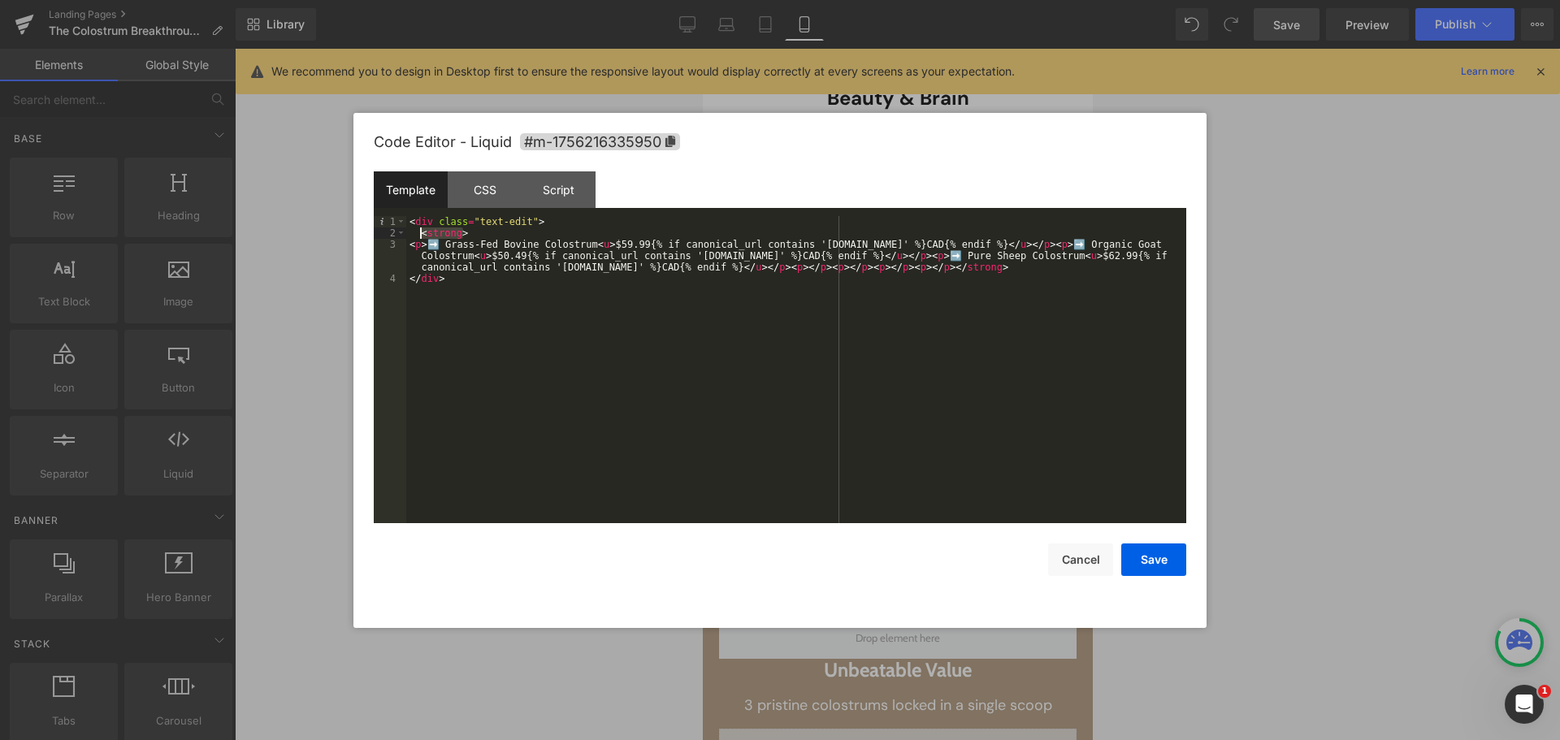
drag, startPoint x: 461, startPoint y: 234, endPoint x: 420, endPoint y: 238, distance: 40.8
click at [420, 238] on div "< div class = "text-edit" > < strong > < p > ➡️ Grass-Fed Bovine Colostrum < u …" at bounding box center [796, 381] width 780 height 330
click at [586, 244] on div "< div class = "text-edit" > < p > ➡️ Grass-Fed Bovine Colostrum < u > $59.99{% …" at bounding box center [796, 381] width 780 height 330
click at [474, 253] on div "< div class = "text-edit" > < p > ➡️ Grass-Fed Bovine Colostrum < strong > < u …" at bounding box center [796, 381] width 780 height 330
click at [1114, 260] on div "< div class = "text-edit" > < p > ➡️ Grass-Fed Bovine Colostrum < strong > < u …" at bounding box center [796, 381] width 780 height 330
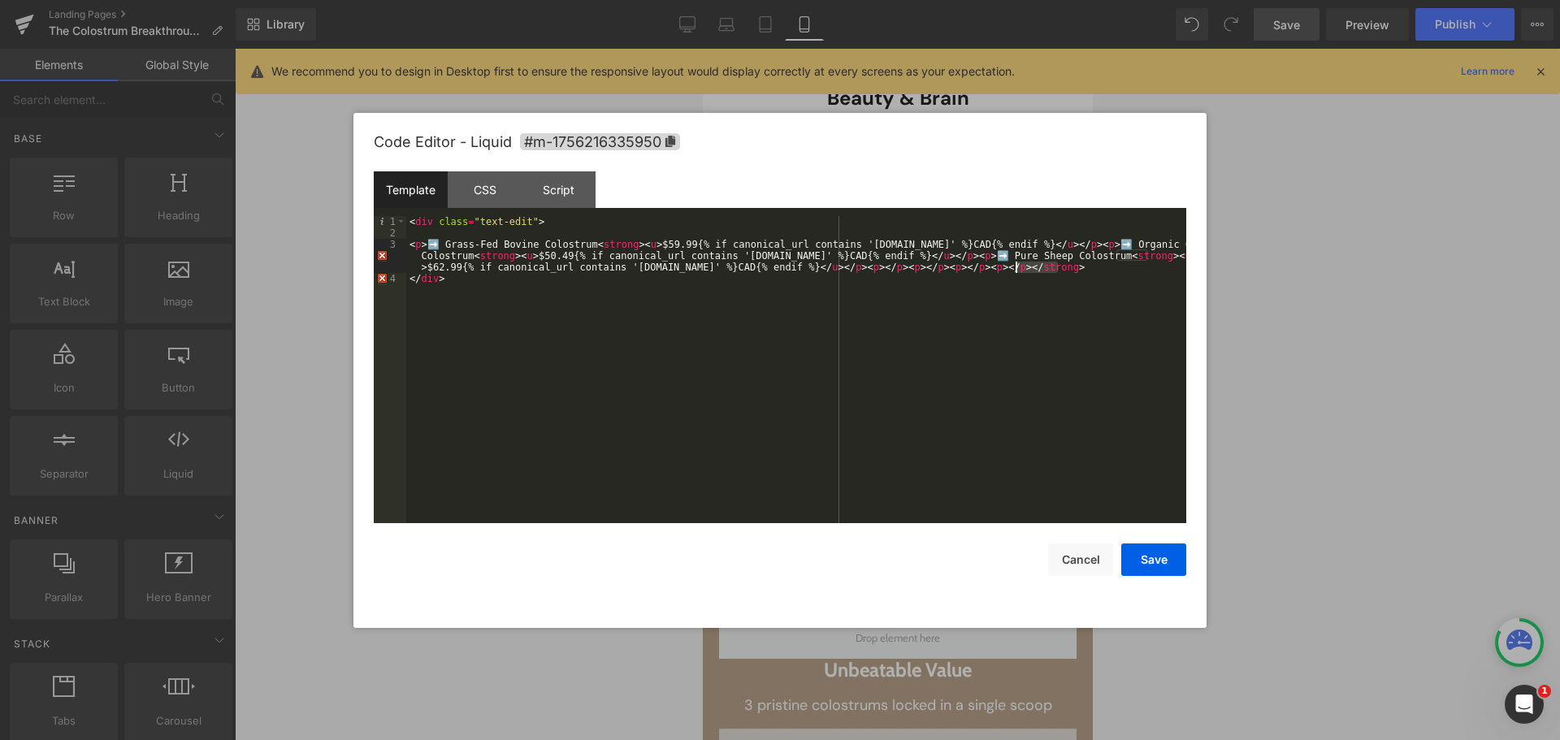
drag, startPoint x: 1064, startPoint y: 266, endPoint x: 1013, endPoint y: 269, distance: 51.2
click at [1013, 269] on div "< div class = "text-edit" > < p > ➡️ Grass-Fed Bovine Colostrum < strong > < u …" at bounding box center [796, 381] width 780 height 330
click at [836, 268] on div "< div class = "text-edit" > < p > ➡️ Grass-Fed Bovine Colostrum < strong > < u …" at bounding box center [796, 381] width 780 height 330
click at [949, 257] on div "< div class = "text-edit" > < p > ➡️ Grass-Fed Bovine Colostrum < strong > < u …" at bounding box center [796, 381] width 780 height 330
click at [947, 257] on div "< div class = "text-edit" > < p > ➡️ Grass-Fed Bovine Colostrum < strong > < u …" at bounding box center [796, 381] width 780 height 330
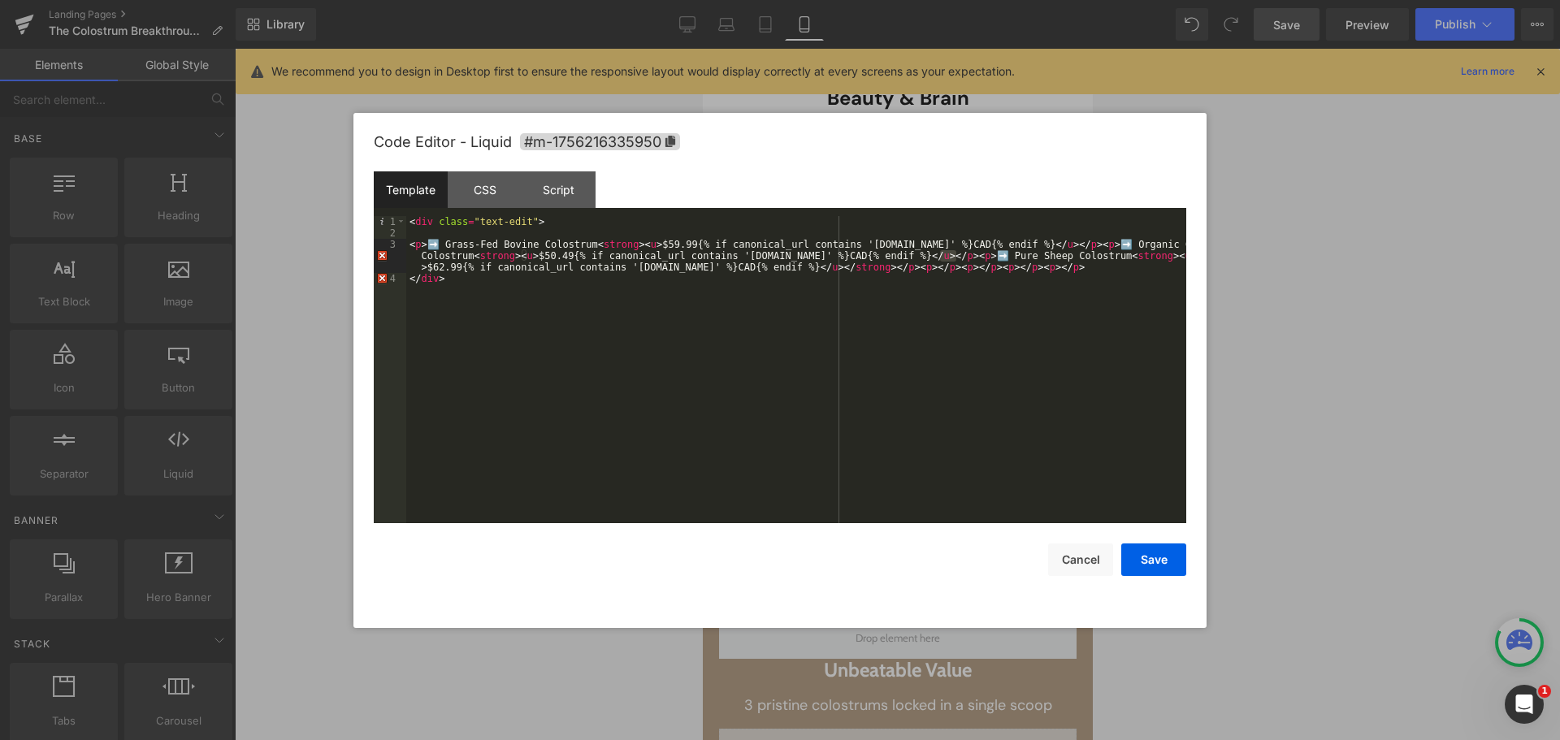
click at [943, 255] on div "< div class = "text-edit" > < p > ➡️ Grass-Fed Bovine Colostrum < strong > < u …" at bounding box center [796, 369] width 780 height 307
click at [1061, 246] on div "< div class = "text-edit" > < p > ➡️ Grass-Fed Bovine Colostrum < strong > < u …" at bounding box center [796, 381] width 780 height 330
click at [1156, 556] on button "Save" at bounding box center [1153, 559] width 65 height 32
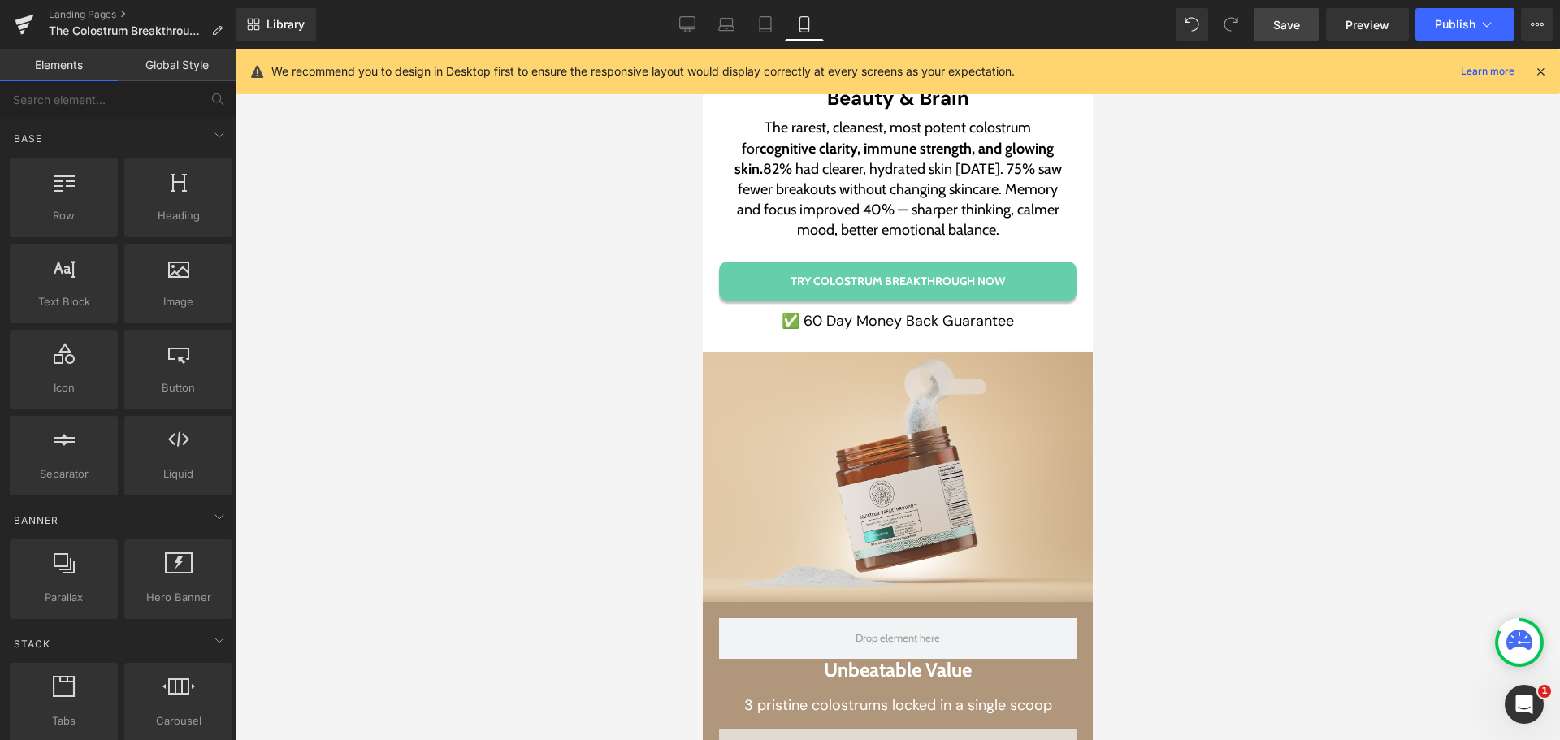
click at [1283, 19] on span "Save" at bounding box center [1286, 24] width 27 height 17
click at [204, 21] on p "The Colostrum Breakthrough™ Experience" at bounding box center [135, 30] width 187 height 19
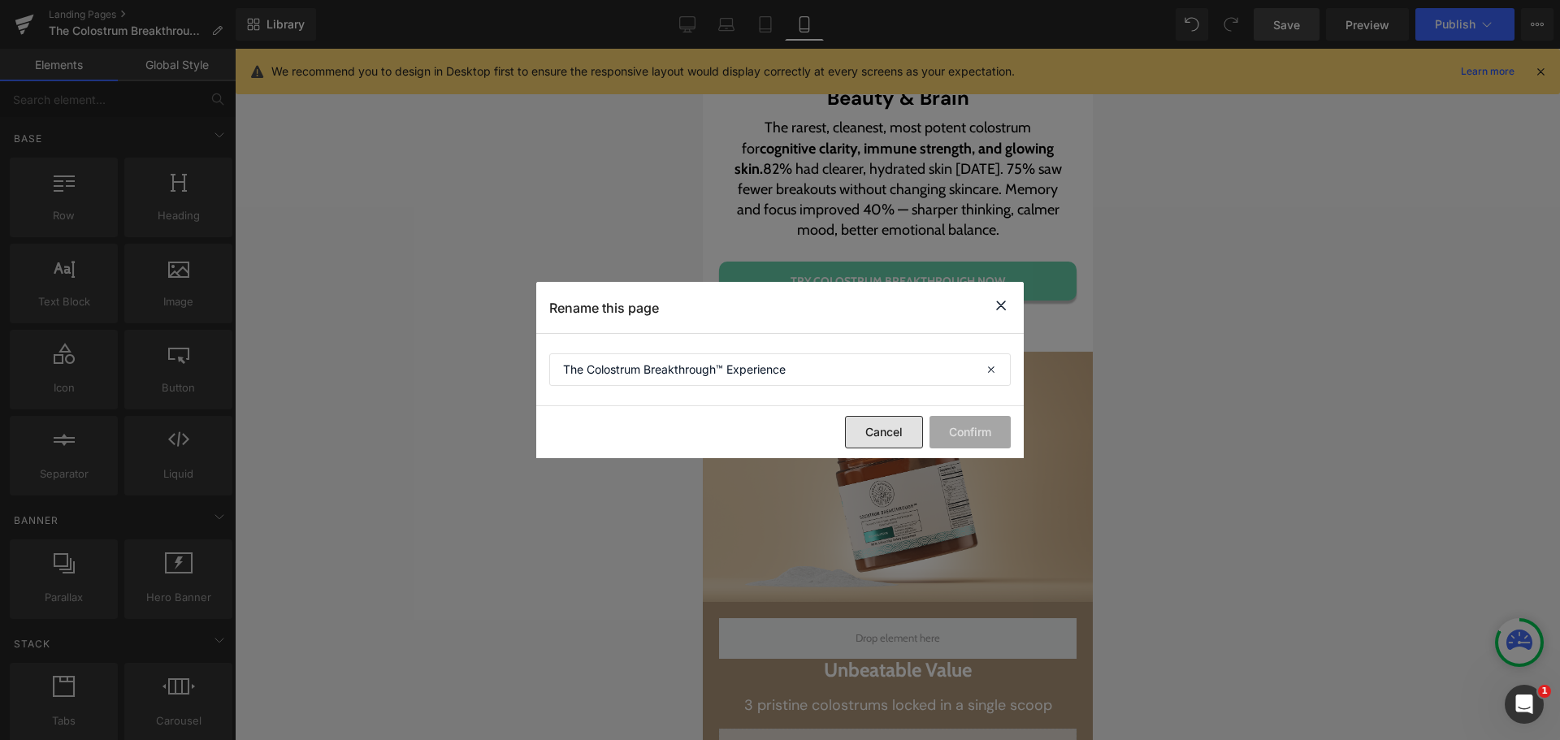
click at [865, 433] on button "Cancel" at bounding box center [884, 432] width 78 height 32
